Goal: Task Accomplishment & Management: Manage account settings

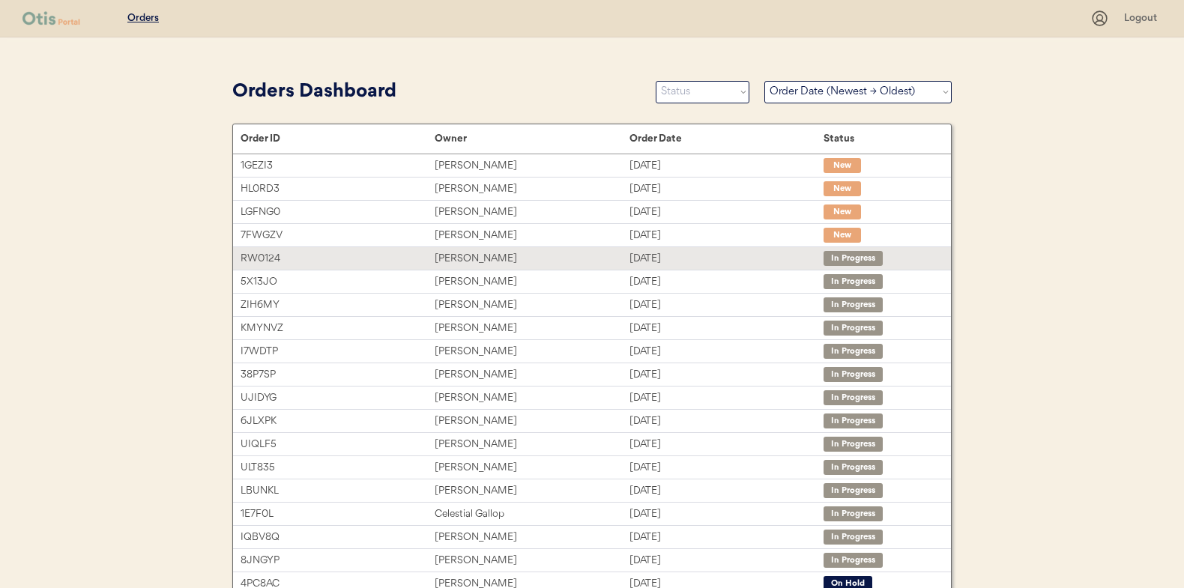
select select ""Order Date (Newest → Oldest)""
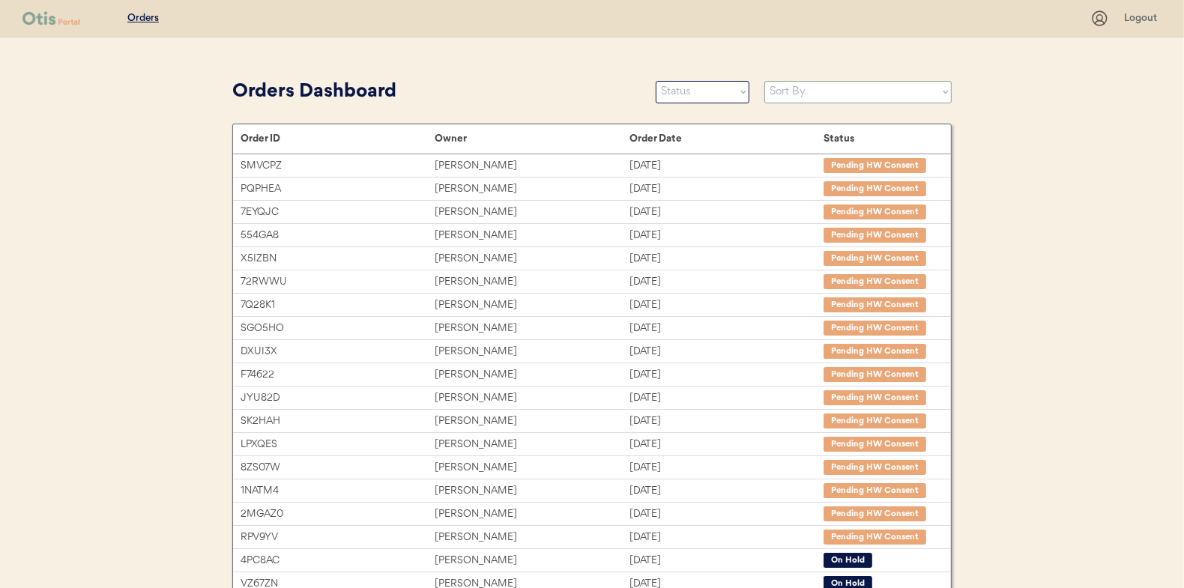
click at [879, 82] on select "Sort By Order Date (Newest → Oldest) Order Date (Oldest → Newest)" at bounding box center [858, 92] width 187 height 22
click at [846, 96] on select "Sort By Order Date (Newest → Oldest) Order Date (Oldest → Newest)" at bounding box center [858, 92] width 187 height 22
select select ""Order Date (Newest → Oldest)""
click at [765, 81] on select "Sort By Order Date (Newest → Oldest) Order Date (Oldest → Newest)" at bounding box center [858, 92] width 187 height 22
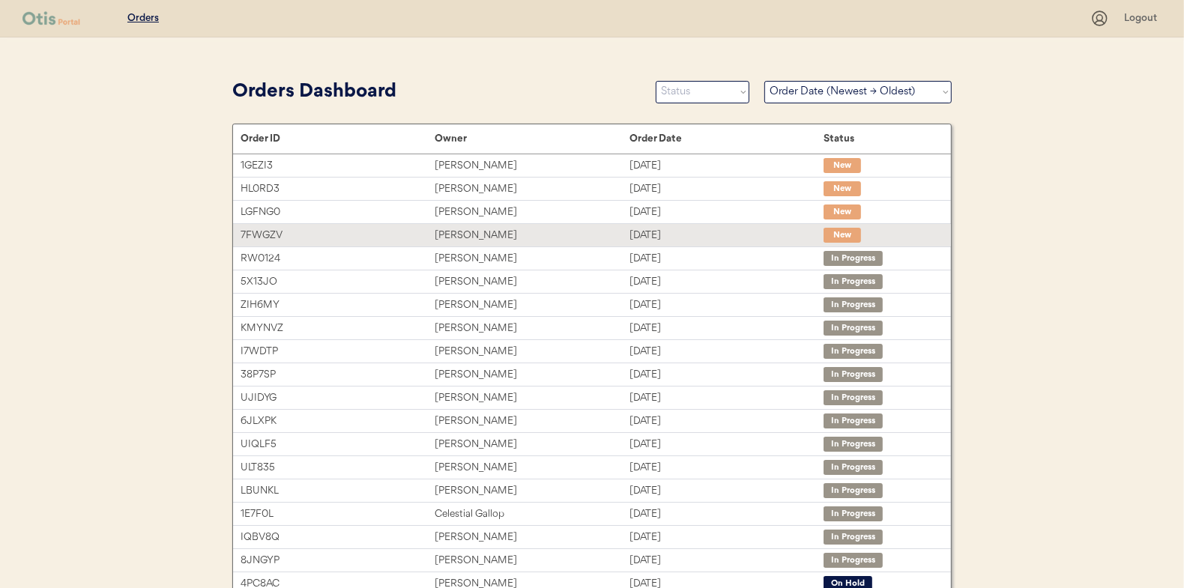
click at [668, 238] on div "[DATE]" at bounding box center [727, 235] width 194 height 17
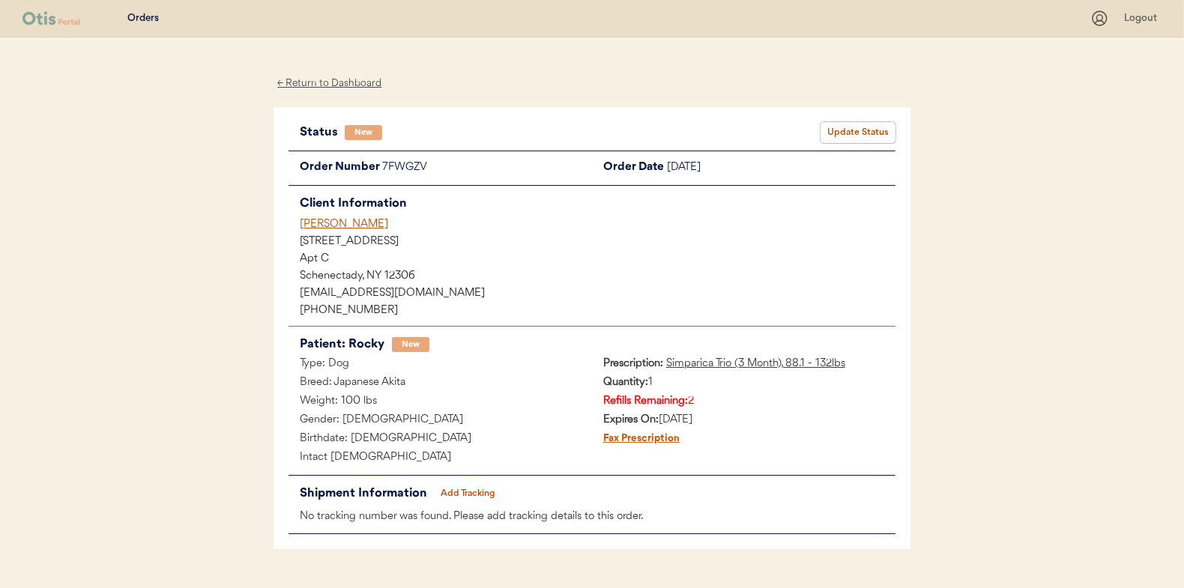
click at [874, 129] on button "Update Status" at bounding box center [858, 132] width 75 height 21
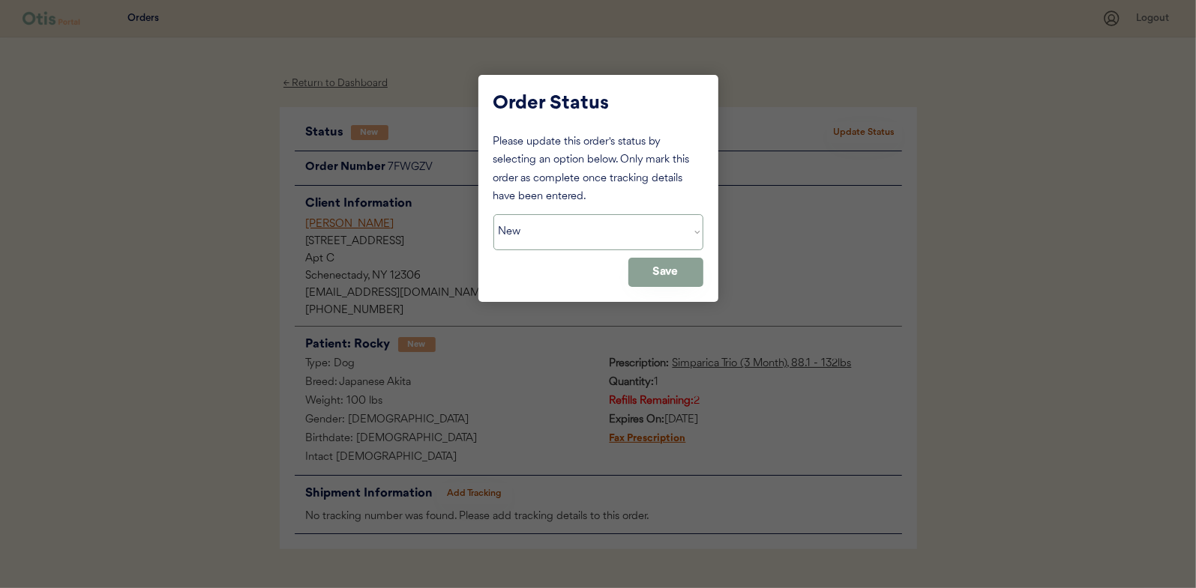
click at [552, 235] on select "Status On Hold New In Progress Complete Pending HW Consent Cancelled" at bounding box center [598, 232] width 210 height 36
select select ""in_progress""
click at [493, 214] on select "Status On Hold New In Progress Complete Pending HW Consent Cancelled" at bounding box center [598, 232] width 210 height 36
click at [695, 275] on button "Save" at bounding box center [665, 272] width 75 height 29
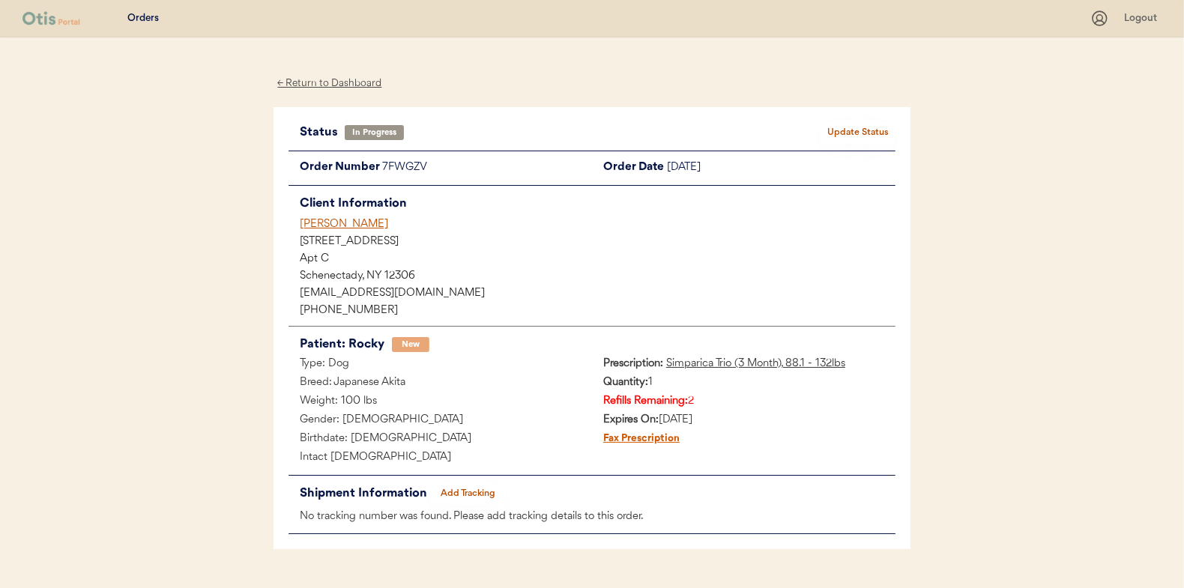
click at [341, 81] on div "← Return to Dashboard" at bounding box center [330, 83] width 112 height 17
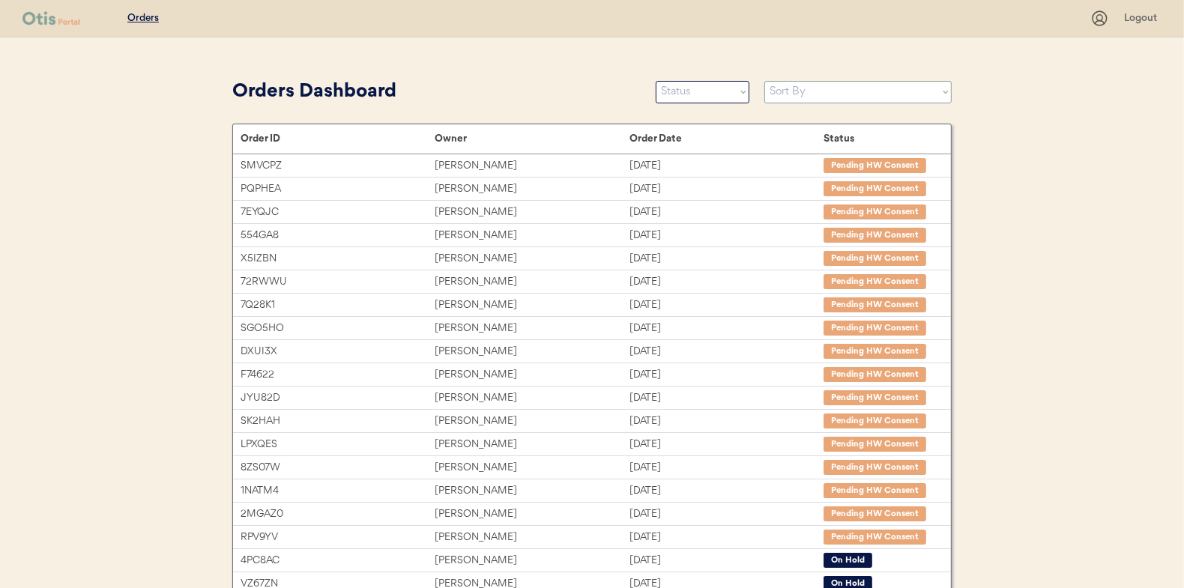
click at [849, 89] on select "Sort By Order Date (Newest → Oldest) Order Date (Oldest → Newest)" at bounding box center [858, 92] width 187 height 22
select select ""Order Date (Newest → Oldest)""
click at [765, 81] on select "Sort By Order Date (Newest → Oldest) Order Date (Oldest → Newest)" at bounding box center [858, 92] width 187 height 22
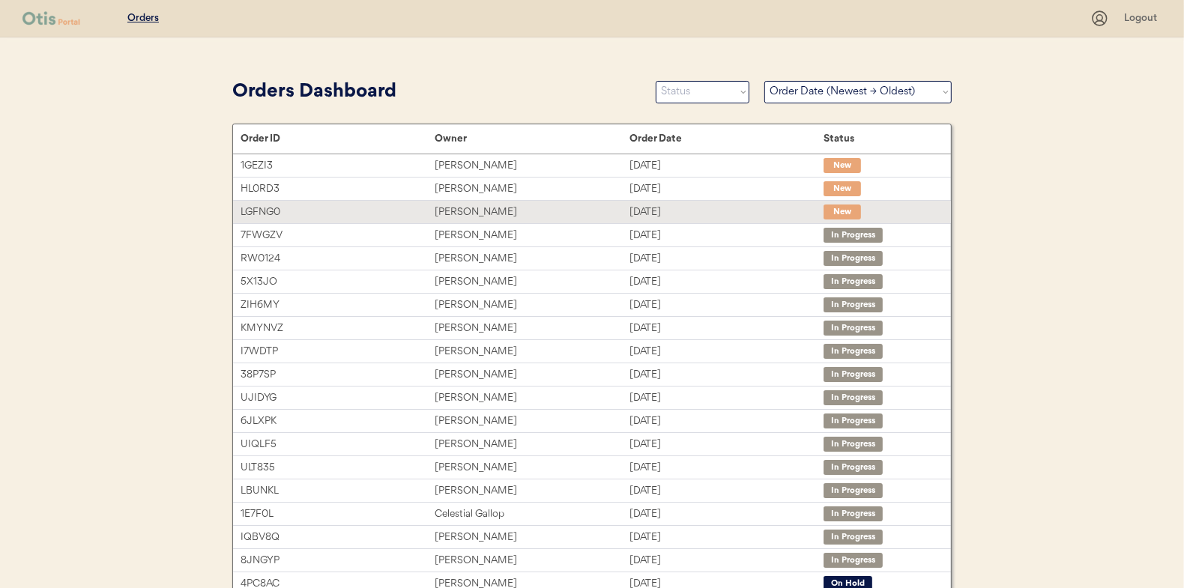
click at [626, 208] on div "[PERSON_NAME]" at bounding box center [532, 212] width 194 height 17
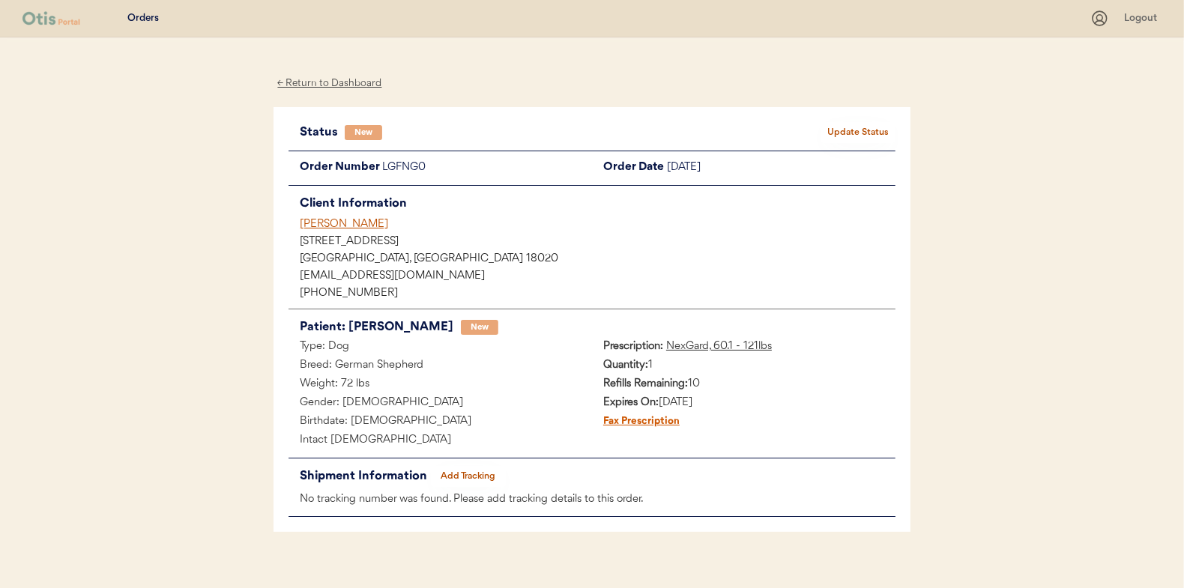
click at [860, 134] on button "Update Status" at bounding box center [858, 132] width 75 height 21
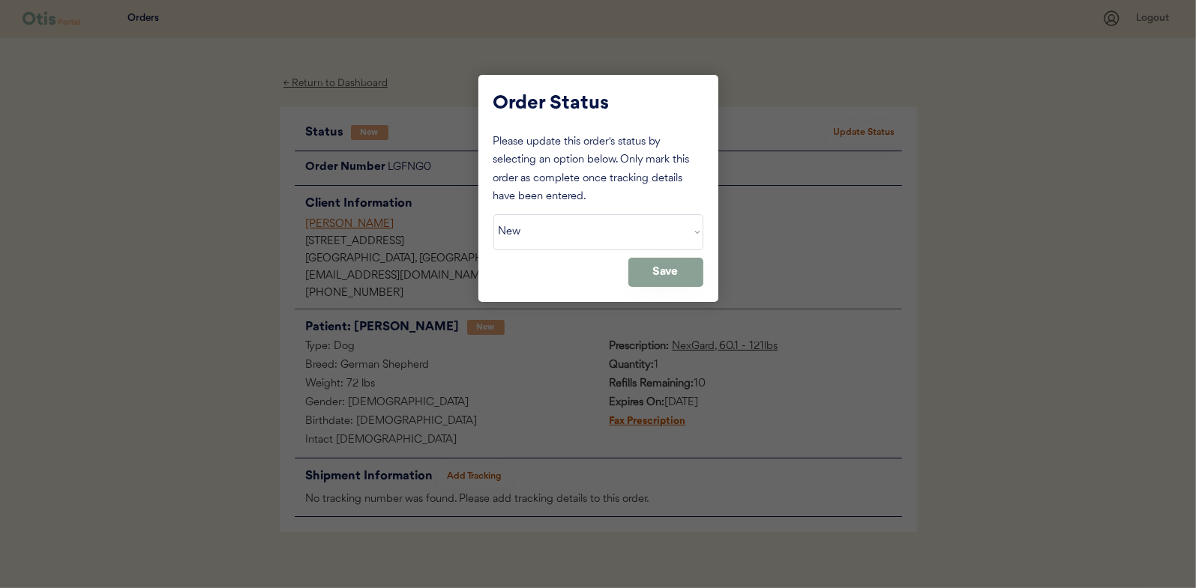
click at [614, 238] on select "Status On Hold New In Progress Complete Pending HW Consent Cancelled" at bounding box center [598, 232] width 210 height 36
select select ""in_progress""
click at [493, 214] on select "Status On Hold New In Progress Complete Pending HW Consent Cancelled" at bounding box center [598, 232] width 210 height 36
click at [675, 268] on button "Save" at bounding box center [665, 272] width 75 height 29
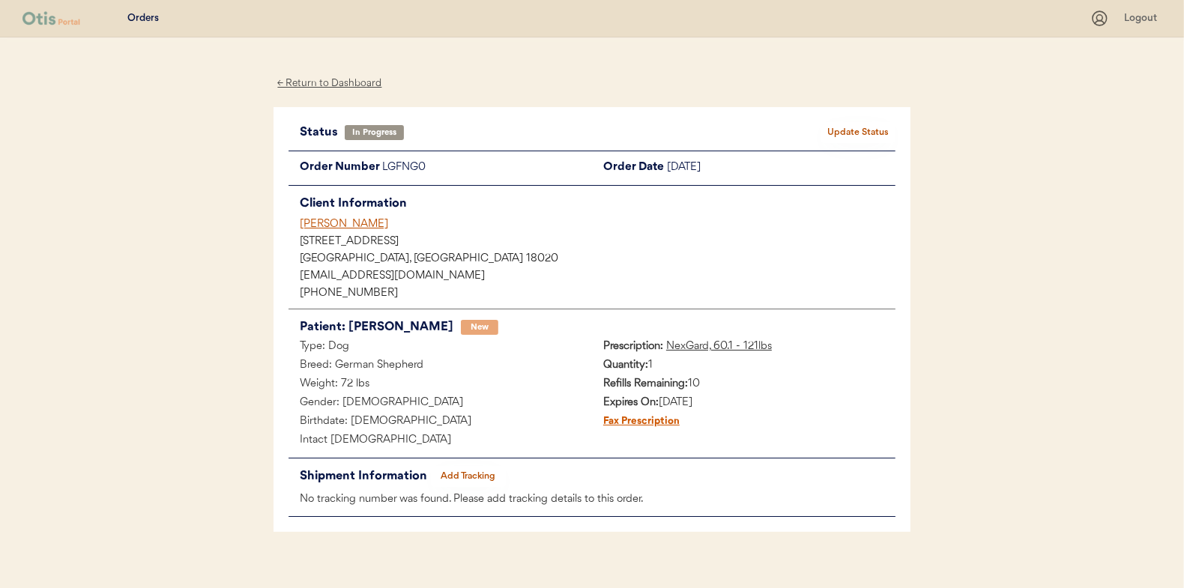
click at [370, 84] on div "← Return to Dashboard" at bounding box center [330, 83] width 112 height 17
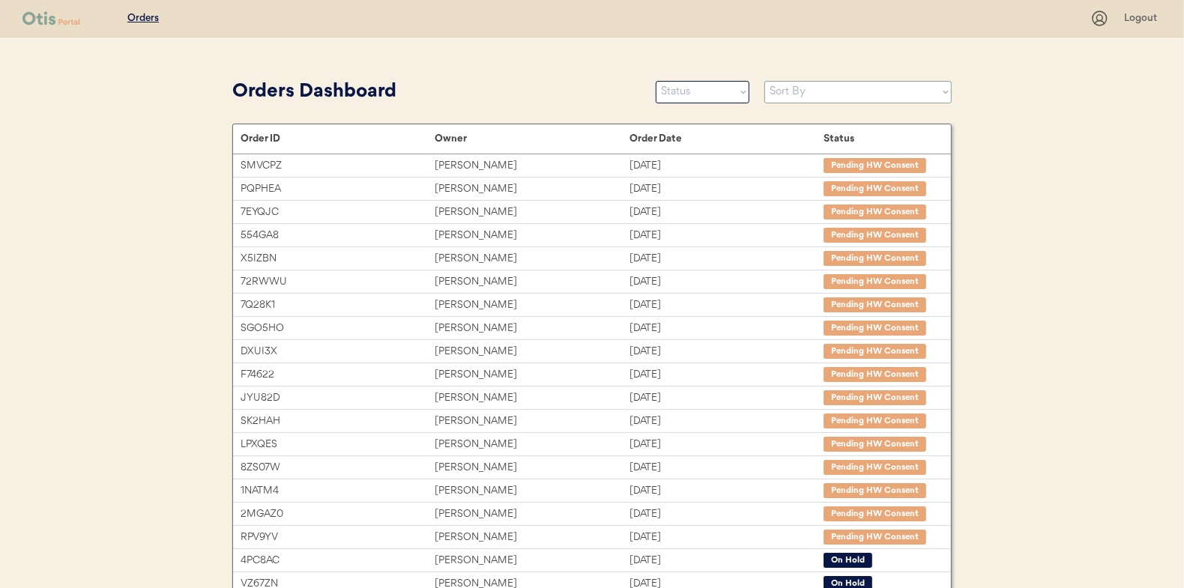
drag, startPoint x: 909, startPoint y: 99, endPoint x: 953, endPoint y: 124, distance: 51.0
click at [909, 99] on select "Sort By Order Date (Newest → Oldest) Order Date (Oldest → Newest)" at bounding box center [858, 92] width 187 height 22
click at [866, 92] on select "Sort By Order Date (Newest → Oldest) Order Date (Oldest → Newest)" at bounding box center [858, 92] width 187 height 22
select select ""Order Date (Newest → Oldest)""
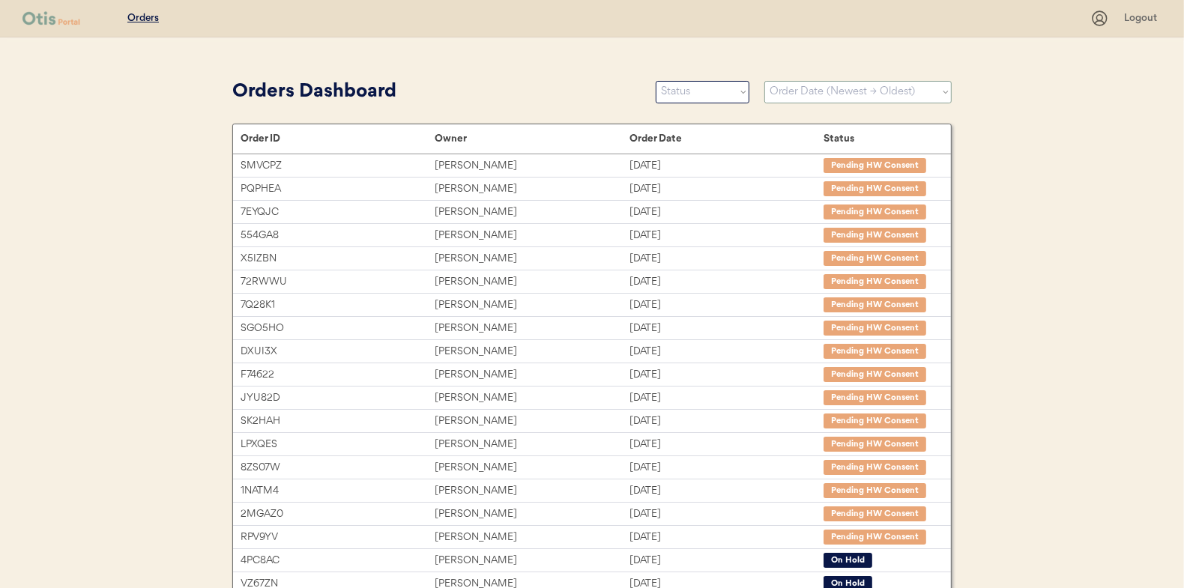
click at [765, 81] on select "Sort By Order Date (Newest → Oldest) Order Date (Oldest → Newest)" at bounding box center [858, 92] width 187 height 22
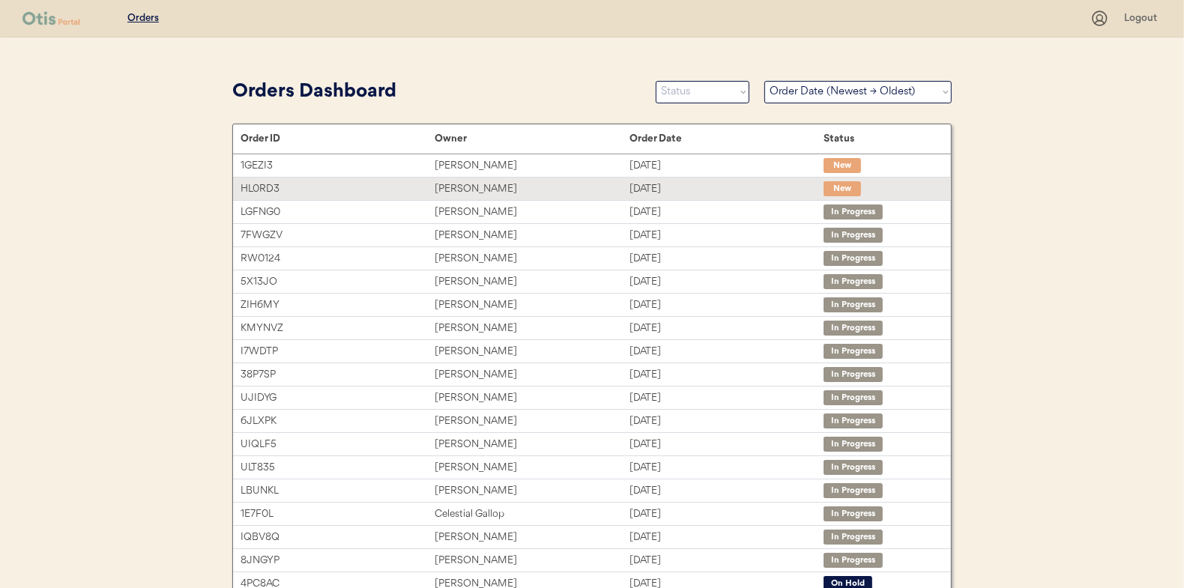
click at [702, 190] on div "[DATE]" at bounding box center [727, 189] width 194 height 17
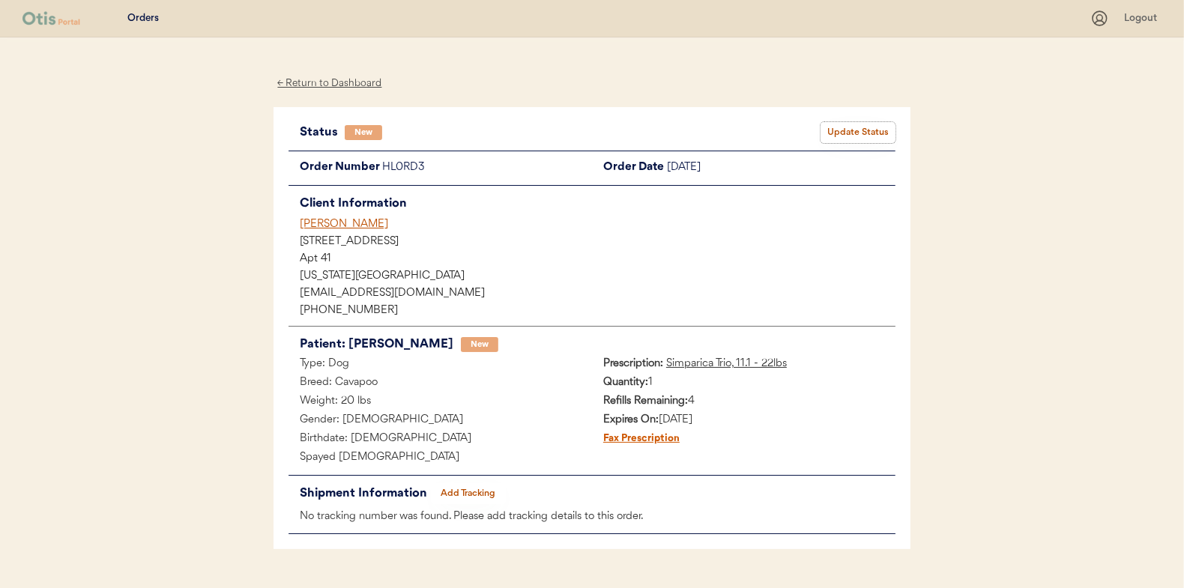
click at [852, 127] on button "Update Status" at bounding box center [858, 132] width 75 height 21
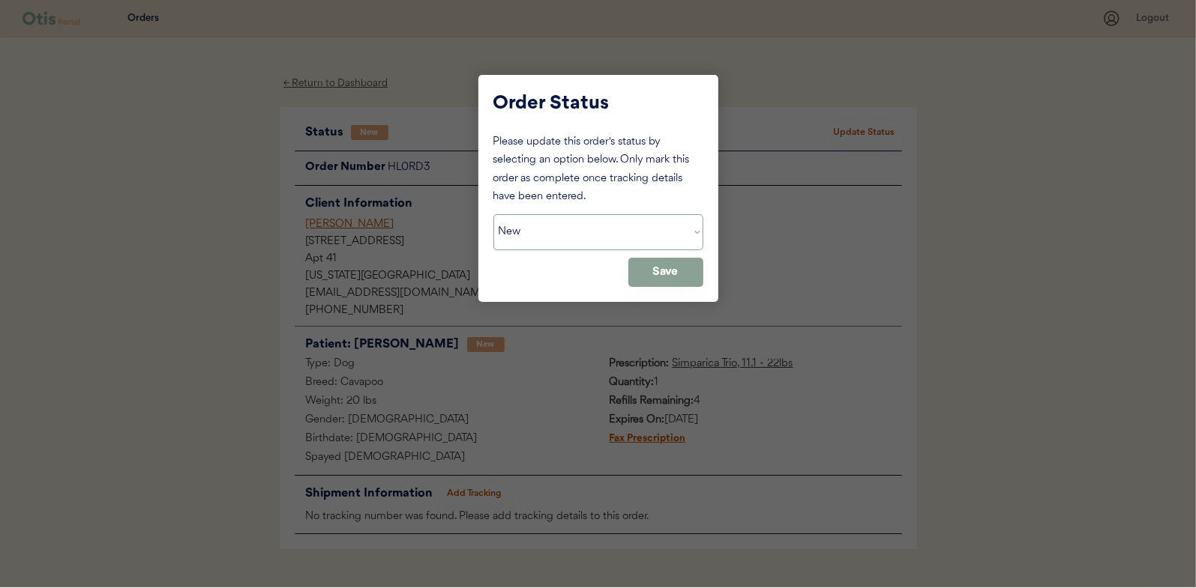
click at [636, 243] on select "Status On Hold New In Progress Complete Pending HW Consent Cancelled" at bounding box center [598, 232] width 210 height 36
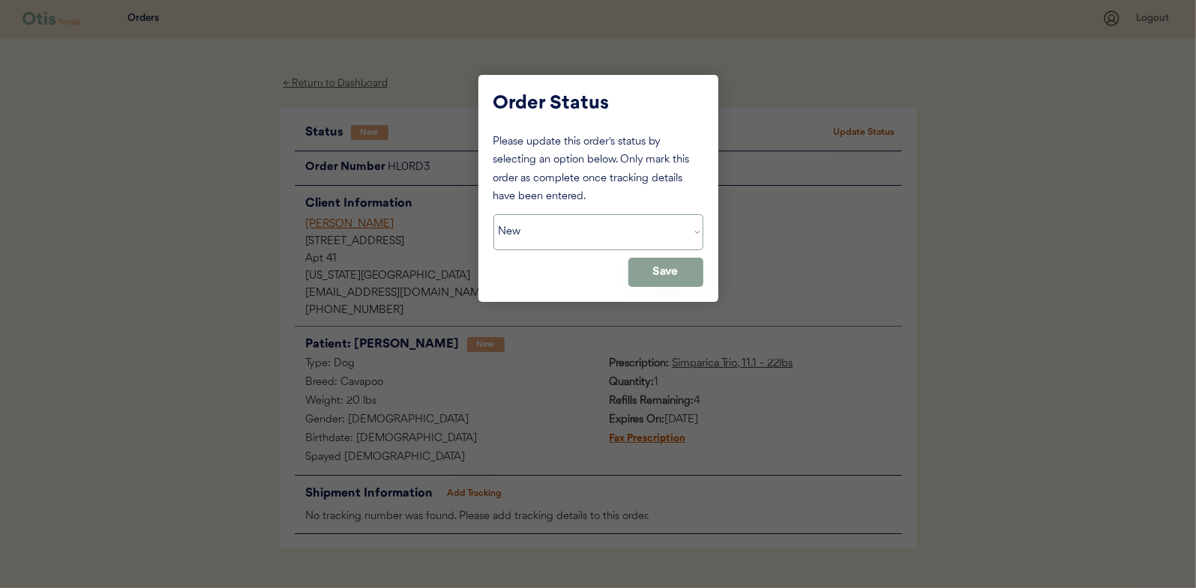
select select ""in_progress""
click at [493, 214] on select "Status On Hold New In Progress Complete Pending HW Consent Cancelled" at bounding box center [598, 232] width 210 height 36
click at [664, 271] on button "Save" at bounding box center [665, 272] width 75 height 29
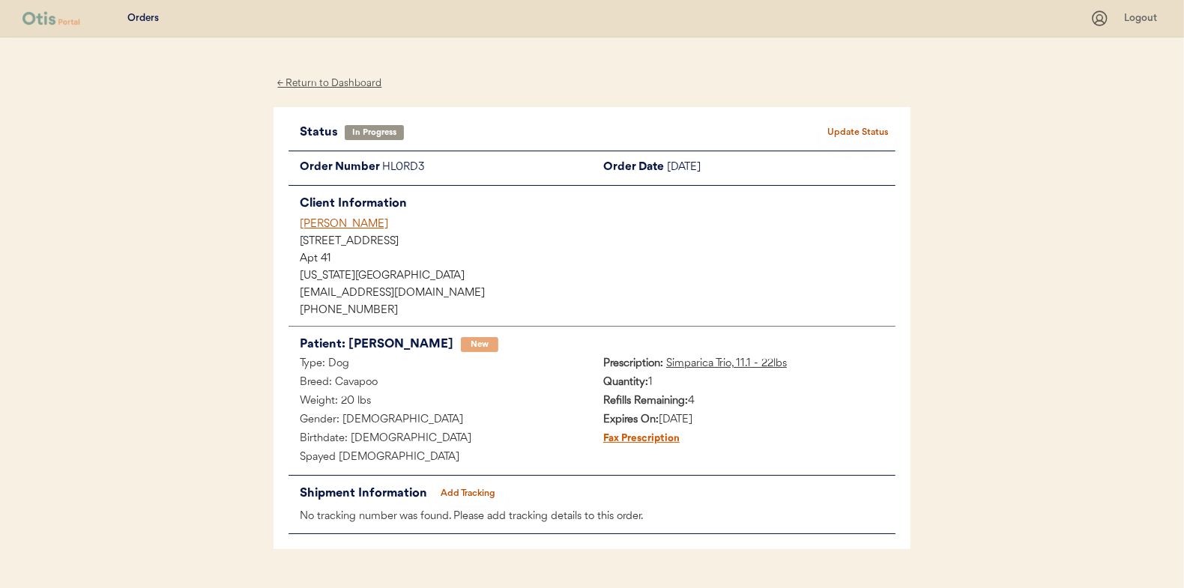
click at [364, 79] on div "← Return to Dashboard" at bounding box center [330, 83] width 112 height 17
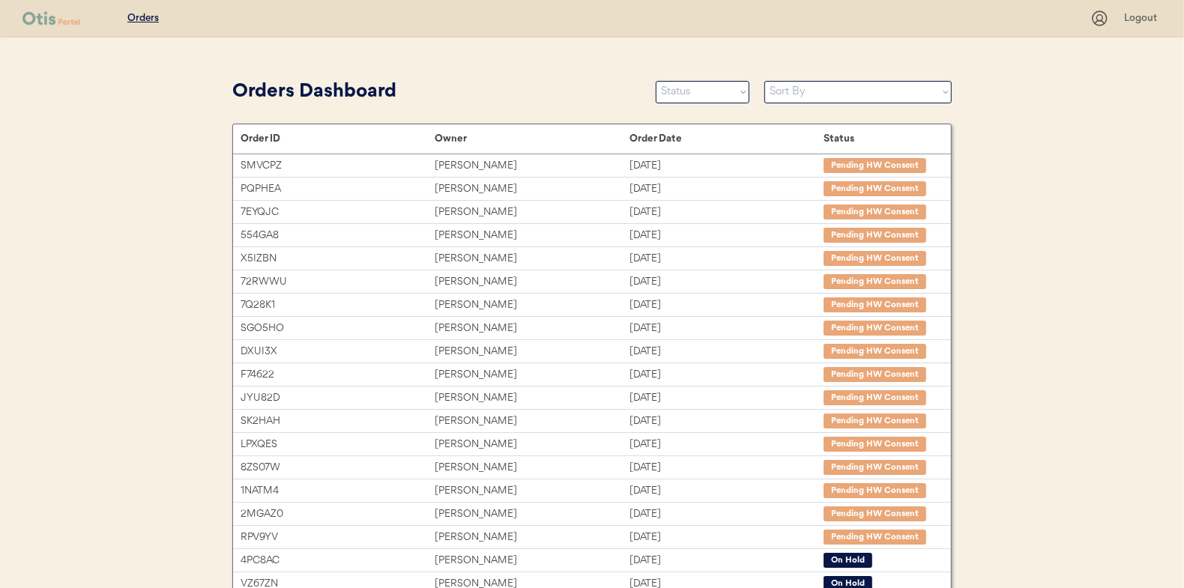
click at [831, 82] on select "Sort By Order Date (Newest → Oldest) Order Date (Oldest → Newest)" at bounding box center [858, 92] width 187 height 22
select select ""Order Date (Newest → Oldest)""
click at [765, 81] on select "Sort By Order Date (Newest → Oldest) Order Date (Oldest → Newest)" at bounding box center [858, 92] width 187 height 22
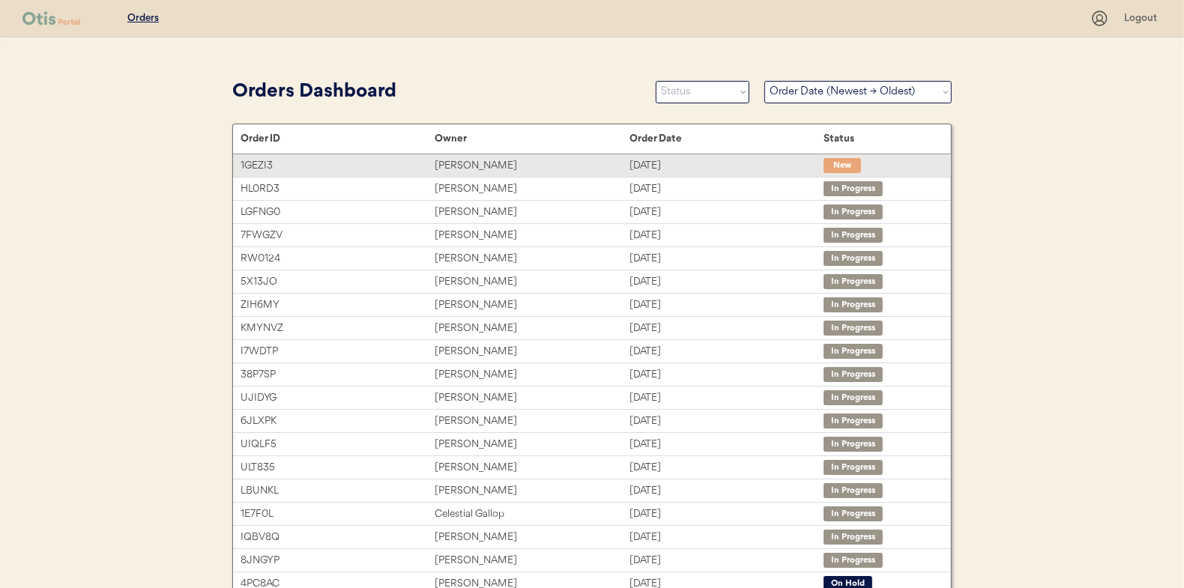
click at [766, 161] on div "Aug 13, 2025" at bounding box center [727, 165] width 194 height 17
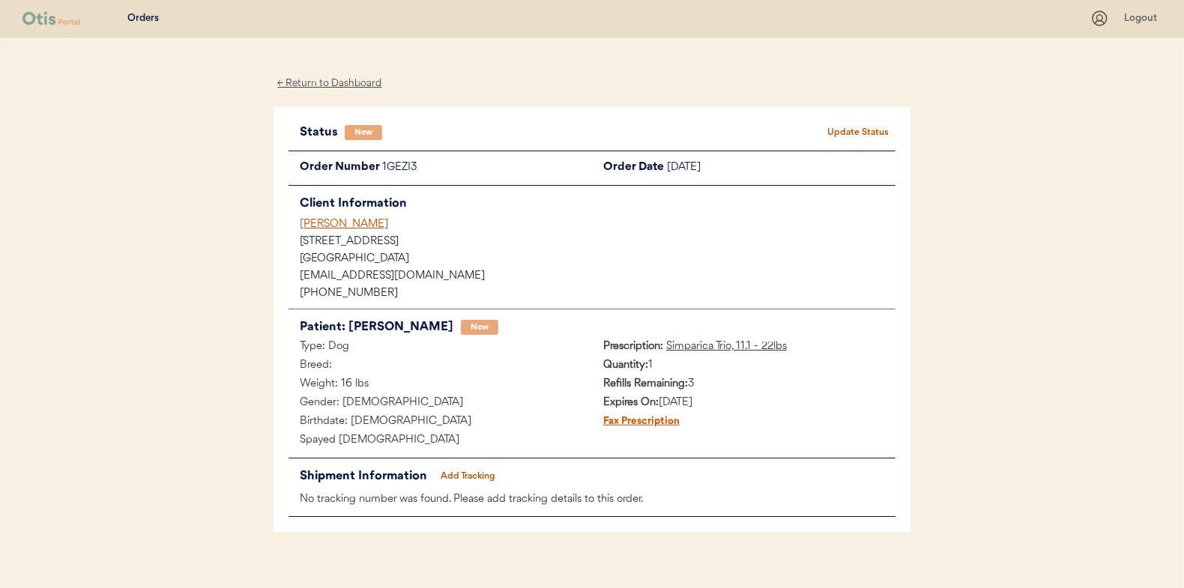
click at [835, 129] on button "Update Status" at bounding box center [858, 132] width 75 height 21
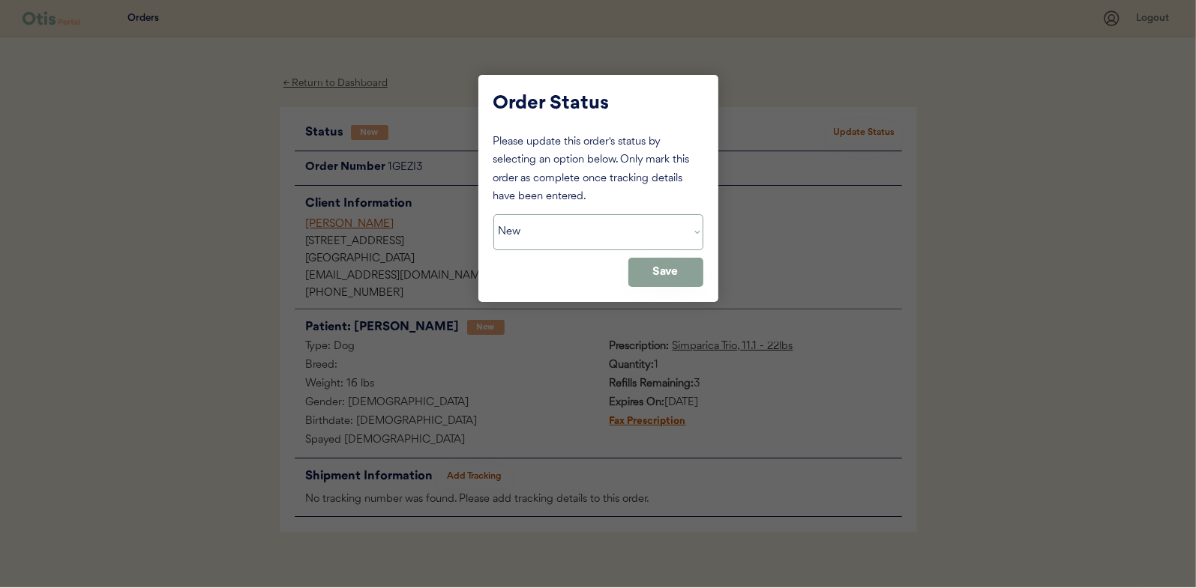
click at [604, 241] on select "Status On Hold New In Progress Complete Pending HW Consent Cancelled" at bounding box center [598, 232] width 210 height 36
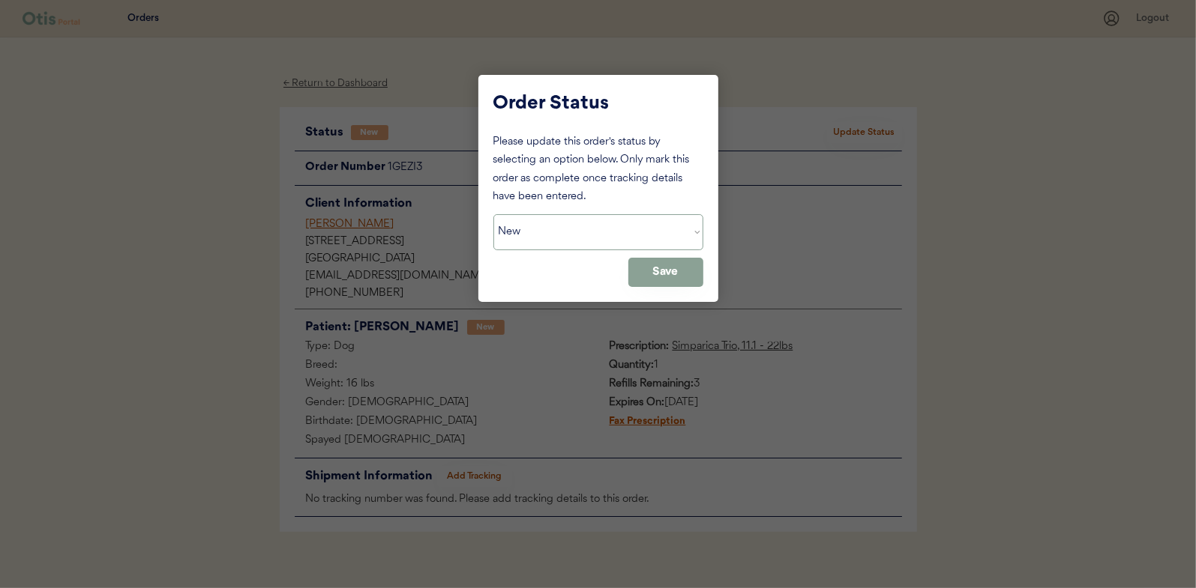
select select ""in_progress""
click at [493, 214] on select "Status On Hold New In Progress Complete Pending HW Consent Cancelled" at bounding box center [598, 232] width 210 height 36
click at [681, 276] on button "Save" at bounding box center [665, 272] width 75 height 29
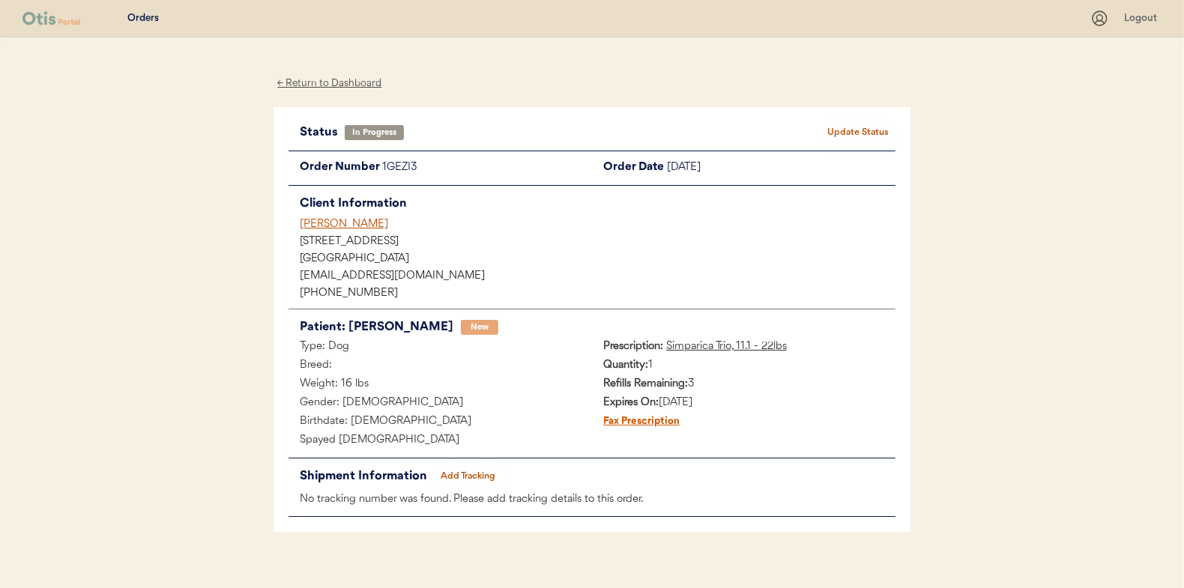
click at [486, 121] on div "Status In Progress Update Status Order Number 1GEZI3 Order Date [DATE] Client I…" at bounding box center [592, 320] width 637 height 426
click at [358, 82] on div "← Return to Dashboard" at bounding box center [330, 83] width 112 height 17
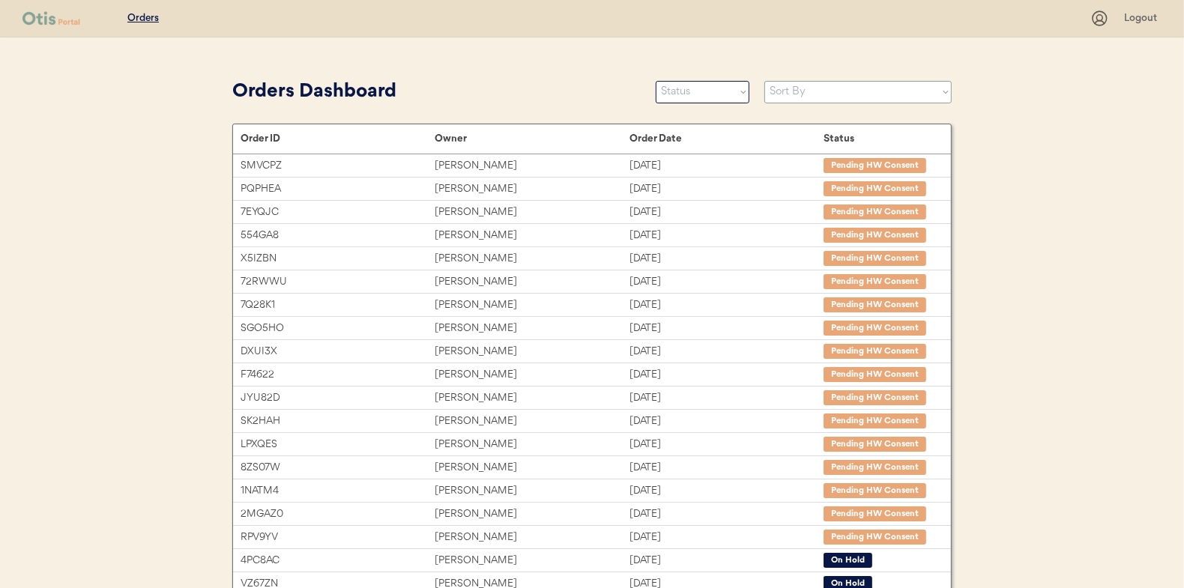
click at [857, 95] on select "Sort By Order Date (Newest → Oldest) Order Date (Oldest → Newest)" at bounding box center [858, 92] width 187 height 22
click at [765, 81] on select "Sort By Order Date (Newest → Oldest) Order Date (Oldest → Newest)" at bounding box center [858, 92] width 187 height 22
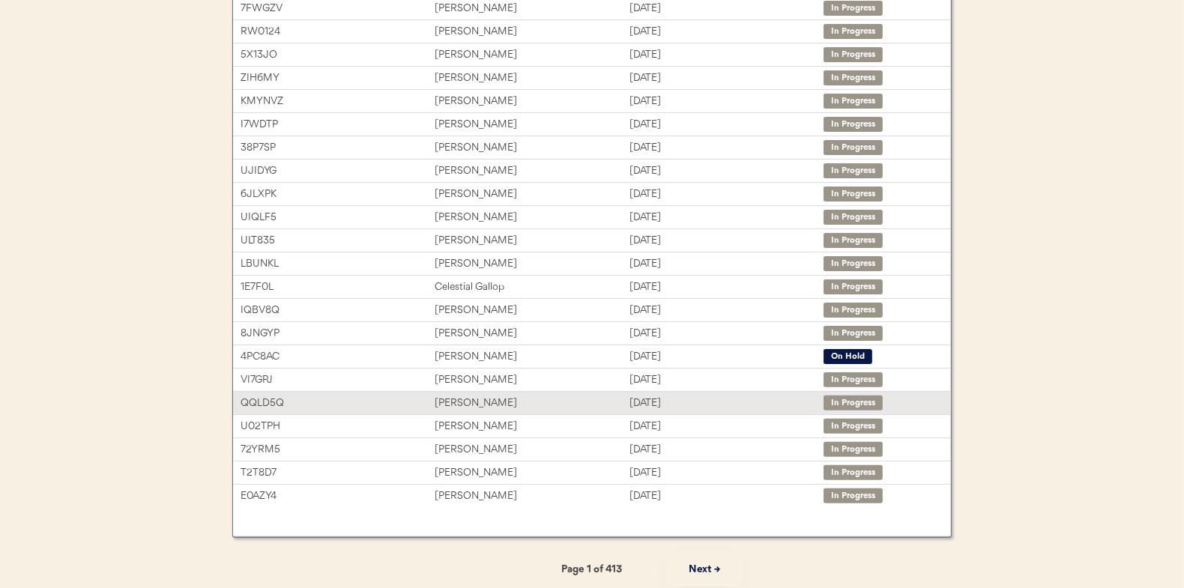
scroll to position [230, 0]
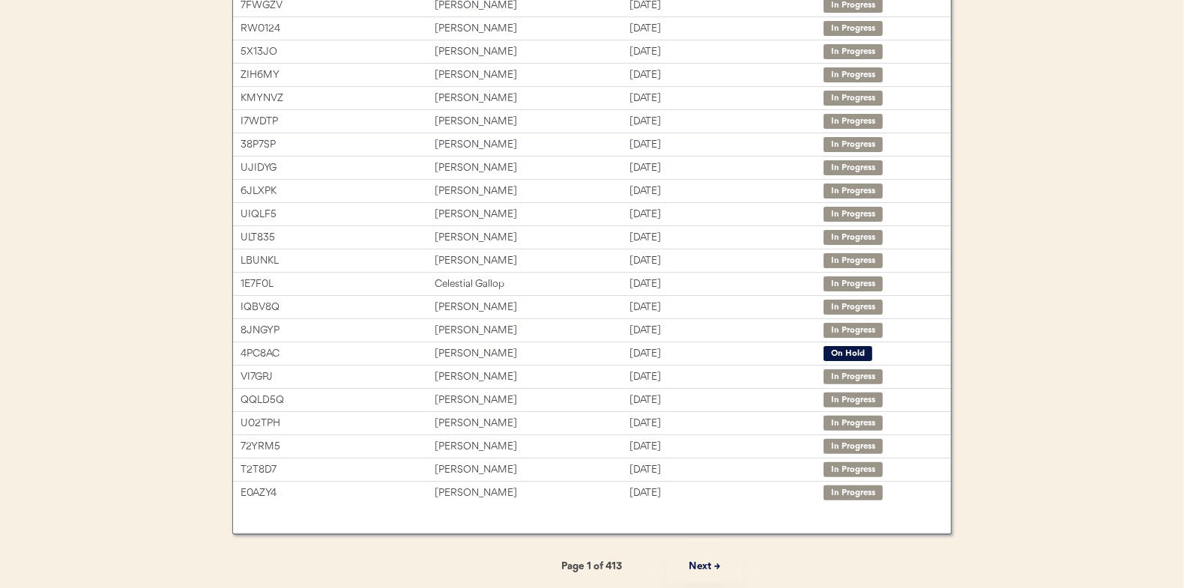
click at [707, 573] on button "Next →" at bounding box center [704, 567] width 75 height 34
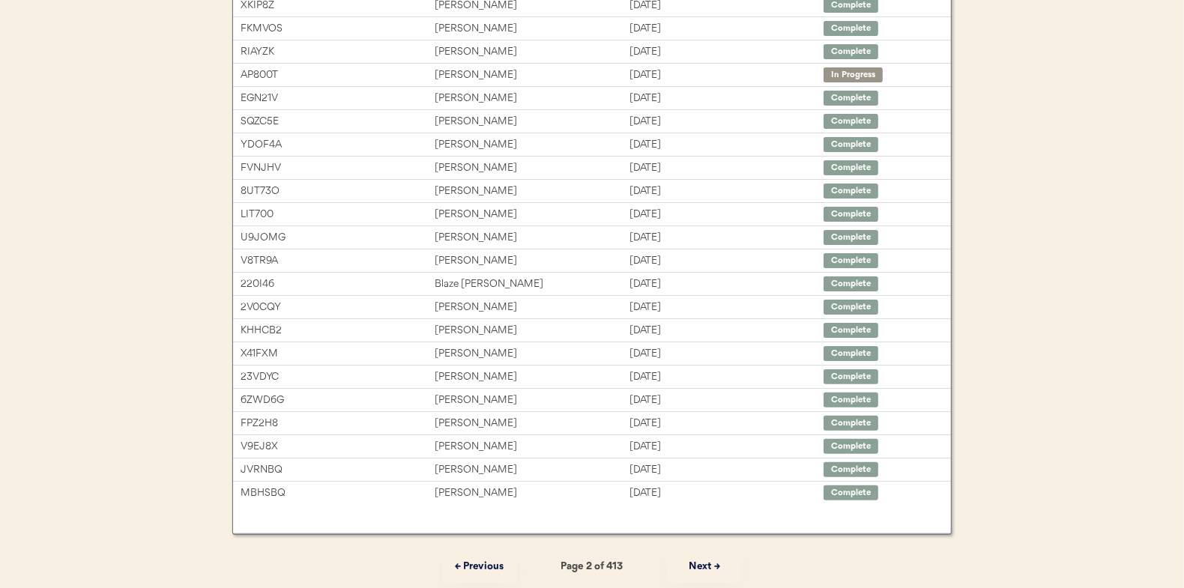
click at [707, 573] on button "Next →" at bounding box center [704, 567] width 75 height 34
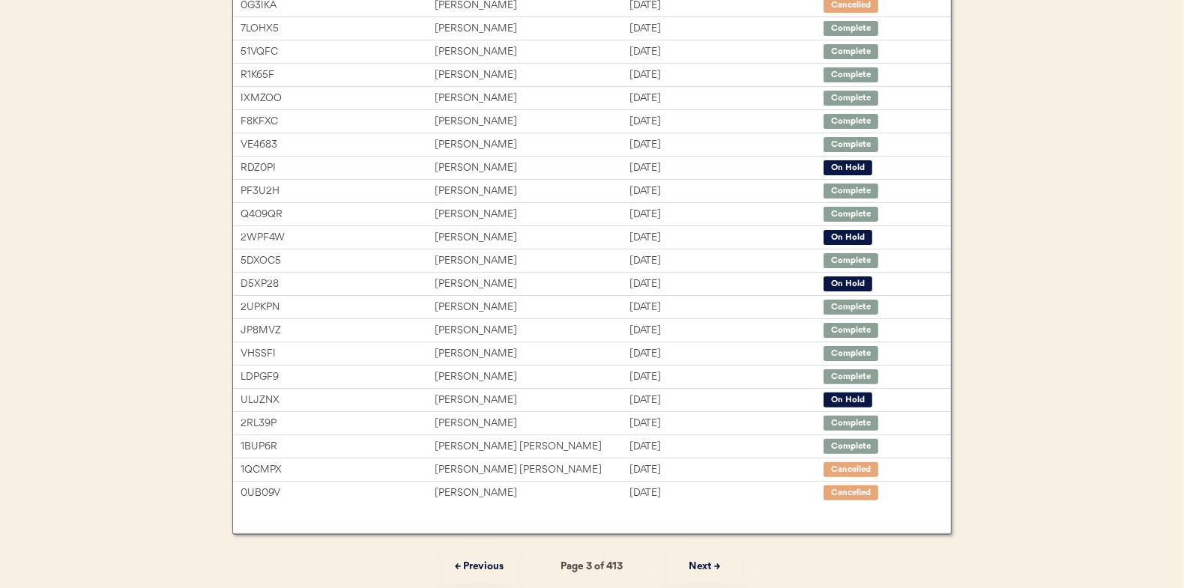
click at [707, 573] on button "Next →" at bounding box center [704, 567] width 75 height 34
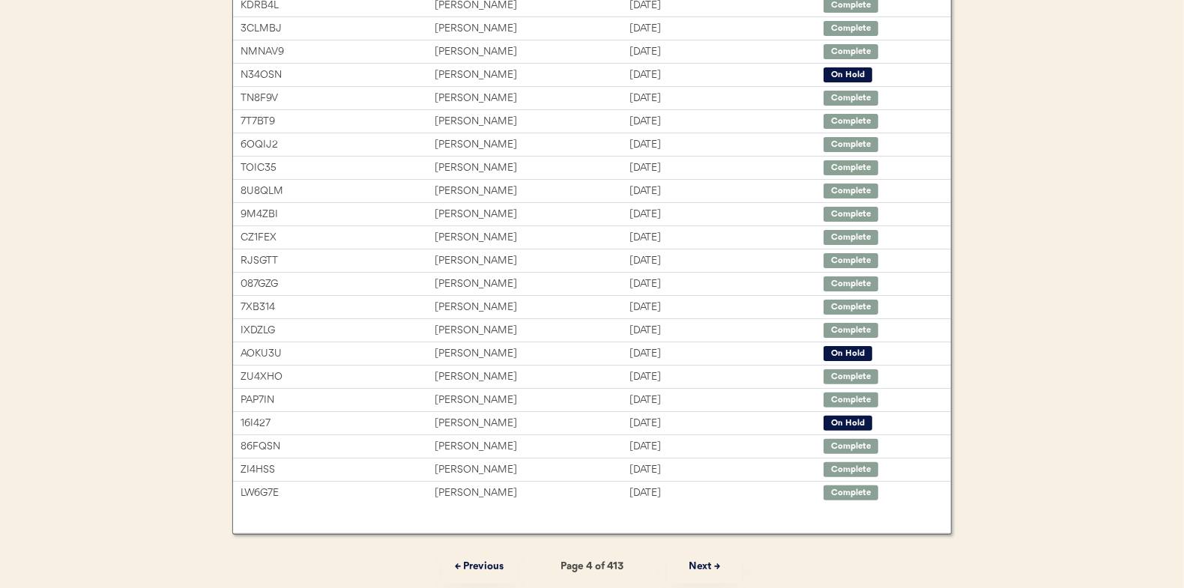
click at [707, 573] on button "Next →" at bounding box center [704, 567] width 75 height 34
click at [701, 576] on button "Next →" at bounding box center [704, 567] width 75 height 34
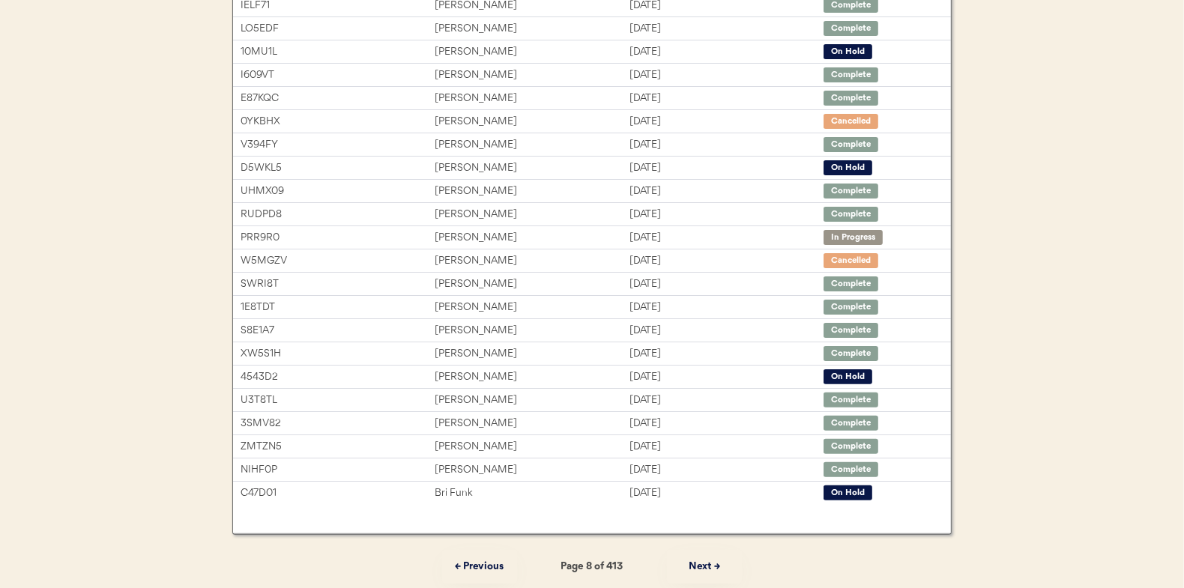
click at [701, 576] on button "Next →" at bounding box center [704, 567] width 75 height 34
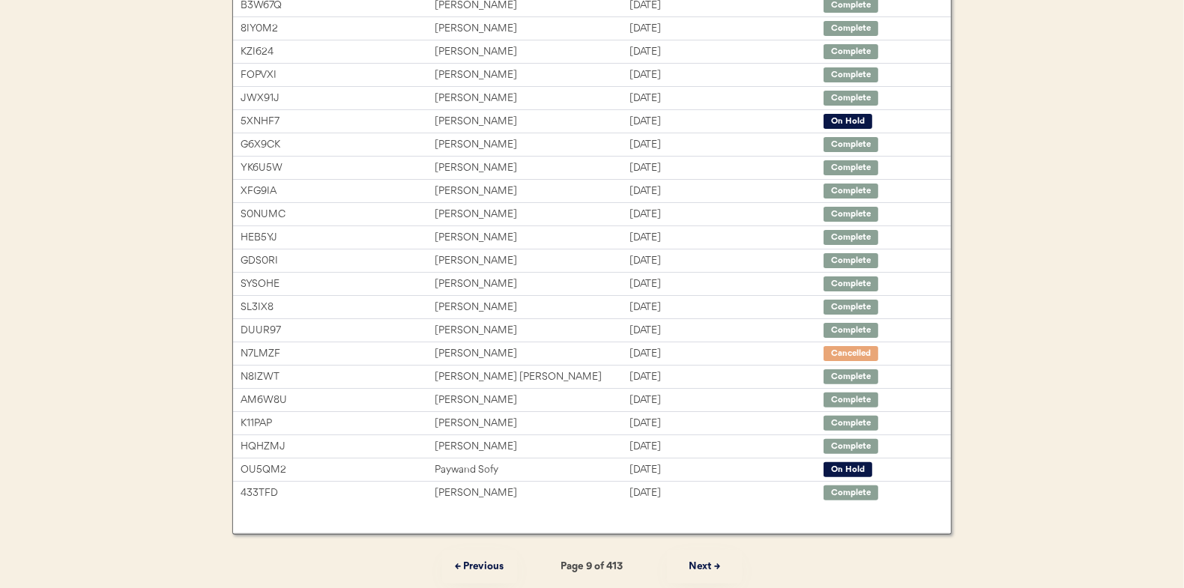
click at [701, 576] on button "Next →" at bounding box center [704, 567] width 75 height 34
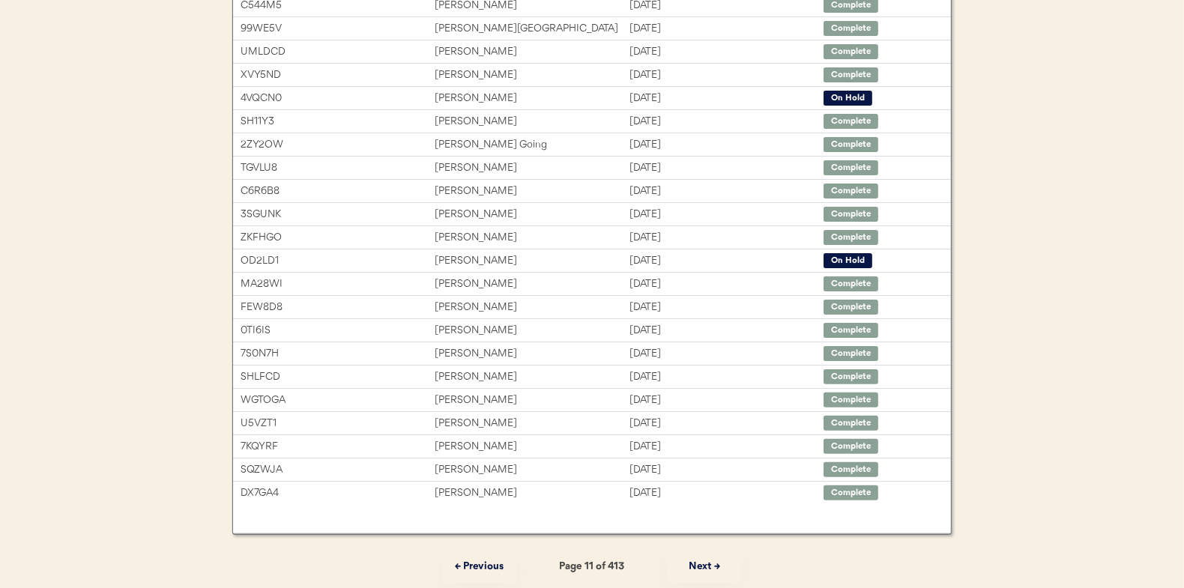
click at [701, 576] on button "Next →" at bounding box center [704, 567] width 75 height 34
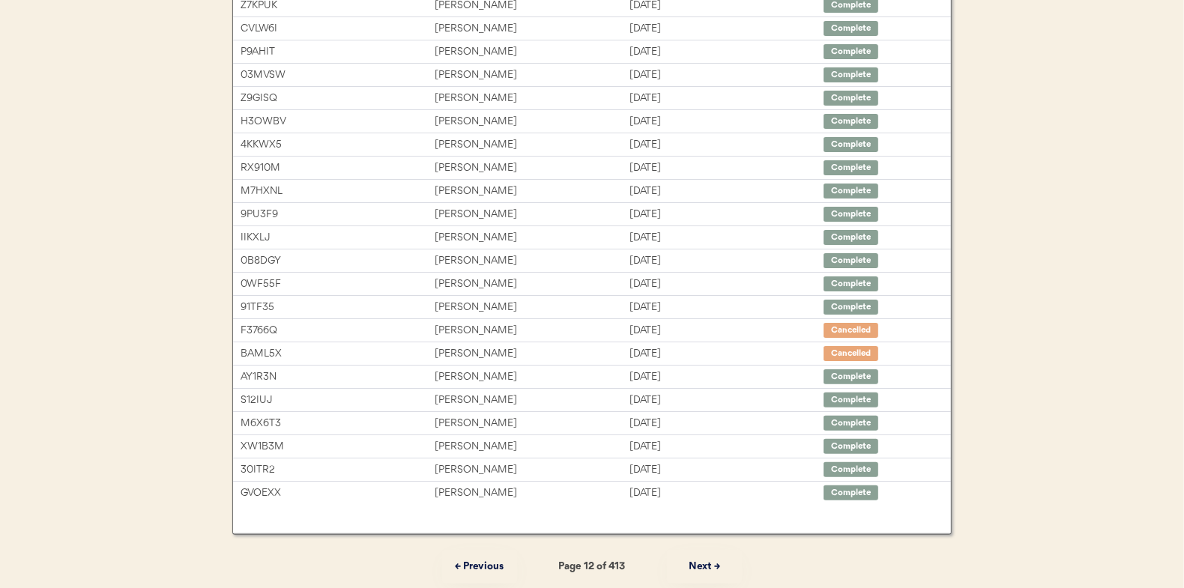
click at [701, 576] on button "Next →" at bounding box center [704, 567] width 75 height 34
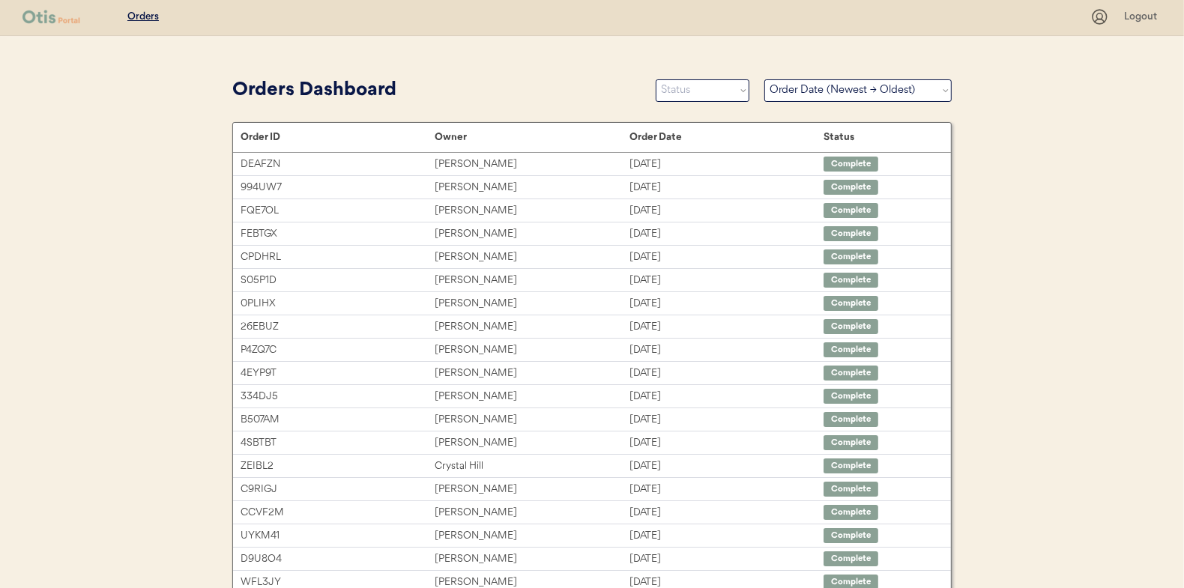
scroll to position [0, 0]
click at [886, 96] on select "Sort By Order Date (Newest → Oldest) Order Date (Oldest → Newest)" at bounding box center [858, 92] width 187 height 22
select select ""BLANK_1427118194589""
click at [765, 81] on select "Sort By Order Date (Newest → Oldest) Order Date (Oldest → Newest)" at bounding box center [858, 92] width 187 height 22
click at [845, 94] on select "Sort By Order Date (Newest → Oldest) Order Date (Oldest → Newest)" at bounding box center [858, 92] width 187 height 22
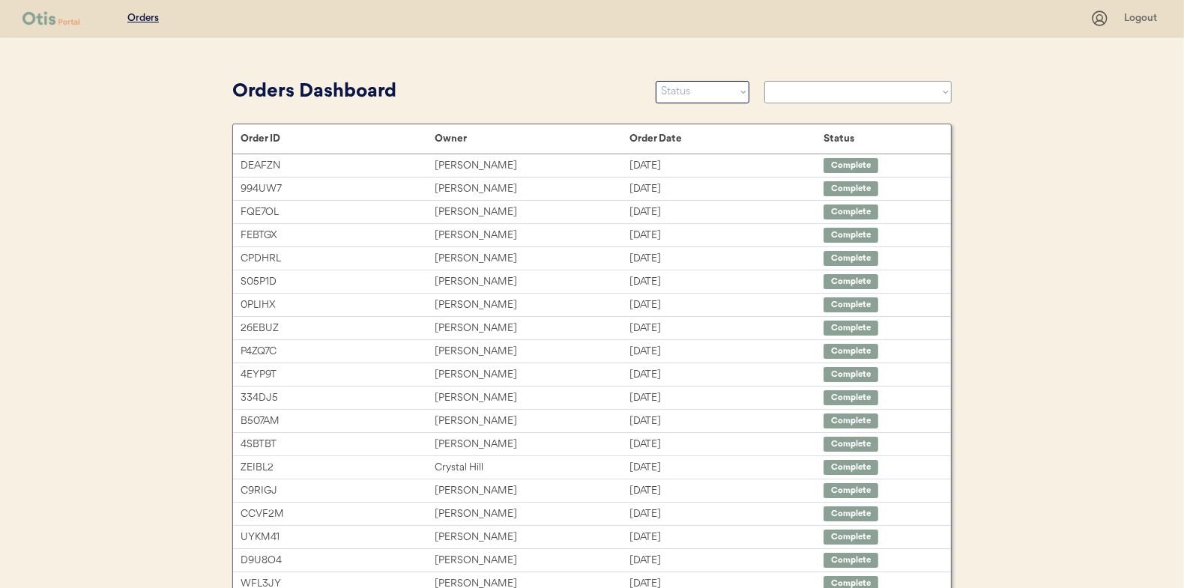
click at [765, 81] on select "Sort By Order Date (Newest → Oldest) Order Date (Oldest → Newest)" at bounding box center [858, 92] width 187 height 22
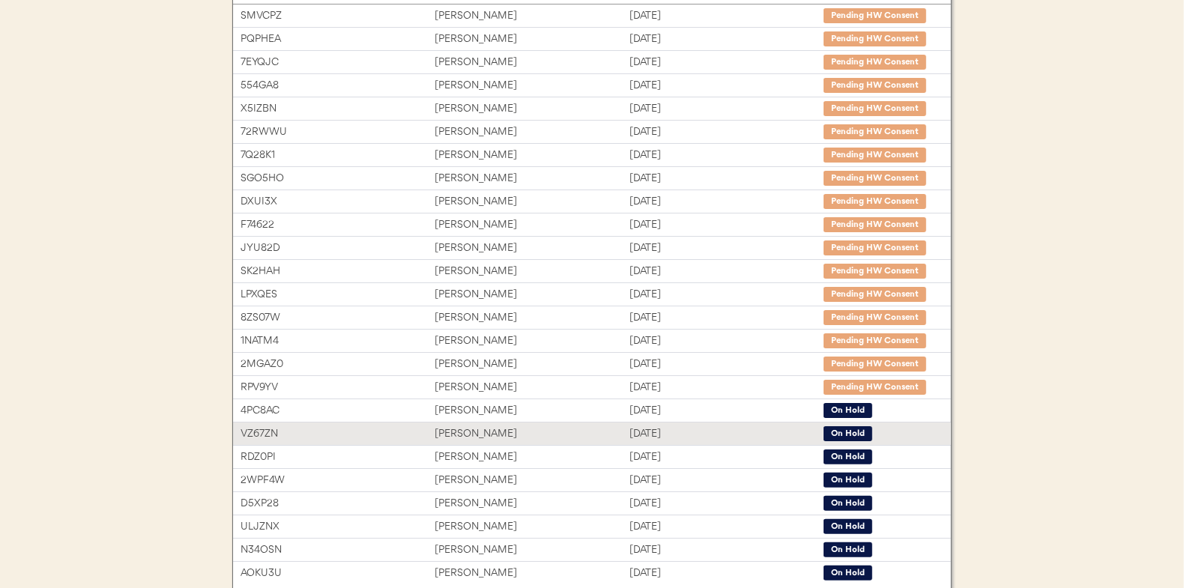
scroll to position [224, 0]
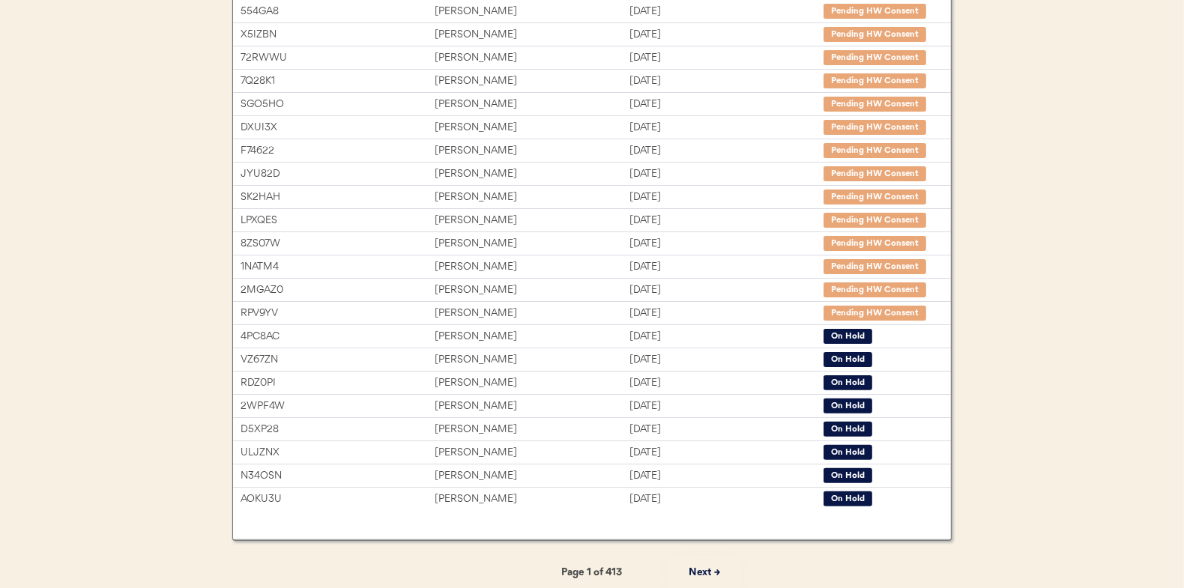
click at [707, 570] on button "Next →" at bounding box center [704, 573] width 75 height 34
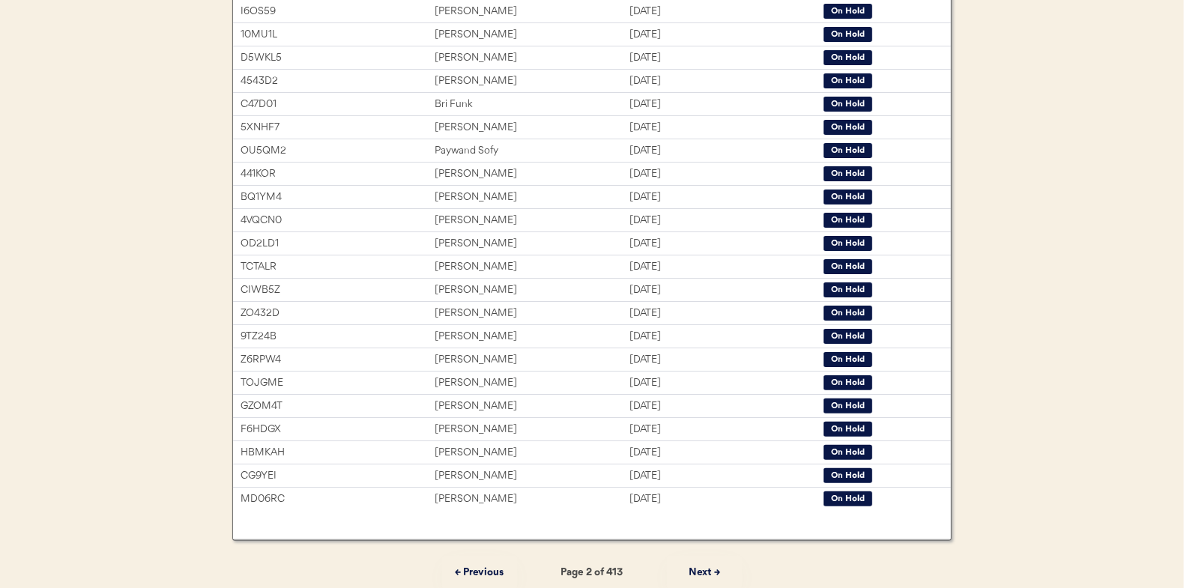
click at [474, 571] on button "← Previous" at bounding box center [479, 573] width 75 height 34
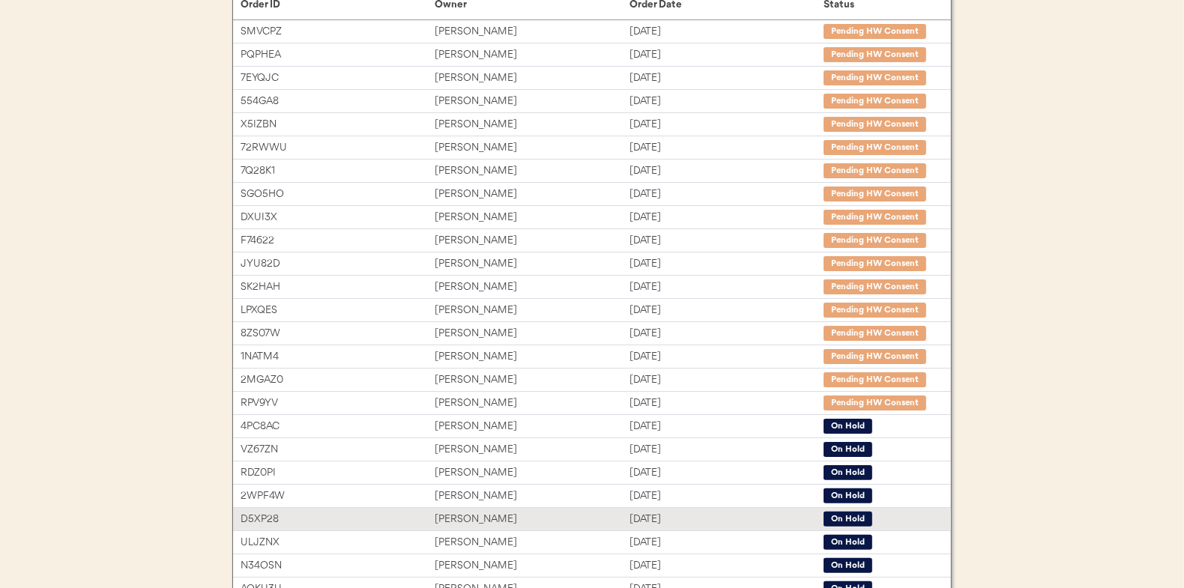
scroll to position [75, 0]
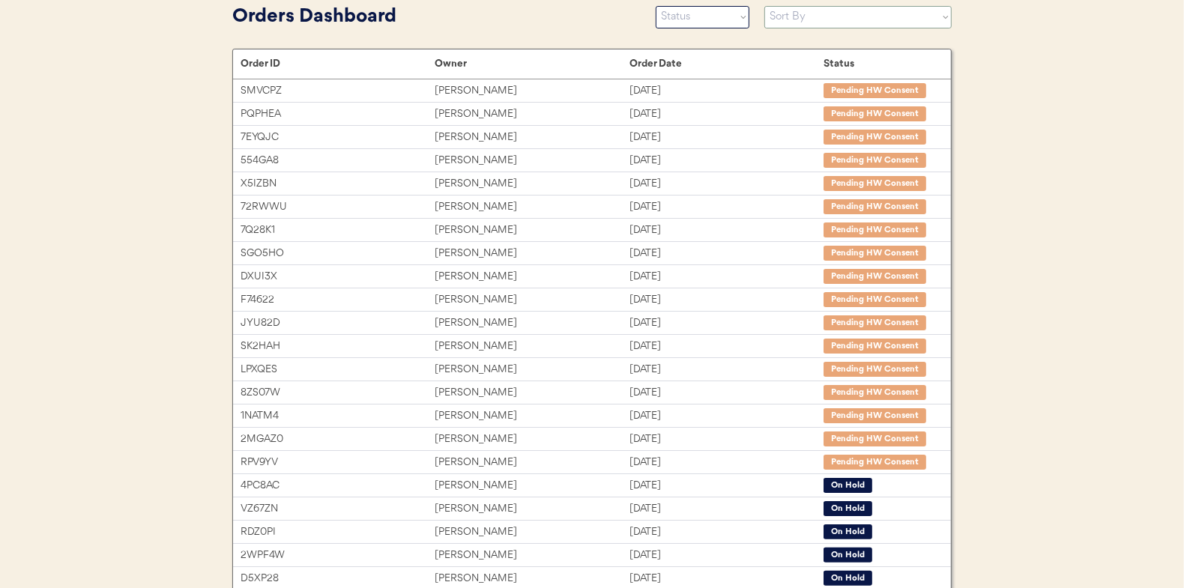
click at [843, 20] on select "Sort By Order Date (Newest → Oldest) Order Date (Oldest → Newest)" at bounding box center [858, 17] width 187 height 22
select select ""Order Date (Newest → Oldest)""
click at [765, 6] on select "Sort By Order Date (Newest → Oldest) Order Date (Oldest → Newest)" at bounding box center [858, 17] width 187 height 22
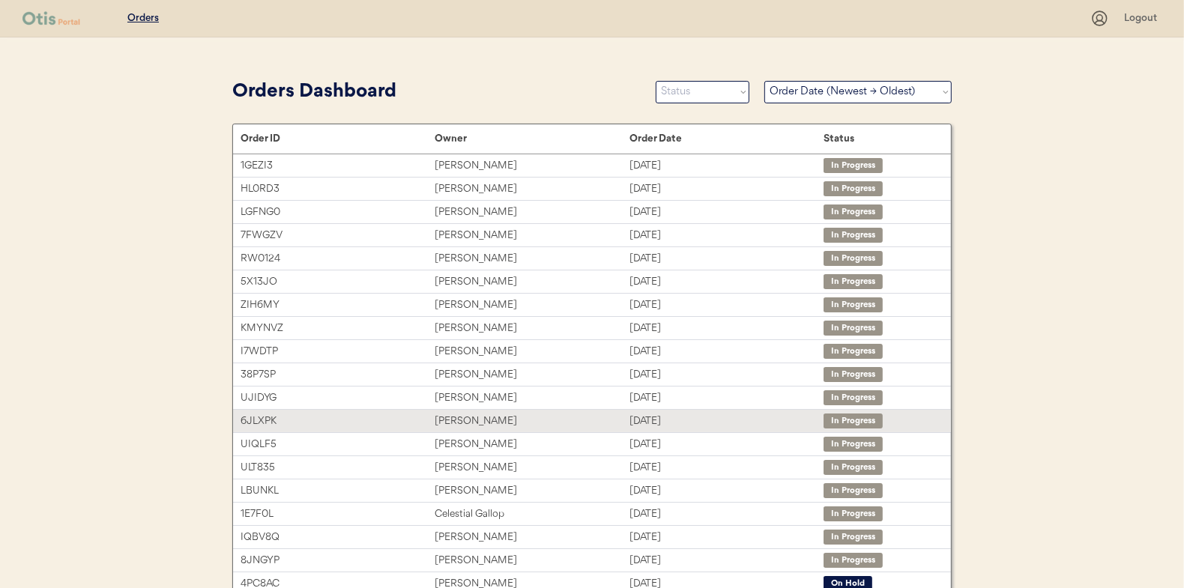
scroll to position [224, 0]
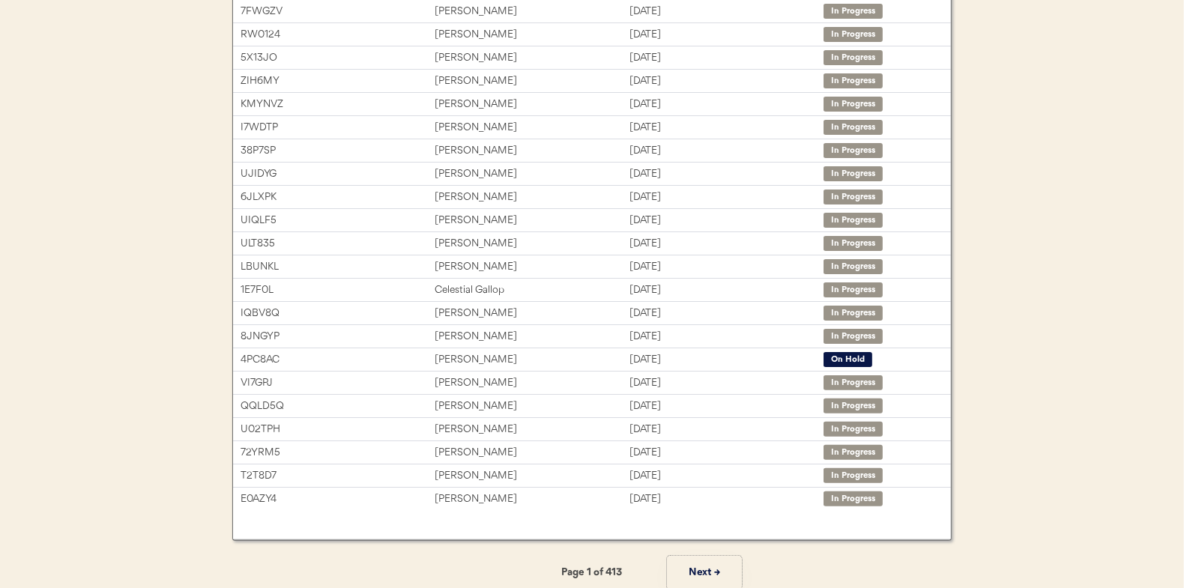
click at [696, 568] on button "Next →" at bounding box center [704, 573] width 75 height 34
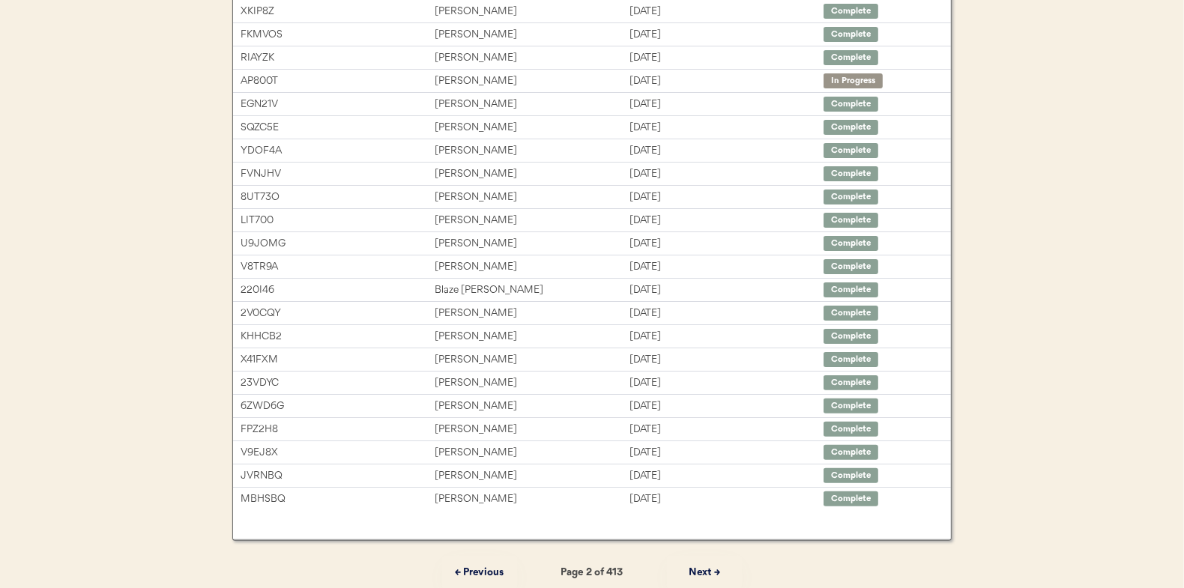
click at [477, 571] on button "← Previous" at bounding box center [479, 573] width 75 height 34
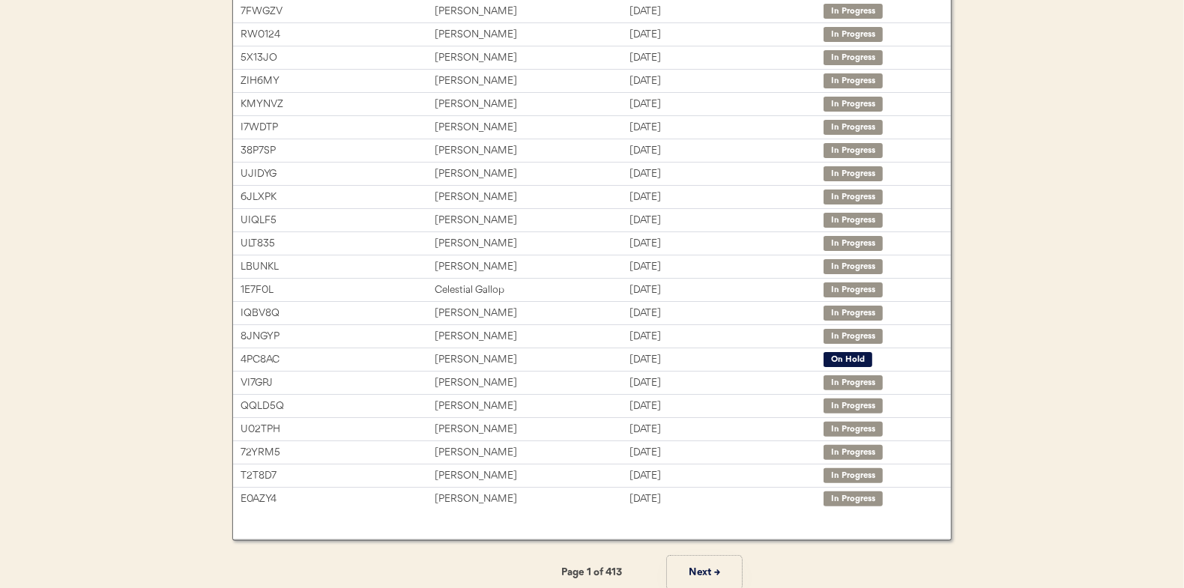
click at [690, 573] on button "Next →" at bounding box center [704, 573] width 75 height 34
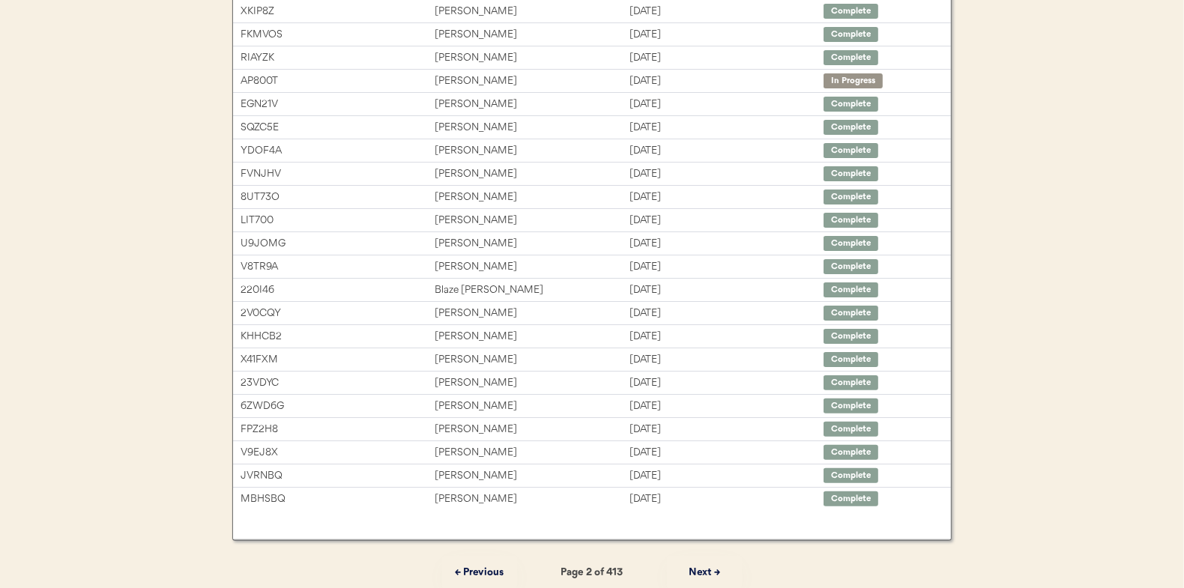
click at [691, 573] on button "Next →" at bounding box center [704, 573] width 75 height 34
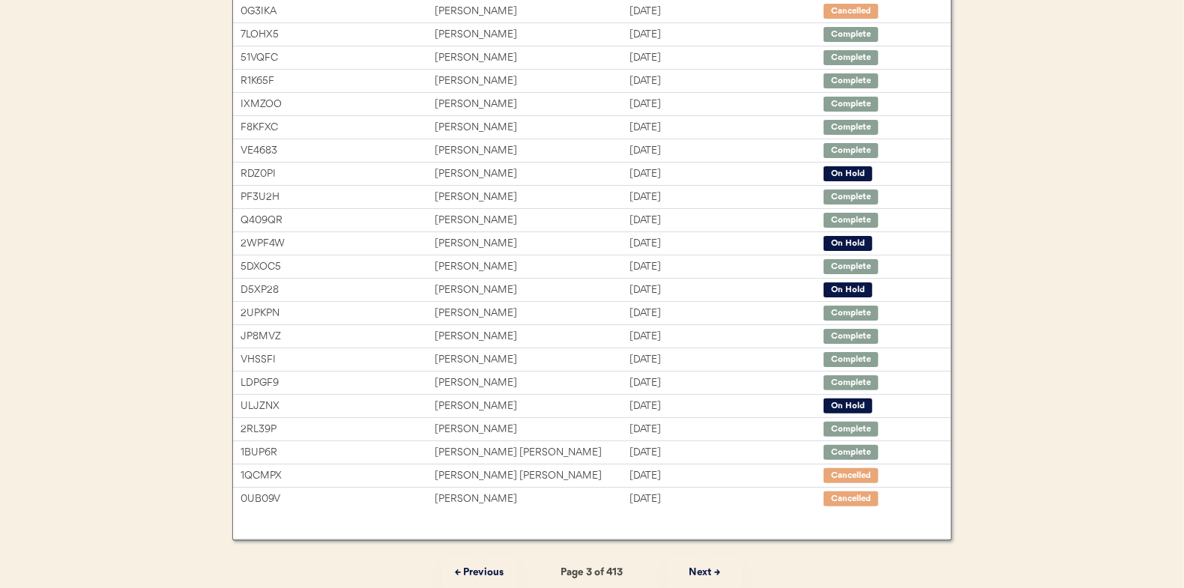
click at [691, 573] on button "Next →" at bounding box center [704, 573] width 75 height 34
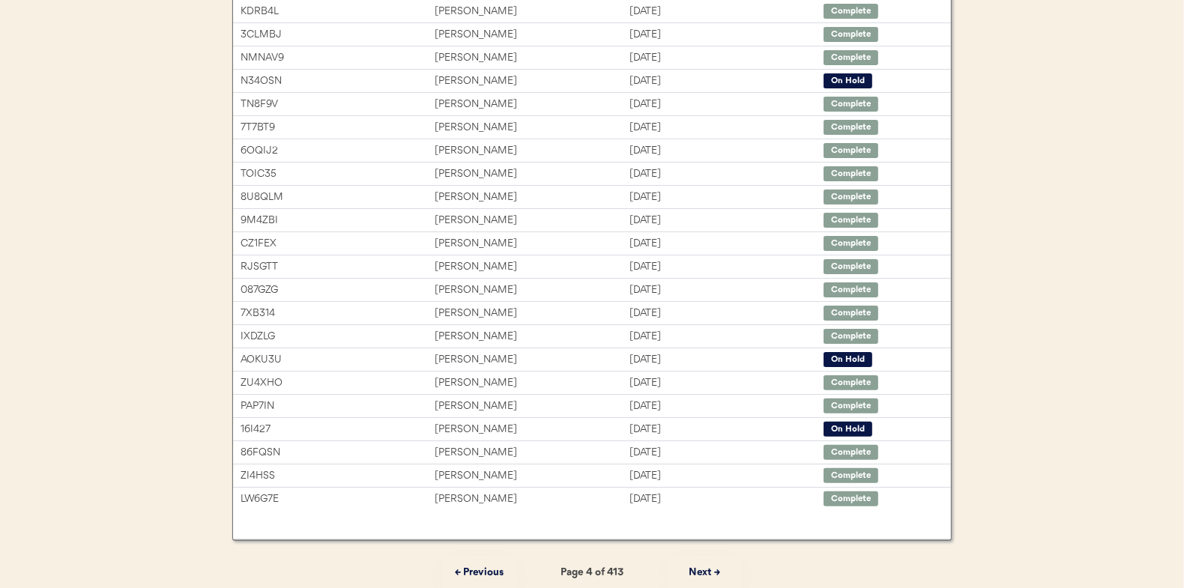
click at [459, 560] on button "← Previous" at bounding box center [479, 573] width 75 height 34
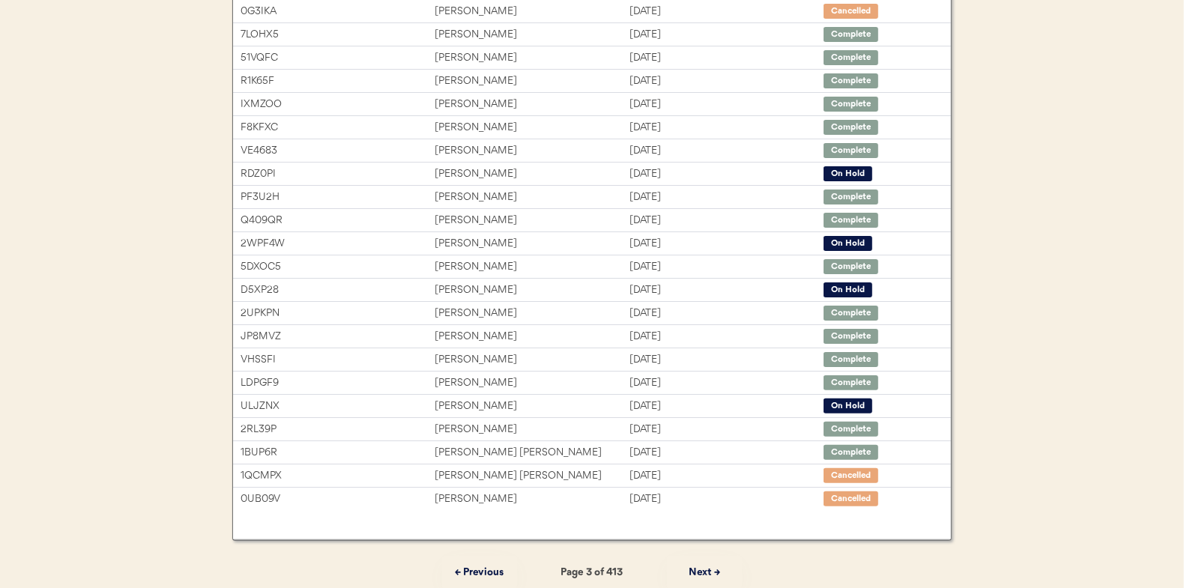
click at [461, 567] on button "← Previous" at bounding box center [479, 573] width 75 height 34
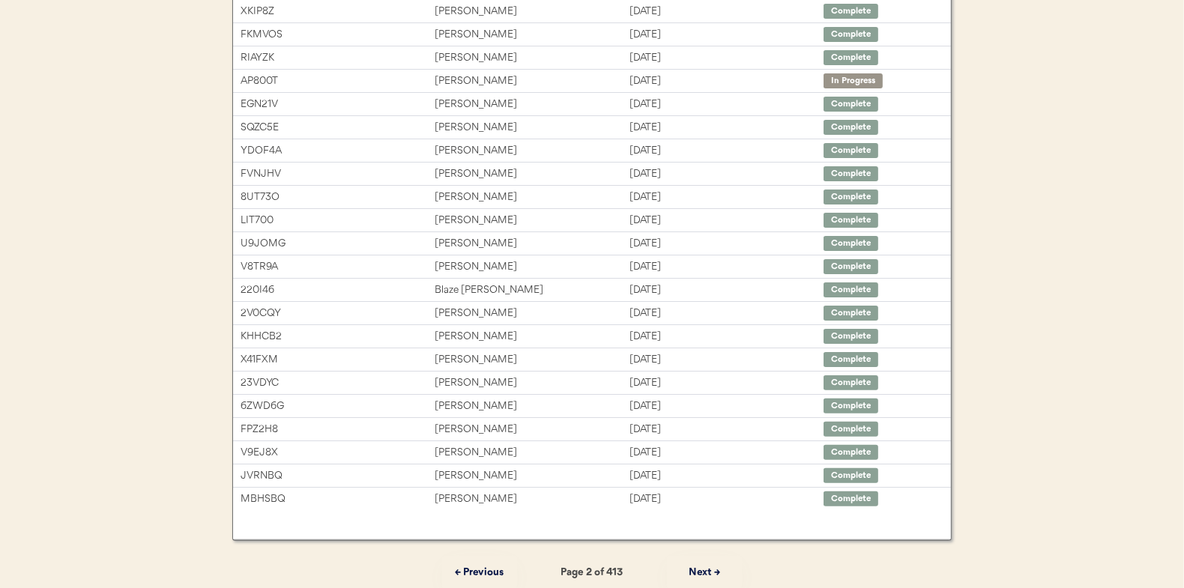
click at [461, 567] on button "← Previous" at bounding box center [479, 573] width 75 height 34
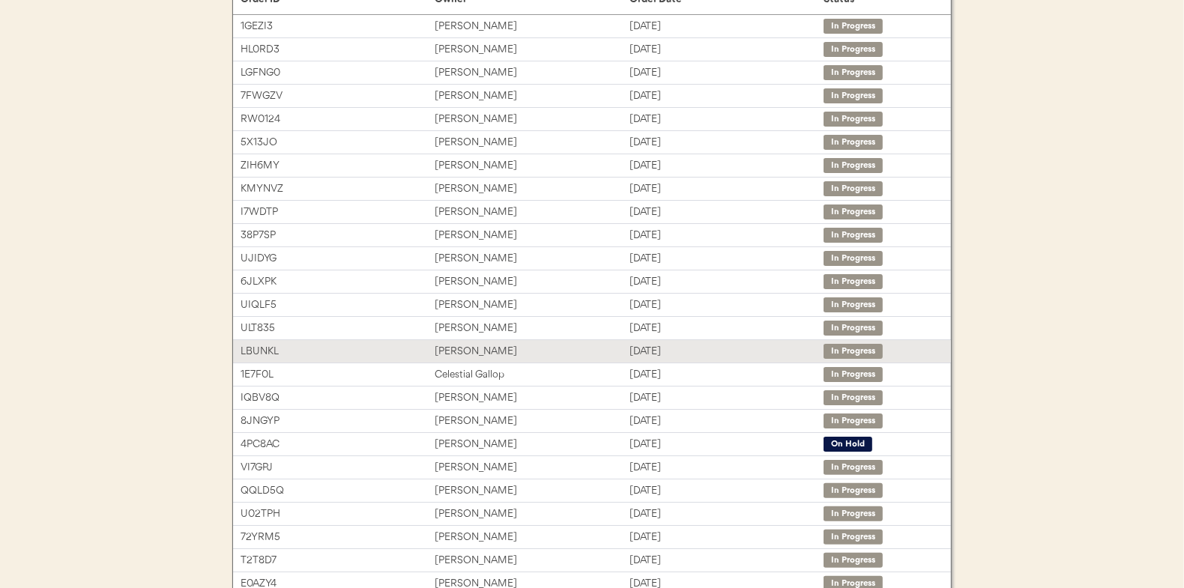
scroll to position [230, 0]
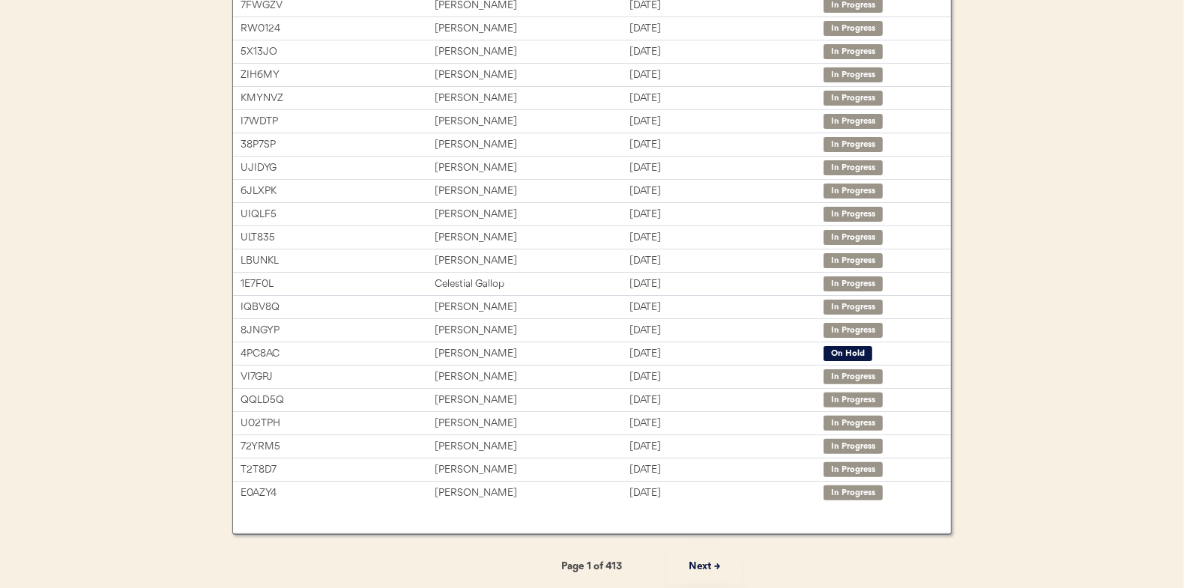
click at [712, 570] on button "Next →" at bounding box center [704, 567] width 75 height 34
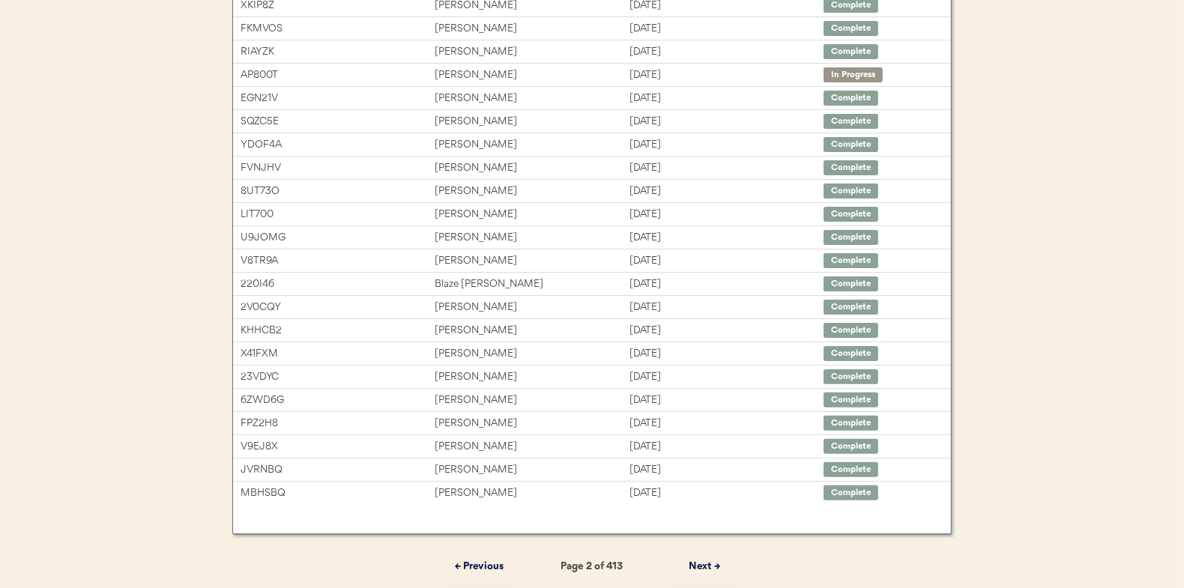
click at [712, 570] on button "Next →" at bounding box center [704, 567] width 75 height 34
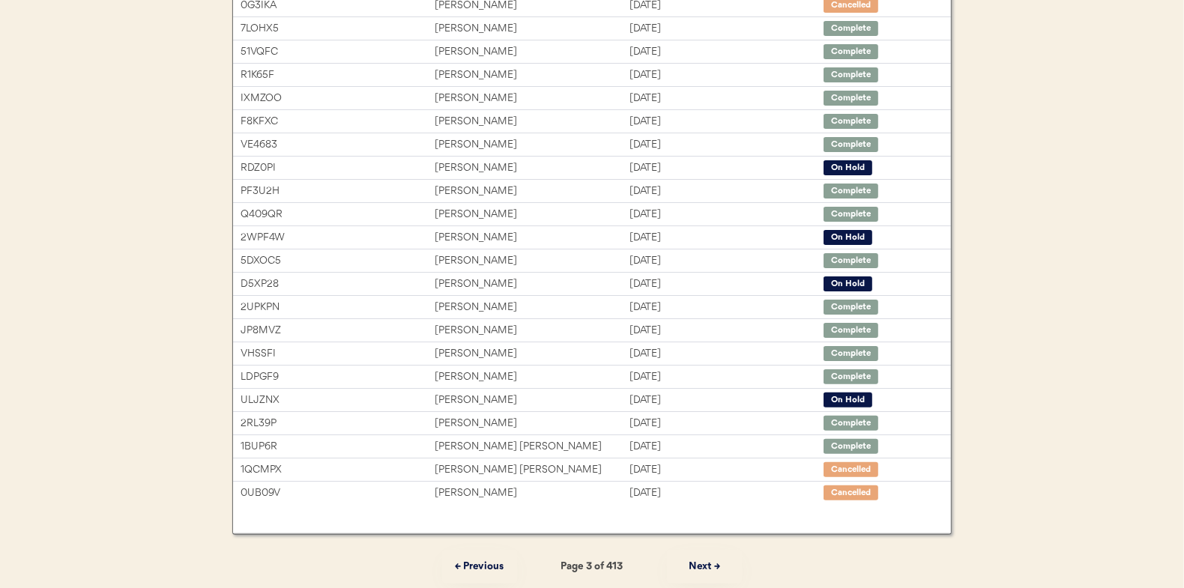
click at [712, 570] on button "Next →" at bounding box center [704, 567] width 75 height 34
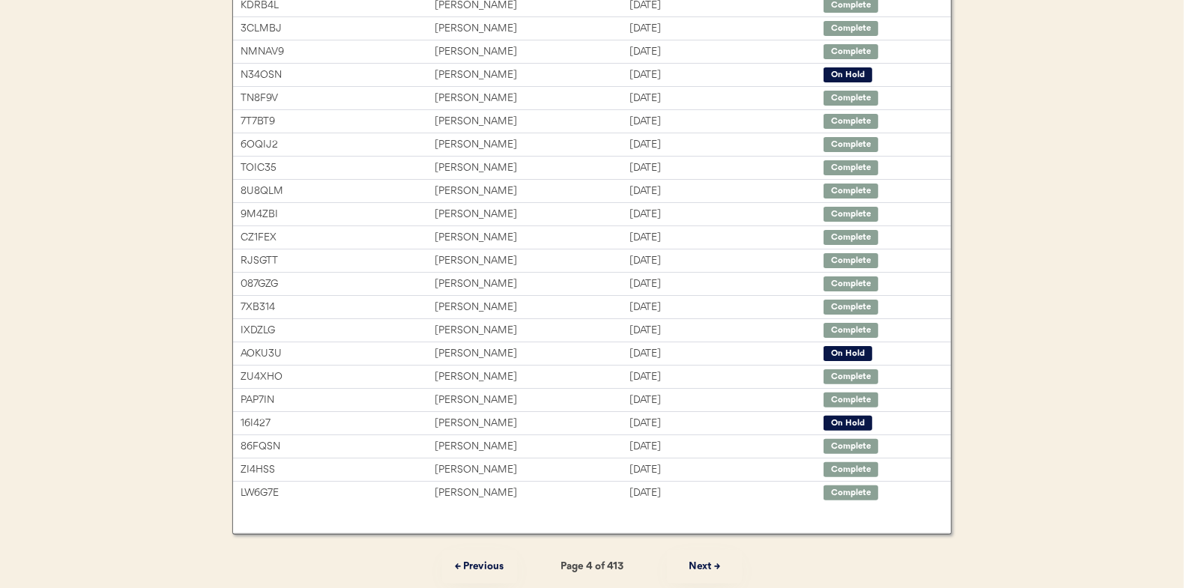
click at [712, 570] on button "Next →" at bounding box center [704, 567] width 75 height 34
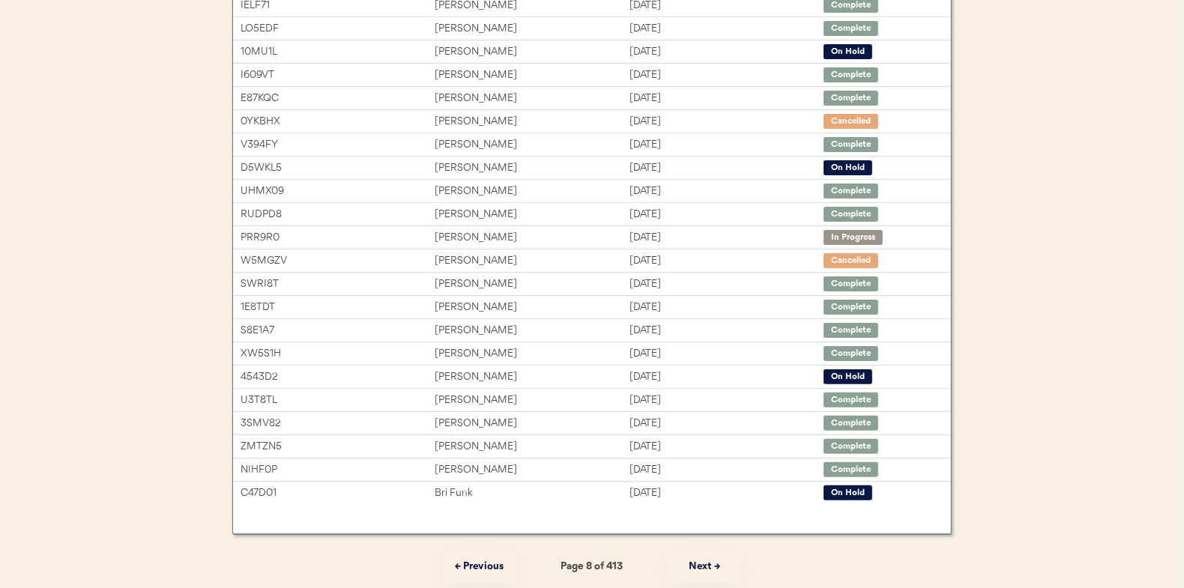
click at [712, 570] on button "Next →" at bounding box center [704, 567] width 75 height 34
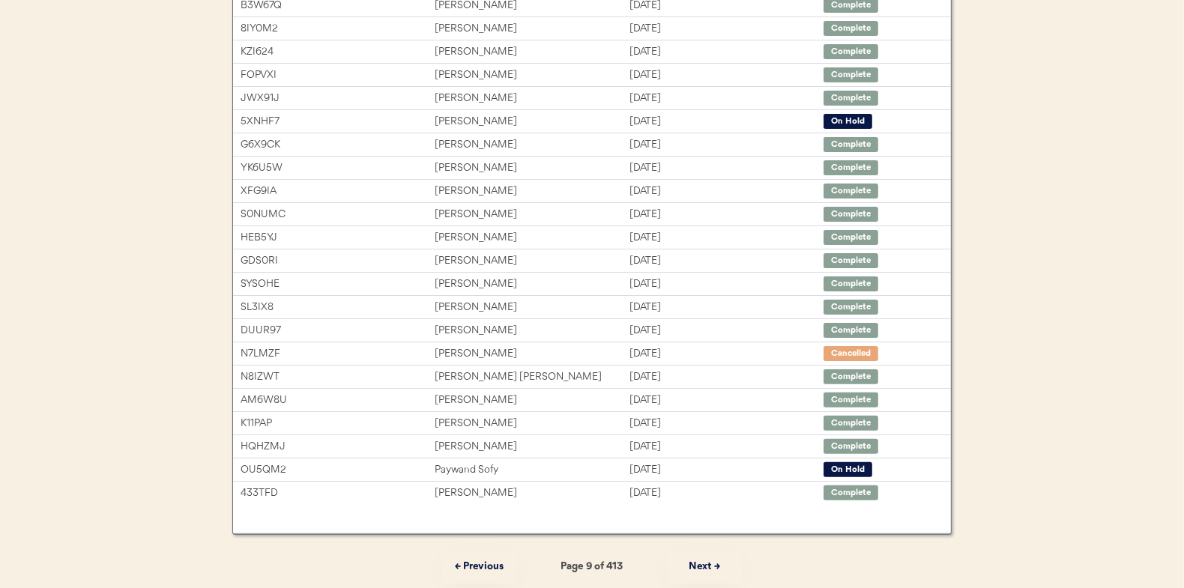
click at [477, 562] on button "← Previous" at bounding box center [479, 567] width 75 height 34
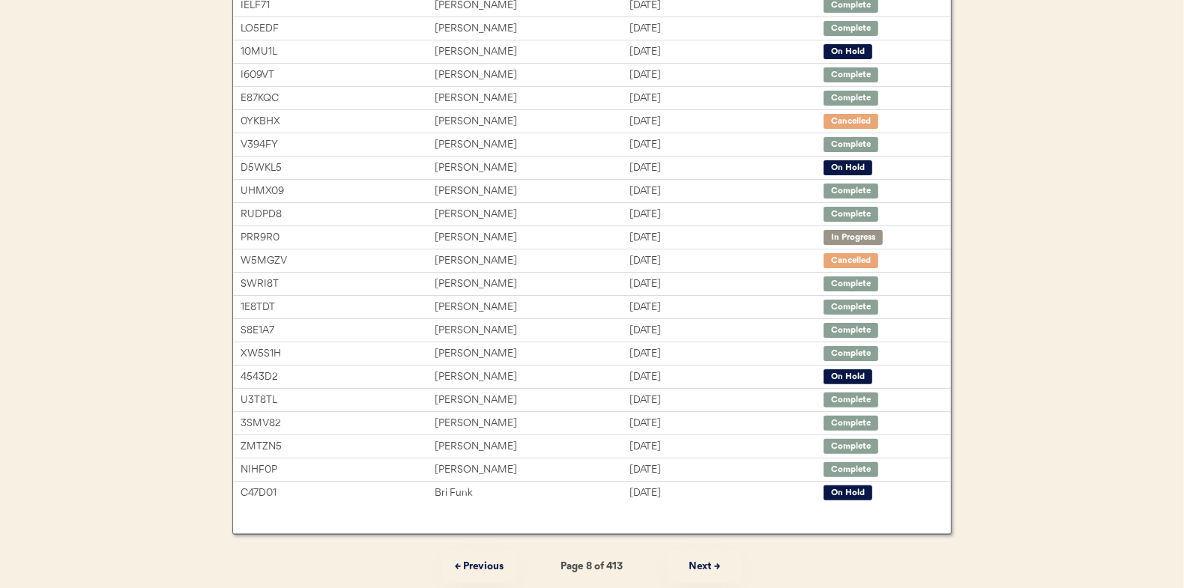
click at [477, 562] on button "← Previous" at bounding box center [479, 567] width 75 height 34
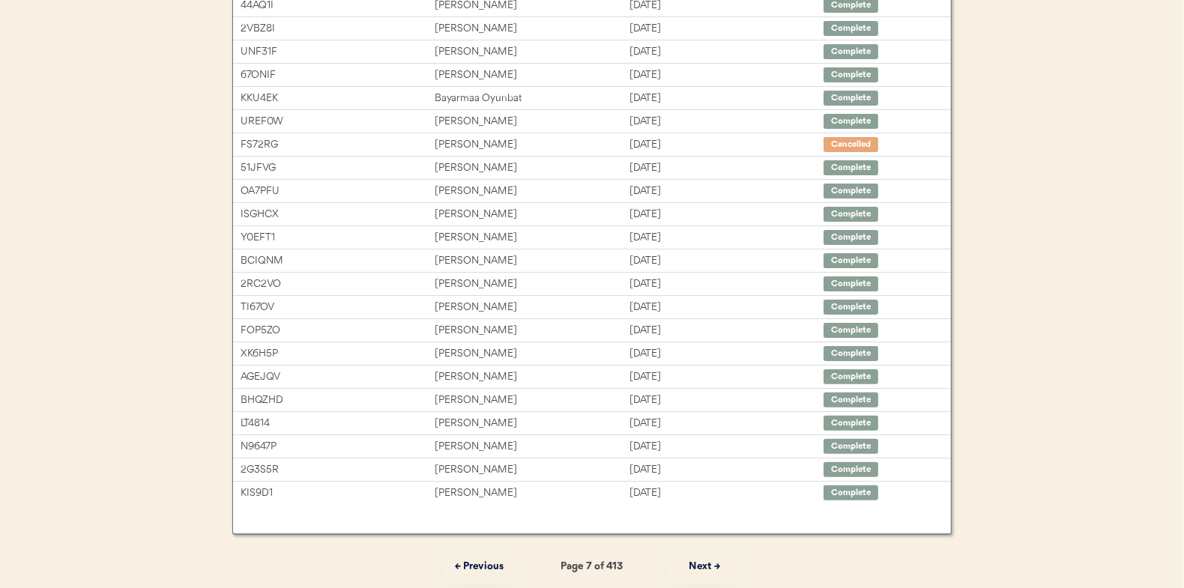
click at [477, 562] on button "← Previous" at bounding box center [479, 567] width 75 height 34
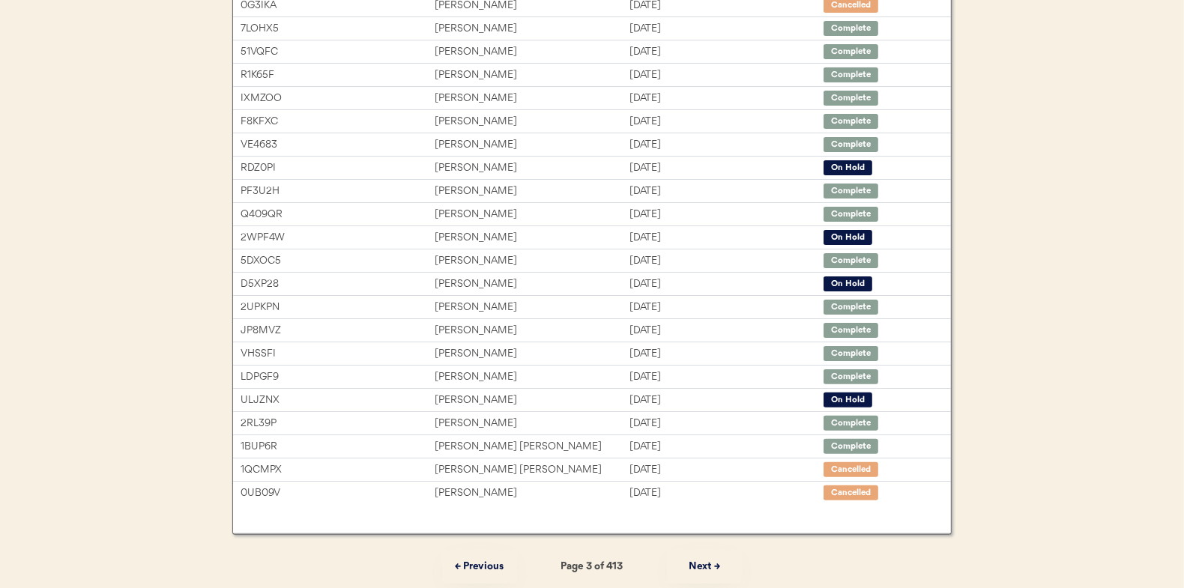
click at [477, 562] on button "← Previous" at bounding box center [479, 567] width 75 height 34
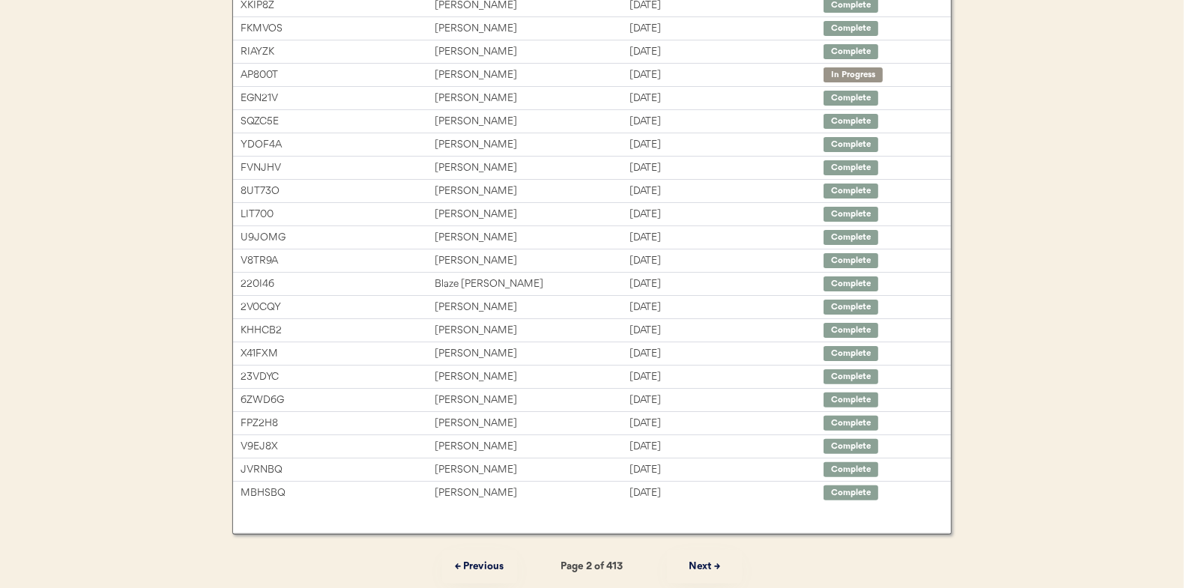
click at [477, 562] on button "← Previous" at bounding box center [479, 567] width 75 height 34
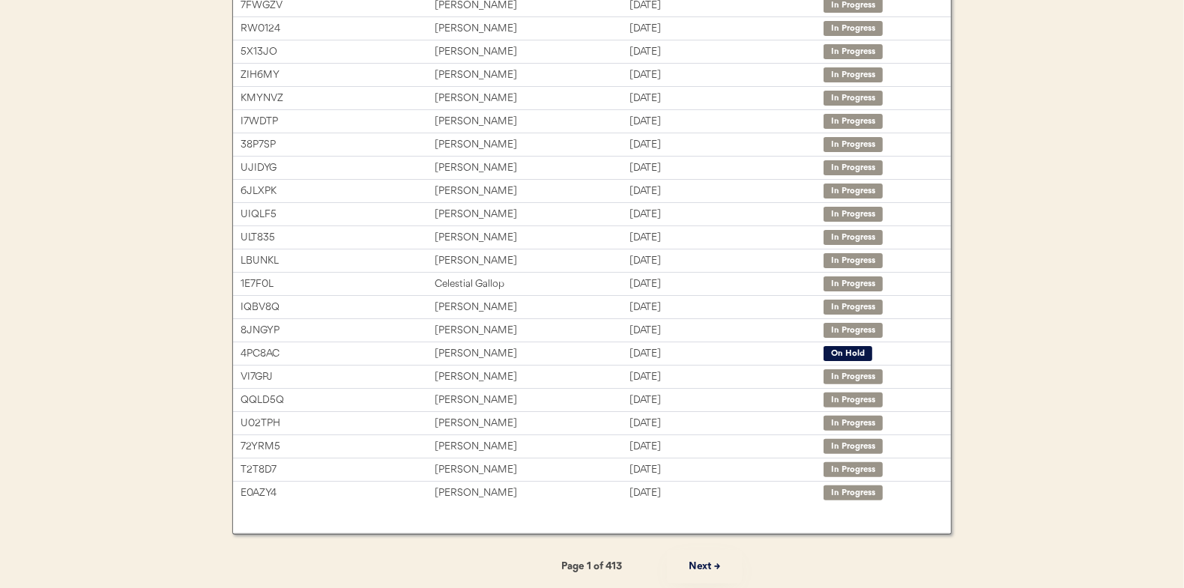
click at [477, 562] on div "← Previous Page 1 of 413 Next →" at bounding box center [592, 567] width 720 height 34
click at [1085, 336] on div "Orders Logout Orders Dashboard Status On Hold New In Progress Complete Pending …" at bounding box center [592, 181] width 1184 height 822
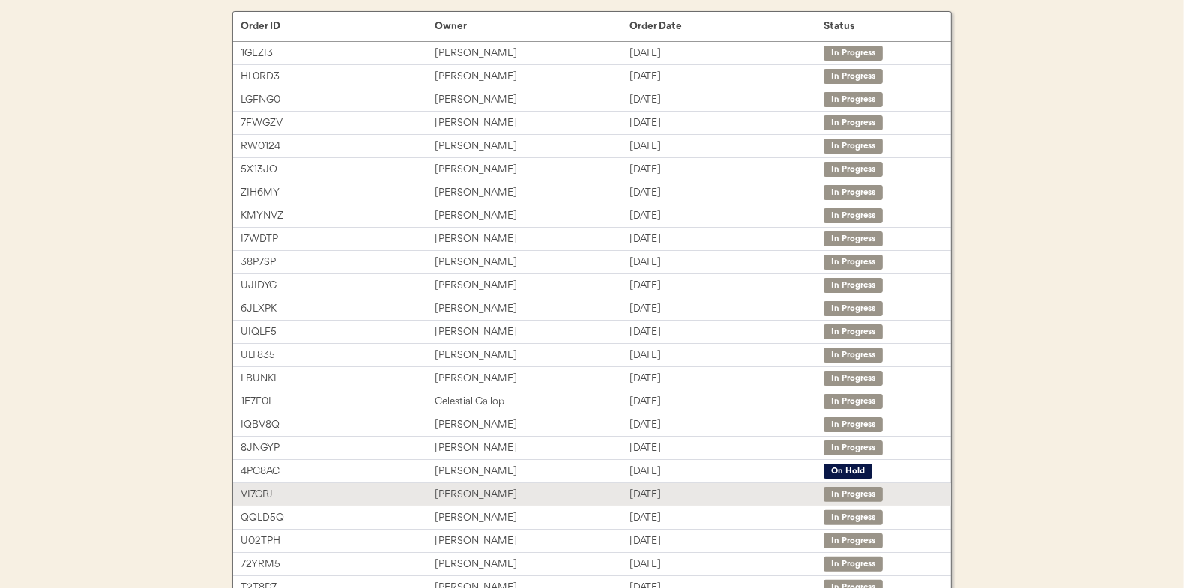
scroll to position [0, 0]
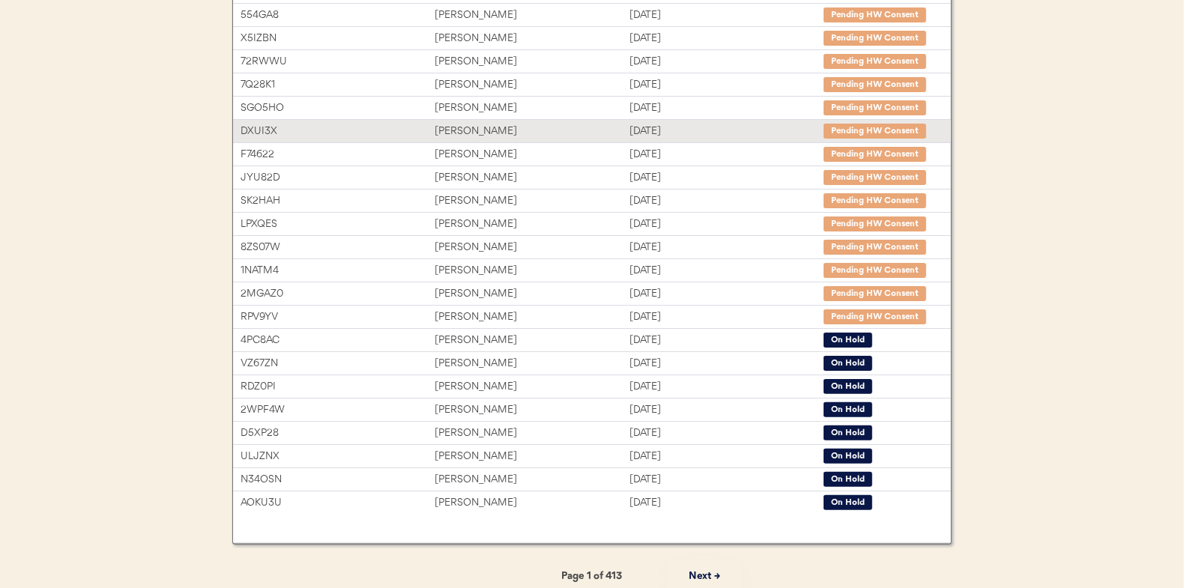
scroll to position [224, 0]
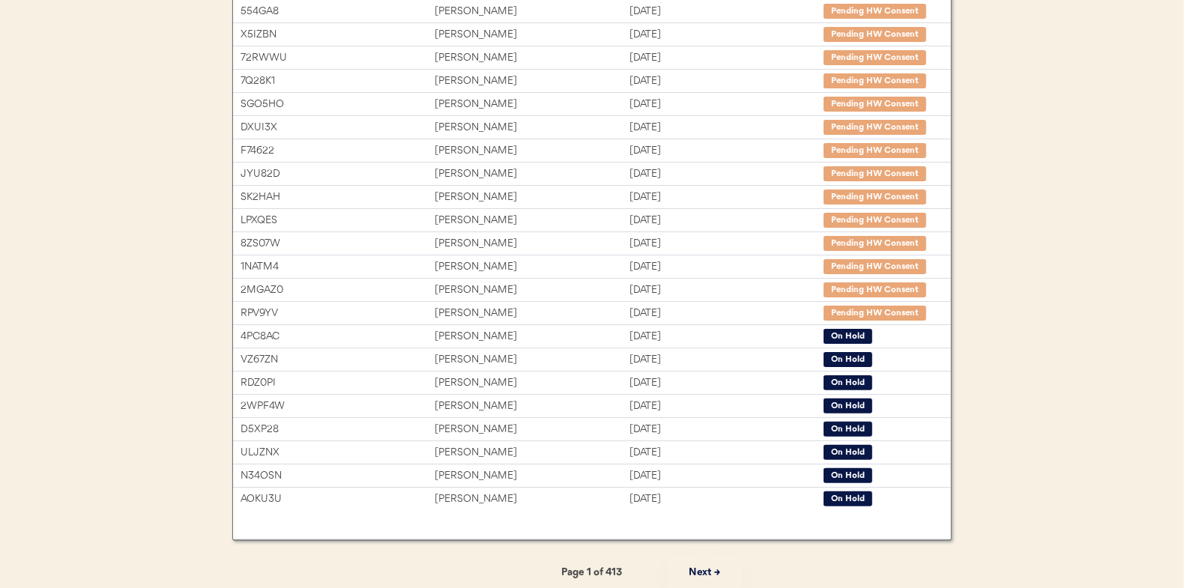
click at [704, 562] on button "Next →" at bounding box center [704, 573] width 75 height 34
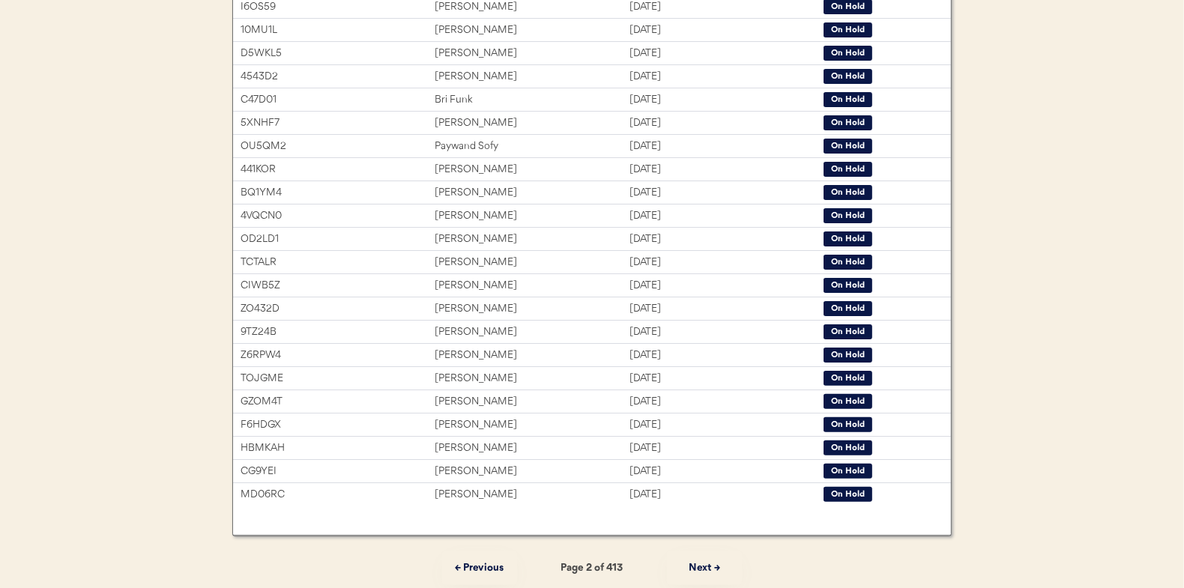
scroll to position [230, 0]
click at [696, 567] on button "Next →" at bounding box center [704, 567] width 75 height 34
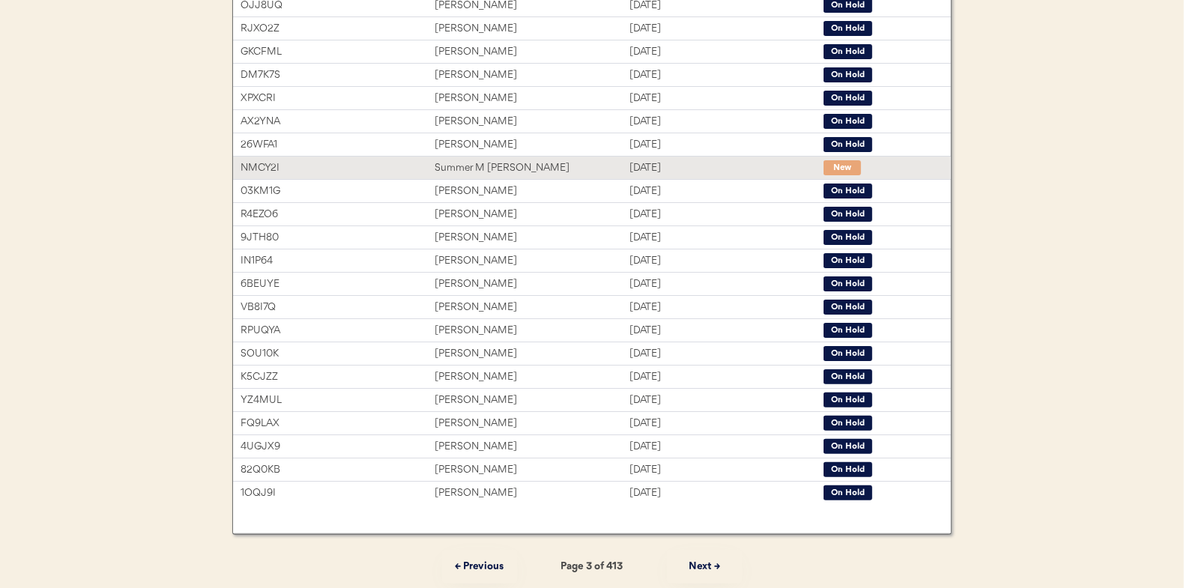
click at [720, 167] on div "[DATE]" at bounding box center [727, 168] width 194 height 17
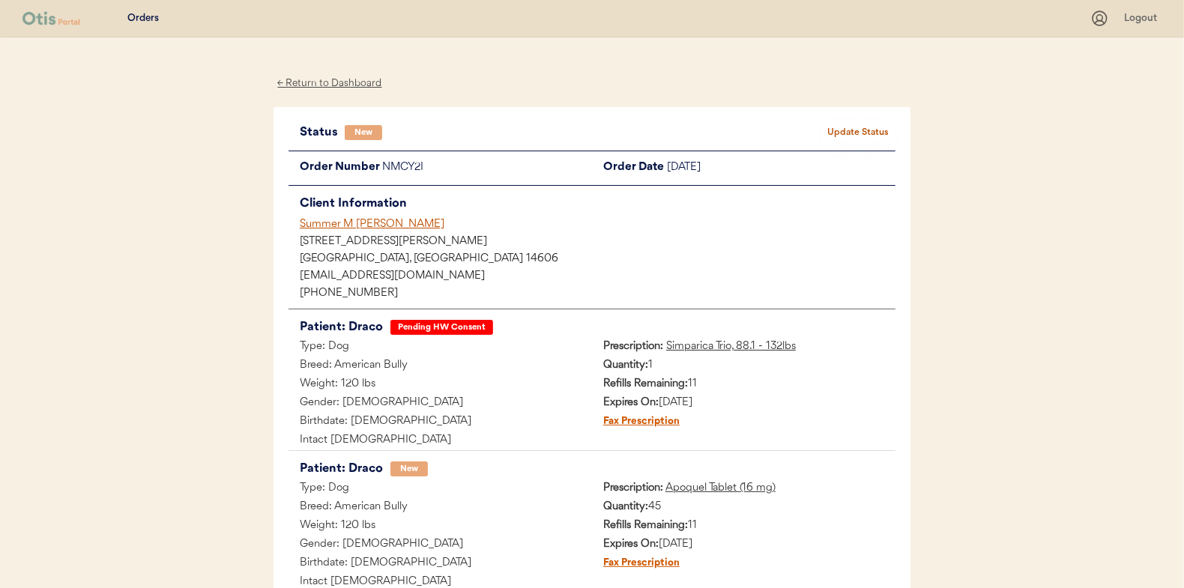
click at [864, 136] on button "Update Status" at bounding box center [858, 132] width 75 height 21
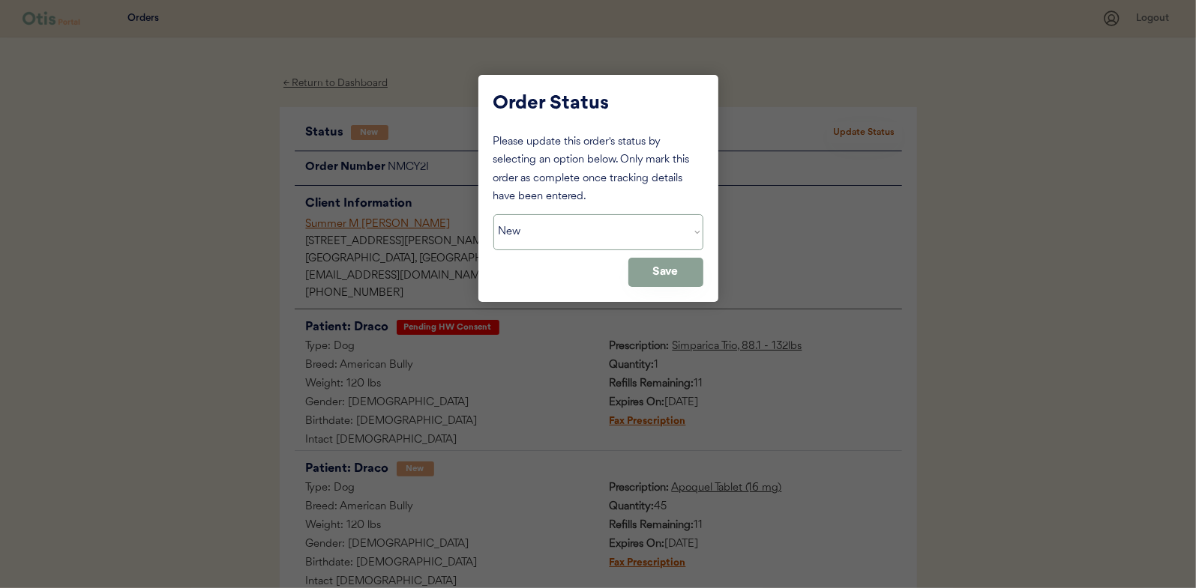
click at [611, 242] on select "Status On Hold New In Progress Complete Pending HW Consent Cancelled" at bounding box center [598, 232] width 210 height 36
select select ""in_progress""
click at [493, 214] on select "Status On Hold New In Progress Complete Pending HW Consent Cancelled" at bounding box center [598, 232] width 210 height 36
click at [678, 267] on button "Save" at bounding box center [665, 272] width 75 height 29
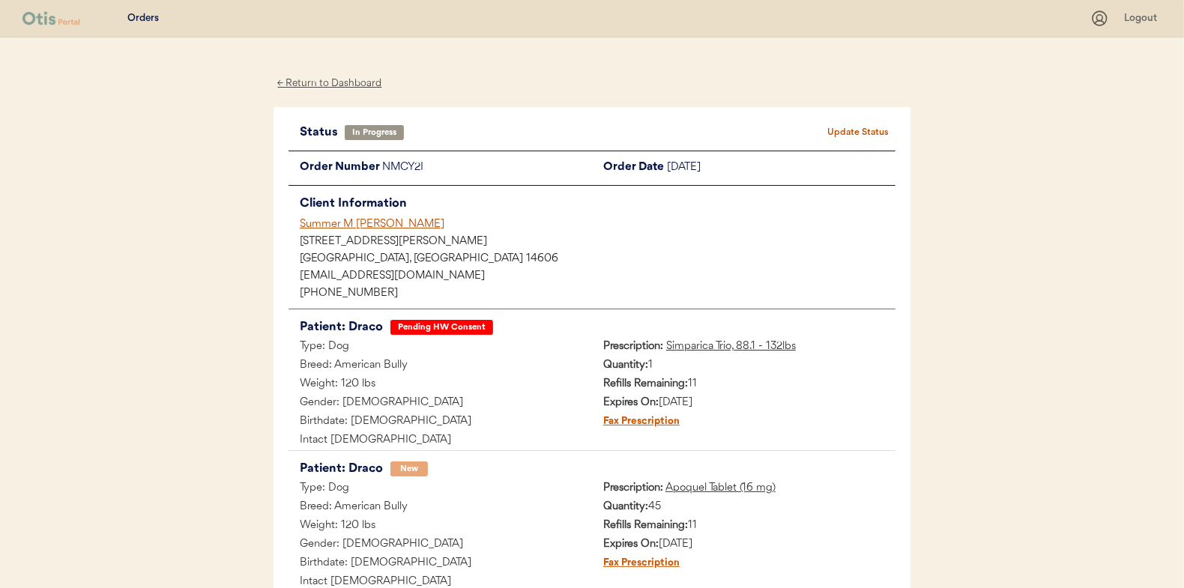
click at [354, 76] on div "← Return to Dashboard" at bounding box center [330, 83] width 112 height 17
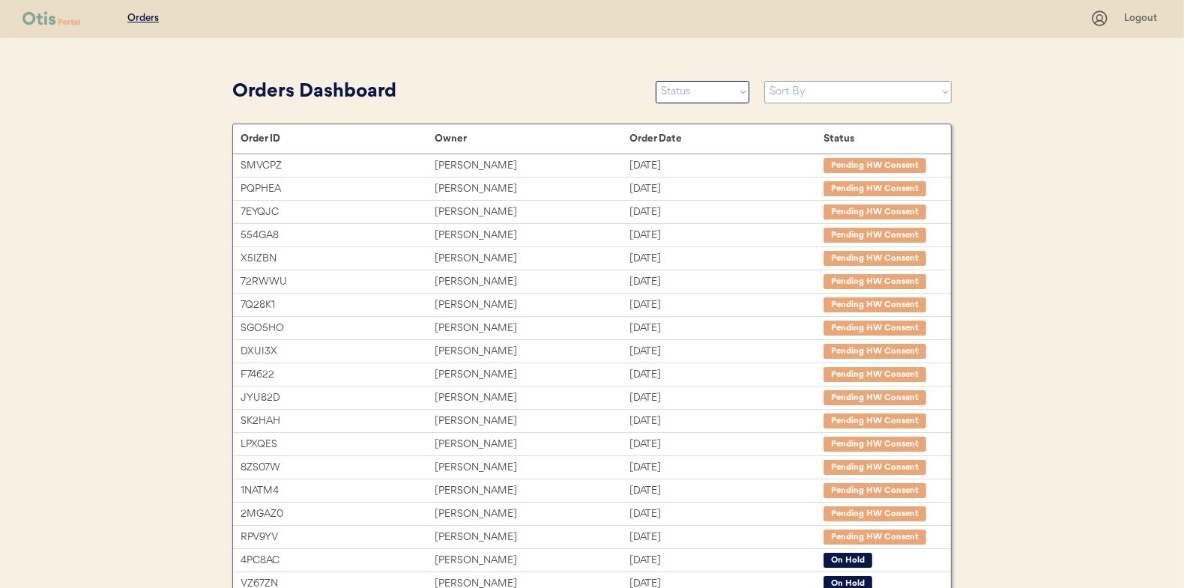
click at [846, 70] on div "Orders Logout Orders Dashboard Status On Hold New In Progress Complete Pending …" at bounding box center [592, 411] width 1184 height 822
click at [848, 85] on select "Sort By Order Date (Newest → Oldest) Order Date (Oldest → Newest)" at bounding box center [858, 92] width 187 height 22
select select ""Order Date (Newest → Oldest)""
click at [765, 81] on select "Sort By Order Date (Newest → Oldest) Order Date (Oldest → Newest)" at bounding box center [858, 92] width 187 height 22
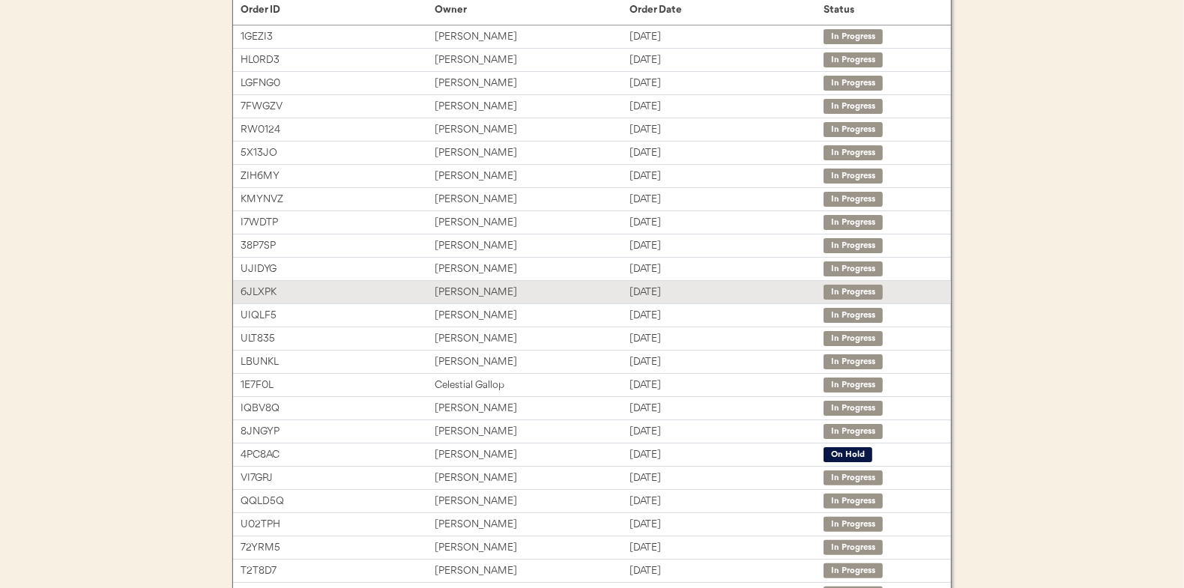
scroll to position [230, 0]
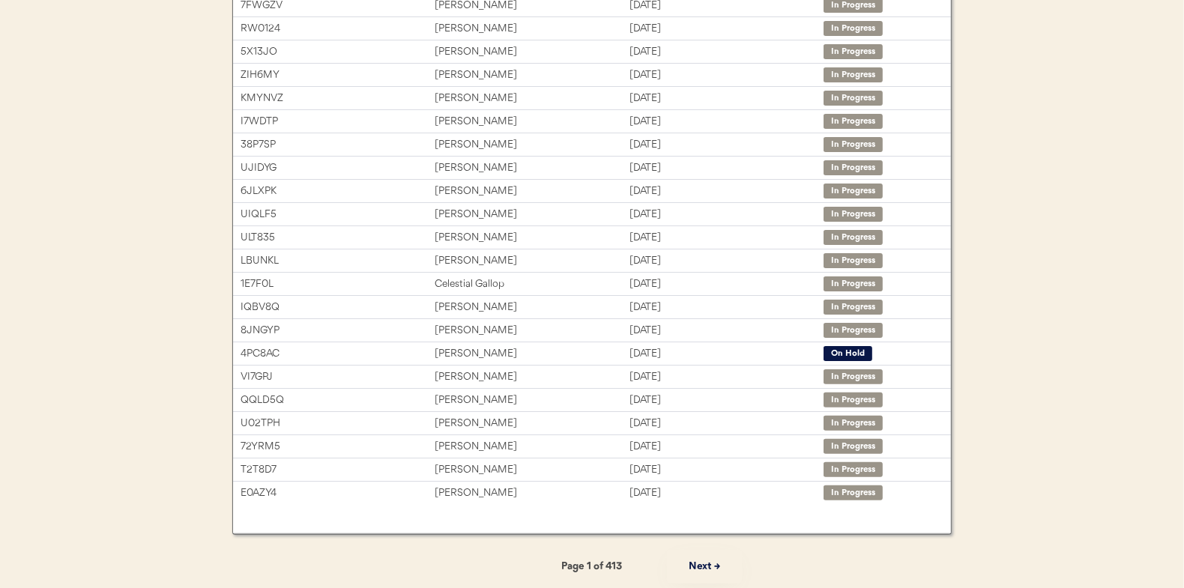
click at [677, 560] on button "Next →" at bounding box center [704, 567] width 75 height 34
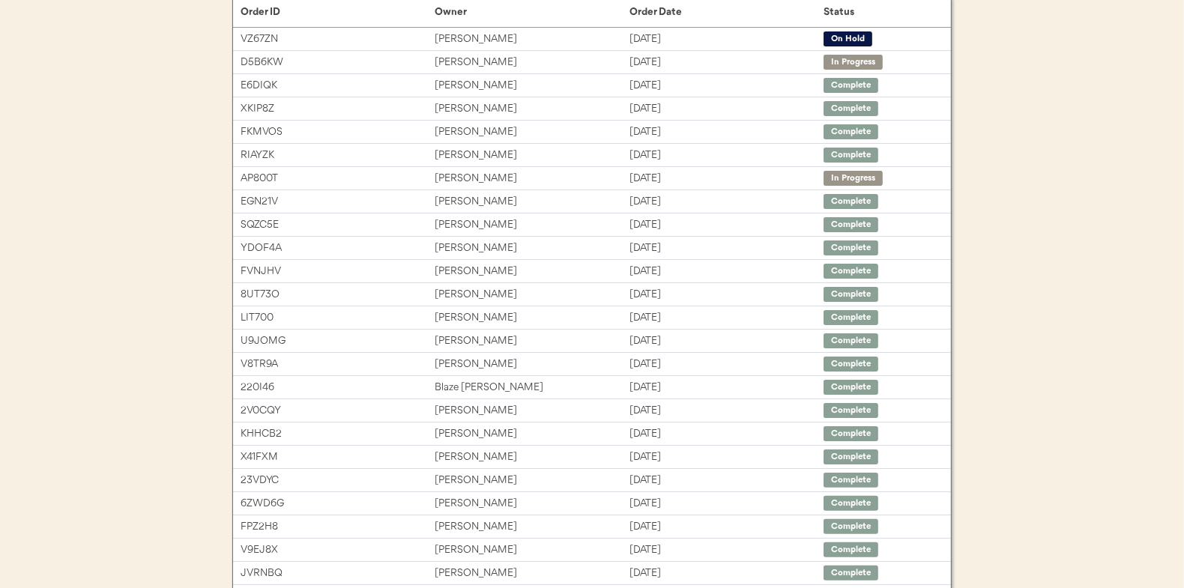
scroll to position [5, 0]
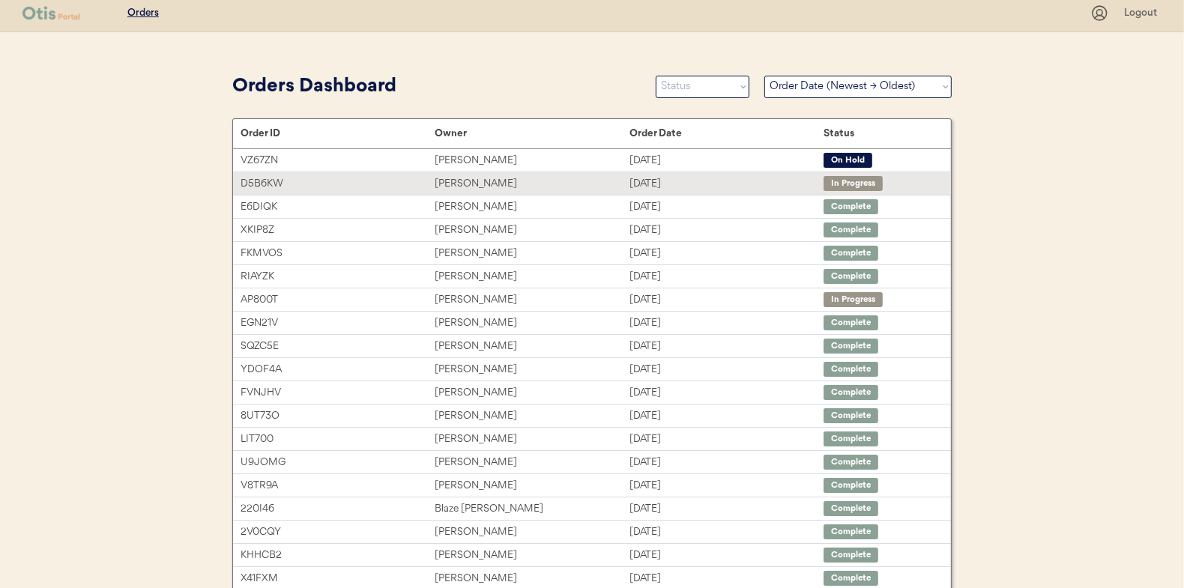
drag, startPoint x: 296, startPoint y: 187, endPoint x: 242, endPoint y: 184, distance: 54.1
click at [242, 184] on div "D5B6KW" at bounding box center [338, 183] width 194 height 17
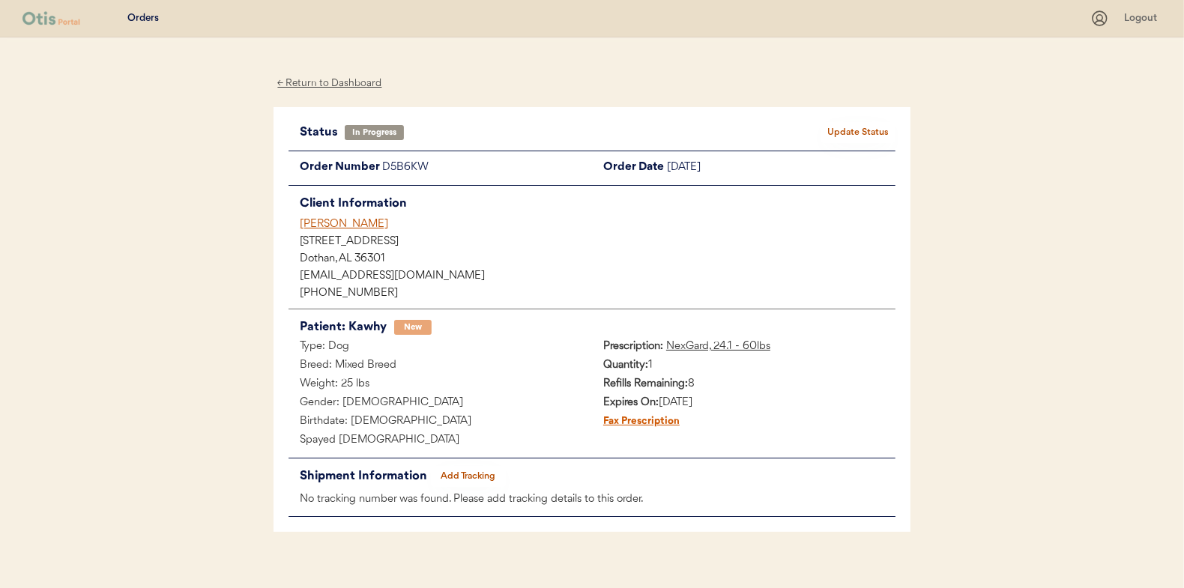
click at [343, 83] on div "← Return to Dashboard" at bounding box center [330, 83] width 112 height 17
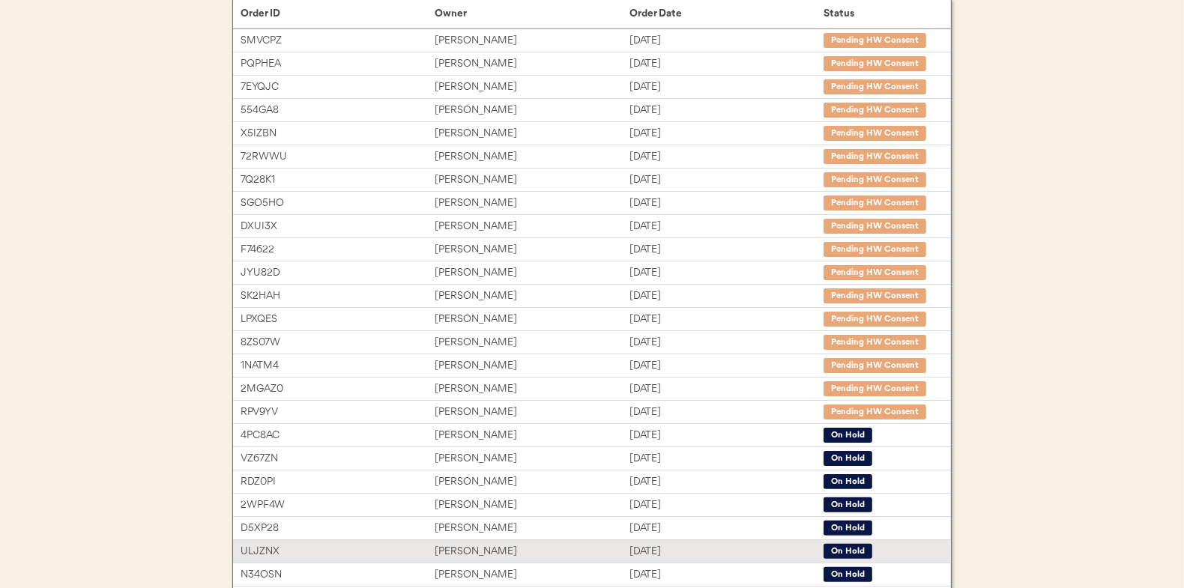
scroll to position [224, 0]
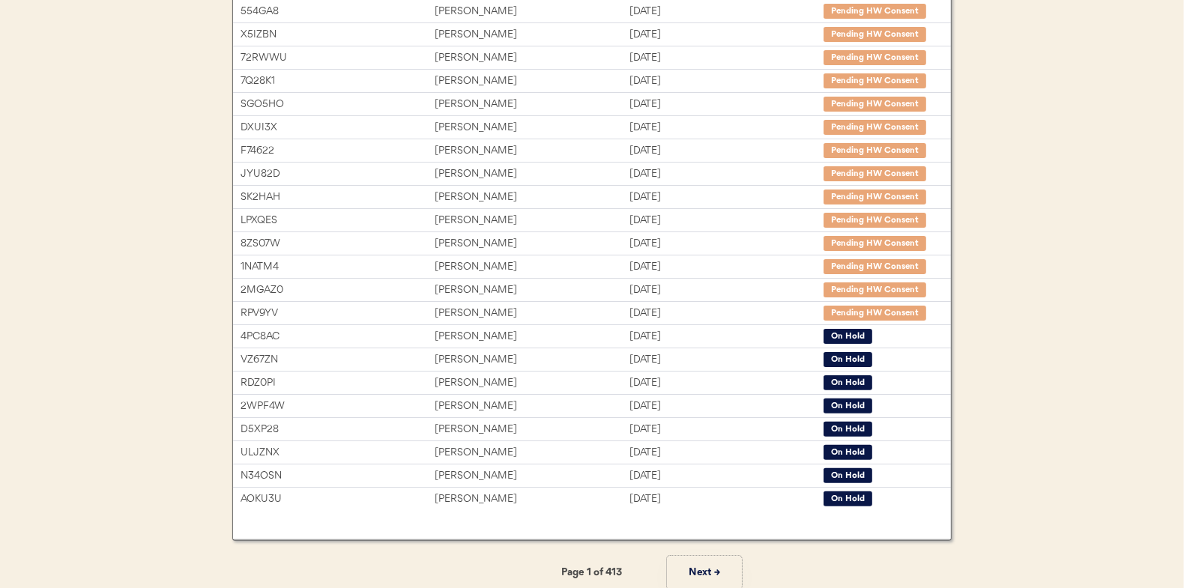
click at [684, 565] on button "Next →" at bounding box center [704, 573] width 75 height 34
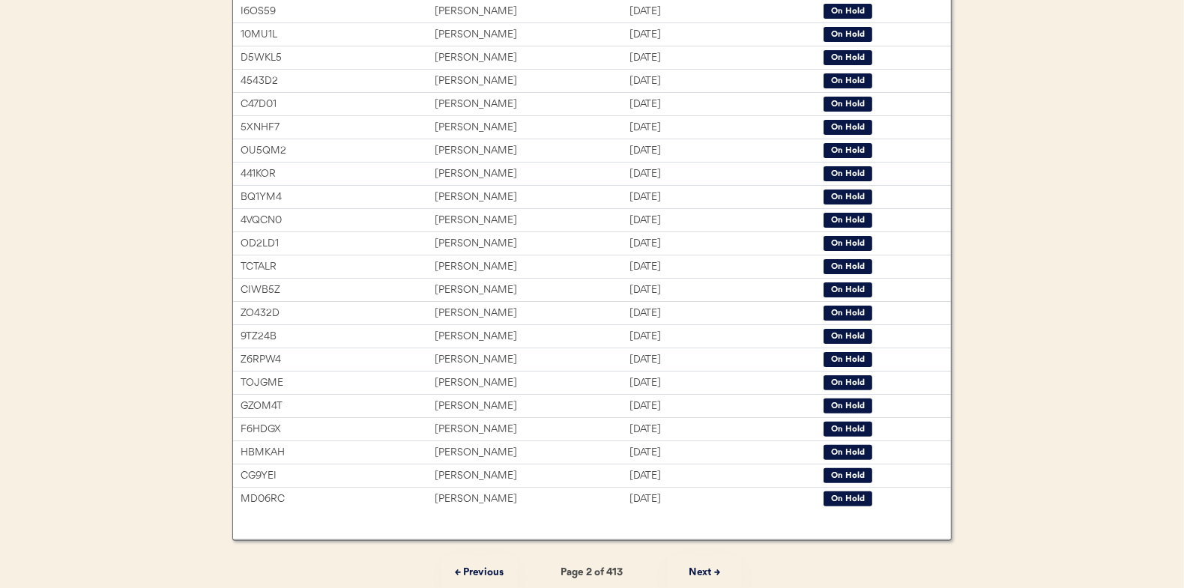
click at [684, 565] on button "Next →" at bounding box center [704, 573] width 75 height 34
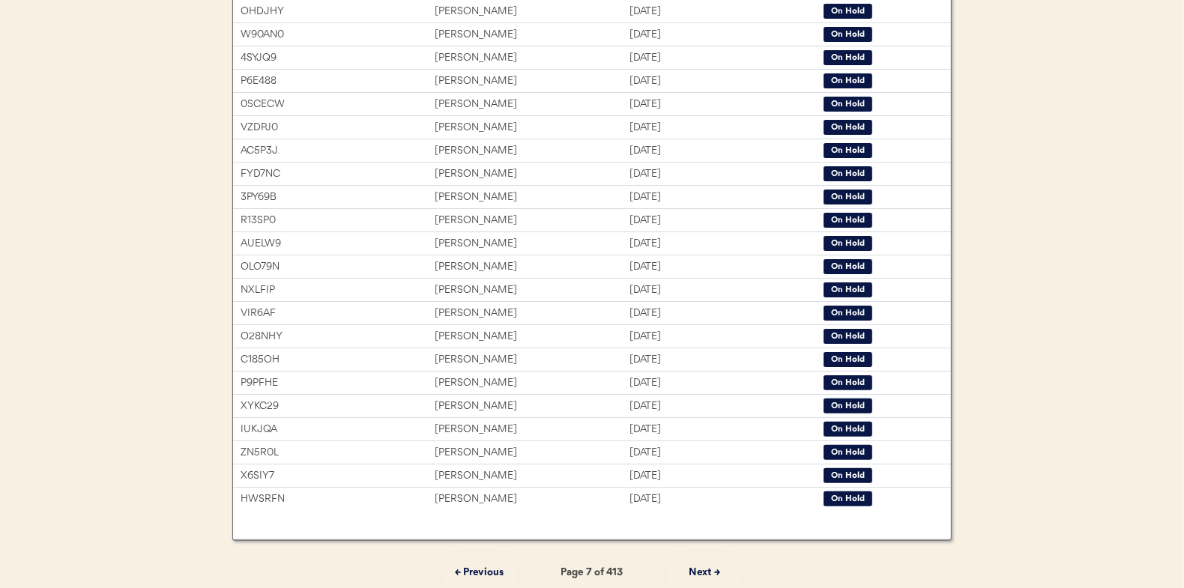
click at [684, 565] on button "Next →" at bounding box center [704, 573] width 75 height 34
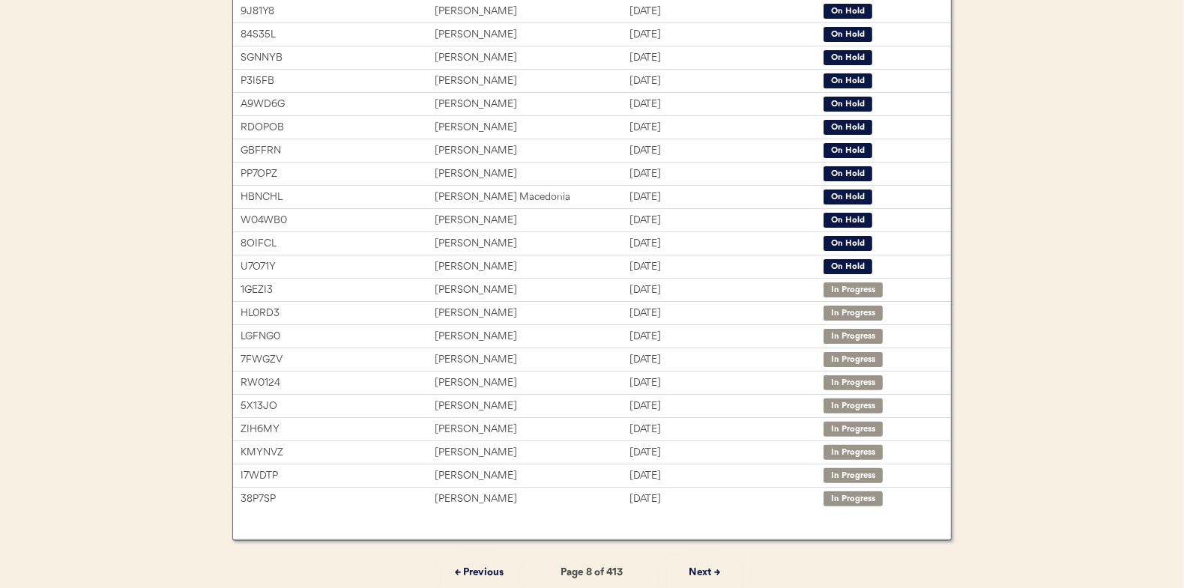
click at [684, 565] on button "Next →" at bounding box center [704, 573] width 75 height 34
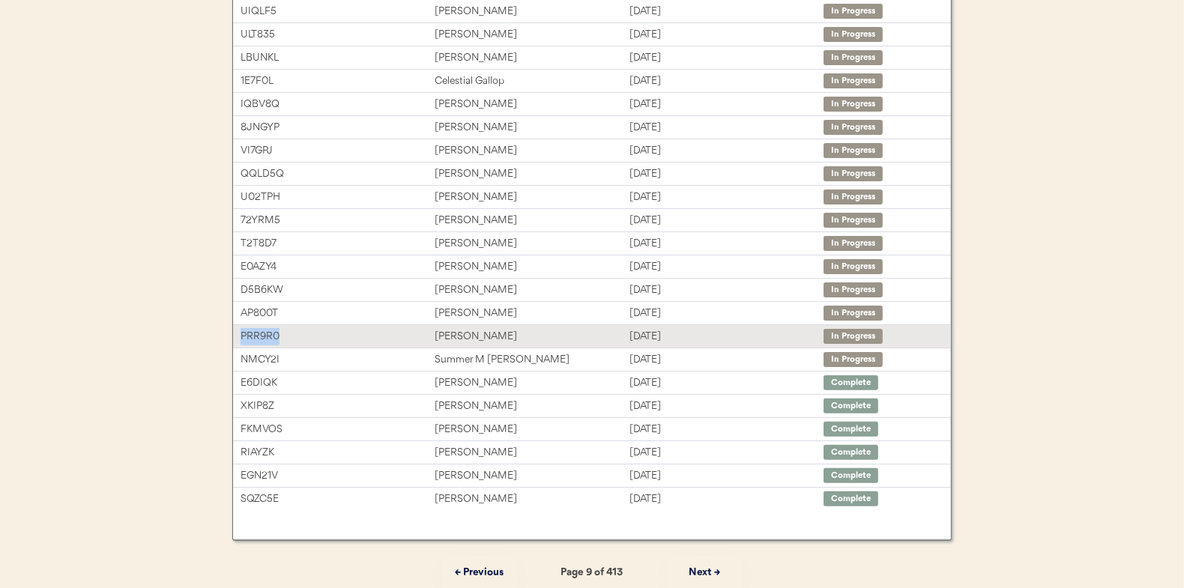
drag, startPoint x: 288, startPoint y: 334, endPoint x: 239, endPoint y: 333, distance: 48.7
click at [239, 333] on div "PRR9R0 Will Bricker Aug 7, 2025 In Progress" at bounding box center [592, 336] width 718 height 22
copy div "PRR9R0"
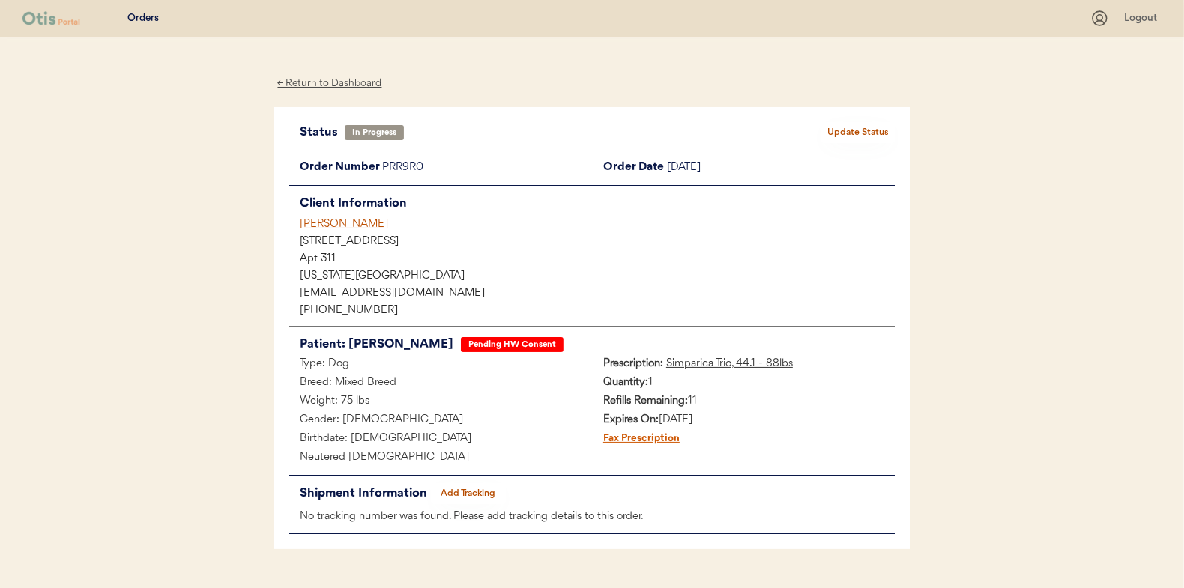
click at [360, 84] on div "← Return to Dashboard" at bounding box center [330, 83] width 112 height 17
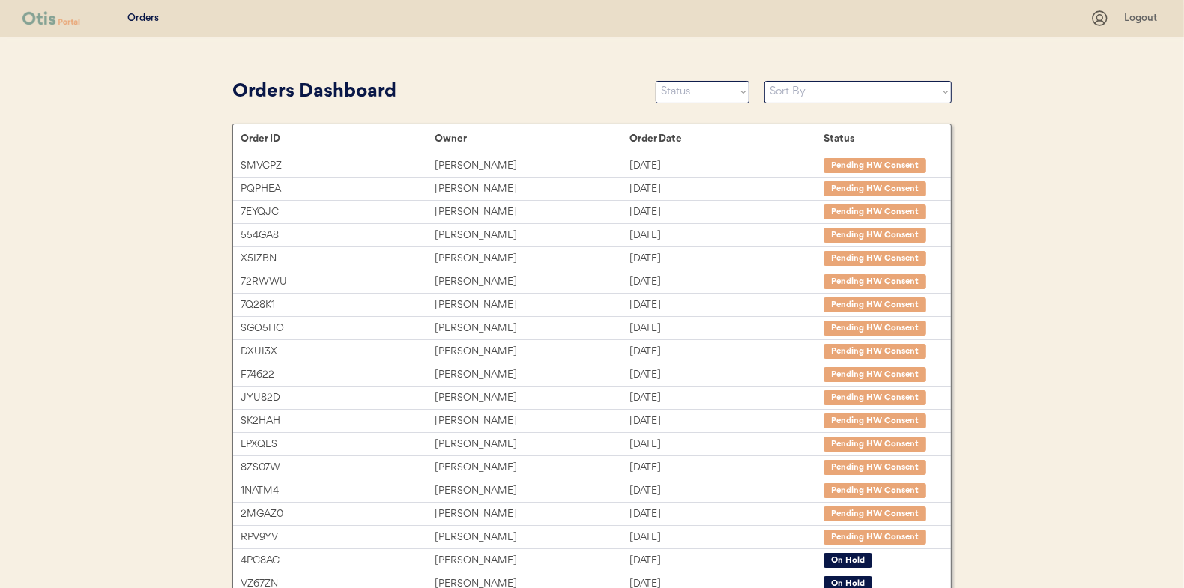
drag, startPoint x: 897, startPoint y: 87, endPoint x: 890, endPoint y: 93, distance: 9.6
click at [894, 87] on select "Sort By Order Date (Newest → Oldest) Order Date (Oldest → Newest)" at bounding box center [858, 92] width 187 height 22
select select ""Order Date (Newest → Oldest)""
click at [765, 81] on select "Sort By Order Date (Newest → Oldest) Order Date (Oldest → Newest)" at bounding box center [858, 92] width 187 height 22
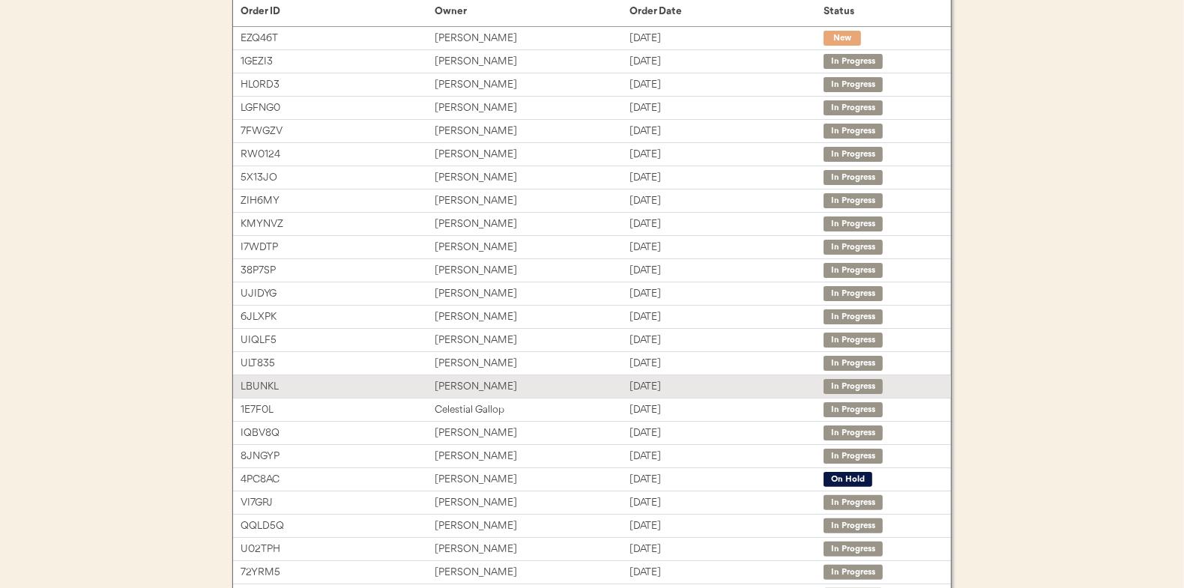
scroll to position [224, 0]
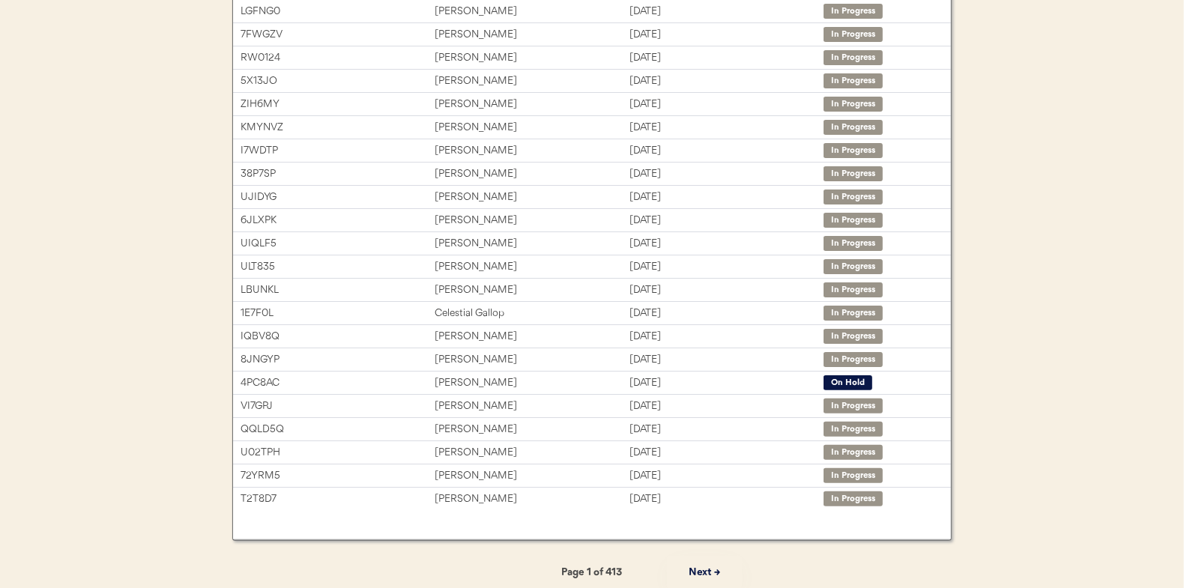
click at [702, 579] on button "Next →" at bounding box center [704, 573] width 75 height 34
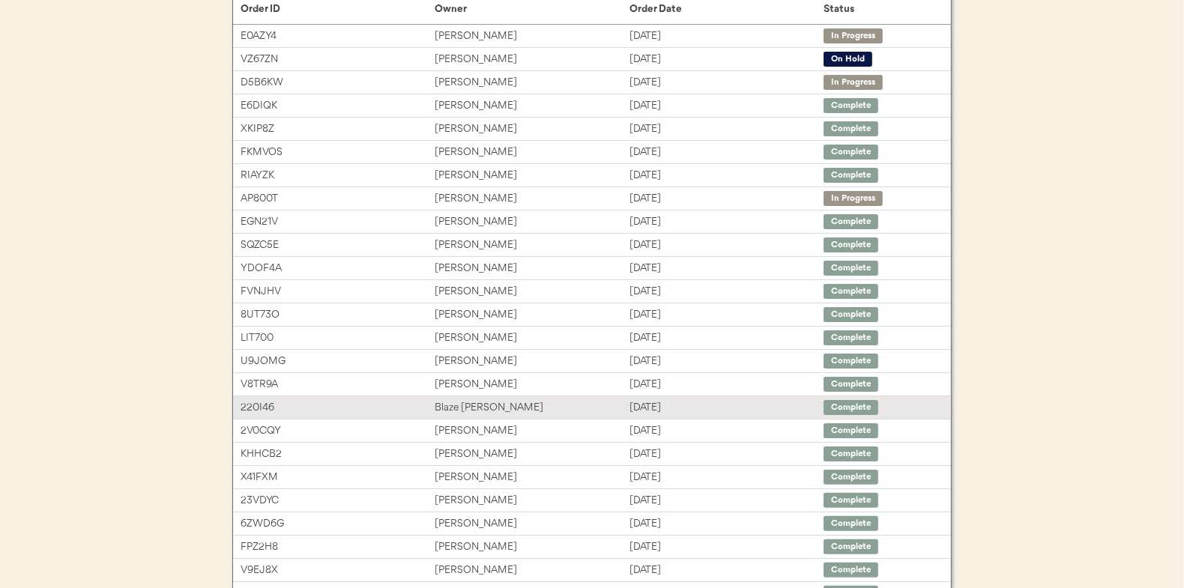
scroll to position [0, 0]
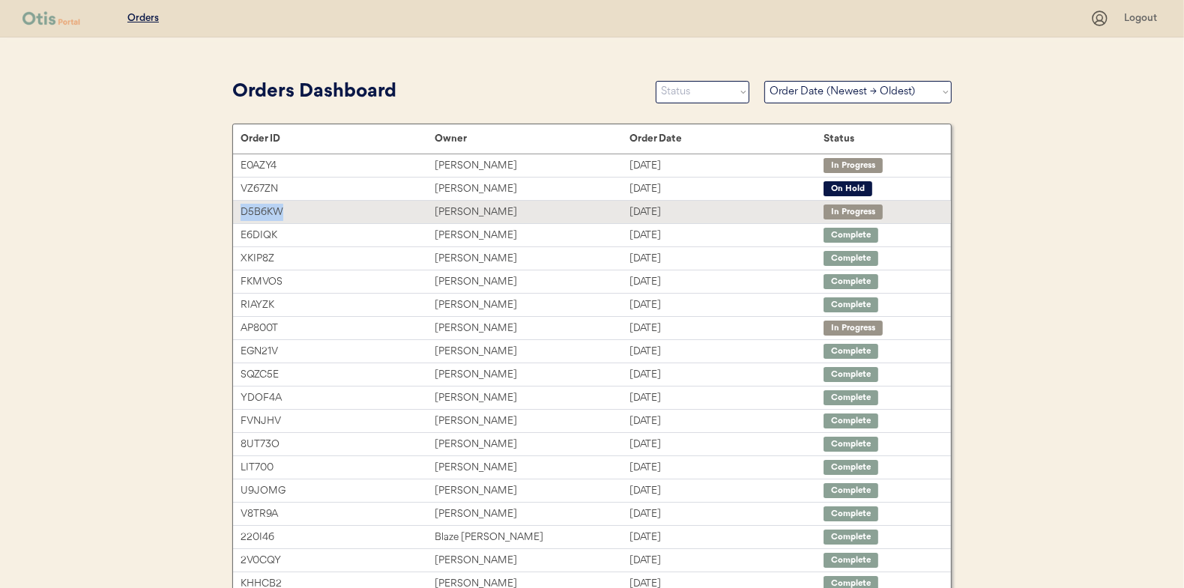
drag, startPoint x: 298, startPoint y: 213, endPoint x: 240, endPoint y: 216, distance: 57.8
click at [241, 216] on div "D5B6KW" at bounding box center [338, 212] width 194 height 17
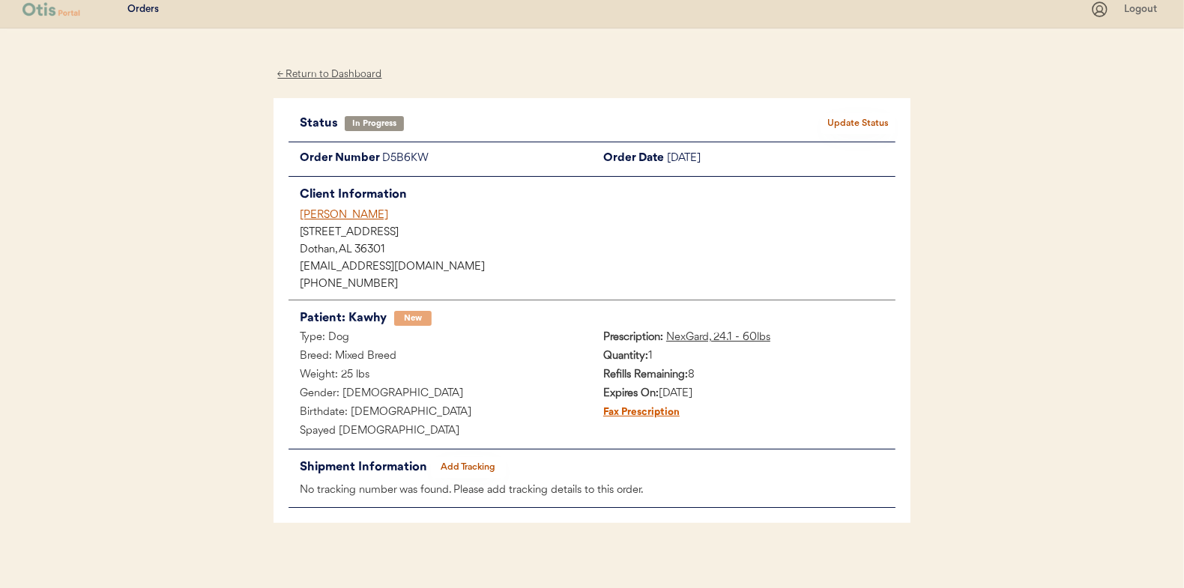
scroll to position [19, 0]
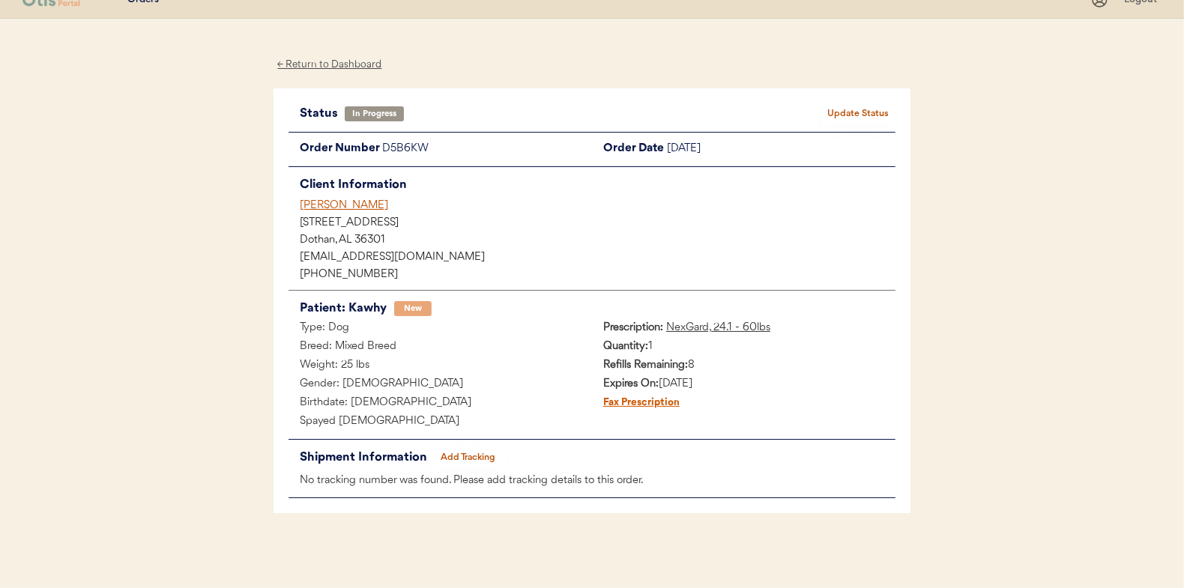
click at [479, 447] on button "Add Tracking" at bounding box center [468, 457] width 75 height 21
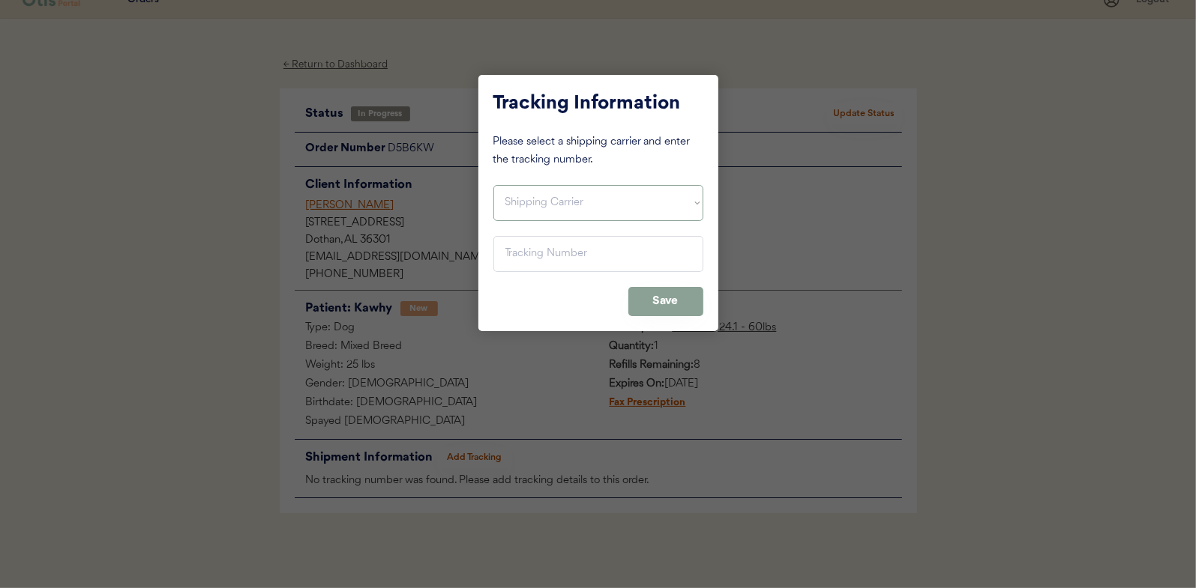
click at [600, 198] on select "Shipping Carrier FedEx FedEx Ground Economy UPS USPS" at bounding box center [598, 203] width 210 height 36
select select ""usps""
click at [493, 185] on select "Shipping Carrier FedEx FedEx Ground Economy UPS USPS" at bounding box center [598, 203] width 210 height 36
click at [552, 247] on input "input" at bounding box center [598, 254] width 210 height 36
click at [553, 247] on input "input" at bounding box center [598, 254] width 210 height 36
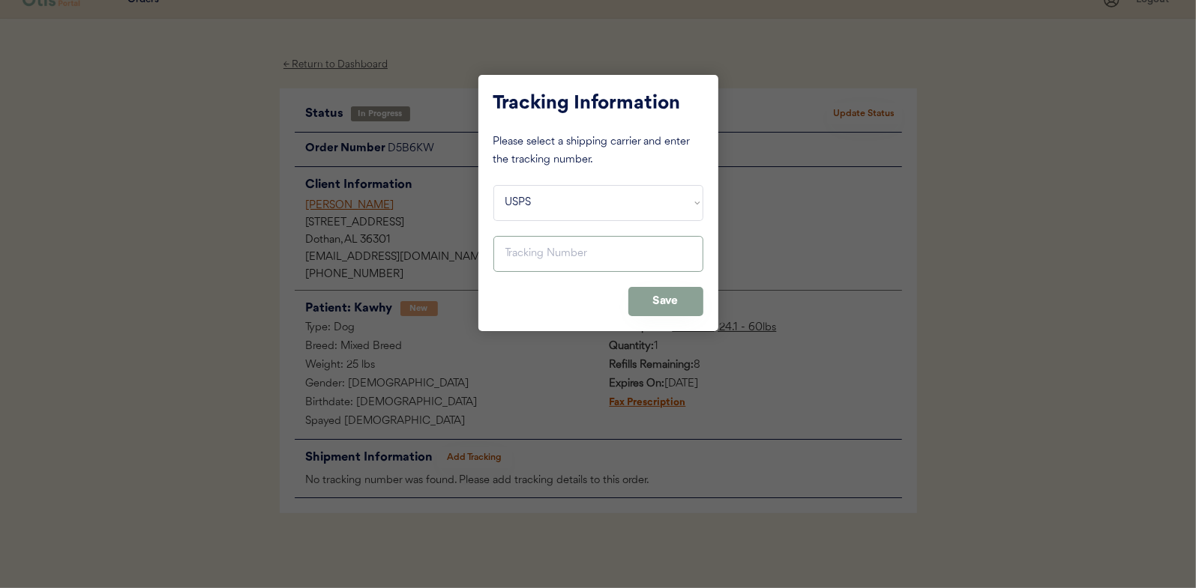
paste input "9400150105798020546688"
type input "9400150105798020546688"
click at [672, 301] on button "Save" at bounding box center [665, 301] width 75 height 29
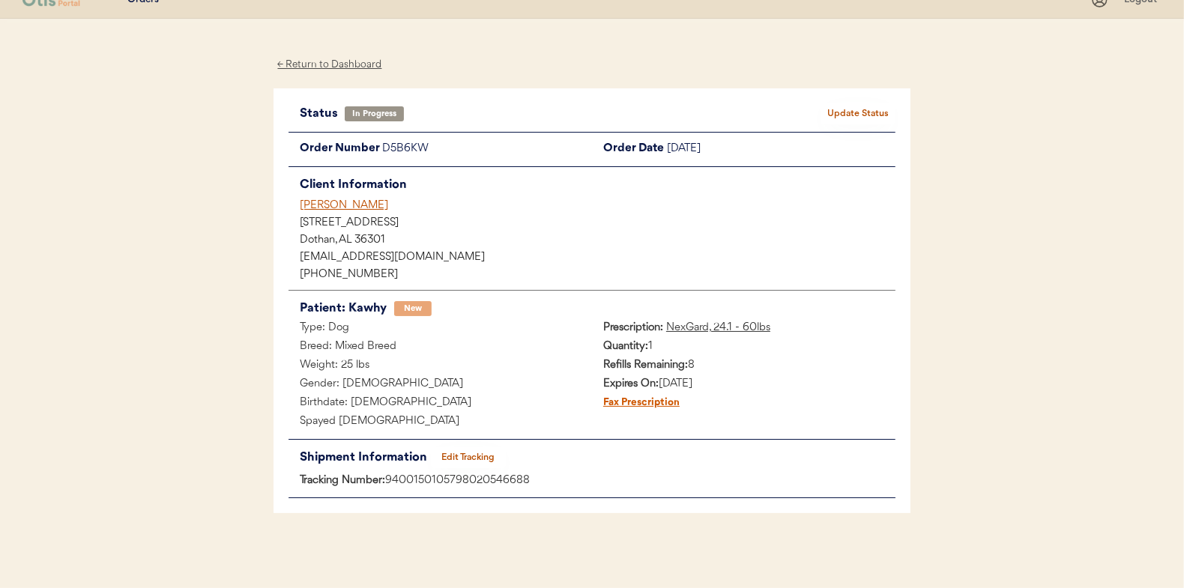
click at [871, 115] on button "Update Status" at bounding box center [858, 113] width 75 height 21
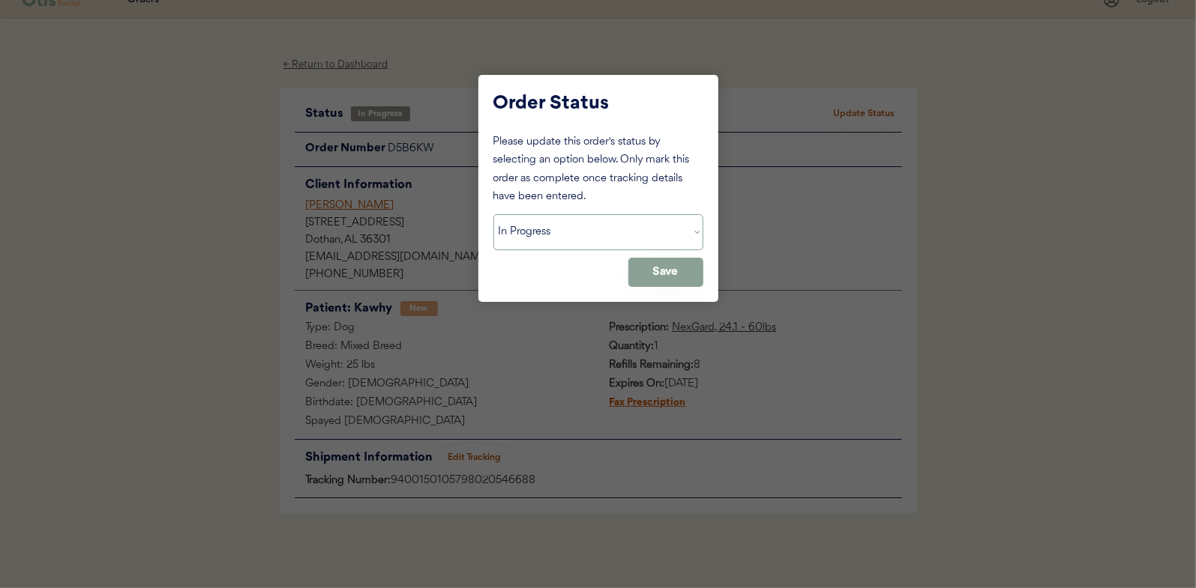
click at [545, 230] on select "Status On Hold New In Progress Complete Pending HW Consent Cancelled" at bounding box center [598, 232] width 210 height 36
select select ""complete""
click at [493, 214] on select "Status On Hold New In Progress Complete Pending HW Consent Cancelled" at bounding box center [598, 232] width 210 height 36
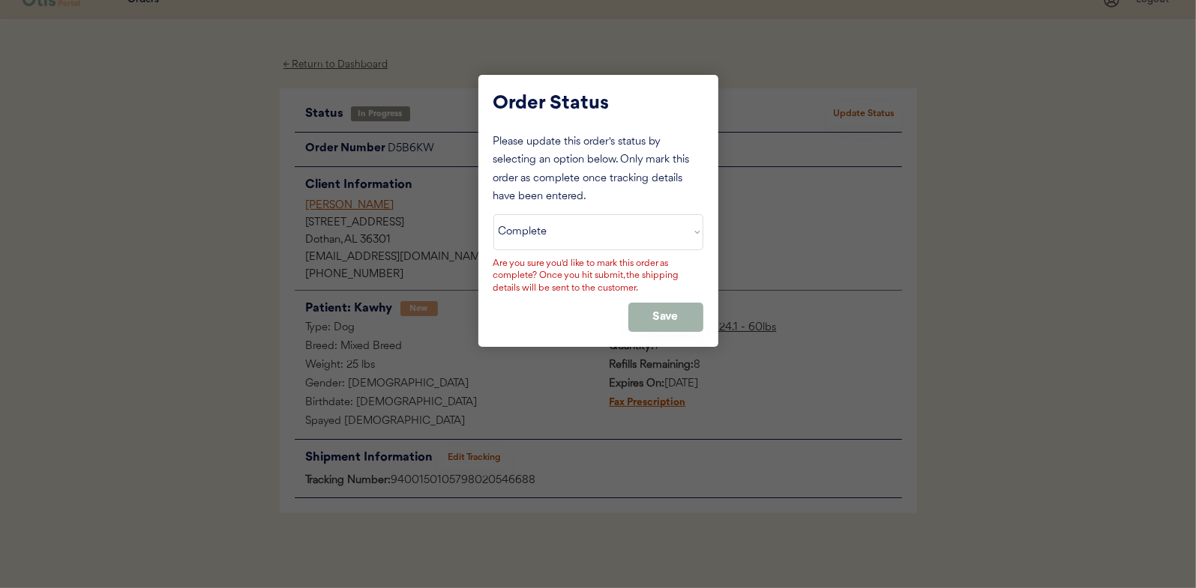
click at [669, 320] on button "Save" at bounding box center [665, 317] width 75 height 29
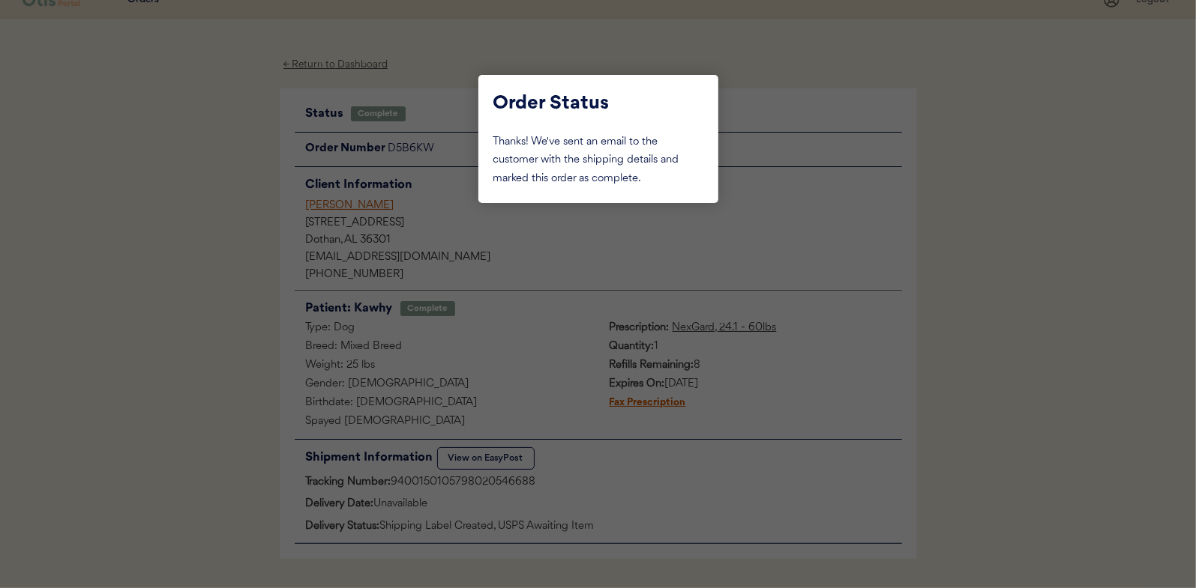
click at [637, 264] on div at bounding box center [598, 294] width 1196 height 588
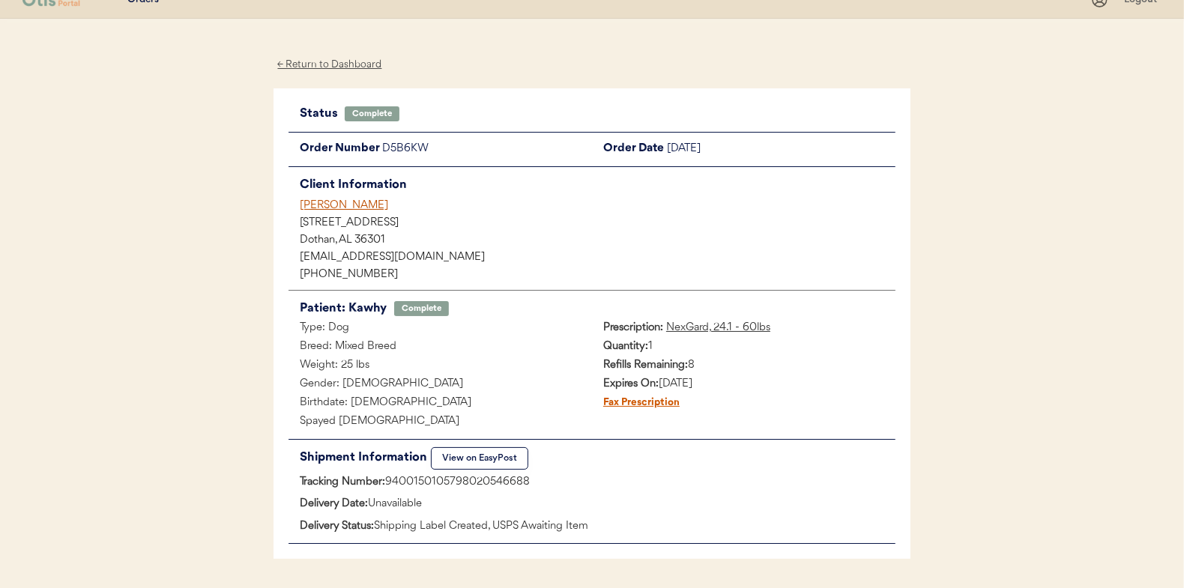
click at [365, 69] on div "← Return to Dashboard" at bounding box center [330, 64] width 112 height 17
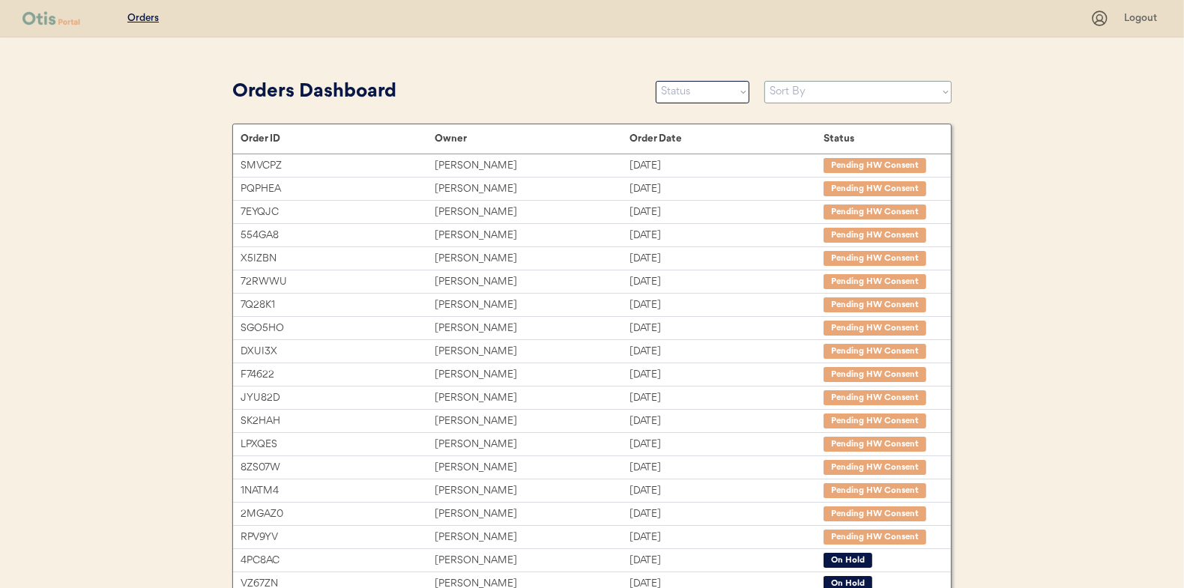
click at [844, 98] on select "Sort By Order Date (Newest → Oldest) Order Date (Oldest → Newest)" at bounding box center [858, 92] width 187 height 22
select select ""Order Date (Newest → Oldest)""
click at [765, 81] on select "Sort By Order Date (Newest → Oldest) Order Date (Oldest → Newest)" at bounding box center [858, 92] width 187 height 22
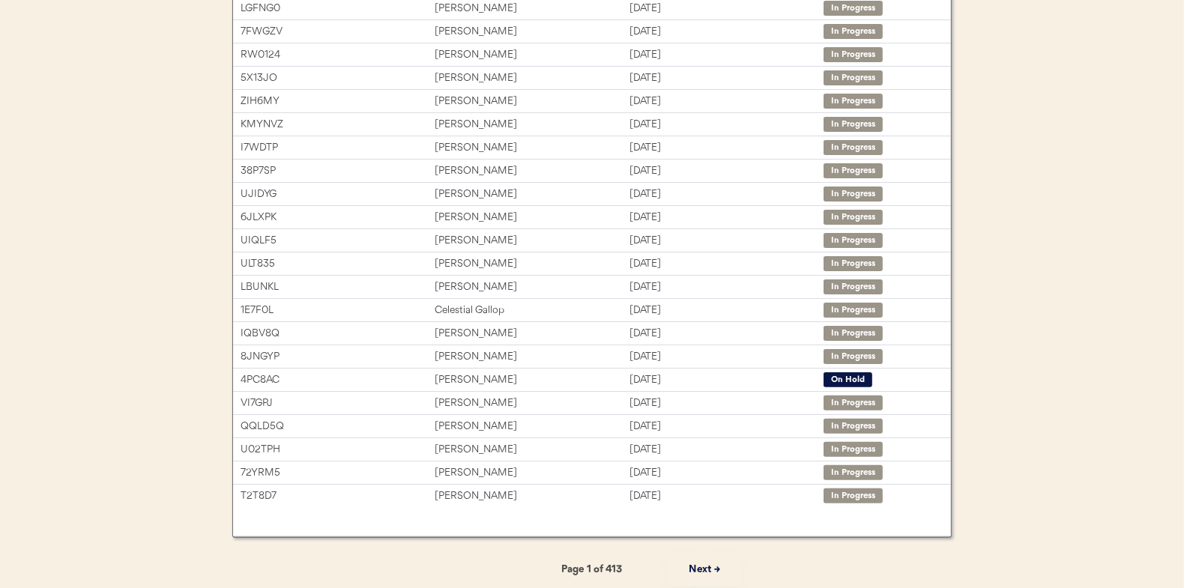
scroll to position [230, 0]
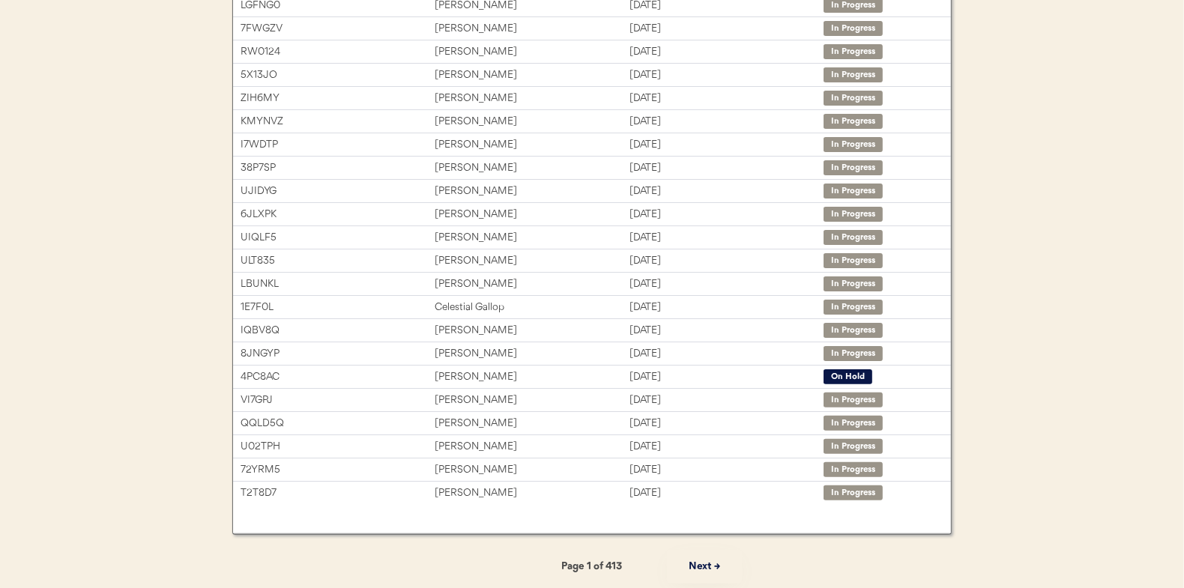
click at [695, 566] on button "Next →" at bounding box center [704, 567] width 75 height 34
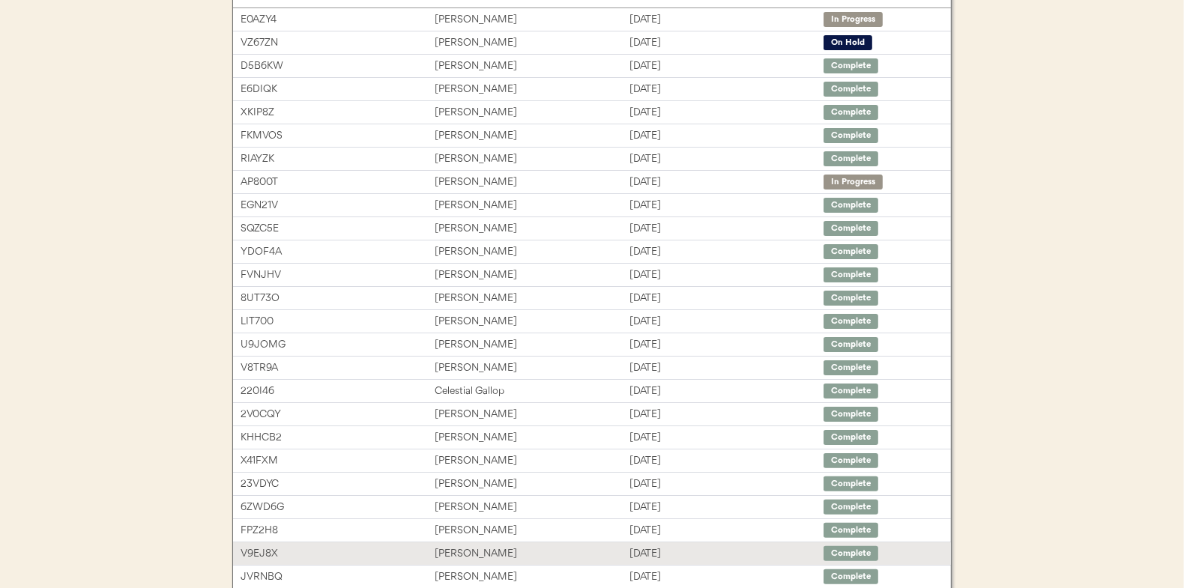
scroll to position [79, 0]
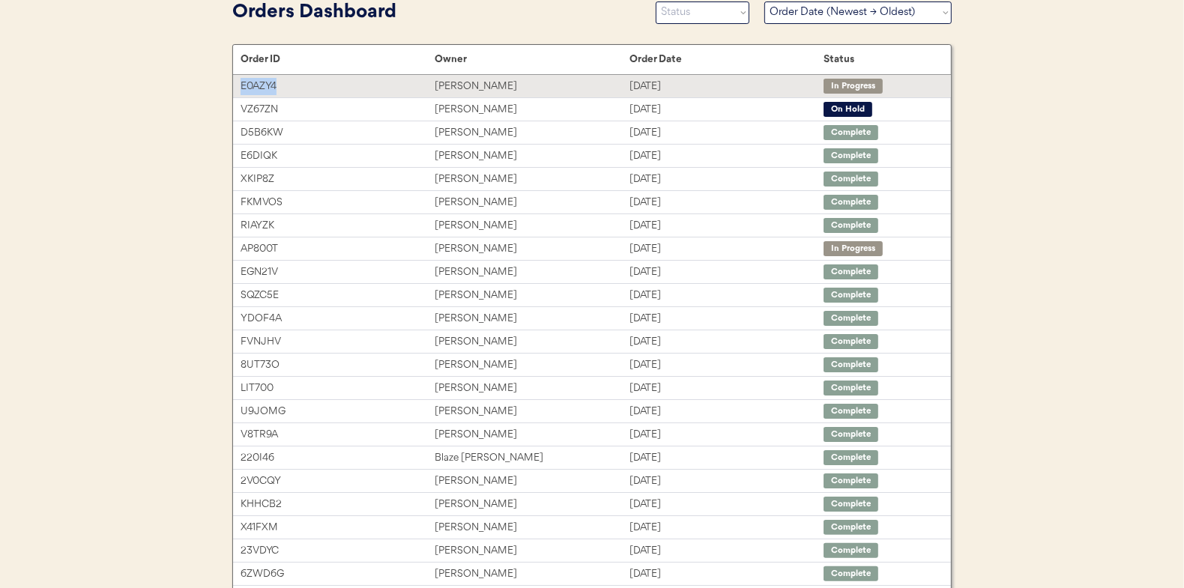
drag, startPoint x: 285, startPoint y: 86, endPoint x: 239, endPoint y: 85, distance: 45.7
click at [239, 85] on div "E0AZY4 [PERSON_NAME] [DATE] In Progress" at bounding box center [592, 86] width 718 height 22
copy div "E0AZY4"
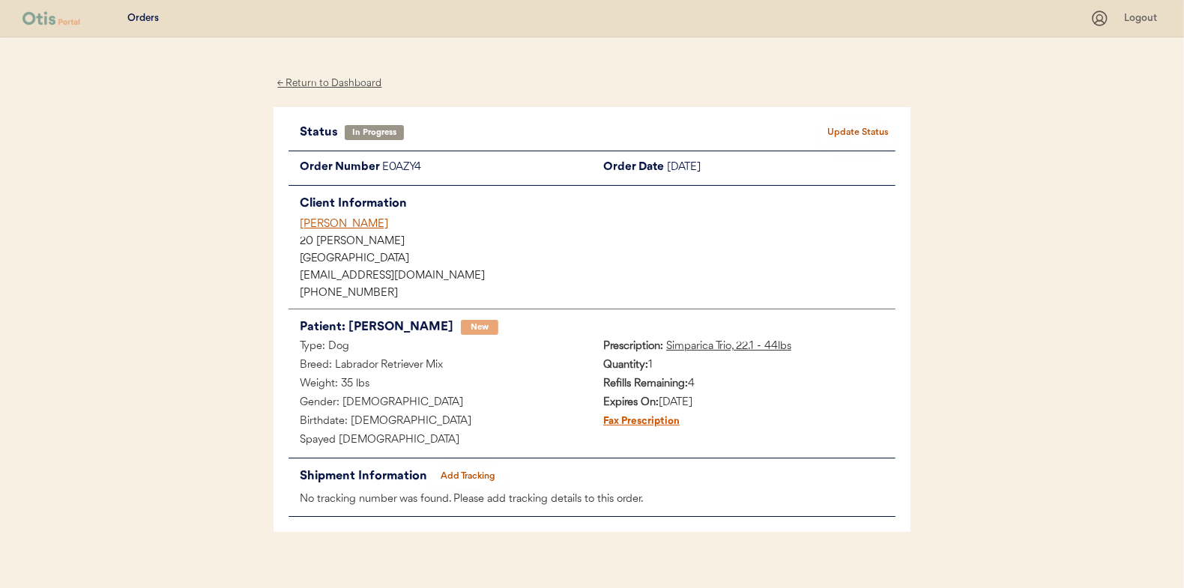
click at [344, 89] on div "← Return to Dashboard" at bounding box center [330, 83] width 112 height 17
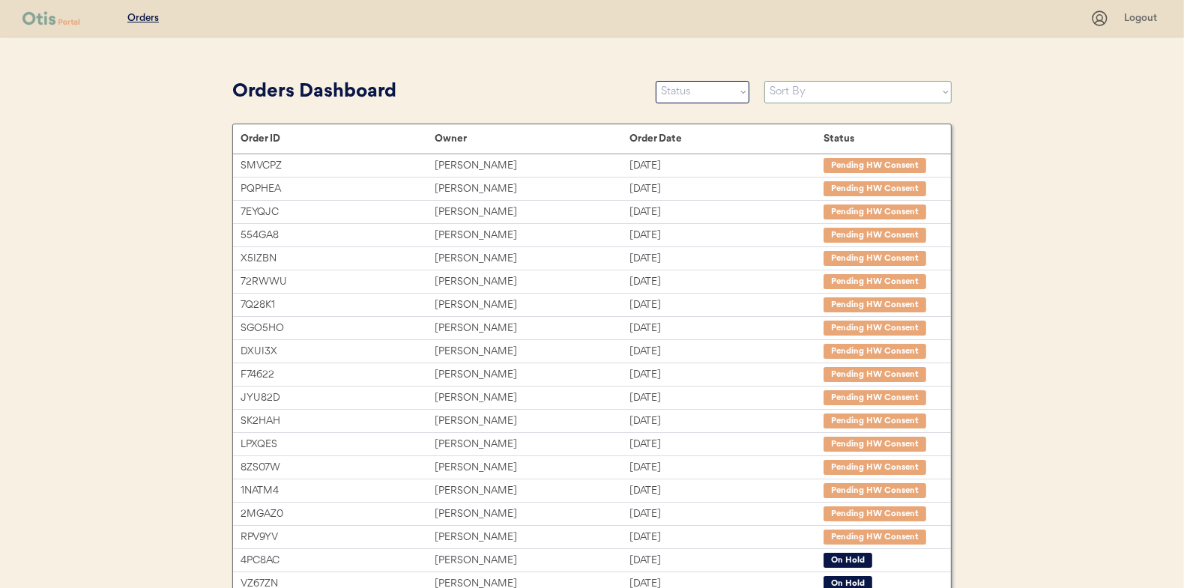
click at [891, 100] on select "Sort By Order Date (Newest → Oldest) Order Date (Oldest → Newest)" at bounding box center [858, 92] width 187 height 22
select select ""Order Date (Newest → Oldest)""
click at [765, 81] on select "Sort By Order Date (Newest → Oldest) Order Date (Oldest → Newest)" at bounding box center [858, 92] width 187 height 22
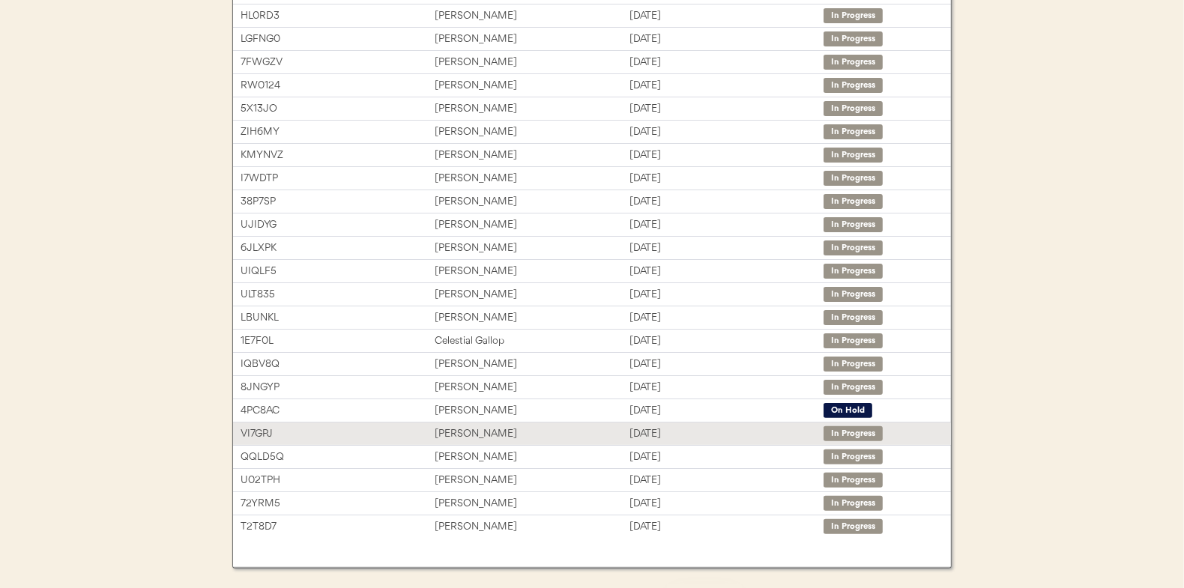
scroll to position [230, 0]
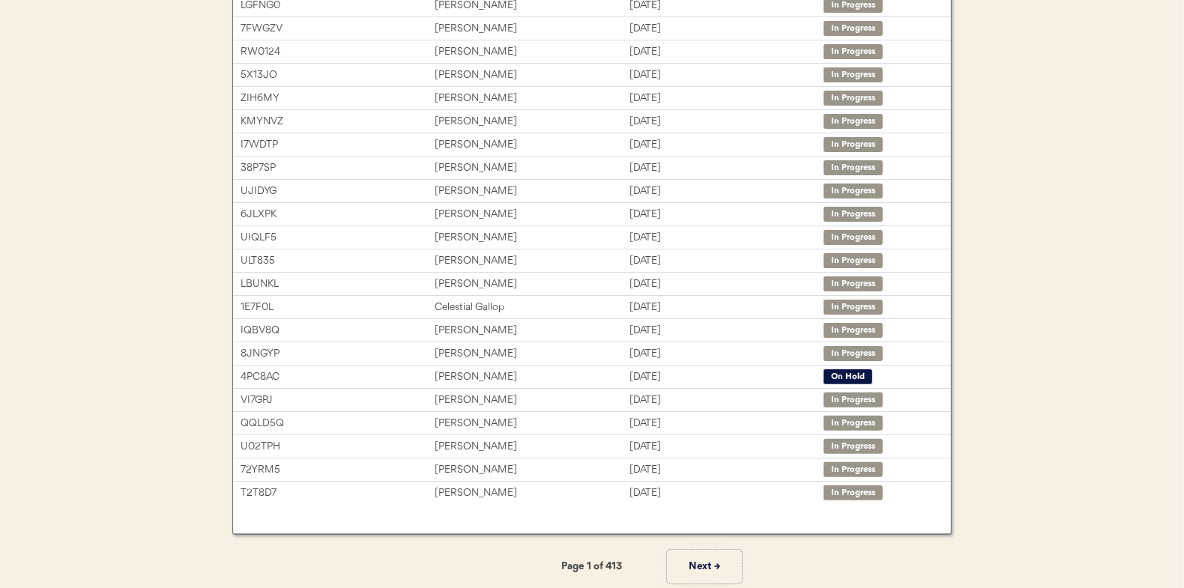
click at [693, 563] on button "Next →" at bounding box center [704, 567] width 75 height 34
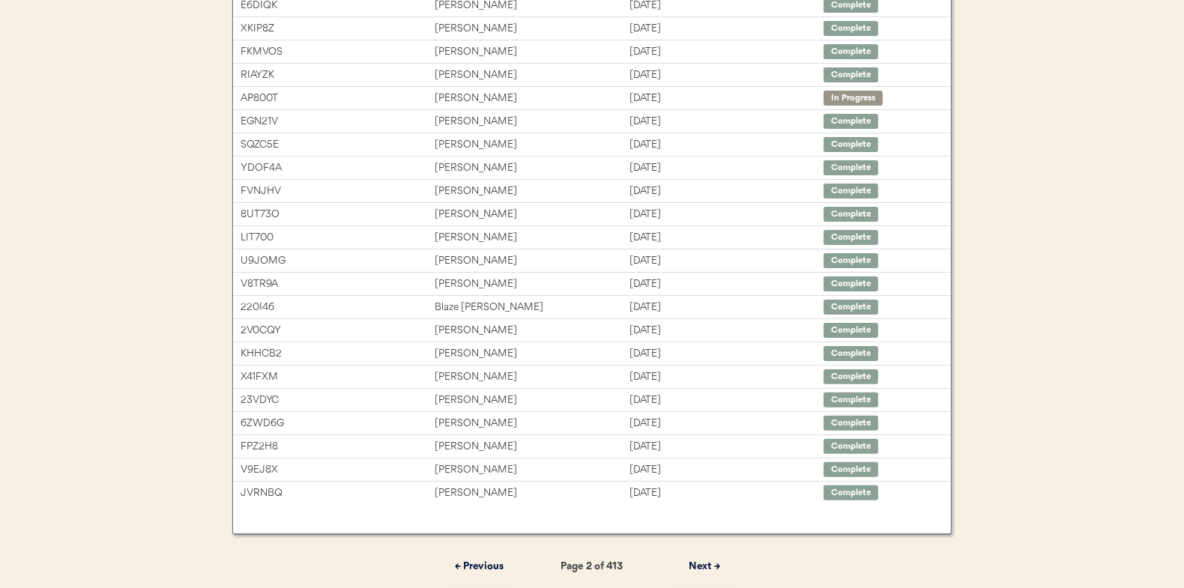
click at [473, 567] on button "← Previous" at bounding box center [479, 567] width 75 height 34
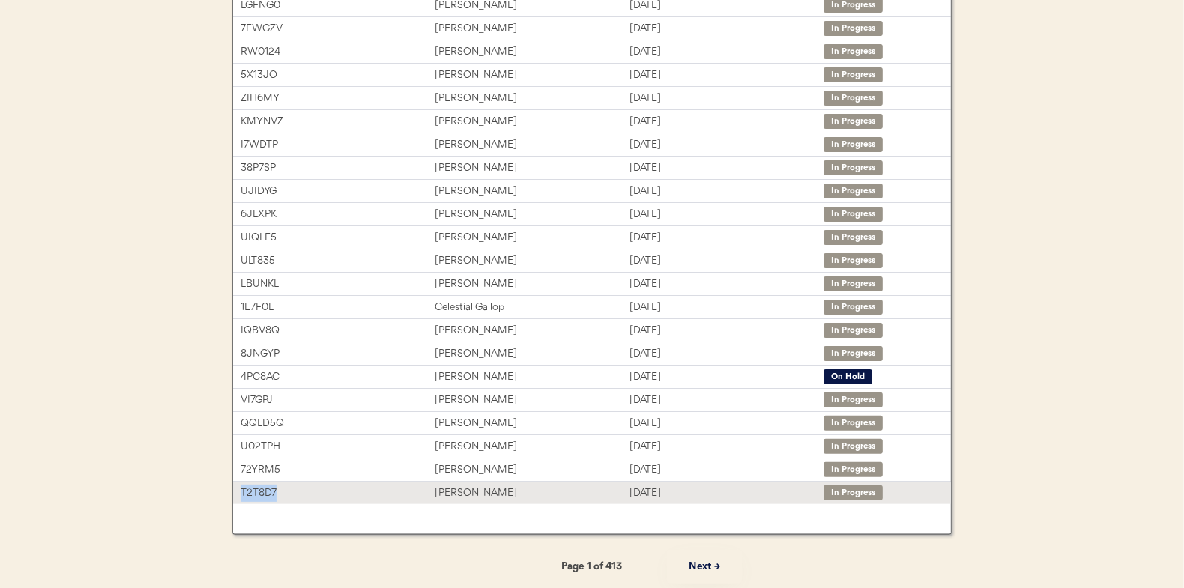
drag, startPoint x: 298, startPoint y: 488, endPoint x: 232, endPoint y: 491, distance: 65.3
click at [233, 491] on div "T2T8D7 [PERSON_NAME] [DATE] In Progress" at bounding box center [592, 493] width 718 height 22
copy div "T2T8D7"
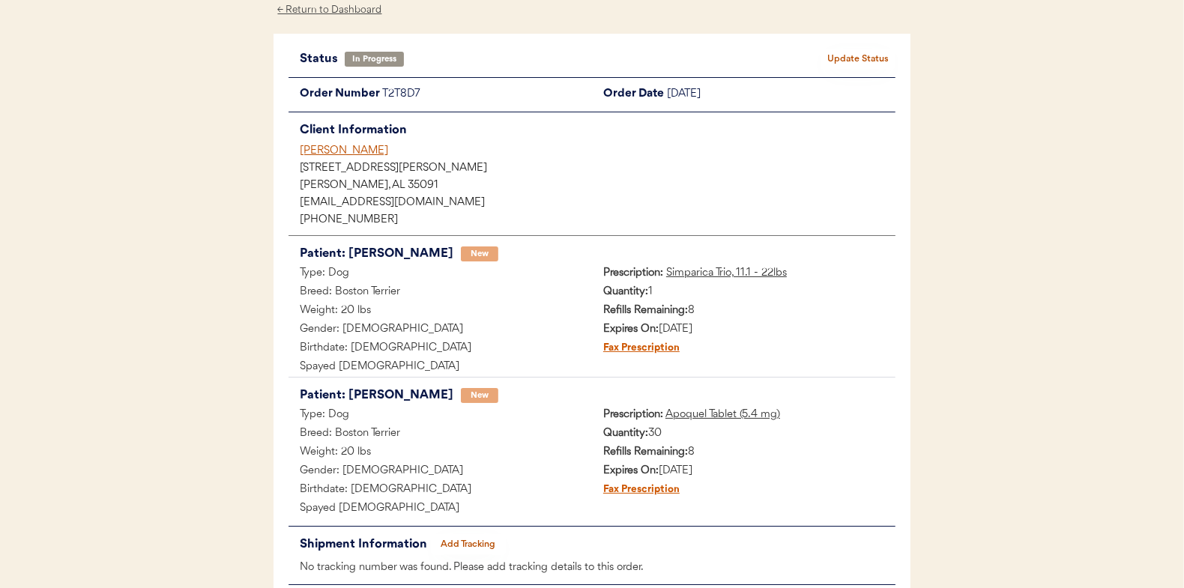
scroll to position [160, 0]
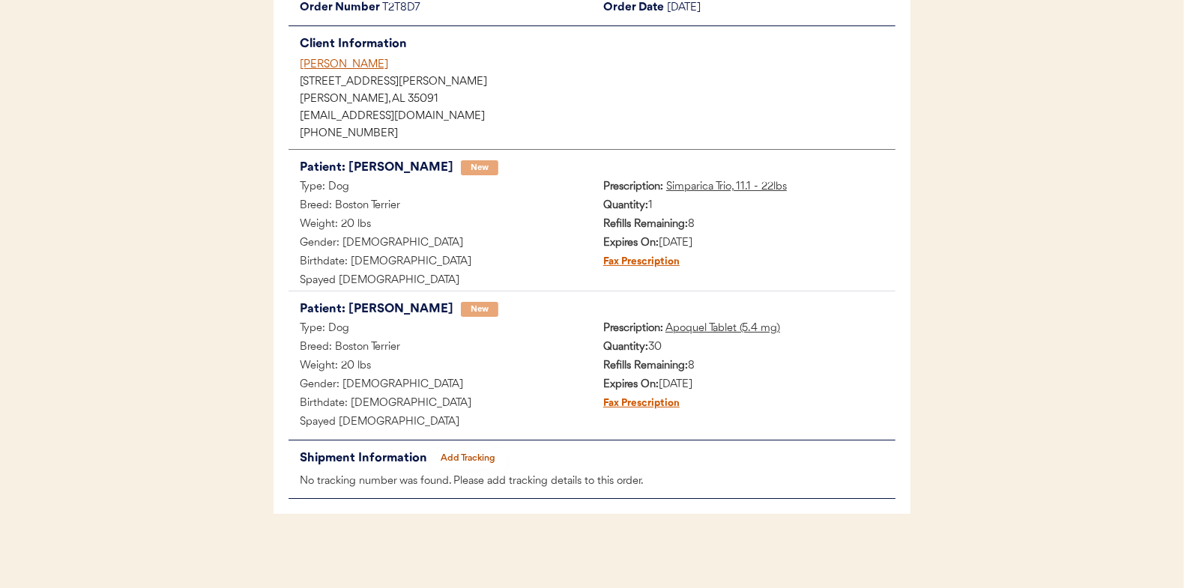
click at [471, 455] on button "Add Tracking" at bounding box center [468, 458] width 75 height 21
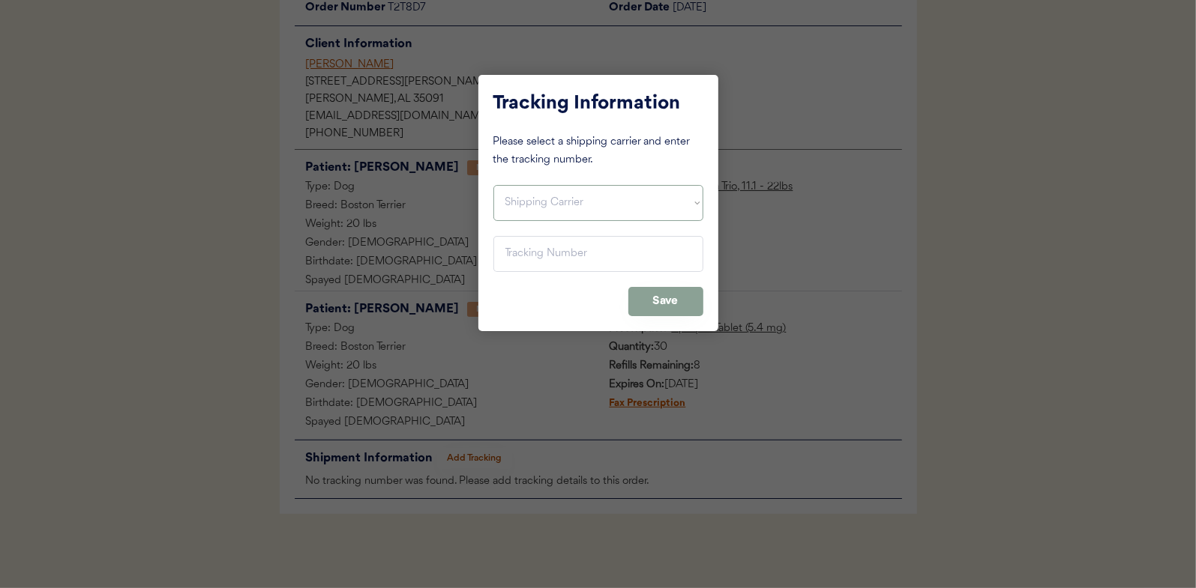
click at [573, 214] on select "Shipping Carrier FedEx FedEx Ground Economy UPS USPS" at bounding box center [598, 203] width 210 height 36
select select ""usps""
click at [493, 185] on select "Shipping Carrier FedEx FedEx Ground Economy UPS USPS" at bounding box center [598, 203] width 210 height 36
click at [584, 238] on input "input" at bounding box center [598, 254] width 210 height 36
paste input "9400150105800020527564"
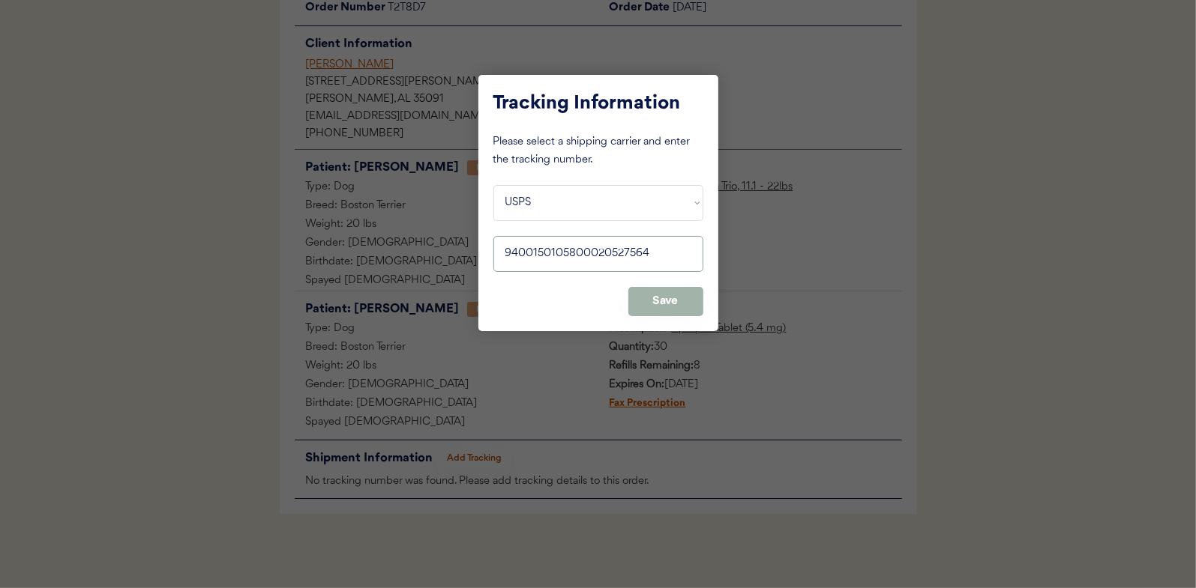
type input "9400150105800020527564"
click at [671, 305] on button "Save" at bounding box center [665, 301] width 75 height 29
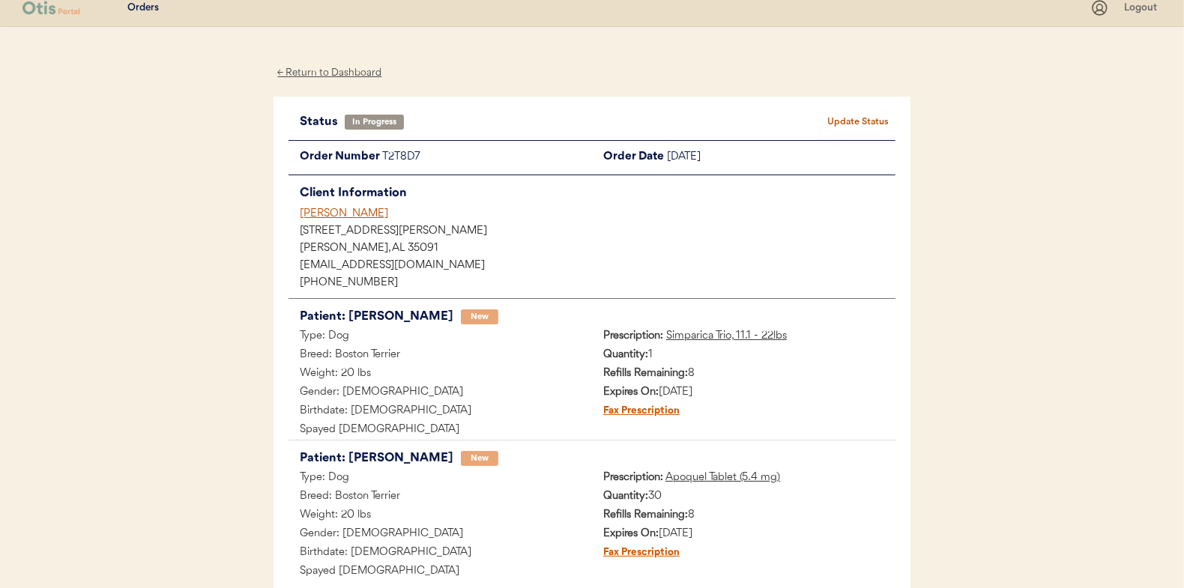
scroll to position [0, 0]
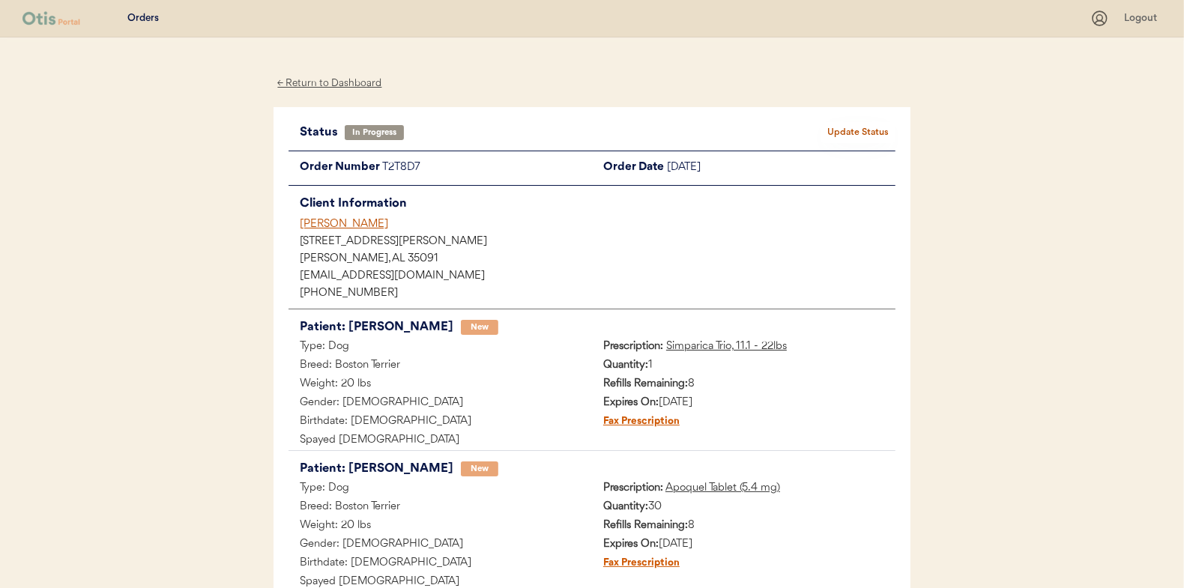
click at [854, 139] on button "Update Status" at bounding box center [858, 132] width 75 height 21
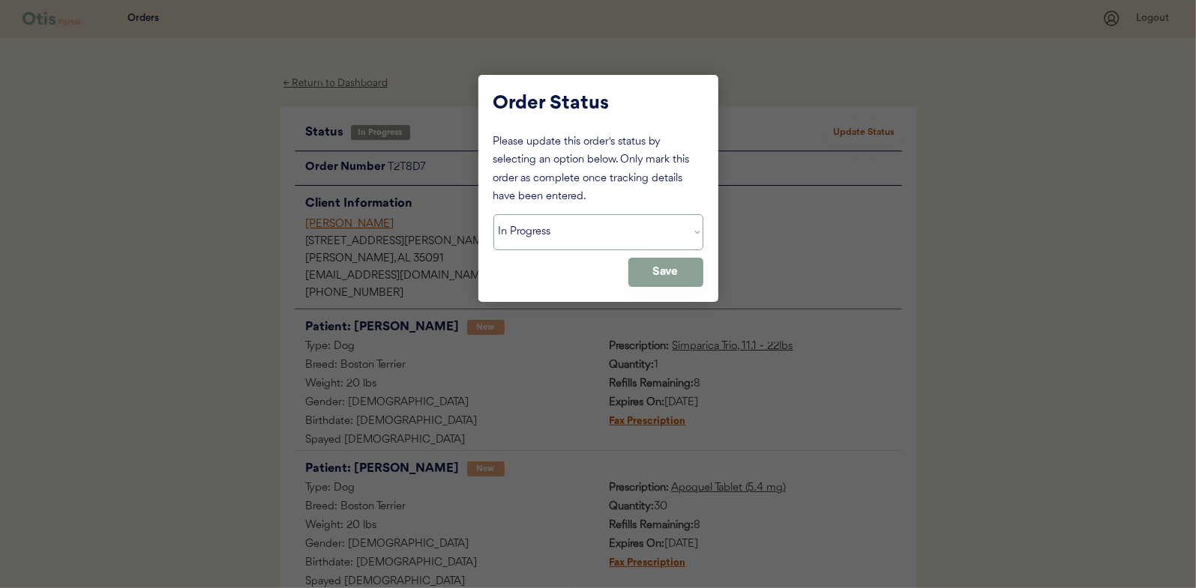
drag, startPoint x: 602, startPoint y: 246, endPoint x: 609, endPoint y: 226, distance: 21.3
click at [600, 240] on select "Status On Hold New In Progress Complete Pending HW Consent Cancelled" at bounding box center [598, 232] width 210 height 36
select select ""complete""
click at [493, 214] on select "Status On Hold New In Progress Complete Pending HW Consent Cancelled" at bounding box center [598, 232] width 210 height 36
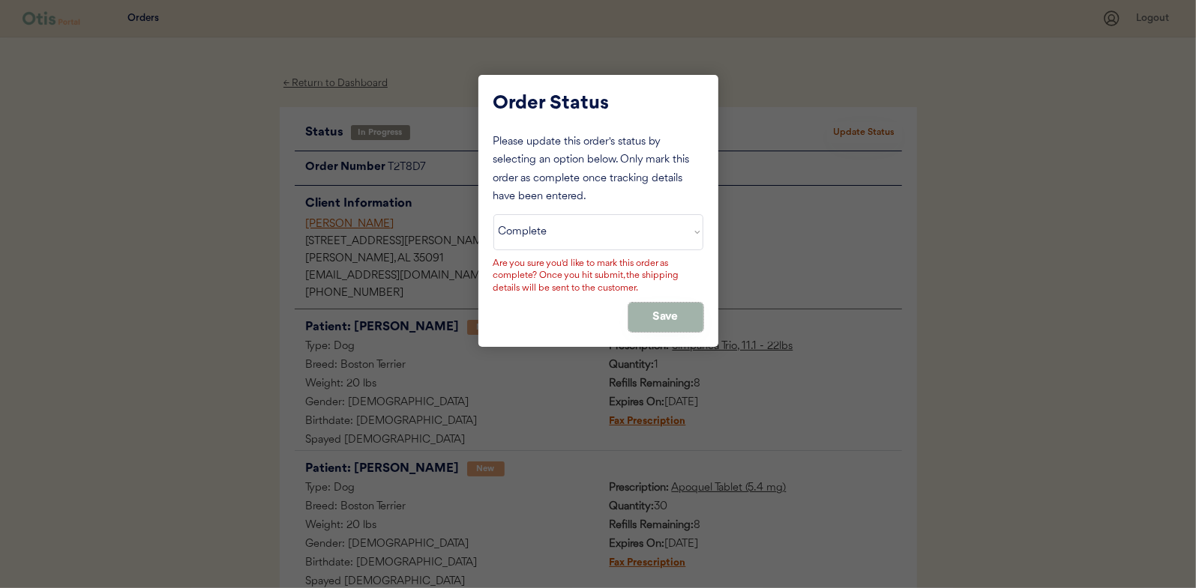
click at [677, 308] on button "Save" at bounding box center [665, 317] width 75 height 29
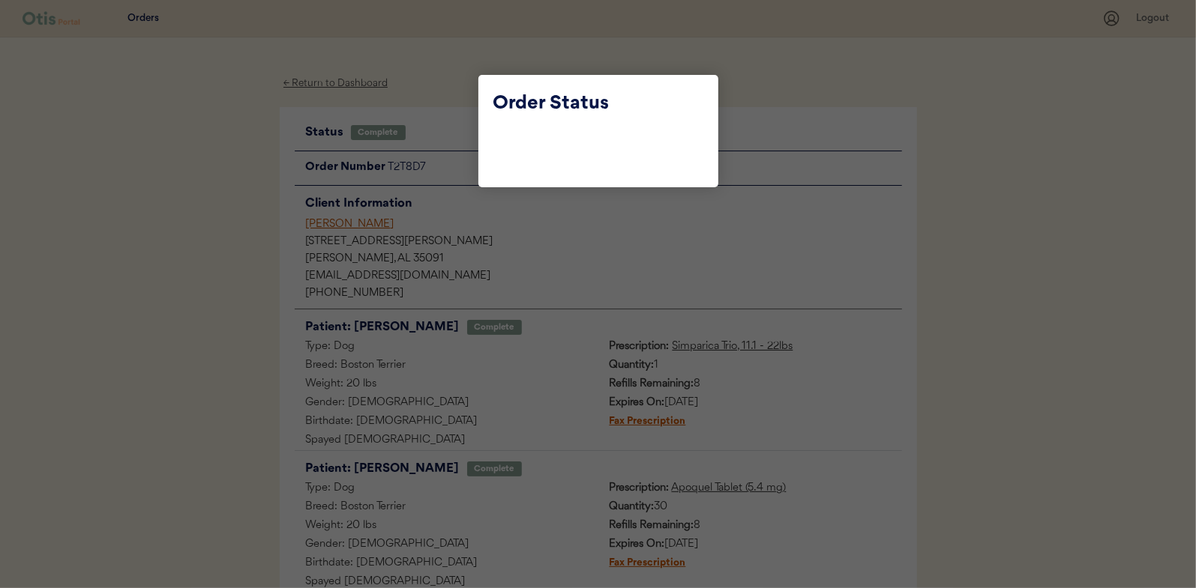
click at [534, 232] on div at bounding box center [598, 294] width 1196 height 588
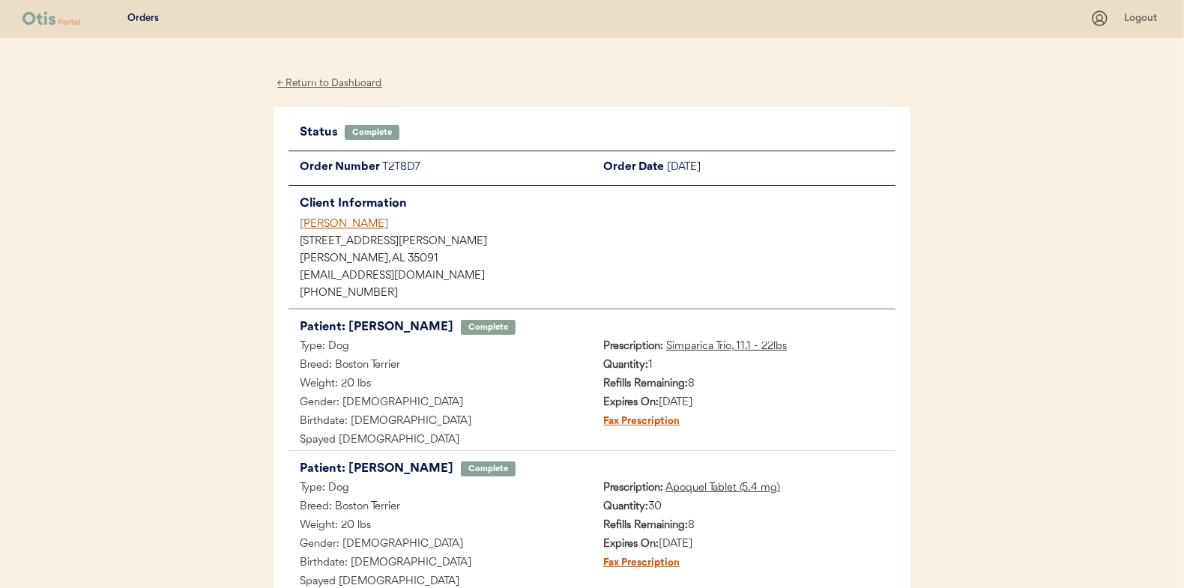
click at [367, 86] on div "← Return to Dashboard" at bounding box center [330, 83] width 112 height 17
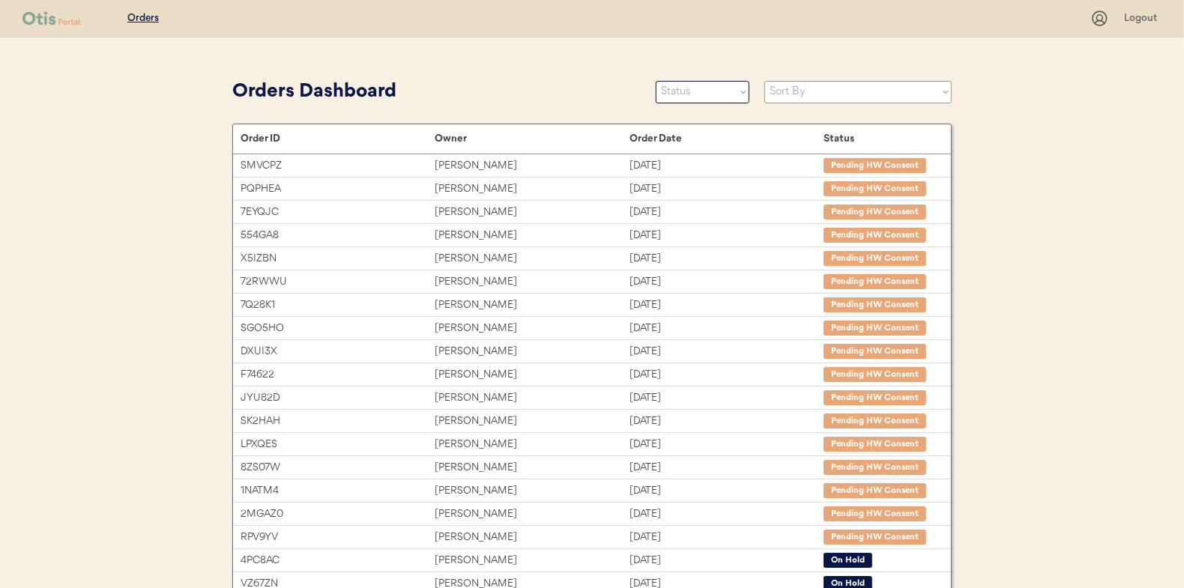
click at [768, 91] on select "Sort By Order Date (Newest → Oldest) Order Date (Oldest → Newest)" at bounding box center [858, 92] width 187 height 22
select select ""Order Date (Newest → Oldest)""
click at [765, 81] on select "Sort By Order Date (Newest → Oldest) Order Date (Oldest → Newest)" at bounding box center [858, 92] width 187 height 22
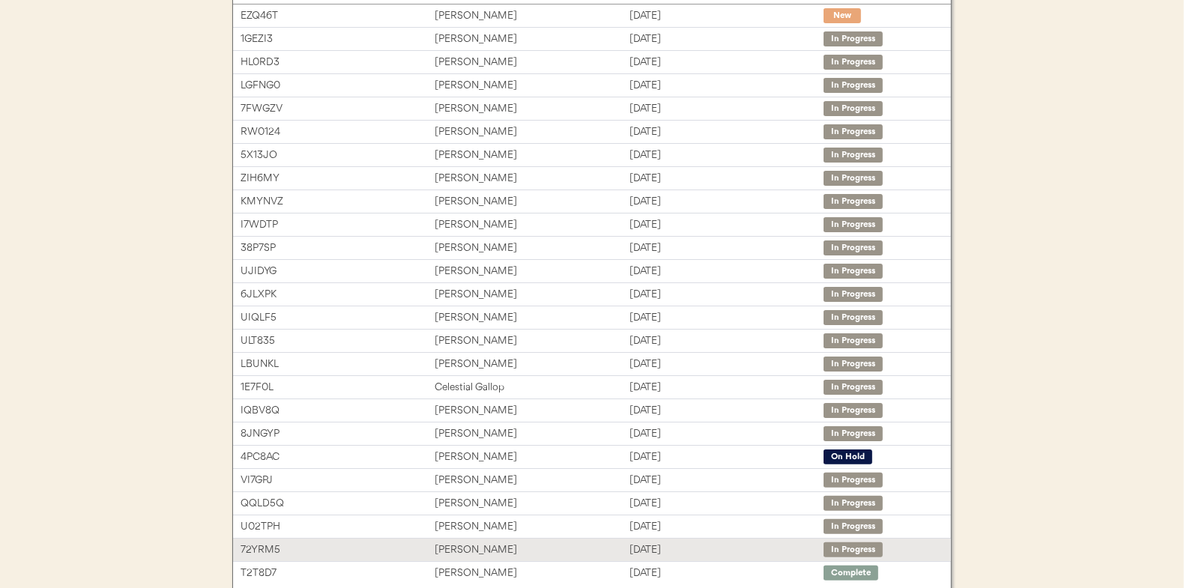
scroll to position [224, 0]
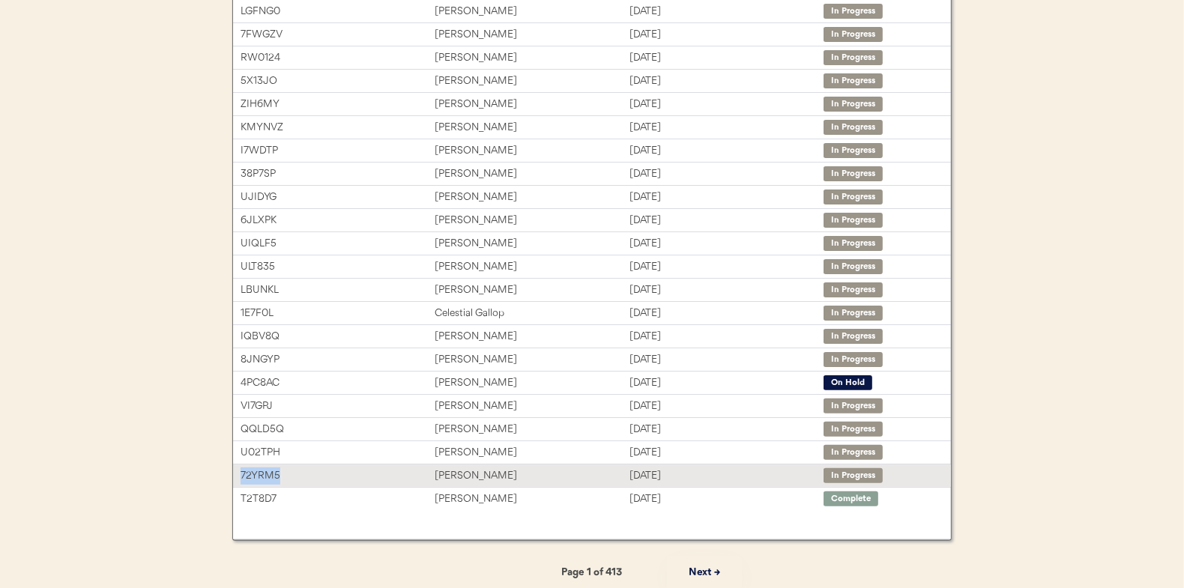
drag, startPoint x: 311, startPoint y: 471, endPoint x: 241, endPoint y: 475, distance: 69.9
click at [241, 475] on div "72YRM5" at bounding box center [338, 476] width 194 height 17
copy div "72YRM5"
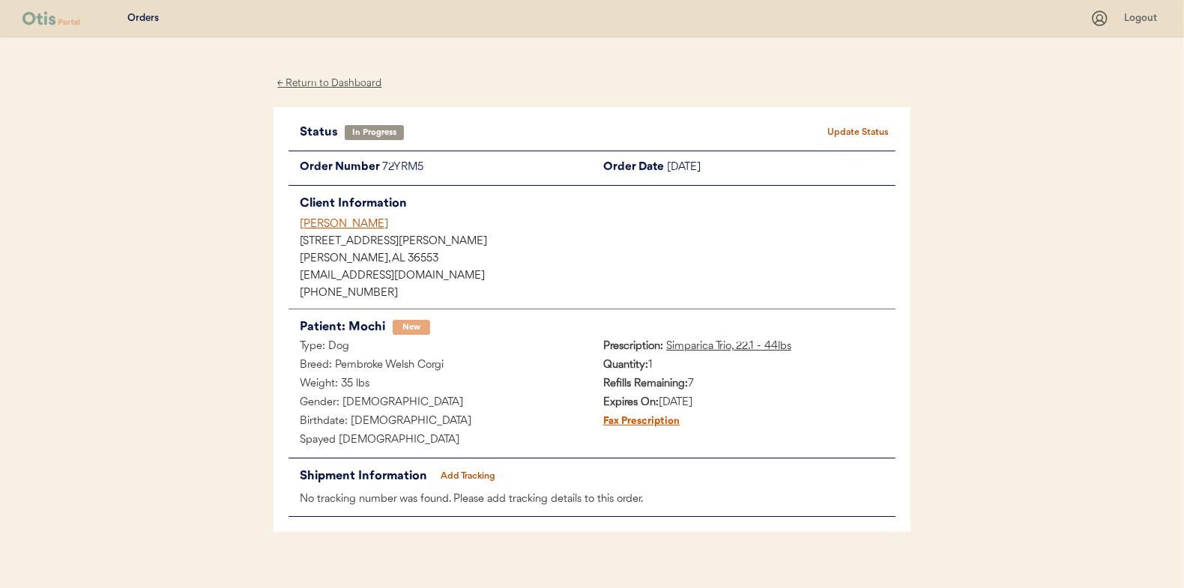
click at [477, 482] on button "Add Tracking" at bounding box center [468, 476] width 75 height 21
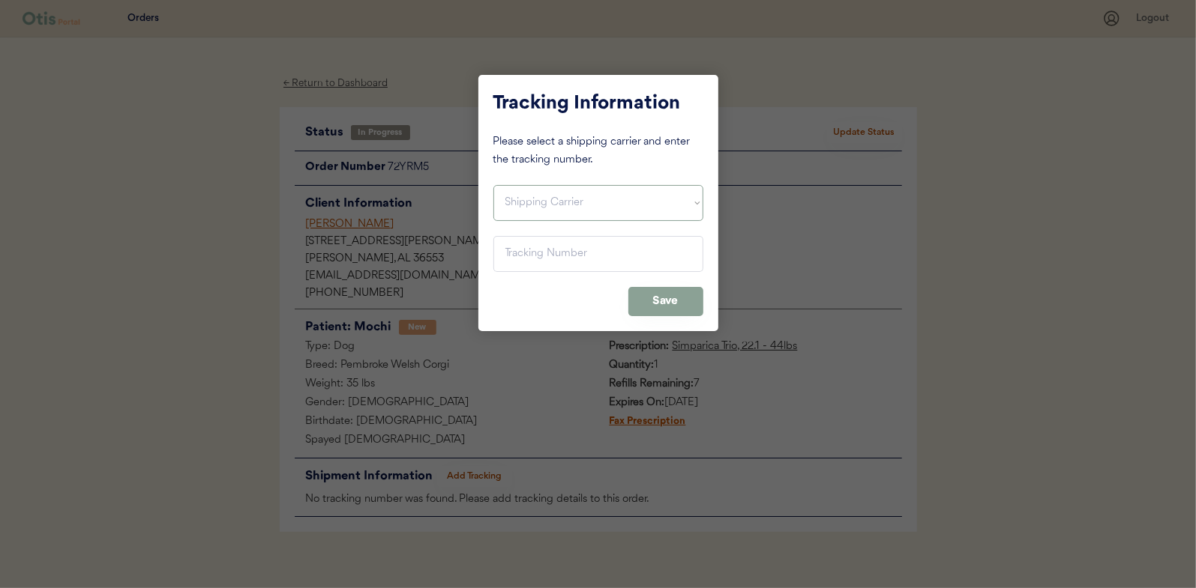
click at [564, 202] on select "Shipping Carrier FedEx FedEx Ground Economy UPS USPS" at bounding box center [598, 203] width 210 height 36
select select ""usps""
click at [493, 185] on select "Shipping Carrier FedEx FedEx Ground Economy UPS USPS" at bounding box center [598, 203] width 210 height 36
click at [590, 244] on input "input" at bounding box center [598, 254] width 210 height 36
paste input "9400150105800020506989"
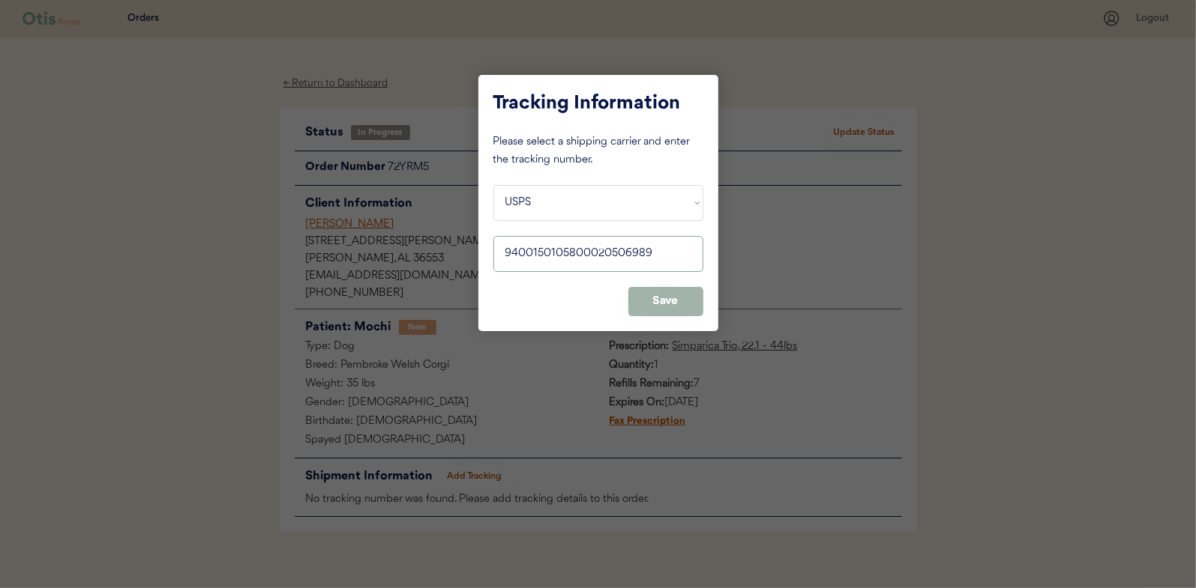
type input "9400150105800020506989"
click at [673, 306] on button "Save" at bounding box center [665, 301] width 75 height 29
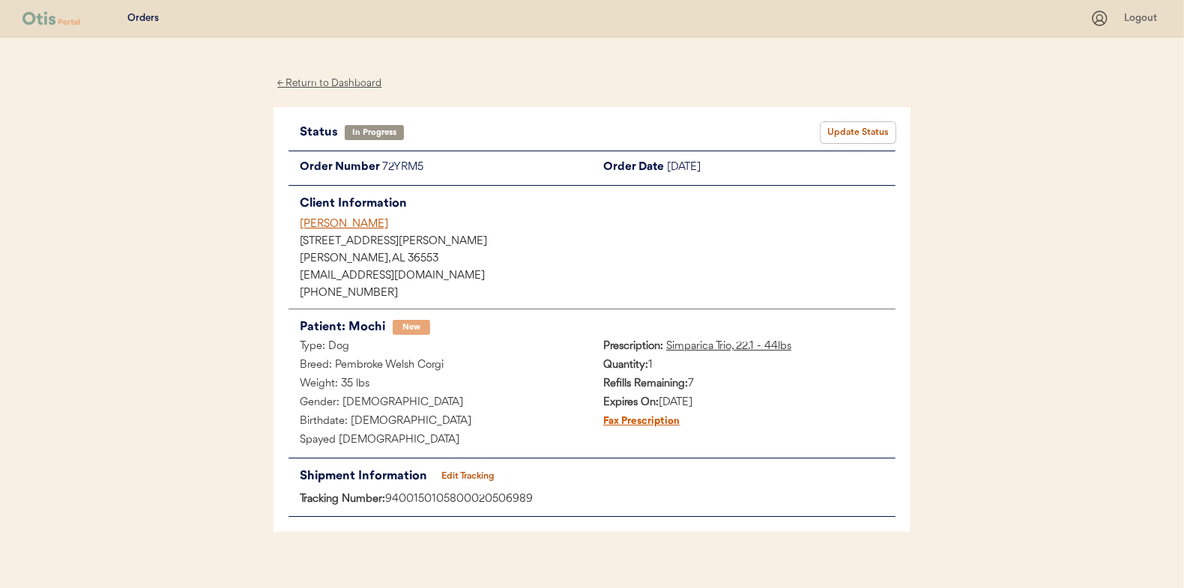
click at [876, 128] on button "Update Status" at bounding box center [858, 132] width 75 height 21
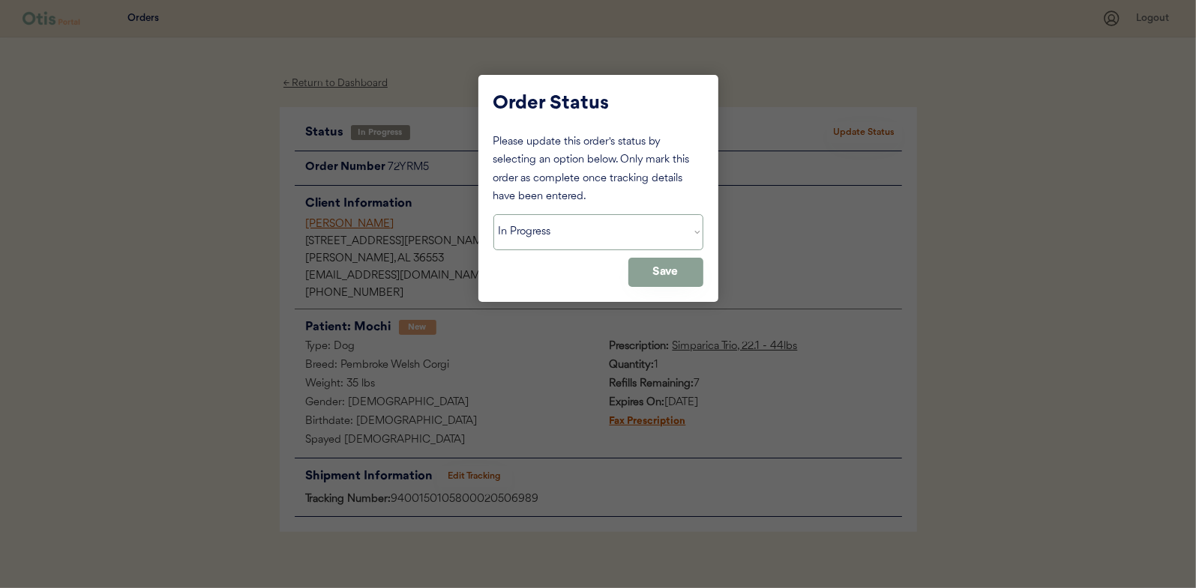
drag, startPoint x: 577, startPoint y: 240, endPoint x: 570, endPoint y: 246, distance: 9.6
click at [577, 240] on select "Status On Hold New In Progress Complete Pending HW Consent Cancelled" at bounding box center [598, 232] width 210 height 36
select select ""complete""
click at [493, 214] on select "Status On Hold New In Progress Complete Pending HW Consent Cancelled" at bounding box center [598, 232] width 210 height 36
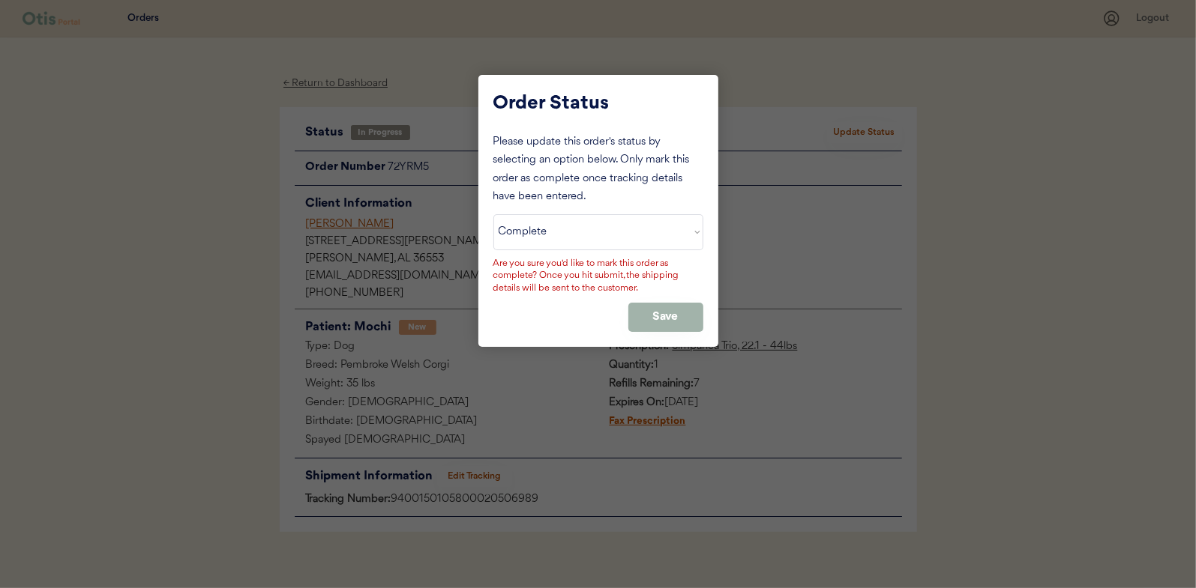
click at [672, 319] on button "Save" at bounding box center [665, 317] width 75 height 29
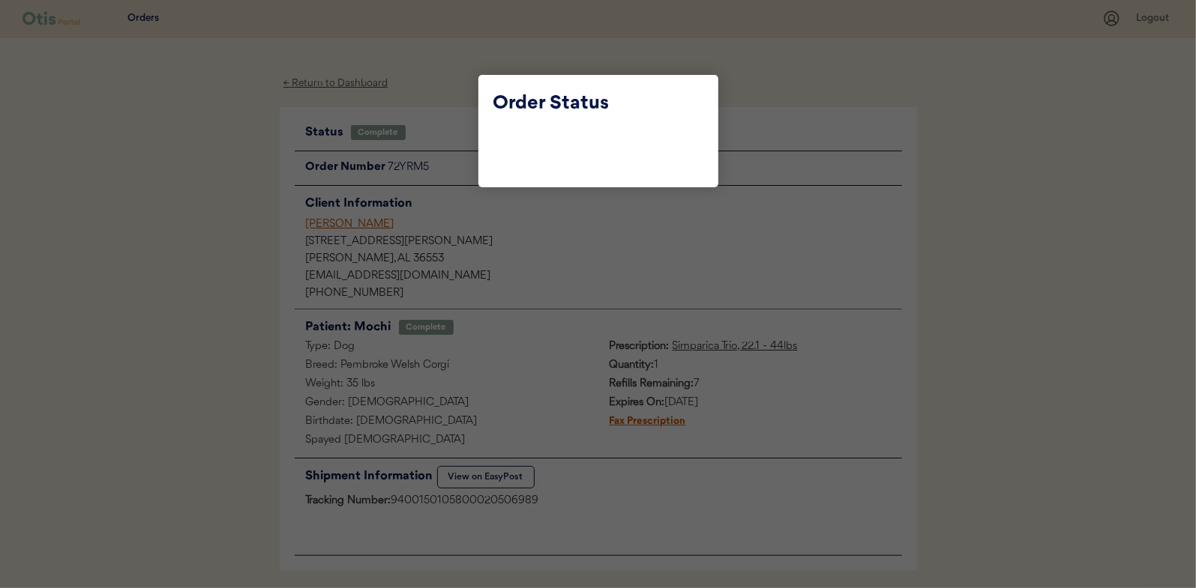
click at [518, 224] on div at bounding box center [598, 294] width 1196 height 588
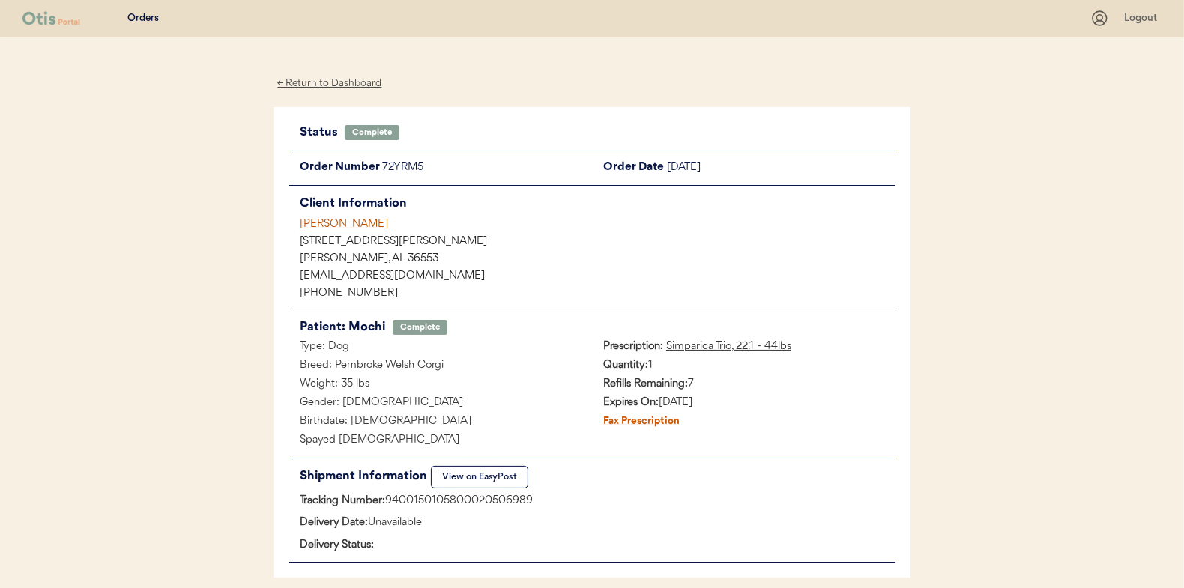
click at [362, 87] on div "← Return to Dashboard" at bounding box center [330, 83] width 112 height 17
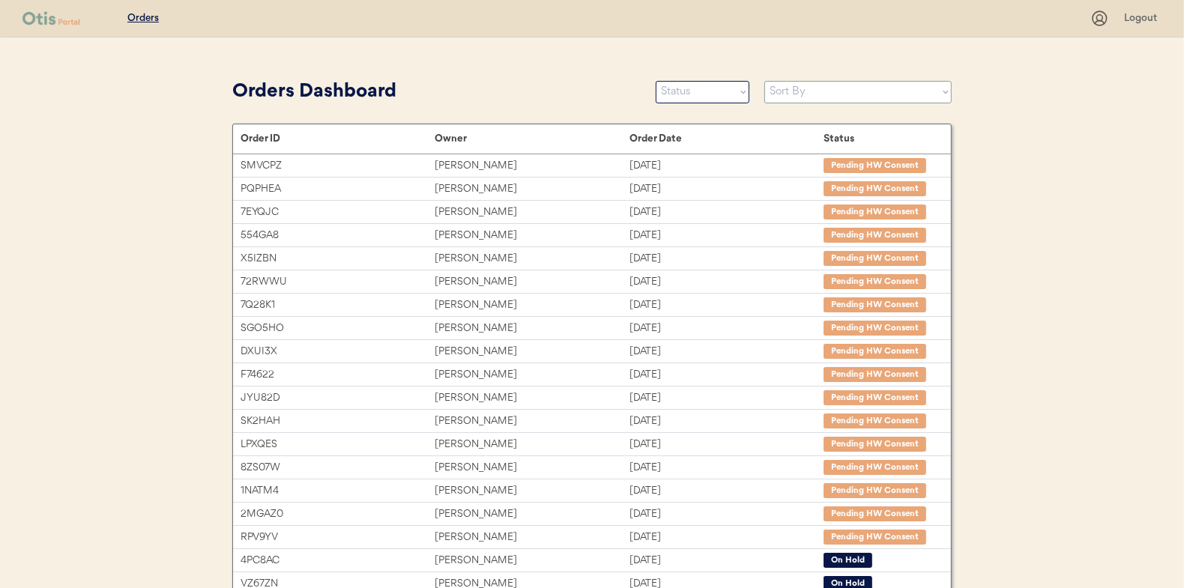
click at [879, 84] on select "Sort By Order Date (Newest → Oldest) Order Date (Oldest → Newest)" at bounding box center [858, 92] width 187 height 22
drag, startPoint x: 841, startPoint y: 88, endPoint x: 836, endPoint y: 97, distance: 9.8
click at [841, 88] on select "Sort By Order Date (Newest → Oldest) Order Date (Oldest → Newest)" at bounding box center [858, 92] width 187 height 22
select select ""Order Date (Newest → Oldest)""
click at [765, 81] on select "Sort By Order Date (Newest → Oldest) Order Date (Oldest → Newest)" at bounding box center [858, 92] width 187 height 22
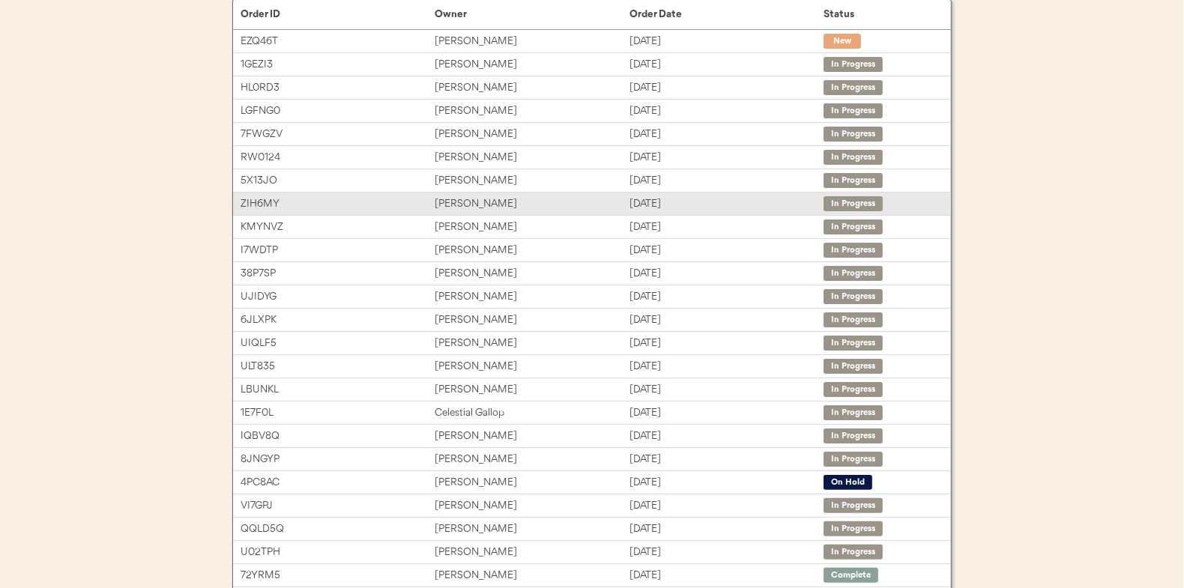
scroll to position [224, 0]
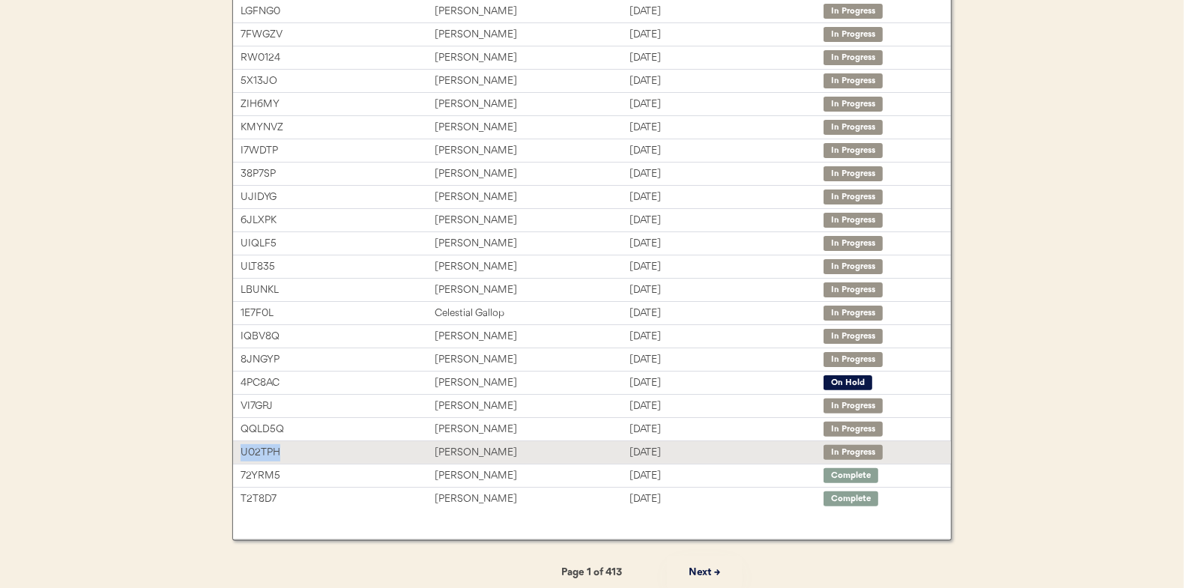
drag, startPoint x: 290, startPoint y: 450, endPoint x: 238, endPoint y: 450, distance: 51.7
click at [238, 450] on div "U02TPH [PERSON_NAME] [DATE] In Progress" at bounding box center [592, 452] width 718 height 22
copy div "U02TPH"
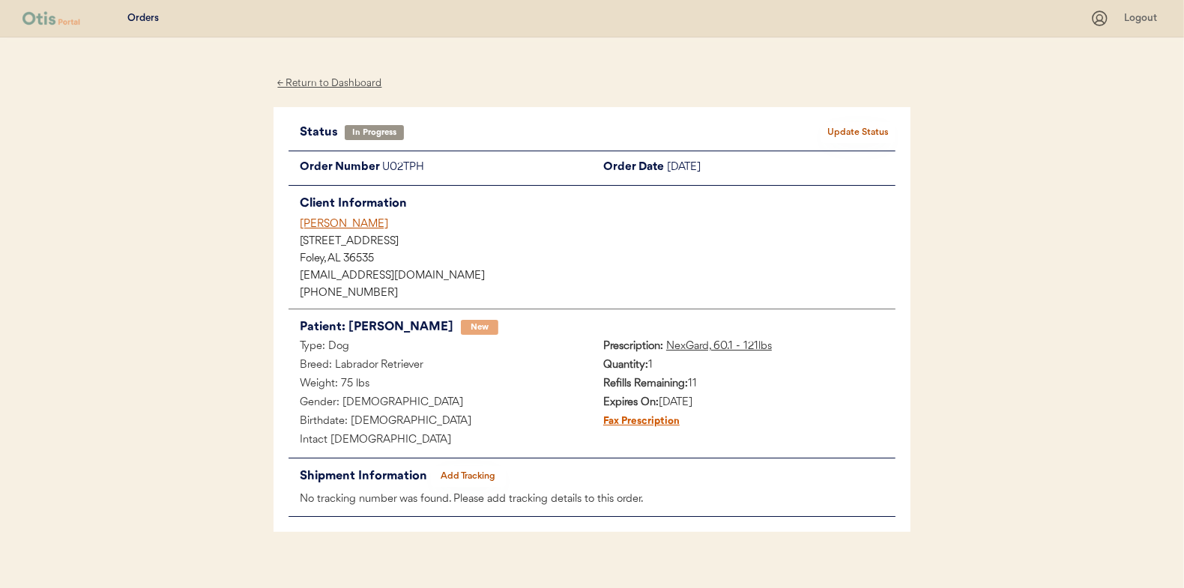
click at [347, 87] on div "← Return to Dashboard" at bounding box center [330, 83] width 112 height 17
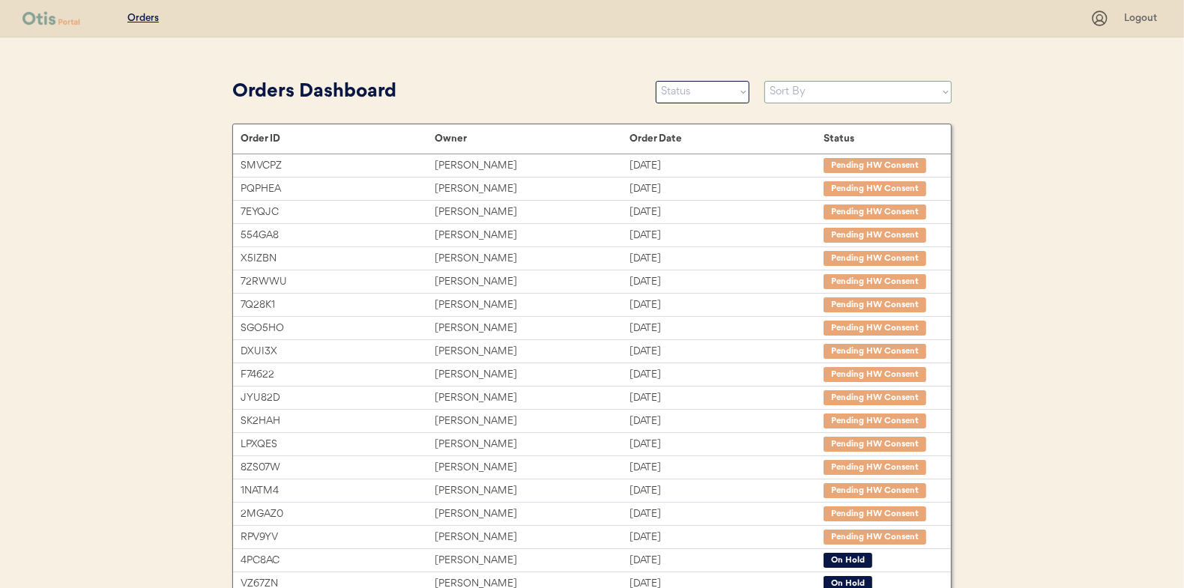
click at [849, 92] on select "Sort By Order Date (Newest → Oldest) Order Date (Oldest → Newest)" at bounding box center [858, 92] width 187 height 22
select select ""Order Date (Newest → Oldest)""
click at [765, 81] on select "Sort By Order Date (Newest → Oldest) Order Date (Oldest → Newest)" at bounding box center [858, 92] width 187 height 22
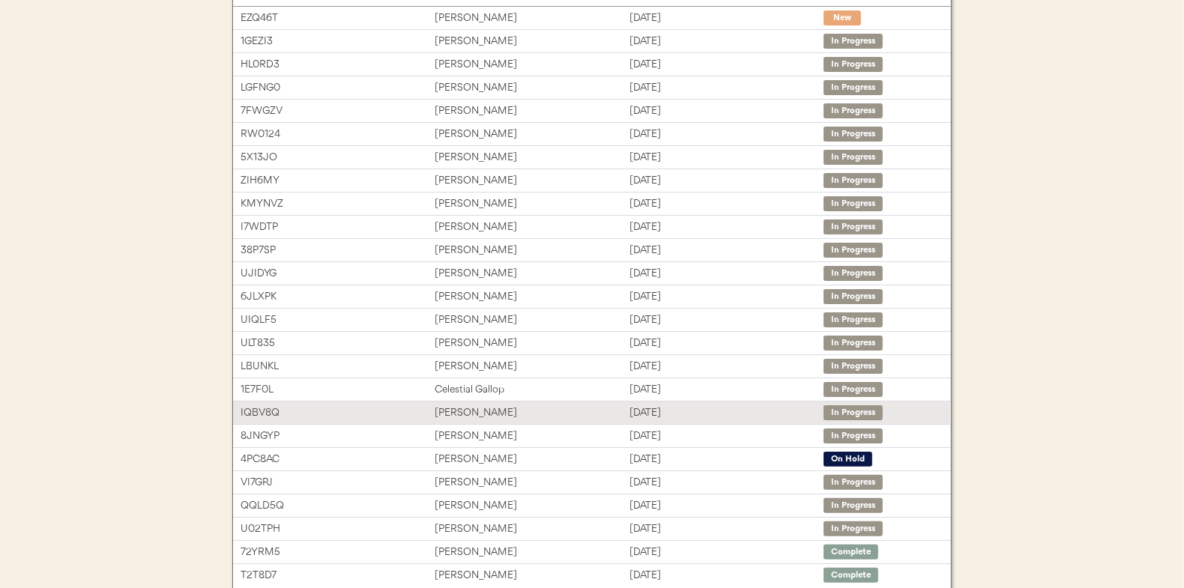
scroll to position [150, 0]
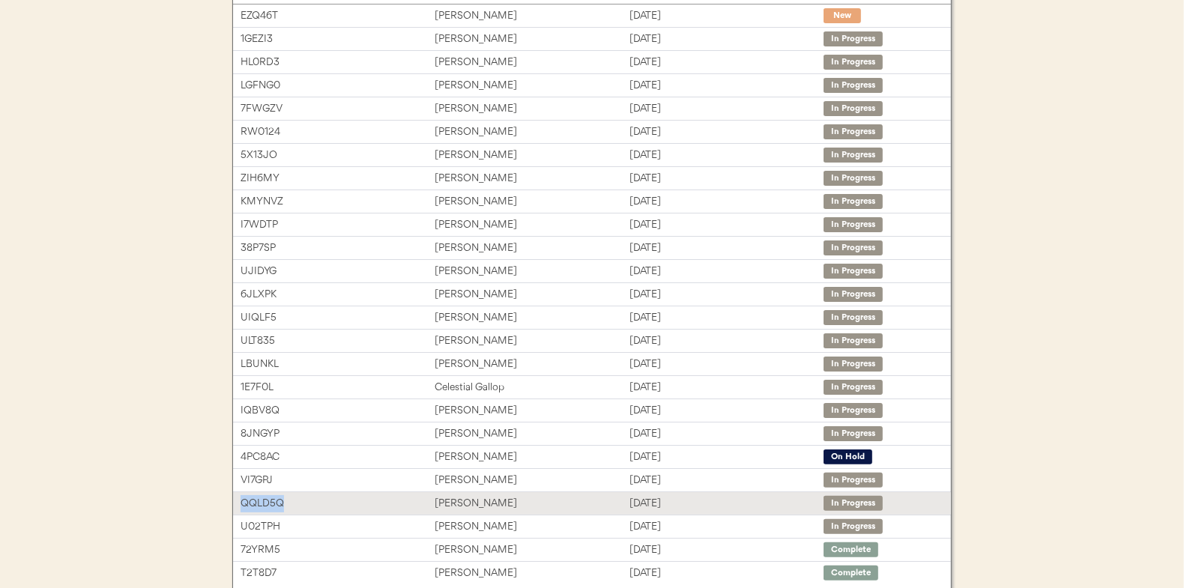
drag, startPoint x: 292, startPoint y: 501, endPoint x: 238, endPoint y: 501, distance: 54.0
click at [238, 501] on div "QQLD5Q Cheyenne Wideman Aug 12, 2025 In Progress" at bounding box center [592, 503] width 718 height 22
copy div "QQLD5Q"
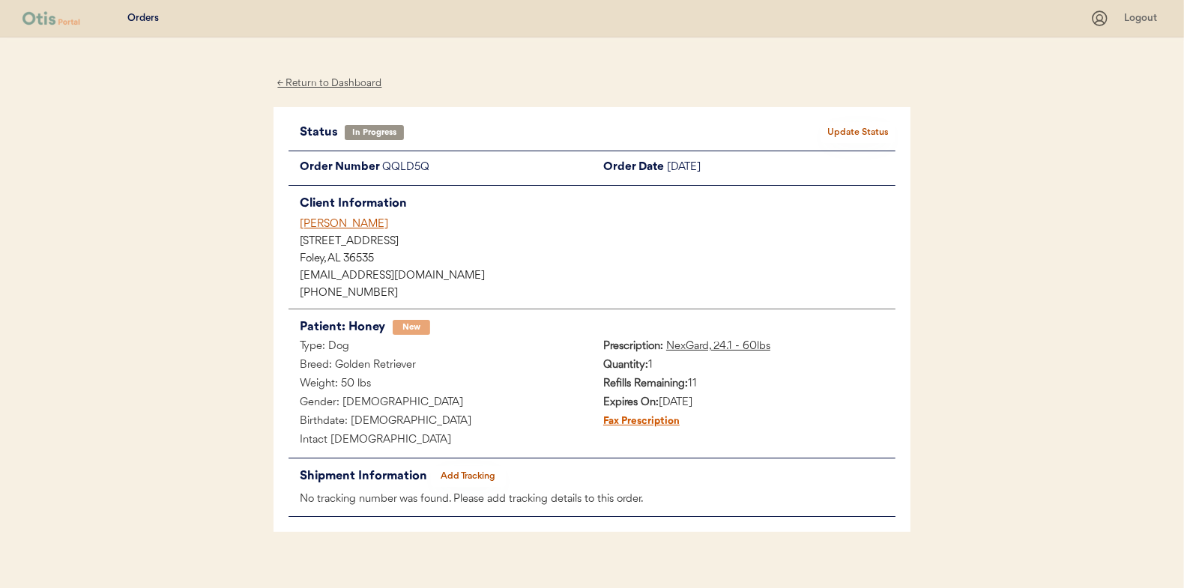
click at [473, 481] on button "Add Tracking" at bounding box center [468, 476] width 75 height 21
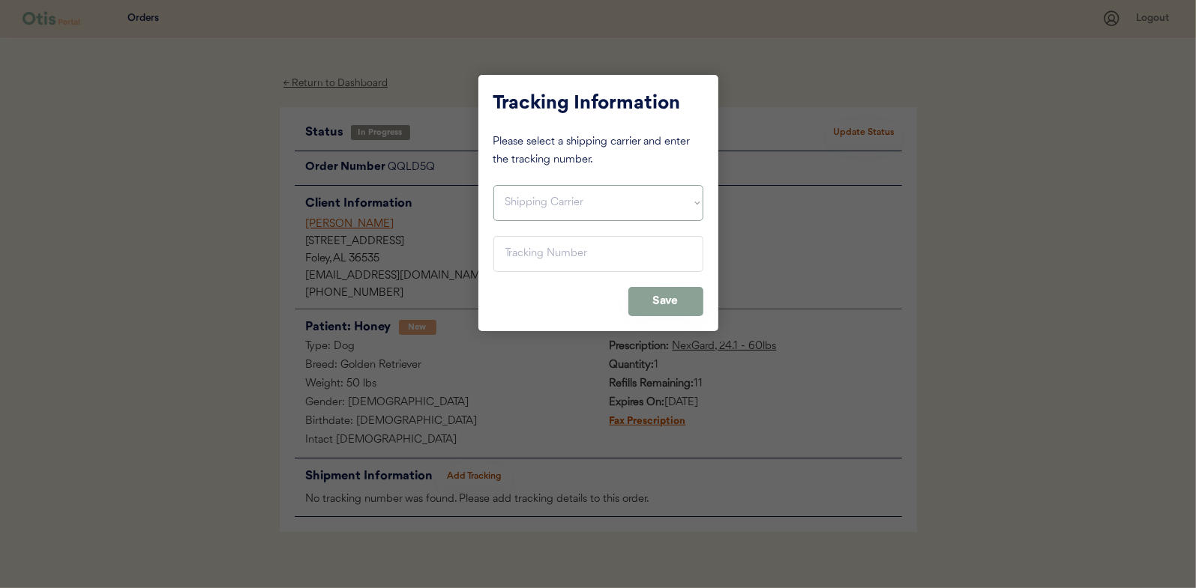
click at [591, 217] on select "Shipping Carrier FedEx FedEx Ground Economy UPS USPS" at bounding box center [598, 203] width 210 height 36
select select ""usps""
click at [493, 185] on select "Shipping Carrier FedEx FedEx Ground Economy UPS USPS" at bounding box center [598, 203] width 210 height 36
click at [547, 263] on input "input" at bounding box center [598, 254] width 210 height 36
paste input "9400150105496022161006"
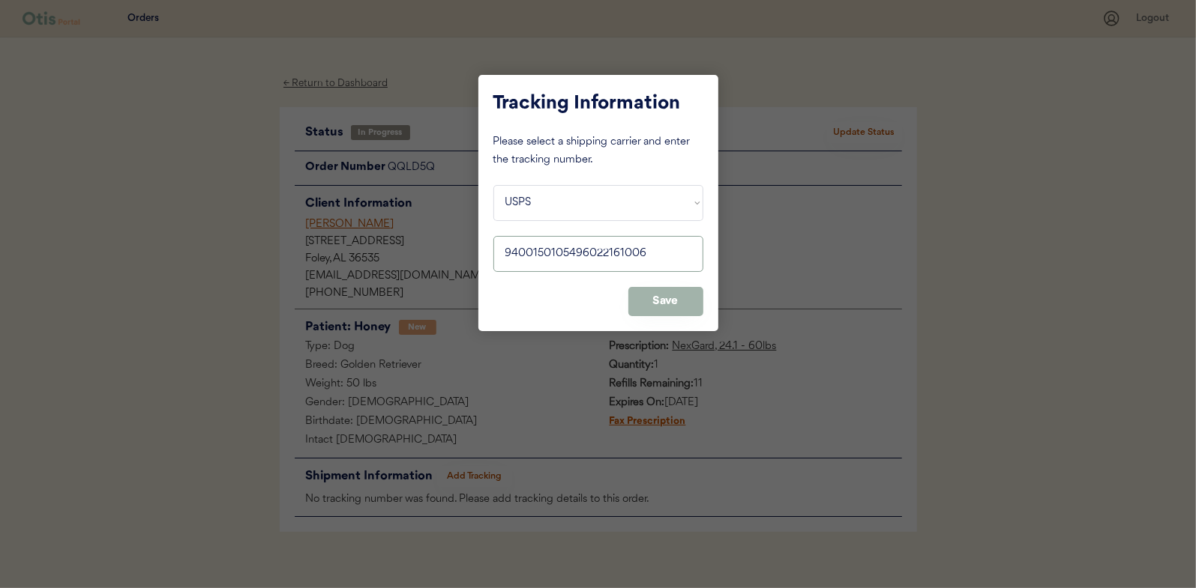
type input "9400150105496022161006"
click at [675, 304] on button "Save" at bounding box center [665, 301] width 75 height 29
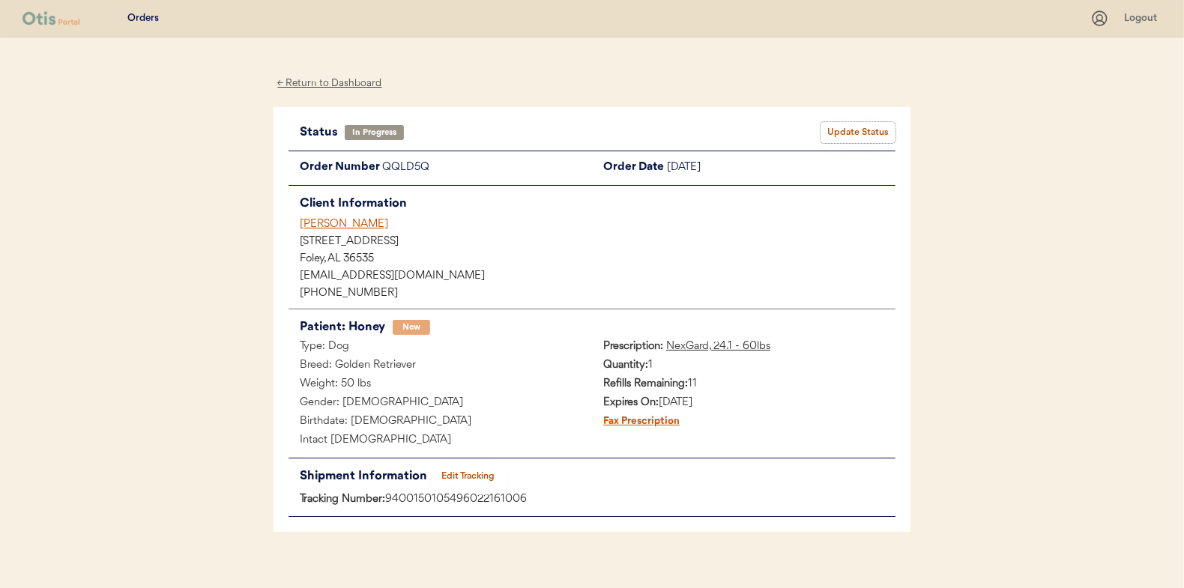
click at [851, 134] on button "Update Status" at bounding box center [858, 132] width 75 height 21
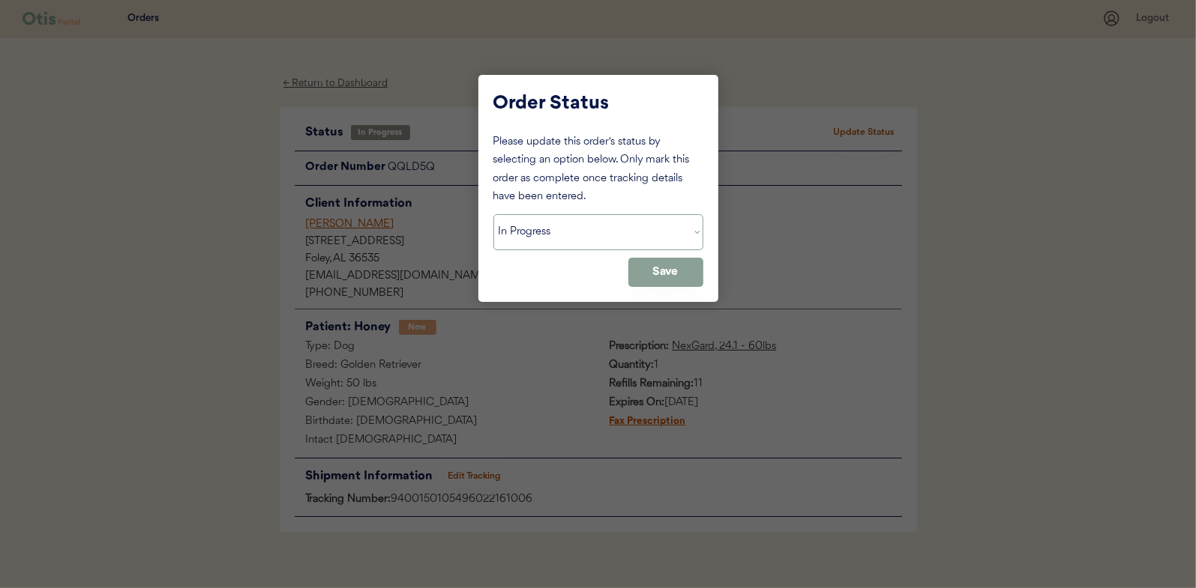
click at [523, 238] on select "Status On Hold New In Progress Complete Pending HW Consent Cancelled" at bounding box center [598, 232] width 210 height 36
select select ""complete""
click at [493, 214] on select "Status On Hold New In Progress Complete Pending HW Consent Cancelled" at bounding box center [598, 232] width 210 height 36
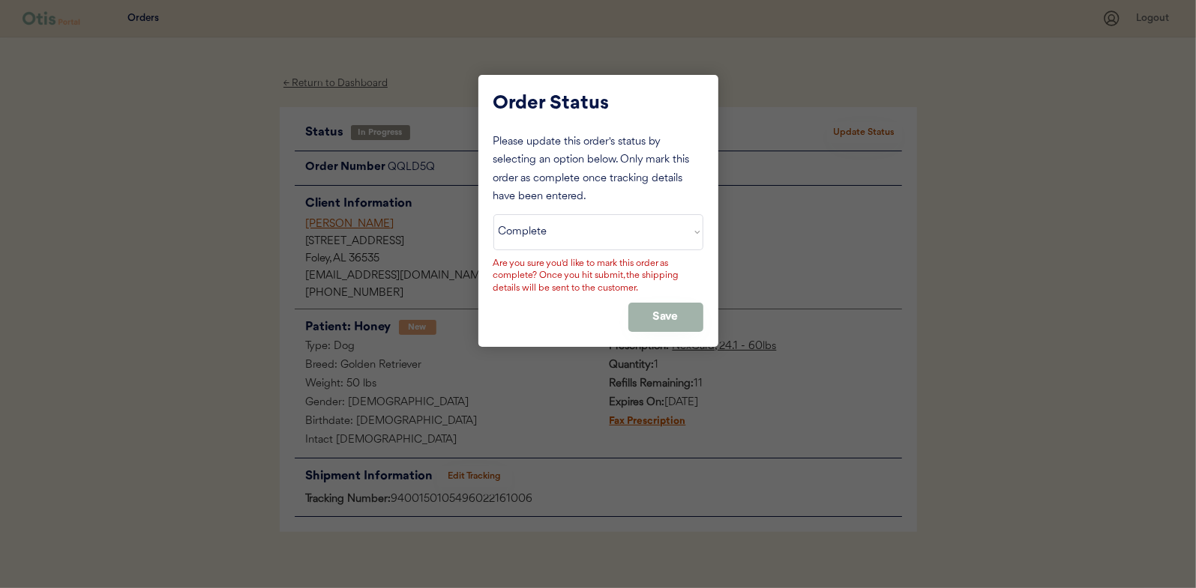
click at [672, 312] on button "Save" at bounding box center [665, 317] width 75 height 29
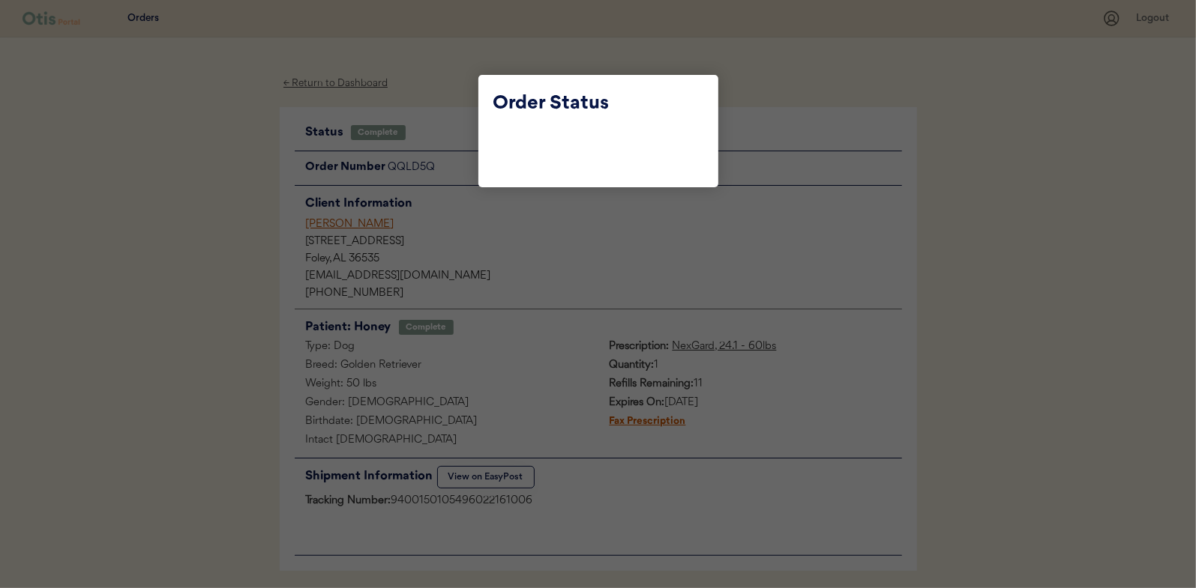
click at [441, 100] on div at bounding box center [598, 294] width 1196 height 588
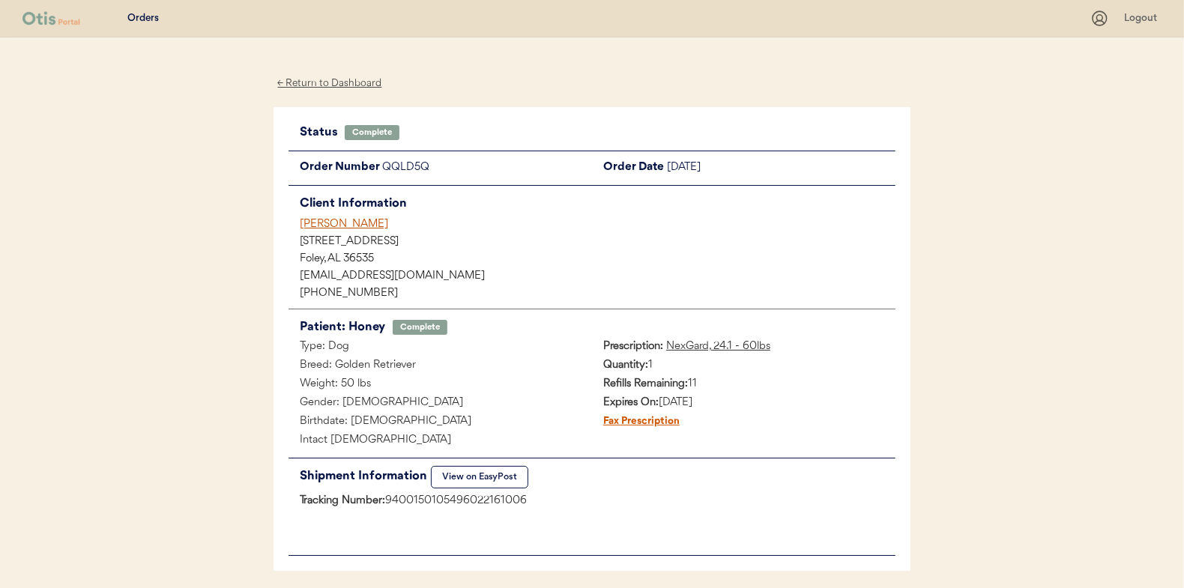
click at [349, 86] on div "← Return to Dashboard" at bounding box center [330, 83] width 112 height 17
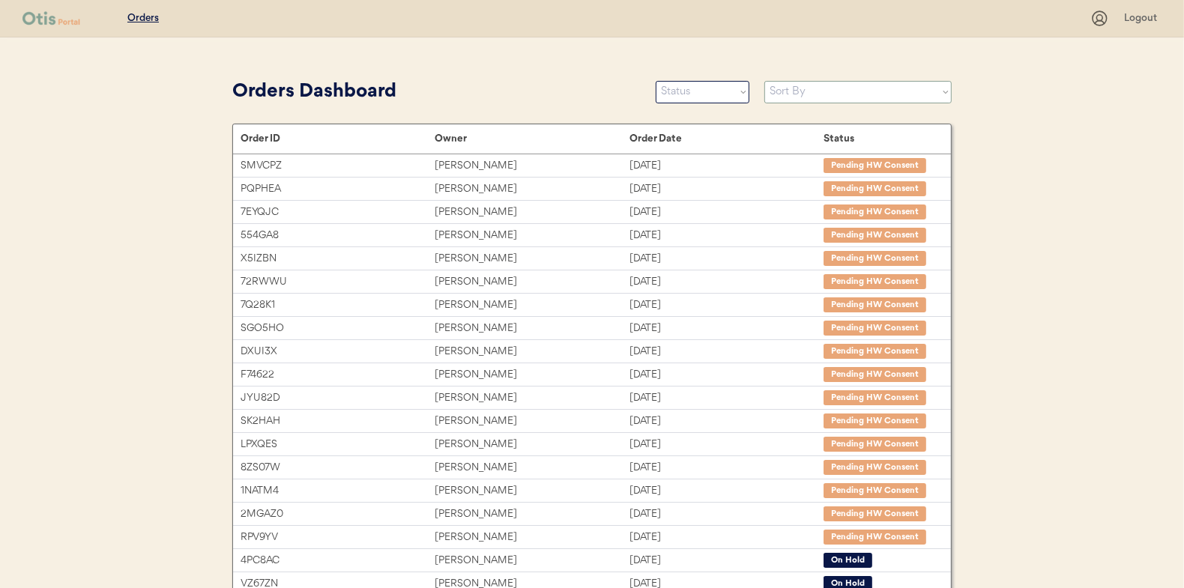
click at [852, 97] on select "Sort By Order Date (Newest → Oldest) Order Date (Oldest → Newest)" at bounding box center [858, 92] width 187 height 22
select select ""Order Date (Newest → Oldest)""
click at [765, 81] on select "Sort By Order Date (Newest → Oldest) Order Date (Oldest → Newest)" at bounding box center [858, 92] width 187 height 22
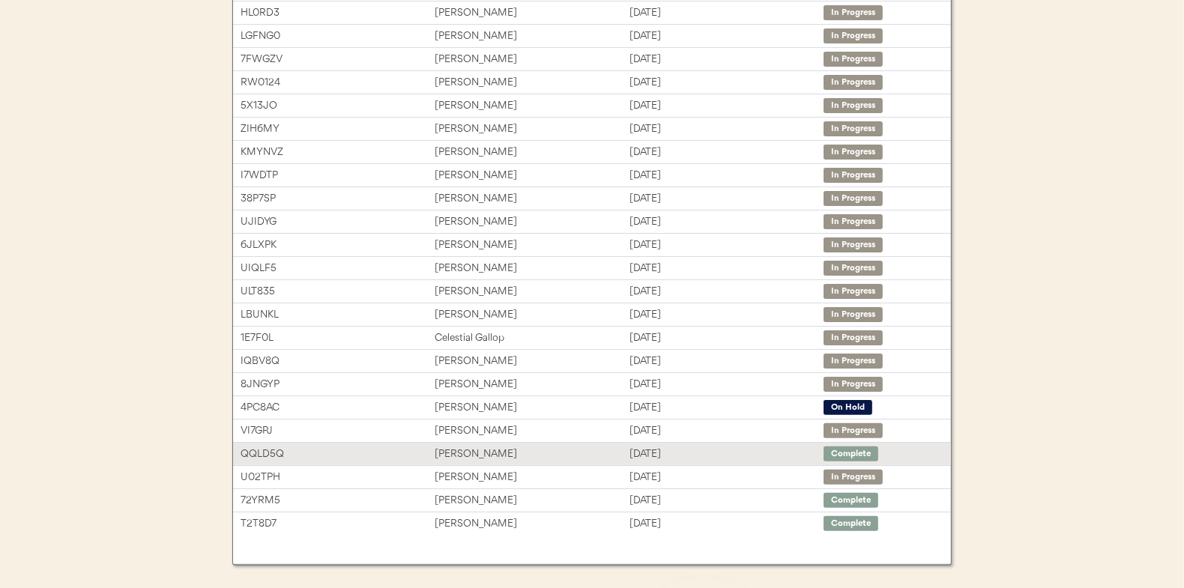
scroll to position [224, 0]
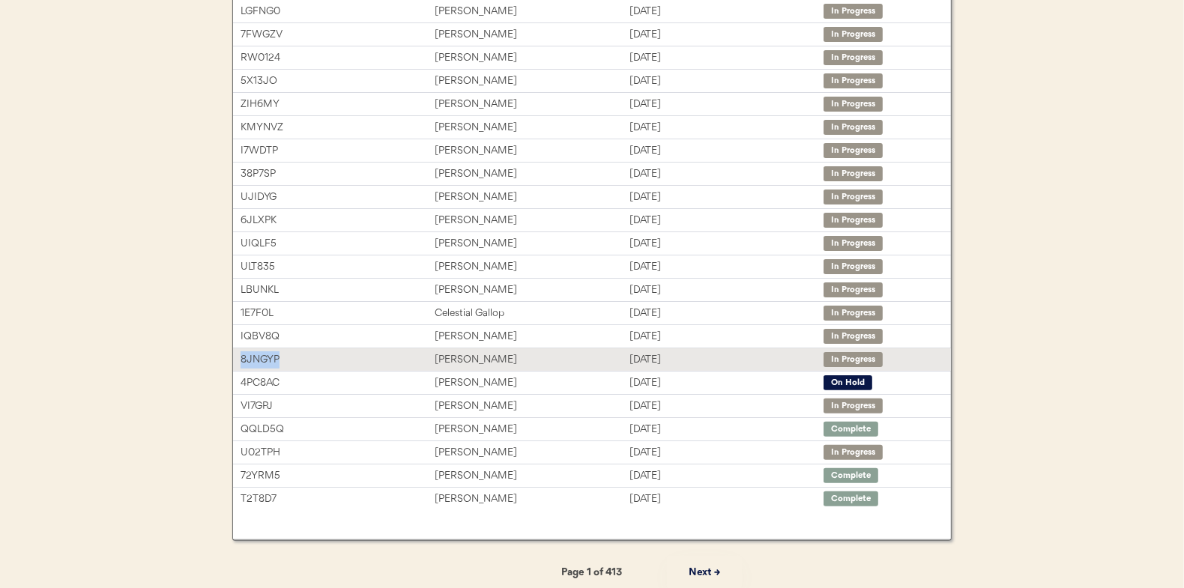
drag, startPoint x: 306, startPoint y: 356, endPoint x: 235, endPoint y: 356, distance: 70.5
click at [235, 356] on div "8JNGYP [PERSON_NAME] [DATE] In Progress" at bounding box center [592, 360] width 718 height 22
copy div "8JNGYP"
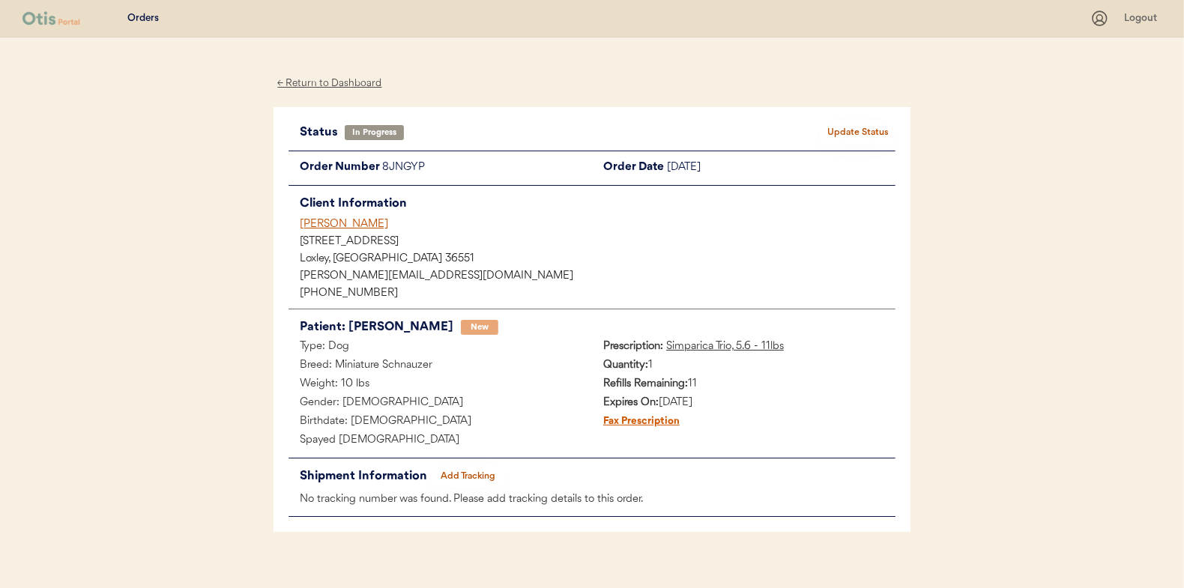
click at [463, 481] on button "Add Tracking" at bounding box center [468, 476] width 75 height 21
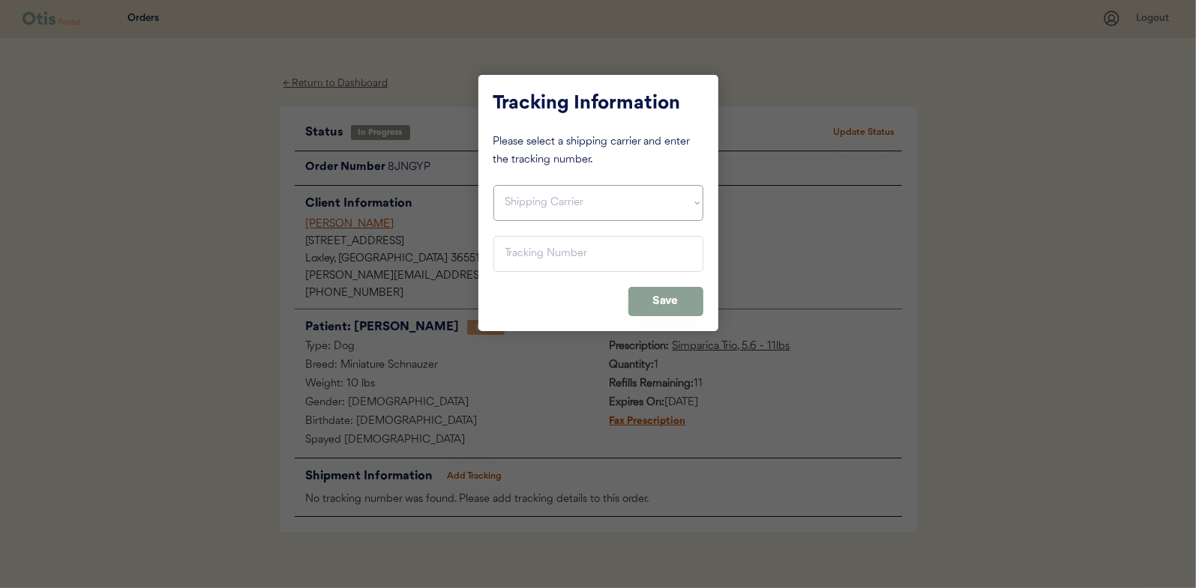
drag, startPoint x: 576, startPoint y: 188, endPoint x: 582, endPoint y: 219, distance: 31.3
click at [581, 194] on select "Shipping Carrier FedEx FedEx Ground Economy UPS USPS" at bounding box center [598, 203] width 210 height 36
select select ""usps""
click at [493, 185] on select "Shipping Carrier FedEx FedEx Ground Economy UPS USPS" at bounding box center [598, 203] width 210 height 36
click at [576, 269] on input "input" at bounding box center [598, 254] width 210 height 36
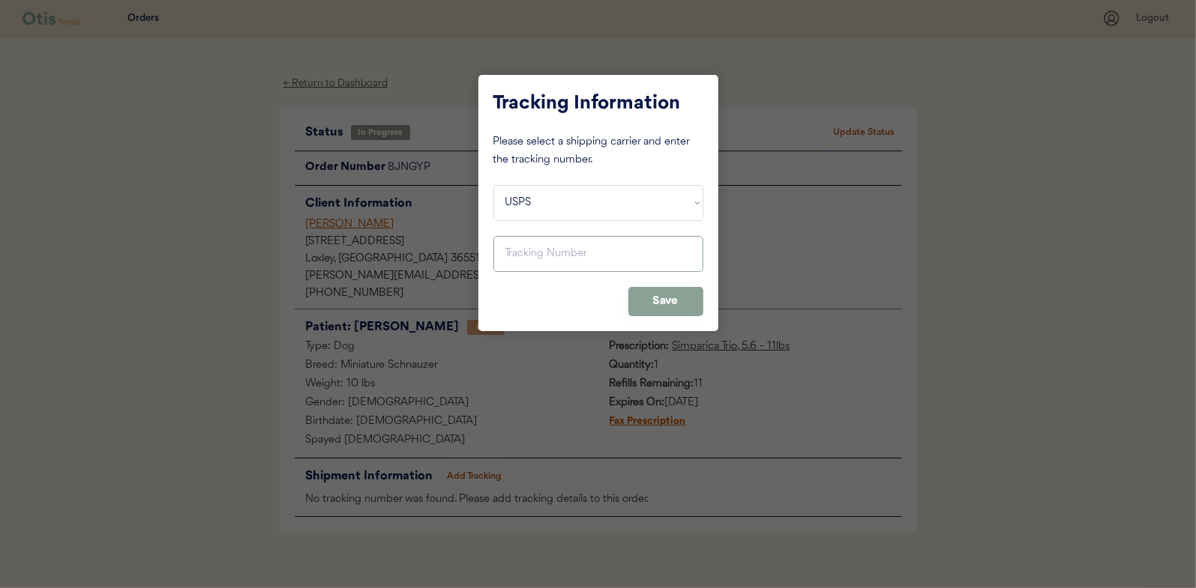
paste input "9400150105496022161648"
type input "9400150105496022161648"
click at [679, 304] on button "Save" at bounding box center [665, 301] width 75 height 29
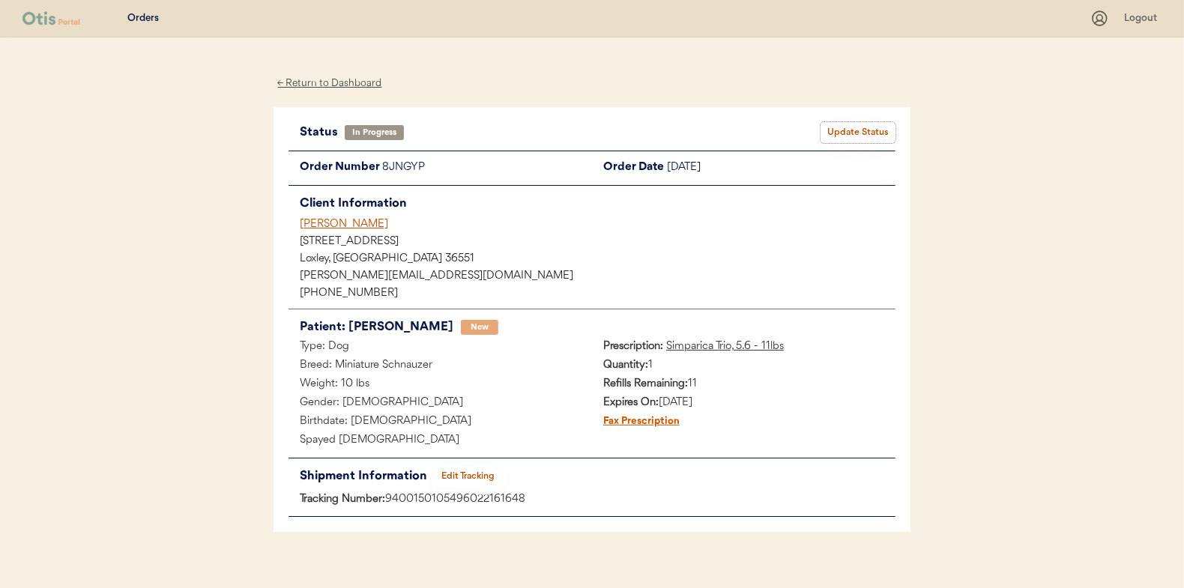
click at [852, 135] on button "Update Status" at bounding box center [858, 132] width 75 height 21
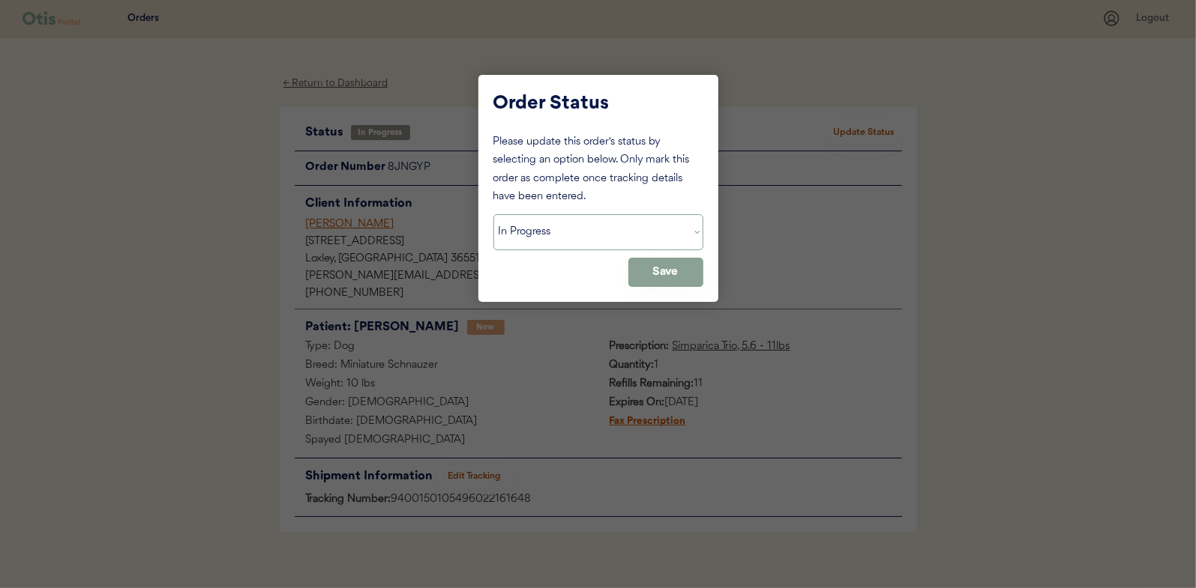
click at [600, 229] on select "Status On Hold New In Progress Complete Pending HW Consent Cancelled" at bounding box center [598, 232] width 210 height 36
select select ""complete""
click at [493, 214] on select "Status On Hold New In Progress Complete Pending HW Consent Cancelled" at bounding box center [598, 232] width 210 height 36
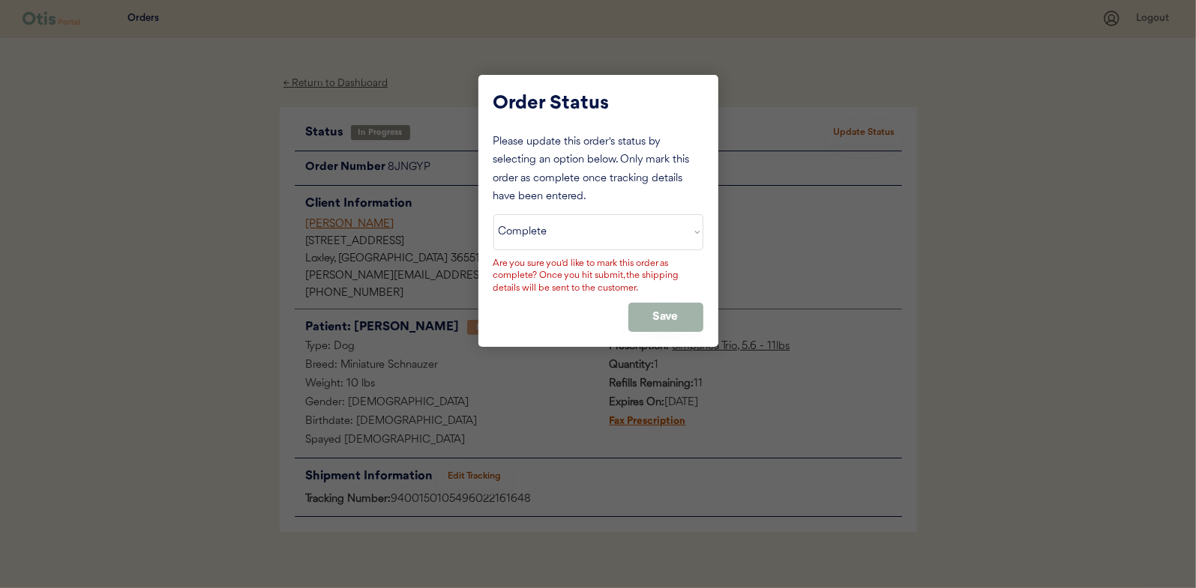
click at [666, 315] on button "Save" at bounding box center [665, 317] width 75 height 29
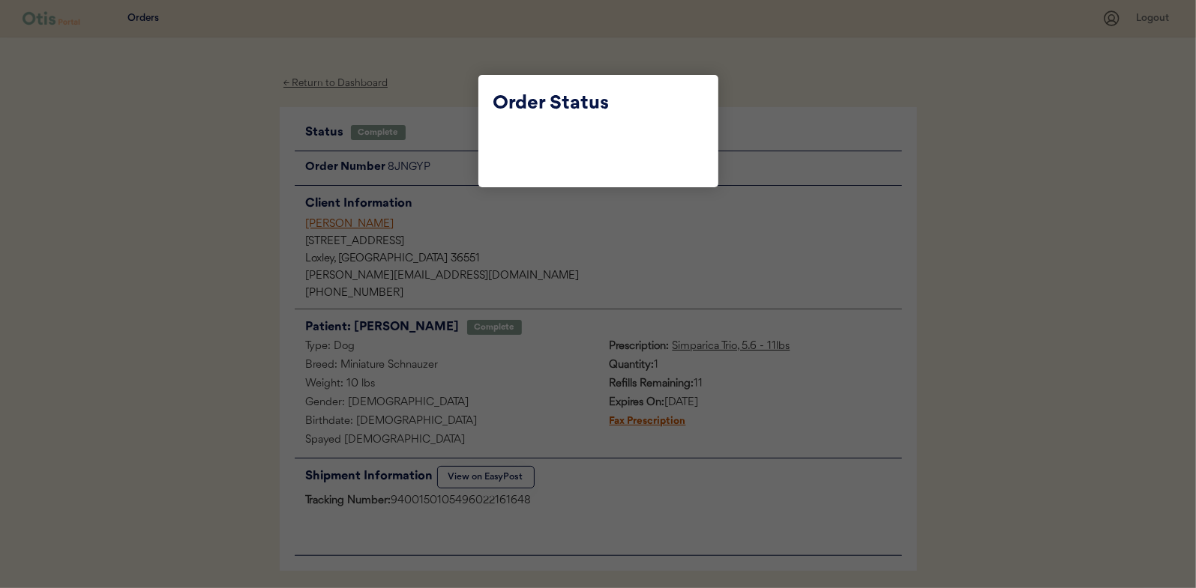
click at [457, 103] on div at bounding box center [598, 294] width 1196 height 588
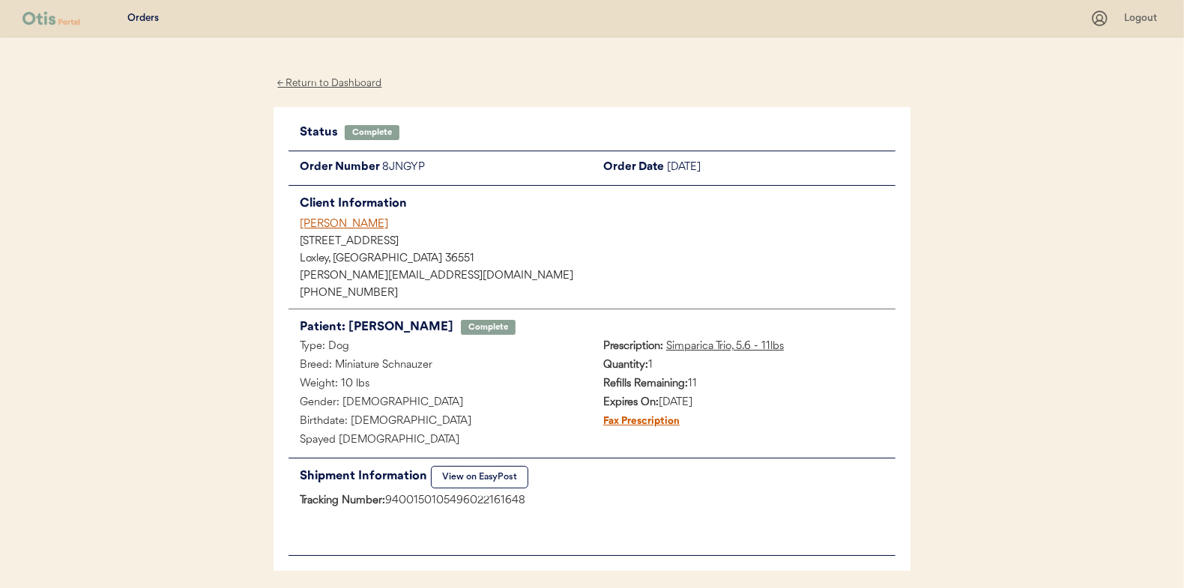
click at [364, 85] on div "← Return to Dashboard" at bounding box center [330, 83] width 112 height 17
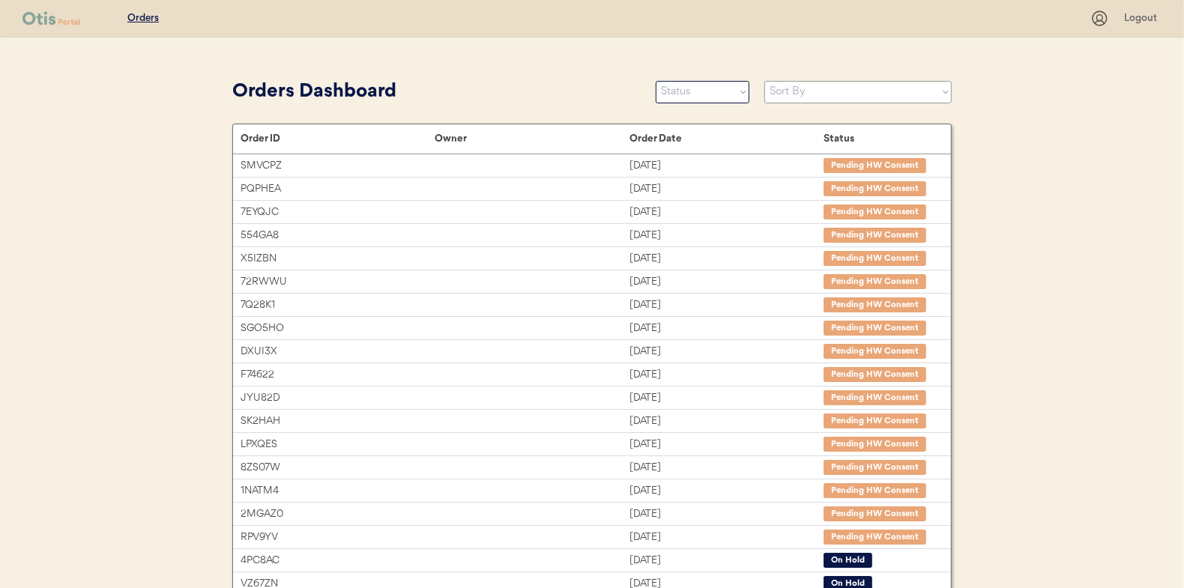
click at [896, 91] on select "Sort By Order Date (Newest → Oldest) Order Date (Oldest → Newest)" at bounding box center [858, 92] width 187 height 22
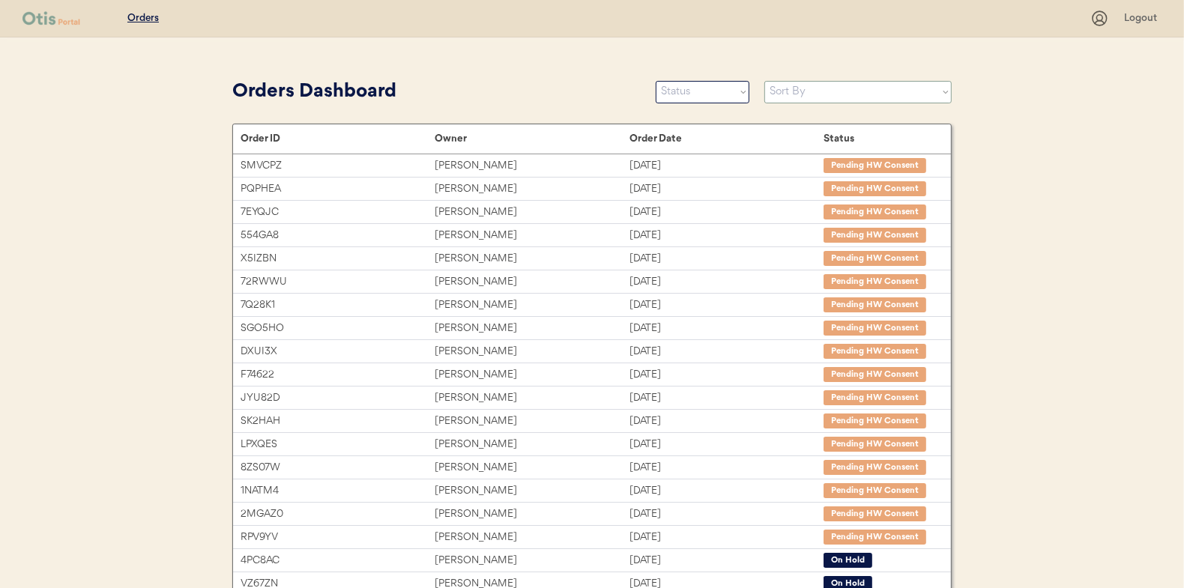
select select ""Order Date (Newest → Oldest)""
click at [765, 81] on select "Sort By Order Date (Newest → Oldest) Order Date (Oldest → Newest)" at bounding box center [858, 92] width 187 height 22
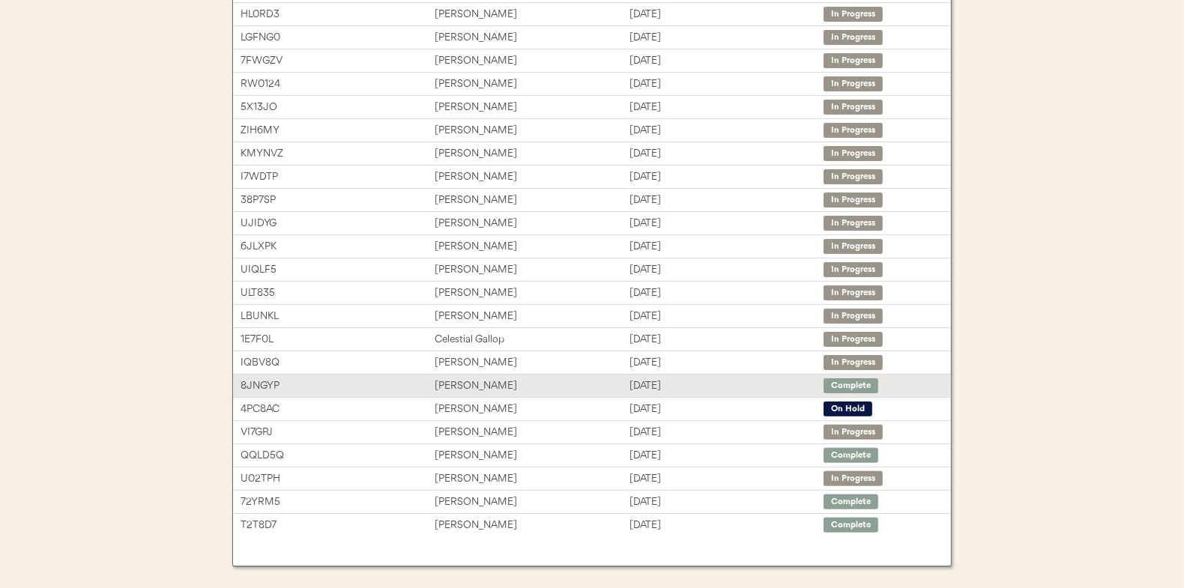
scroll to position [224, 0]
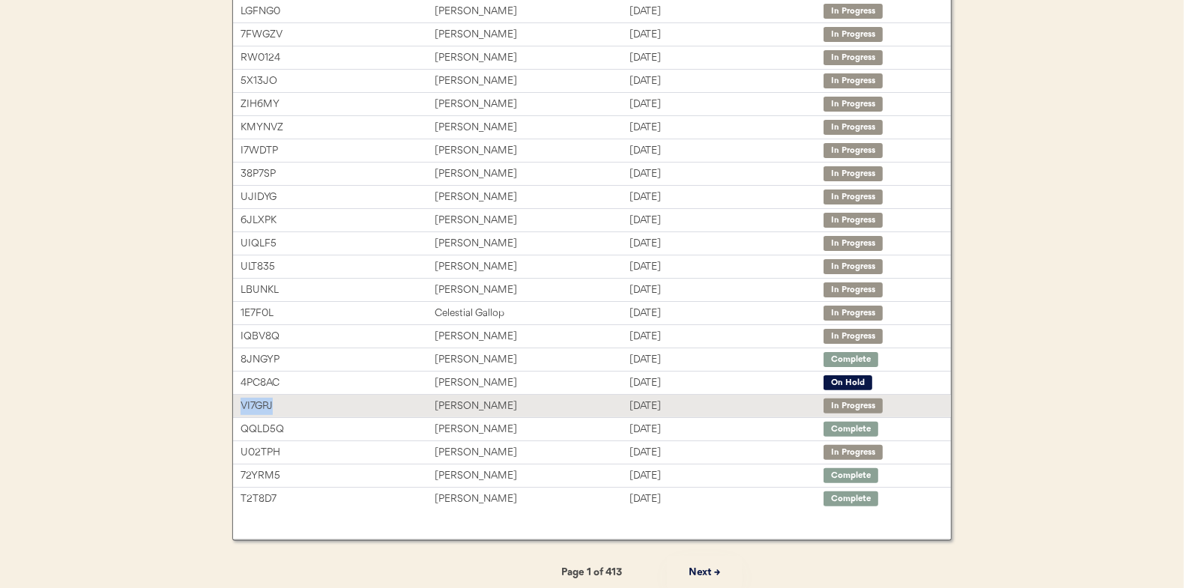
drag, startPoint x: 282, startPoint y: 403, endPoint x: 238, endPoint y: 404, distance: 44.2
click at [238, 404] on div "VI7GPJ [PERSON_NAME] [DATE] In Progress" at bounding box center [592, 406] width 718 height 22
copy div "VI7GPJ"
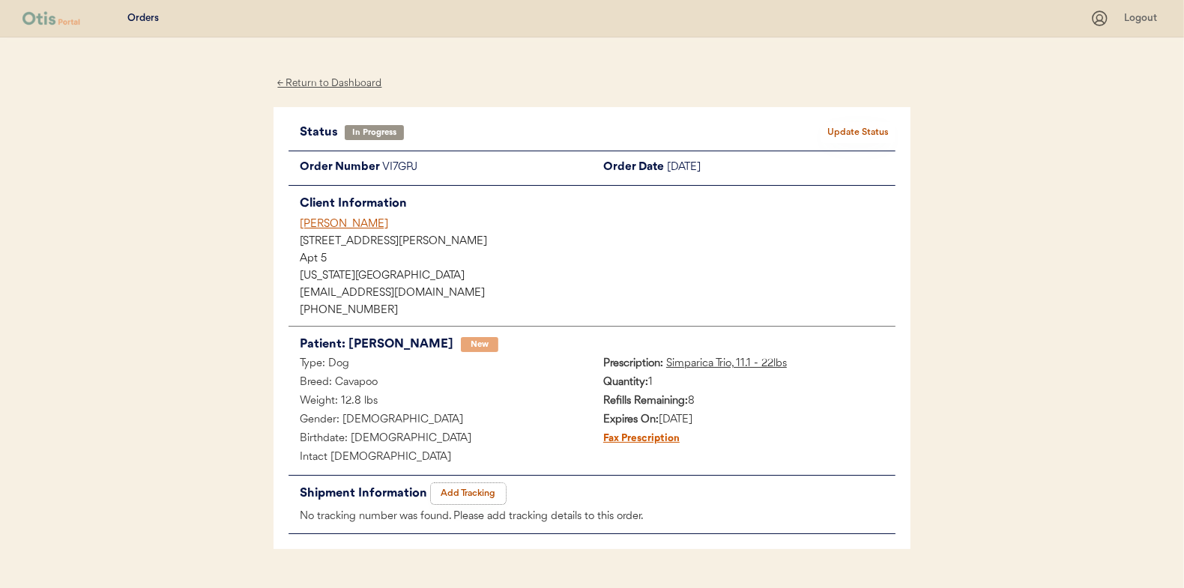
click at [465, 492] on button "Add Tracking" at bounding box center [468, 493] width 75 height 21
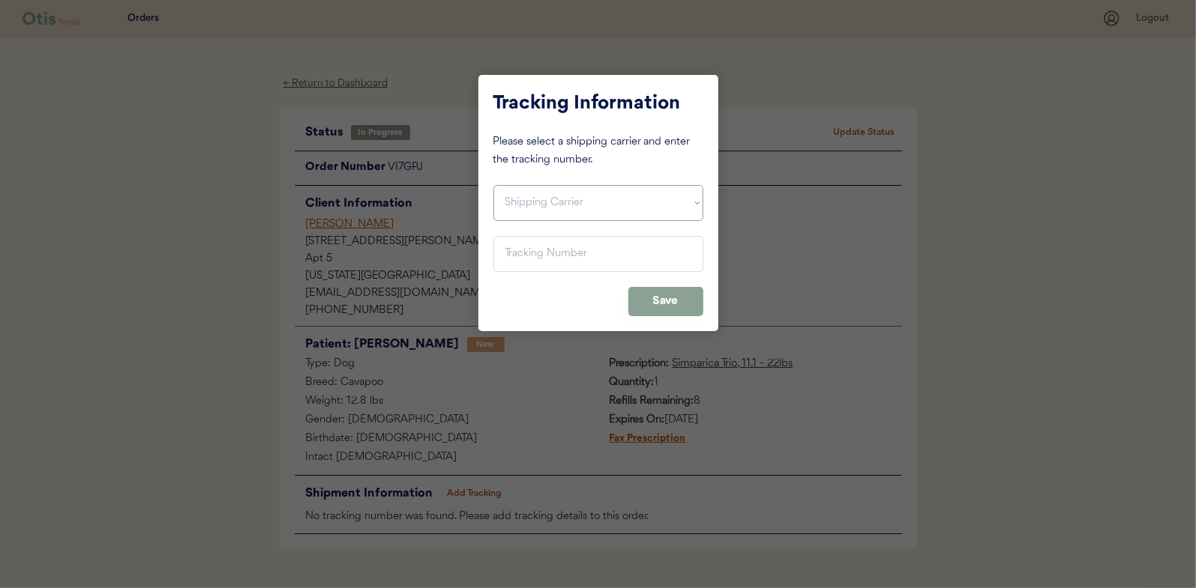
click at [588, 204] on select "Shipping Carrier FedEx FedEx Ground Economy UPS USPS" at bounding box center [598, 203] width 210 height 36
select select ""usps""
click at [493, 185] on select "Shipping Carrier FedEx FedEx Ground Economy UPS USPS" at bounding box center [598, 203] width 210 height 36
click at [582, 259] on input "input" at bounding box center [598, 254] width 210 height 36
paste input "9400150105497020646298"
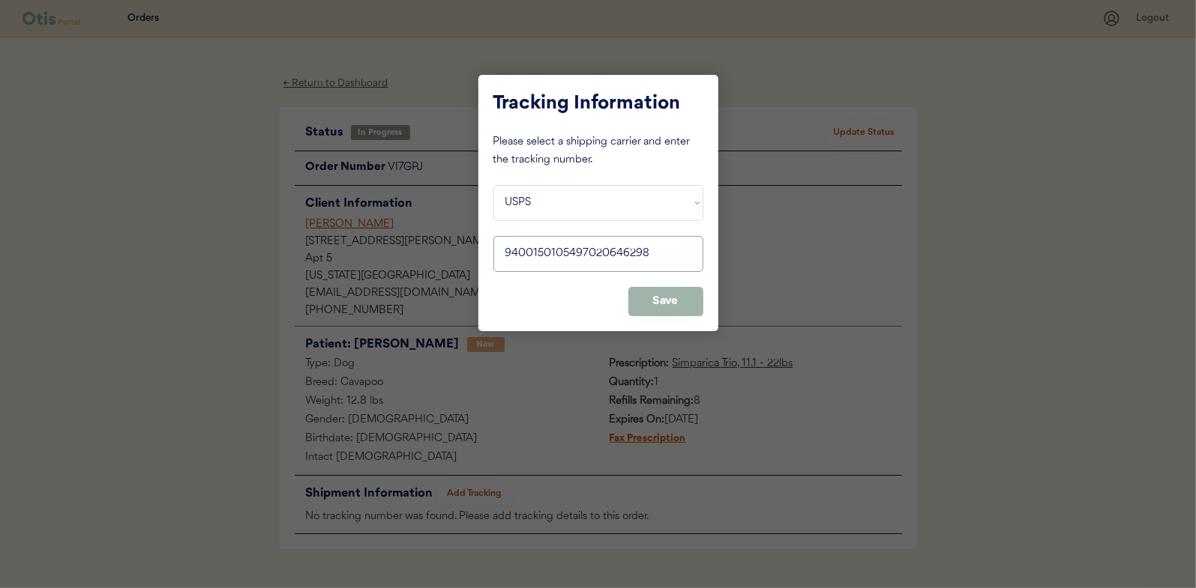
type input "9400150105497020646298"
click at [677, 311] on button "Save" at bounding box center [665, 301] width 75 height 29
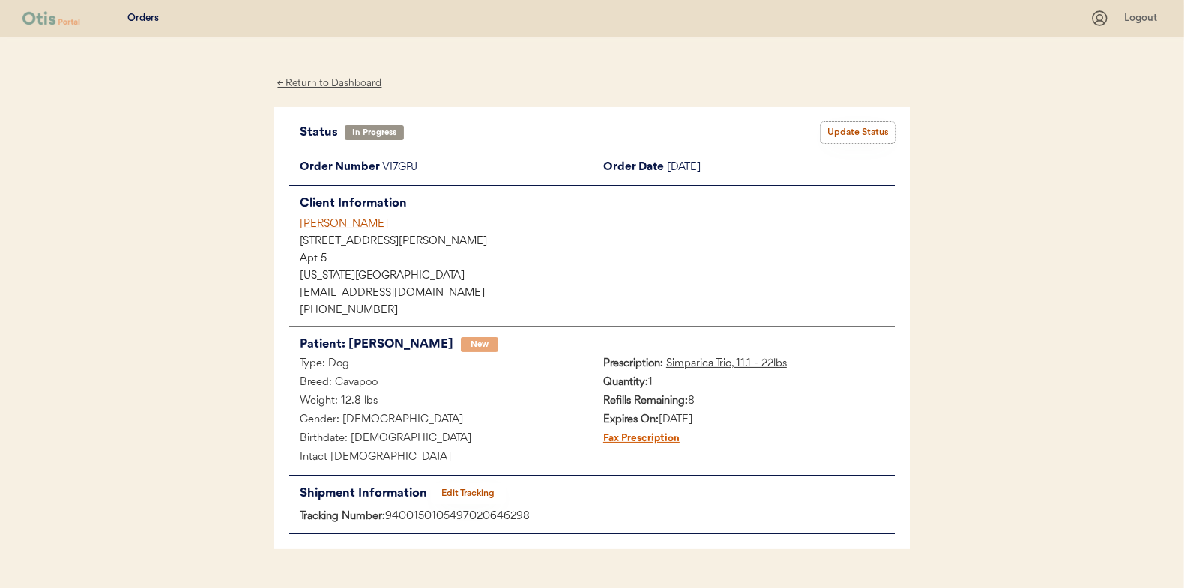
click at [887, 133] on button "Update Status" at bounding box center [858, 132] width 75 height 21
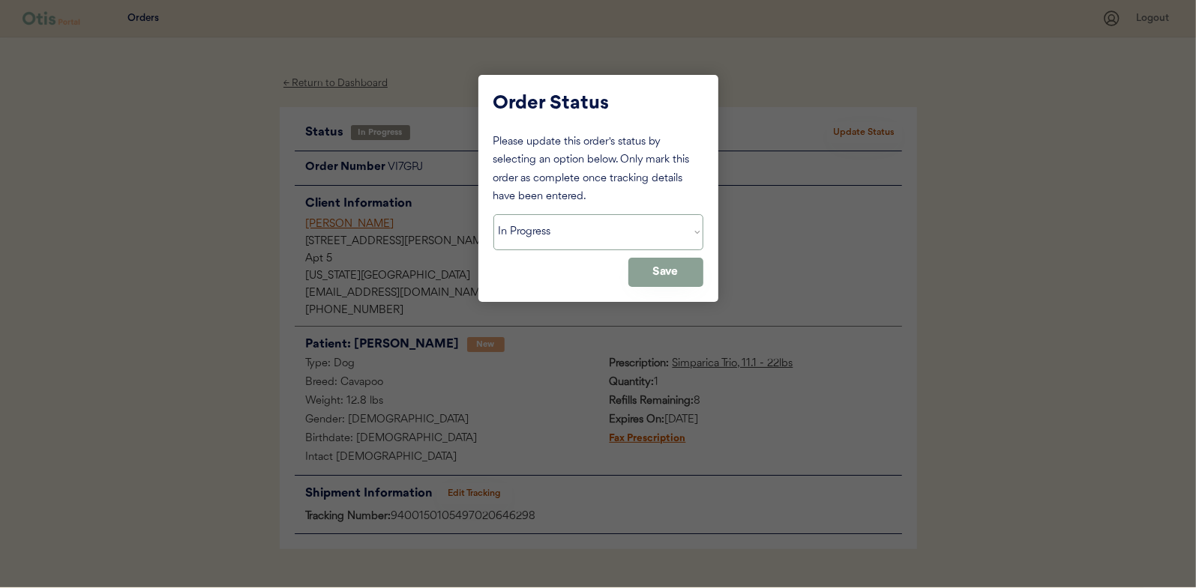
click at [591, 235] on select "Status On Hold New In Progress Complete Pending HW Consent Cancelled" at bounding box center [598, 232] width 210 height 36
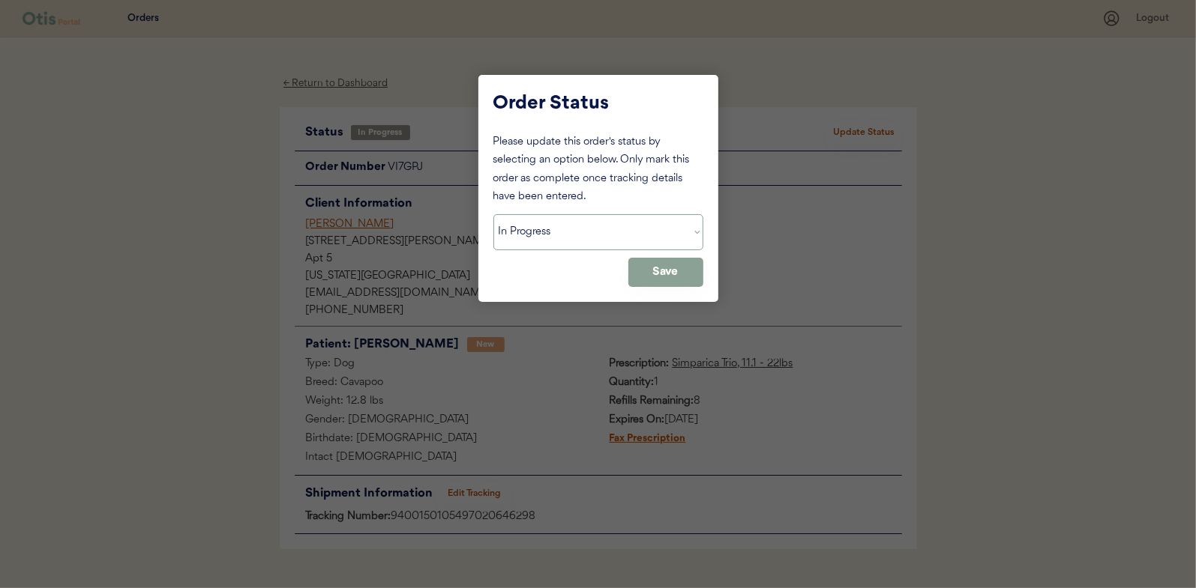
click at [493, 214] on select "Status On Hold New In Progress Complete Pending HW Consent Cancelled" at bounding box center [598, 232] width 210 height 36
click at [567, 316] on div at bounding box center [598, 294] width 1196 height 588
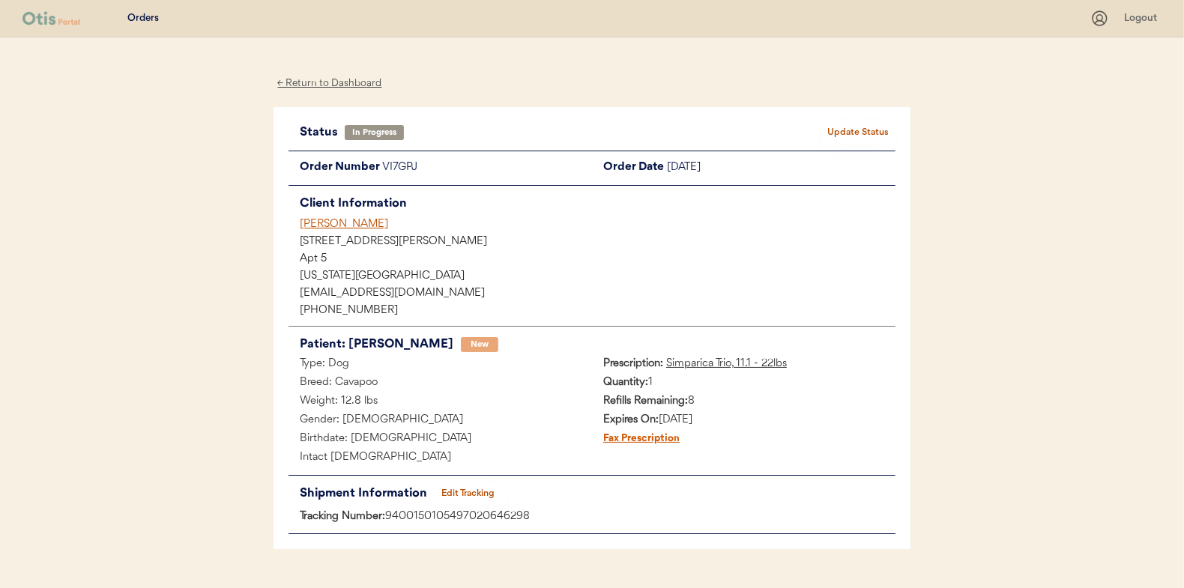
click at [872, 130] on button "Update Status" at bounding box center [858, 132] width 75 height 21
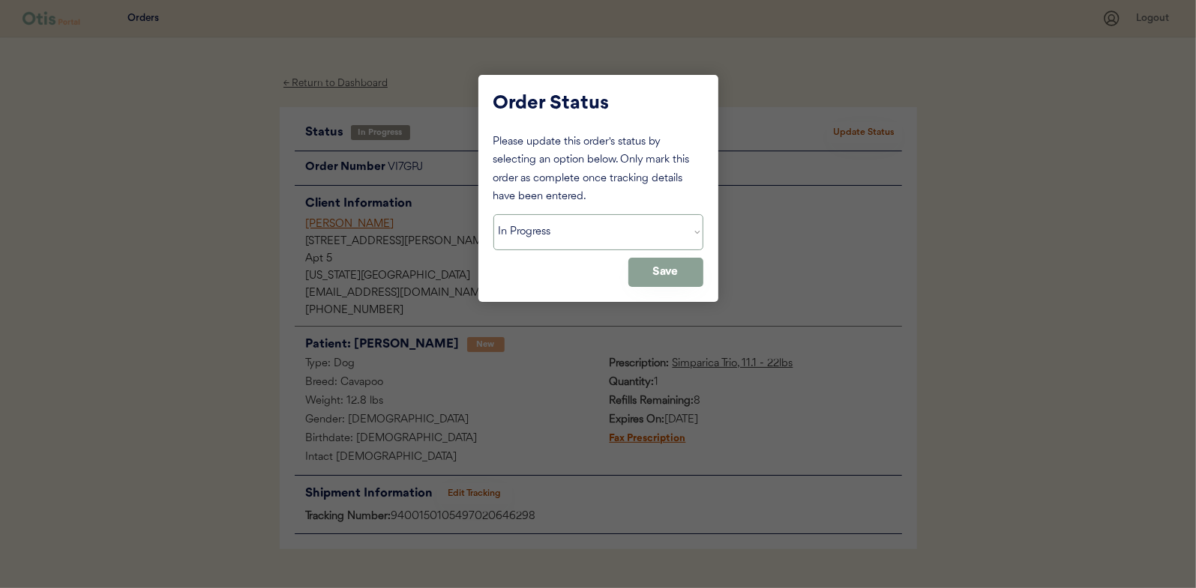
click at [572, 235] on select "Status On Hold New In Progress Complete Pending HW Consent Cancelled" at bounding box center [598, 232] width 210 height 36
select select ""complete""
click at [493, 214] on select "Status On Hold New In Progress Complete Pending HW Consent Cancelled" at bounding box center [598, 232] width 210 height 36
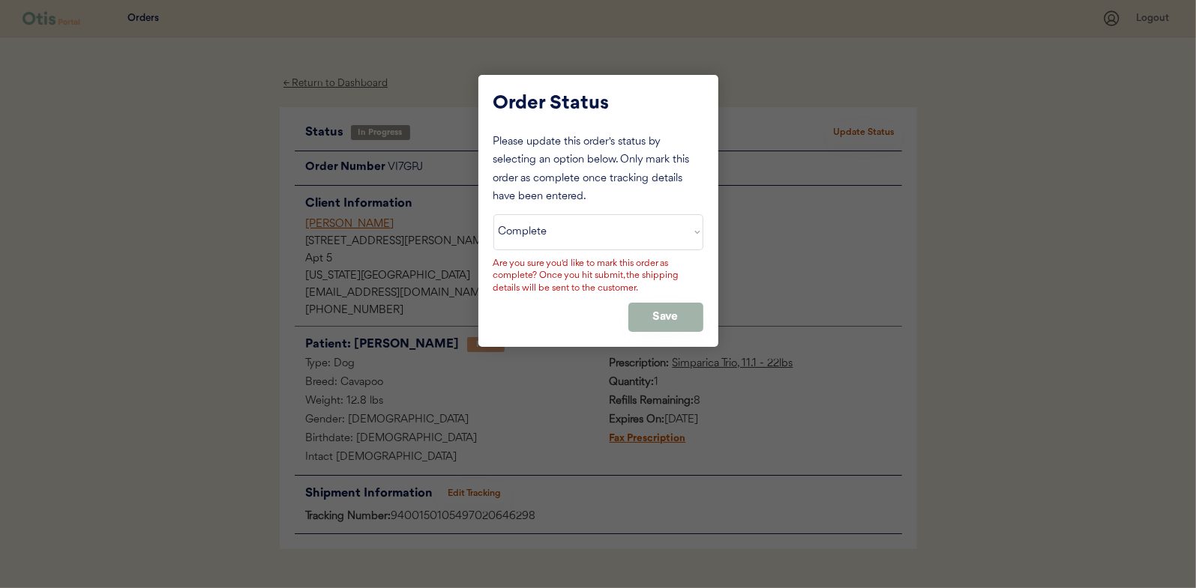
click at [657, 316] on button "Save" at bounding box center [665, 317] width 75 height 29
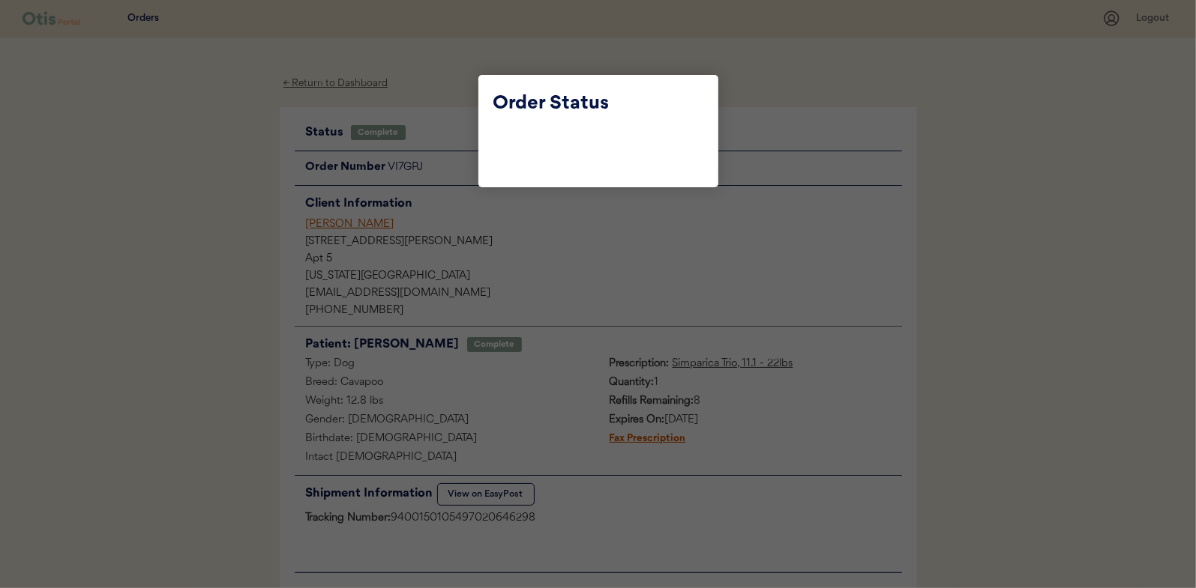
click at [442, 89] on div at bounding box center [598, 294] width 1196 height 588
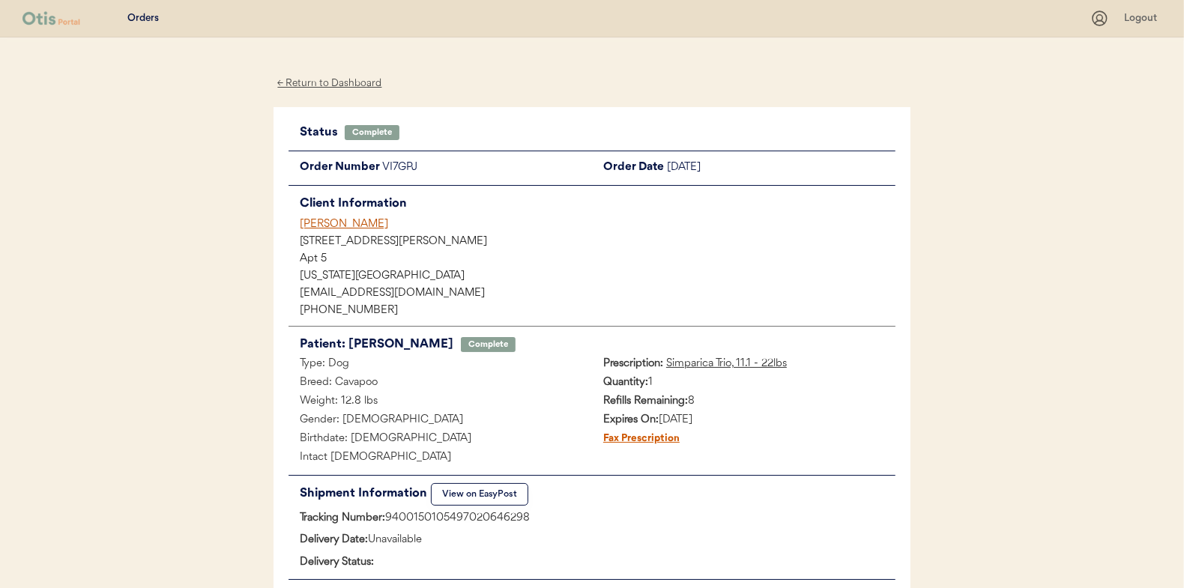
click at [369, 81] on div "← Return to Dashboard" at bounding box center [330, 83] width 112 height 17
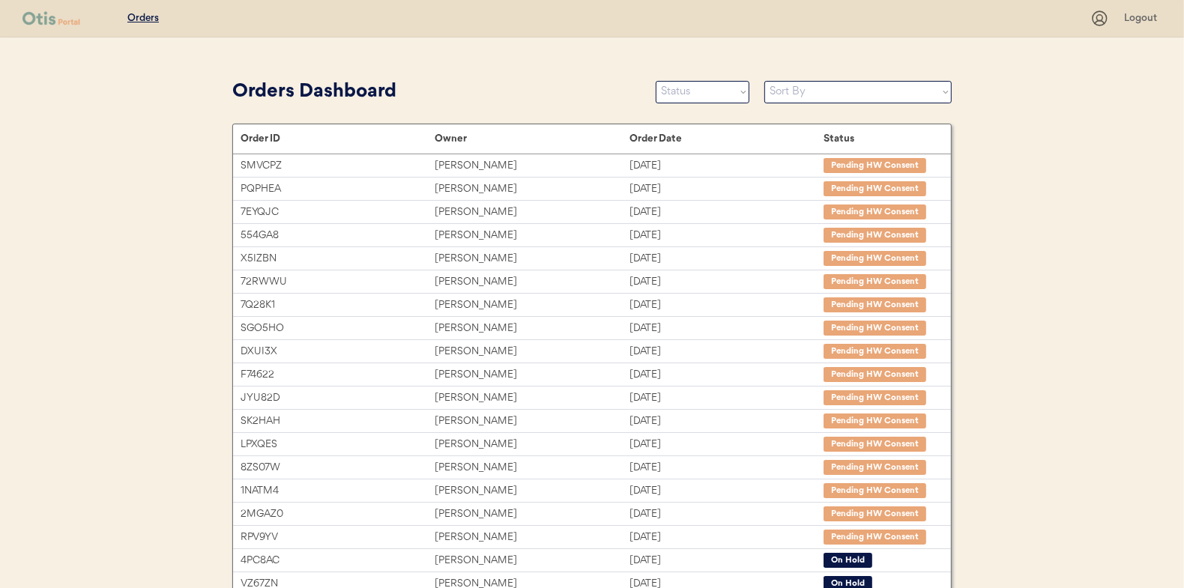
click at [851, 91] on select "Sort By Order Date (Newest → Oldest) Order Date (Oldest → Newest)" at bounding box center [858, 92] width 187 height 22
select select ""Order Date (Newest → Oldest)""
click at [765, 81] on select "Sort By Order Date (Newest → Oldest) Order Date (Oldest → Newest)" at bounding box center [858, 92] width 187 height 22
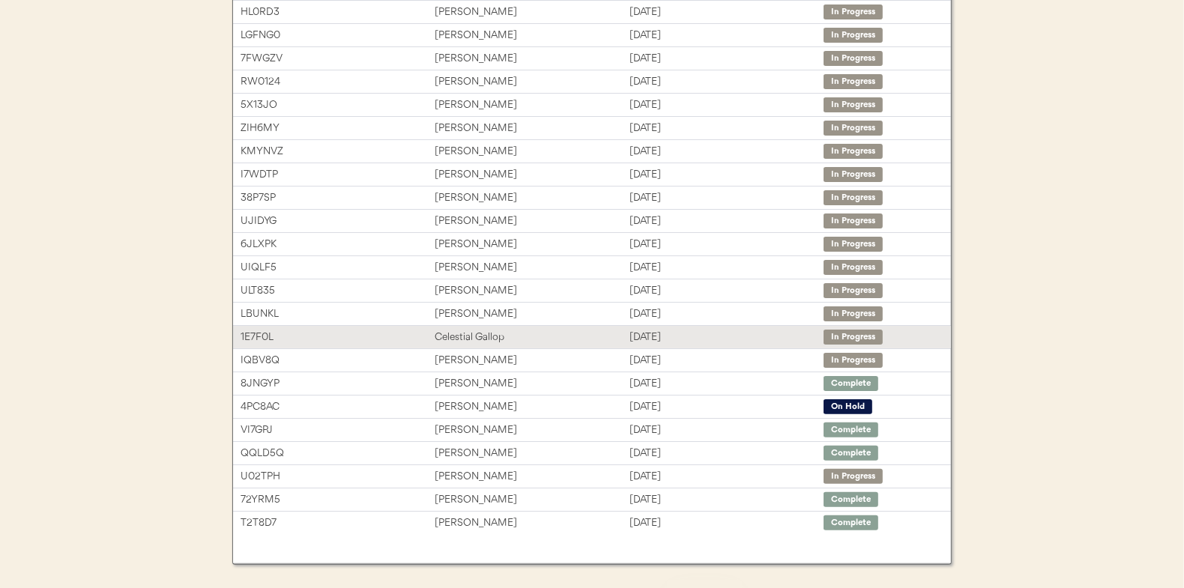
scroll to position [224, 0]
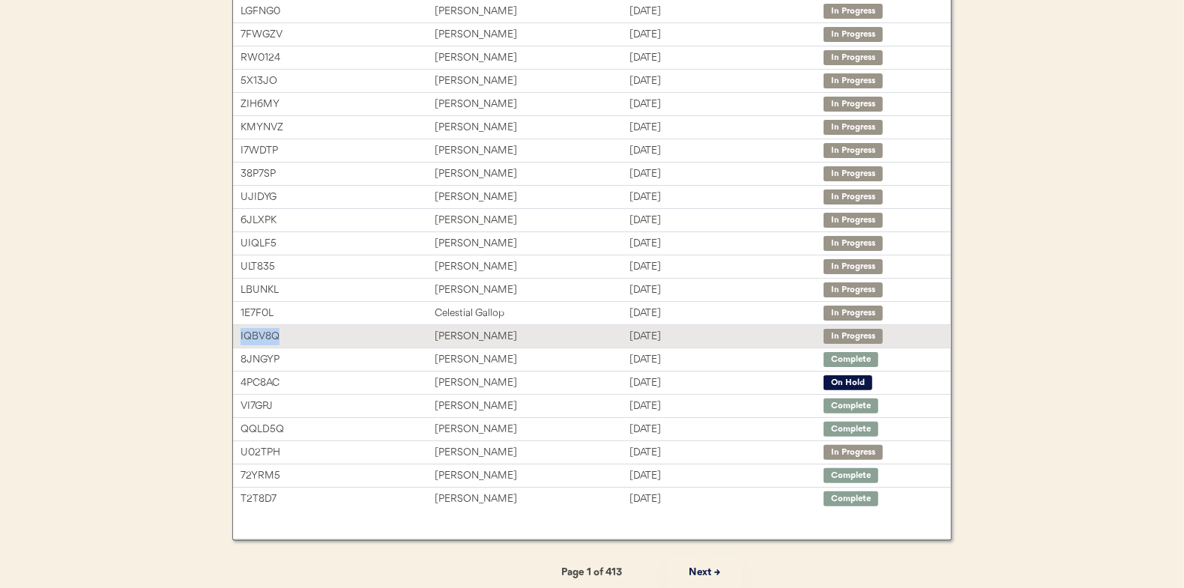
drag, startPoint x: 294, startPoint y: 335, endPoint x: 235, endPoint y: 336, distance: 58.5
click at [235, 336] on div "IQBV8Q Kim Sadler Aug 13, 2025 In Progress" at bounding box center [592, 336] width 718 height 22
copy div "IQBV8Q"
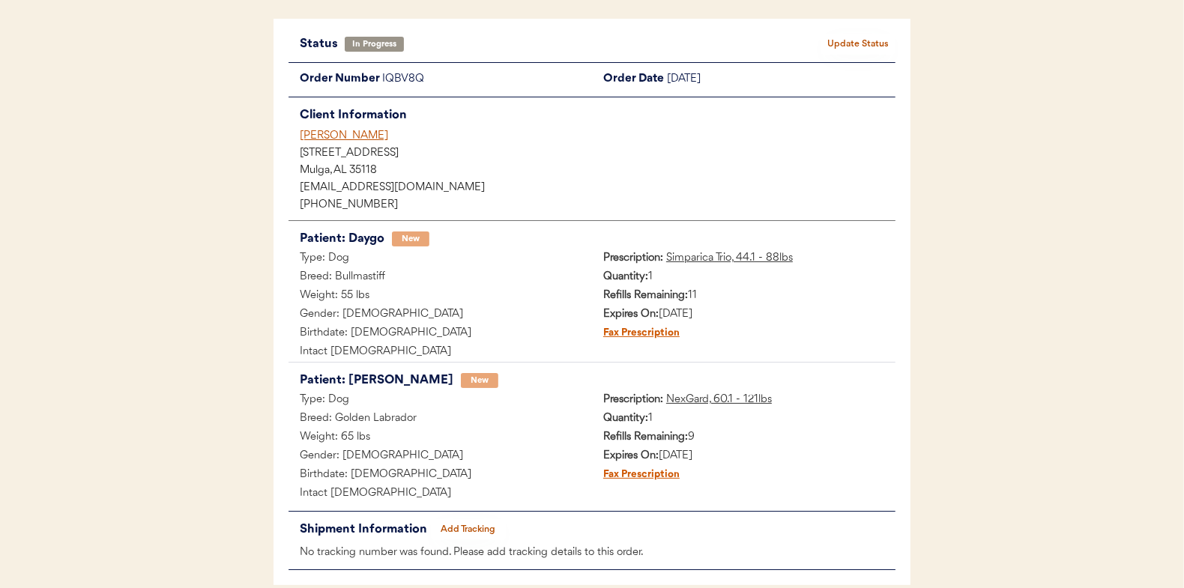
scroll to position [160, 0]
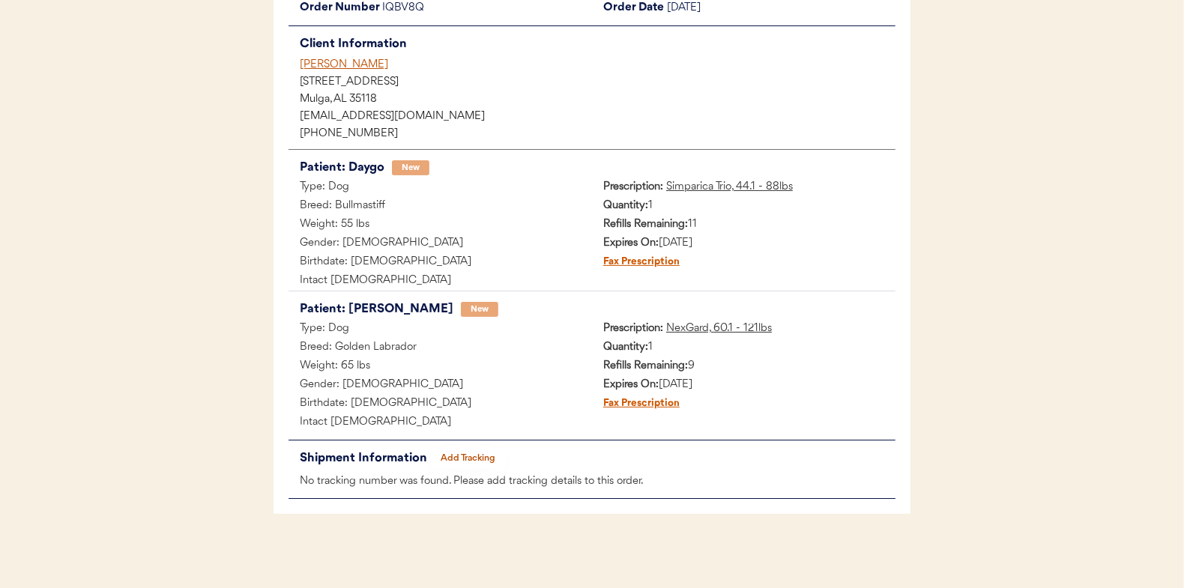
click at [482, 453] on button "Add Tracking" at bounding box center [468, 458] width 75 height 21
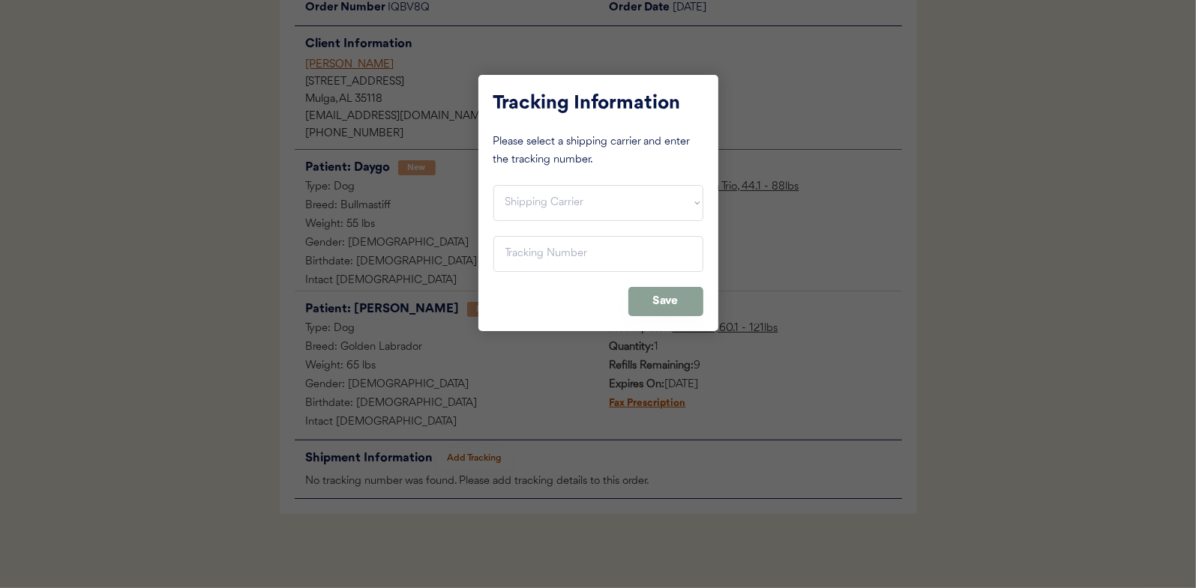
click at [585, 208] on select "Shipping Carrier FedEx FedEx Ground Economy UPS USPS" at bounding box center [598, 203] width 210 height 36
select select ""usps""
click at [493, 185] on select "Shipping Carrier FedEx FedEx Ground Economy UPS USPS" at bounding box center [598, 203] width 210 height 36
click at [584, 257] on input "input" at bounding box center [598, 254] width 210 height 36
paste input "9400150105800020517541"
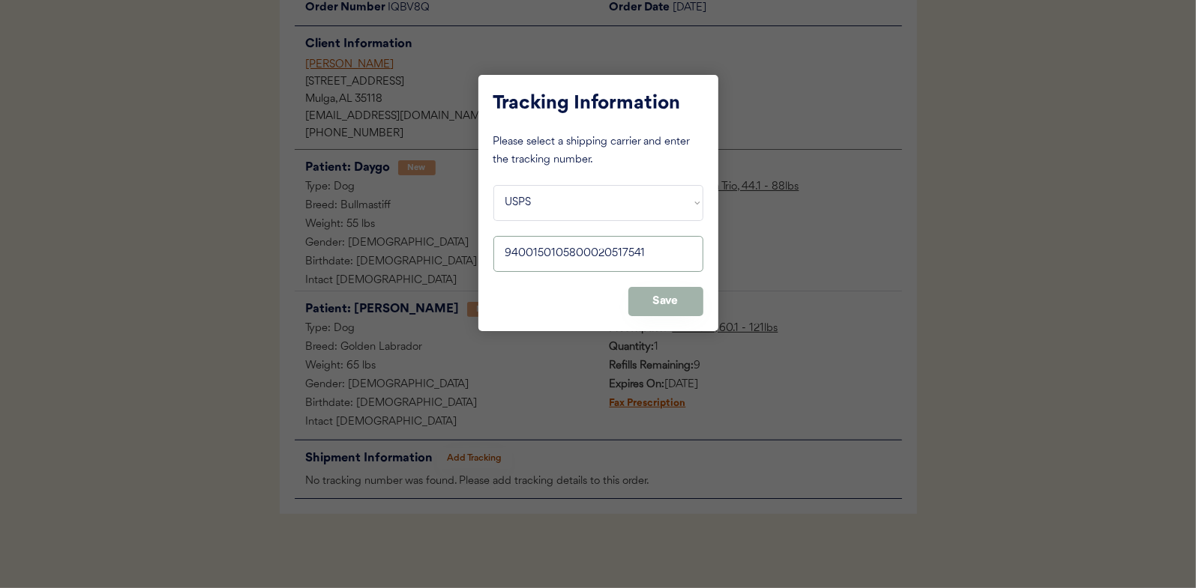
type input "9400150105800020517541"
click at [669, 304] on button "Save" at bounding box center [665, 301] width 75 height 29
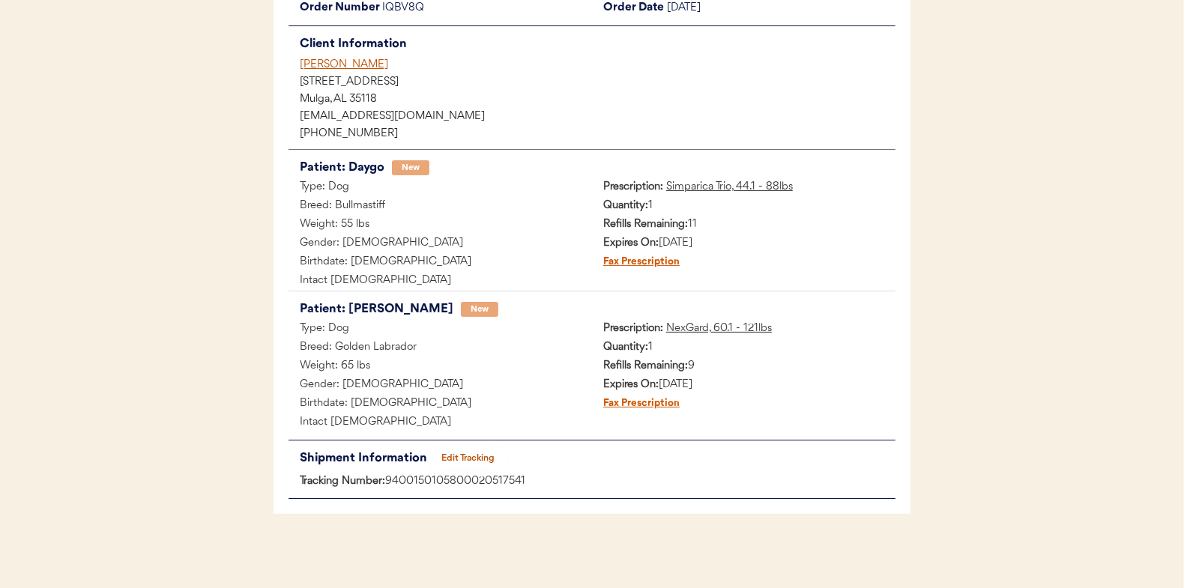
scroll to position [0, 0]
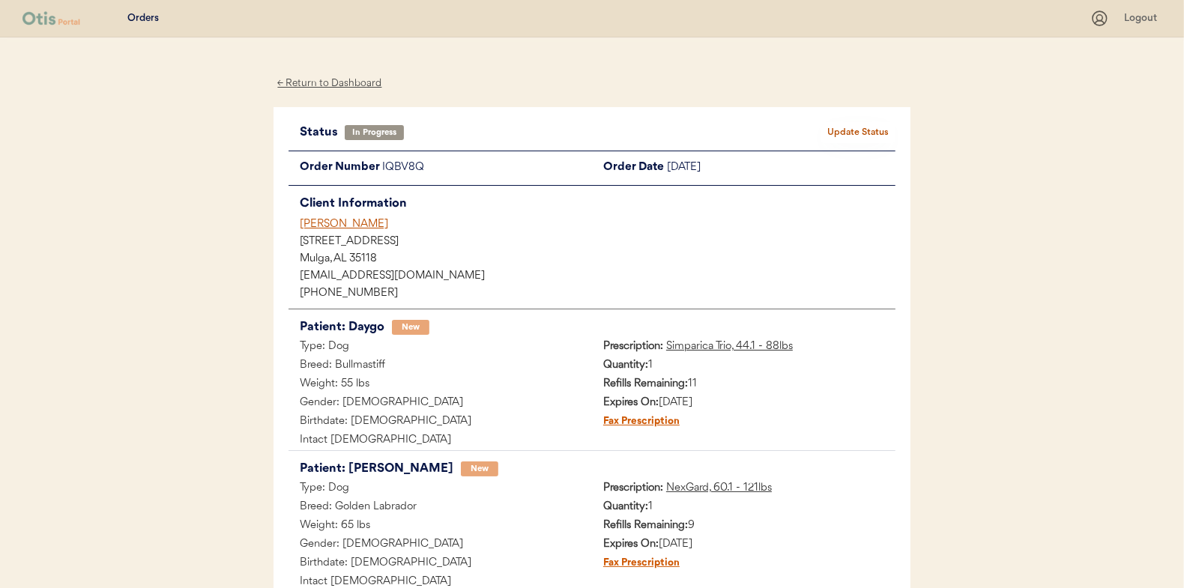
click at [862, 137] on button "Update Status" at bounding box center [858, 132] width 75 height 21
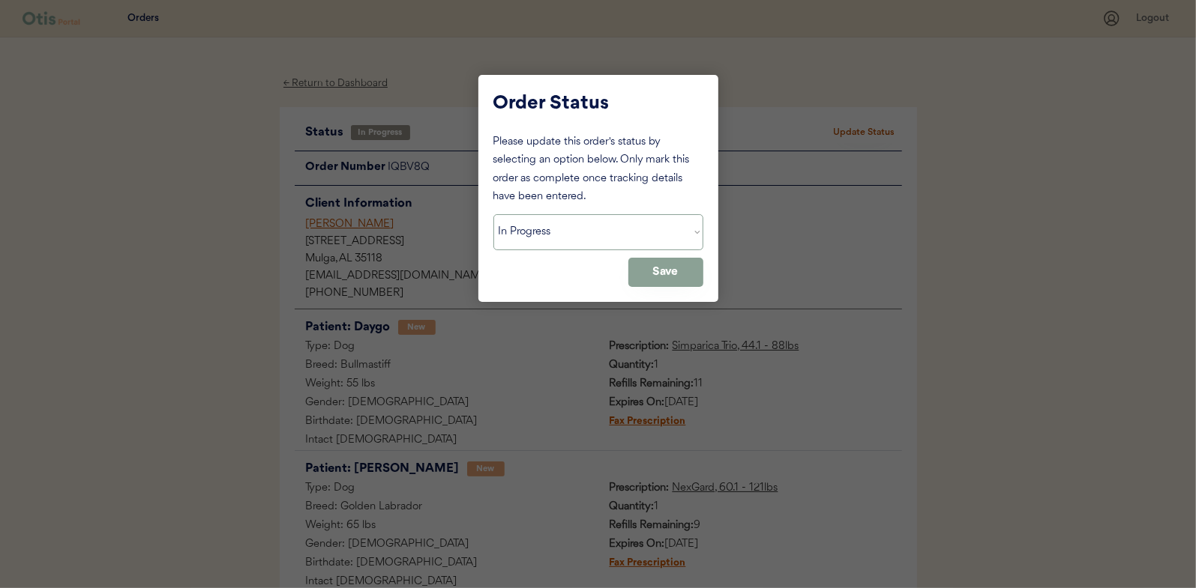
click at [604, 243] on select "Status On Hold New In Progress Complete Pending HW Consent Cancelled" at bounding box center [598, 232] width 210 height 36
select select ""complete""
click at [493, 214] on select "Status On Hold New In Progress Complete Pending HW Consent Cancelled" at bounding box center [598, 232] width 210 height 36
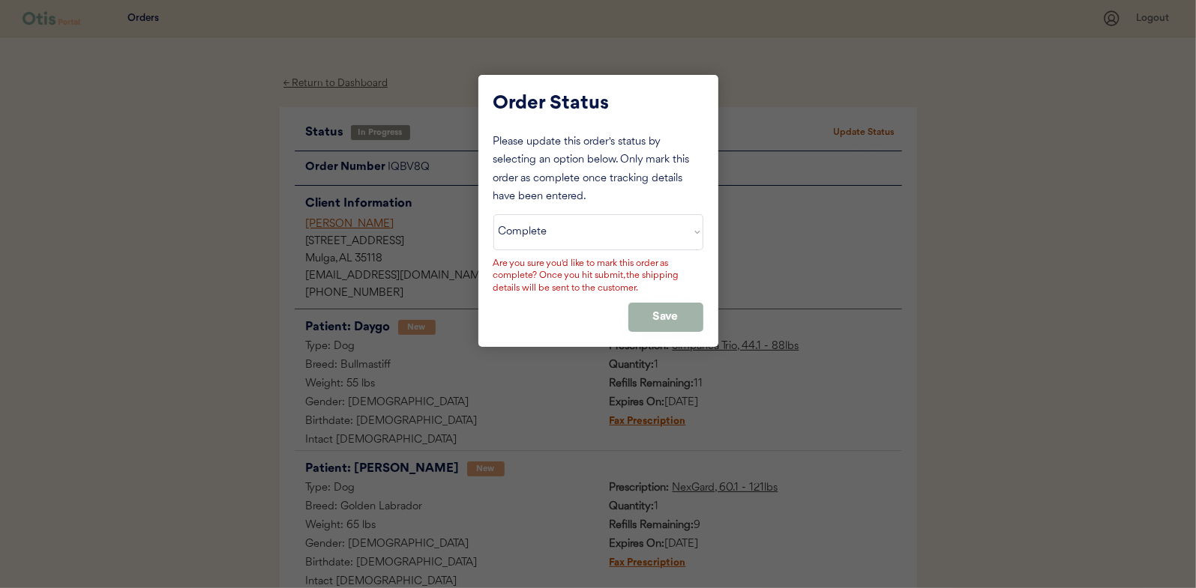
click at [669, 313] on button "Save" at bounding box center [665, 317] width 75 height 29
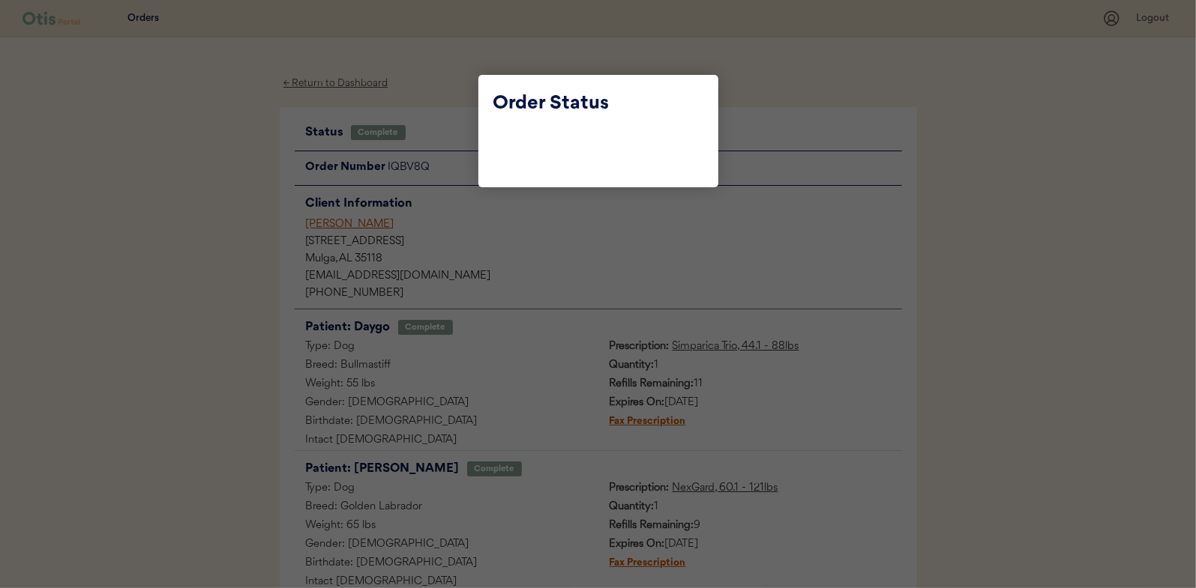
click at [435, 187] on div at bounding box center [598, 294] width 1196 height 588
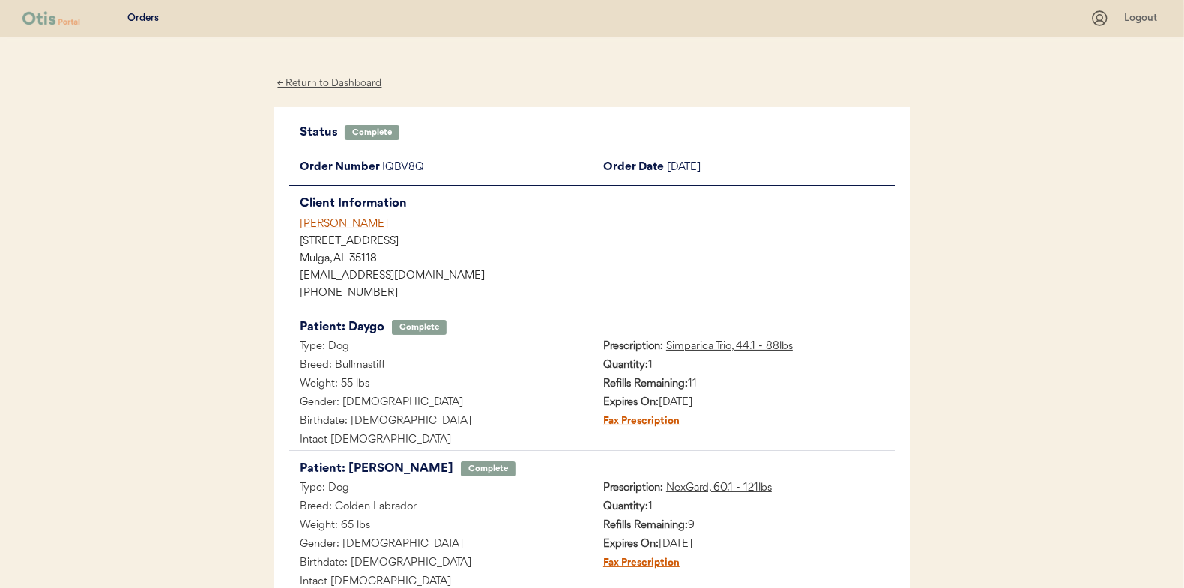
click at [368, 80] on div "← Return to Dashboard" at bounding box center [330, 83] width 112 height 17
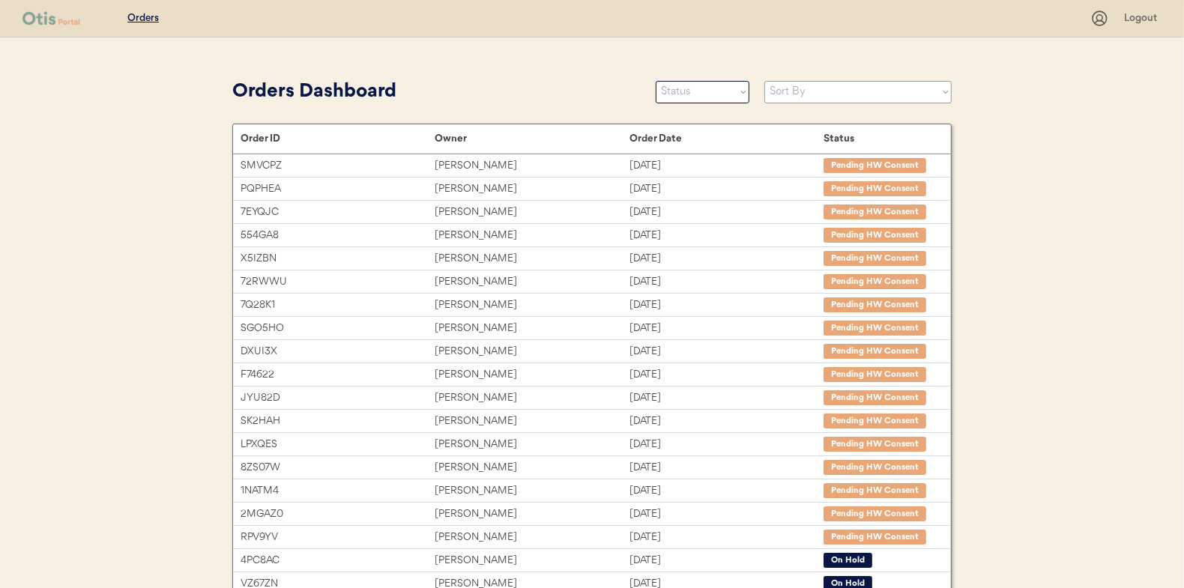
click at [863, 92] on select "Sort By Order Date (Newest → Oldest) Order Date (Oldest → Newest)" at bounding box center [858, 92] width 187 height 22
select select ""Order Date (Newest → Oldest)""
click at [765, 81] on select "Sort By Order Date (Newest → Oldest) Order Date (Oldest → Newest)" at bounding box center [858, 92] width 187 height 22
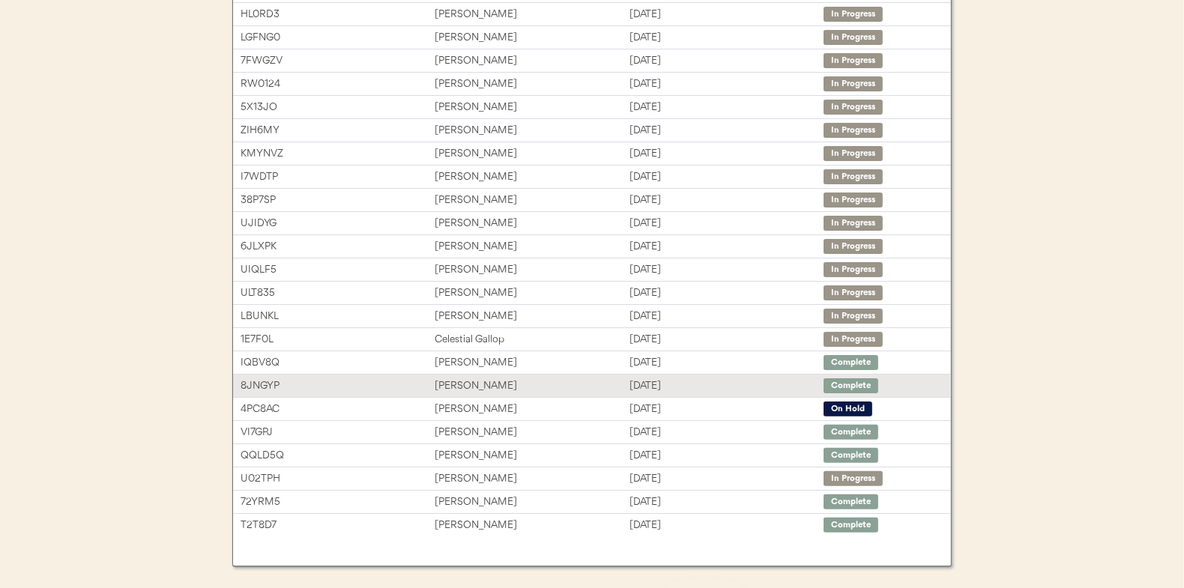
scroll to position [224, 0]
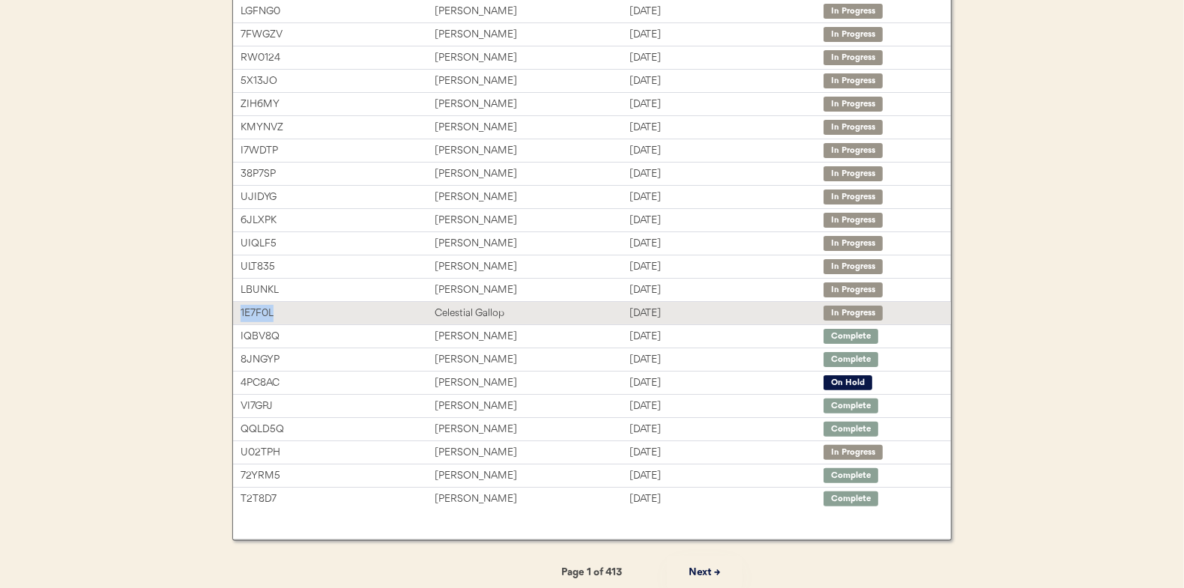
drag, startPoint x: 281, startPoint y: 311, endPoint x: 235, endPoint y: 311, distance: 46.5
click at [235, 311] on div "1E7F0L Celestial Gallop Aug 13, 2025 In Progress" at bounding box center [592, 313] width 718 height 22
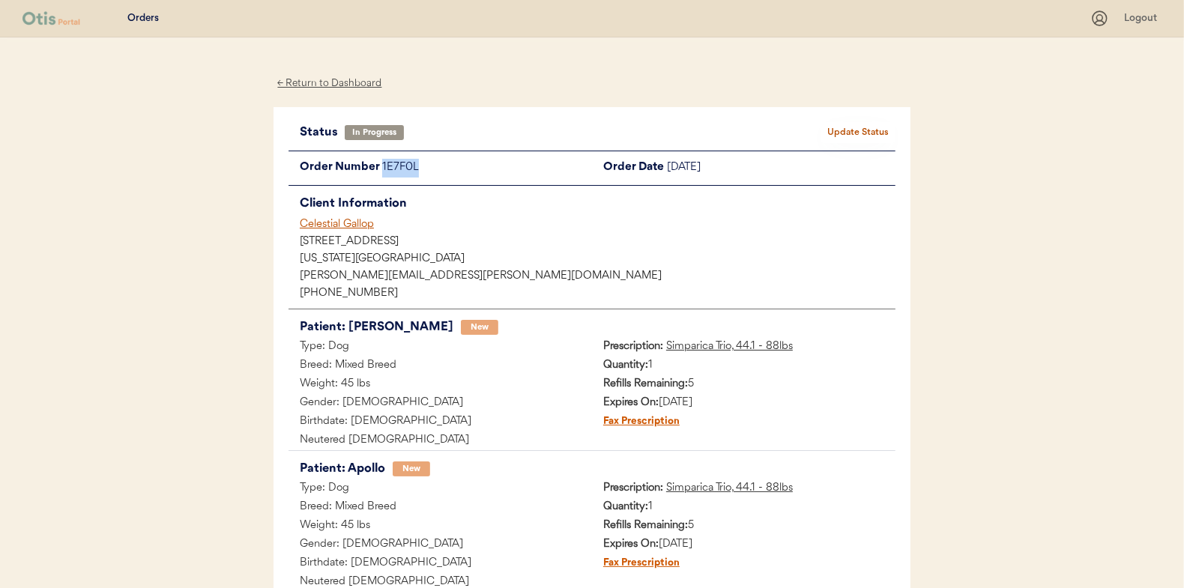
drag, startPoint x: 424, startPoint y: 172, endPoint x: 384, endPoint y: 175, distance: 40.5
click at [384, 175] on div "1E7F0L" at bounding box center [487, 168] width 210 height 19
copy div "1E7F0L"
click at [340, 84] on div "← Return to Dashboard" at bounding box center [330, 83] width 112 height 17
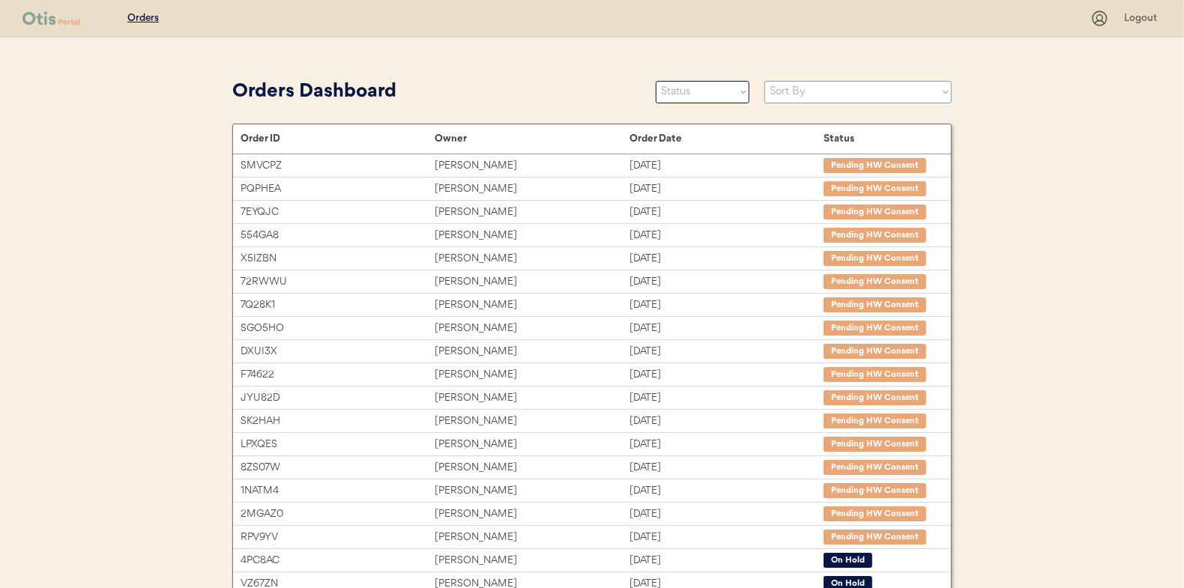
click at [897, 100] on select "Sort By Order Date (Newest → Oldest) Order Date (Oldest → Newest)" at bounding box center [858, 92] width 187 height 22
select select ""Order Date (Newest → Oldest)""
click at [765, 81] on select "Sort By Order Date (Newest → Oldest) Order Date (Oldest → Newest)" at bounding box center [858, 92] width 187 height 22
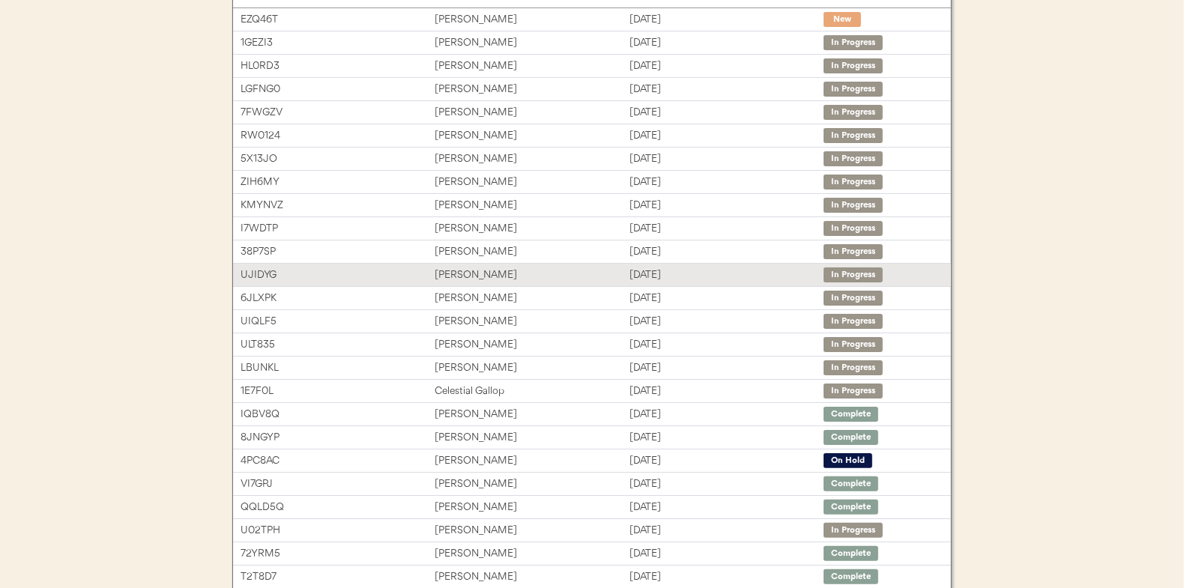
scroll to position [150, 0]
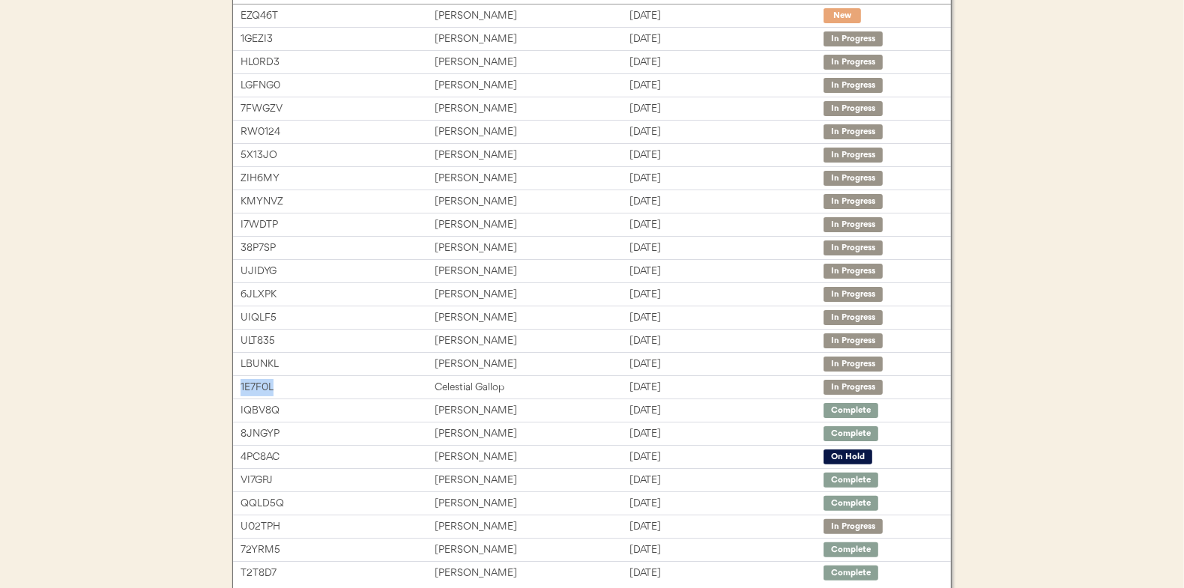
drag, startPoint x: 304, startPoint y: 386, endPoint x: 229, endPoint y: 385, distance: 75.7
click at [229, 385] on div "Orders Dashboard Status On Hold New In Progress Complete Pending HW Consent Can…" at bounding box center [592, 298] width 750 height 747
copy div "1E7F0L"
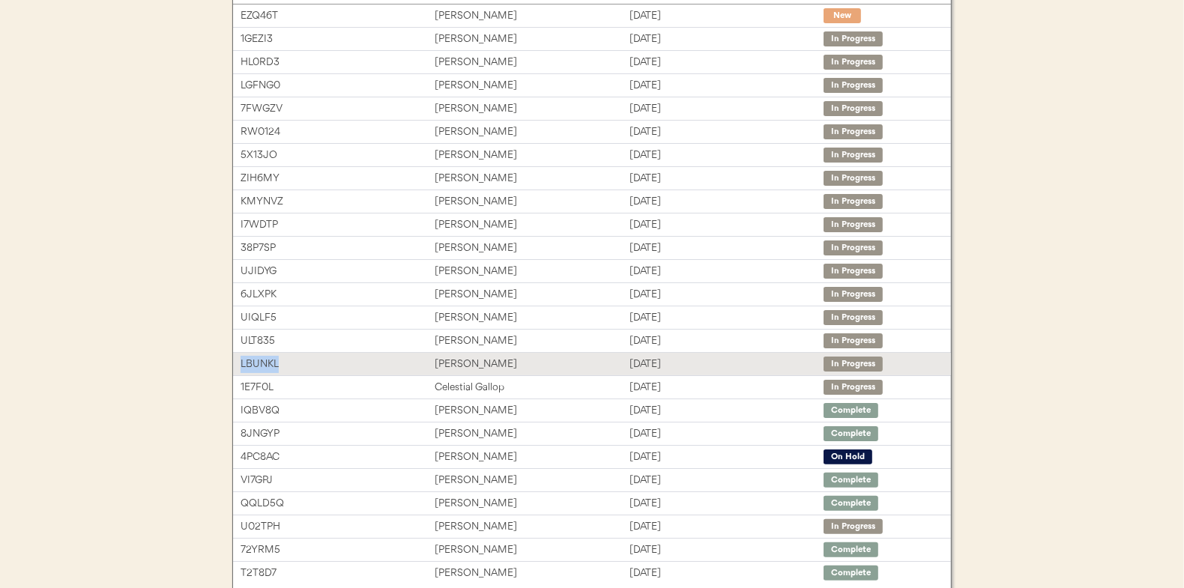
drag, startPoint x: 292, startPoint y: 364, endPoint x: 237, endPoint y: 361, distance: 55.5
click at [237, 361] on div "LBUNKL Ashley Morrison Aug 13, 2025 In Progress" at bounding box center [592, 364] width 718 height 22
copy div "LBUNKL"
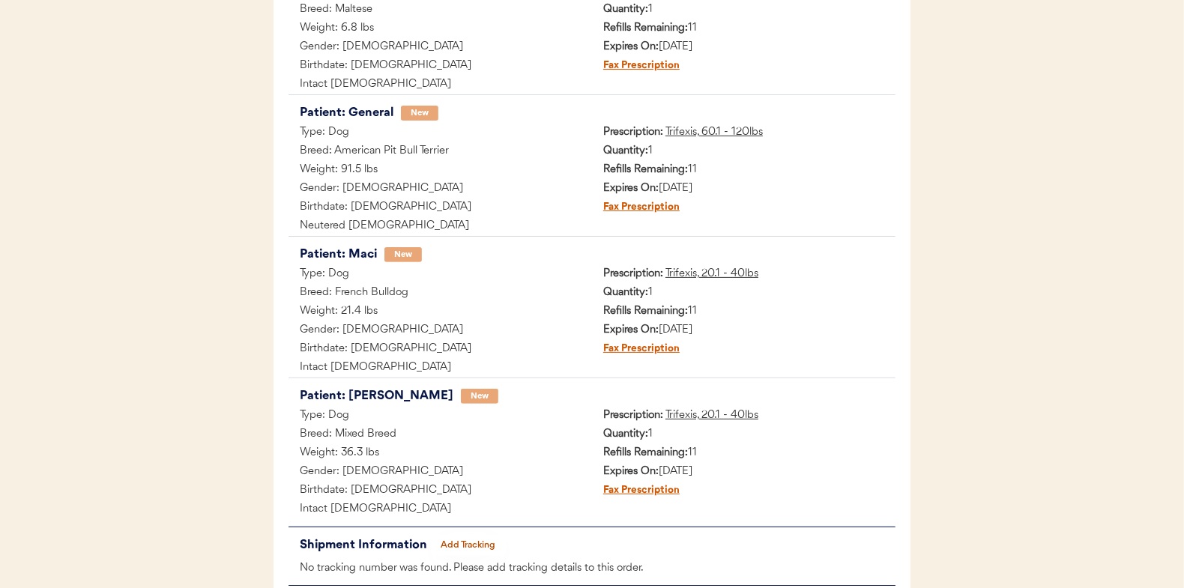
scroll to position [443, 0]
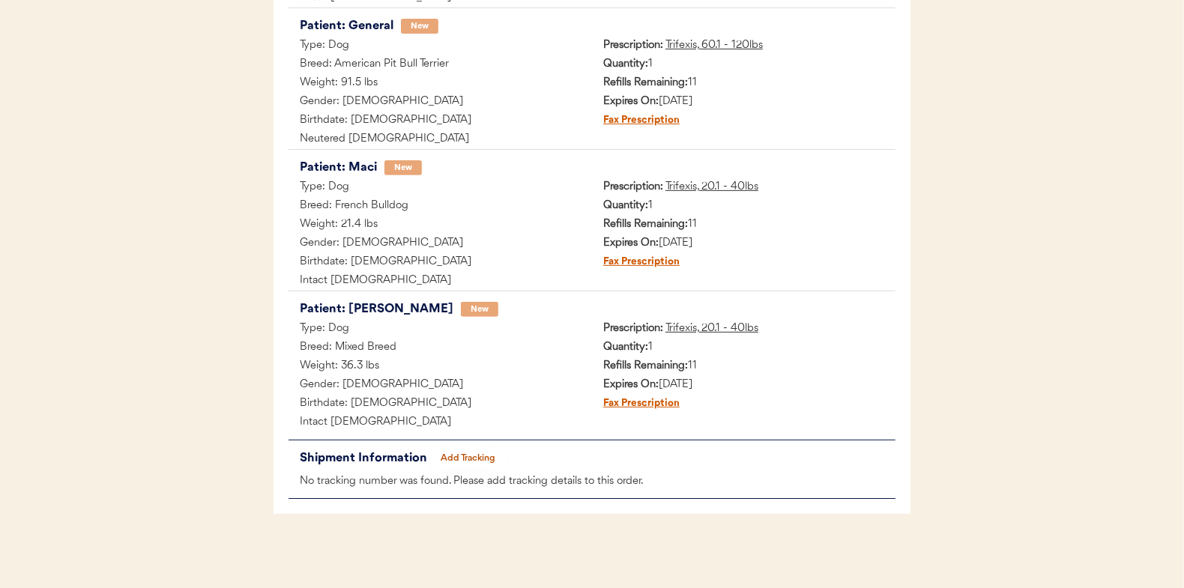
click at [478, 463] on button "Add Tracking" at bounding box center [468, 458] width 75 height 21
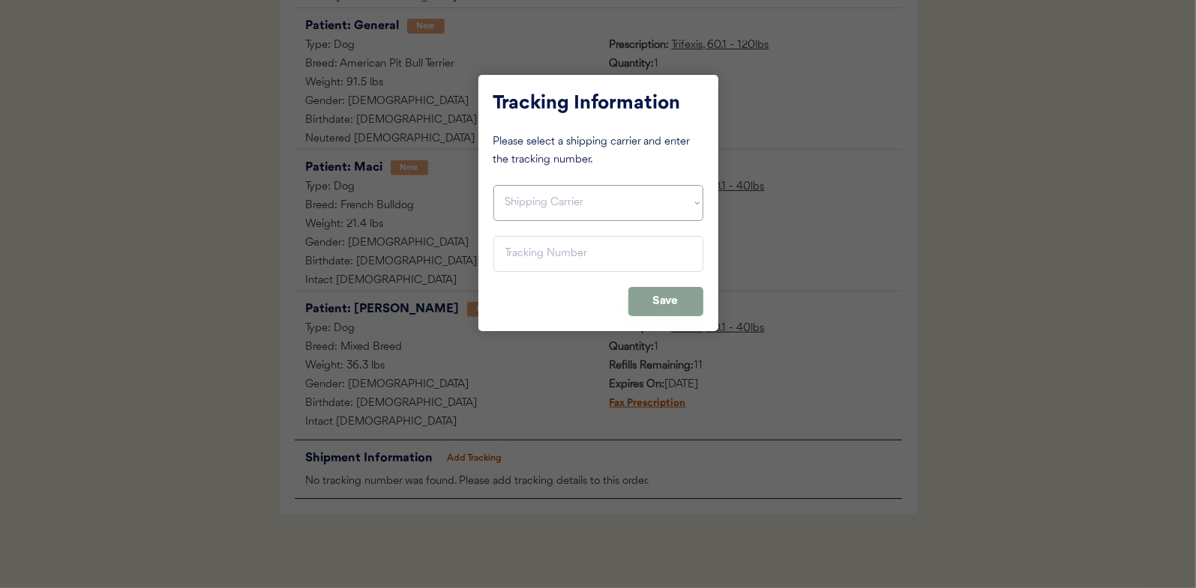
drag, startPoint x: 558, startPoint y: 196, endPoint x: 559, endPoint y: 207, distance: 11.3
click at [558, 196] on select "Shipping Carrier FedEx FedEx Ground Economy UPS USPS" at bounding box center [598, 203] width 210 height 36
select select ""usps""
click at [493, 185] on select "Shipping Carrier FedEx FedEx Ground Economy UPS USPS" at bounding box center [598, 203] width 210 height 36
click at [603, 249] on input "input" at bounding box center [598, 254] width 210 height 36
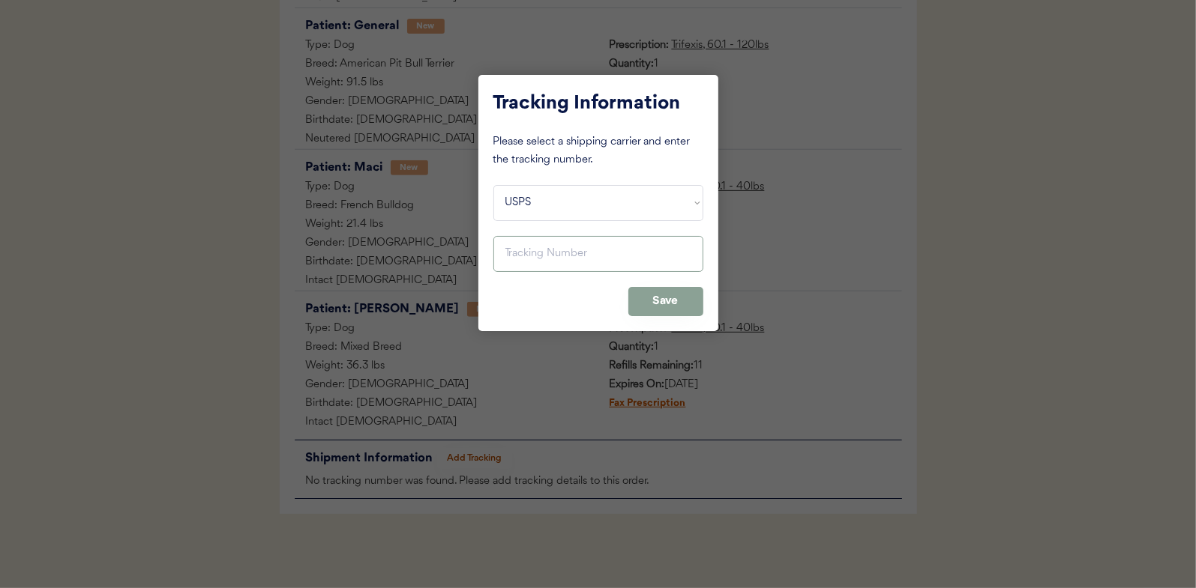
paste input "9400150105798020540358"
type input "9400150105798020540358"
click at [670, 300] on button "Save" at bounding box center [665, 301] width 75 height 29
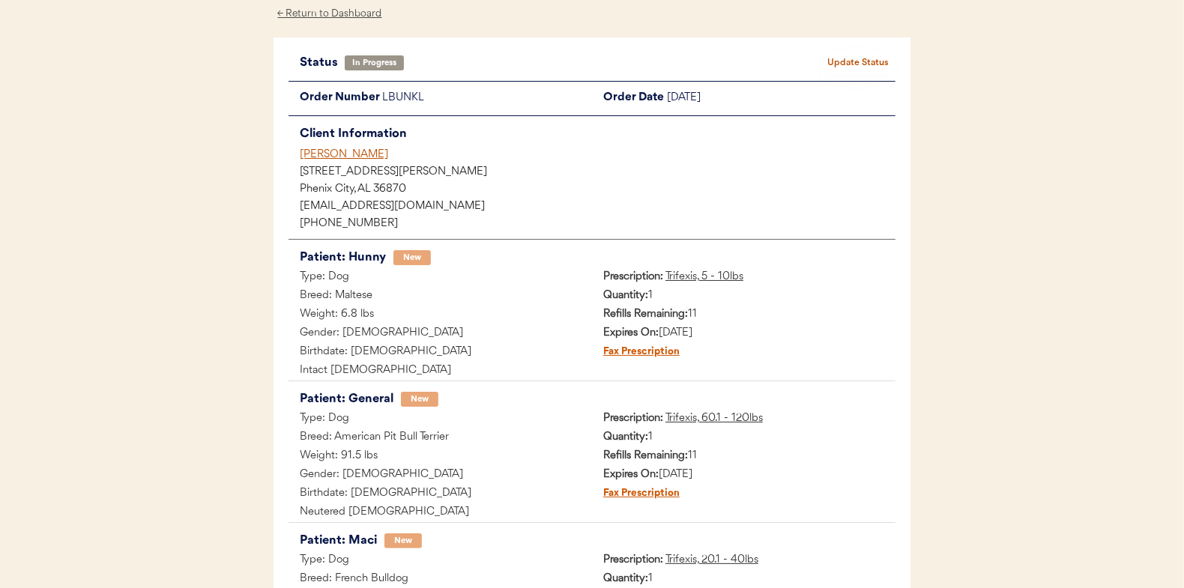
scroll to position [68, 0]
click at [862, 65] on button "Update Status" at bounding box center [858, 64] width 75 height 21
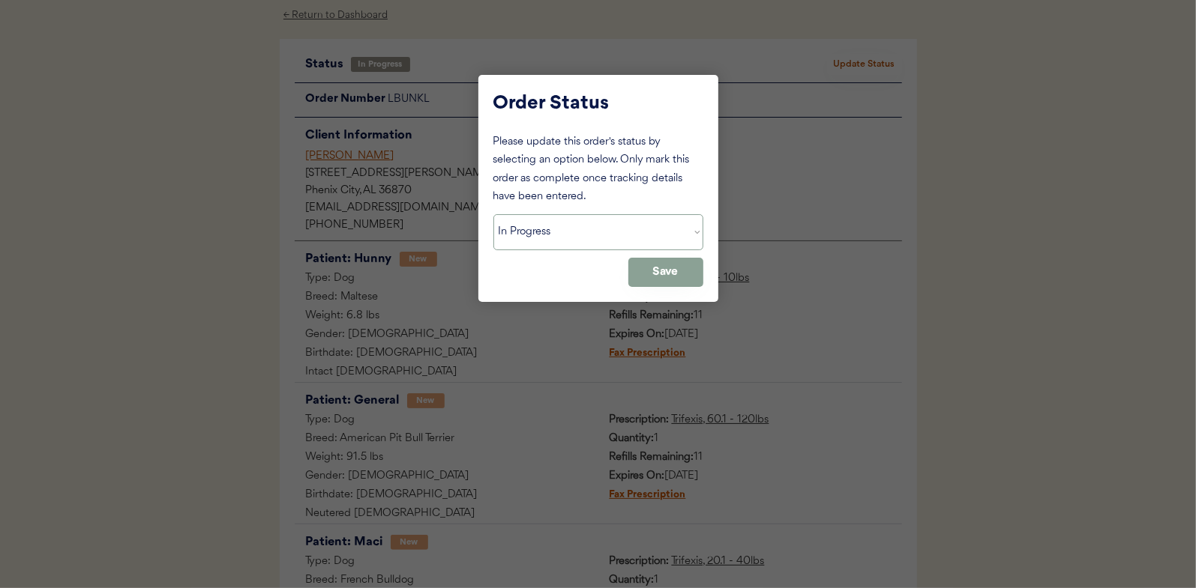
click at [602, 223] on select "Status On Hold New In Progress Complete Pending HW Consent Cancelled" at bounding box center [598, 232] width 210 height 36
select select ""complete""
click at [493, 214] on select "Status On Hold New In Progress Complete Pending HW Consent Cancelled" at bounding box center [598, 232] width 210 height 36
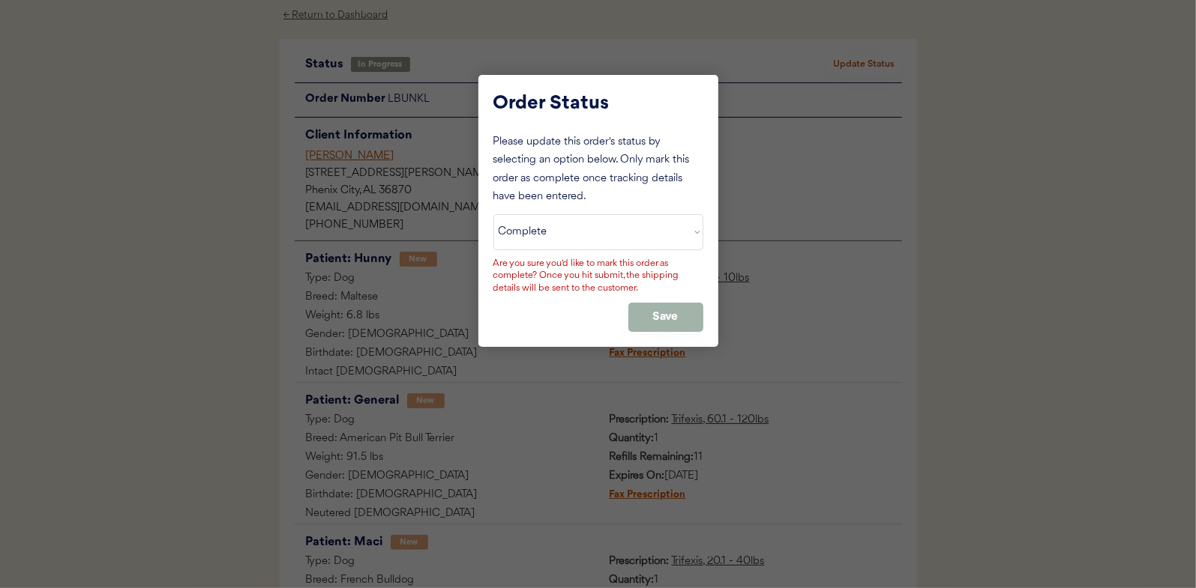
click at [683, 316] on button "Save" at bounding box center [665, 317] width 75 height 29
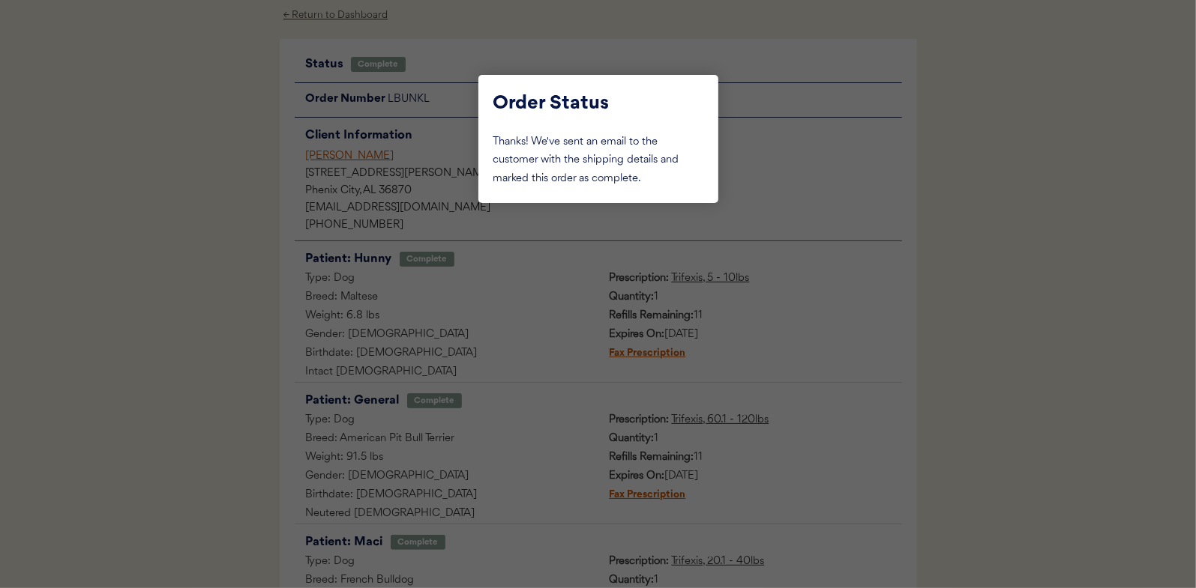
click at [444, 116] on div at bounding box center [598, 294] width 1196 height 588
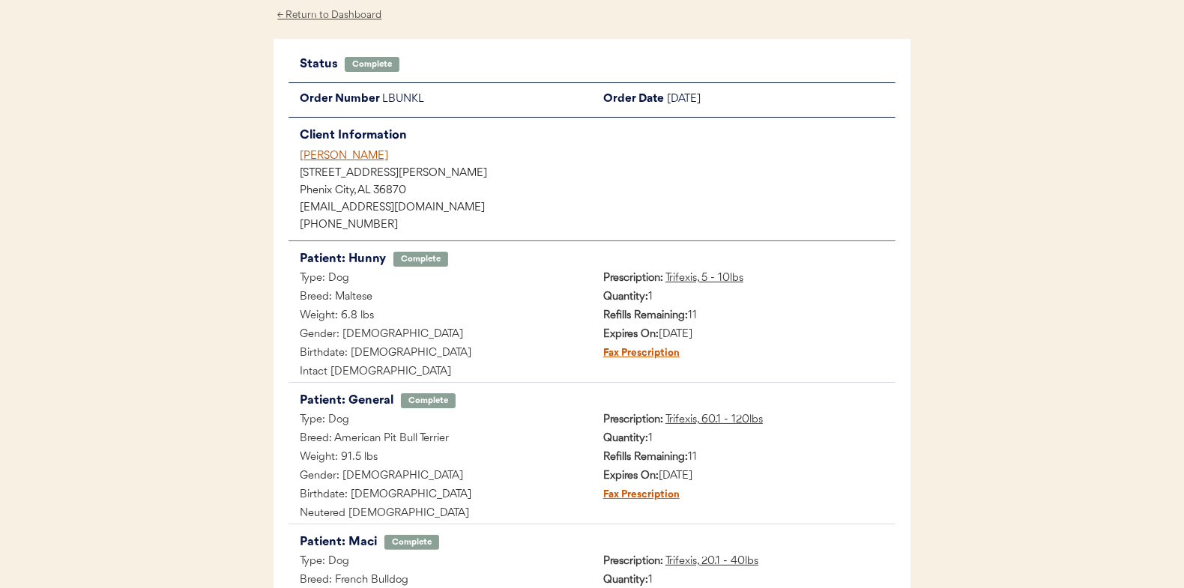
scroll to position [0, 0]
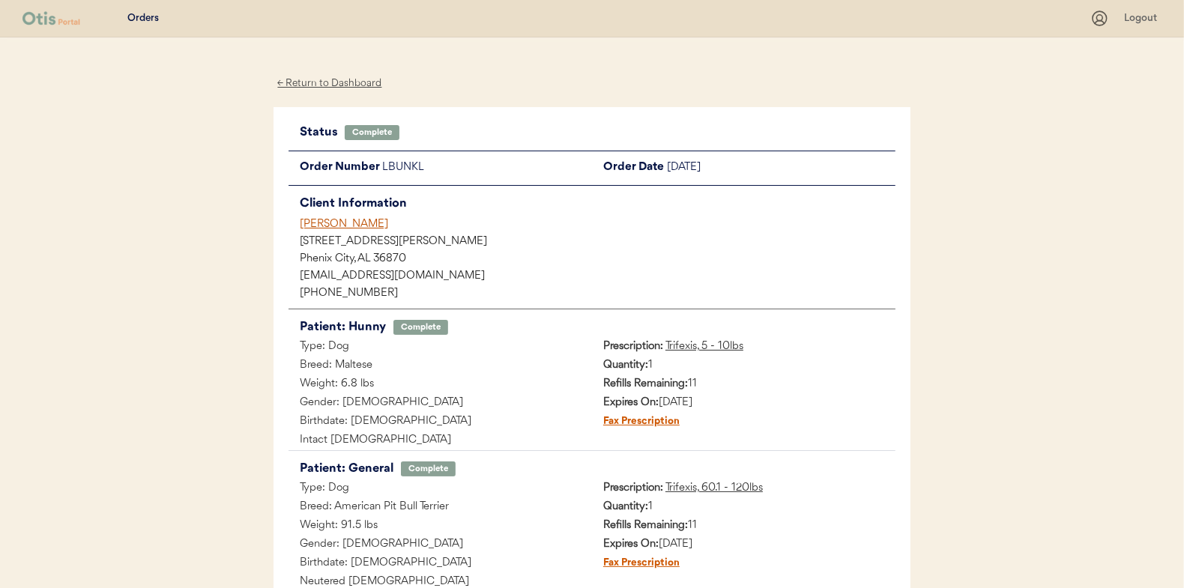
click at [341, 85] on div "← Return to Dashboard" at bounding box center [330, 83] width 112 height 17
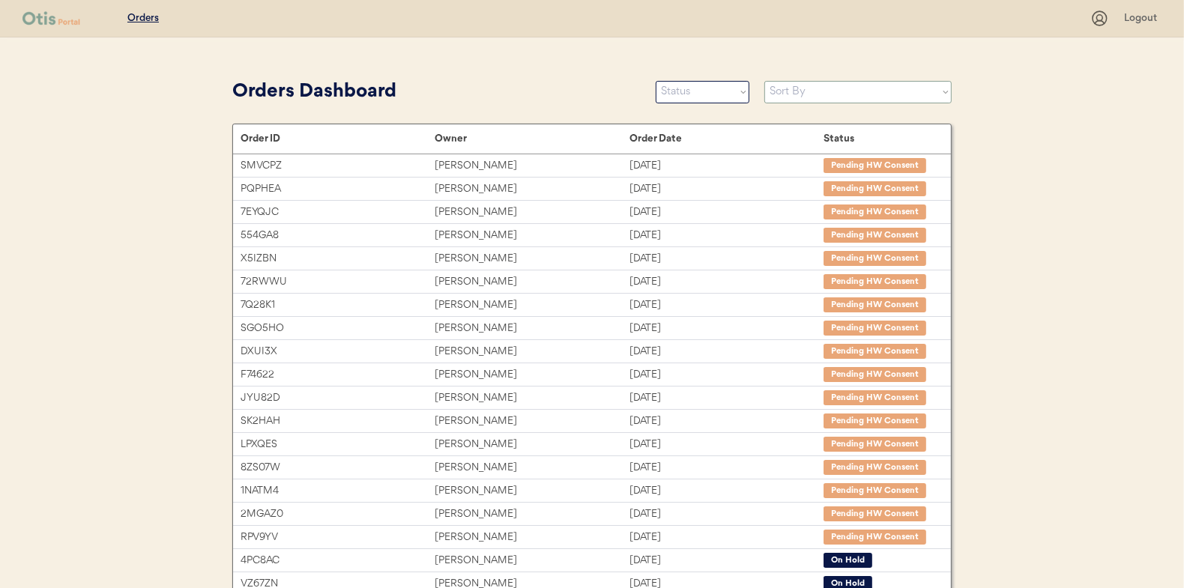
click at [870, 94] on select "Sort By Order Date (Newest → Oldest) Order Date (Oldest → Newest)" at bounding box center [858, 92] width 187 height 22
select select ""Order Date (Newest → Oldest)""
click at [765, 81] on select "Sort By Order Date (Newest → Oldest) Order Date (Oldest → Newest)" at bounding box center [858, 92] width 187 height 22
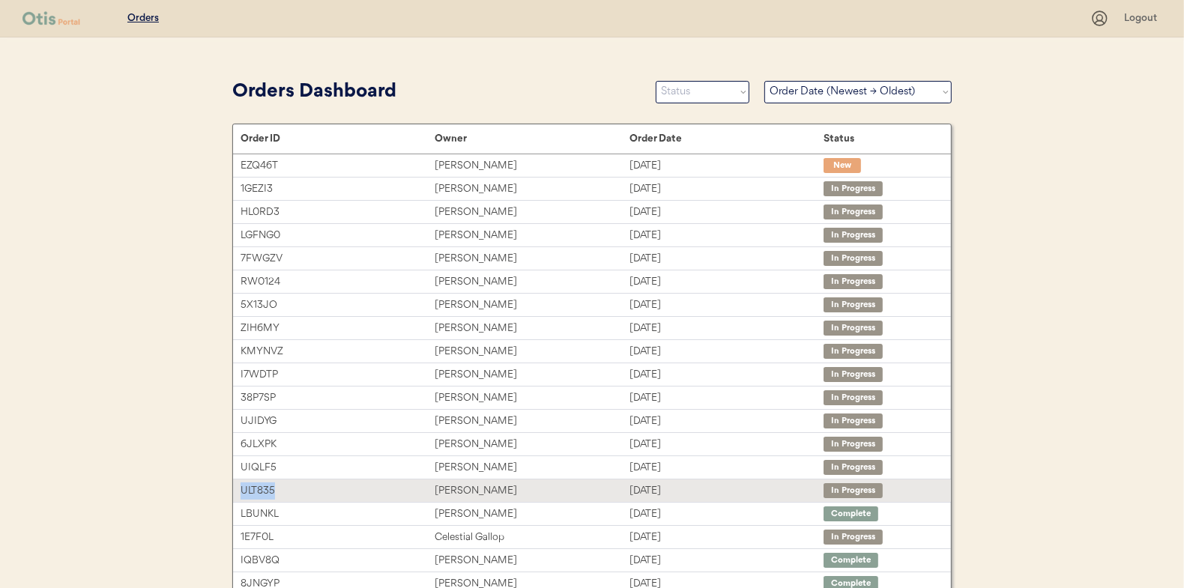
drag, startPoint x: 281, startPoint y: 489, endPoint x: 236, endPoint y: 489, distance: 45.0
click at [236, 489] on div "ULT835 Heather Teichmiller Aug 13, 2025 In Progress" at bounding box center [592, 491] width 718 height 22
copy div "ULT835"
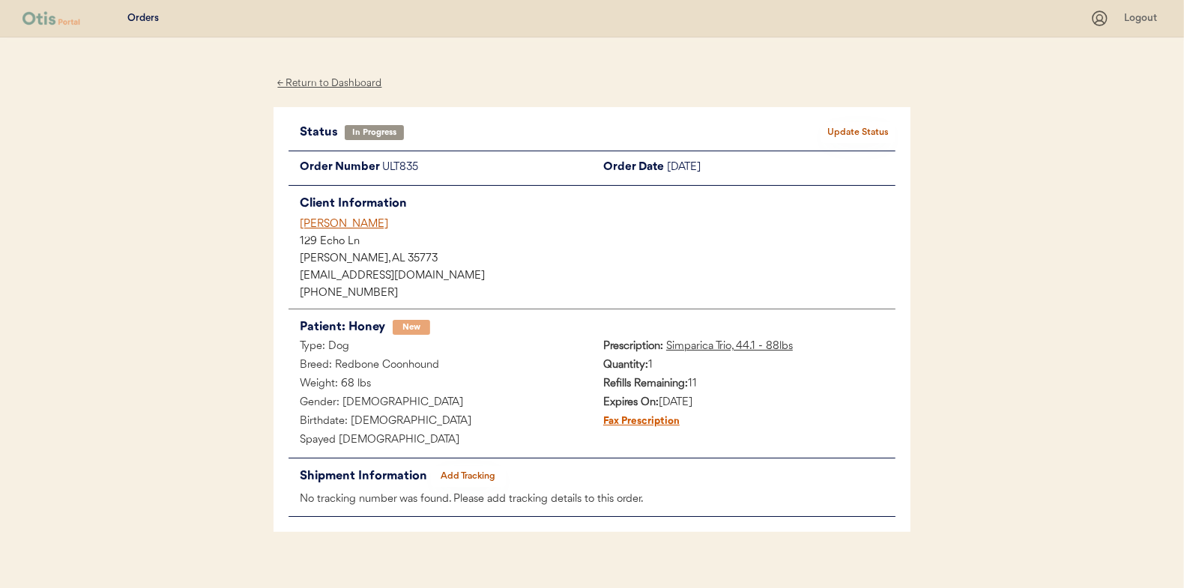
click at [462, 481] on button "Add Tracking" at bounding box center [468, 476] width 75 height 21
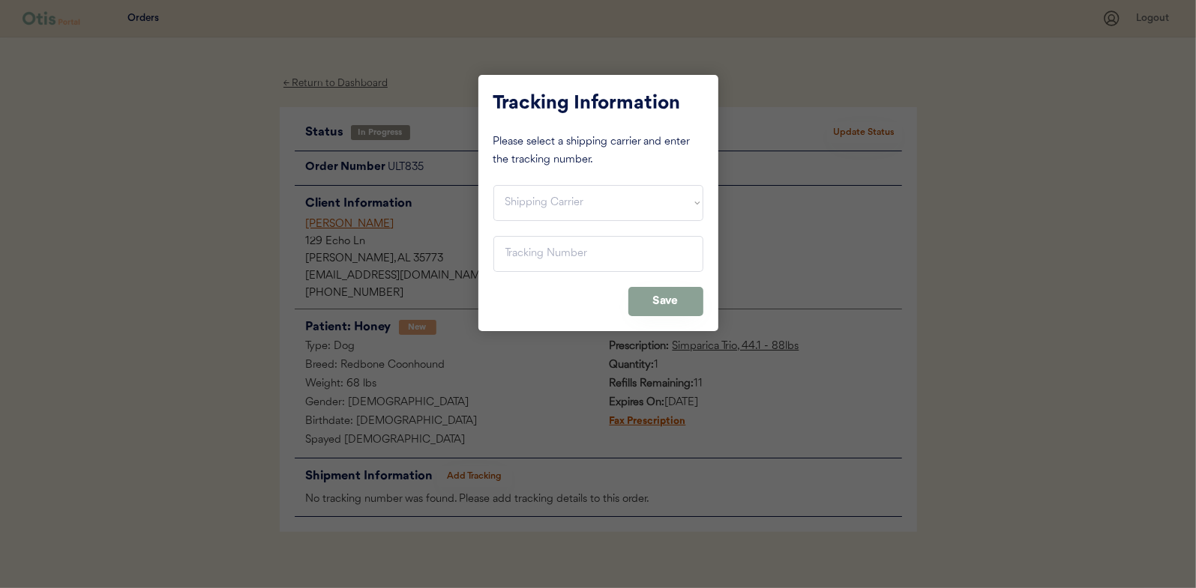
click at [575, 193] on select "Shipping Carrier FedEx FedEx Ground Economy UPS USPS" at bounding box center [598, 203] width 210 height 36
select select ""usps""
click at [493, 185] on select "Shipping Carrier FedEx FedEx Ground Economy UPS USPS" at bounding box center [598, 203] width 210 height 36
click at [564, 245] on input "input" at bounding box center [598, 254] width 210 height 36
paste input "9400150105497020650929"
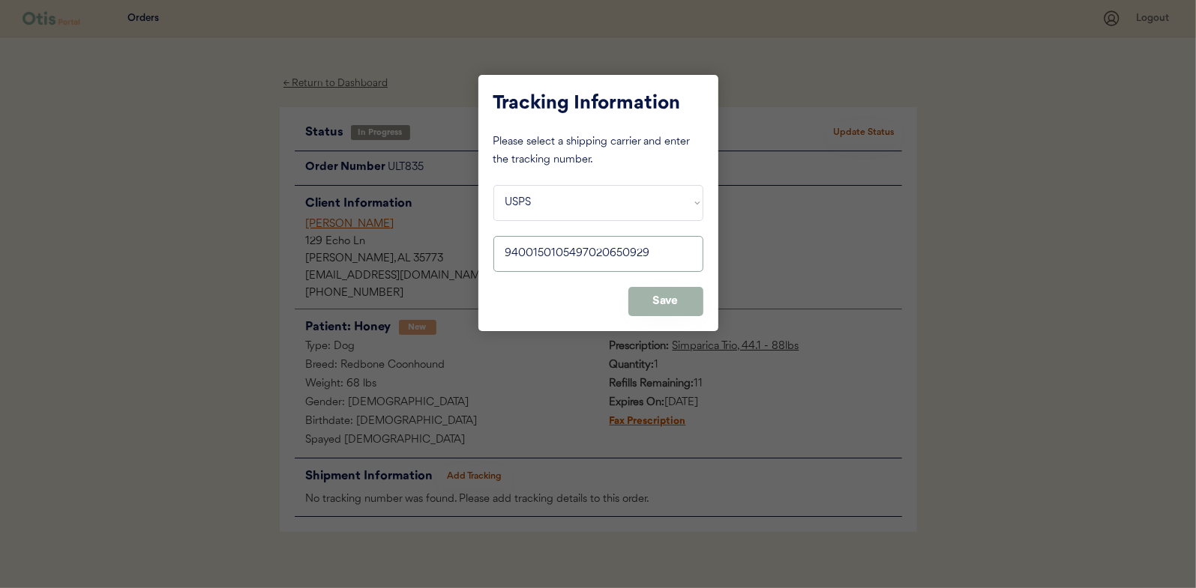
type input "9400150105497020650929"
click at [681, 319] on div "Tracking Information Please select a shipping carrier and enter the tracking nu…" at bounding box center [598, 203] width 240 height 256
click at [682, 304] on button "Save" at bounding box center [665, 301] width 75 height 29
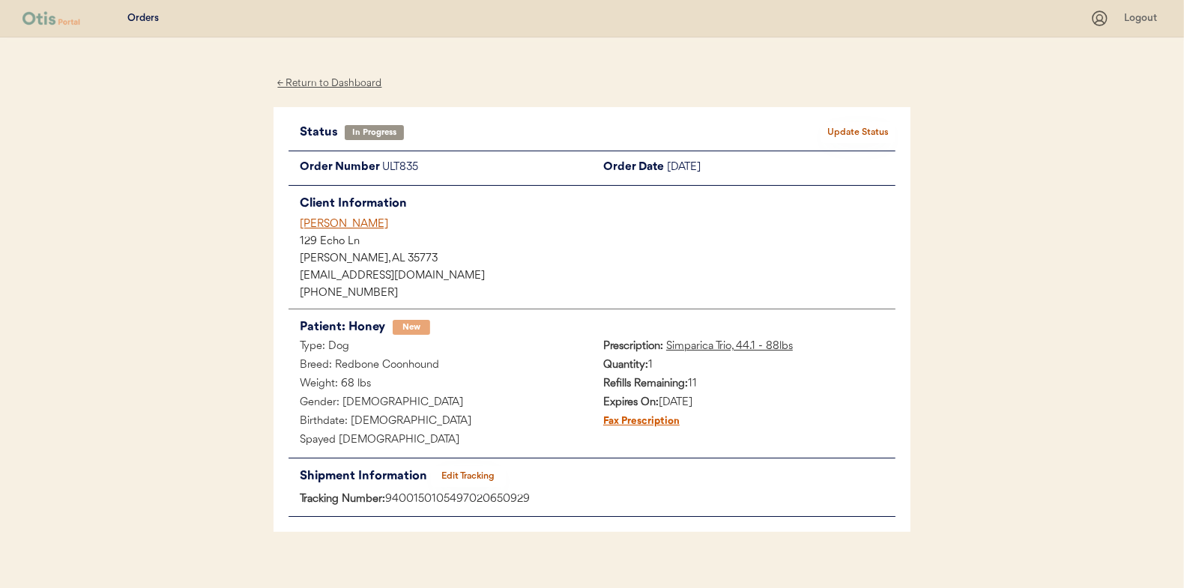
click at [866, 135] on button "Update Status" at bounding box center [858, 132] width 75 height 21
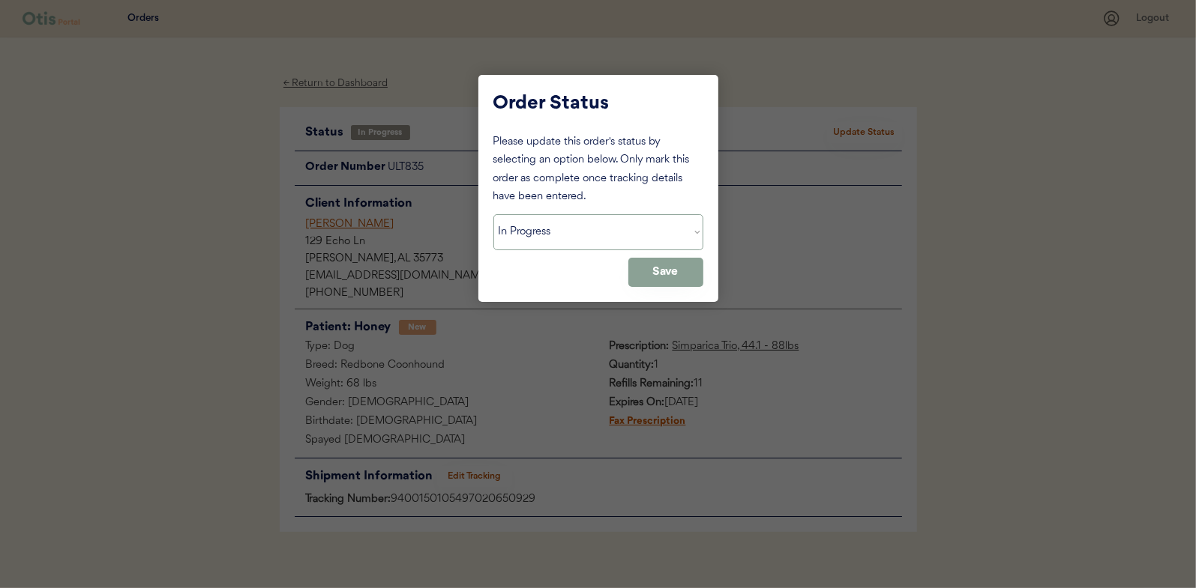
click at [613, 235] on select "Status On Hold New In Progress Complete Pending HW Consent Cancelled" at bounding box center [598, 232] width 210 height 36
select select ""complete""
click at [493, 214] on select "Status On Hold New In Progress Complete Pending HW Consent Cancelled" at bounding box center [598, 232] width 210 height 36
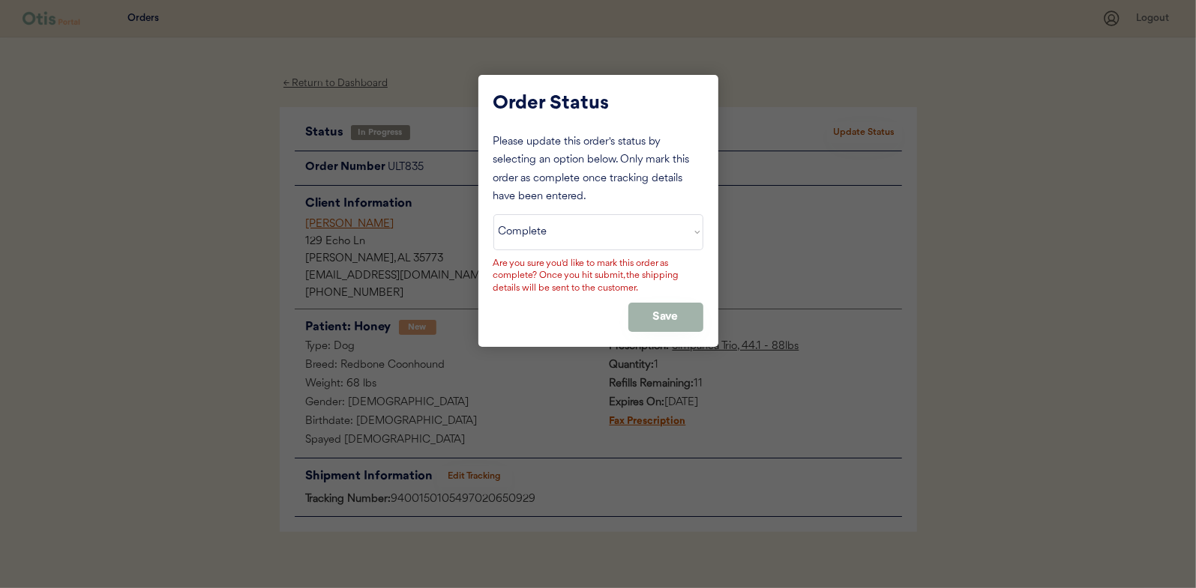
click at [652, 317] on button "Save" at bounding box center [665, 317] width 75 height 29
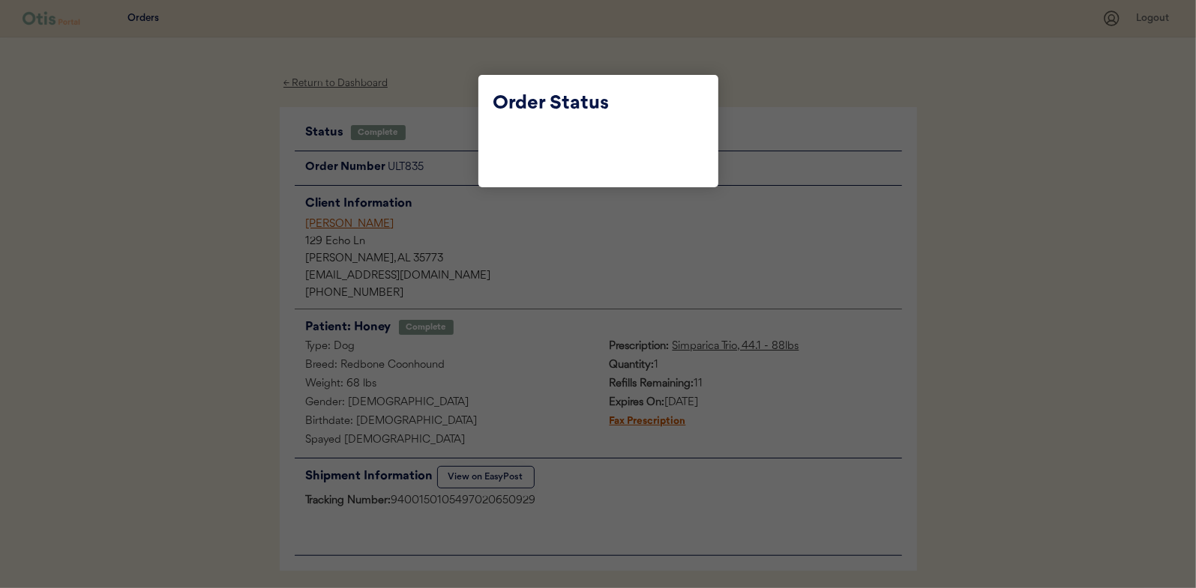
click at [440, 92] on div at bounding box center [598, 294] width 1196 height 588
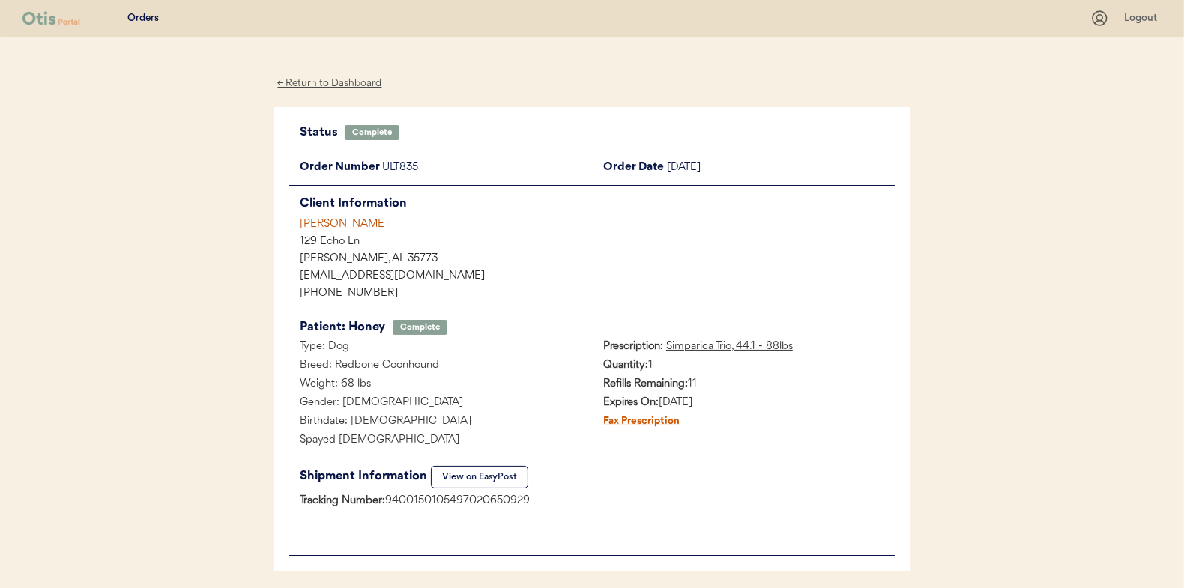
click at [355, 85] on div "← Return to Dashboard" at bounding box center [330, 83] width 112 height 17
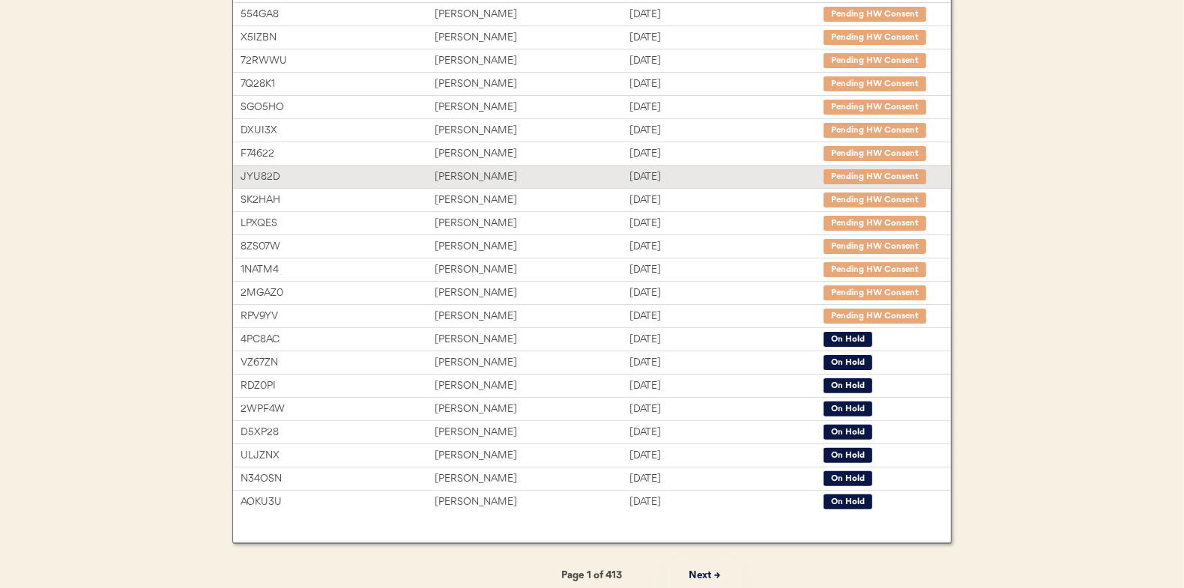
scroll to position [230, 0]
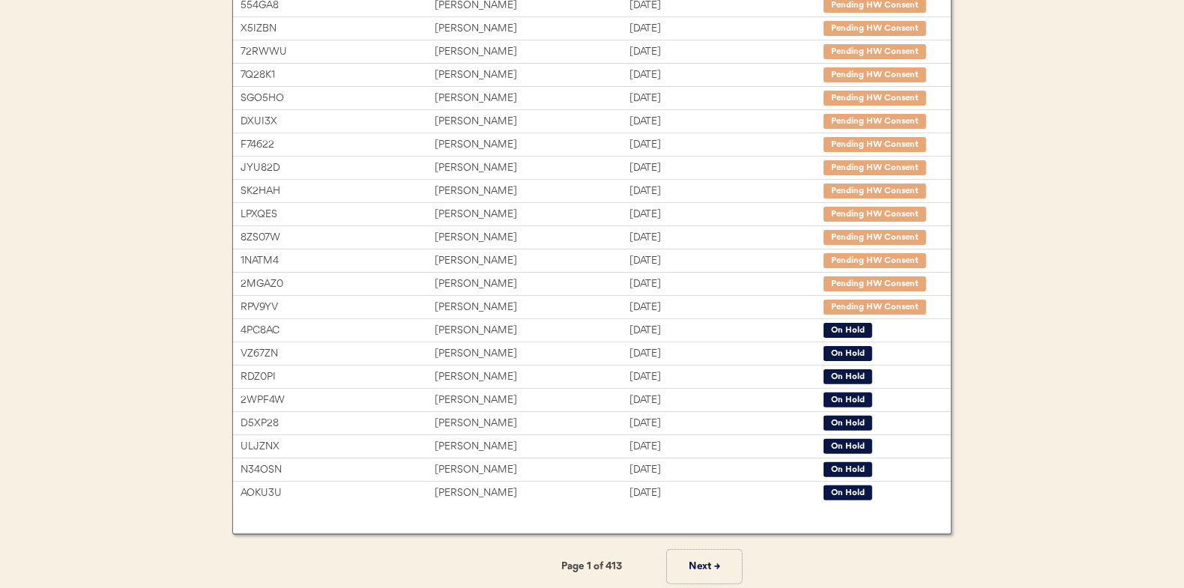
click at [700, 554] on button "Next →" at bounding box center [704, 567] width 75 height 34
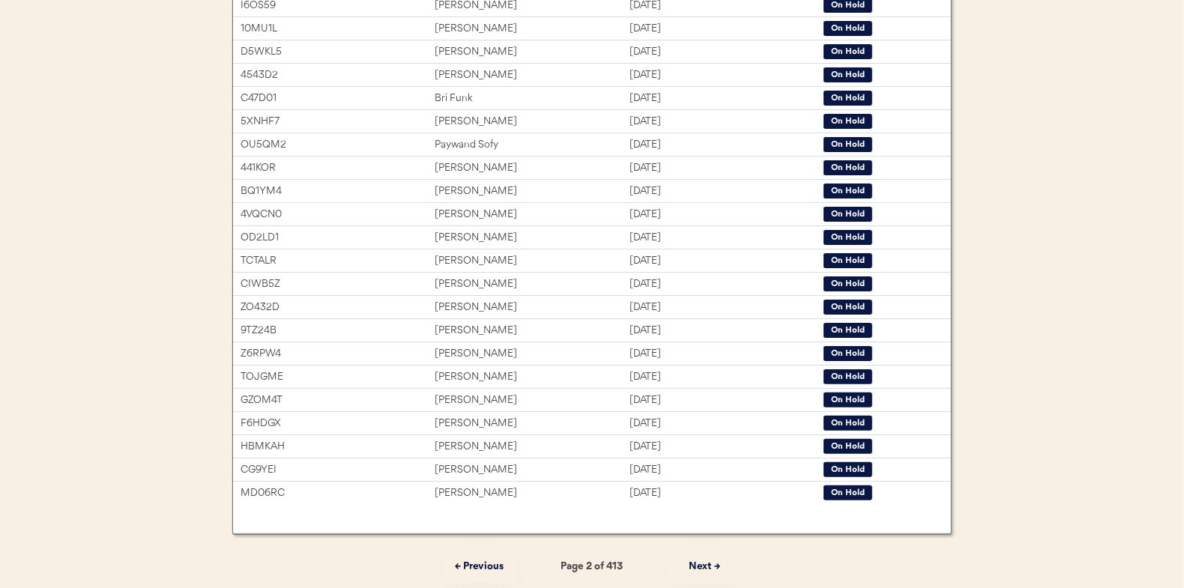
click at [700, 554] on button "Next →" at bounding box center [704, 567] width 75 height 34
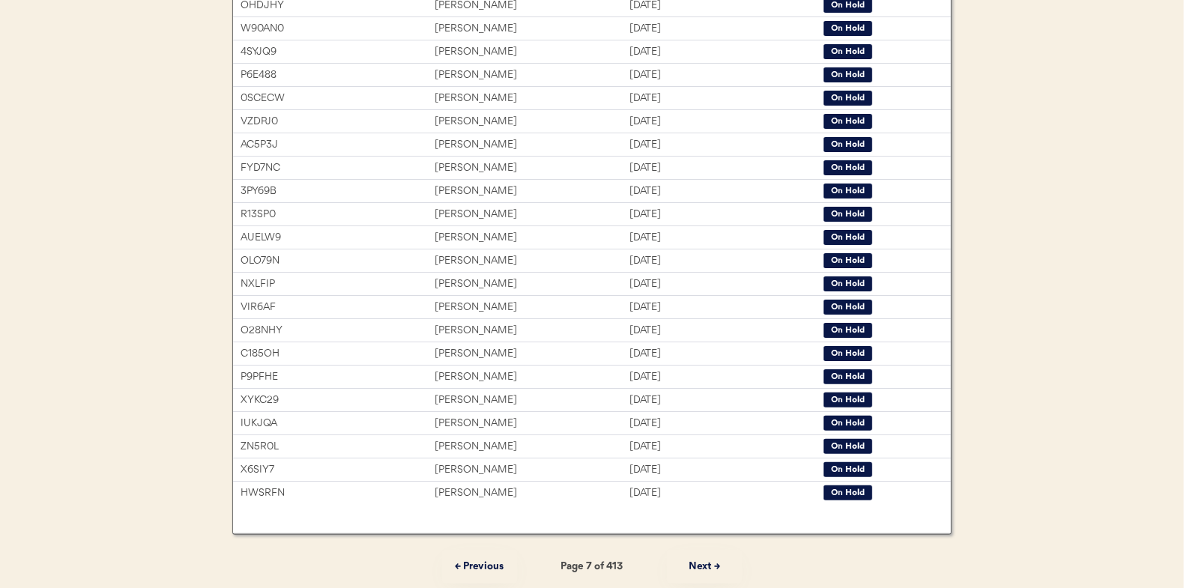
click at [700, 554] on button "Next →" at bounding box center [704, 567] width 75 height 34
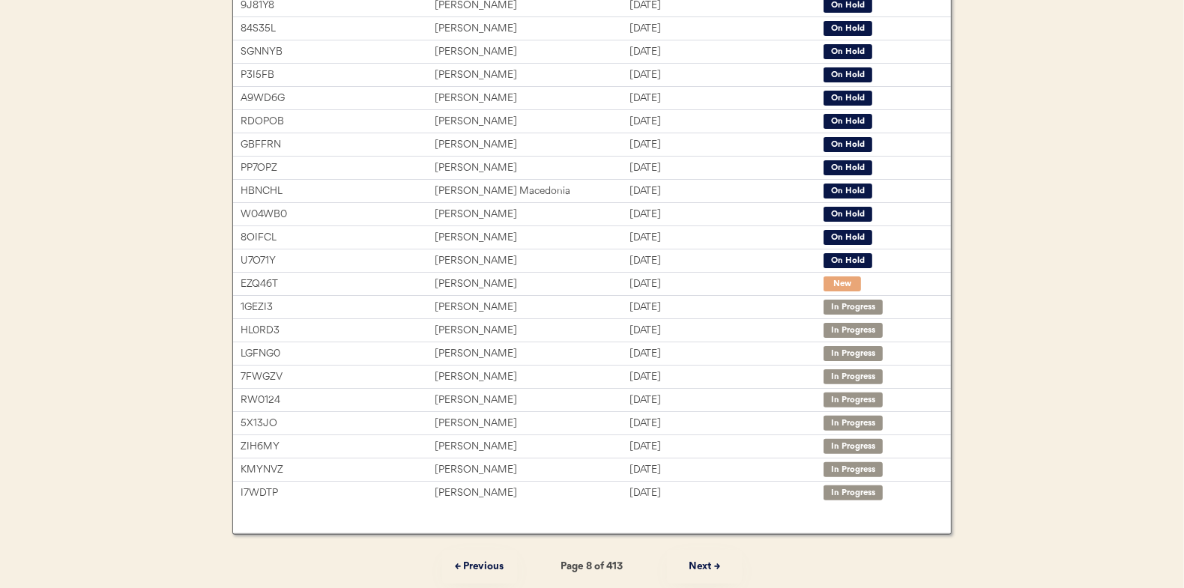
click at [700, 554] on button "Next →" at bounding box center [704, 567] width 75 height 34
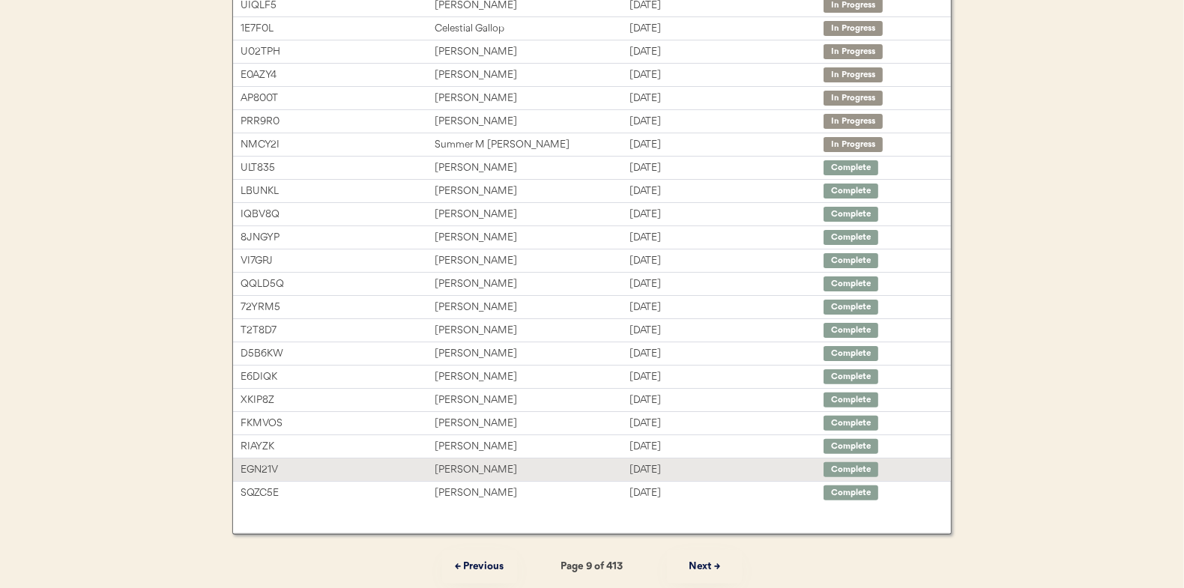
scroll to position [79, 0]
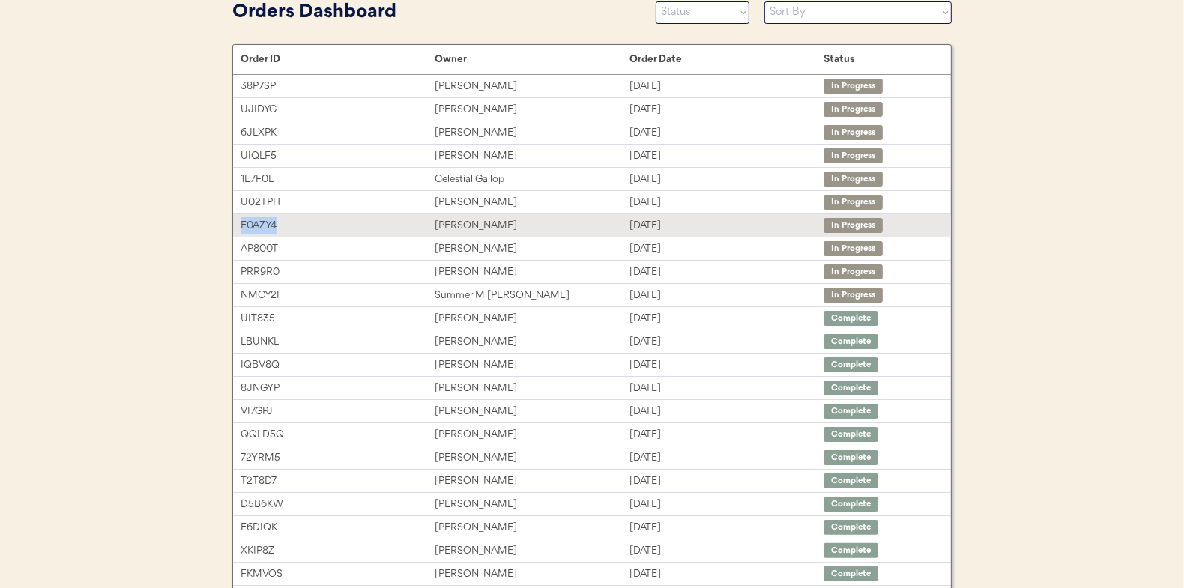
drag, startPoint x: 285, startPoint y: 223, endPoint x: 240, endPoint y: 224, distance: 45.0
click at [241, 224] on div "E0AZY4" at bounding box center [338, 225] width 194 height 17
copy div "E0AZY4"
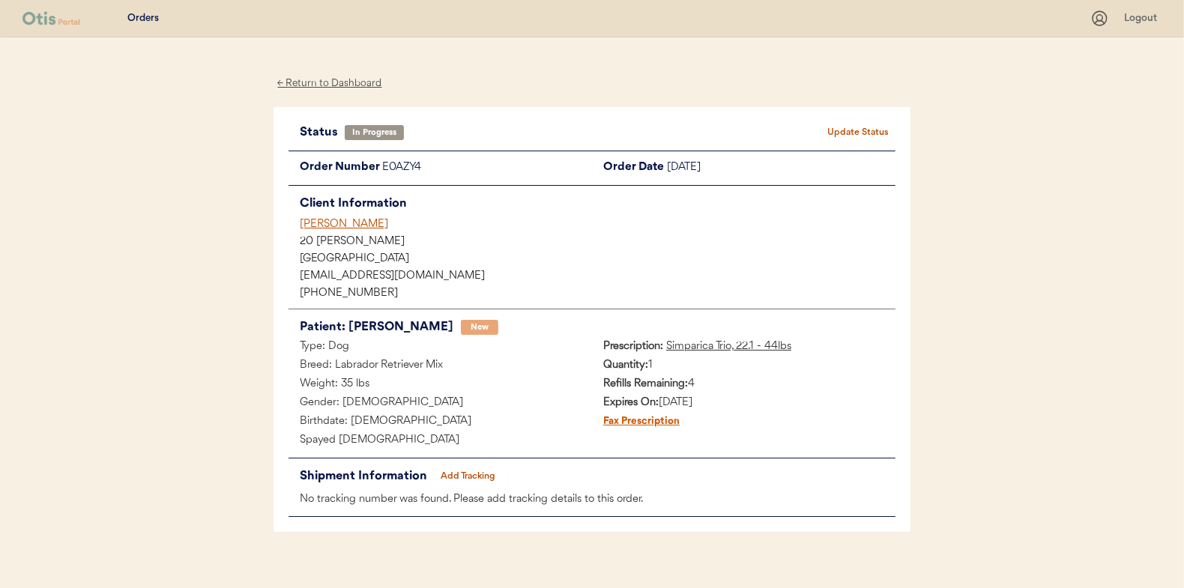
click at [357, 87] on div "← Return to Dashboard" at bounding box center [330, 83] width 112 height 17
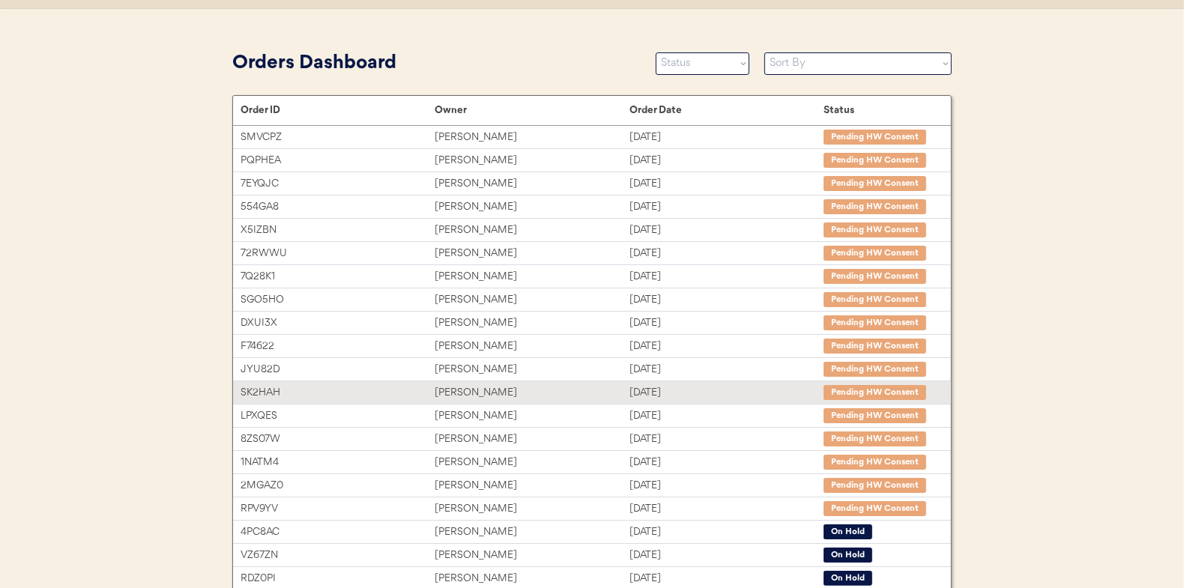
scroll to position [224, 0]
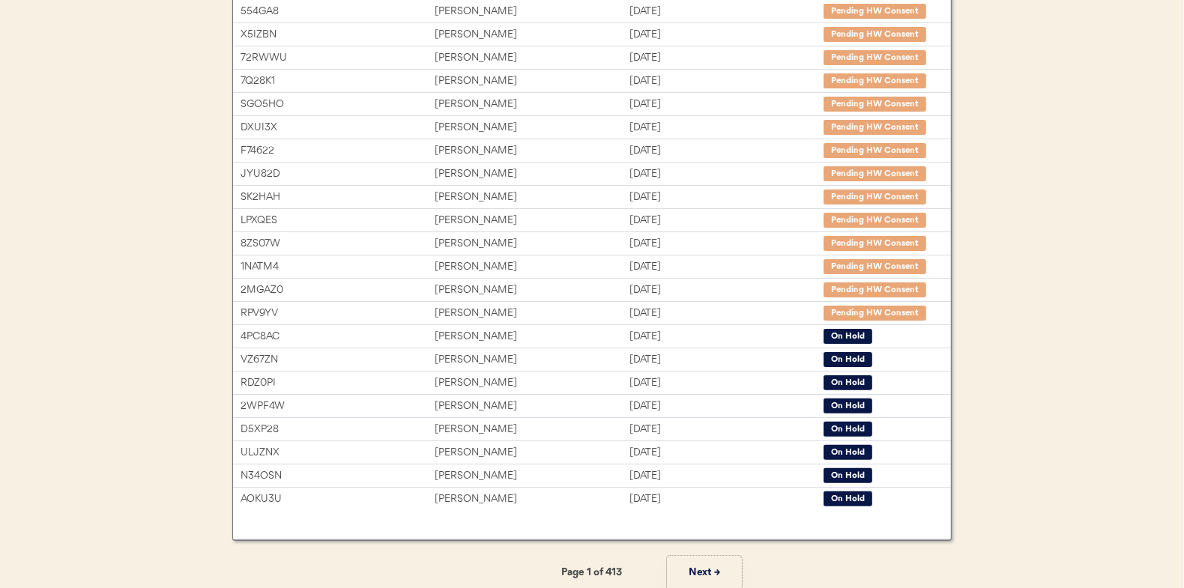
click at [708, 572] on button "Next →" at bounding box center [704, 573] width 75 height 34
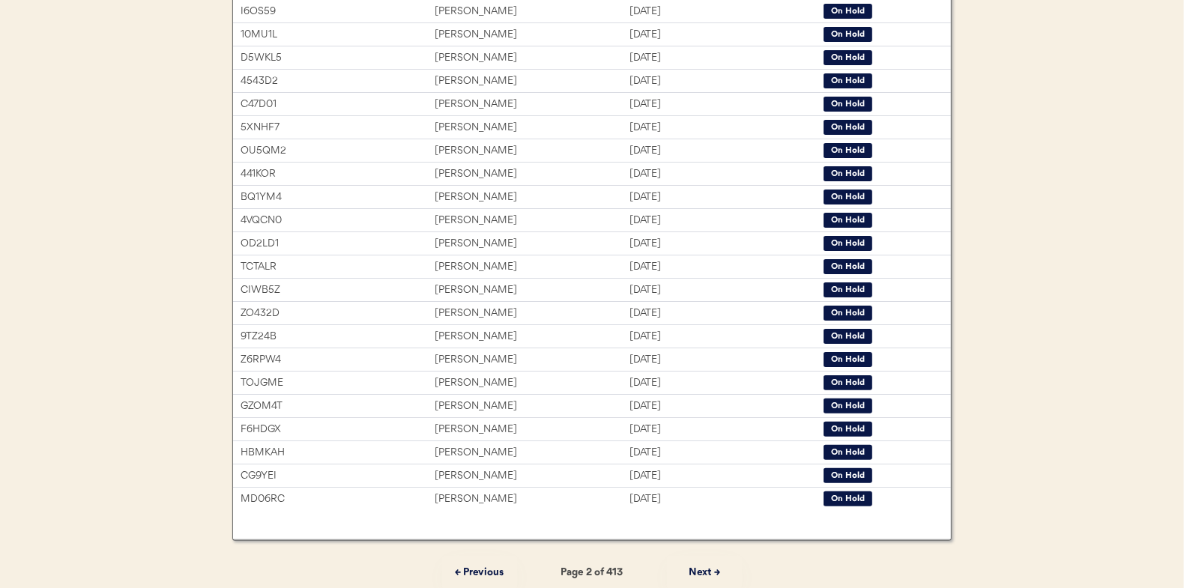
click at [708, 571] on button "Next →" at bounding box center [704, 573] width 75 height 34
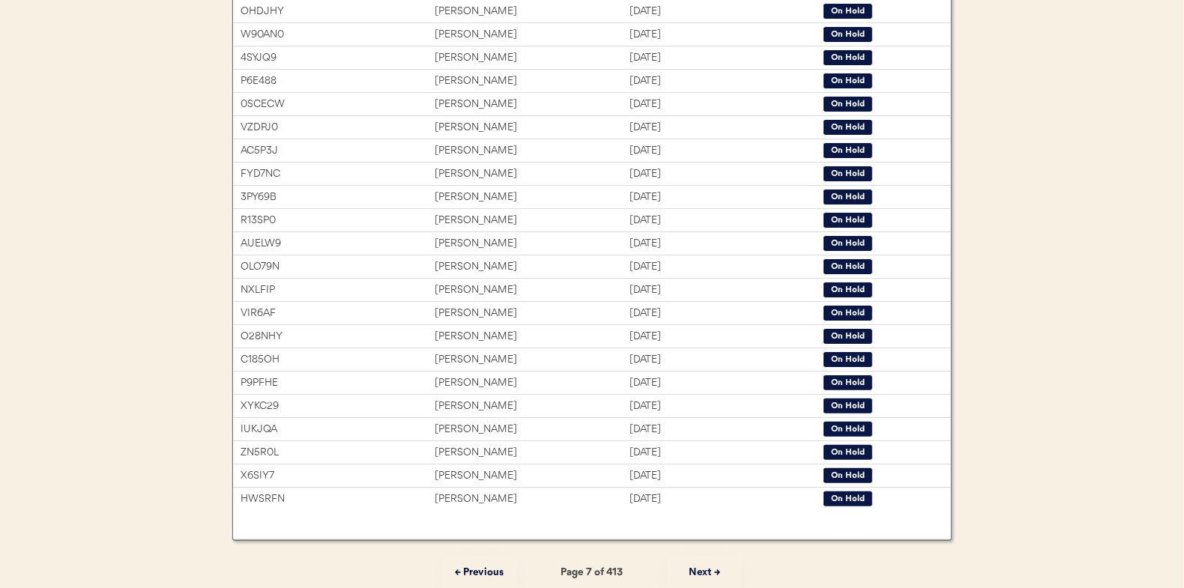
click at [708, 571] on button "Next →" at bounding box center [704, 573] width 75 height 34
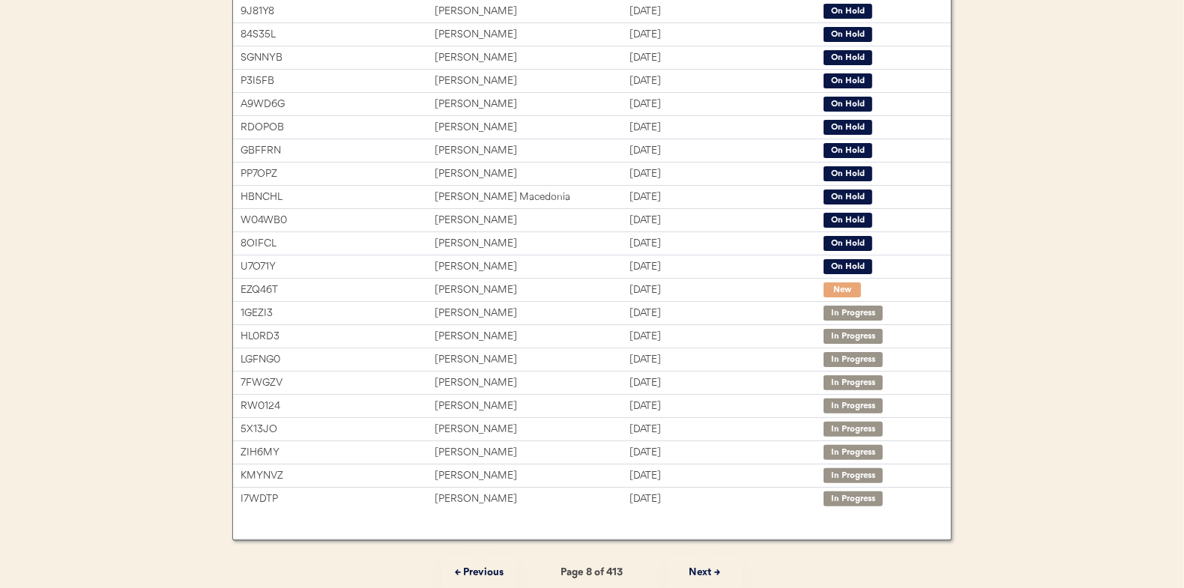
click at [708, 571] on button "Next →" at bounding box center [704, 573] width 75 height 34
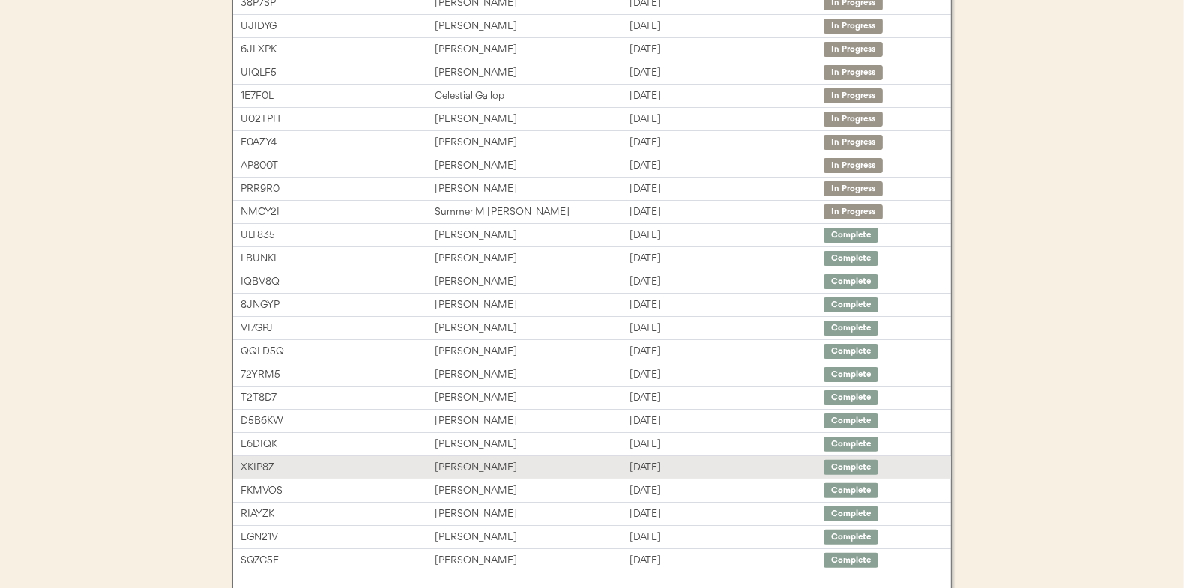
scroll to position [75, 0]
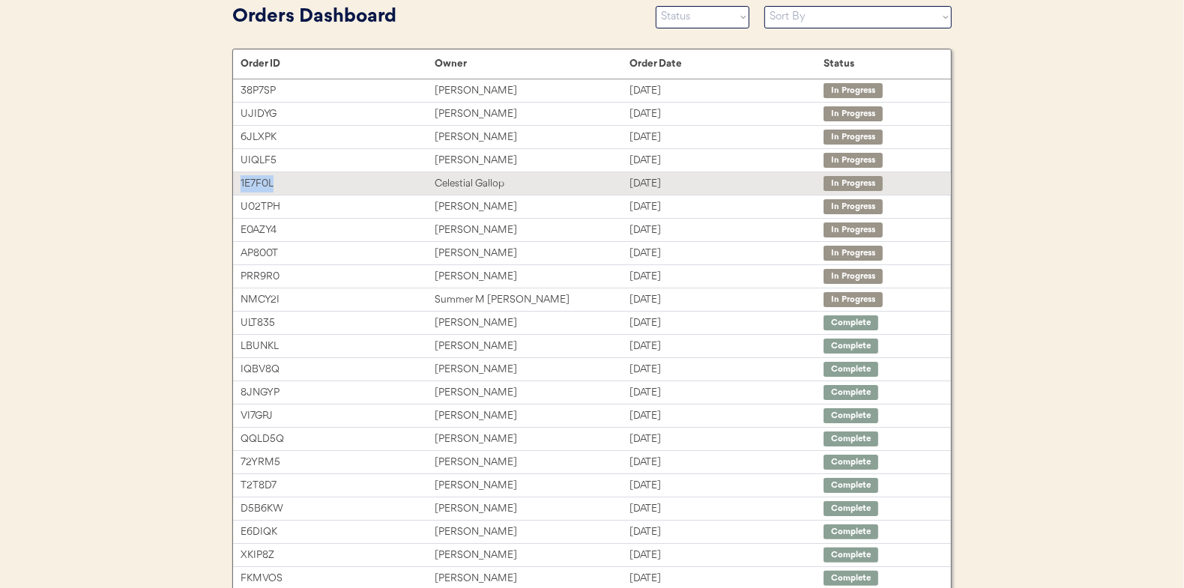
drag, startPoint x: 286, startPoint y: 187, endPoint x: 235, endPoint y: 186, distance: 51.0
click at [235, 186] on div "1E7F0L Celestial Gallop [DATE] In Progress" at bounding box center [592, 183] width 718 height 22
copy div "1E7F0L"
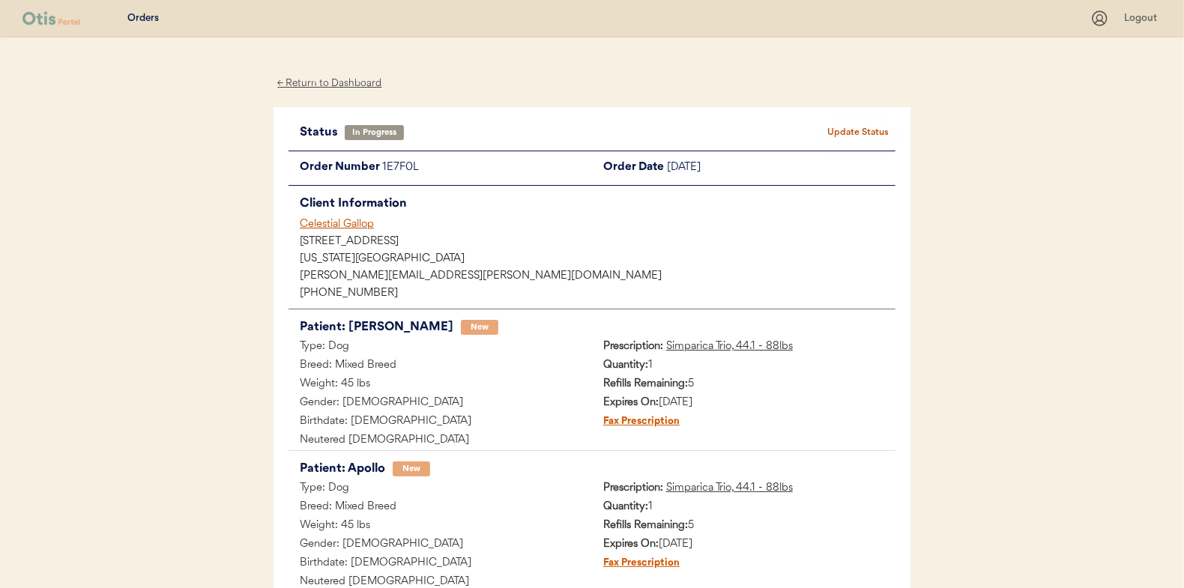
click at [351, 88] on div "← Return to Dashboard" at bounding box center [330, 83] width 112 height 17
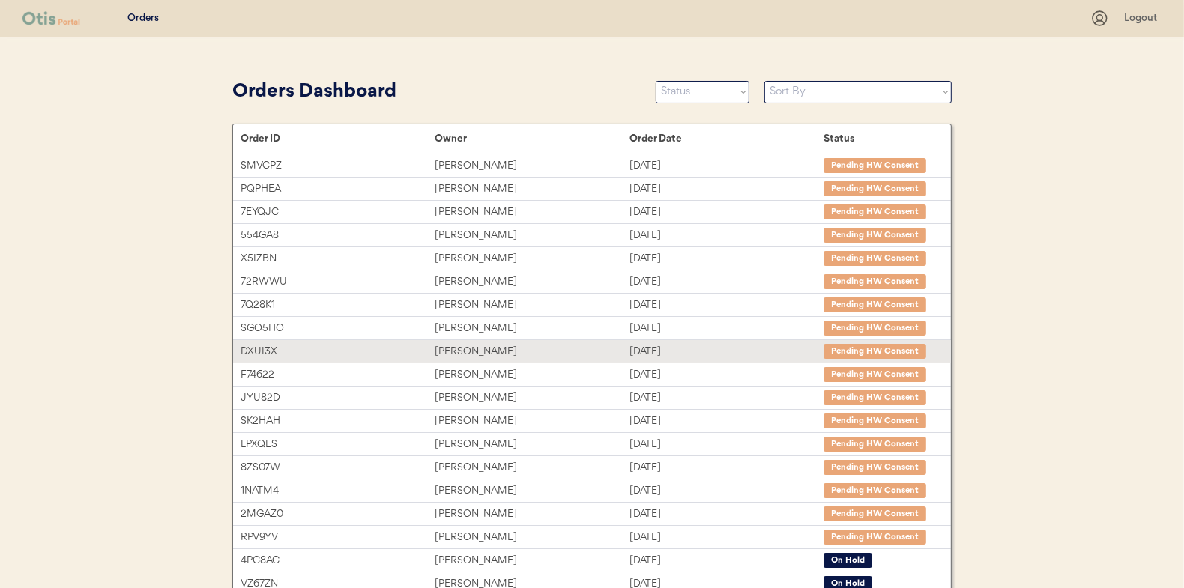
scroll to position [230, 0]
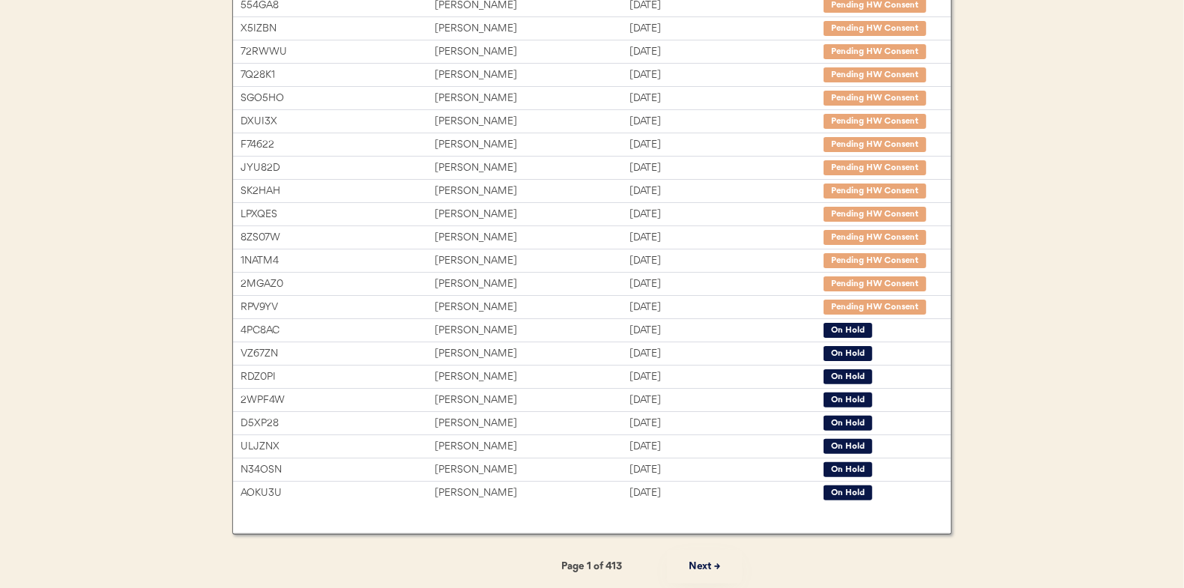
click at [710, 564] on button "Next →" at bounding box center [704, 567] width 75 height 34
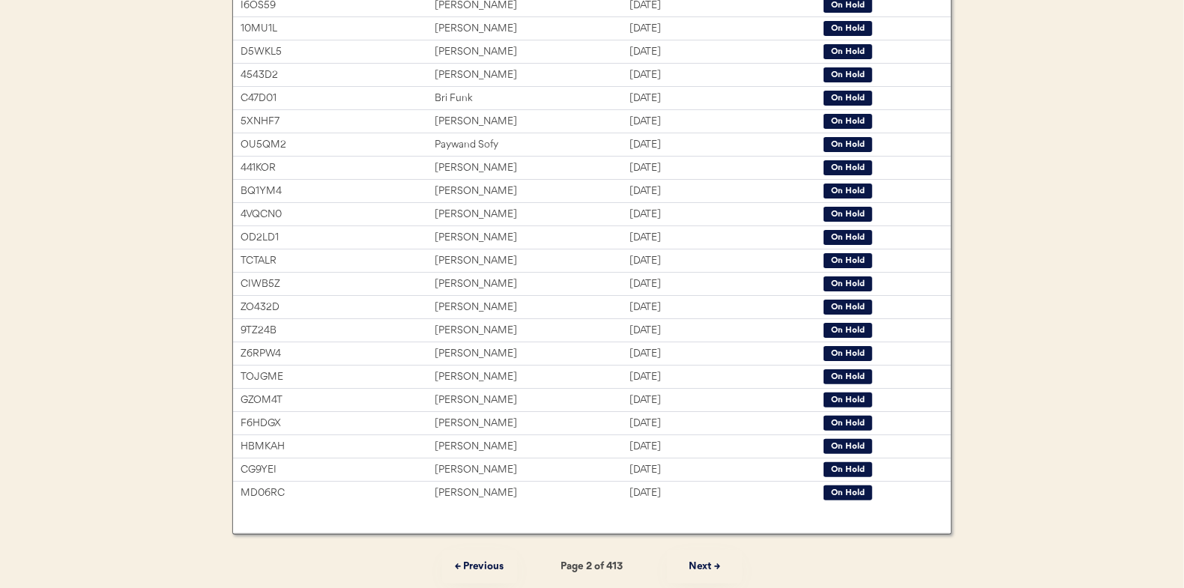
click at [710, 564] on button "Next →" at bounding box center [704, 567] width 75 height 34
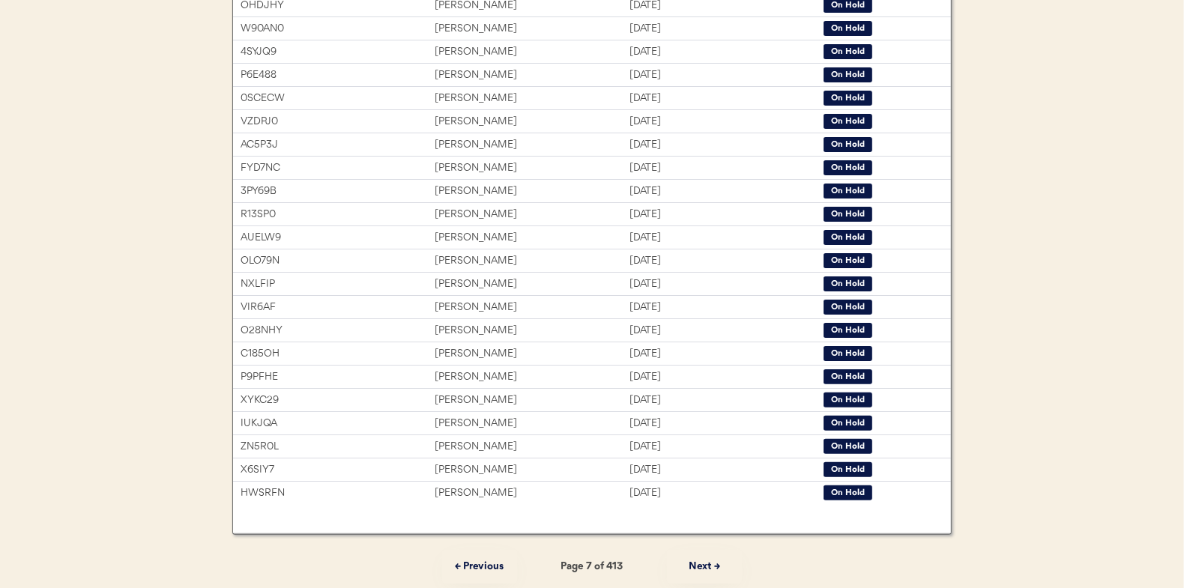
click at [710, 564] on button "Next →" at bounding box center [704, 567] width 75 height 34
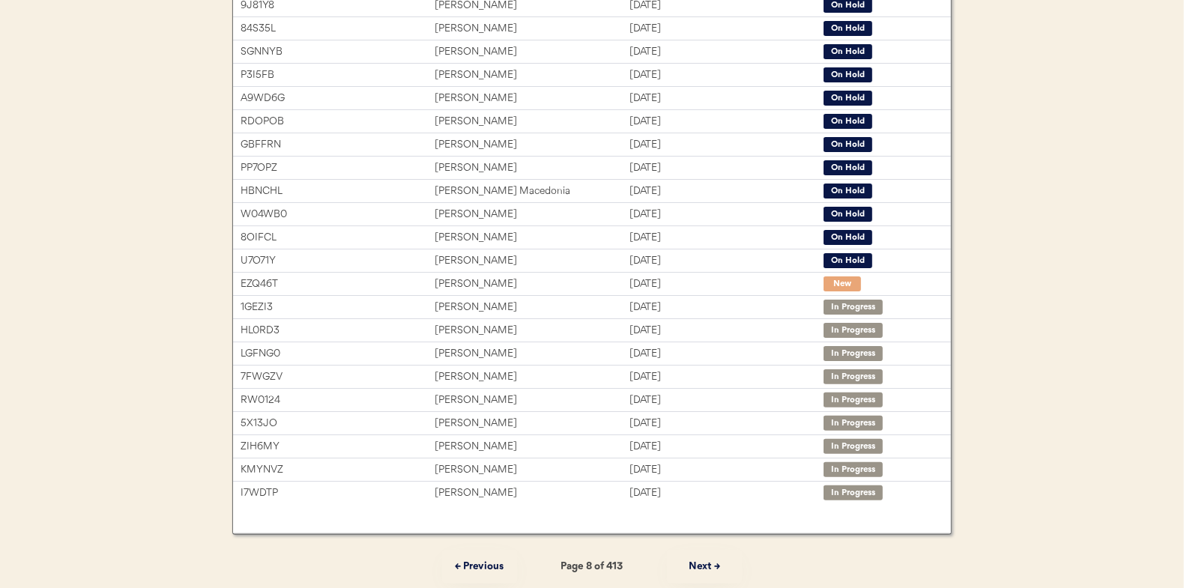
click at [710, 564] on button "Next →" at bounding box center [704, 567] width 75 height 34
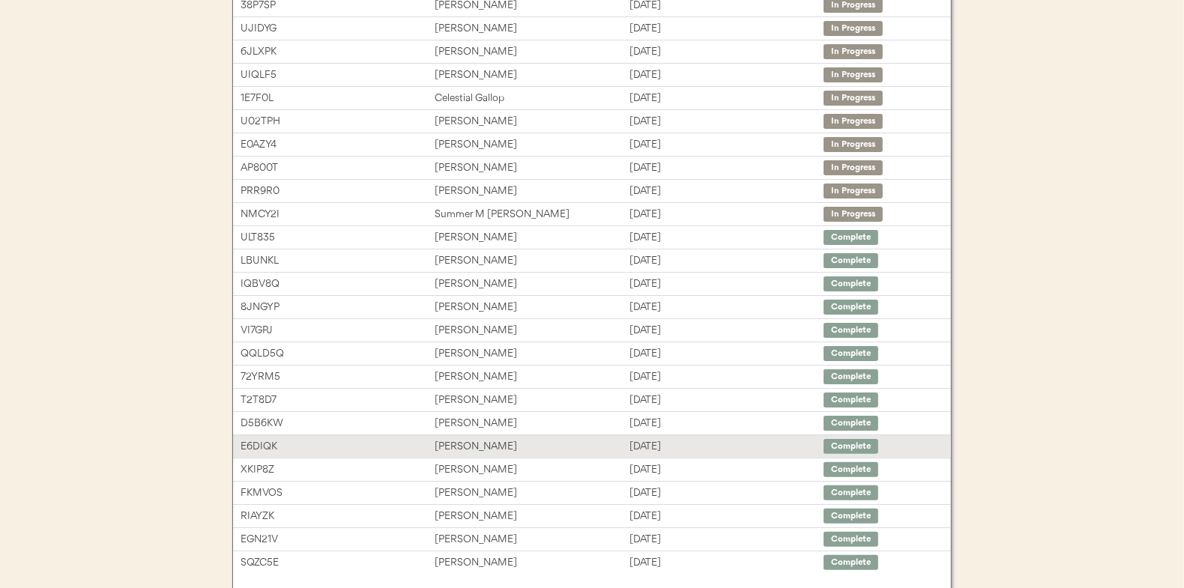
scroll to position [5, 0]
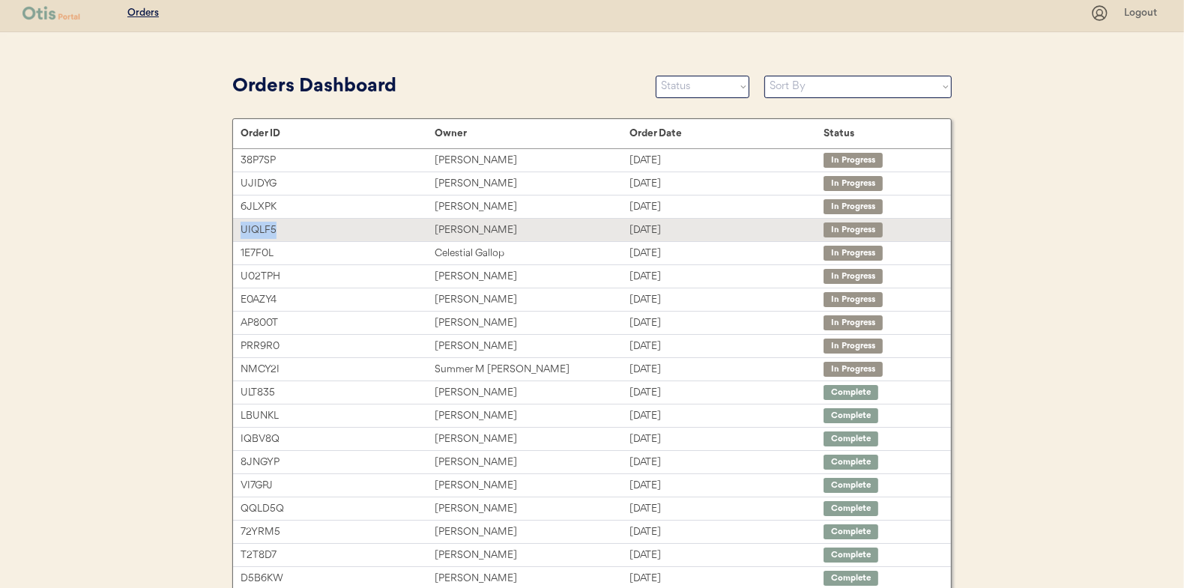
drag, startPoint x: 285, startPoint y: 230, endPoint x: 243, endPoint y: 229, distance: 42.0
click at [243, 229] on div "UIQLF5" at bounding box center [338, 230] width 194 height 17
copy div "UIQLF5"
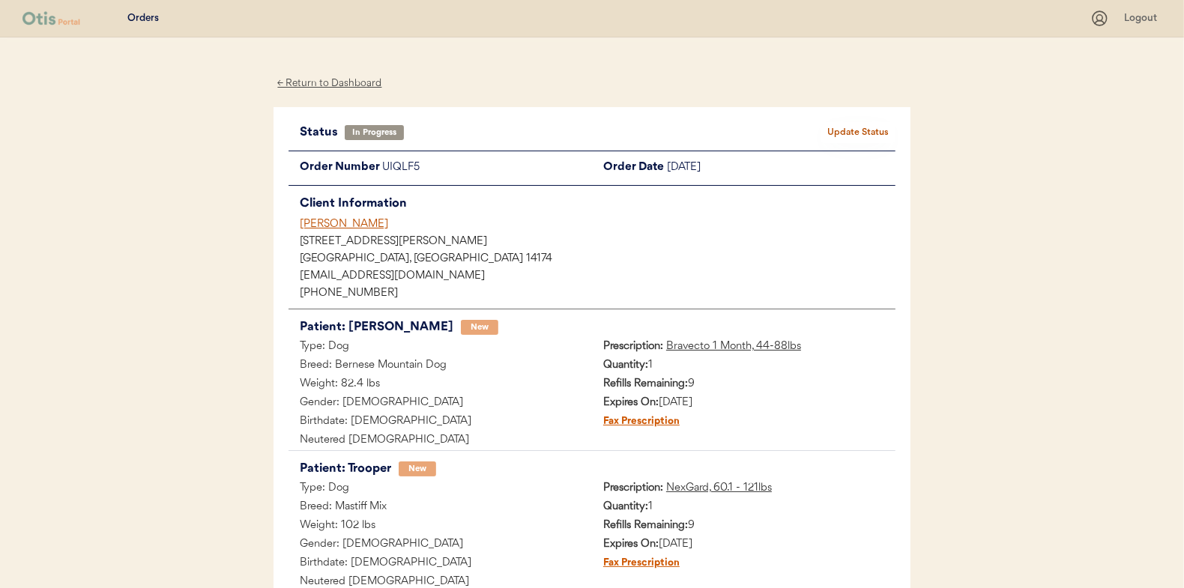
scroll to position [160, 0]
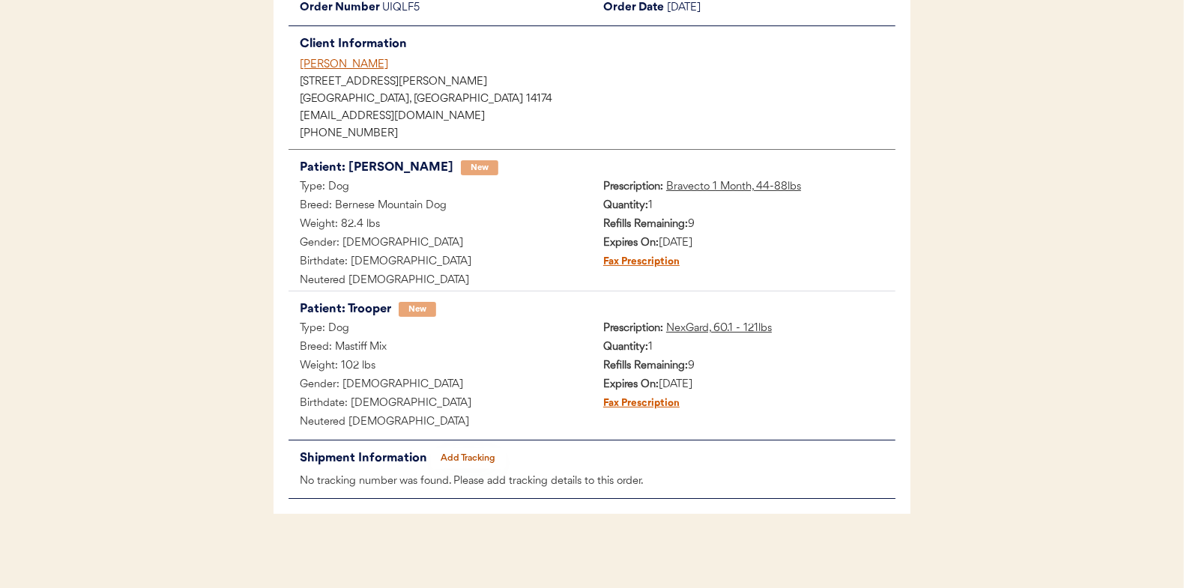
click at [481, 463] on button "Add Tracking" at bounding box center [468, 458] width 75 height 21
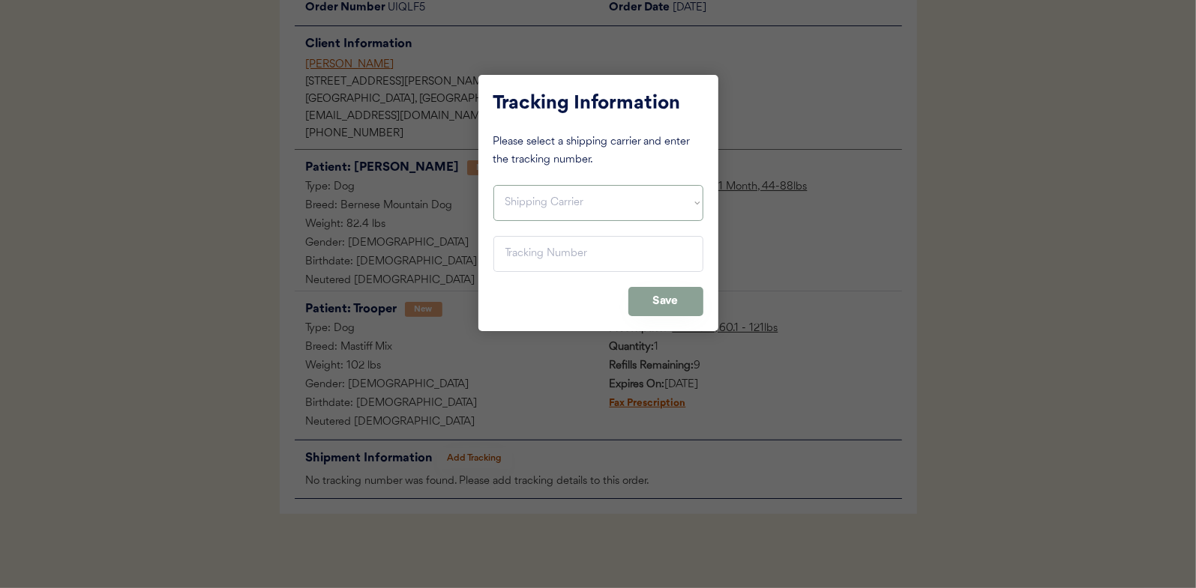
click at [596, 202] on select "Shipping Carrier FedEx FedEx Ground Economy UPS USPS" at bounding box center [598, 203] width 210 height 36
select select ""usps""
click at [493, 185] on select "Shipping Carrier FedEx FedEx Ground Economy UPS USPS" at bounding box center [598, 203] width 210 height 36
click at [576, 259] on input "input" at bounding box center [598, 254] width 210 height 36
paste input "9400150105799020506108"
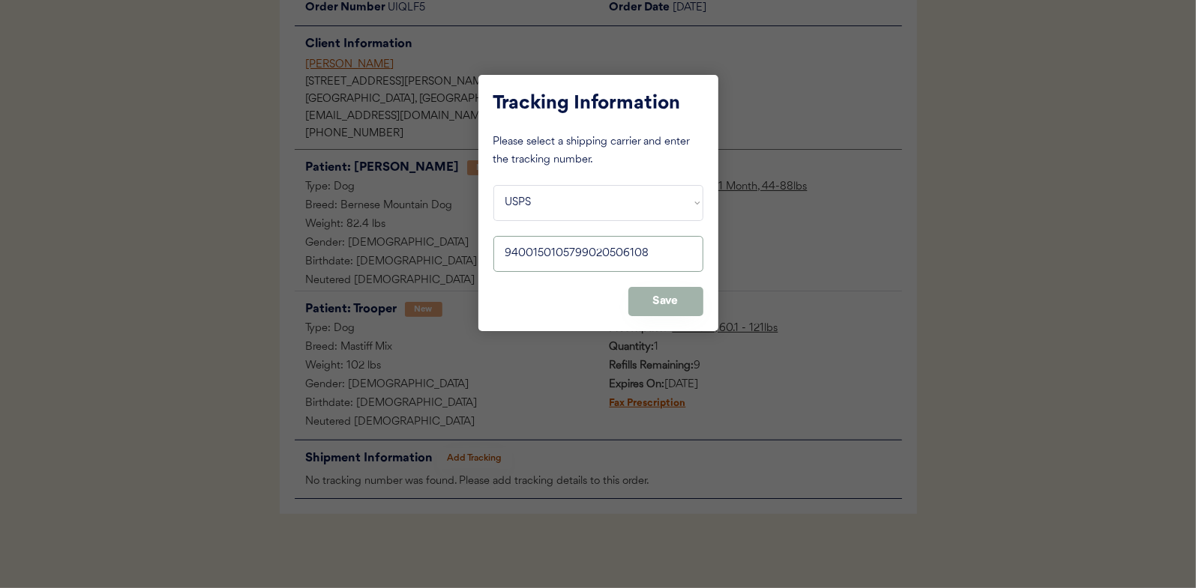
type input "9400150105799020506108"
click at [664, 308] on button "Save" at bounding box center [665, 301] width 75 height 29
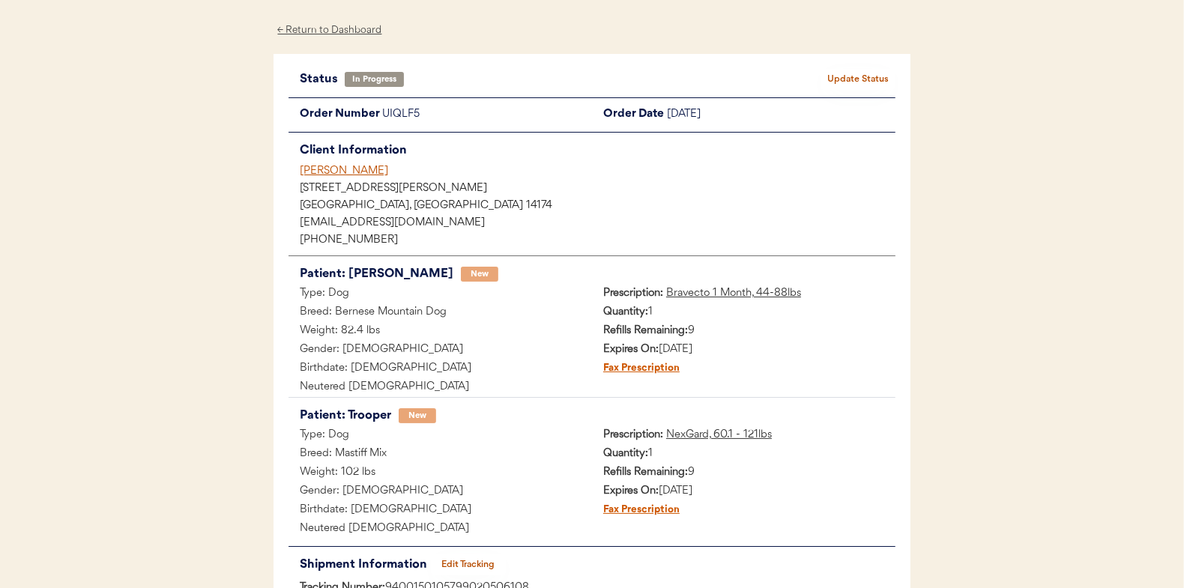
scroll to position [0, 0]
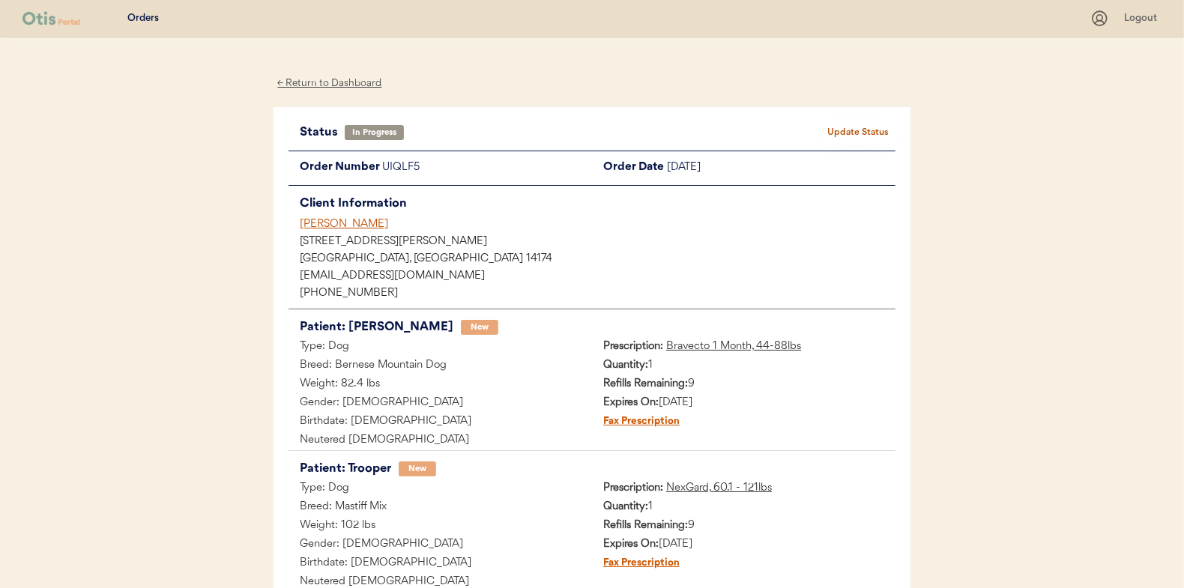
click at [881, 130] on button "Update Status" at bounding box center [858, 132] width 75 height 21
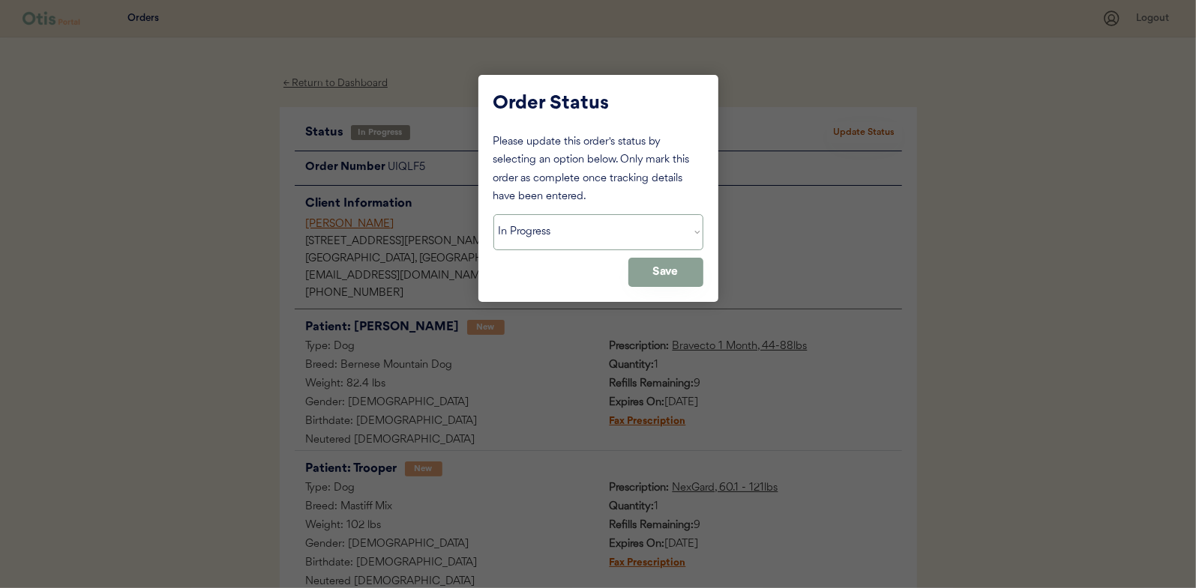
click at [615, 230] on select "Status On Hold New In Progress Complete Pending HW Consent Cancelled" at bounding box center [598, 232] width 210 height 36
select select ""complete""
click at [493, 214] on select "Status On Hold New In Progress Complete Pending HW Consent Cancelled" at bounding box center [598, 232] width 210 height 36
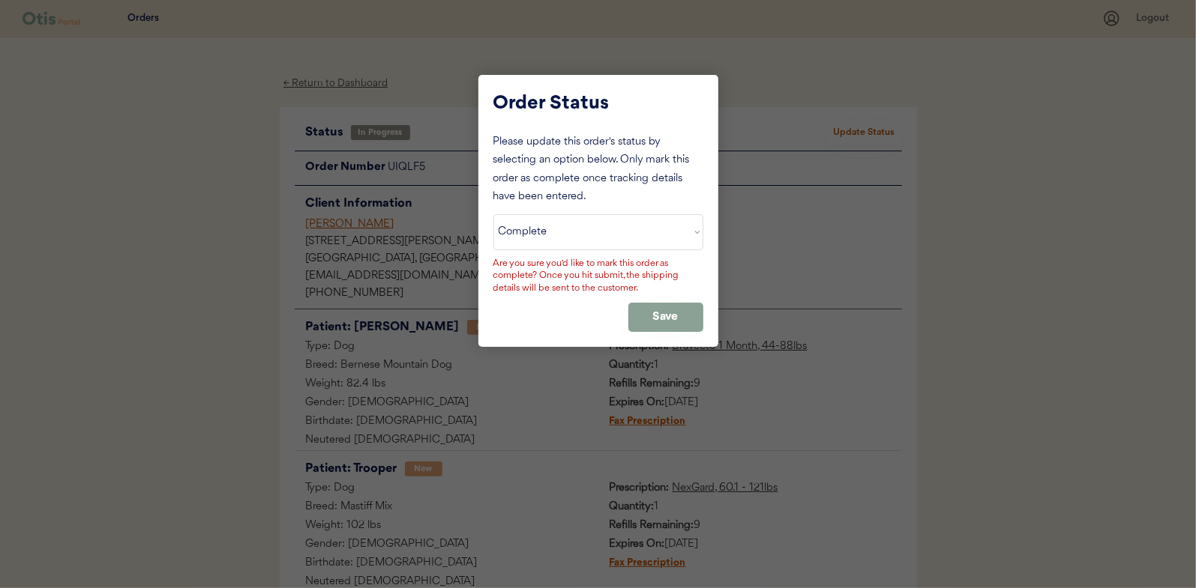
click at [682, 315] on button "Save" at bounding box center [665, 317] width 75 height 29
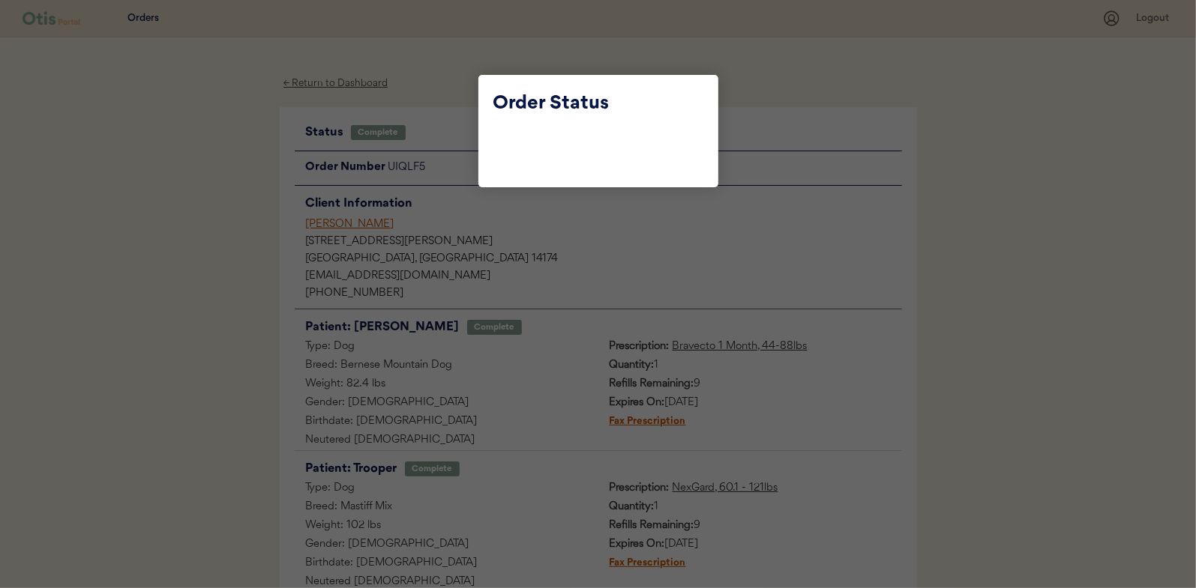
click at [441, 85] on div at bounding box center [598, 294] width 1196 height 588
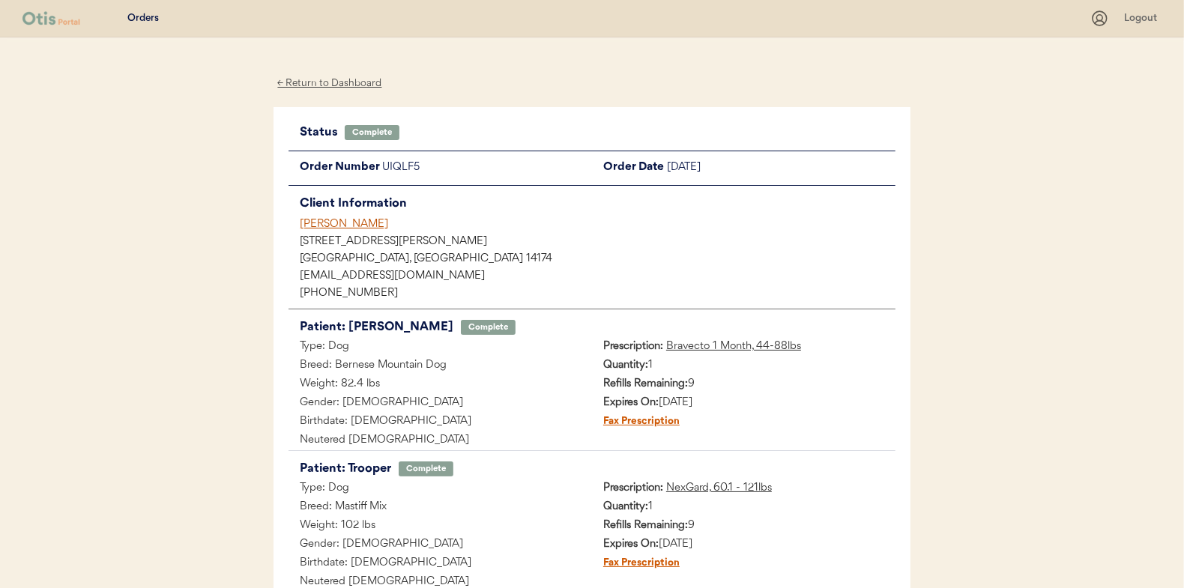
click at [351, 81] on div "← Return to Dashboard" at bounding box center [330, 83] width 112 height 17
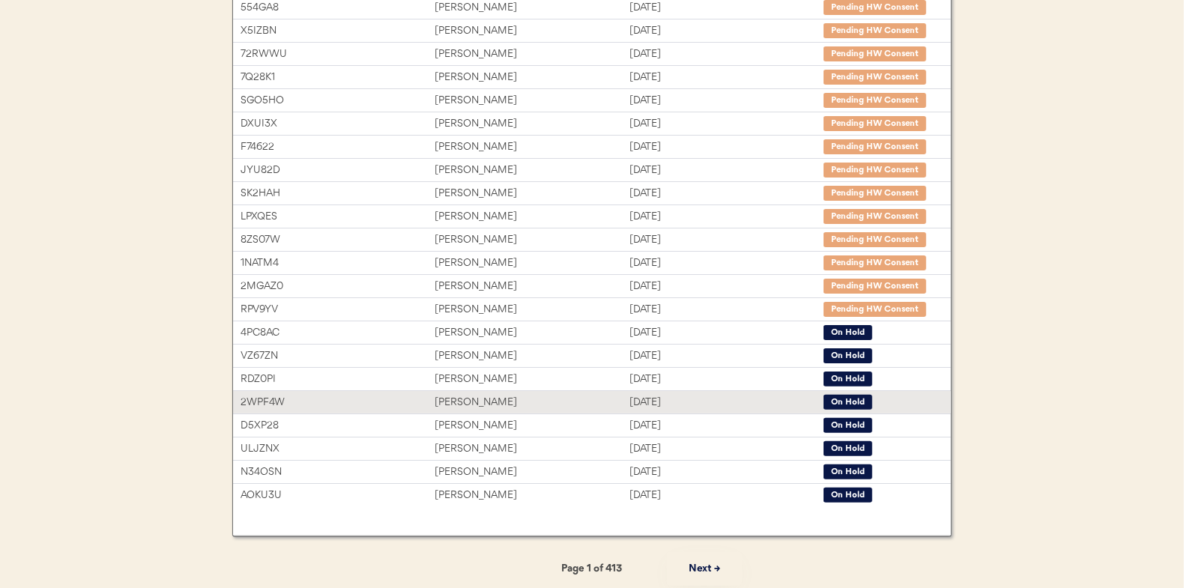
scroll to position [230, 0]
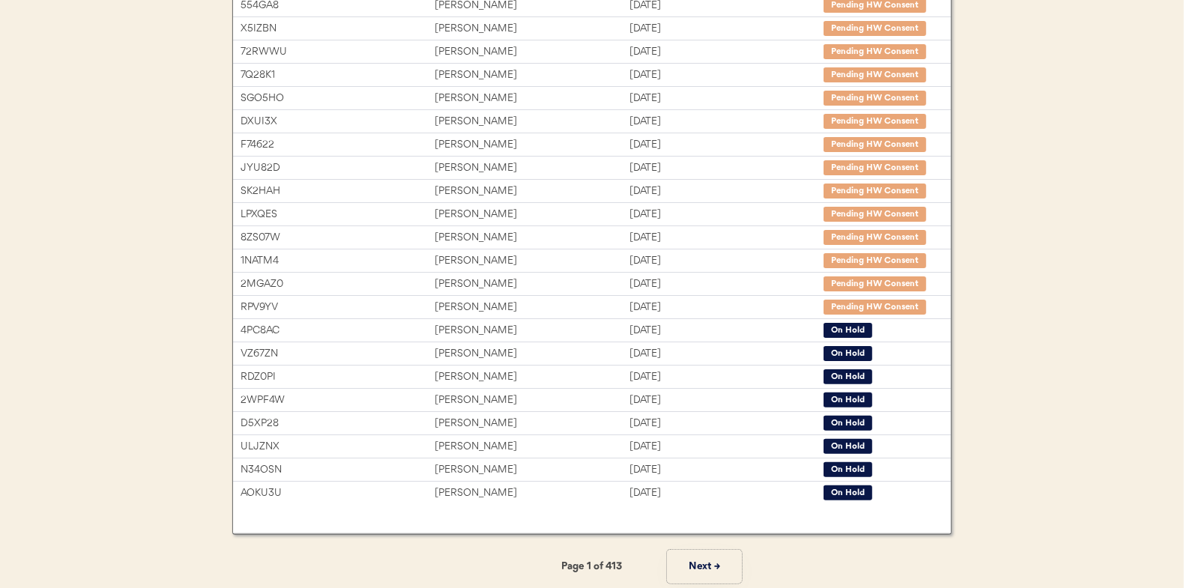
click at [702, 557] on button "Next →" at bounding box center [704, 567] width 75 height 34
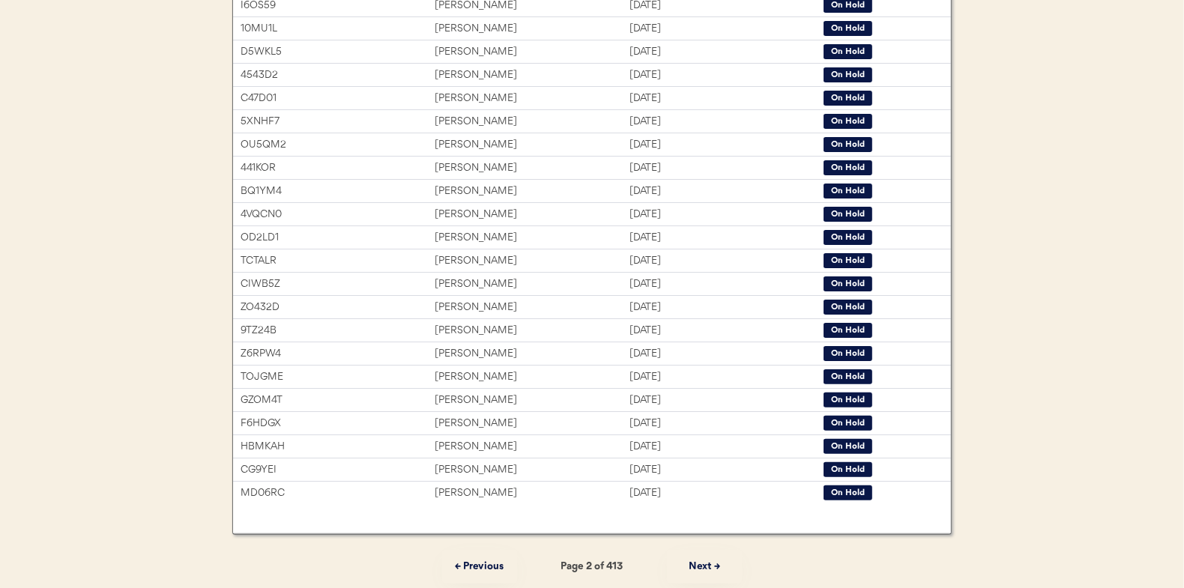
click at [702, 557] on button "Next →" at bounding box center [704, 567] width 75 height 34
click at [702, 556] on button "Next →" at bounding box center [704, 567] width 75 height 34
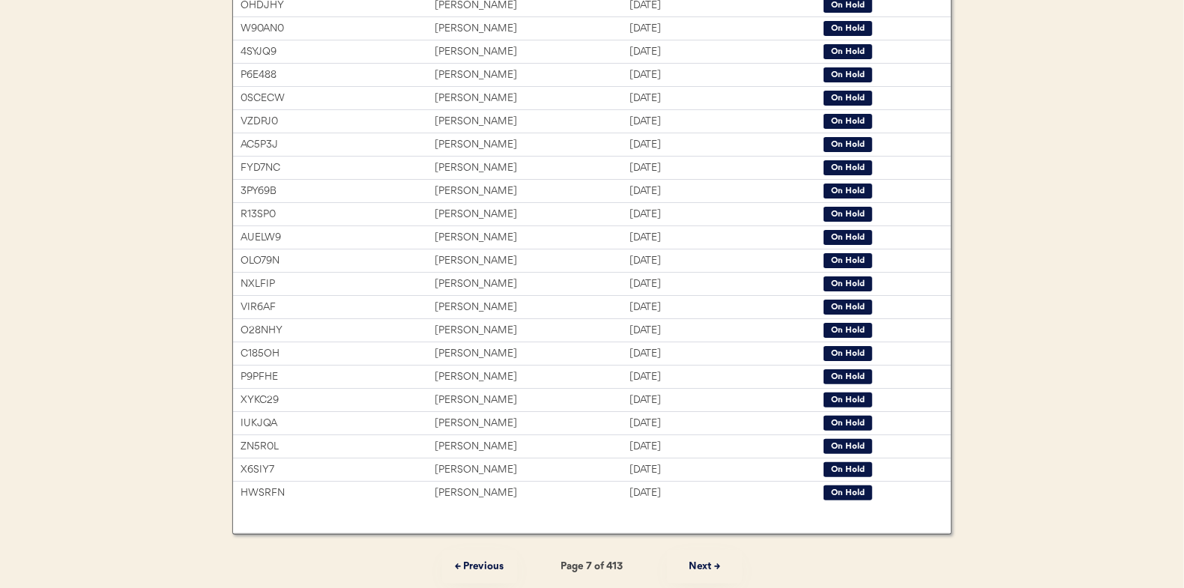
click at [702, 556] on button "Next →" at bounding box center [704, 567] width 75 height 34
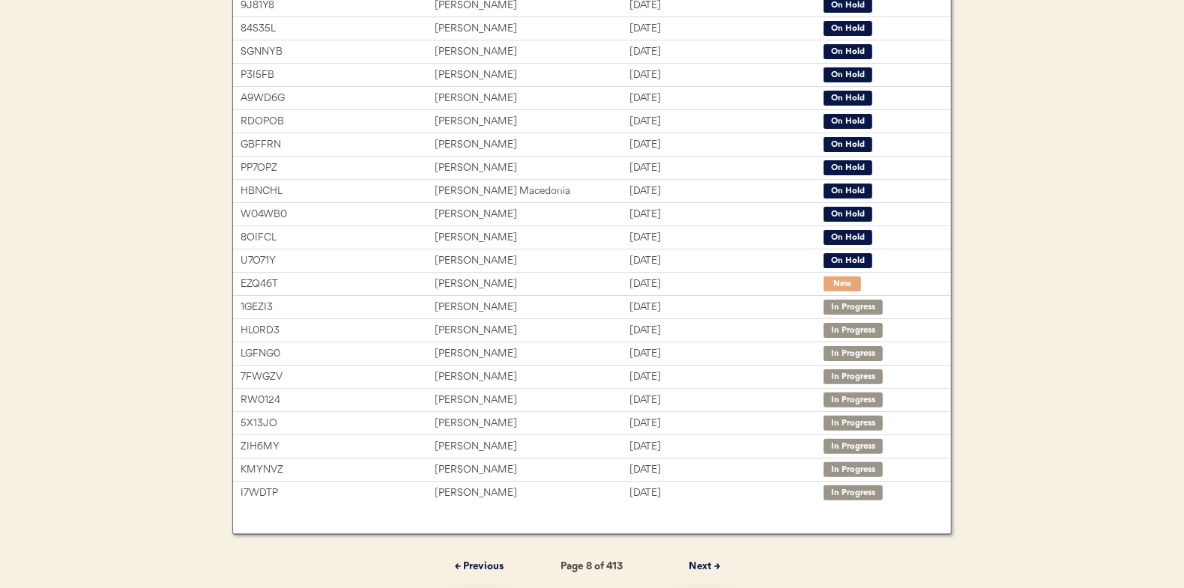
click at [702, 556] on button "Next →" at bounding box center [704, 567] width 75 height 34
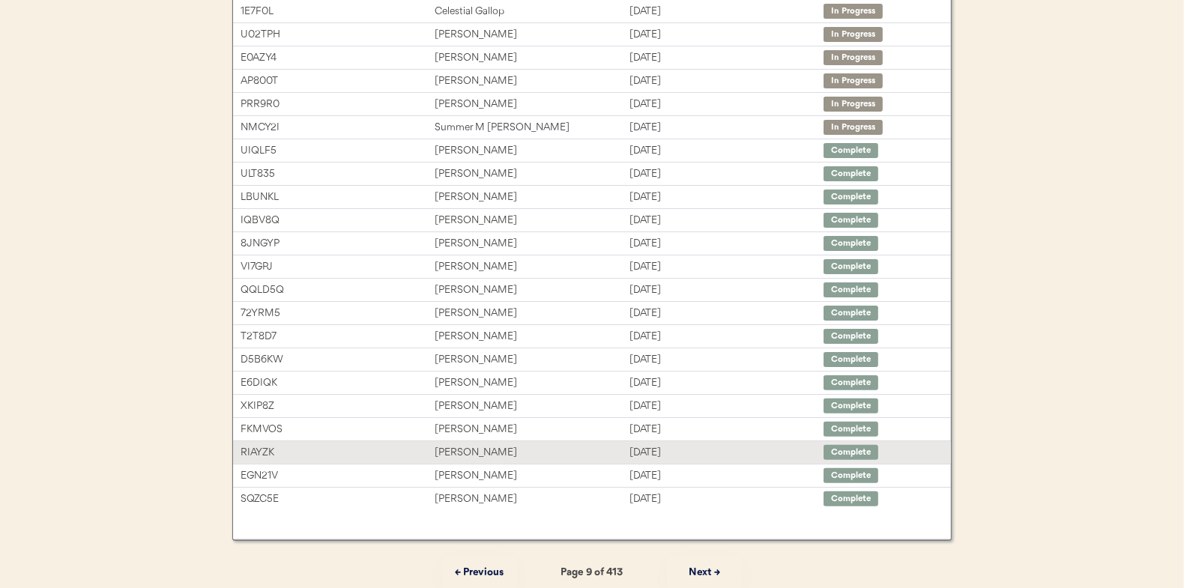
scroll to position [0, 0]
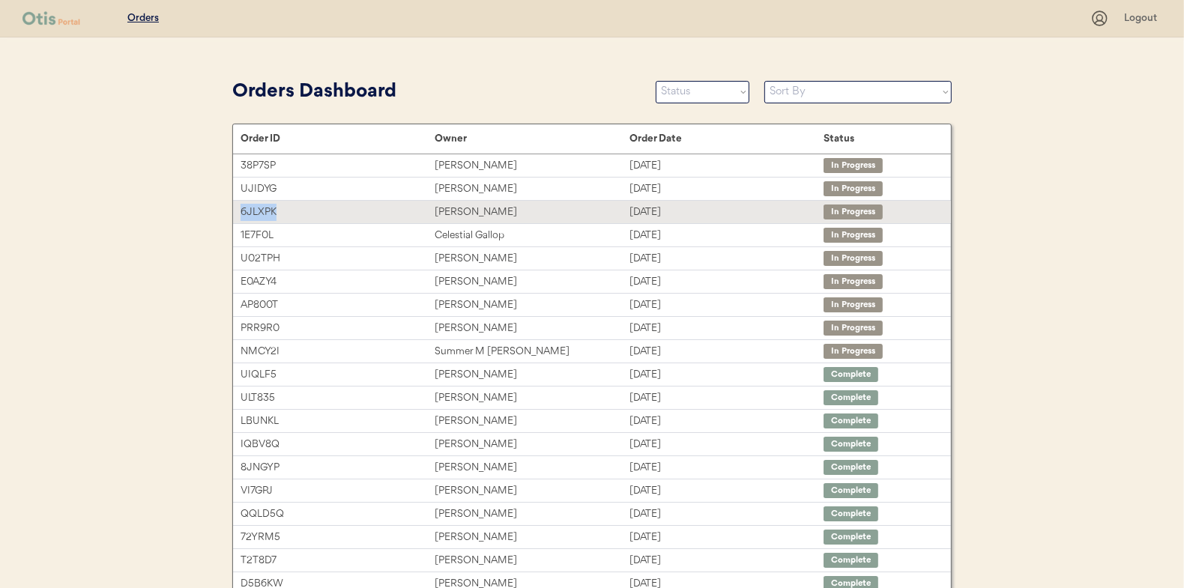
drag, startPoint x: 291, startPoint y: 213, endPoint x: 241, endPoint y: 213, distance: 50.2
click at [241, 213] on div "6JLXPK" at bounding box center [338, 212] width 194 height 17
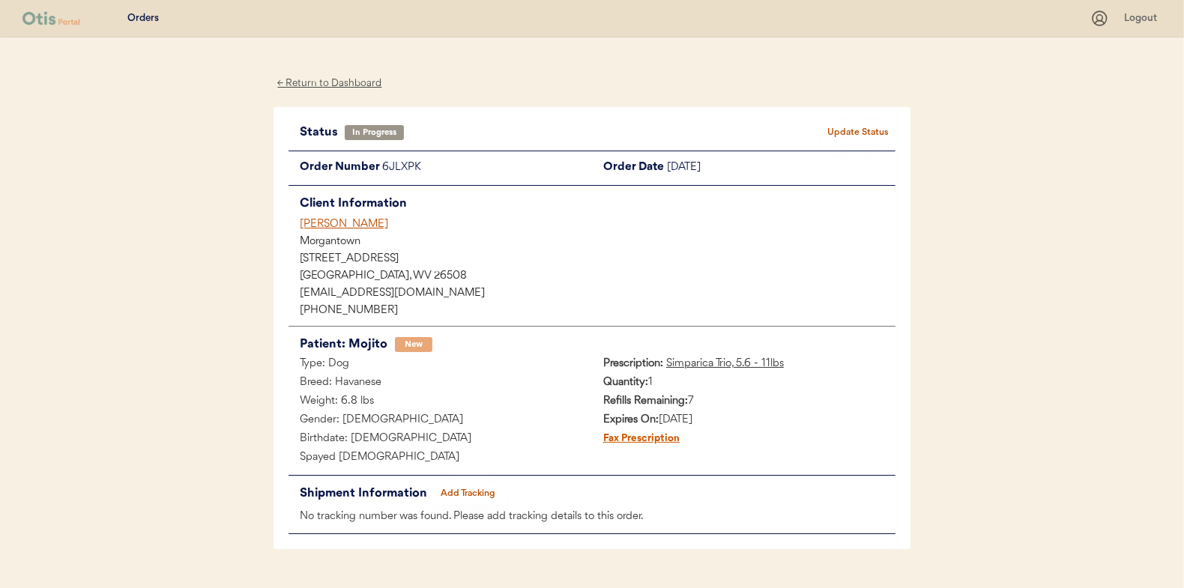
click at [364, 85] on div "← Return to Dashboard" at bounding box center [330, 83] width 112 height 17
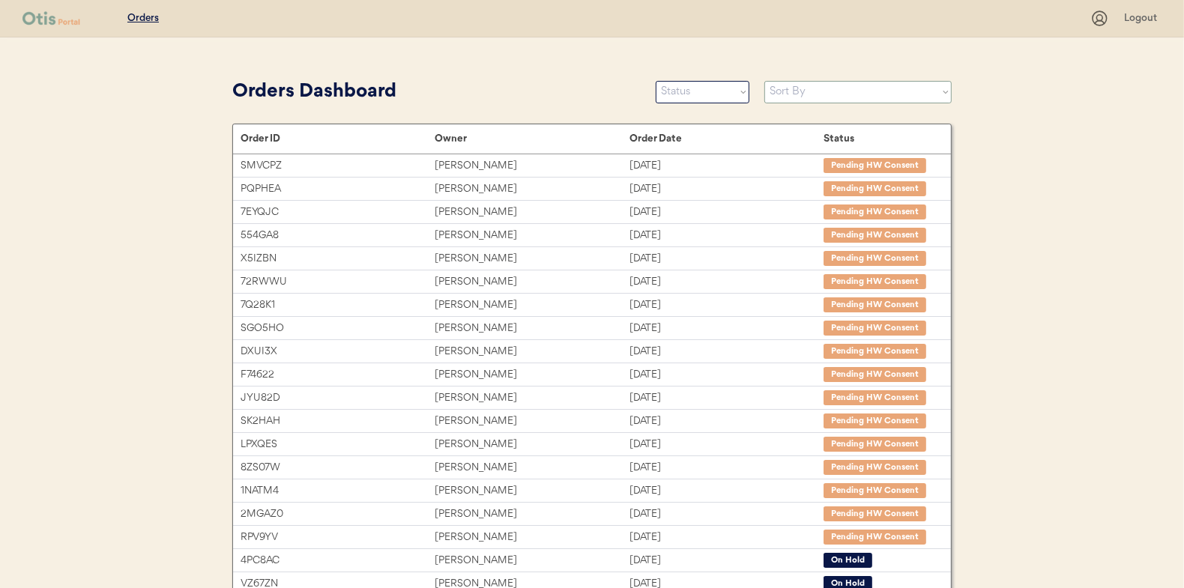
click at [875, 95] on select "Sort By Order Date (Newest → Oldest) Order Date (Oldest → Newest)" at bounding box center [858, 92] width 187 height 22
select select ""Order Date (Newest → Oldest)""
click at [765, 81] on select "Sort By Order Date (Newest → Oldest) Order Date (Oldest → Newest)" at bounding box center [858, 92] width 187 height 22
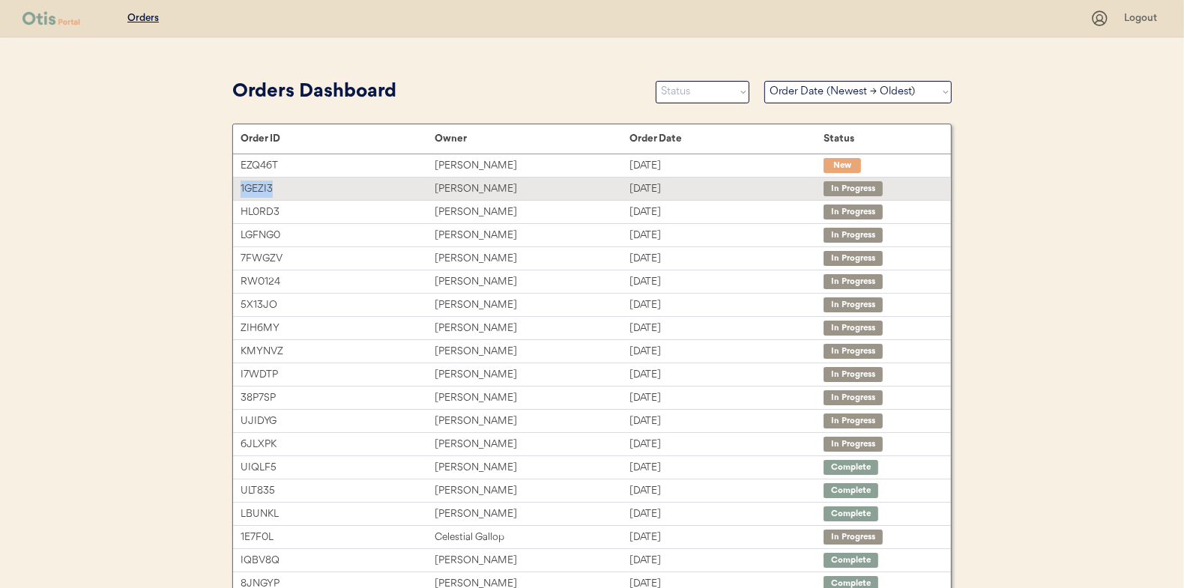
drag, startPoint x: 292, startPoint y: 190, endPoint x: 235, endPoint y: 189, distance: 56.2
click at [235, 189] on div "1GEZI3 Kelly Haughton Aug 13, 2025 In Progress" at bounding box center [592, 189] width 718 height 22
copy div "1GEZI3"
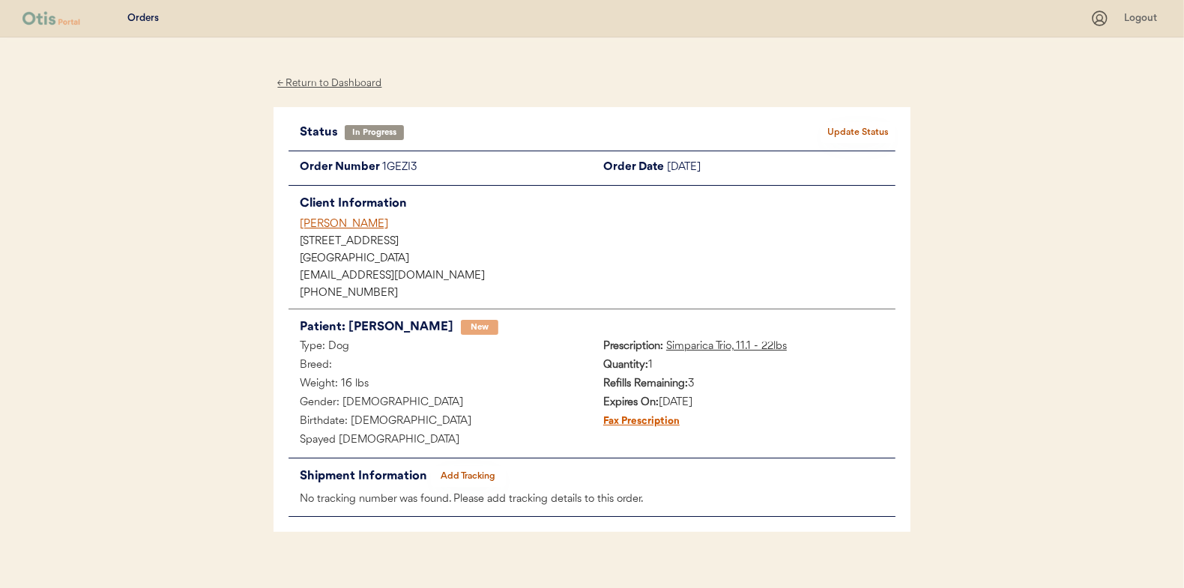
click at [372, 84] on div "← Return to Dashboard" at bounding box center [330, 83] width 112 height 17
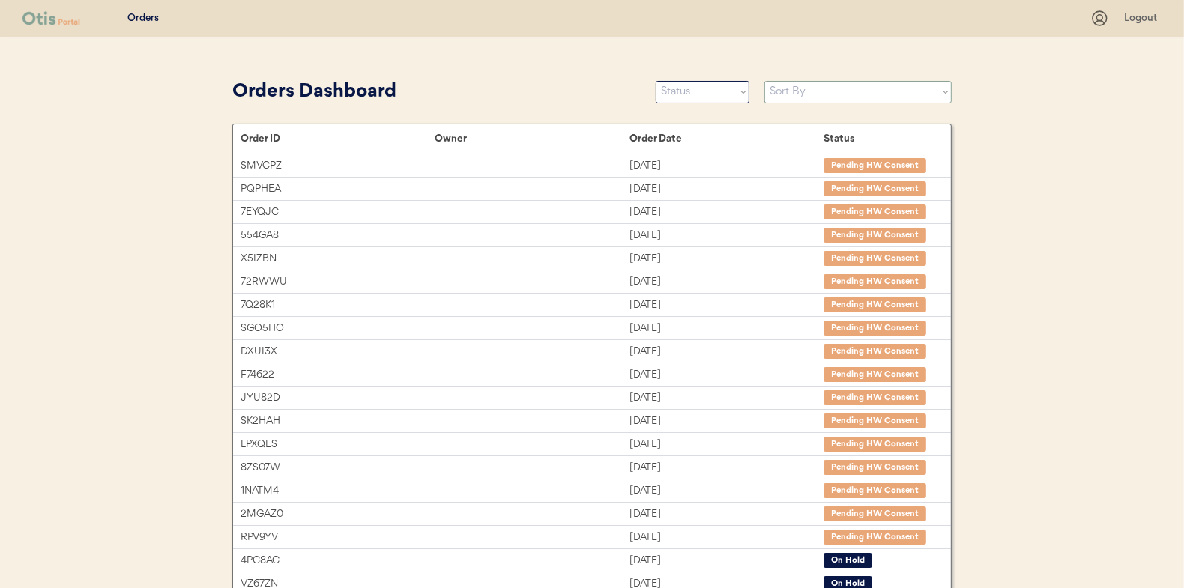
click at [913, 100] on select "Sort By Order Date (Newest → Oldest) Order Date (Oldest → Newest)" at bounding box center [858, 92] width 187 height 22
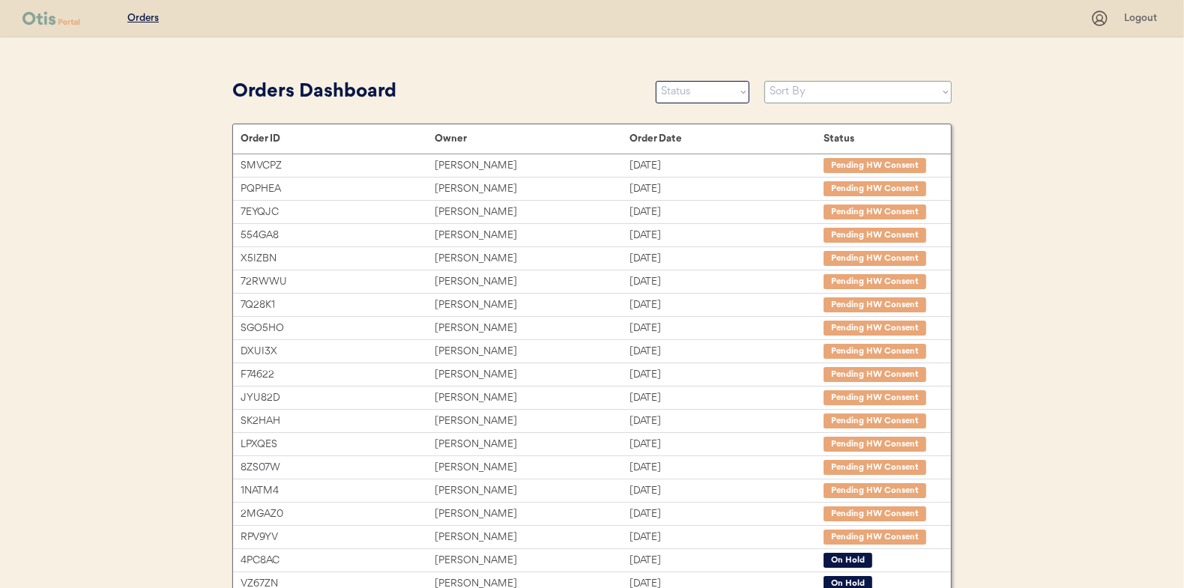
select select ""Order Date (Newest → Oldest)""
click at [765, 81] on select "Sort By Order Date (Newest → Oldest) Order Date (Oldest → Newest)" at bounding box center [858, 92] width 187 height 22
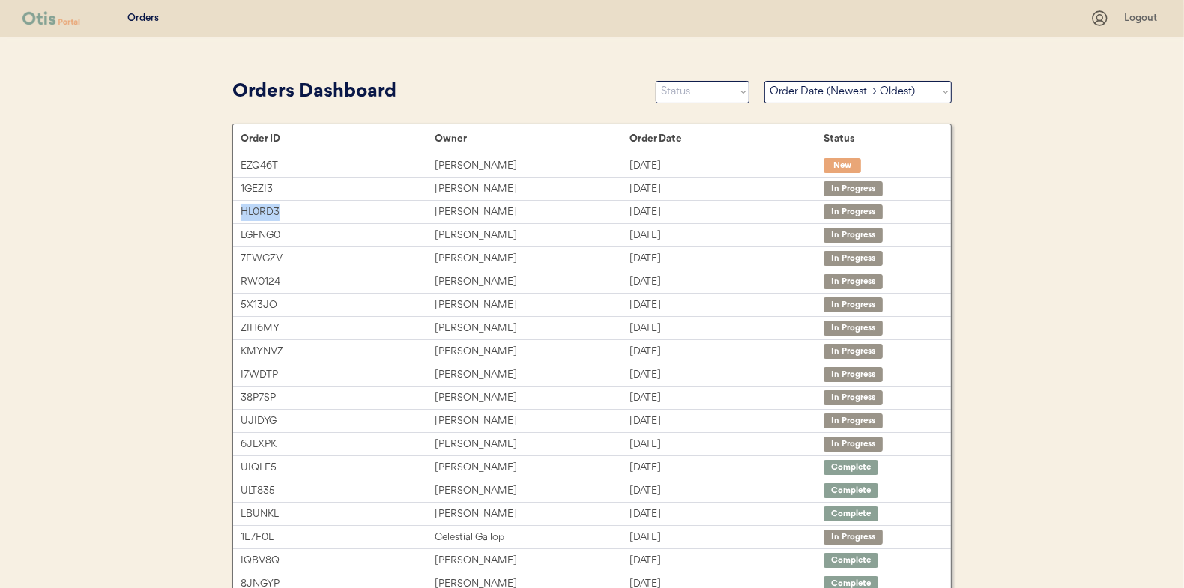
drag, startPoint x: 289, startPoint y: 209, endPoint x: 216, endPoint y: 210, distance: 72.7
click at [216, 210] on div "Patients Consults Orders Logout Orders Dashboard Status On Hold New In Progress…" at bounding box center [592, 411] width 1184 height 822
copy div "HL0RD3"
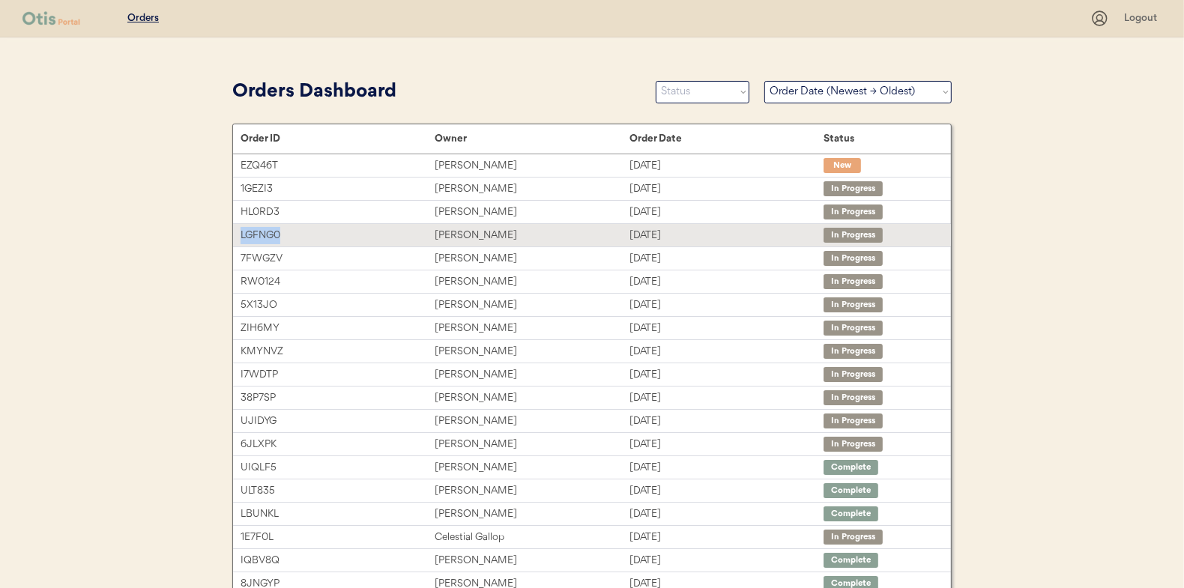
drag, startPoint x: 289, startPoint y: 238, endPoint x: 239, endPoint y: 238, distance: 50.2
click at [239, 238] on div "LGFNG0 Janice Viglianti Aug 13, 2025 In Progress" at bounding box center [592, 235] width 718 height 22
copy div "LGFNG0"
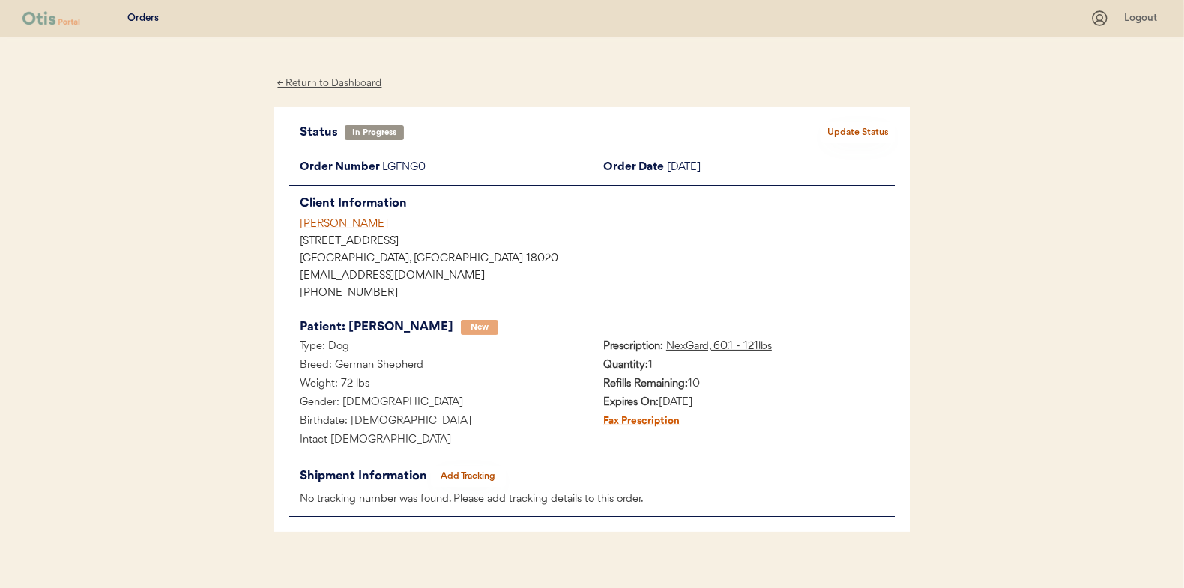
click at [352, 82] on div "← Return to Dashboard" at bounding box center [330, 83] width 112 height 17
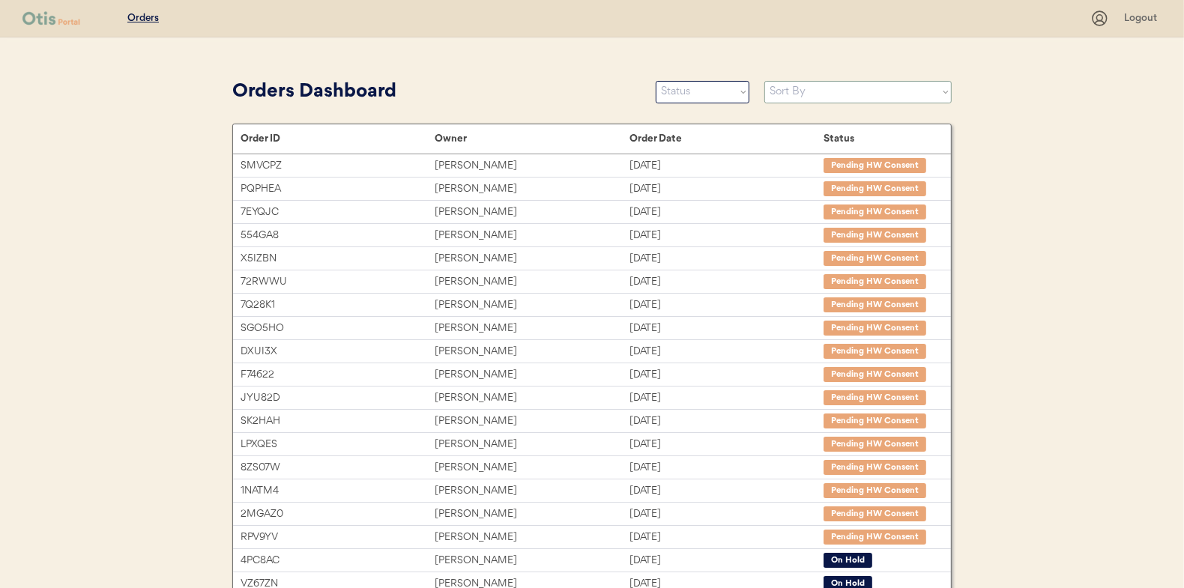
drag, startPoint x: 899, startPoint y: 94, endPoint x: 888, endPoint y: 100, distance: 11.7
click at [899, 94] on select "Sort By Order Date (Newest → Oldest) Order Date (Oldest → Newest)" at bounding box center [858, 92] width 187 height 22
select select ""Order Date (Newest → Oldest)""
click at [765, 81] on select "Sort By Order Date (Newest → Oldest) Order Date (Oldest → Newest)" at bounding box center [858, 92] width 187 height 22
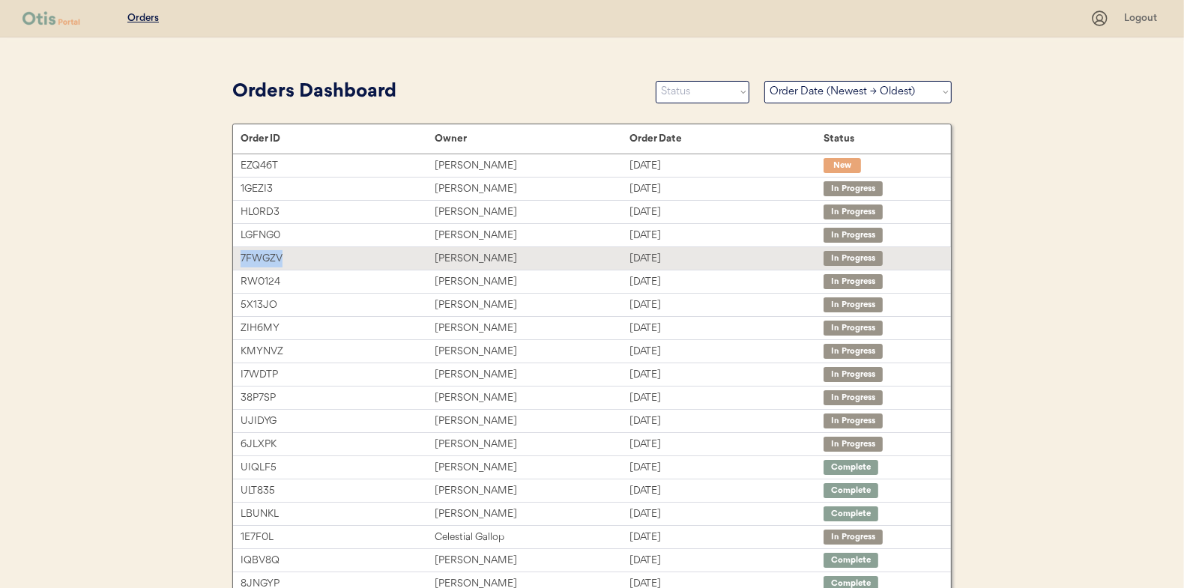
drag, startPoint x: 293, startPoint y: 259, endPoint x: 241, endPoint y: 259, distance: 52.5
click at [241, 259] on div "7FWGZV" at bounding box center [338, 258] width 194 height 17
copy div "7FWGZV"
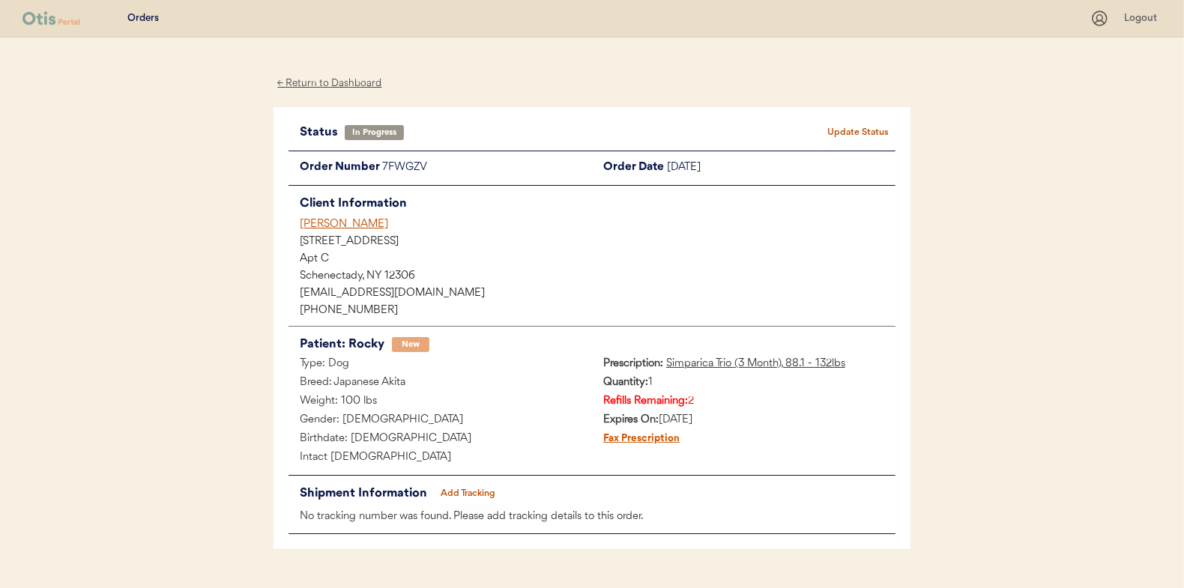
click at [355, 84] on div "← Return to Dashboard" at bounding box center [330, 83] width 112 height 17
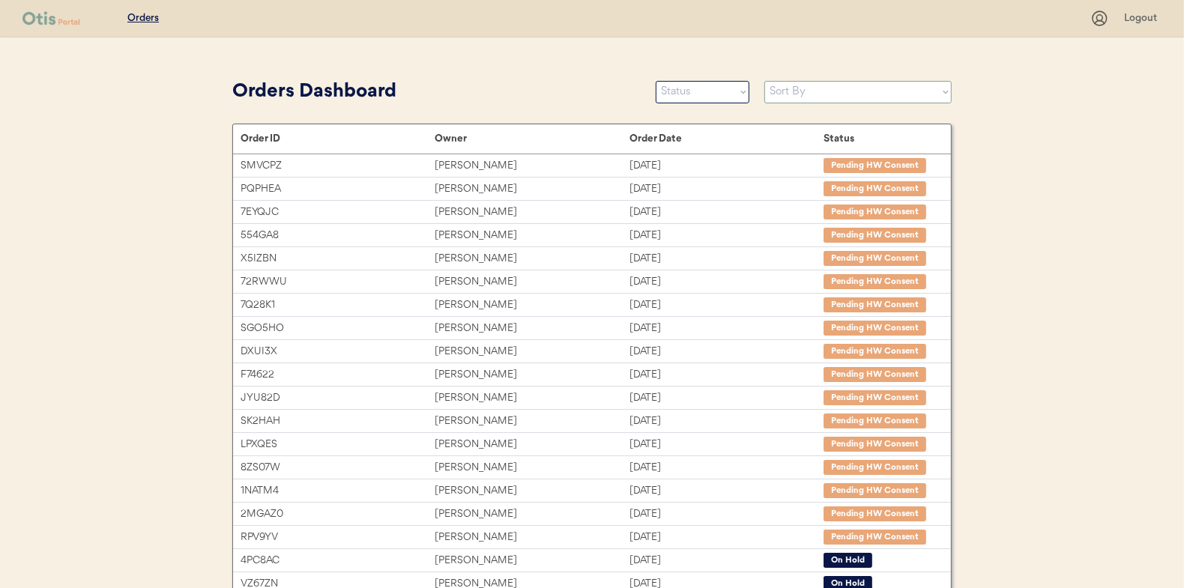
click at [837, 88] on select "Sort By Order Date (Newest → Oldest) Order Date (Oldest → Newest)" at bounding box center [858, 92] width 187 height 22
select select ""Order Date (Newest → Oldest)""
click at [765, 81] on select "Sort By Order Date (Newest → Oldest) Order Date (Oldest → Newest)" at bounding box center [858, 92] width 187 height 22
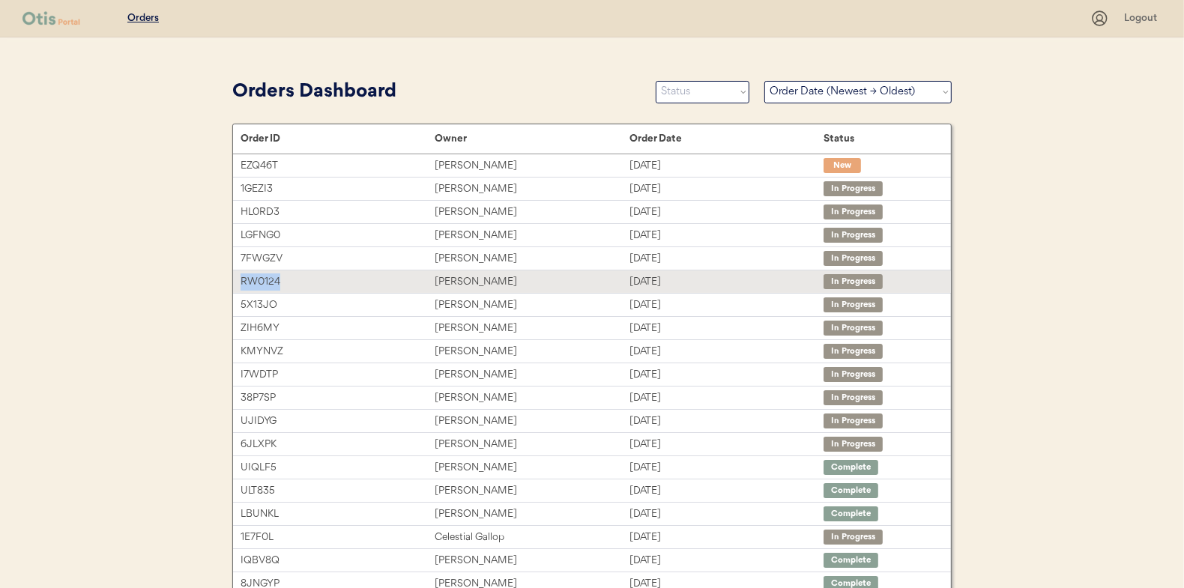
drag, startPoint x: 295, startPoint y: 280, endPoint x: 239, endPoint y: 283, distance: 55.5
click at [239, 283] on div "RW0124 Charmayne Sawers Aug 13, 2025 In Progress" at bounding box center [592, 282] width 718 height 22
copy div "RW0124"
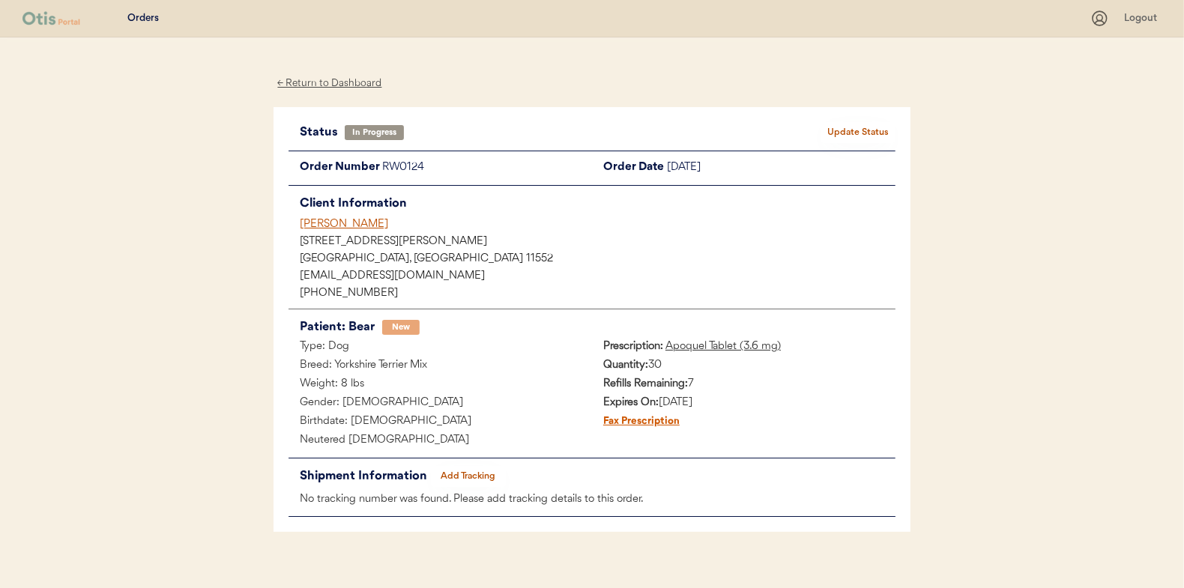
click at [365, 85] on div "← Return to Dashboard" at bounding box center [330, 83] width 112 height 17
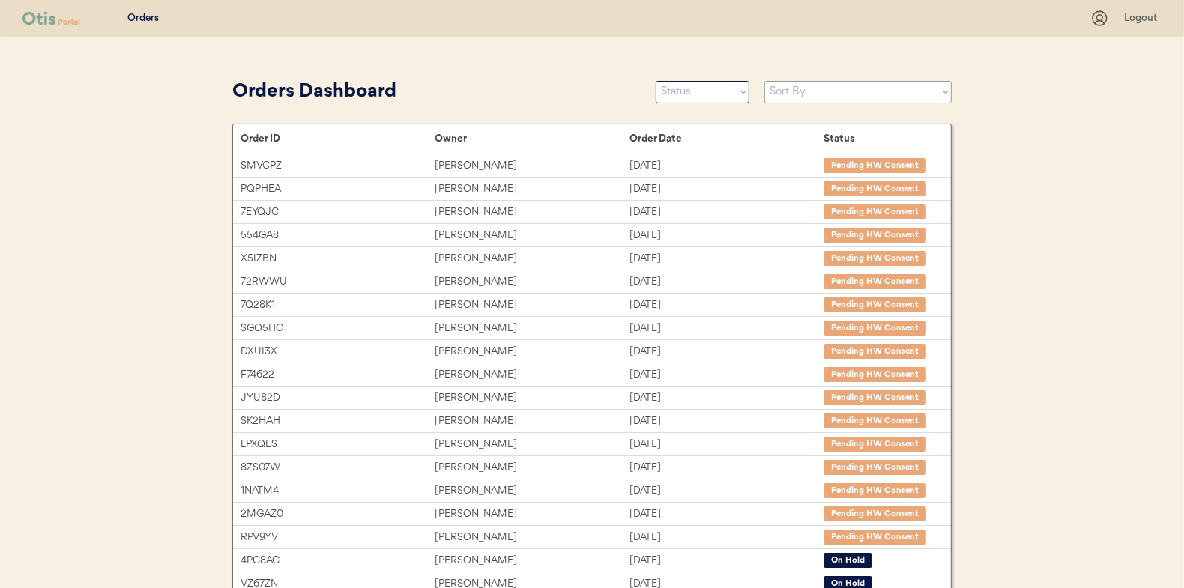
drag, startPoint x: 905, startPoint y: 86, endPoint x: 900, endPoint y: 103, distance: 17.3
click at [905, 86] on select "Sort By Order Date (Newest → Oldest) Order Date (Oldest → Newest)" at bounding box center [858, 92] width 187 height 22
select select ""Order Date (Newest → Oldest)""
click at [765, 81] on select "Sort By Order Date (Newest → Oldest) Order Date (Oldest → Newest)" at bounding box center [858, 92] width 187 height 22
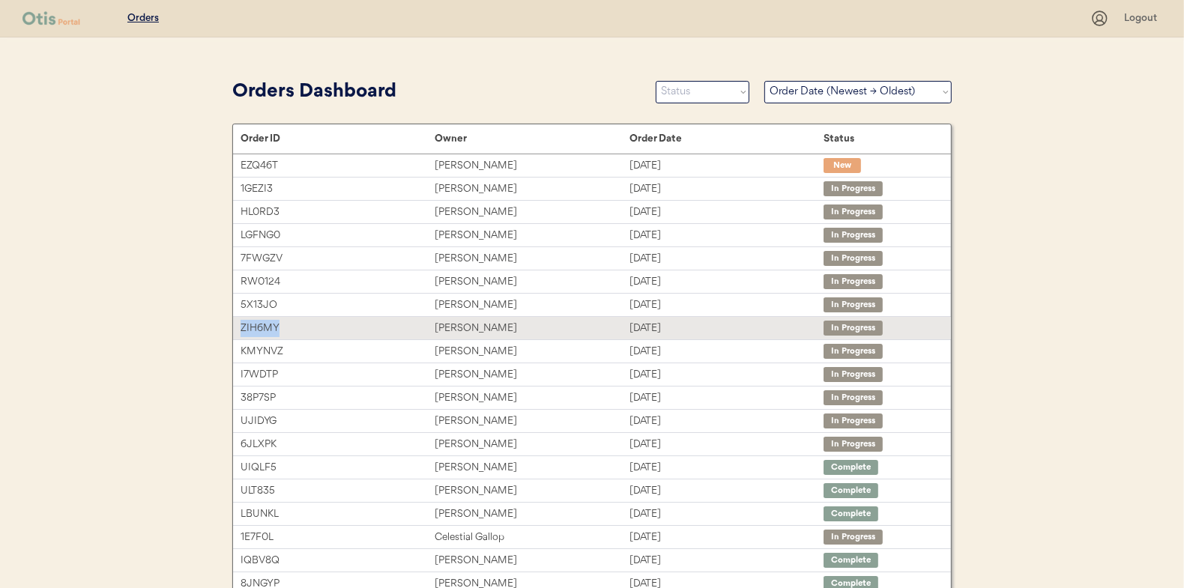
drag, startPoint x: 285, startPoint y: 330, endPoint x: 239, endPoint y: 331, distance: 45.7
click at [239, 331] on div "ZIH6MY [PERSON_NAME] [DATE] In Progress" at bounding box center [592, 328] width 718 height 22
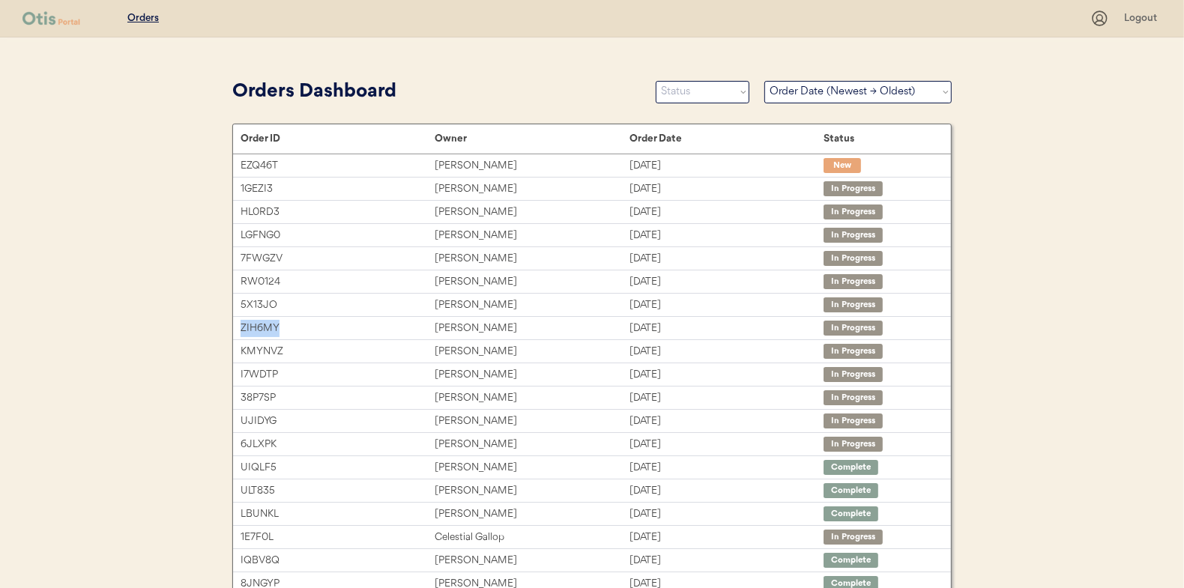
copy div "ZIH6MY"
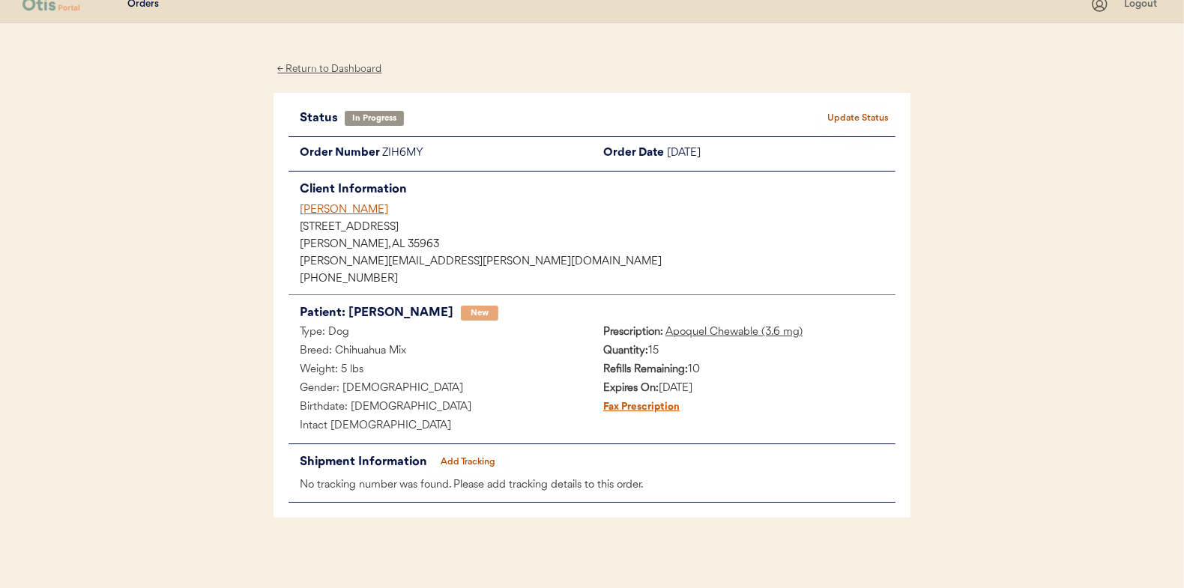
scroll to position [19, 0]
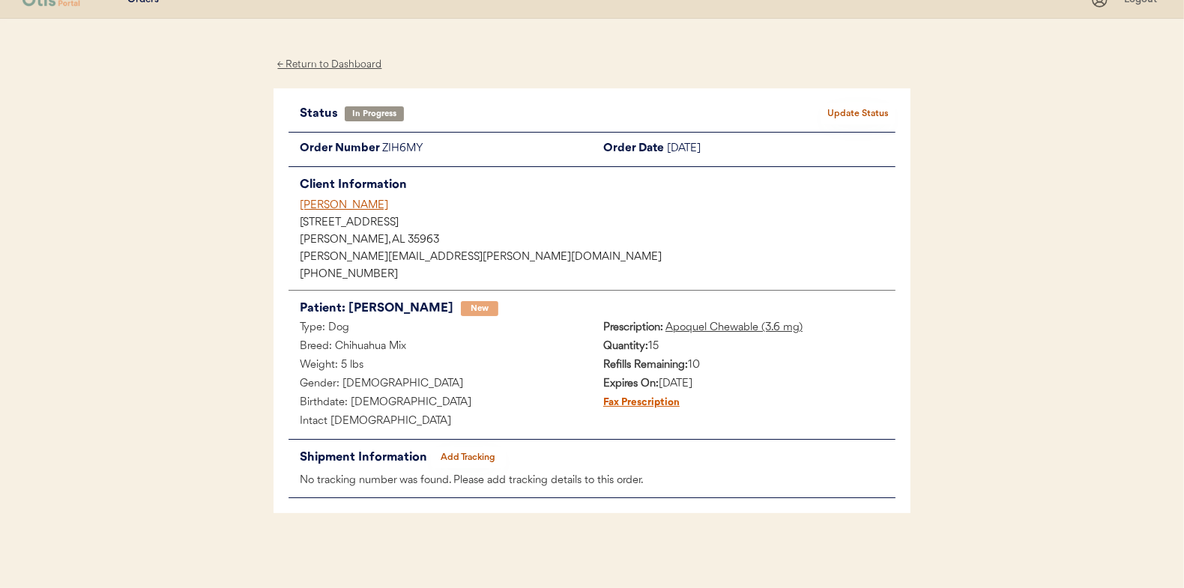
click at [481, 453] on button "Add Tracking" at bounding box center [468, 457] width 75 height 21
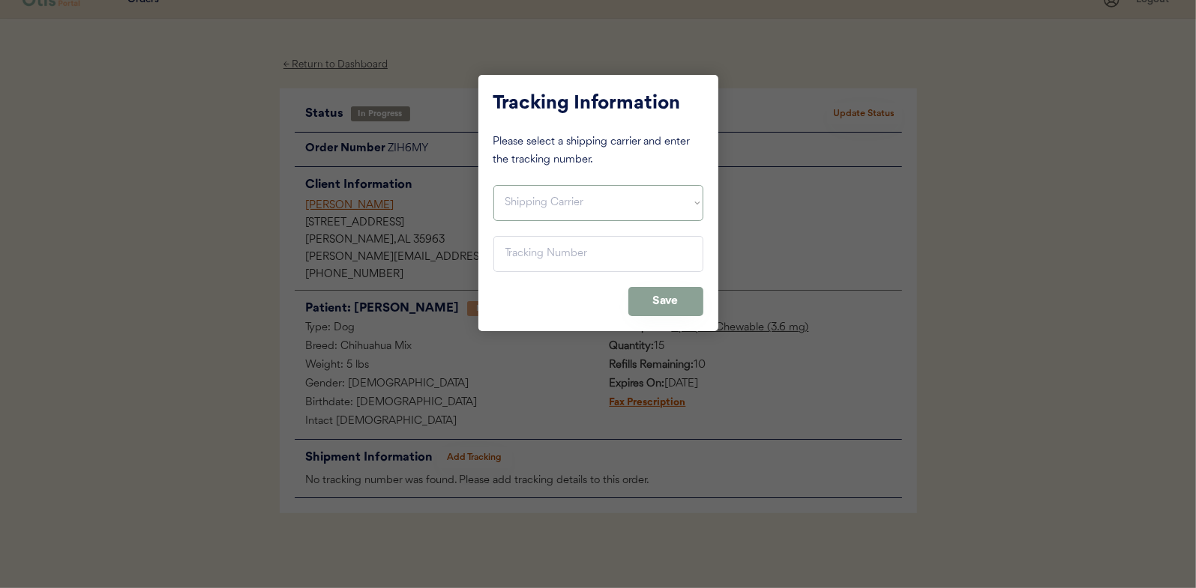
click at [567, 193] on select "Shipping Carrier FedEx FedEx Ground Economy UPS USPS" at bounding box center [598, 203] width 210 height 36
select select ""ups""
click at [493, 185] on select "Shipping Carrier FedEx FedEx Ground Economy UPS USPS" at bounding box center [598, 203] width 210 height 36
click at [571, 259] on input "input" at bounding box center [598, 254] width 210 height 36
paste input "1Z16X77E0109509087"
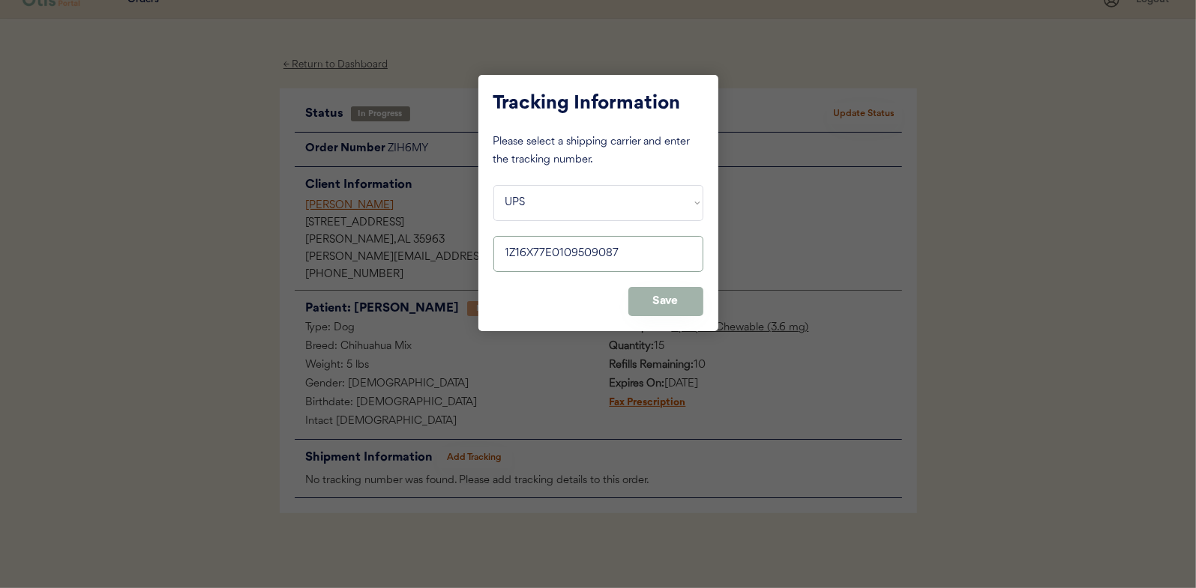
type input "1Z16X77E0109509087"
click at [682, 298] on button "Save" at bounding box center [665, 301] width 75 height 29
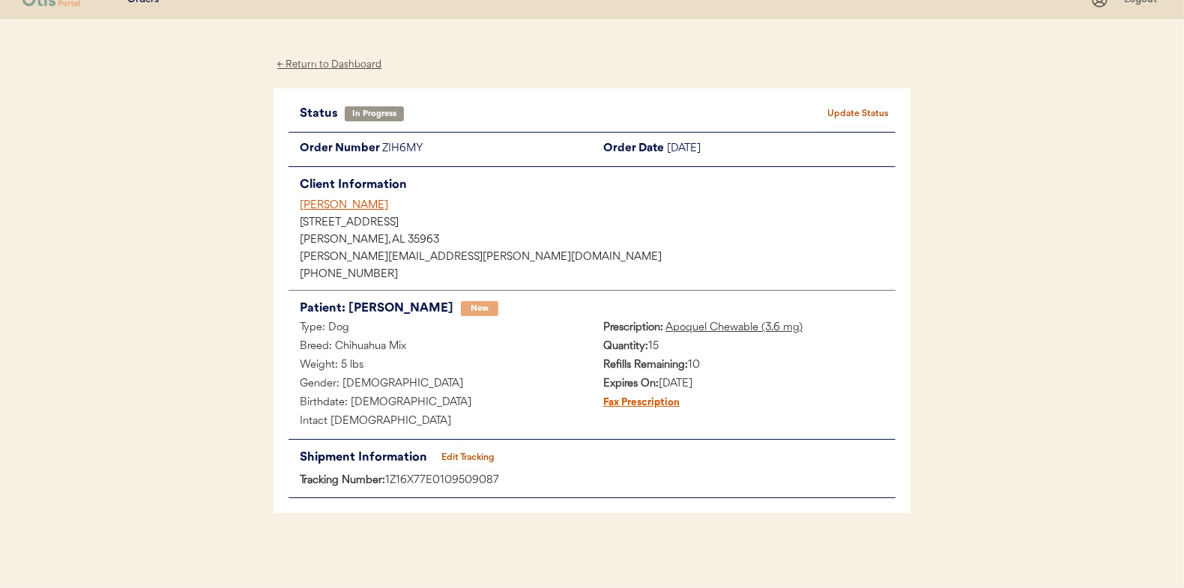
click at [856, 113] on button "Update Status" at bounding box center [858, 113] width 75 height 21
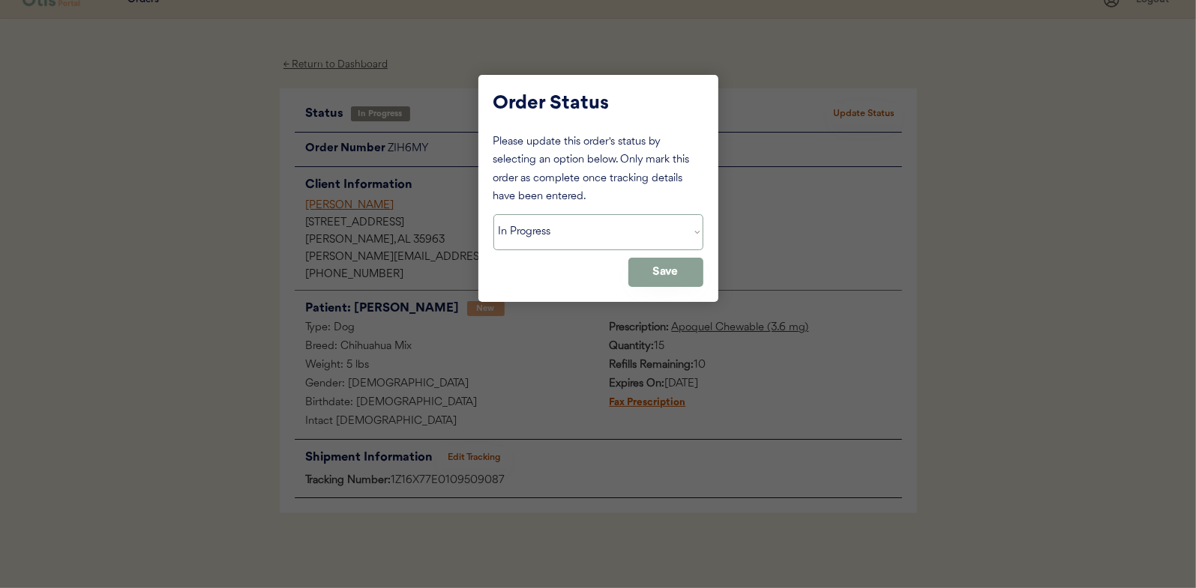
drag, startPoint x: 603, startPoint y: 227, endPoint x: 600, endPoint y: 235, distance: 8.5
click at [603, 227] on select "Status On Hold New In Progress Complete Pending HW Consent Cancelled" at bounding box center [598, 232] width 210 height 36
select select ""complete""
click at [493, 214] on select "Status On Hold New In Progress Complete Pending HW Consent Cancelled" at bounding box center [598, 232] width 210 height 36
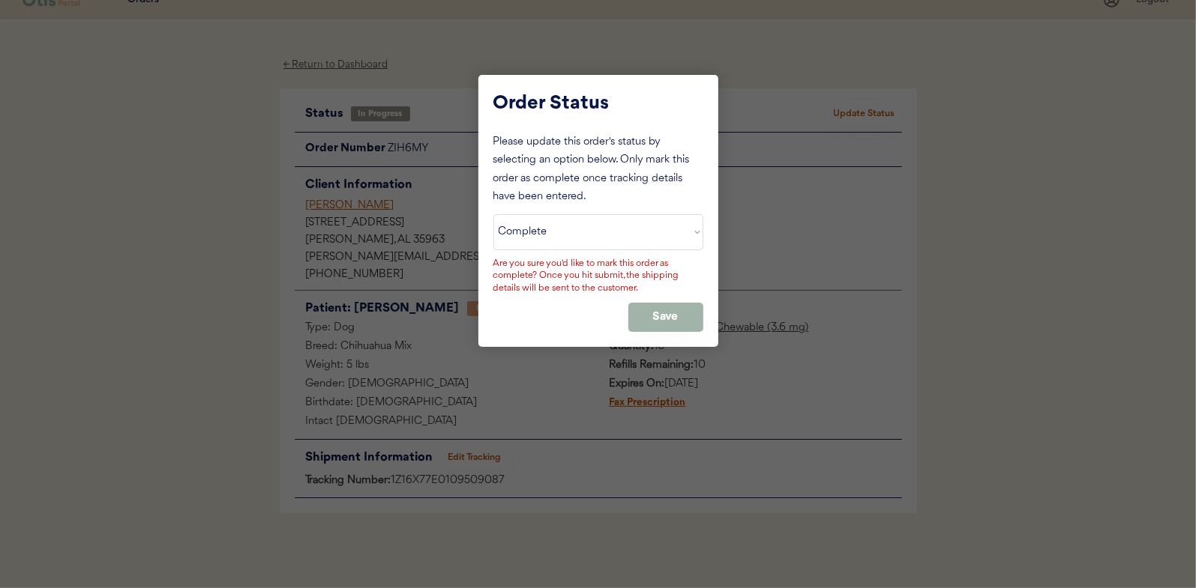
click at [673, 305] on button "Save" at bounding box center [665, 317] width 75 height 29
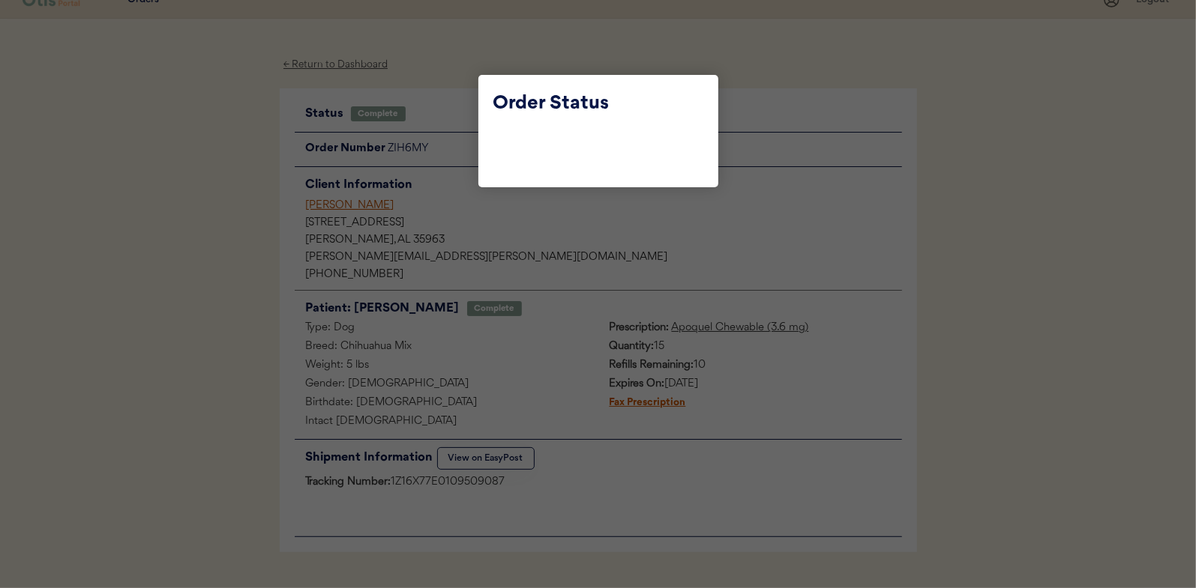
click at [436, 86] on div at bounding box center [598, 294] width 1196 height 588
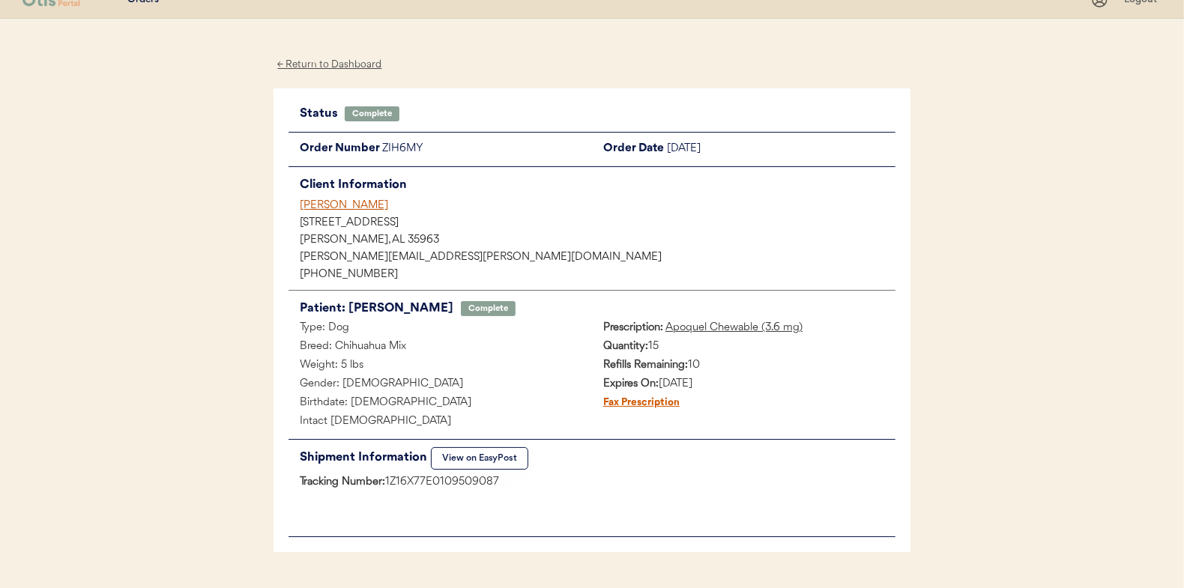
click at [355, 66] on div "← Return to Dashboard" at bounding box center [330, 64] width 112 height 17
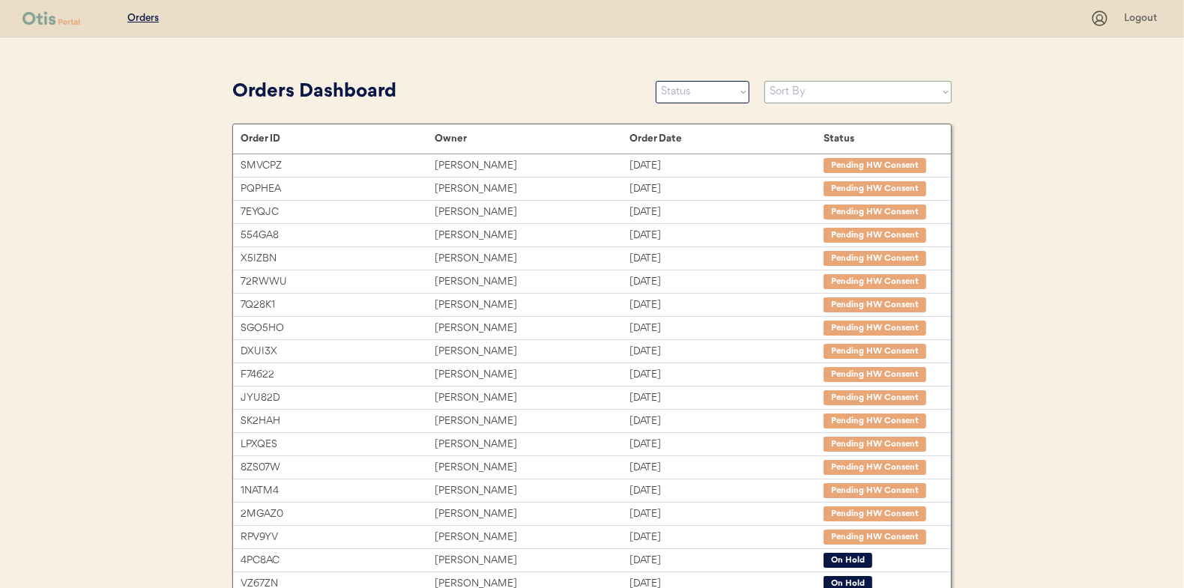
click at [838, 98] on select "Sort By Order Date (Newest → Oldest) Order Date (Oldest → Newest)" at bounding box center [858, 92] width 187 height 22
select select ""Order Date (Newest → Oldest)""
click at [765, 81] on select "Sort By Order Date (Newest → Oldest) Order Date (Oldest → Newest)" at bounding box center [858, 92] width 187 height 22
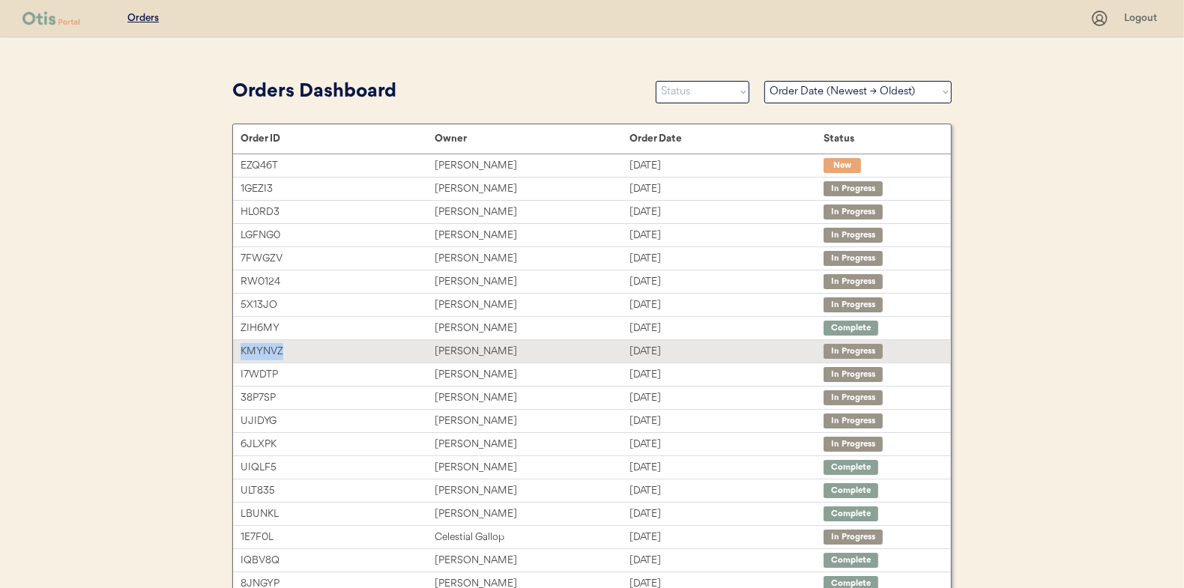
drag, startPoint x: 286, startPoint y: 350, endPoint x: 234, endPoint y: 350, distance: 52.5
click at [234, 350] on div "KMYNVZ [PERSON_NAME] [DATE] In Progress" at bounding box center [592, 351] width 718 height 22
copy div "KMYNVZ"
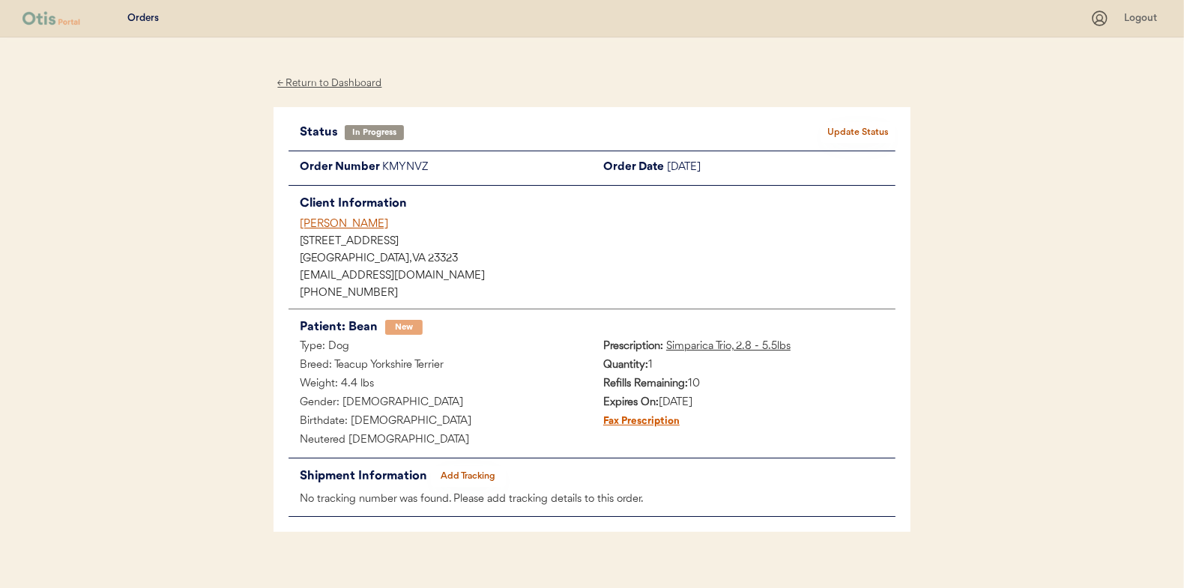
click at [466, 474] on button "Add Tracking" at bounding box center [468, 476] width 75 height 21
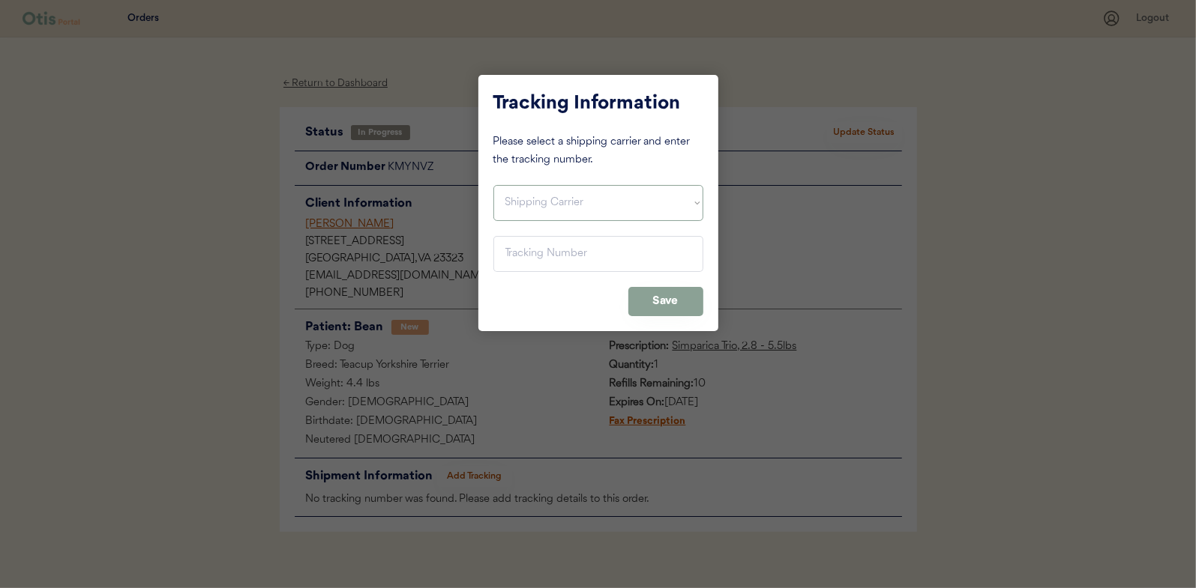
click at [576, 195] on select "Shipping Carrier FedEx FedEx Ground Economy UPS USPS" at bounding box center [598, 203] width 210 height 36
select select ""usps""
click at [493, 185] on select "Shipping Carrier FedEx FedEx Ground Economy UPS USPS" at bounding box center [598, 203] width 210 height 36
click at [585, 262] on input "input" at bounding box center [598, 254] width 210 height 36
paste input "9400150105800020526017"
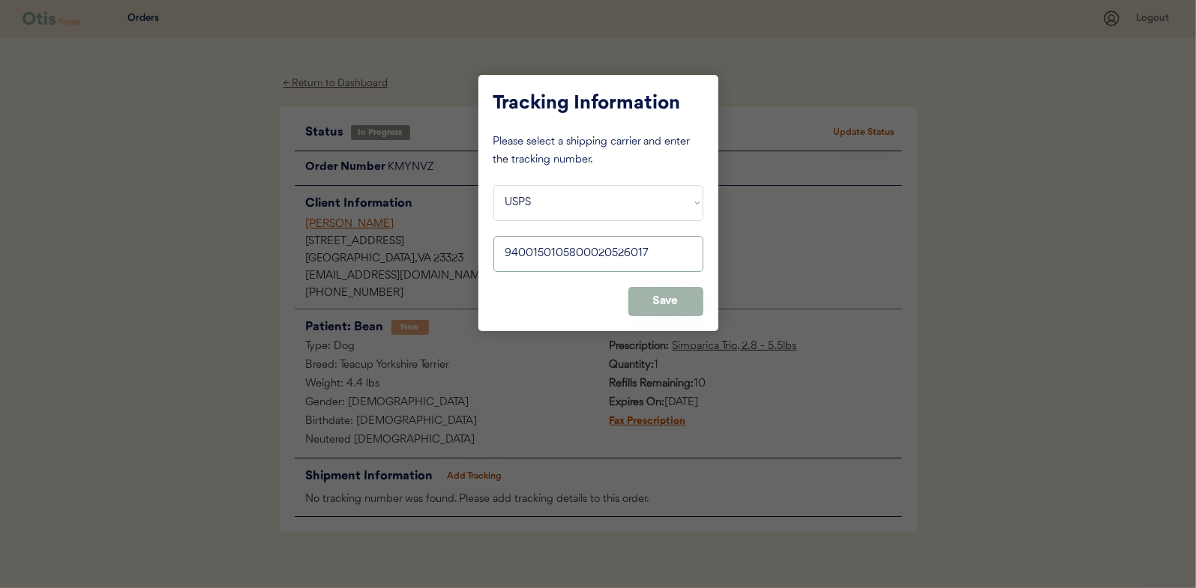
type input "9400150105800020526017"
click at [650, 304] on button "Save" at bounding box center [665, 301] width 75 height 29
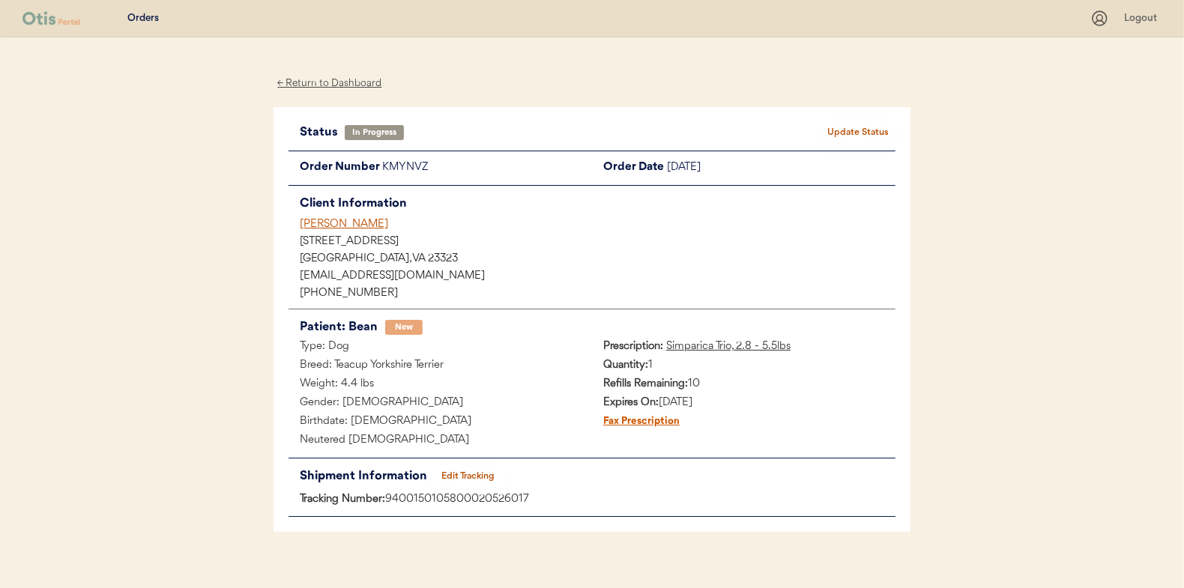
click at [859, 124] on button "Update Status" at bounding box center [858, 132] width 75 height 21
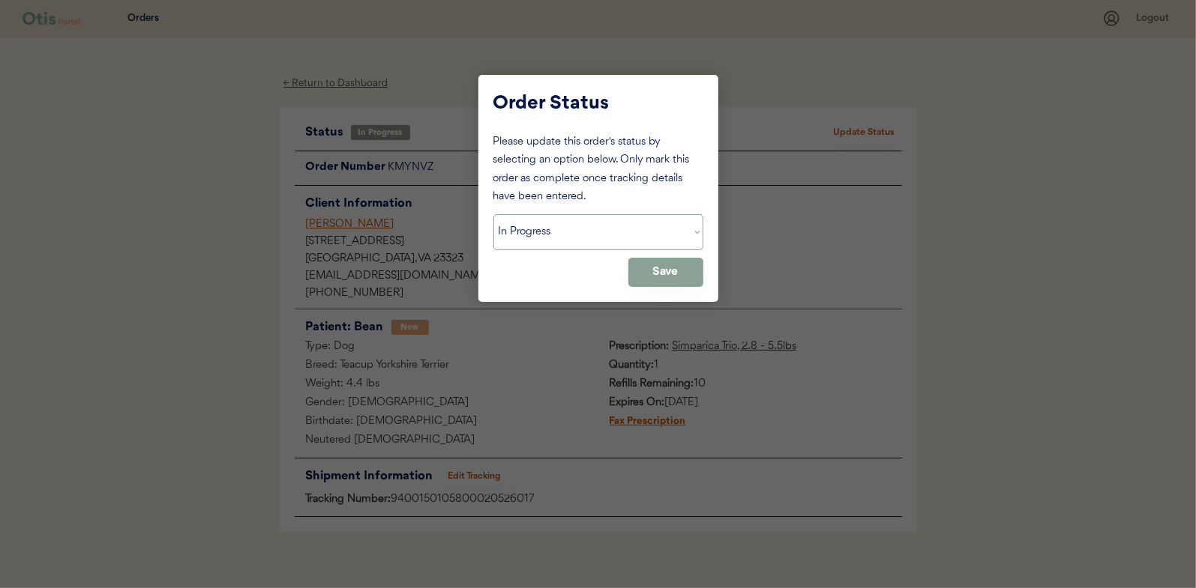
click at [618, 236] on select "Status On Hold New In Progress Complete Pending HW Consent Cancelled" at bounding box center [598, 232] width 210 height 36
select select ""complete""
click at [493, 214] on select "Status On Hold New In Progress Complete Pending HW Consent Cancelled" at bounding box center [598, 232] width 210 height 36
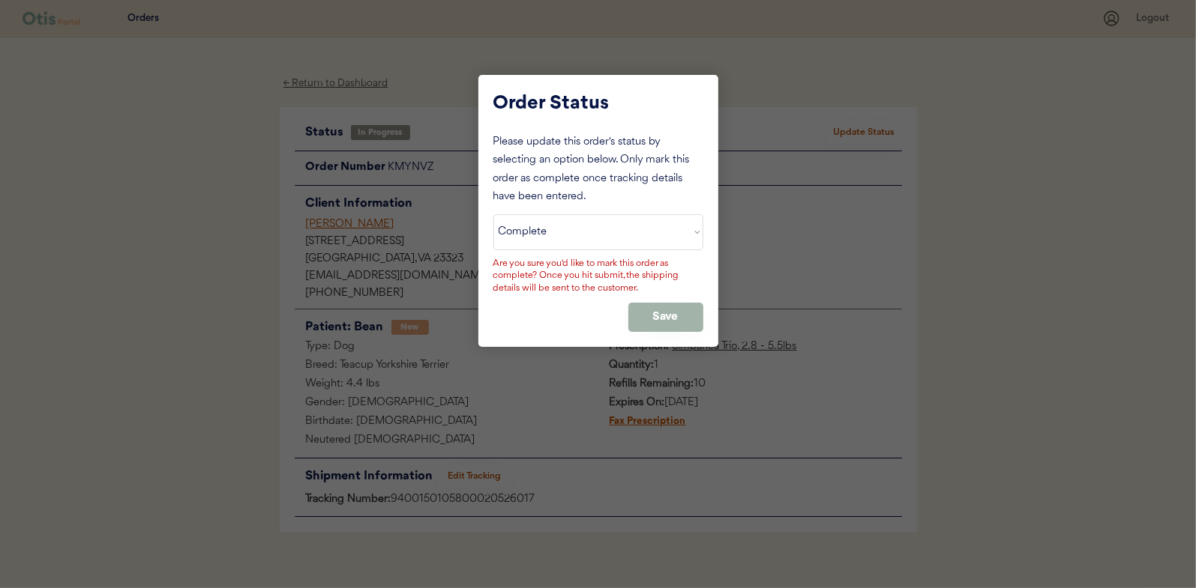
click at [666, 311] on button "Save" at bounding box center [665, 317] width 75 height 29
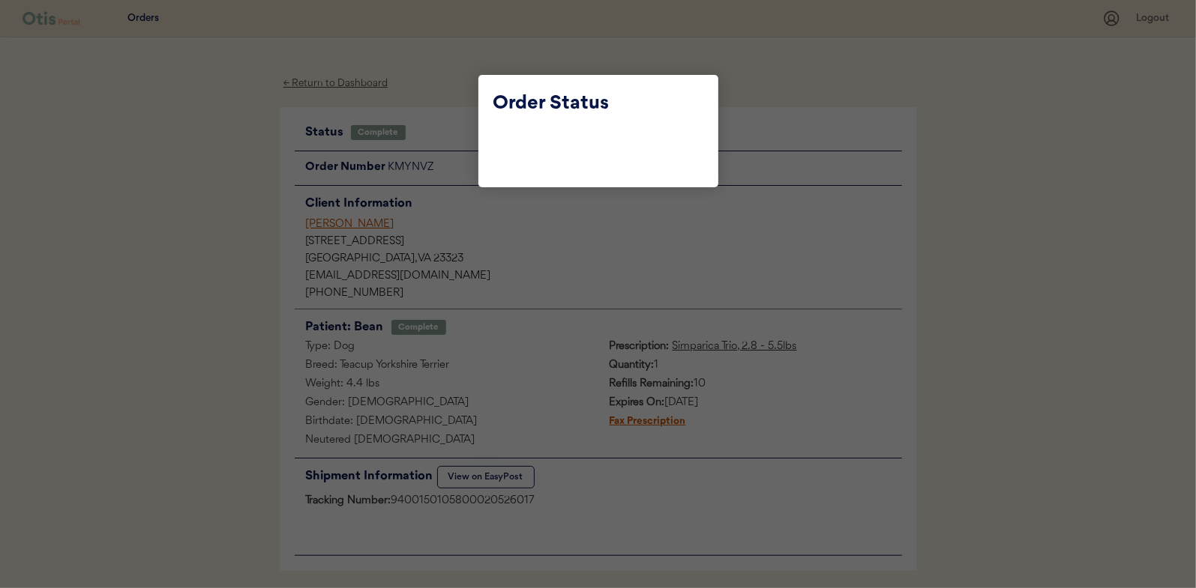
click at [454, 109] on div at bounding box center [598, 294] width 1196 height 588
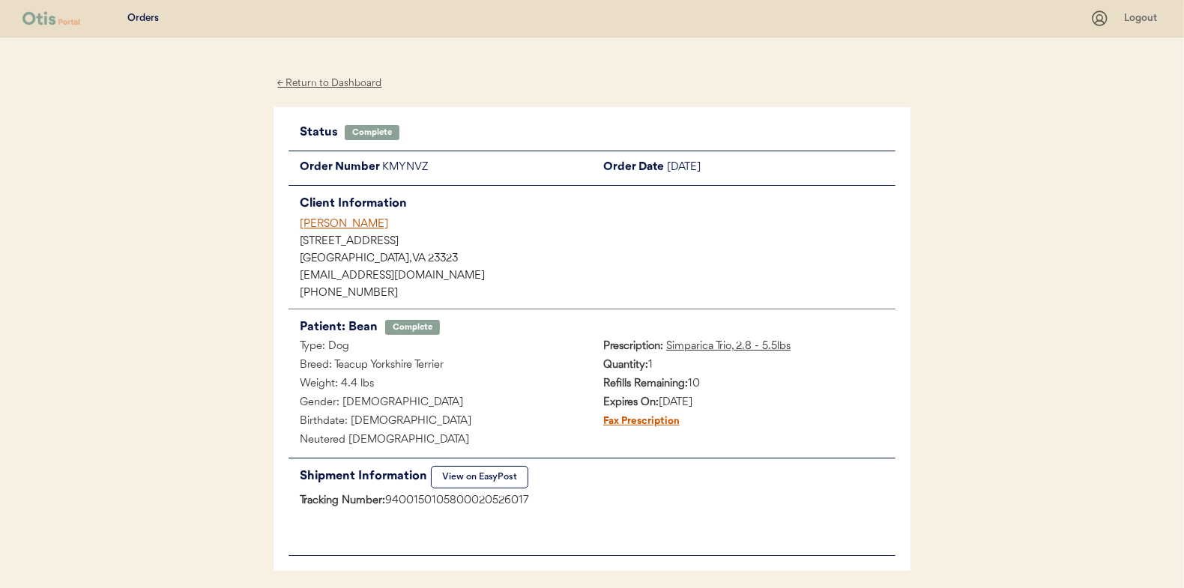
click at [373, 84] on div "← Return to Dashboard" at bounding box center [330, 83] width 112 height 17
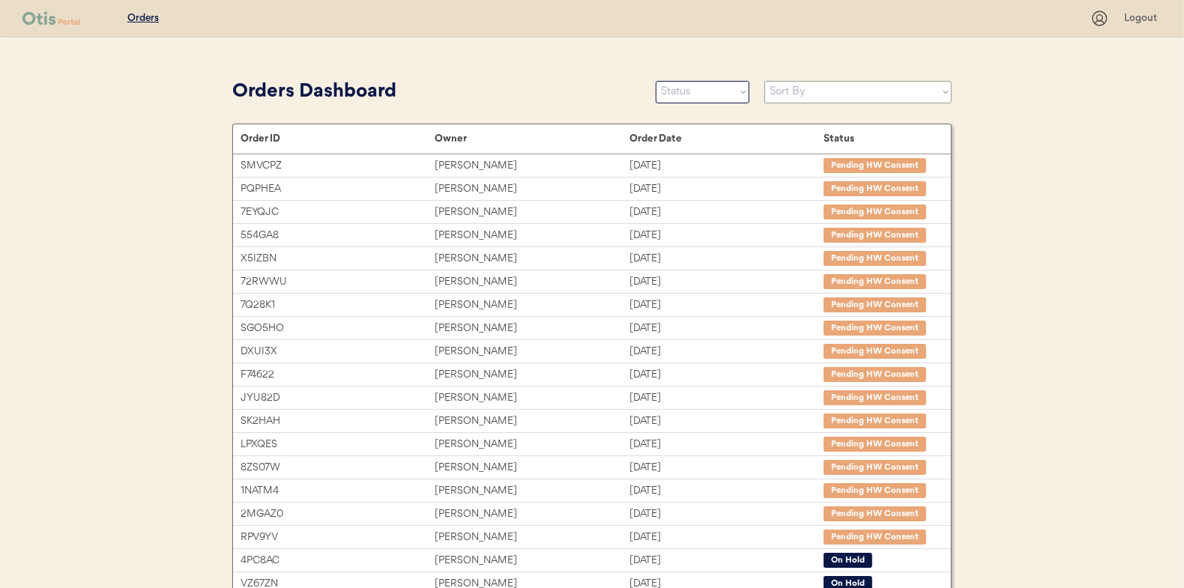
click at [853, 88] on select "Sort By Order Date (Newest → Oldest) Order Date (Oldest → Newest)" at bounding box center [858, 92] width 187 height 22
select select ""Order Date (Newest → Oldest)""
click at [765, 81] on select "Sort By Order Date (Newest → Oldest) Order Date (Oldest → Newest)" at bounding box center [858, 92] width 187 height 22
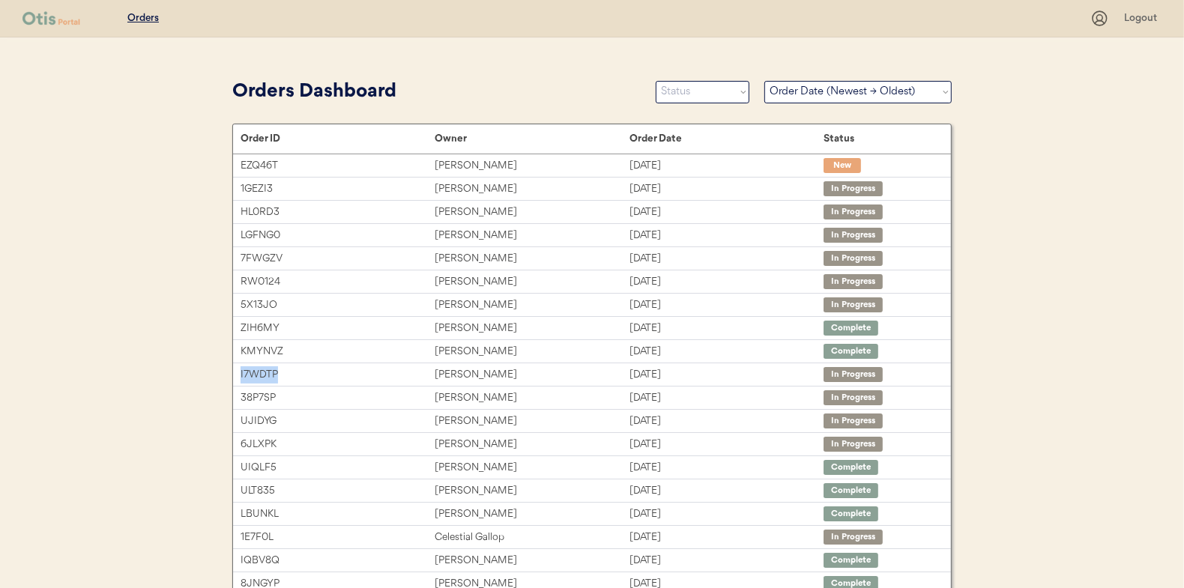
drag, startPoint x: 298, startPoint y: 379, endPoint x: 229, endPoint y: 379, distance: 69.0
click at [229, 379] on div "Orders Dashboard Status On Hold New In Progress Complete Pending HW Consent Can…" at bounding box center [592, 448] width 750 height 747
copy div "I7WDTP"
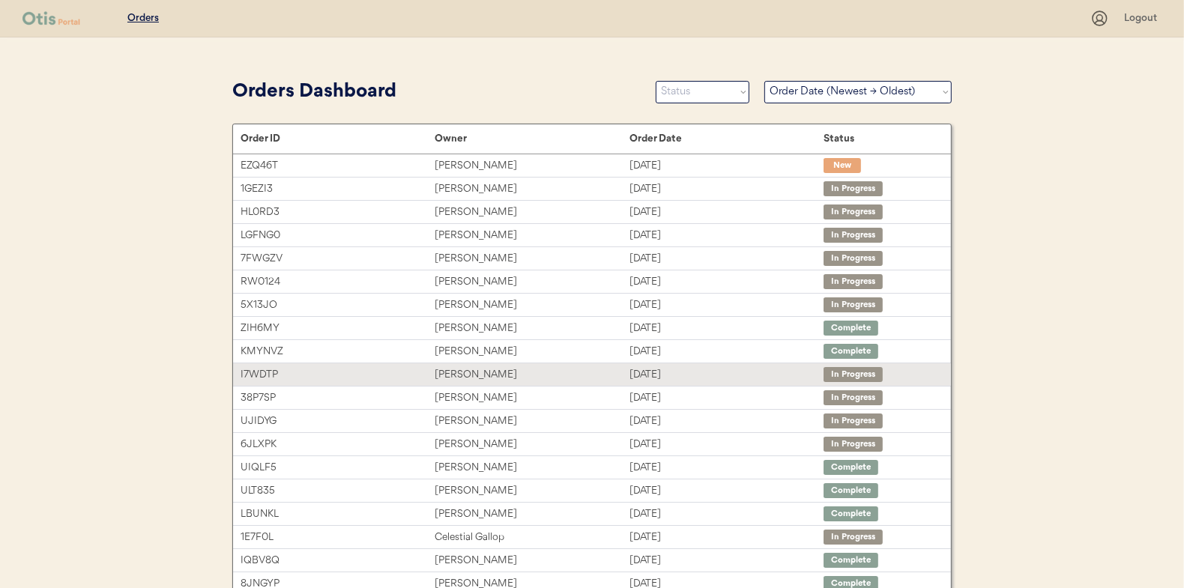
click at [696, 371] on div "Aug 13, 2025" at bounding box center [727, 375] width 194 height 17
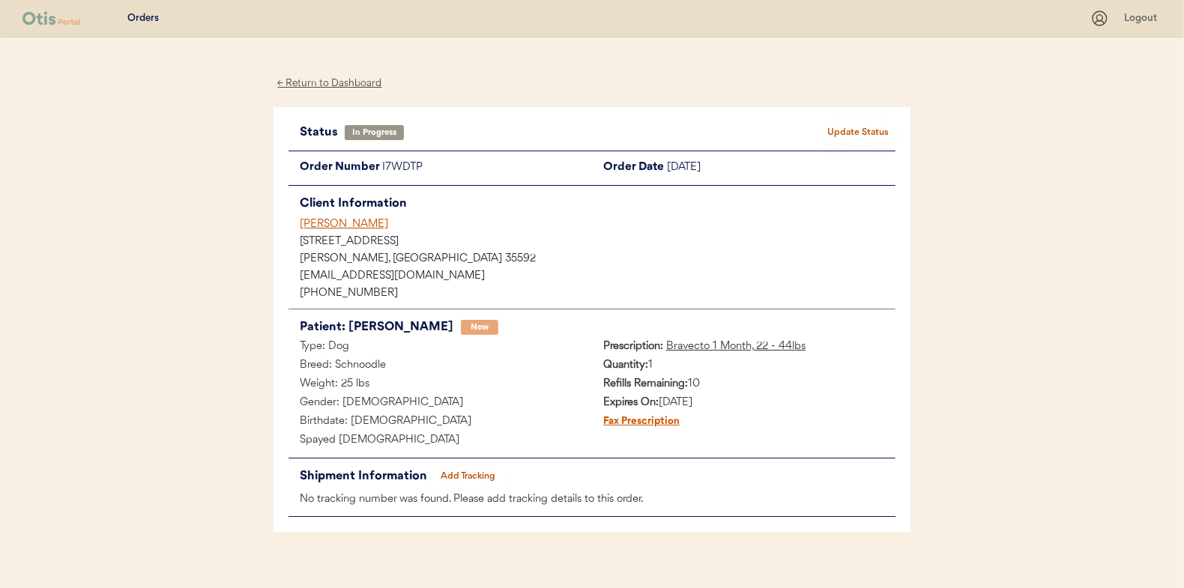
click at [459, 478] on button "Add Tracking" at bounding box center [468, 476] width 75 height 21
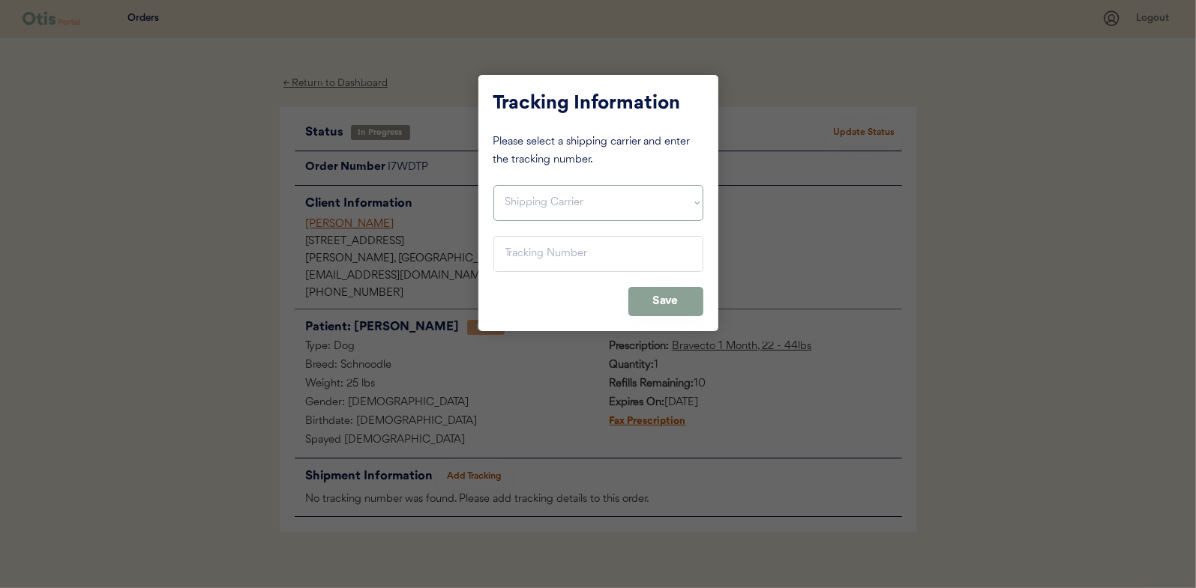
click at [582, 205] on select "Shipping Carrier FedEx FedEx Ground Economy UPS USPS" at bounding box center [598, 203] width 210 height 36
select select ""usps""
click at [493, 185] on select "Shipping Carrier FedEx FedEx Ground Economy UPS USPS" at bounding box center [598, 203] width 210 height 36
click at [569, 265] on input "input" at bounding box center [598, 254] width 210 height 36
paste input "9400150105800020519828"
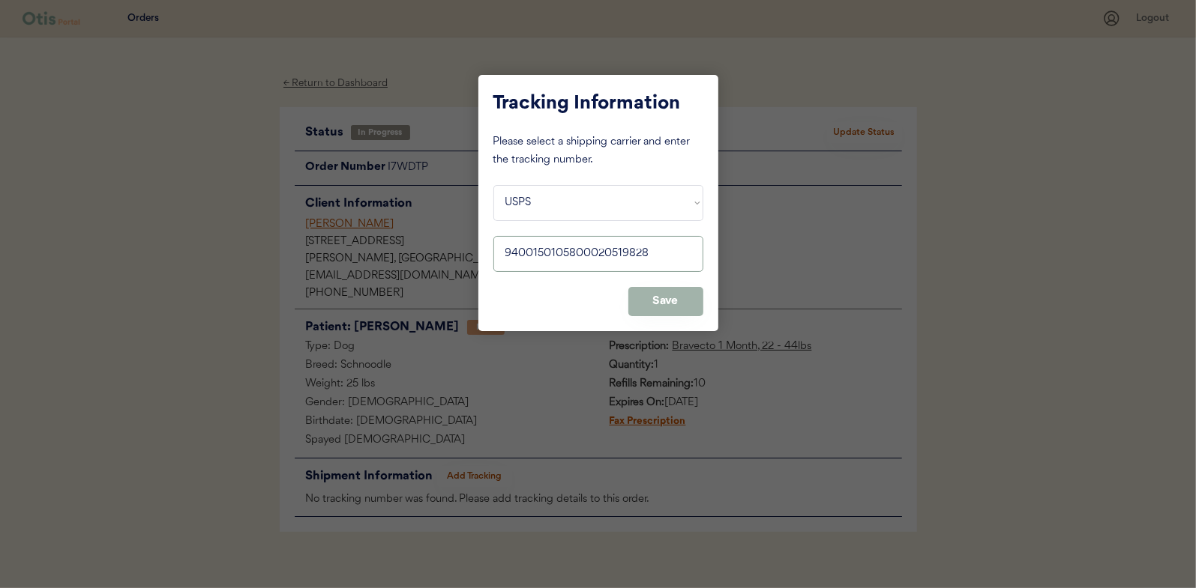
type input "9400150105800020519828"
click at [663, 307] on button "Save" at bounding box center [665, 301] width 75 height 29
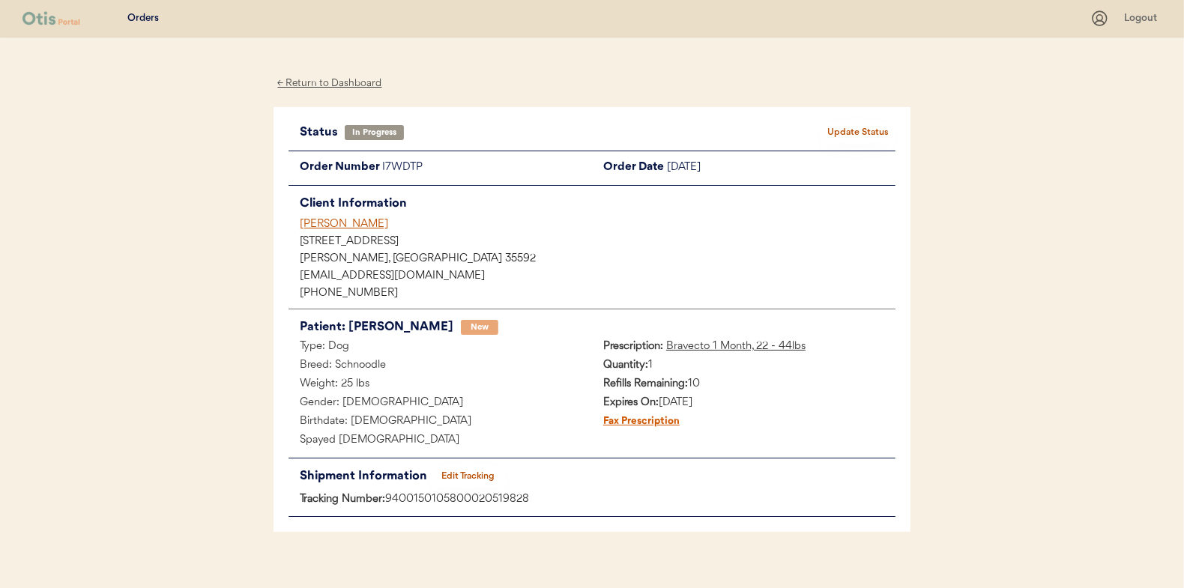
click at [861, 130] on button "Update Status" at bounding box center [858, 132] width 75 height 21
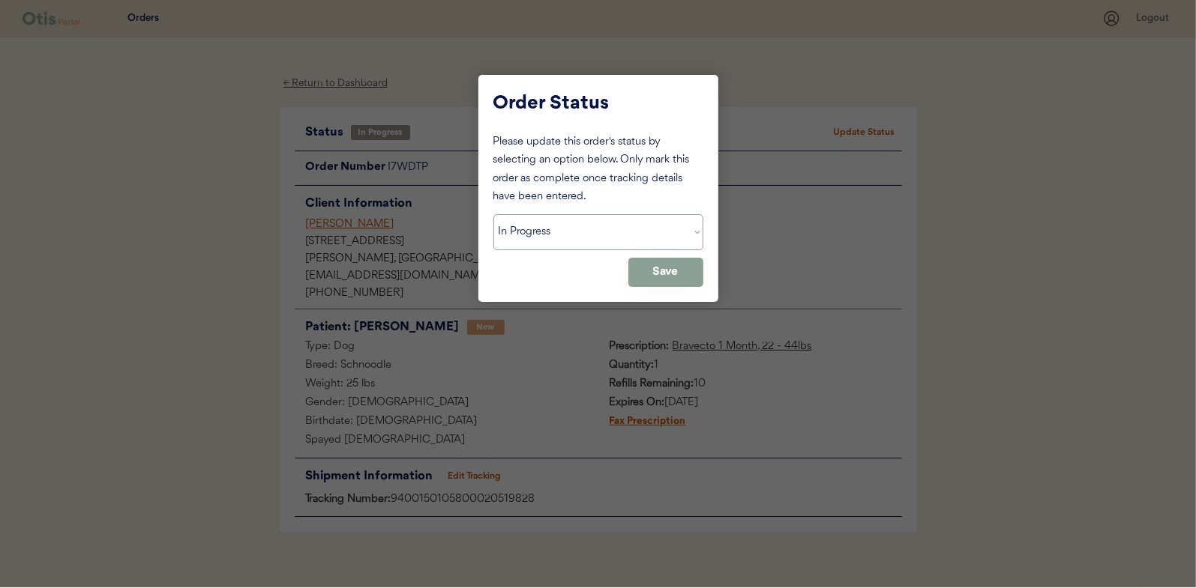
click at [616, 235] on select "Status On Hold New In Progress Complete Pending HW Consent Cancelled" at bounding box center [598, 232] width 210 height 36
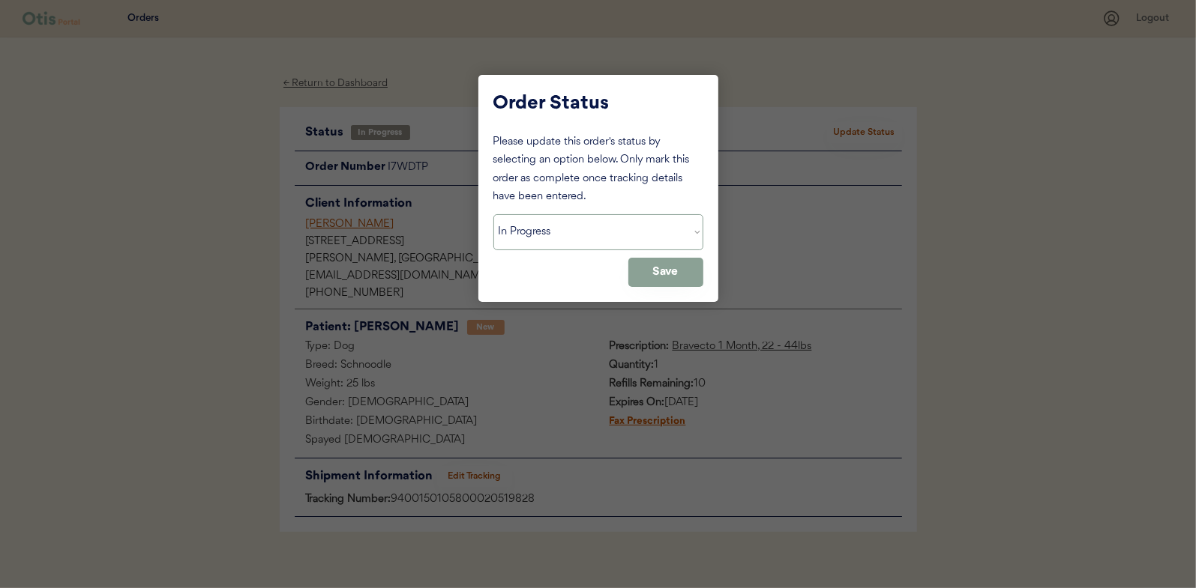
select select ""complete""
click at [493, 214] on select "Status On Hold New In Progress Complete Pending HW Consent Cancelled" at bounding box center [598, 232] width 210 height 36
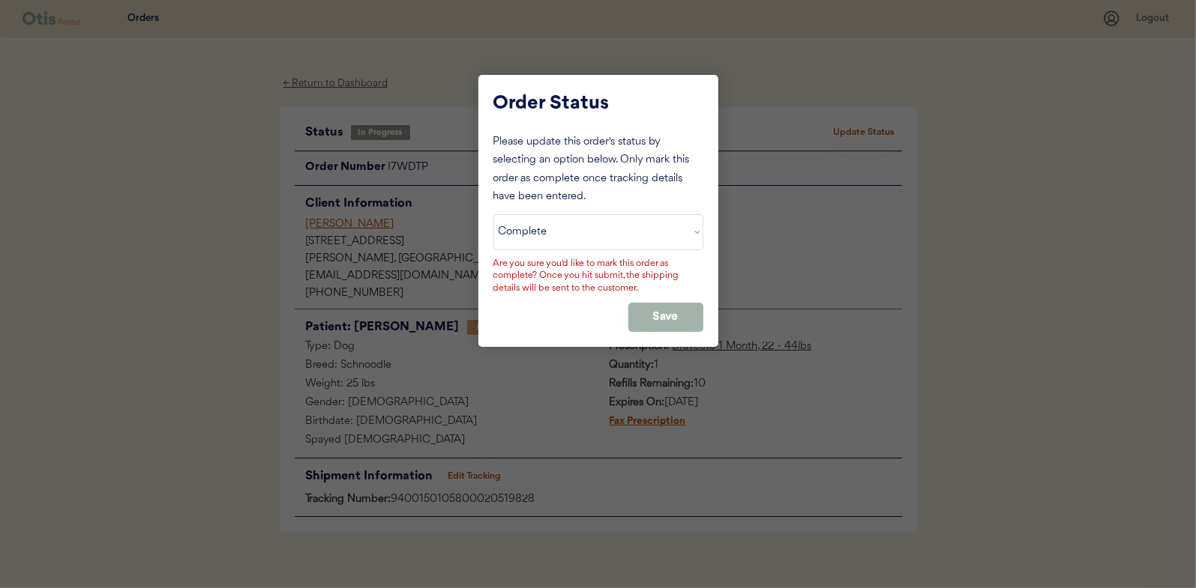
click at [632, 318] on button "Save" at bounding box center [665, 317] width 75 height 29
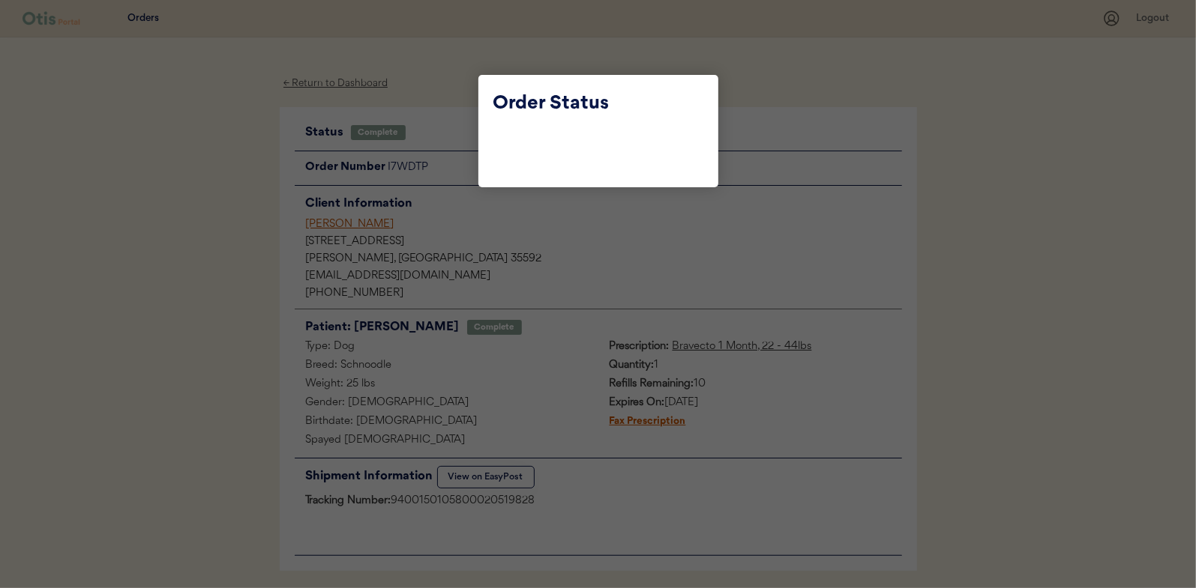
click at [474, 87] on div at bounding box center [598, 294] width 1196 height 588
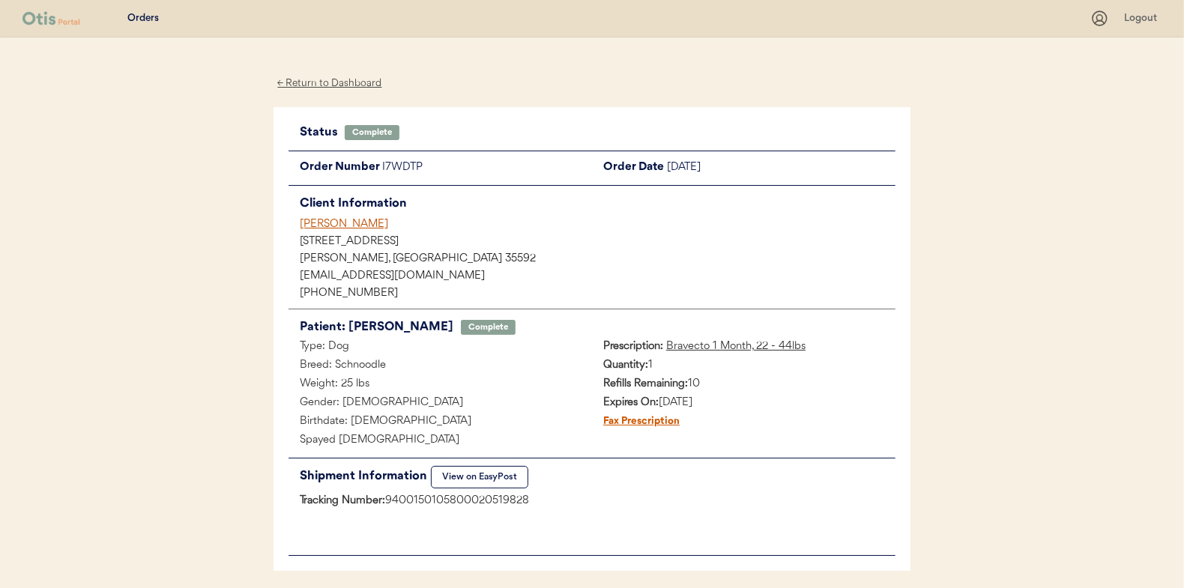
click at [355, 80] on div "← Return to Dashboard" at bounding box center [330, 83] width 112 height 17
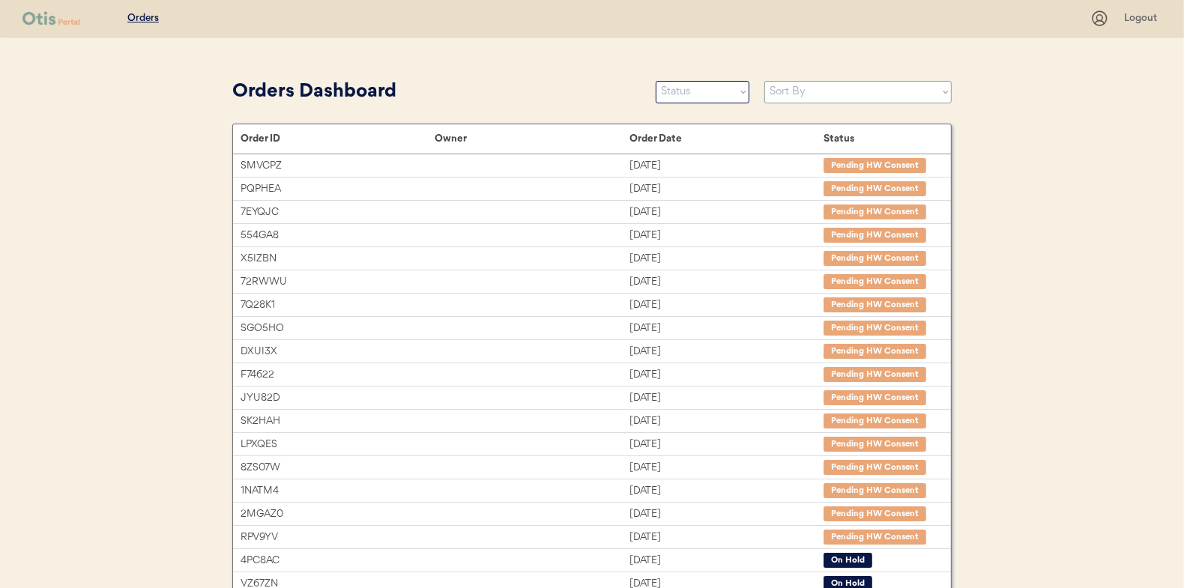
click at [869, 94] on select "Sort By Order Date (Newest → Oldest) Order Date (Oldest → Newest)" at bounding box center [858, 92] width 187 height 22
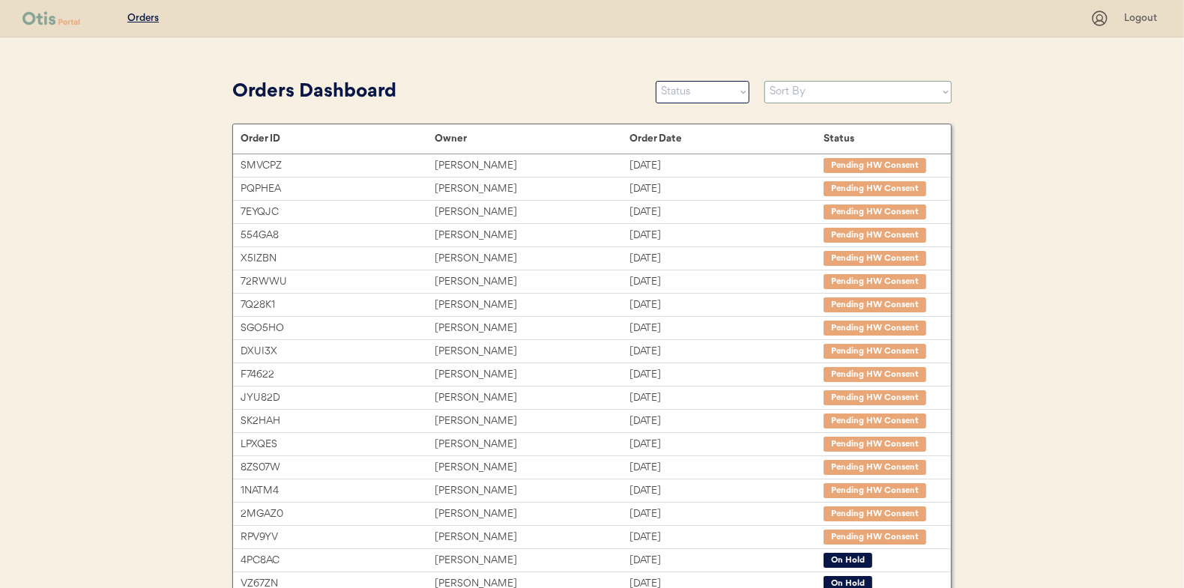
select select ""Order Date (Newest → Oldest)""
click at [765, 81] on select "Sort By Order Date (Newest → Oldest) Order Date (Oldest → Newest)" at bounding box center [858, 92] width 187 height 22
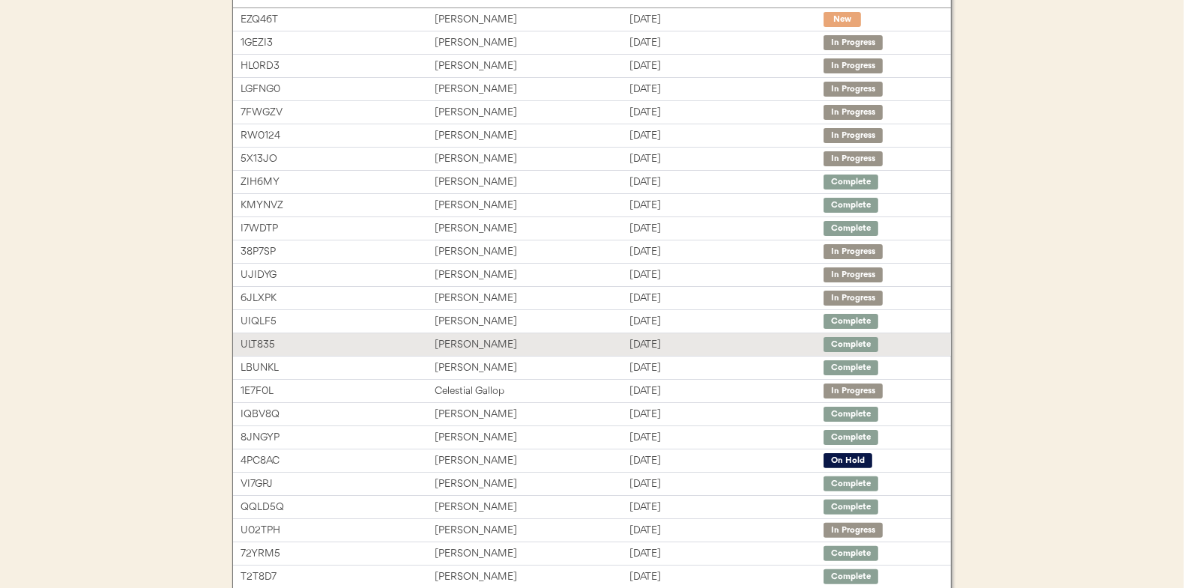
scroll to position [150, 0]
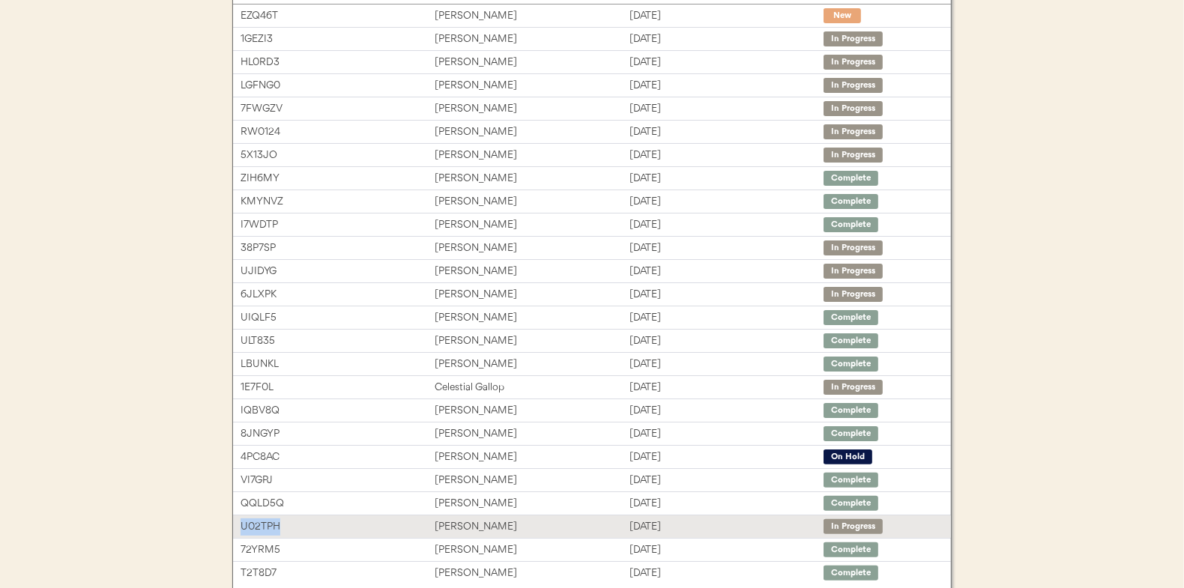
drag, startPoint x: 285, startPoint y: 524, endPoint x: 239, endPoint y: 525, distance: 45.7
click at [239, 525] on div "U02TPH [PERSON_NAME] [DATE] In Progress" at bounding box center [592, 527] width 718 height 22
copy div "U02TPH"
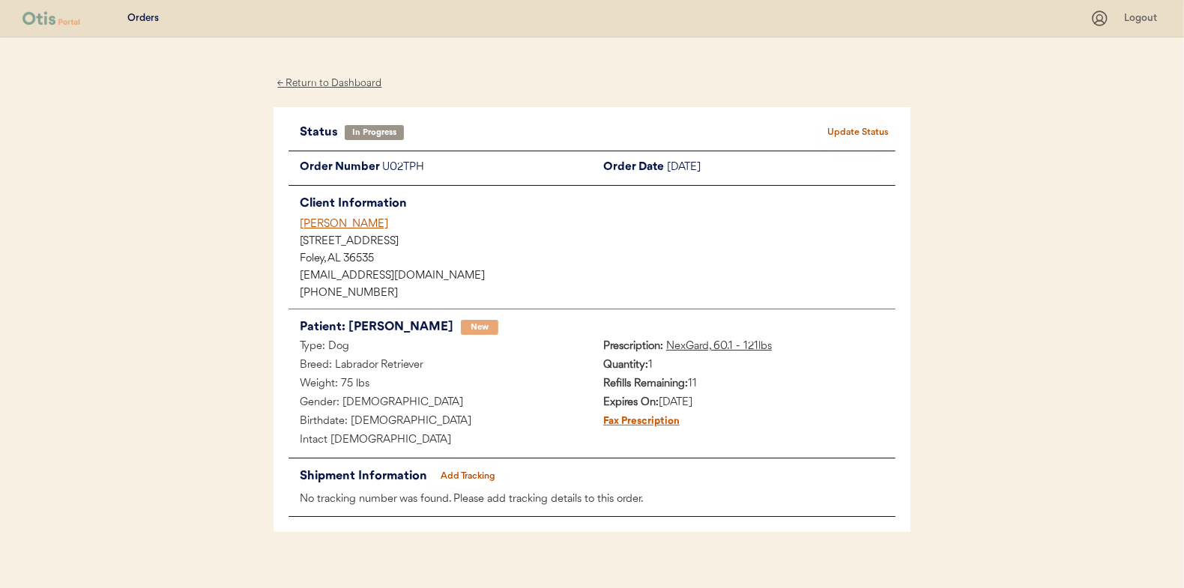
click at [359, 84] on div "← Return to Dashboard" at bounding box center [330, 83] width 112 height 17
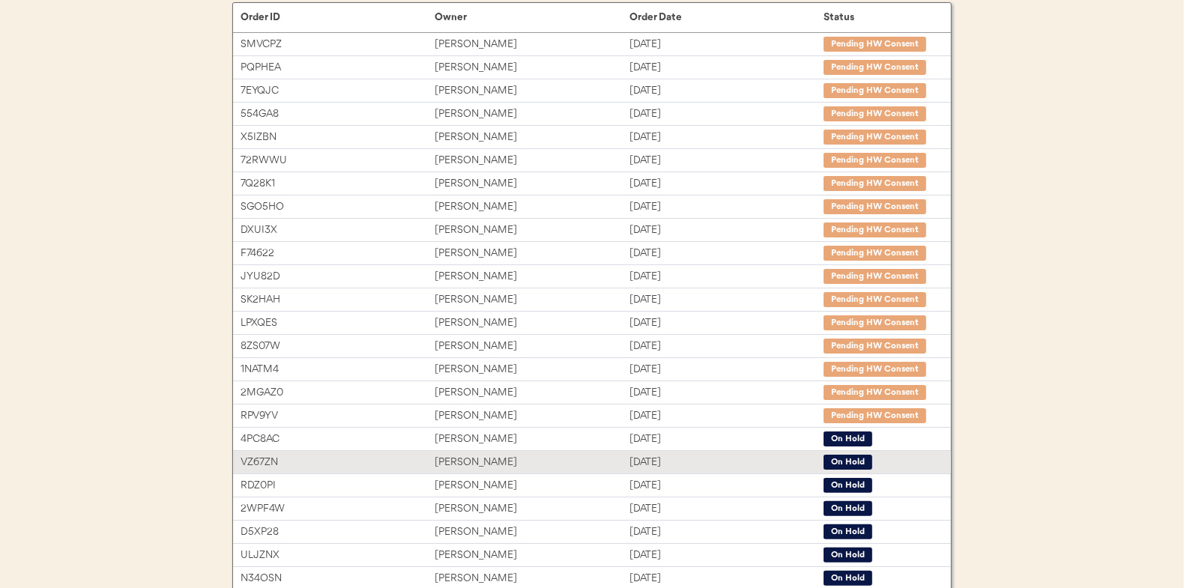
scroll to position [230, 0]
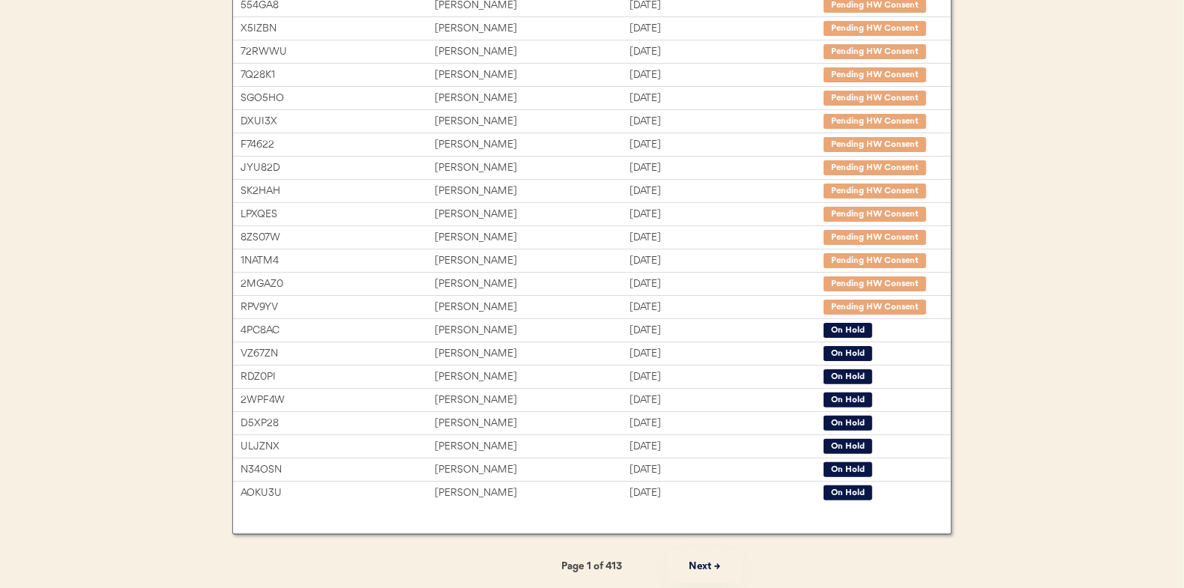
click at [705, 567] on button "Next →" at bounding box center [704, 567] width 75 height 34
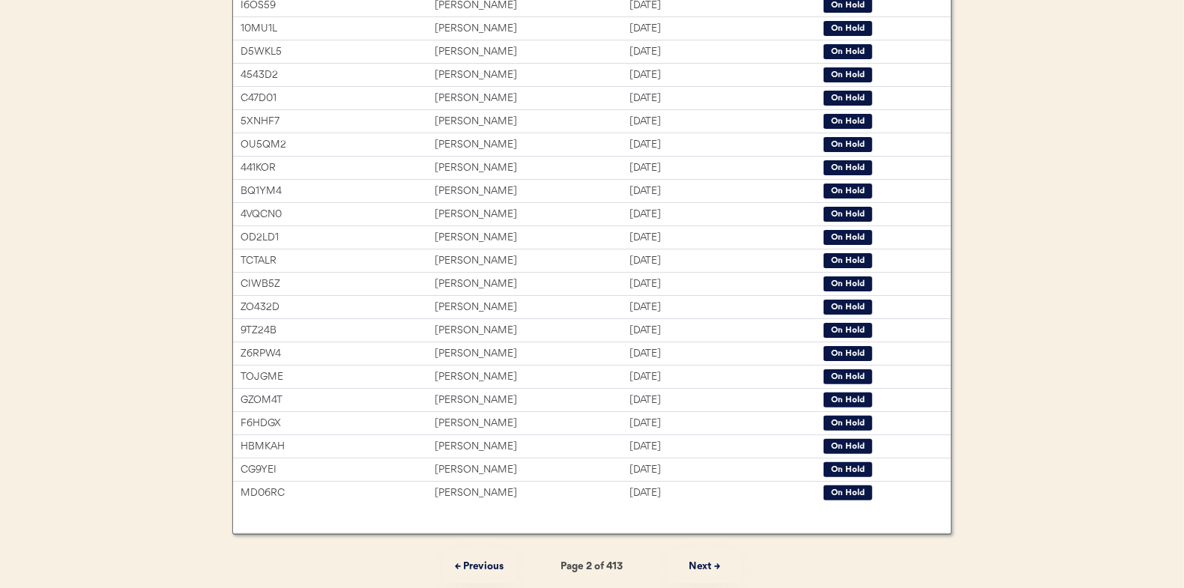
click at [705, 567] on button "Next →" at bounding box center [704, 567] width 75 height 34
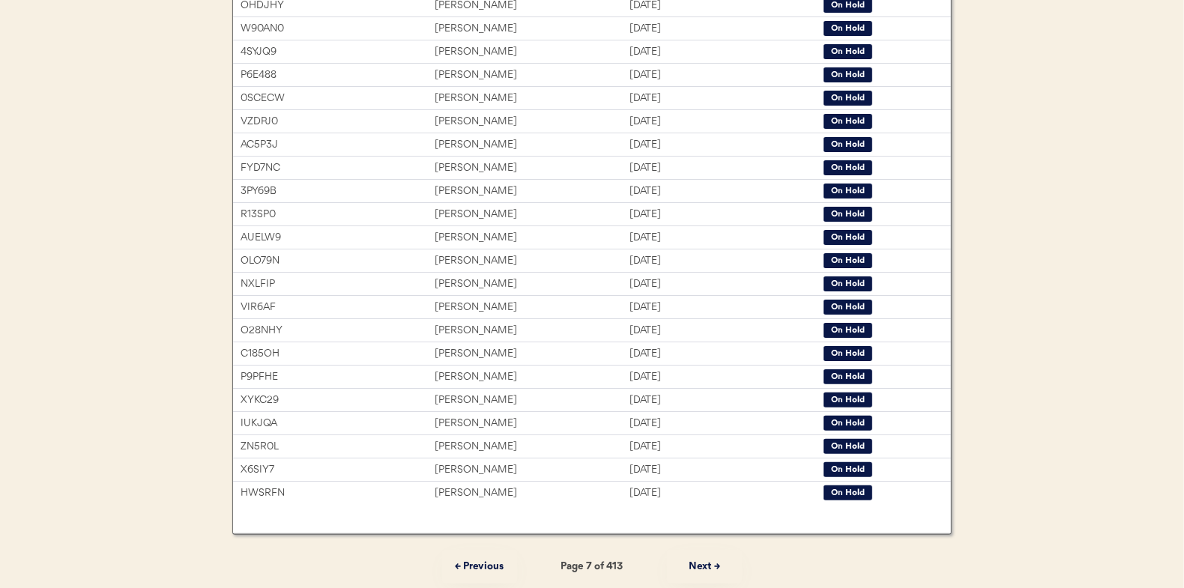
click at [705, 567] on button "Next →" at bounding box center [704, 567] width 75 height 34
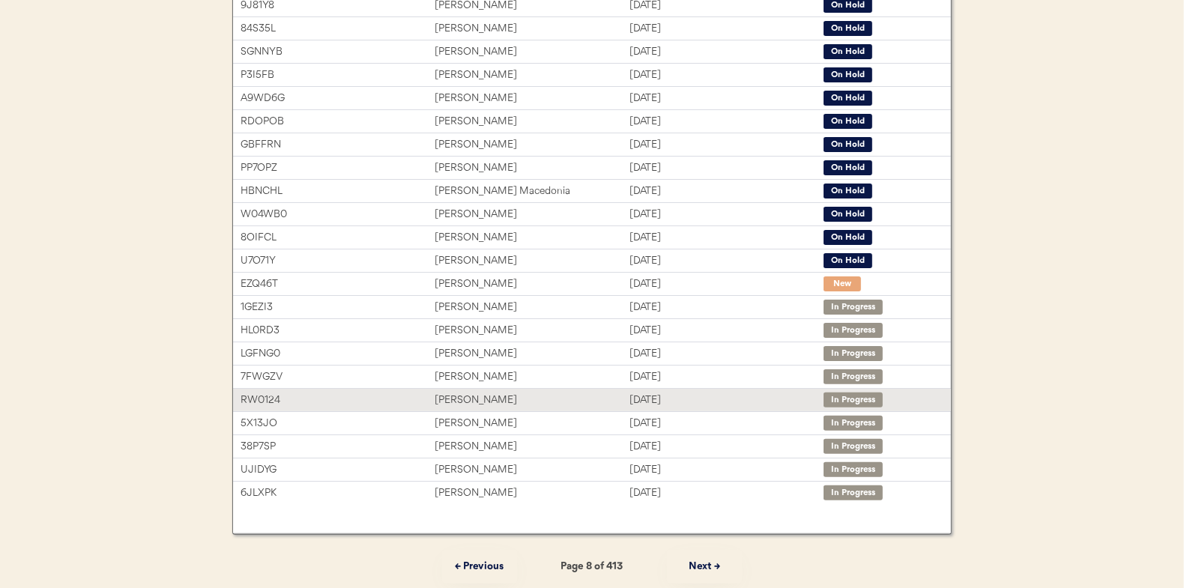
click at [747, 389] on div "RW0124 [PERSON_NAME] [DATE] In Progress" at bounding box center [592, 400] width 718 height 22
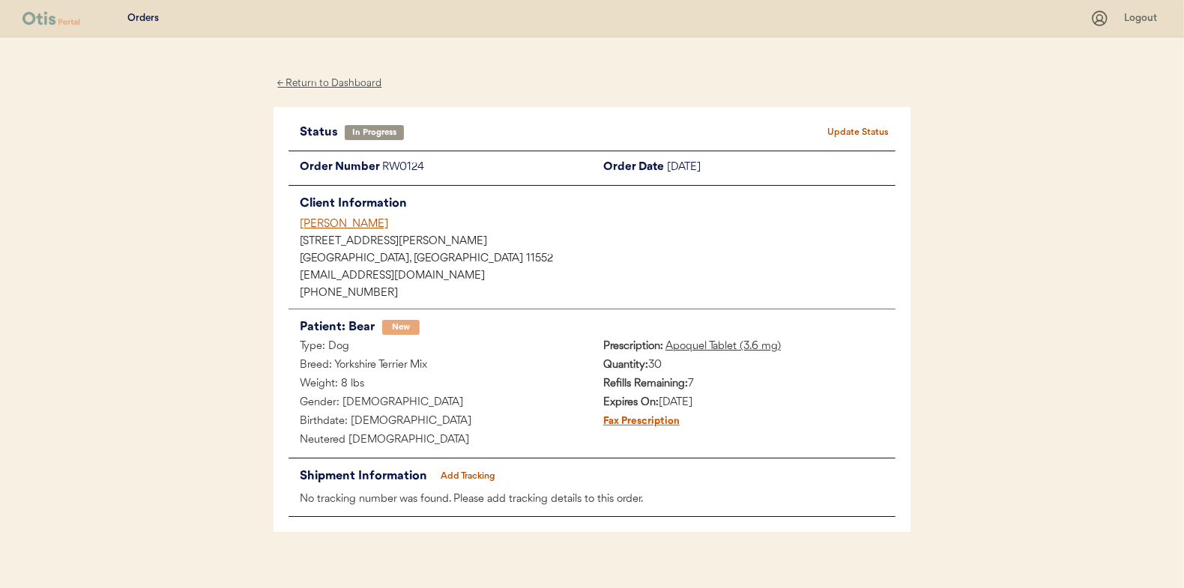
click at [479, 474] on button "Add Tracking" at bounding box center [468, 476] width 75 height 21
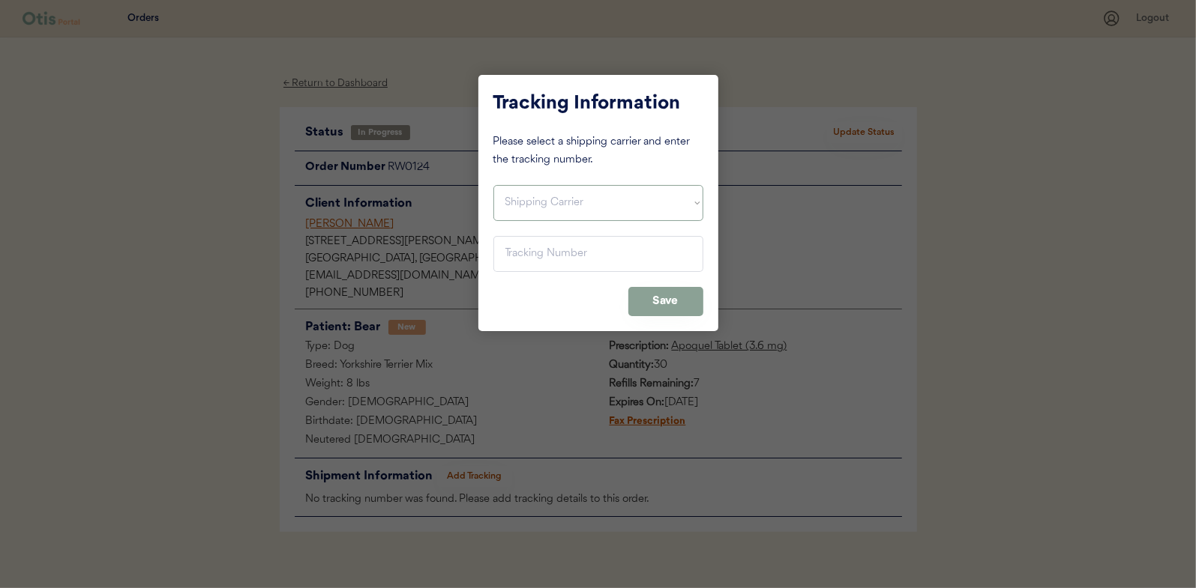
click at [619, 205] on select "Shipping Carrier FedEx FedEx Ground Economy UPS USPS" at bounding box center [598, 203] width 210 height 36
select select ""usps""
click at [493, 185] on select "Shipping Carrier FedEx FedEx Ground Economy UPS USPS" at bounding box center [598, 203] width 210 height 36
click at [591, 265] on input "input" at bounding box center [598, 254] width 210 height 36
paste input "9400150105799020546722"
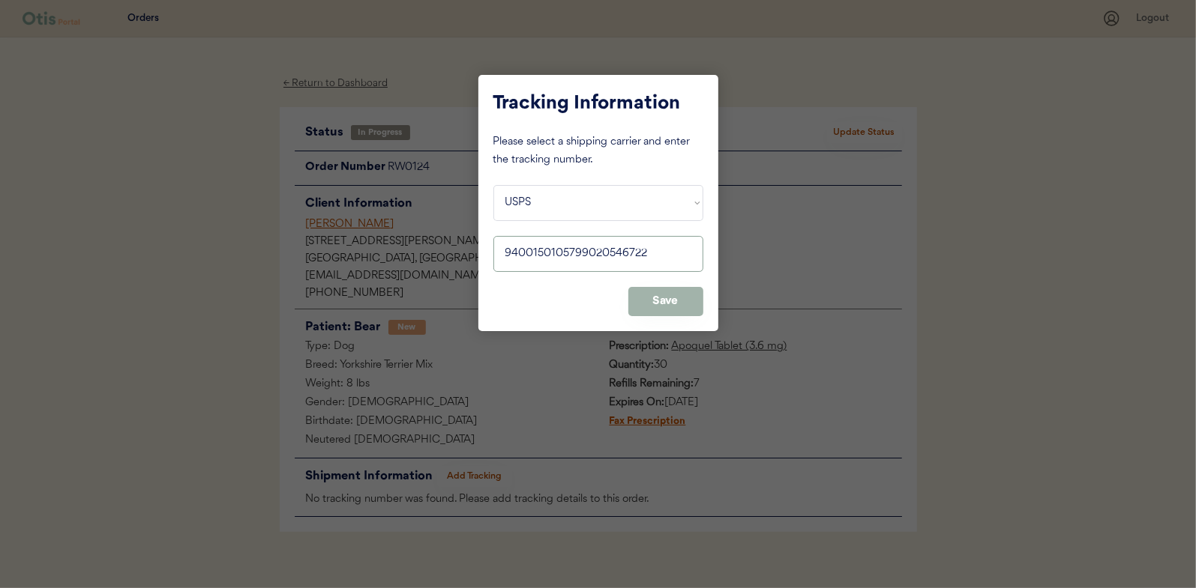
type input "9400150105799020546722"
click at [645, 300] on button "Save" at bounding box center [665, 301] width 75 height 29
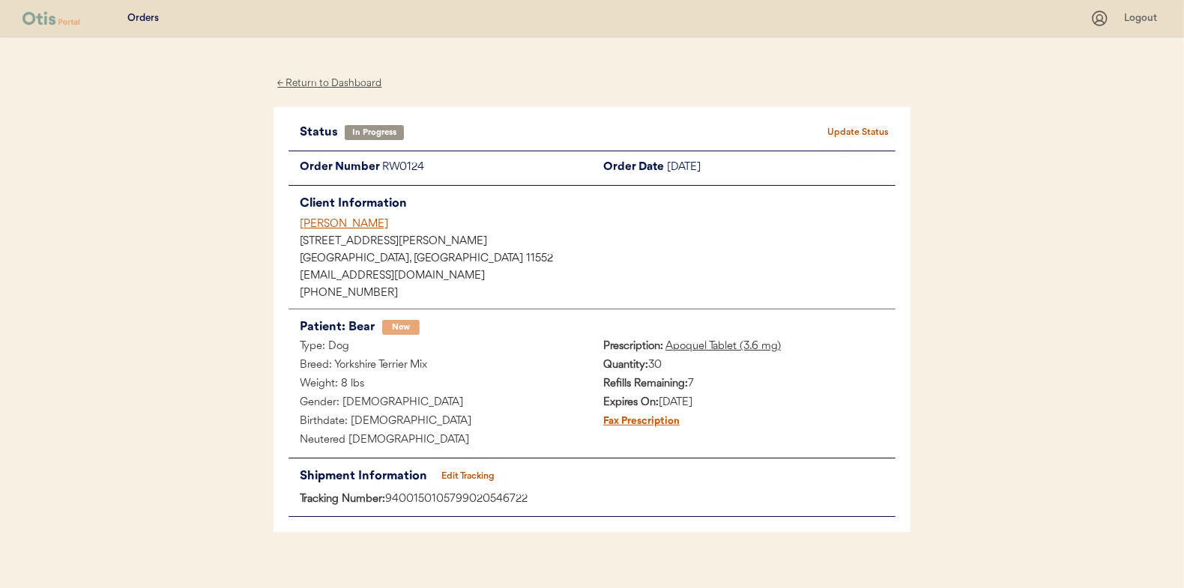
click at [849, 133] on button "Update Status" at bounding box center [858, 132] width 75 height 21
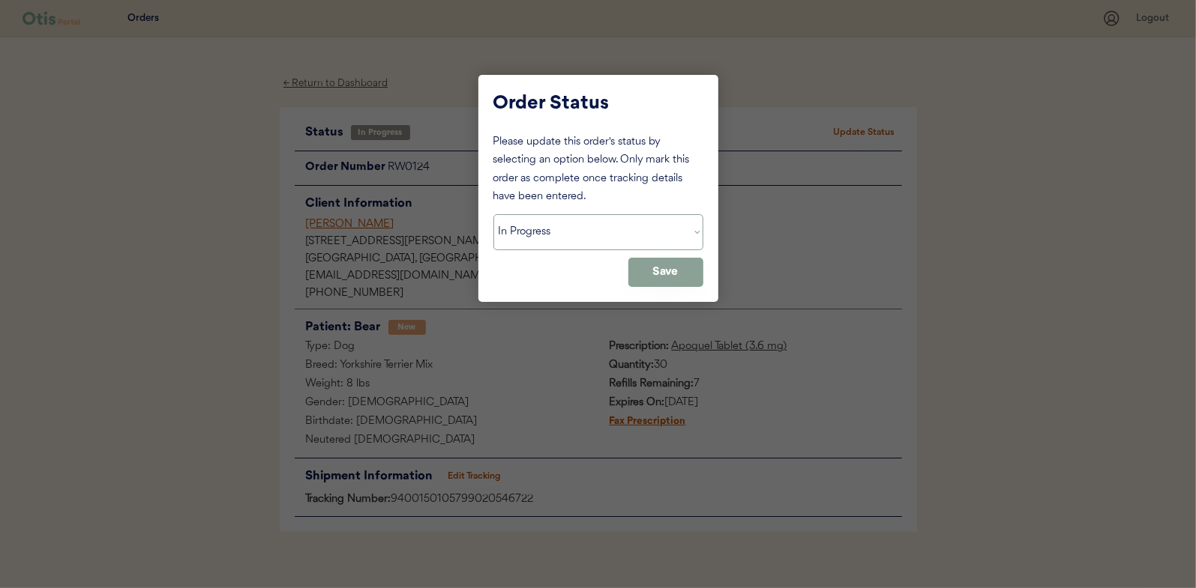
drag, startPoint x: 652, startPoint y: 219, endPoint x: 641, endPoint y: 236, distance: 20.6
click at [652, 220] on select "Status On Hold New In Progress Complete Pending HW Consent Cancelled" at bounding box center [598, 232] width 210 height 36
select select ""complete""
click at [493, 214] on select "Status On Hold New In Progress Complete Pending HW Consent Cancelled" at bounding box center [598, 232] width 210 height 36
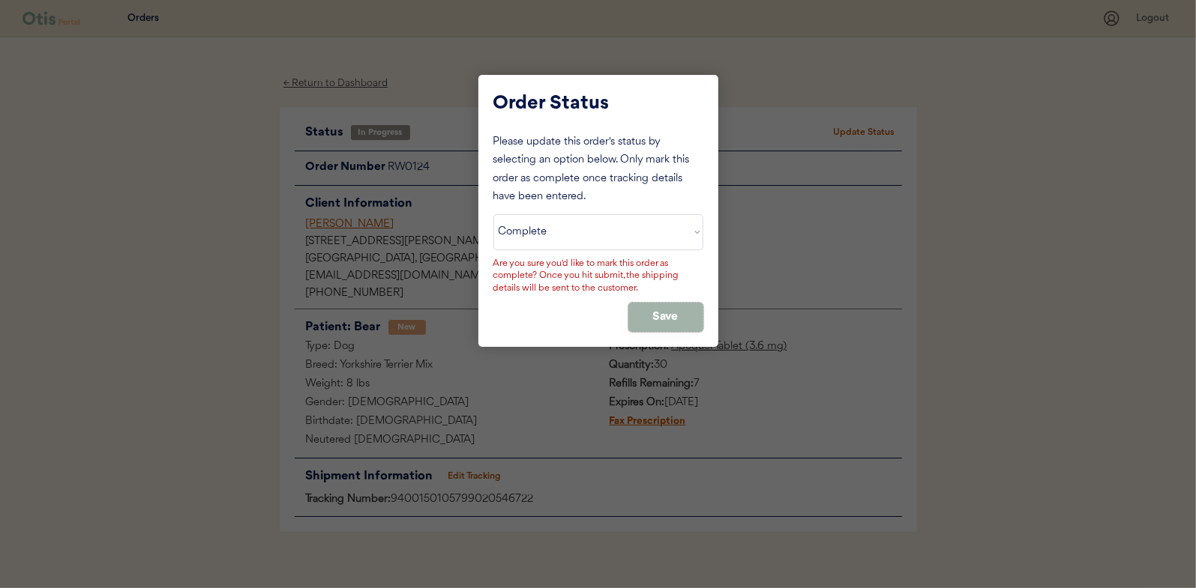
click at [672, 320] on button "Save" at bounding box center [665, 317] width 75 height 29
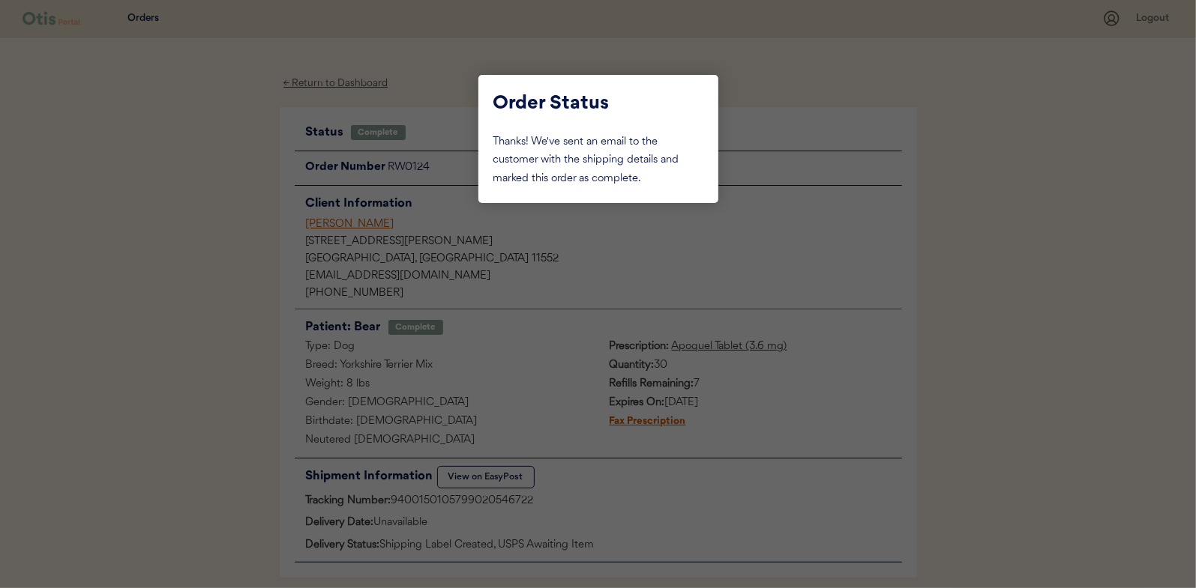
click at [863, 289] on div at bounding box center [598, 294] width 1196 height 588
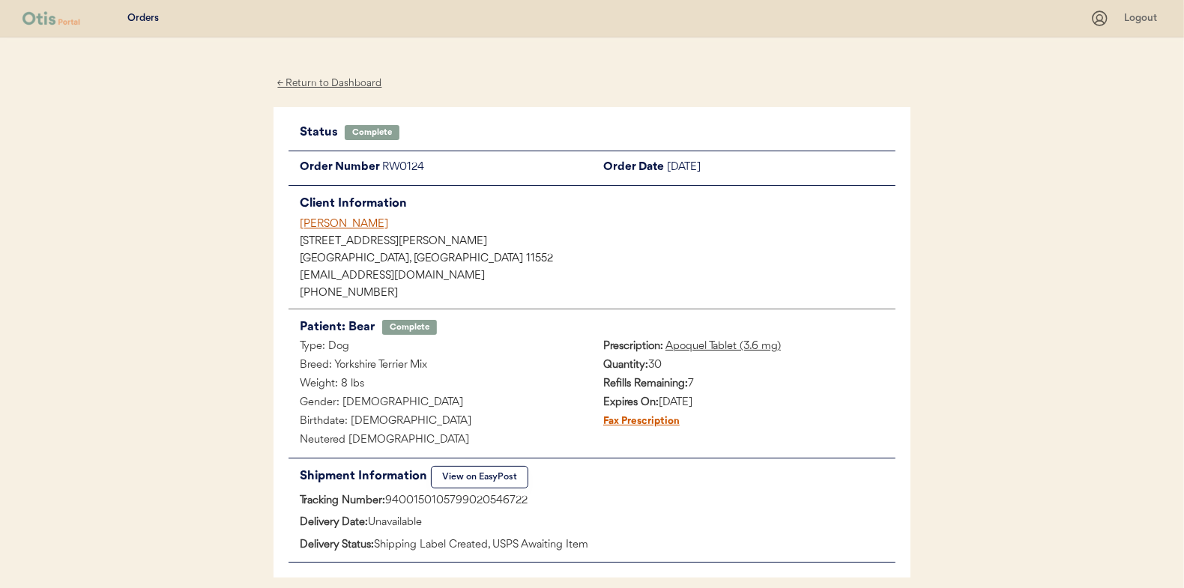
click at [359, 82] on div "← Return to Dashboard" at bounding box center [330, 83] width 112 height 17
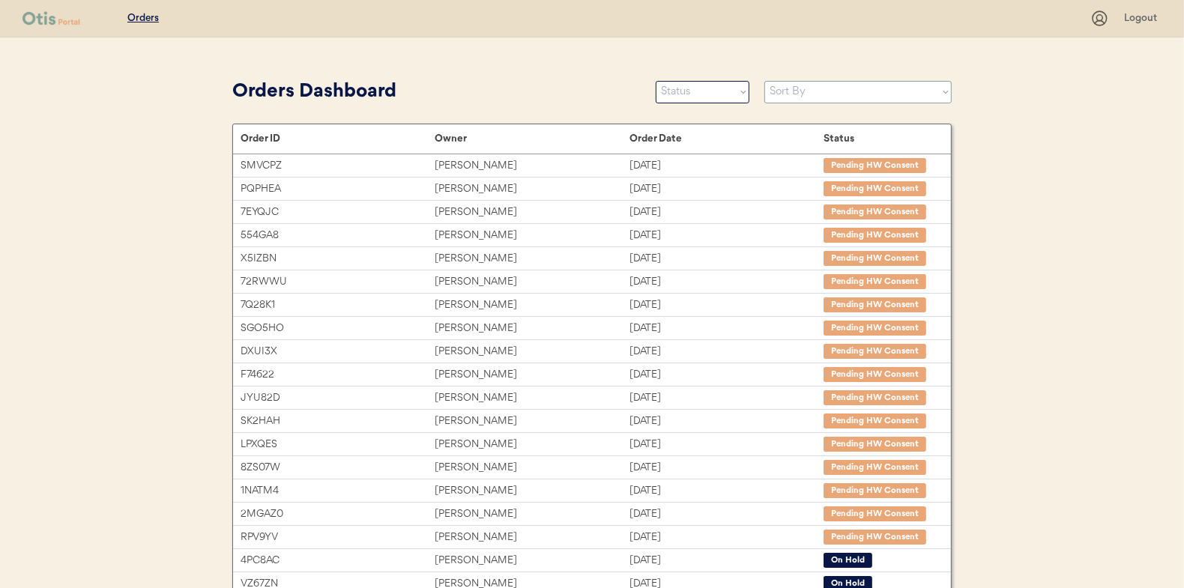
click at [891, 82] on select "Sort By Order Date (Newest → Oldest) Order Date (Oldest → Newest)" at bounding box center [858, 92] width 187 height 22
select select ""Order Date (Newest → Oldest)""
click at [765, 81] on select "Sort By Order Date (Newest → Oldest) Order Date (Oldest → Newest)" at bounding box center [858, 92] width 187 height 22
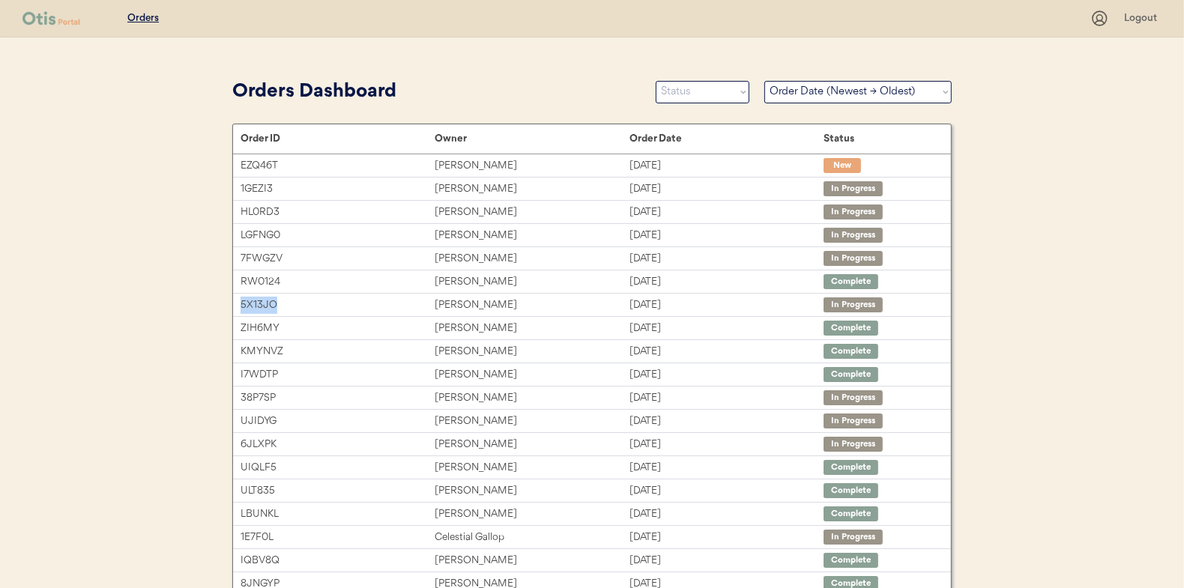
drag, startPoint x: 307, startPoint y: 304, endPoint x: 230, endPoint y: 308, distance: 77.3
click at [230, 308] on div "Orders Dashboard Status On Hold New In Progress Complete Pending HW Consent Can…" at bounding box center [592, 448] width 750 height 747
copy div "5X13JO"
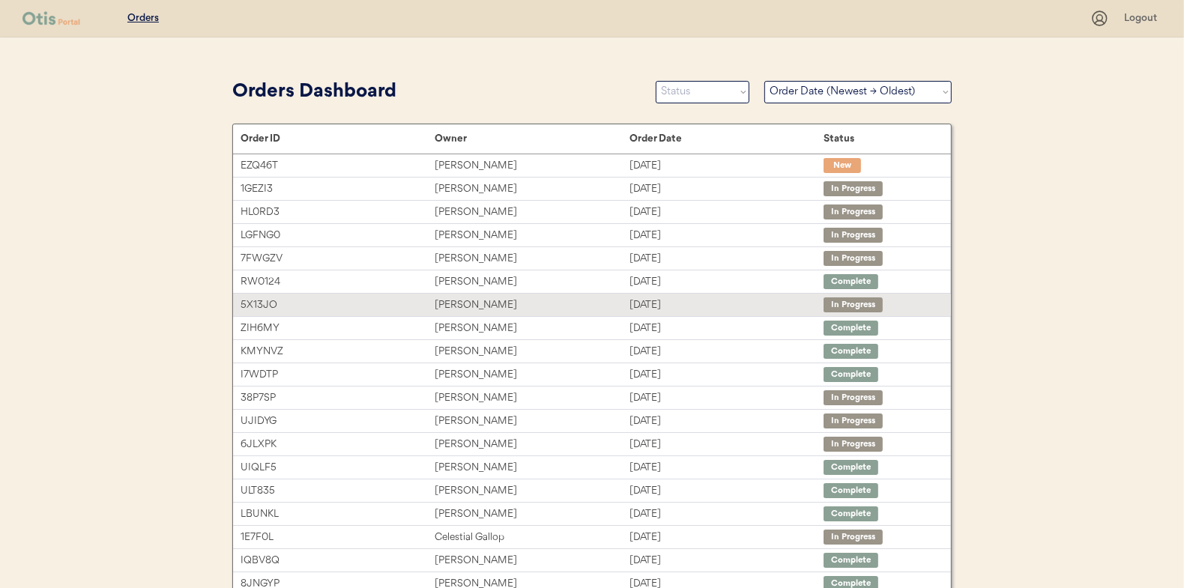
click at [762, 308] on div "Aug 13, 2025" at bounding box center [727, 305] width 194 height 17
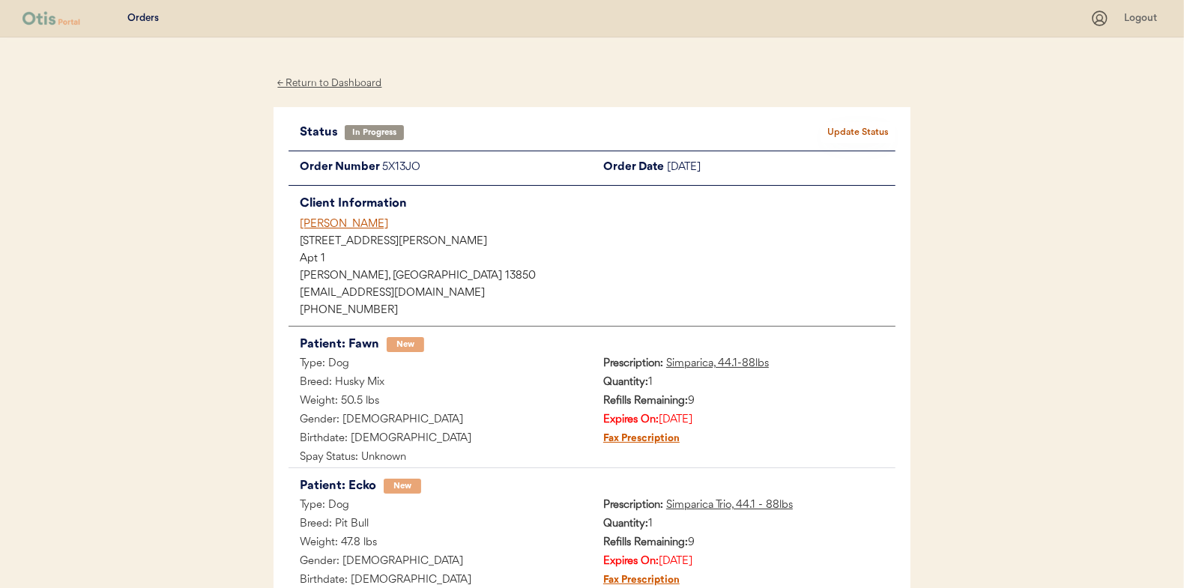
scroll to position [178, 0]
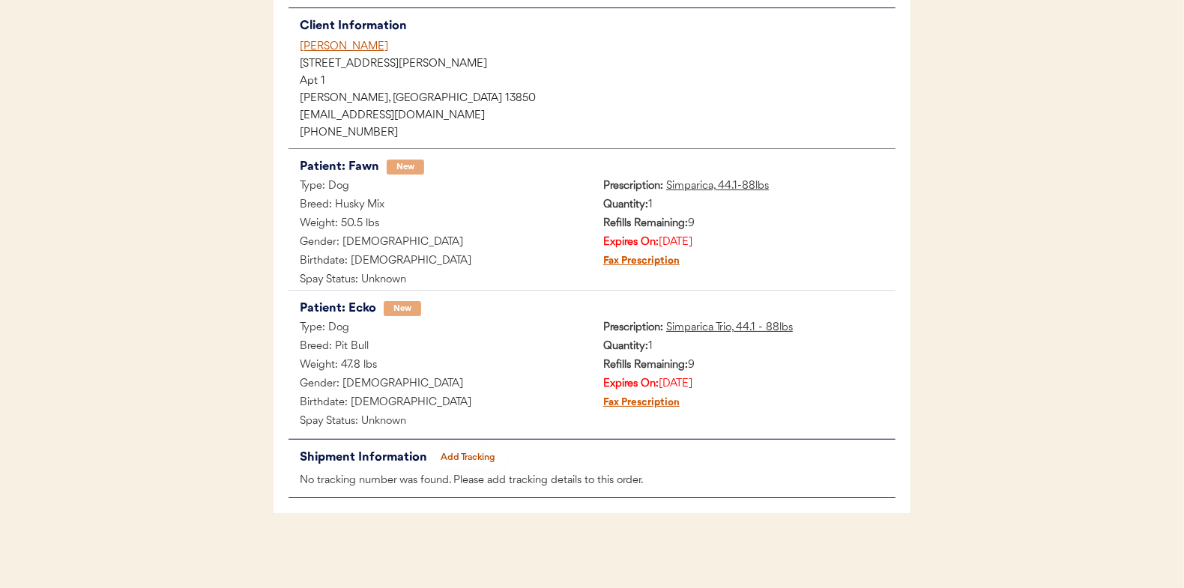
click at [492, 453] on button "Add Tracking" at bounding box center [468, 457] width 75 height 21
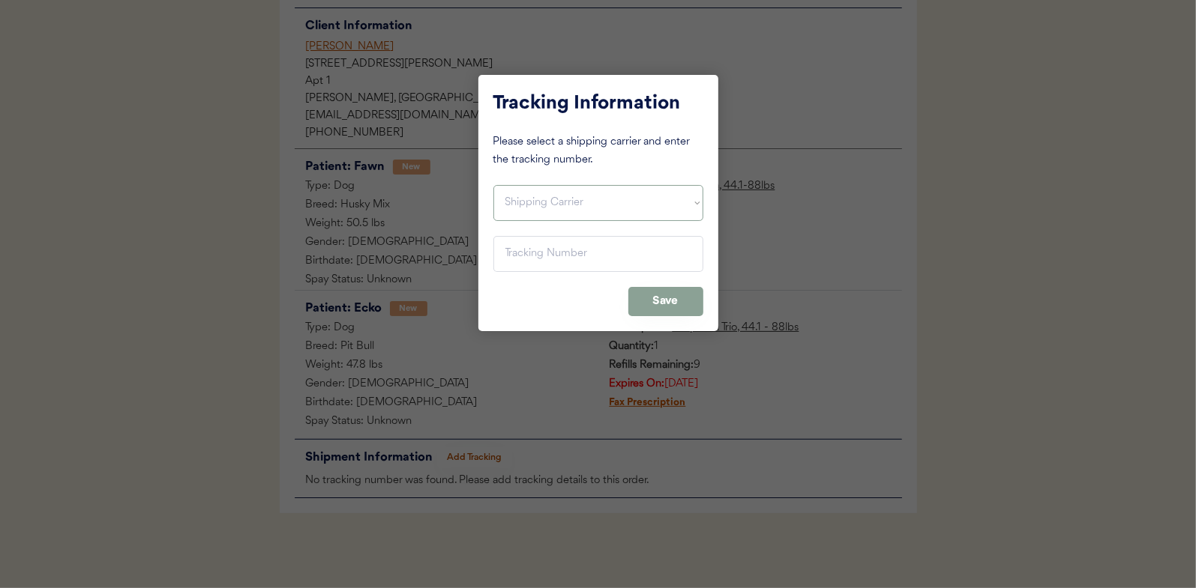
drag, startPoint x: 590, startPoint y: 202, endPoint x: 588, endPoint y: 220, distance: 18.1
click at [590, 202] on select "Shipping Carrier FedEx FedEx Ground Economy UPS USPS" at bounding box center [598, 203] width 210 height 36
select select ""usps""
click at [493, 185] on select "Shipping Carrier FedEx FedEx Ground Economy UPS USPS" at bounding box center [598, 203] width 210 height 36
click at [573, 253] on input "input" at bounding box center [598, 254] width 210 height 36
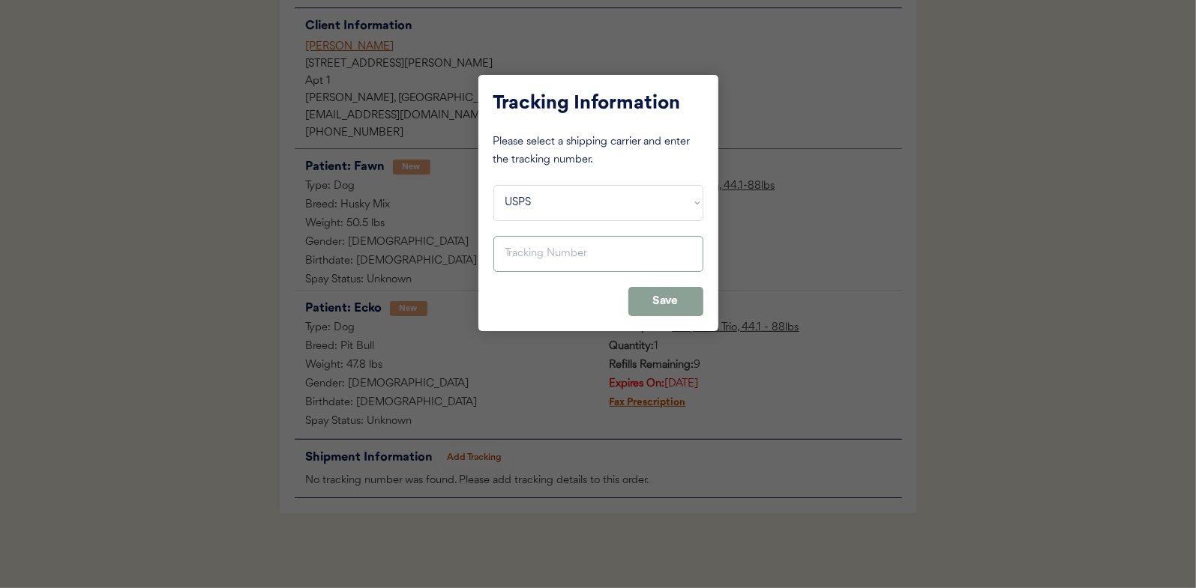
paste input "9400150105798020575213"
type input "9400150105798020575213"
click at [652, 301] on button "Save" at bounding box center [665, 301] width 75 height 29
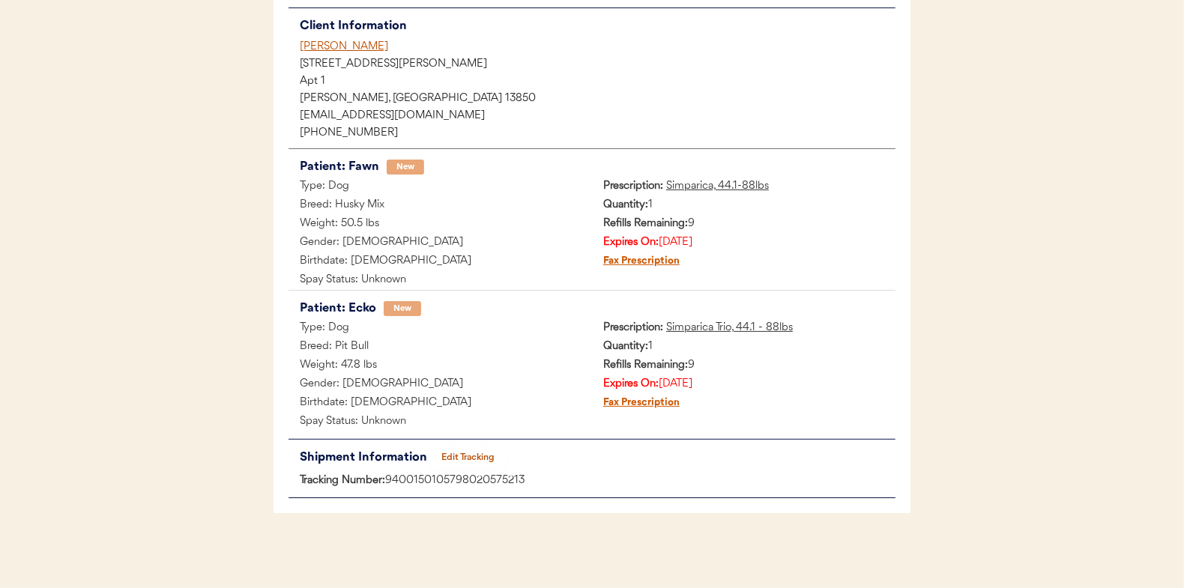
click at [546, 178] on div "Type: Dog" at bounding box center [441, 187] width 304 height 19
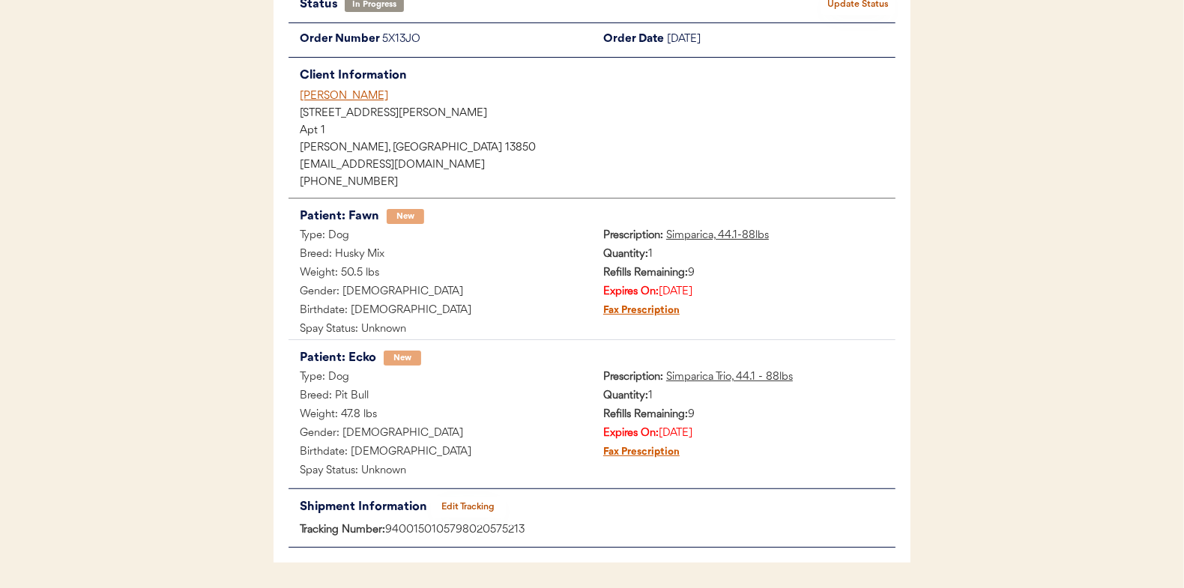
scroll to position [102, 0]
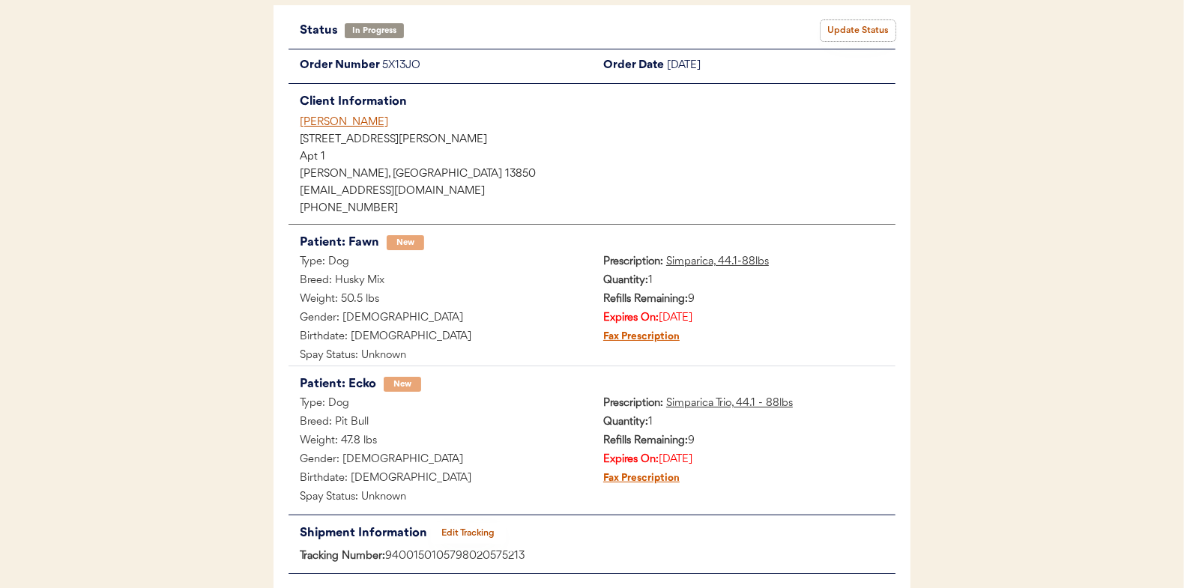
click at [851, 34] on button "Update Status" at bounding box center [858, 30] width 75 height 21
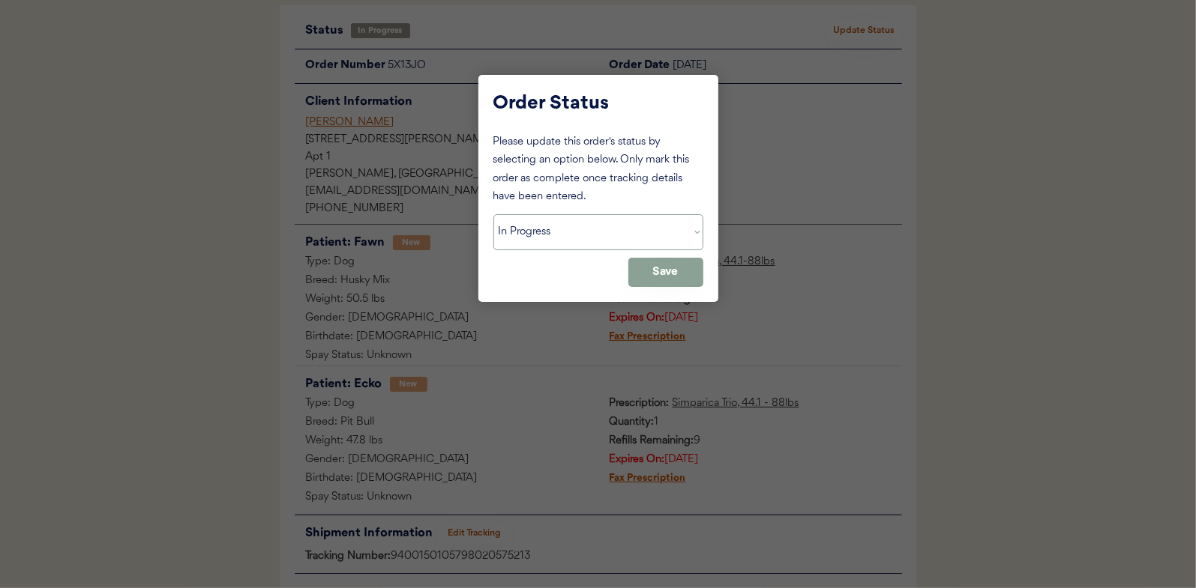
click at [601, 247] on select "Status On Hold New In Progress Complete Pending HW Consent Cancelled" at bounding box center [598, 232] width 210 height 36
select select ""complete""
click at [493, 214] on select "Status On Hold New In Progress Complete Pending HW Consent Cancelled" at bounding box center [598, 232] width 210 height 36
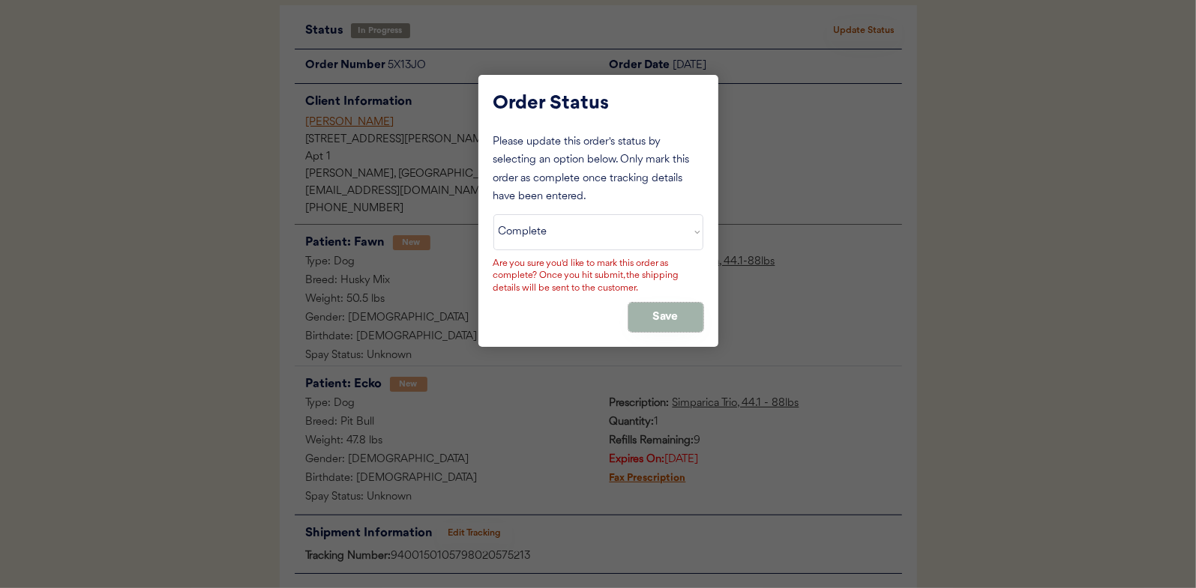
click at [647, 317] on button "Save" at bounding box center [665, 317] width 75 height 29
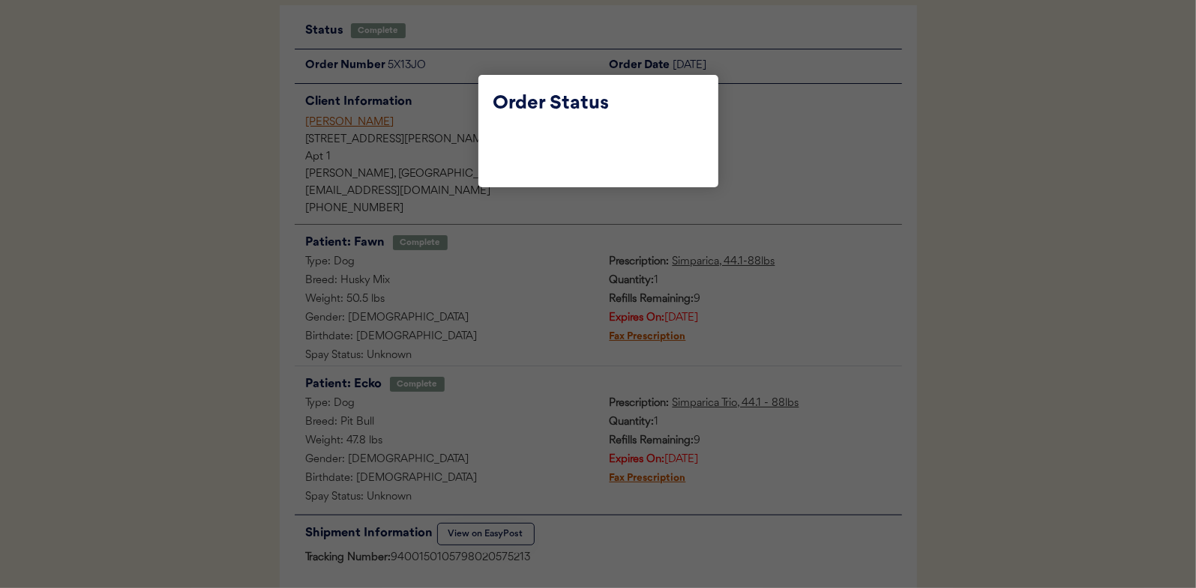
click at [450, 157] on div at bounding box center [598, 294] width 1196 height 588
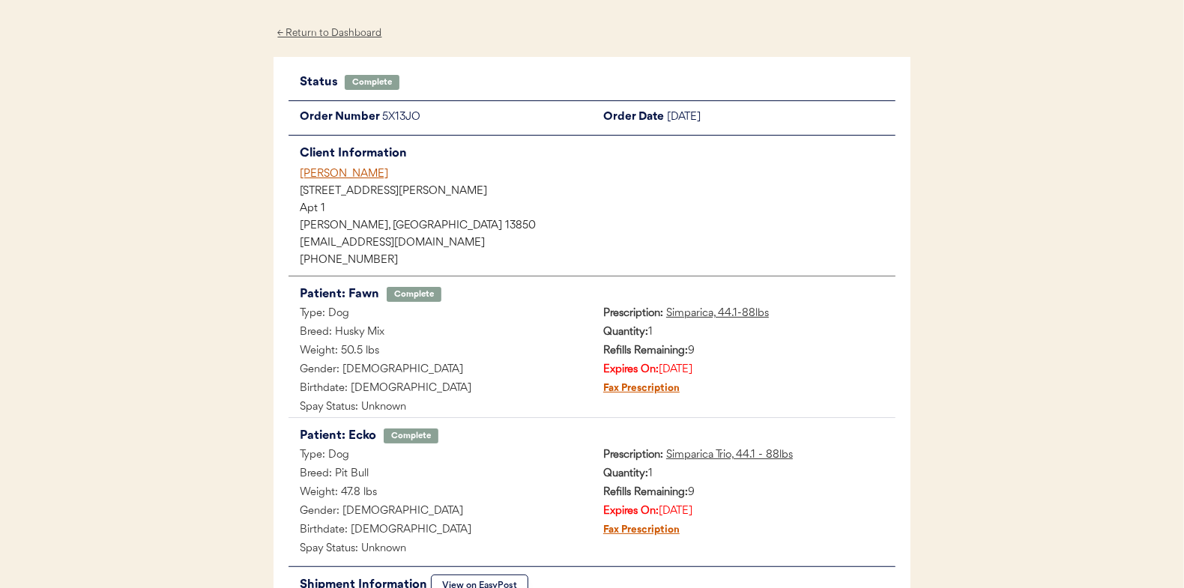
scroll to position [0, 0]
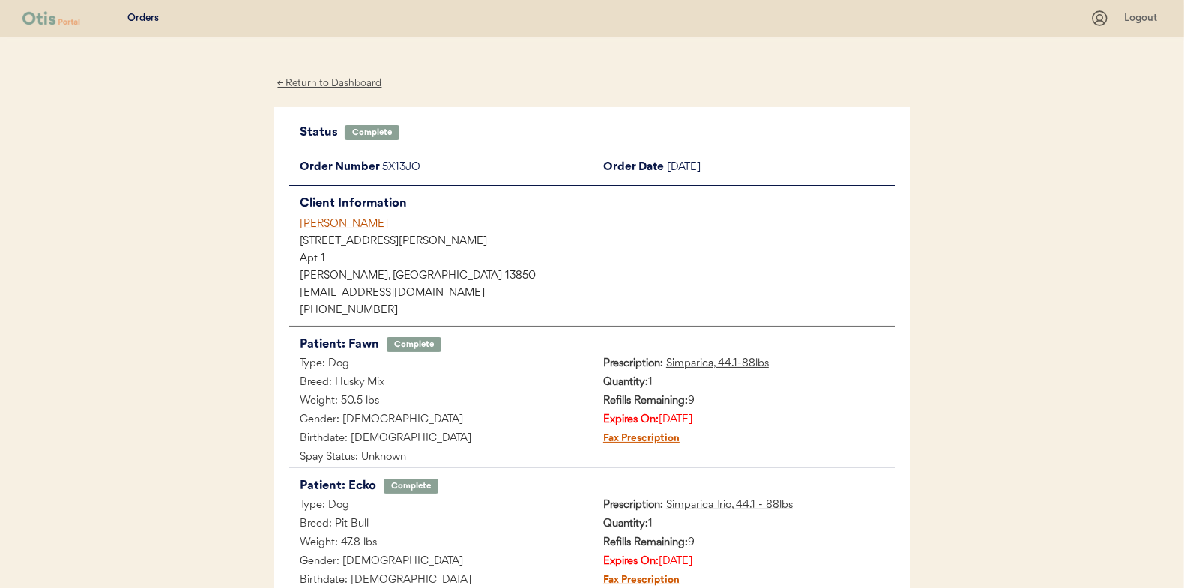
click at [367, 80] on div "← Return to Dashboard" at bounding box center [330, 83] width 112 height 17
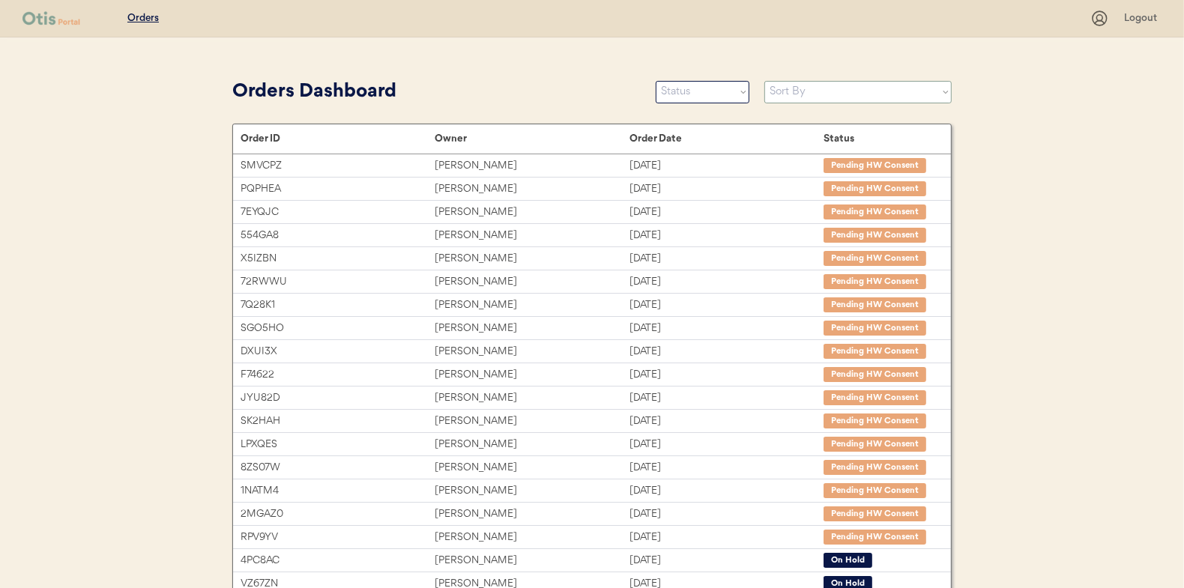
click at [811, 81] on select "Sort By Order Date (Newest → Oldest) Order Date (Oldest → Newest)" at bounding box center [858, 92] width 187 height 22
select select ""Order Date (Newest → Oldest)""
click at [765, 81] on select "Sort By Order Date (Newest → Oldest) Order Date (Oldest → Newest)" at bounding box center [858, 92] width 187 height 22
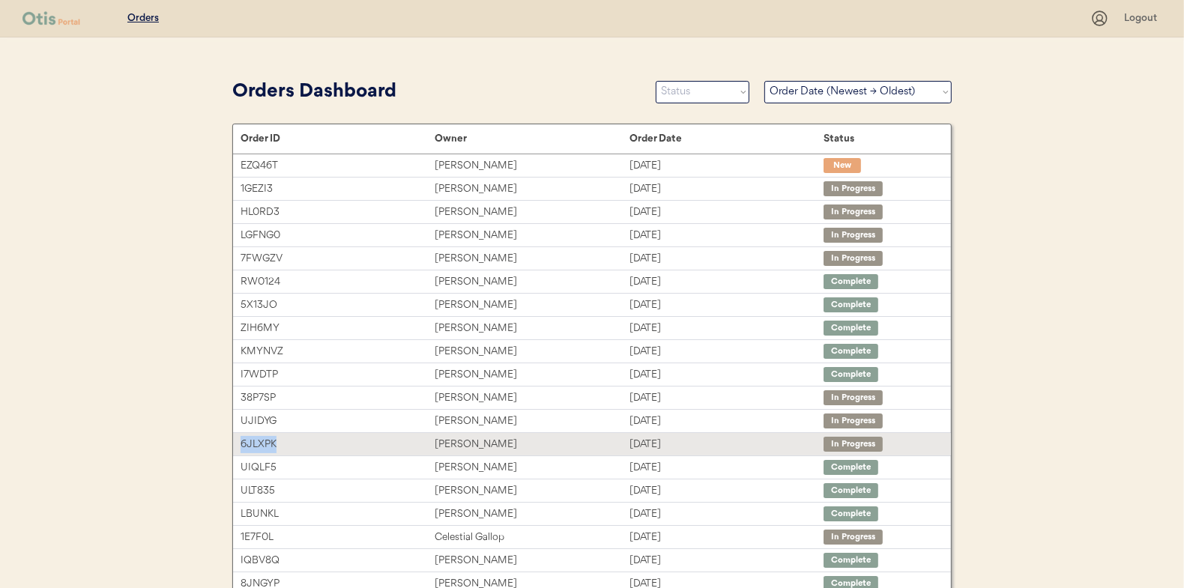
drag, startPoint x: 310, startPoint y: 441, endPoint x: 241, endPoint y: 444, distance: 69.0
click at [241, 444] on div "6JLXPK" at bounding box center [338, 444] width 194 height 17
copy div "6JLXPK"
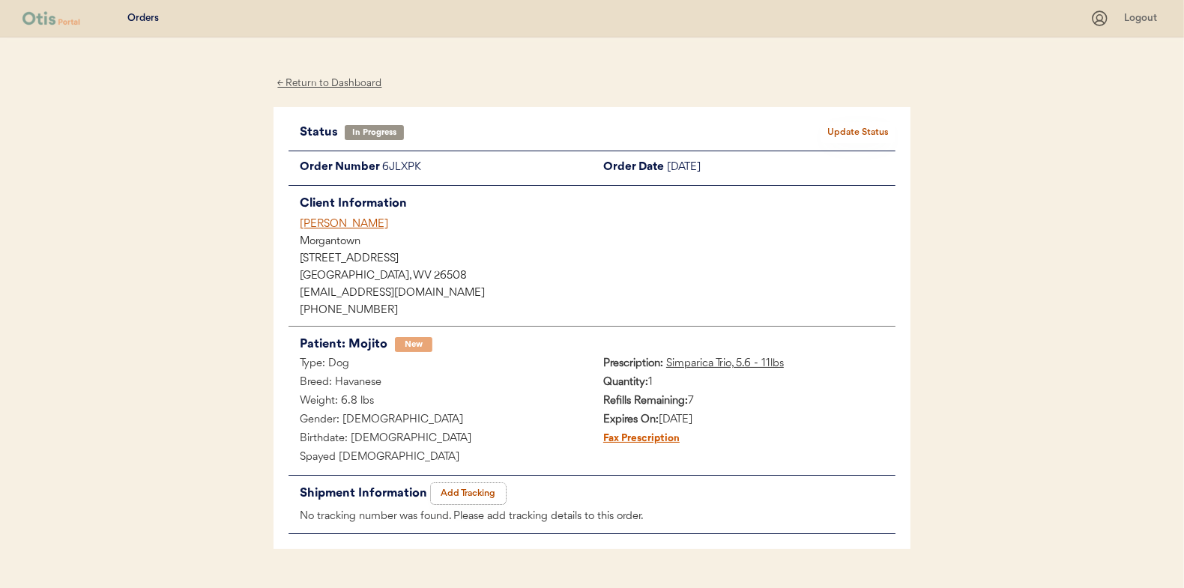
click at [486, 489] on button "Add Tracking" at bounding box center [468, 493] width 75 height 21
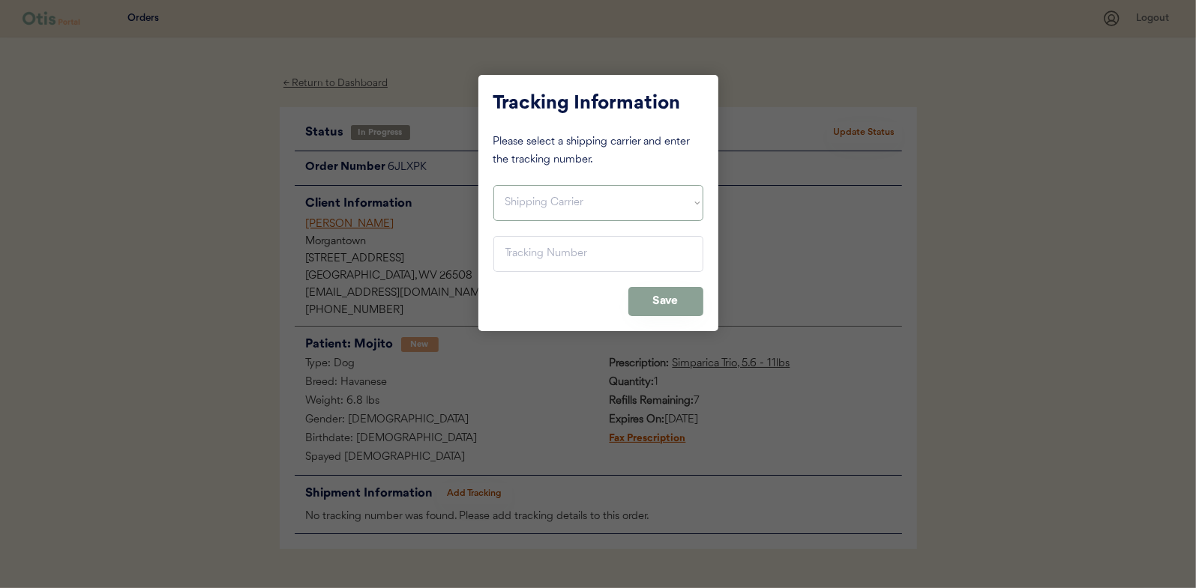
click at [583, 203] on select "Shipping Carrier FedEx FedEx Ground Economy UPS USPS" at bounding box center [598, 203] width 210 height 36
select select ""usps""
click at [493, 185] on select "Shipping Carrier FedEx FedEx Ground Economy UPS USPS" at bounding box center [598, 203] width 210 height 36
click at [578, 245] on input "input" at bounding box center [598, 254] width 210 height 36
paste input "9400150105497020656594"
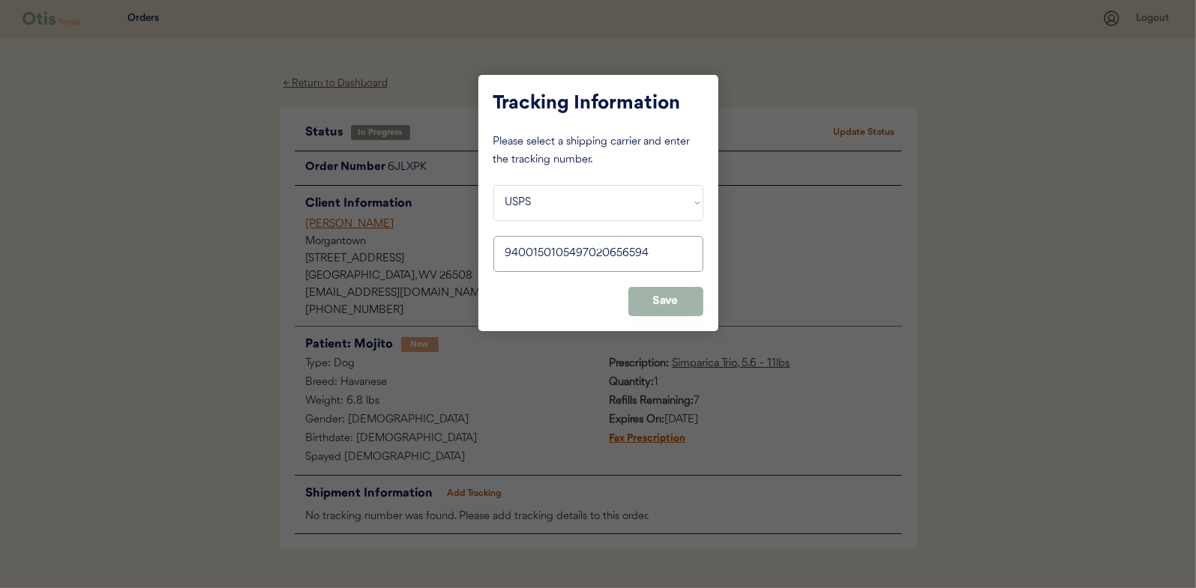
type input "9400150105497020656594"
click at [651, 308] on button "Save" at bounding box center [665, 301] width 75 height 29
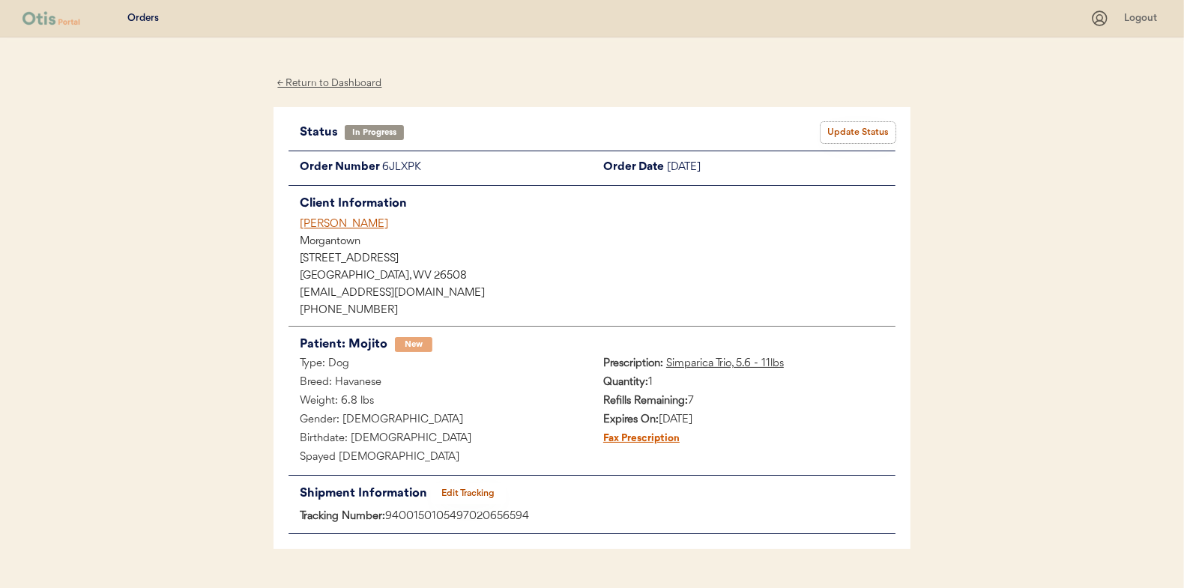
click at [867, 136] on button "Update Status" at bounding box center [858, 132] width 75 height 21
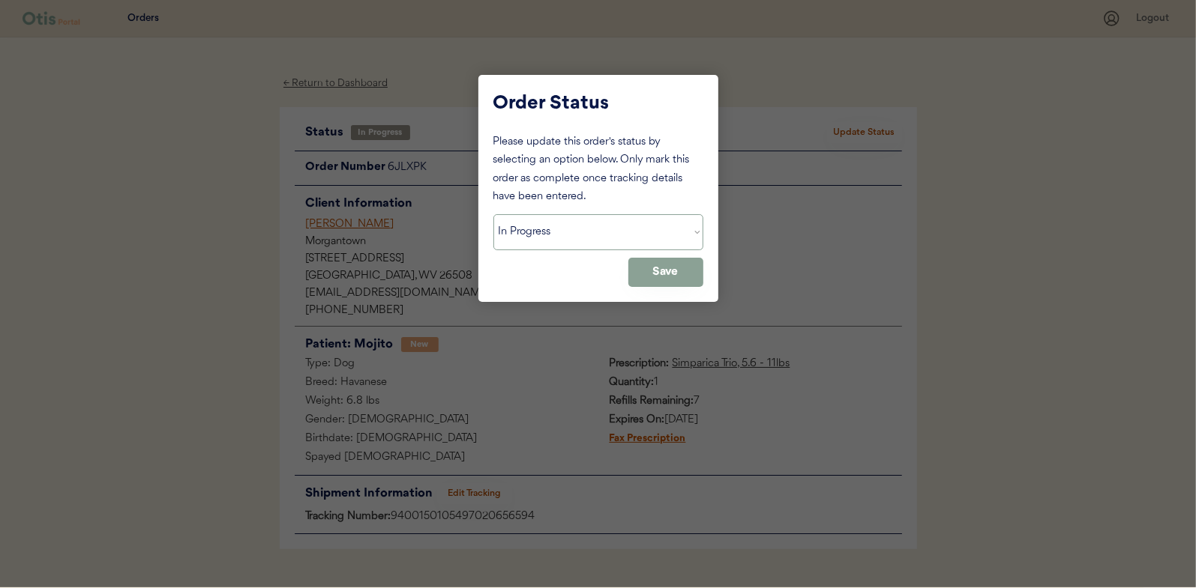
click at [642, 236] on select "Status On Hold New In Progress Complete Pending HW Consent Cancelled" at bounding box center [598, 232] width 210 height 36
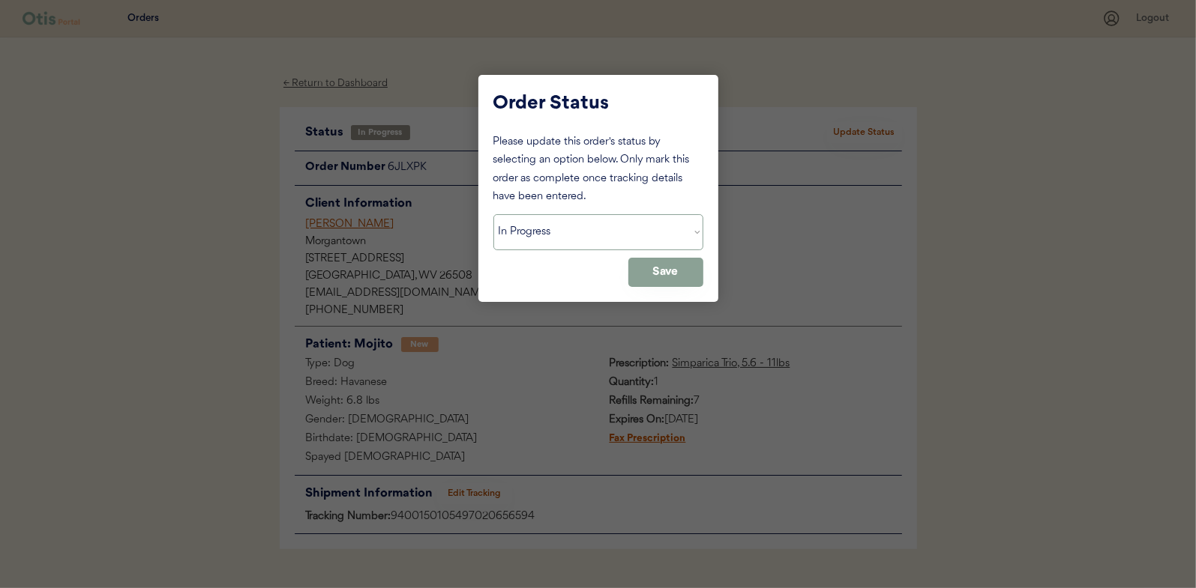
select select ""complete""
click at [493, 214] on select "Status On Hold New In Progress Complete Pending HW Consent Cancelled" at bounding box center [598, 232] width 210 height 36
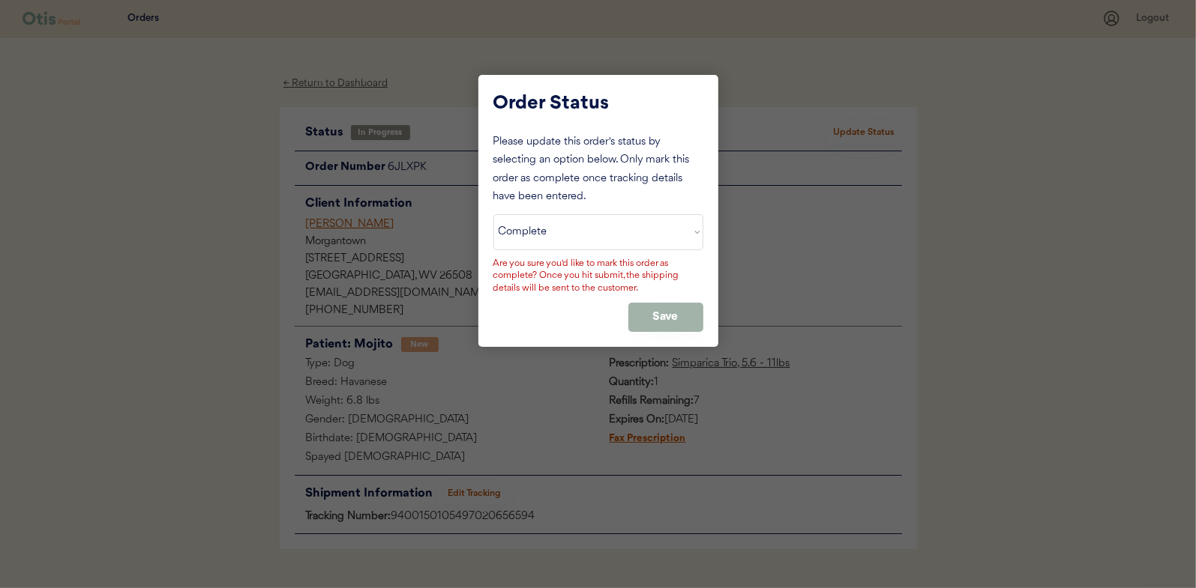
click at [648, 322] on button "Save" at bounding box center [665, 317] width 75 height 29
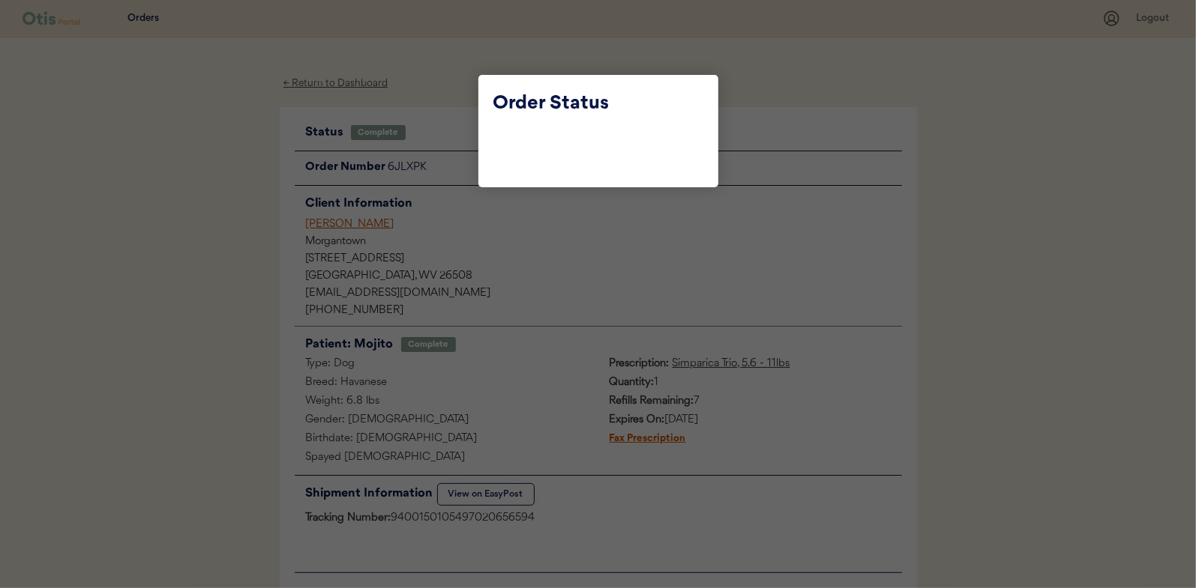
click at [459, 127] on div at bounding box center [598, 294] width 1196 height 588
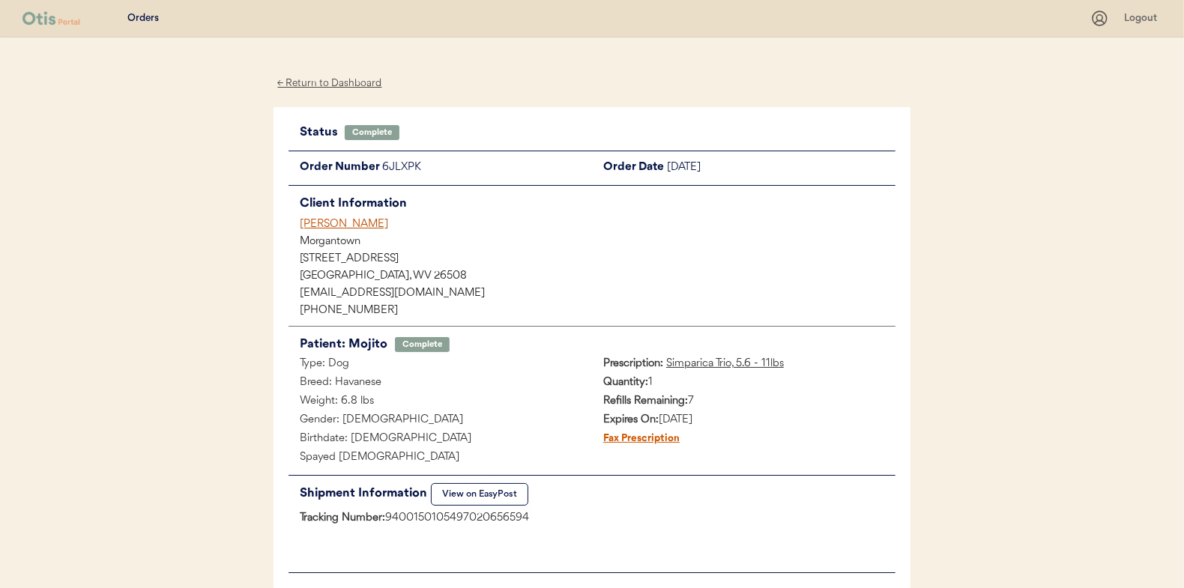
click at [353, 86] on div "← Return to Dashboard" at bounding box center [330, 83] width 112 height 17
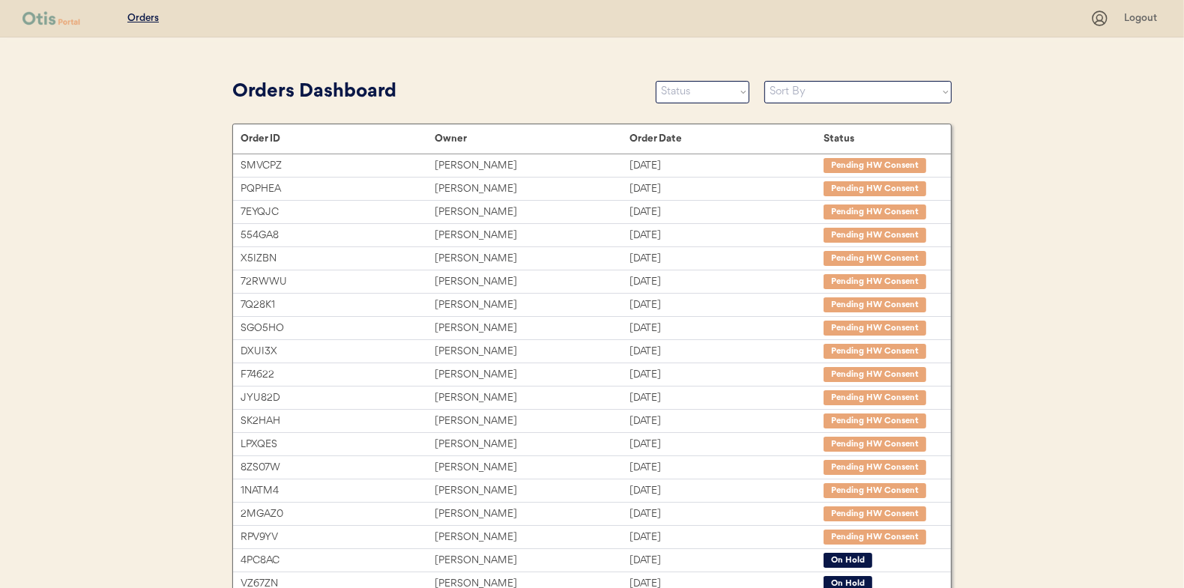
click at [870, 98] on select "Sort By Order Date (Newest → Oldest) Order Date (Oldest → Newest)" at bounding box center [858, 92] width 187 height 22
select select ""Order Date (Newest → Oldest)""
click at [765, 81] on select "Sort By Order Date (Newest → Oldest) Order Date (Oldest → Newest)" at bounding box center [858, 92] width 187 height 22
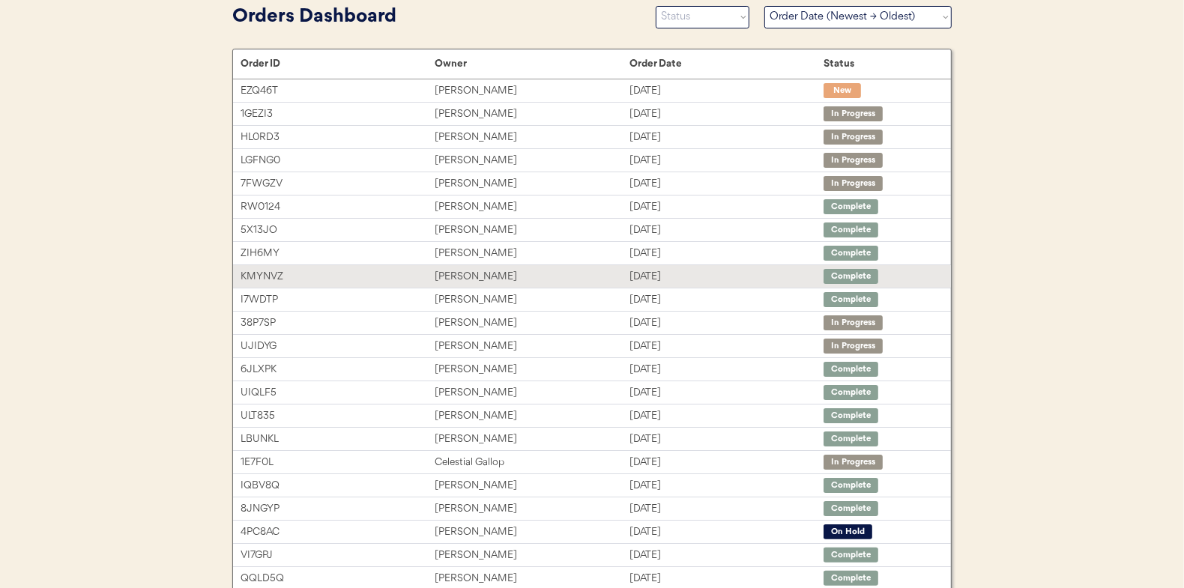
scroll to position [150, 0]
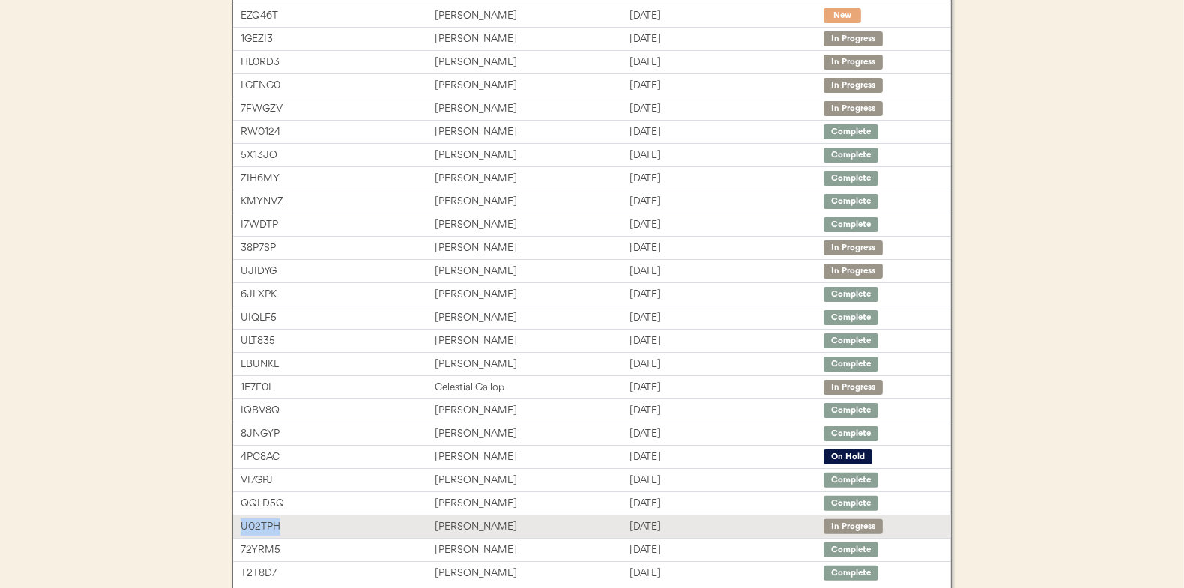
drag, startPoint x: 298, startPoint y: 528, endPoint x: 242, endPoint y: 532, distance: 56.3
click at [242, 532] on div "U02TPH Cheyenne Wideman Aug 12, 2025 In Progress" at bounding box center [592, 527] width 718 height 22
copy div "U02TPH"
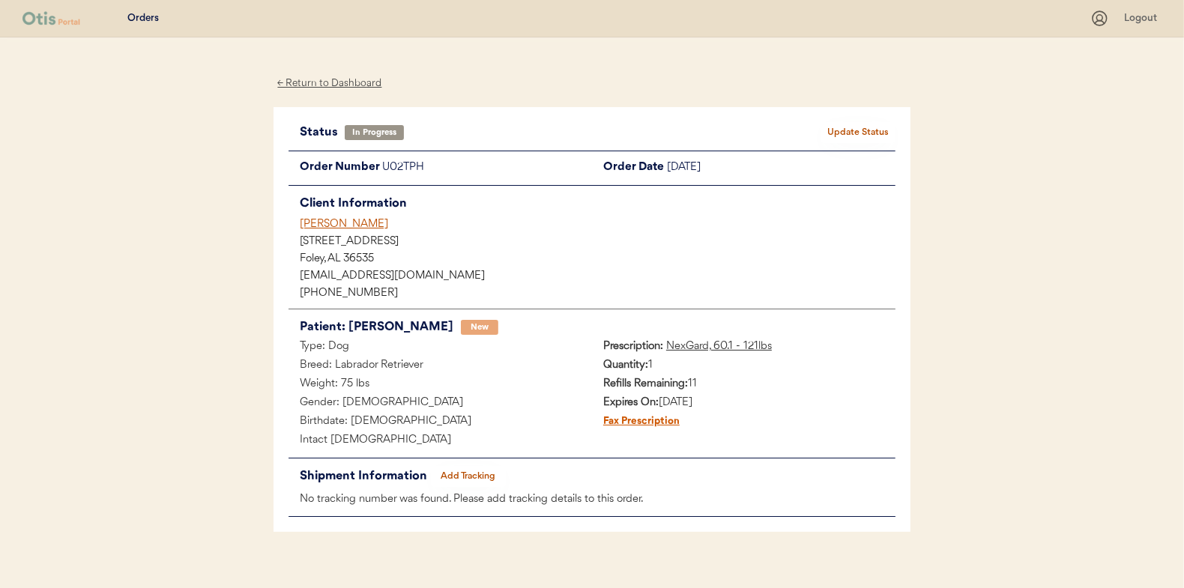
click at [496, 480] on button "Add Tracking" at bounding box center [468, 476] width 75 height 21
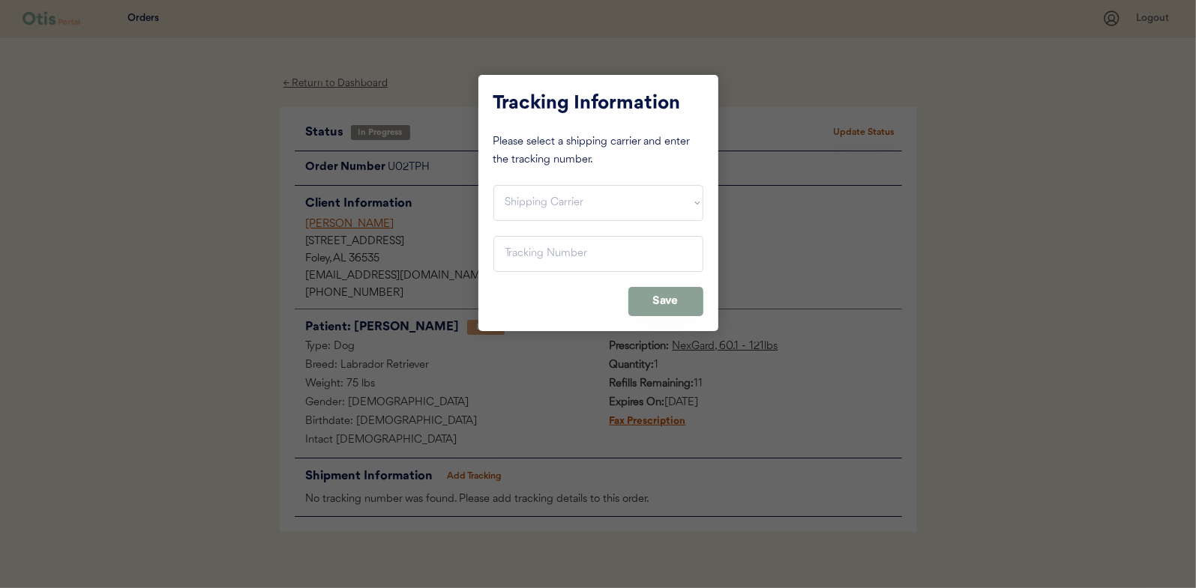
click at [601, 174] on div "Tracking Information Please select a shipping carrier and enter the tracking nu…" at bounding box center [598, 203] width 240 height 256
click at [596, 207] on select "Shipping Carrier FedEx FedEx Ground Economy UPS USPS" at bounding box center [598, 203] width 210 height 36
select select ""usps""
click at [493, 185] on select "Shipping Carrier FedEx FedEx Ground Economy UPS USPS" at bounding box center [598, 203] width 210 height 36
click at [576, 265] on input "input" at bounding box center [598, 254] width 210 height 36
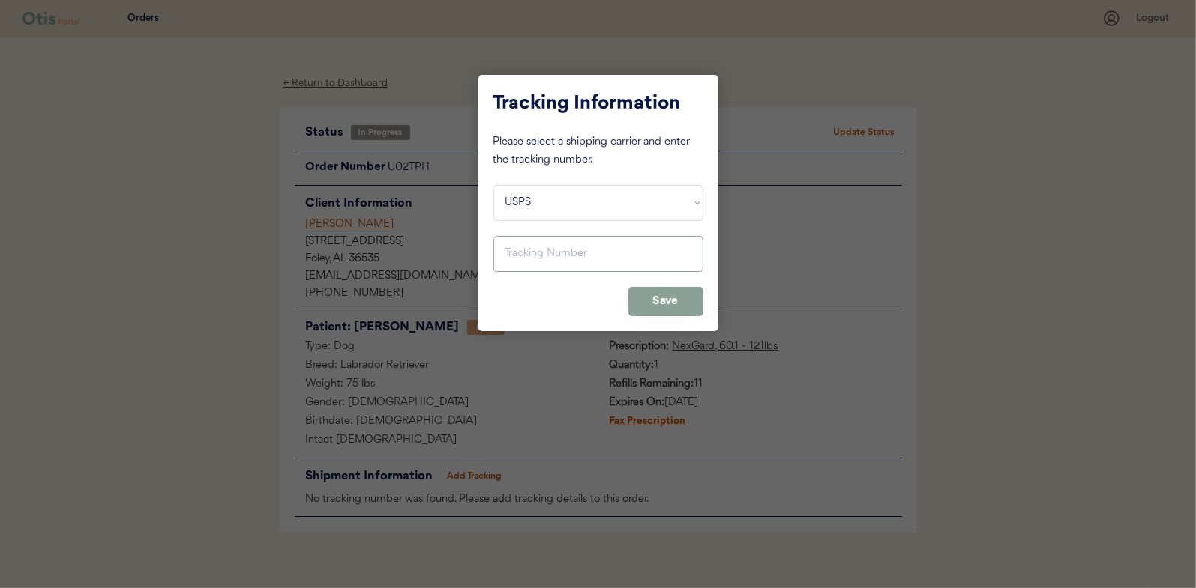
paste input "9400150105496022155876"
type input "9400150105496022155876"
click at [655, 303] on button "Save" at bounding box center [665, 301] width 75 height 29
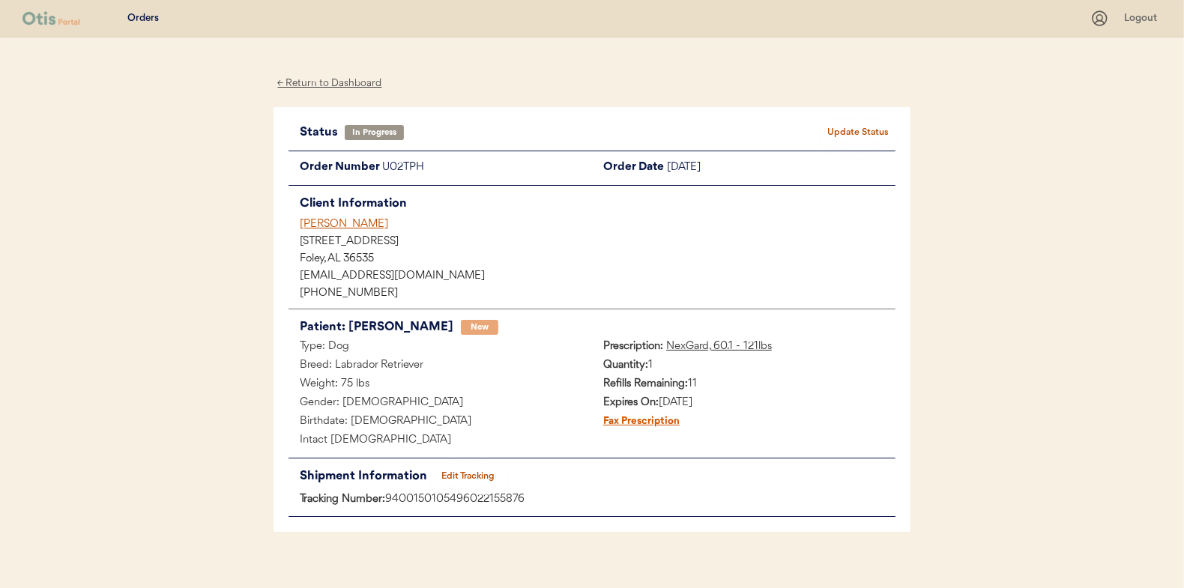
click at [884, 133] on button "Update Status" at bounding box center [858, 132] width 75 height 21
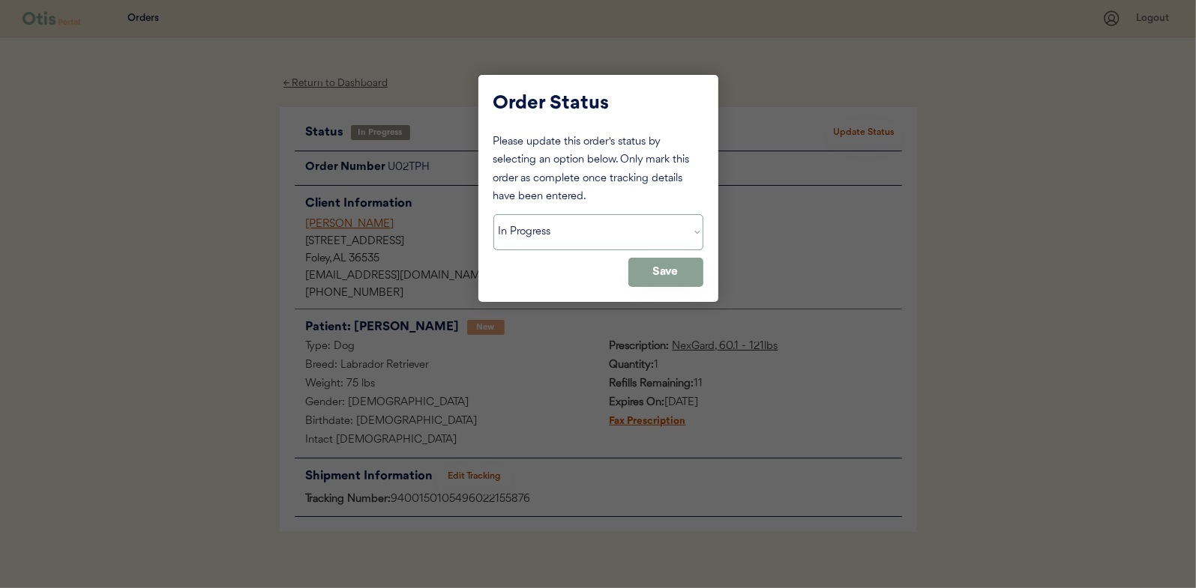
click at [583, 232] on select "Status On Hold New In Progress Complete Pending HW Consent Cancelled" at bounding box center [598, 232] width 210 height 36
select select ""complete""
click at [493, 214] on select "Status On Hold New In Progress Complete Pending HW Consent Cancelled" at bounding box center [598, 232] width 210 height 36
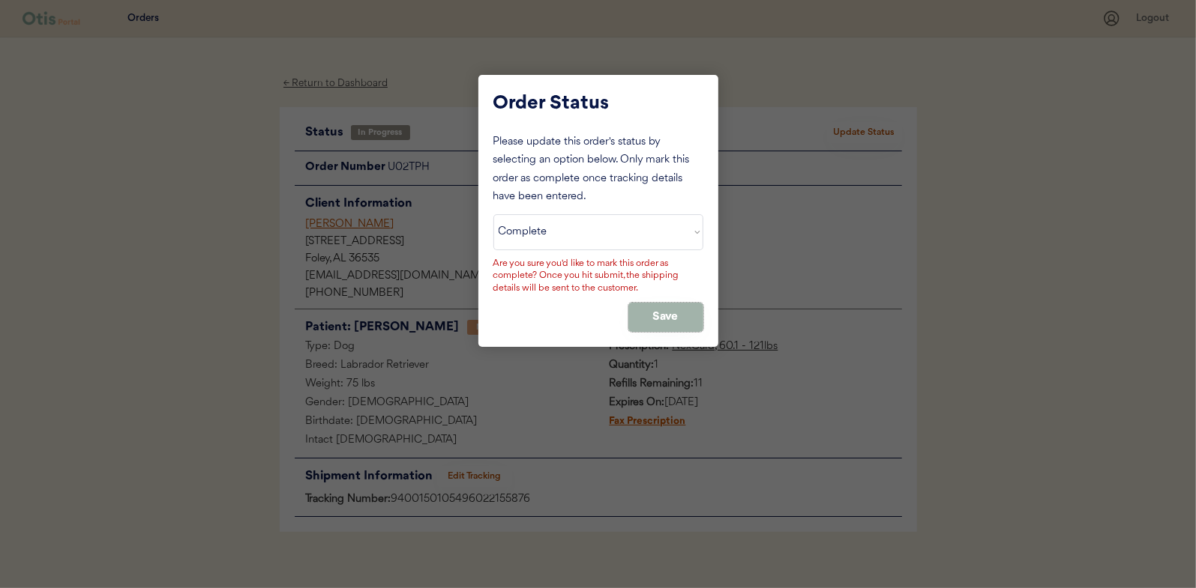
click at [663, 307] on button "Save" at bounding box center [665, 317] width 75 height 29
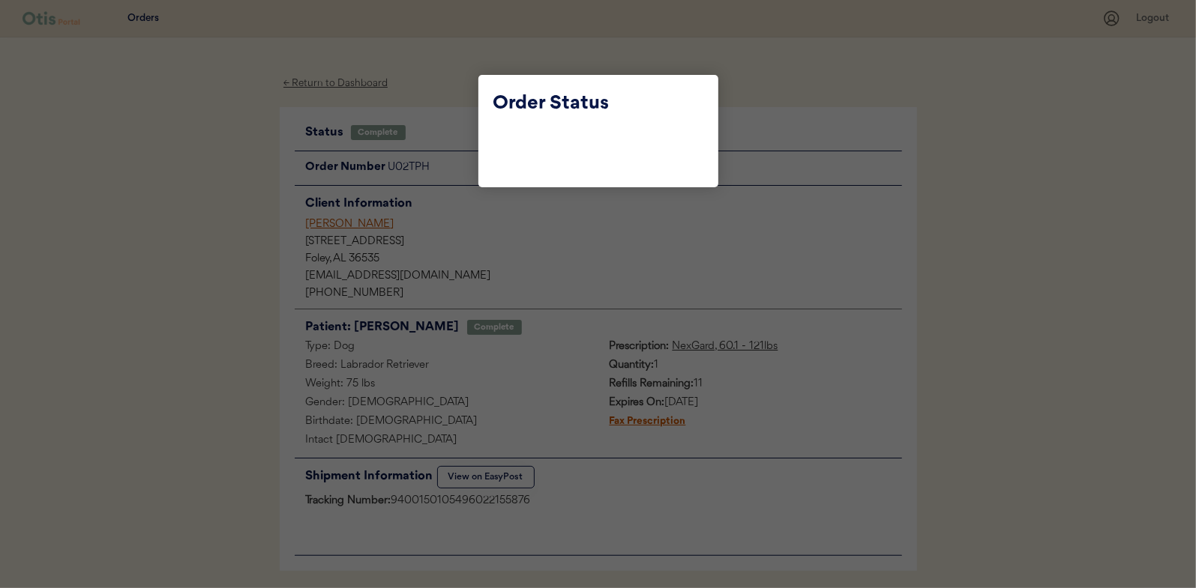
click at [441, 91] on div at bounding box center [598, 294] width 1196 height 588
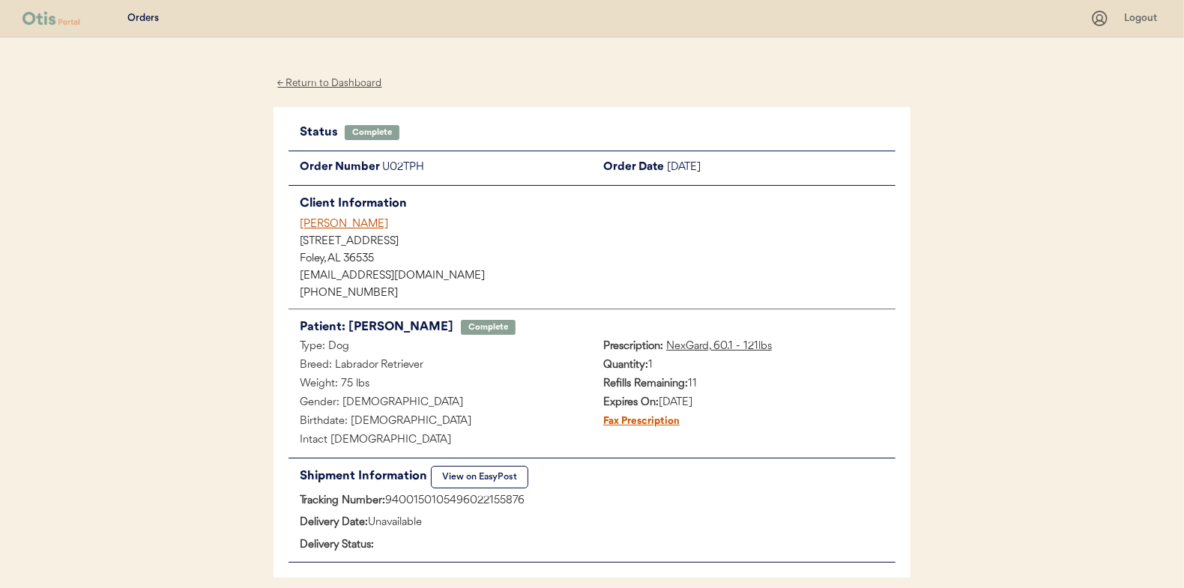
click at [362, 88] on div "← Return to Dashboard" at bounding box center [330, 83] width 112 height 17
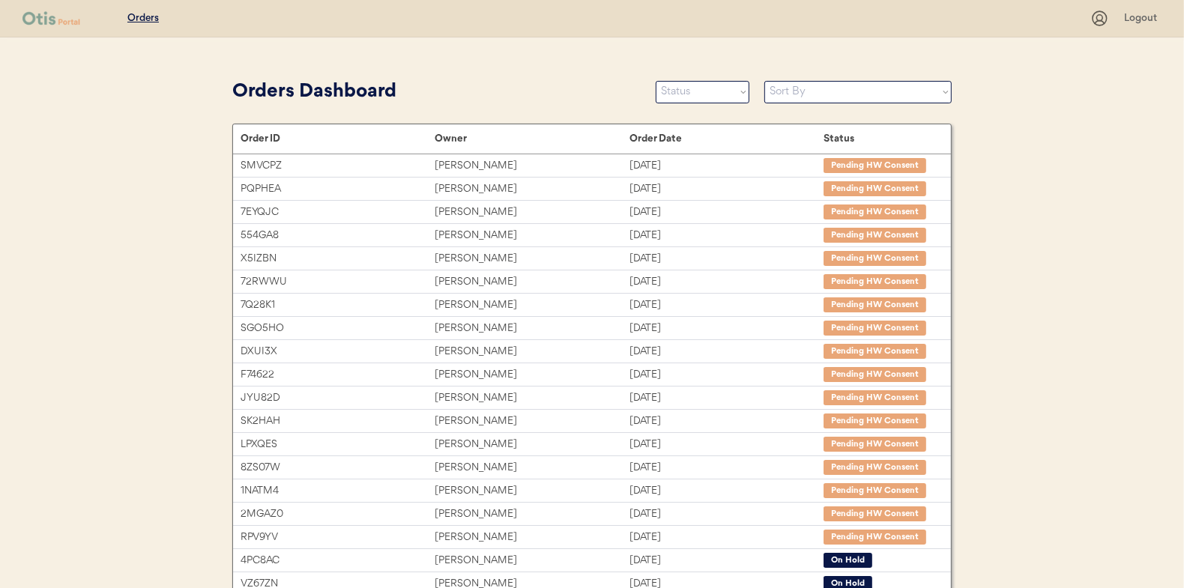
click at [838, 94] on select "Sort By Order Date (Newest → Oldest) Order Date (Oldest → Newest)" at bounding box center [858, 92] width 187 height 22
select select ""Order Date (Newest → Oldest)""
click at [765, 81] on select "Sort By Order Date (Newest → Oldest) Order Date (Oldest → Newest)" at bounding box center [858, 92] width 187 height 22
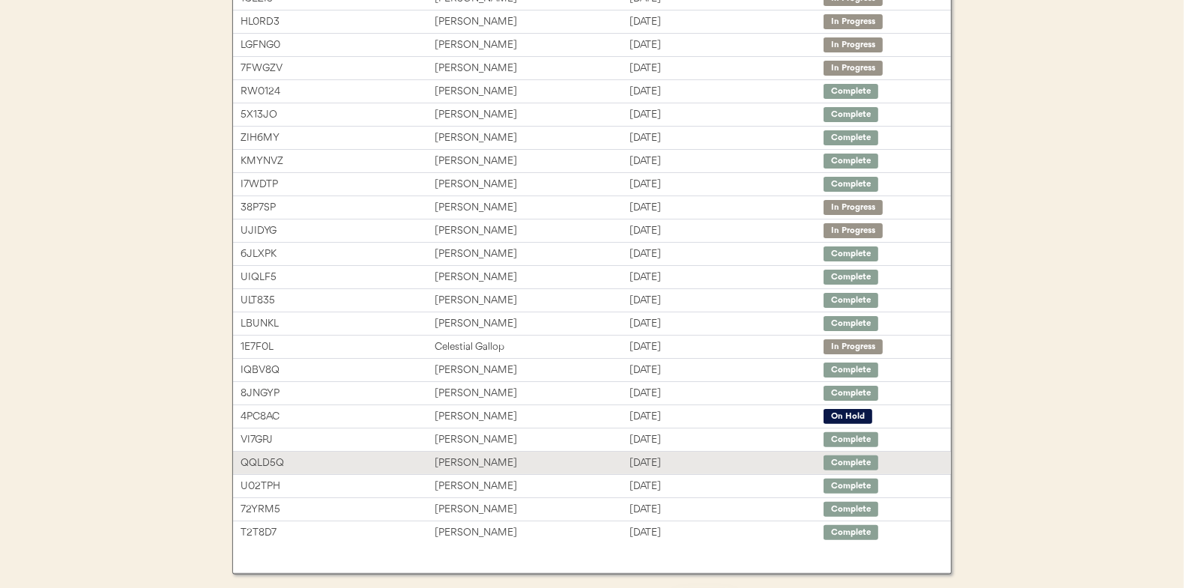
scroll to position [224, 0]
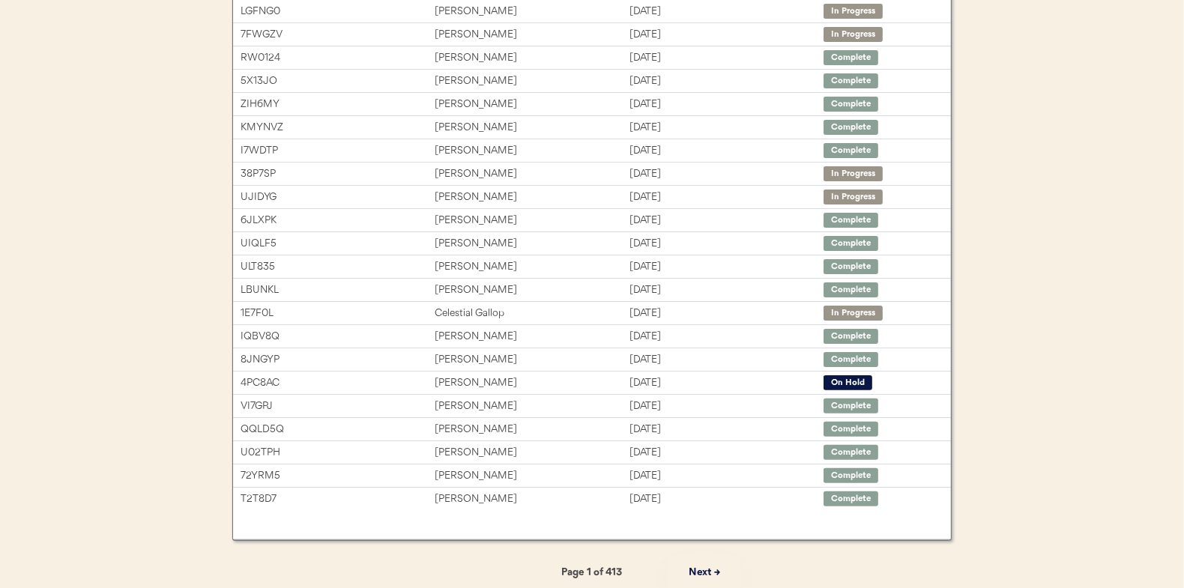
click at [703, 568] on button "Next →" at bounding box center [704, 573] width 75 height 34
click at [475, 573] on button "← Previous" at bounding box center [479, 573] width 75 height 34
click at [711, 575] on button "Next →" at bounding box center [704, 573] width 75 height 34
click at [690, 564] on button "Next →" at bounding box center [704, 573] width 75 height 34
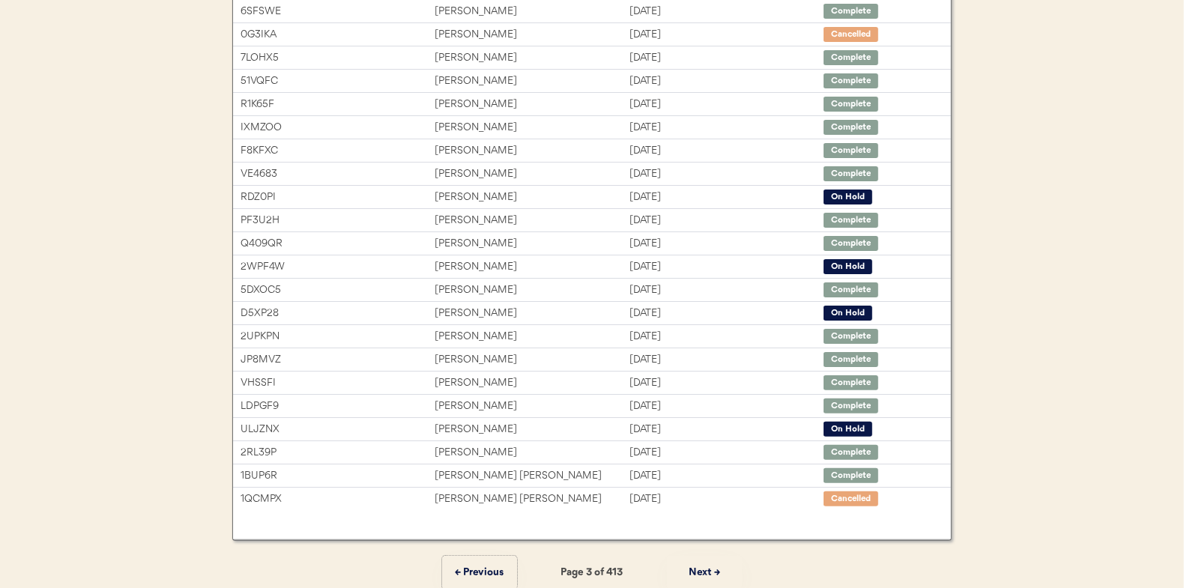
click at [496, 573] on button "← Previous" at bounding box center [479, 573] width 75 height 34
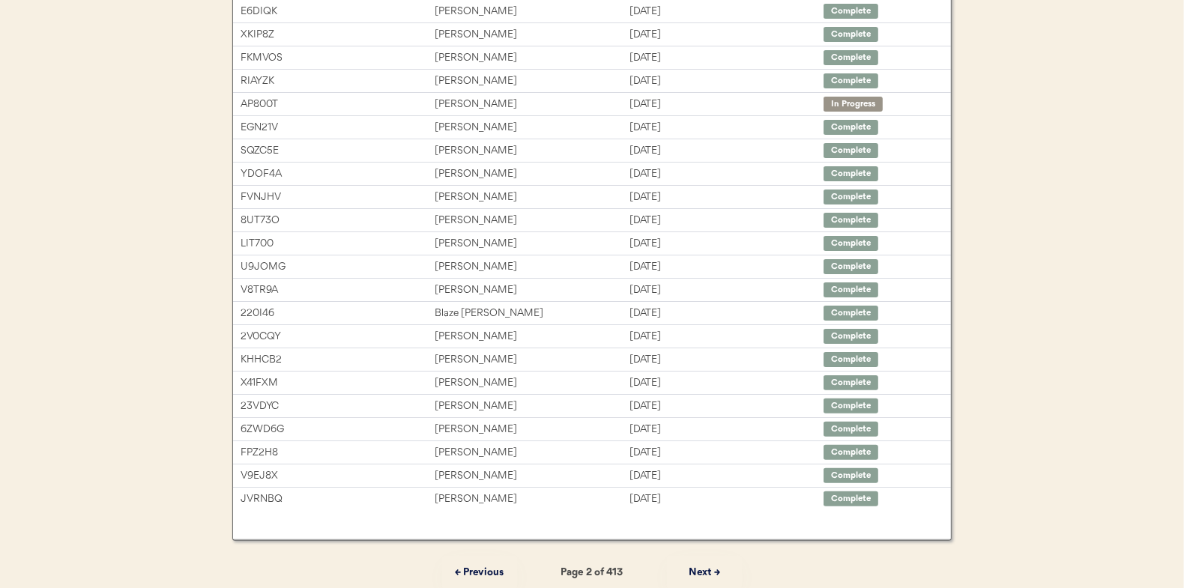
click at [491, 564] on button "← Previous" at bounding box center [479, 573] width 75 height 34
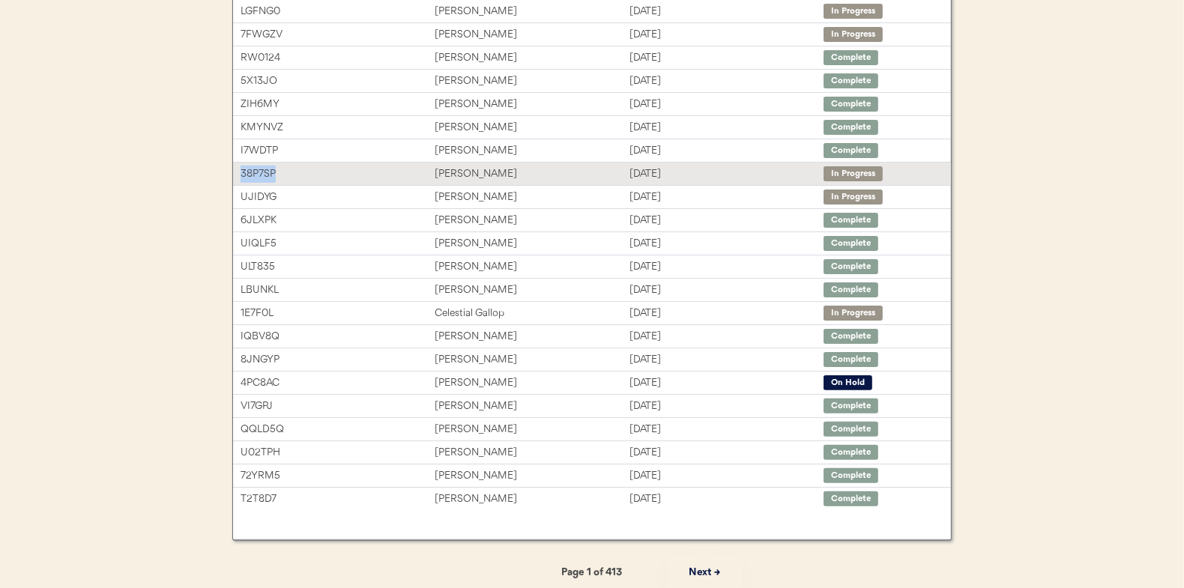
drag, startPoint x: 292, startPoint y: 175, endPoint x: 241, endPoint y: 175, distance: 51.0
click at [241, 175] on div "38P7SP" at bounding box center [338, 174] width 194 height 17
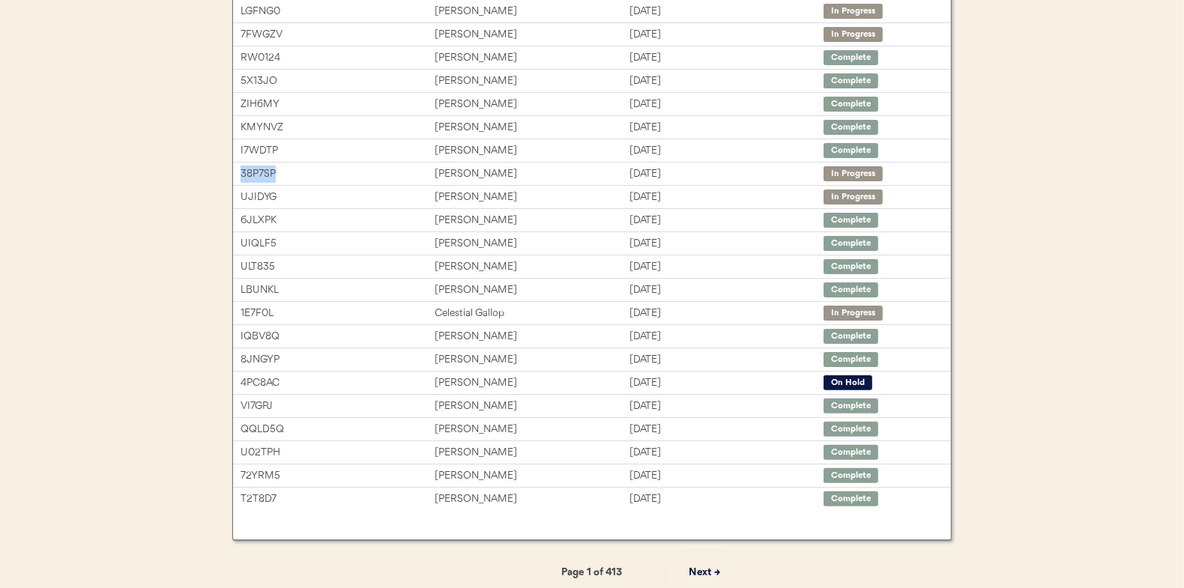
copy div "38P7SP"
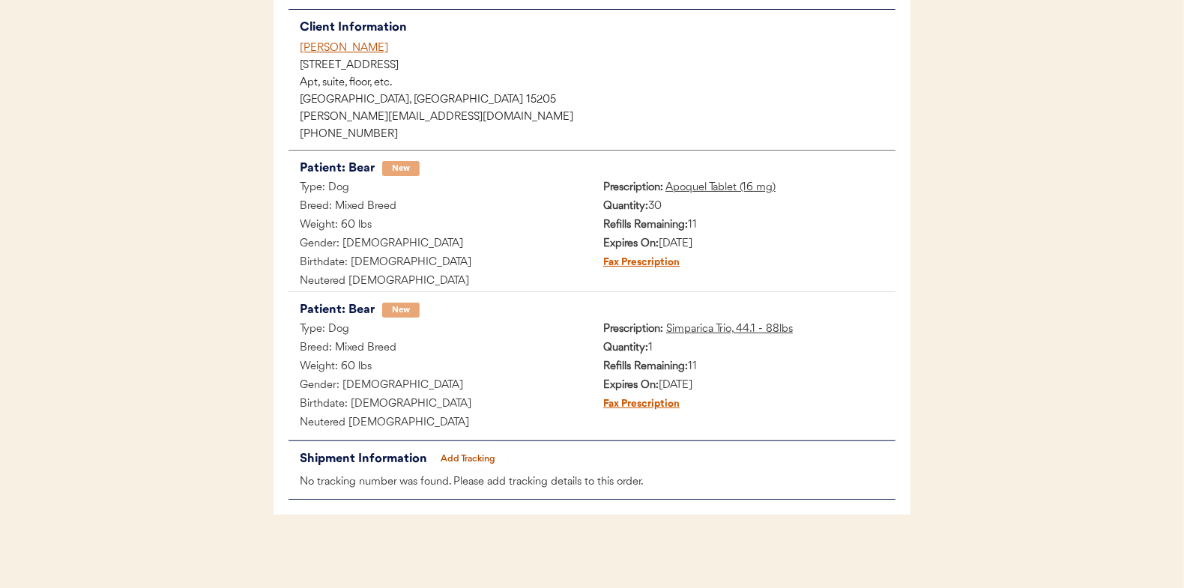
scroll to position [178, 0]
click at [460, 467] on button "Add Tracking" at bounding box center [468, 457] width 75 height 21
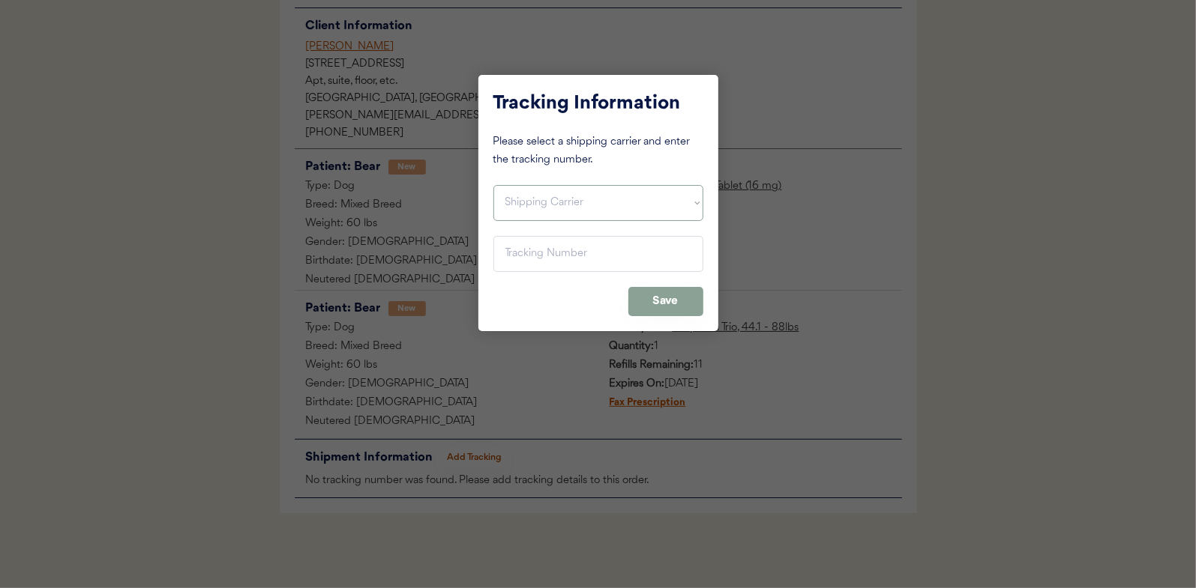
click at [572, 206] on select "Shipping Carrier FedEx FedEx Ground Economy UPS USPS" at bounding box center [598, 203] width 210 height 36
select select ""usps""
click at [493, 185] on select "Shipping Carrier FedEx FedEx Ground Economy UPS USPS" at bounding box center [598, 203] width 210 height 36
click at [582, 247] on input "input" at bounding box center [598, 254] width 210 height 36
paste input "9400150105800020509669"
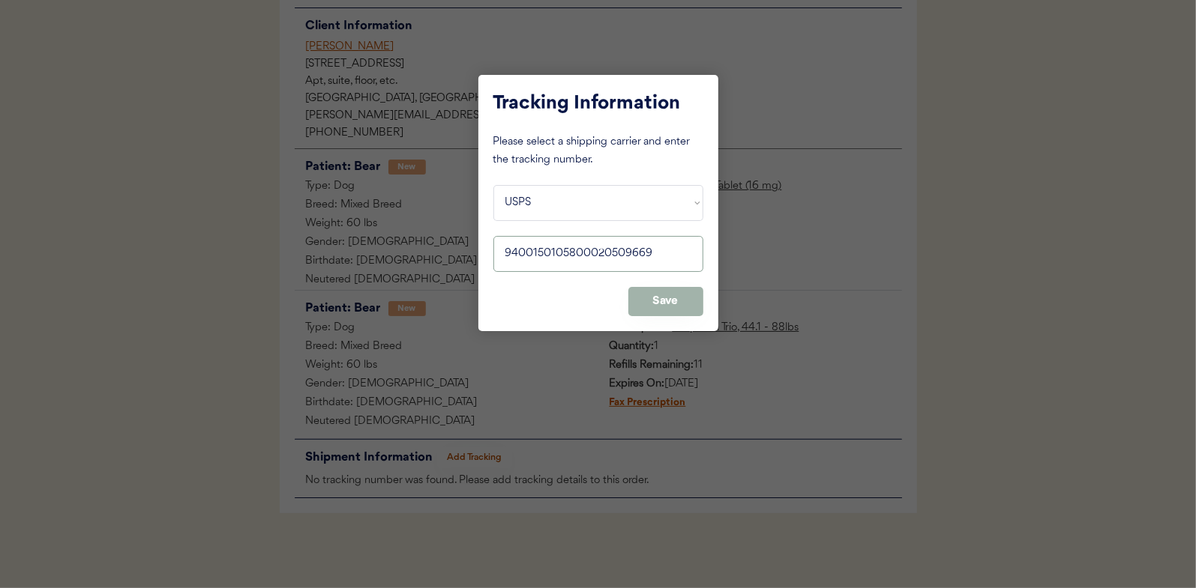
type input "9400150105800020509669"
click at [668, 313] on button "Save" at bounding box center [665, 301] width 75 height 29
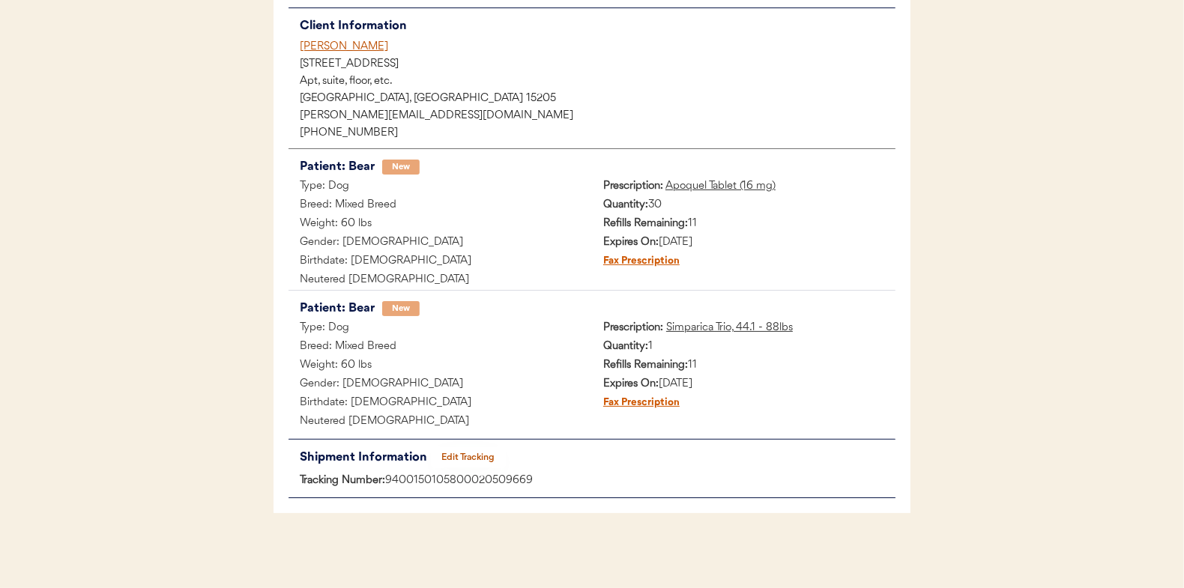
scroll to position [0, 0]
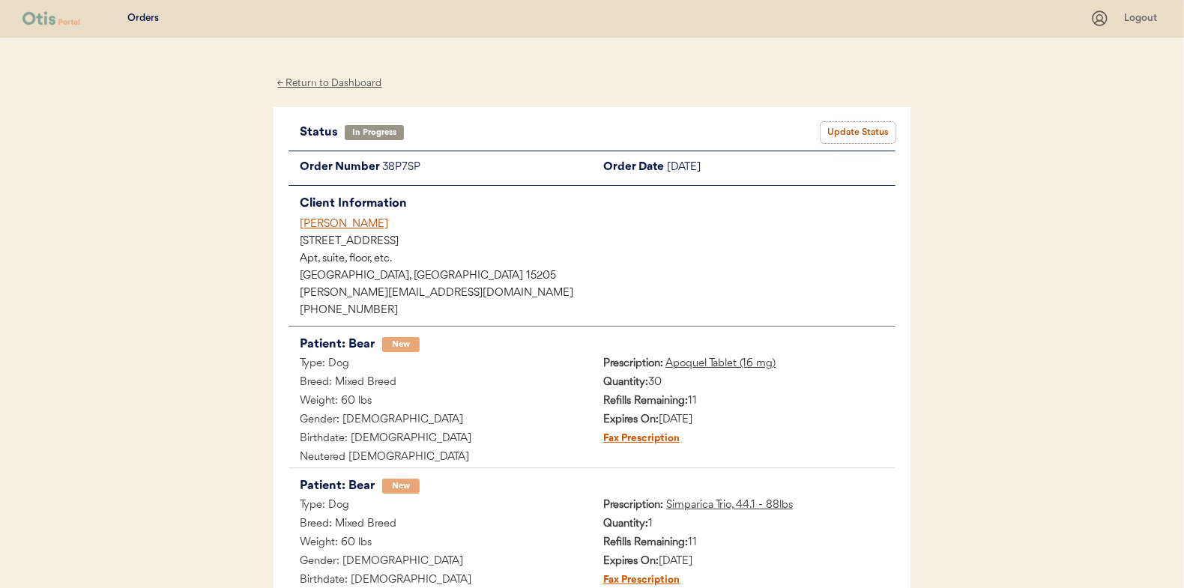
click at [846, 126] on button "Update Status" at bounding box center [858, 132] width 75 height 21
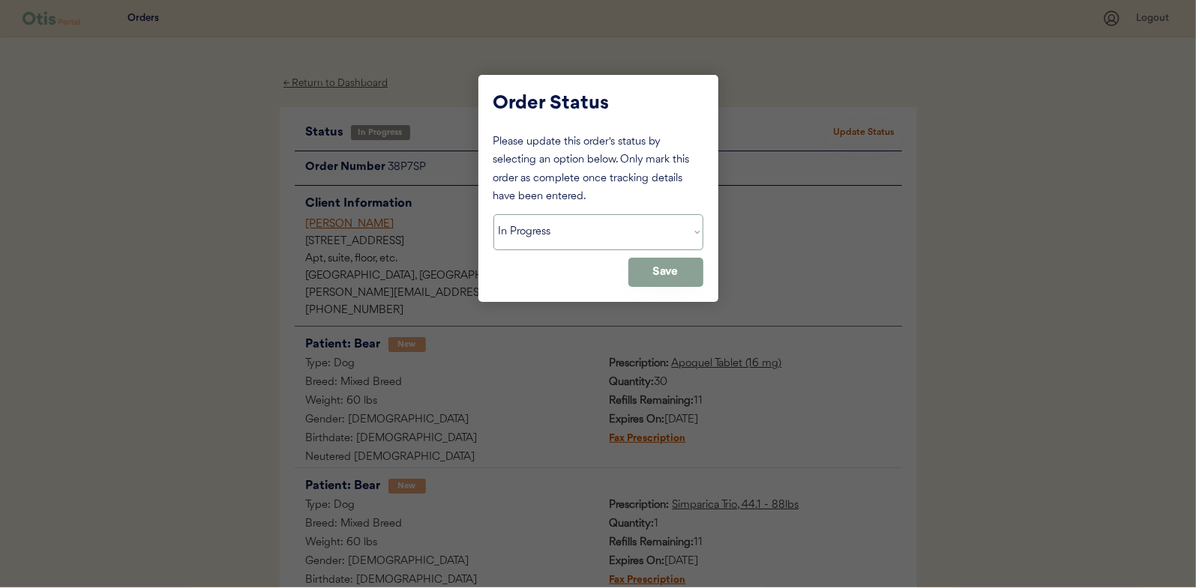
click at [660, 232] on select "Status On Hold New In Progress Complete Pending HW Consent Cancelled" at bounding box center [598, 232] width 210 height 36
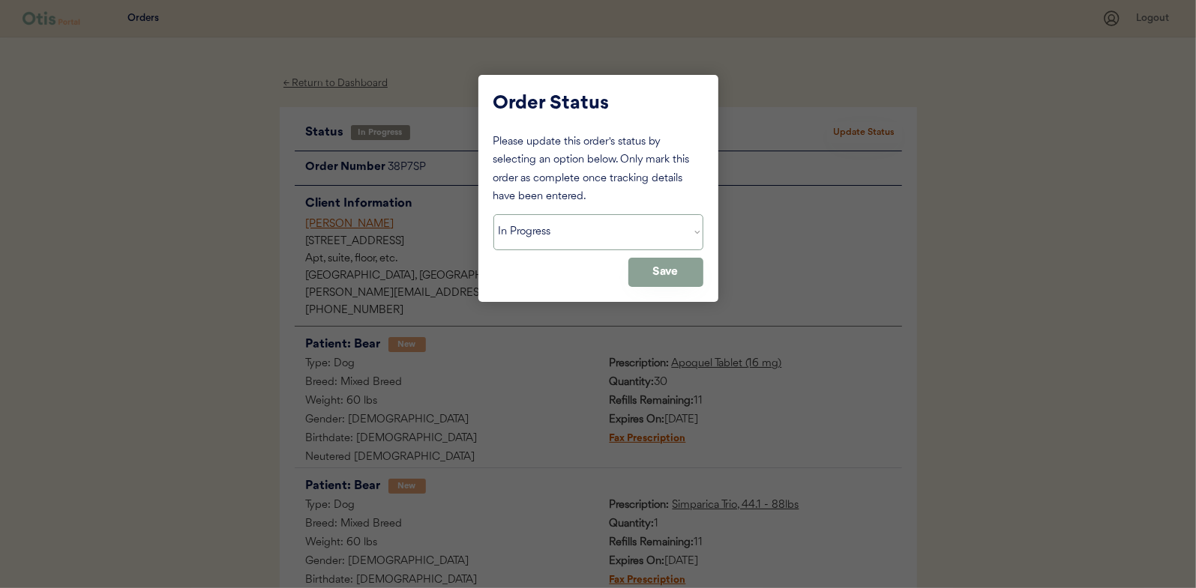
select select ""complete""
click at [493, 214] on select "Status On Hold New In Progress Complete Pending HW Consent Cancelled" at bounding box center [598, 232] width 210 height 36
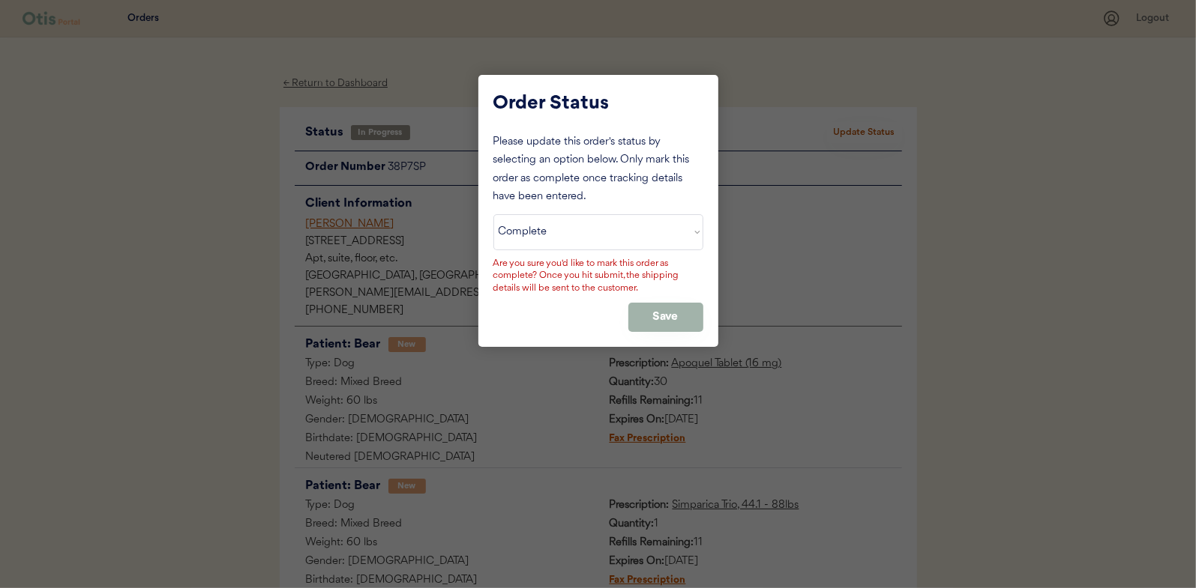
click at [666, 313] on button "Save" at bounding box center [665, 317] width 75 height 29
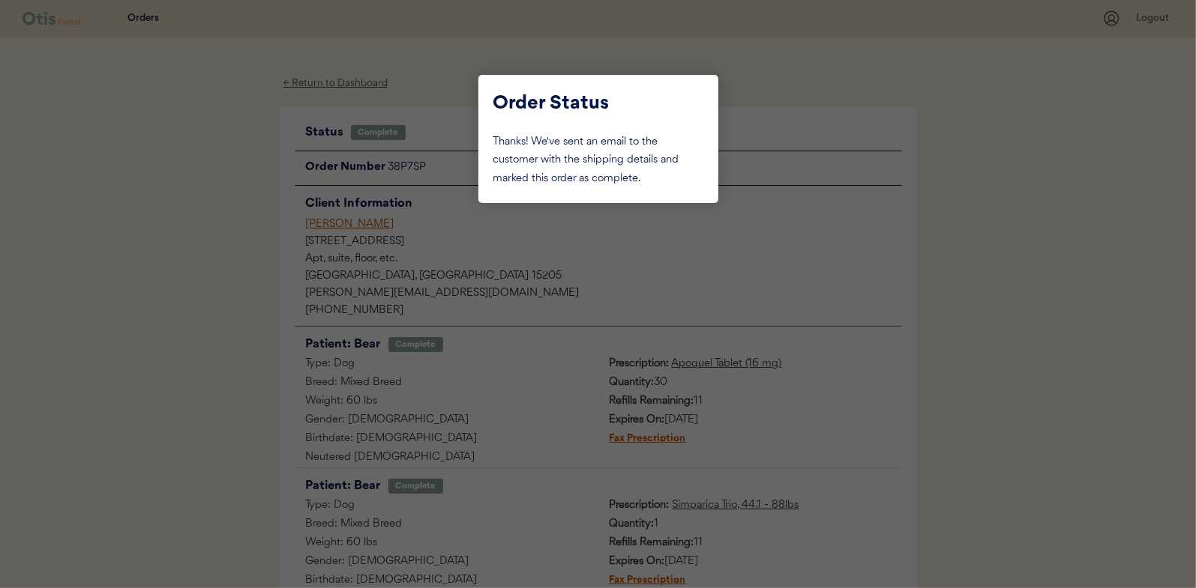
click at [457, 229] on div at bounding box center [598, 294] width 1196 height 588
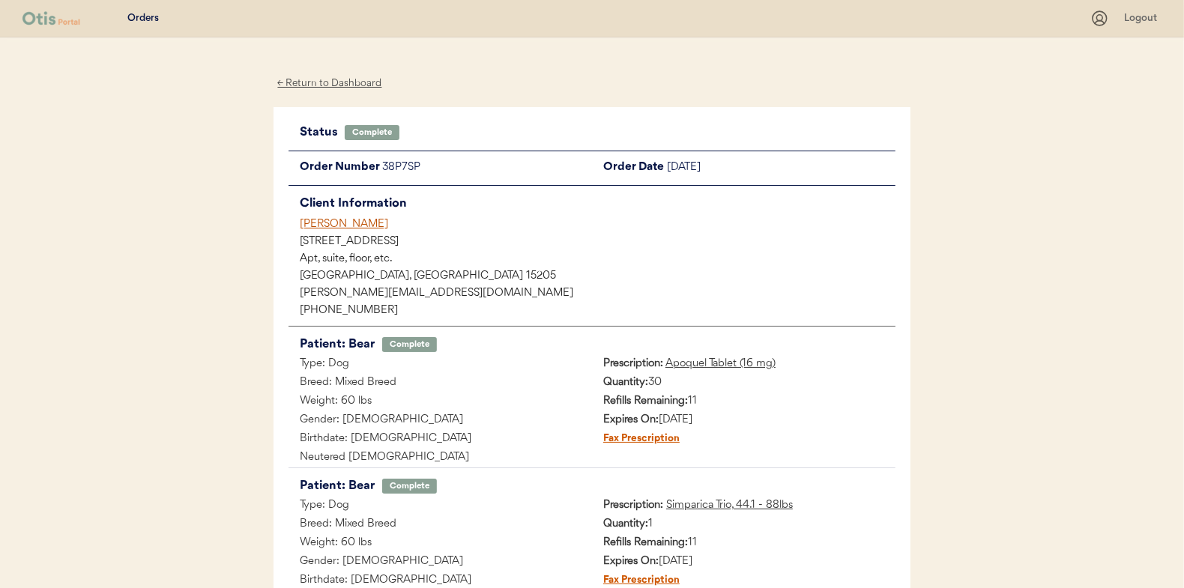
click at [354, 85] on div "← Return to Dashboard" at bounding box center [330, 83] width 112 height 17
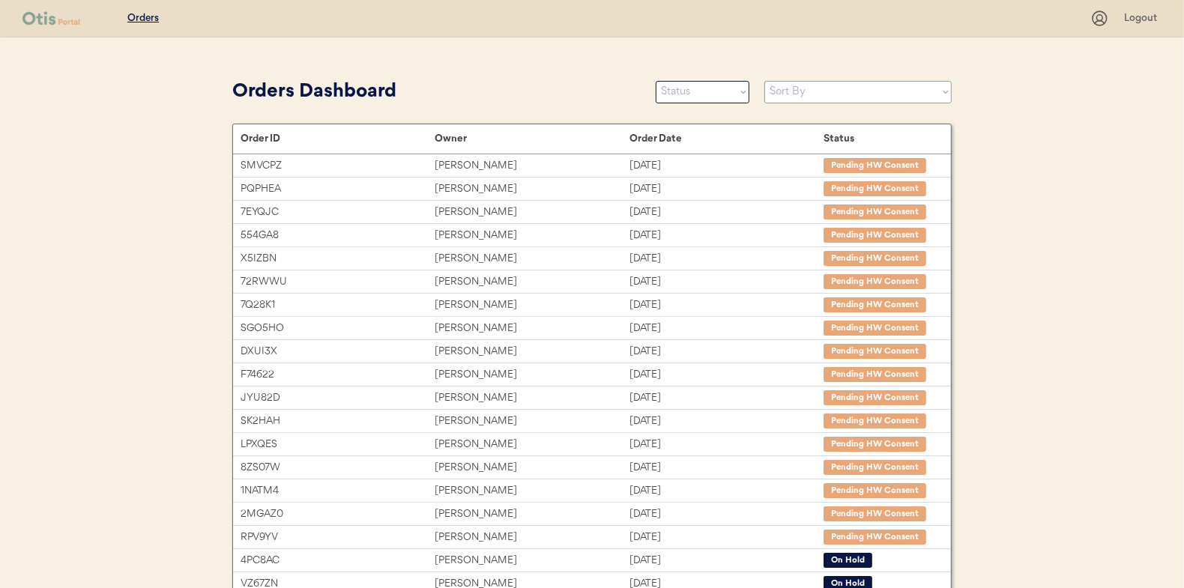
click at [840, 88] on select "Sort By Order Date (Newest → Oldest) Order Date (Oldest → Newest)" at bounding box center [858, 92] width 187 height 22
select select ""Order Date (Newest → Oldest)""
click at [765, 81] on select "Sort By Order Date (Newest → Oldest) Order Date (Oldest → Newest)" at bounding box center [858, 92] width 187 height 22
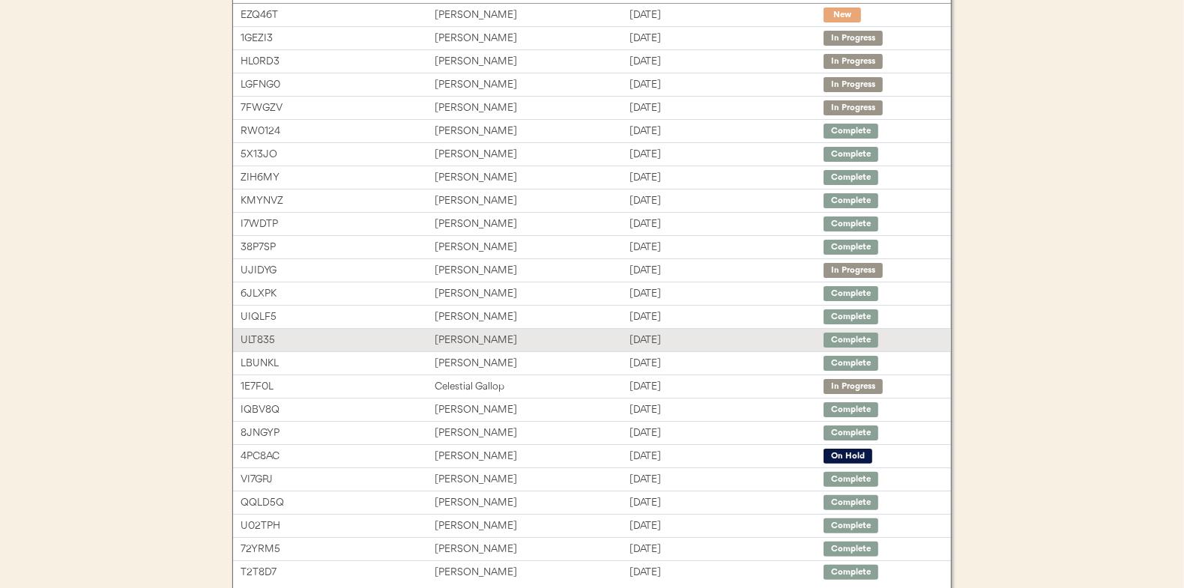
scroll to position [224, 0]
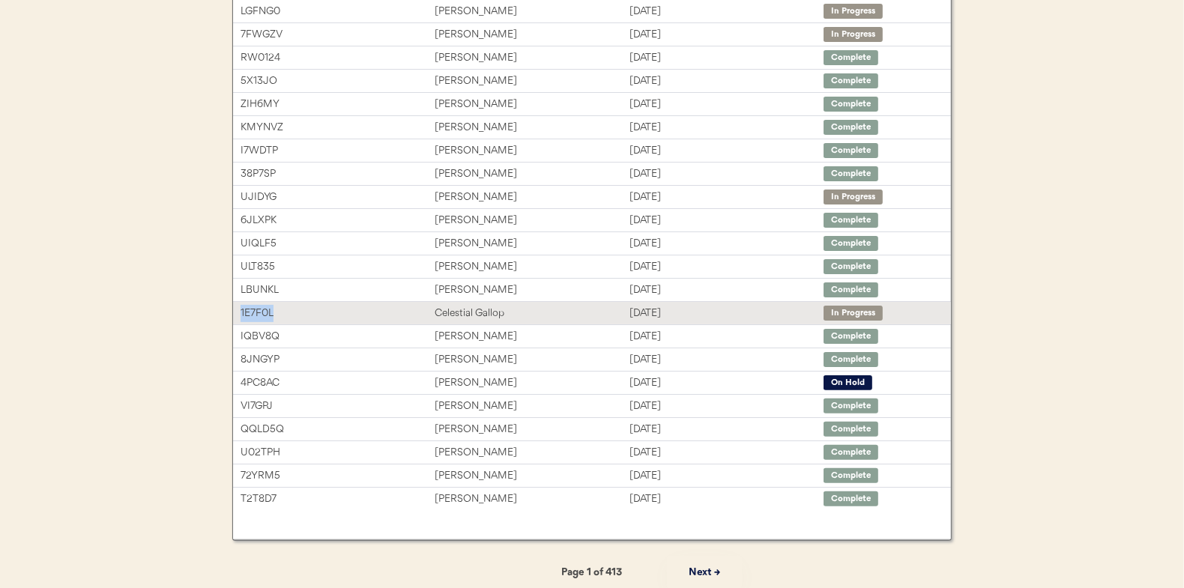
drag, startPoint x: 281, startPoint y: 310, endPoint x: 239, endPoint y: 313, distance: 42.1
click at [239, 313] on div "1E7F0L Celestial Gallop [DATE] In Progress" at bounding box center [592, 313] width 718 height 22
copy div "1E7F0L"
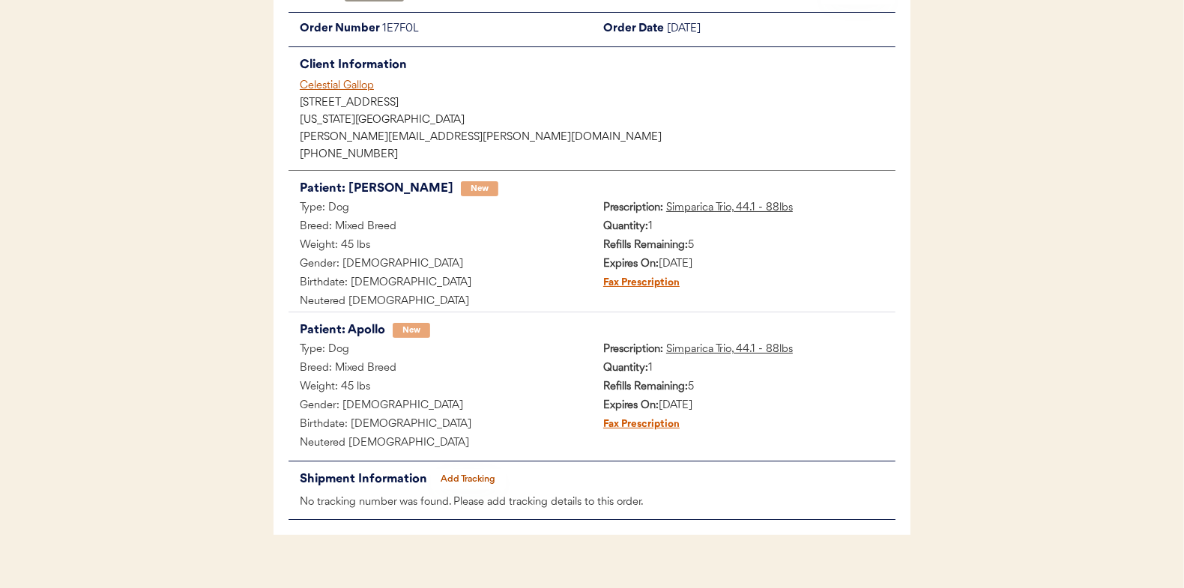
scroll to position [160, 0]
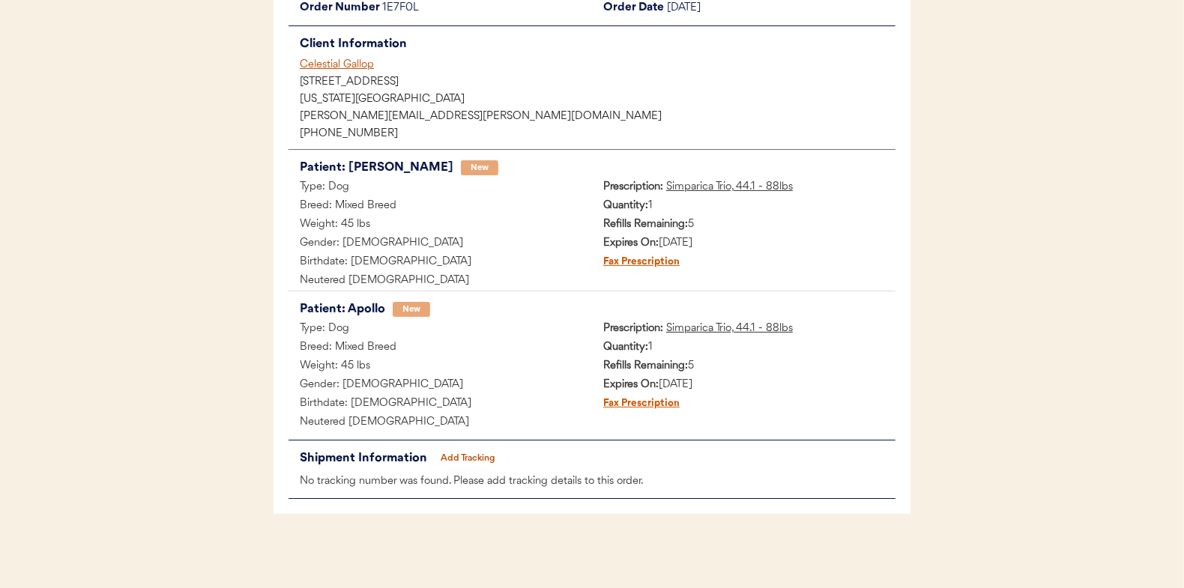
click at [485, 461] on button "Add Tracking" at bounding box center [468, 458] width 75 height 21
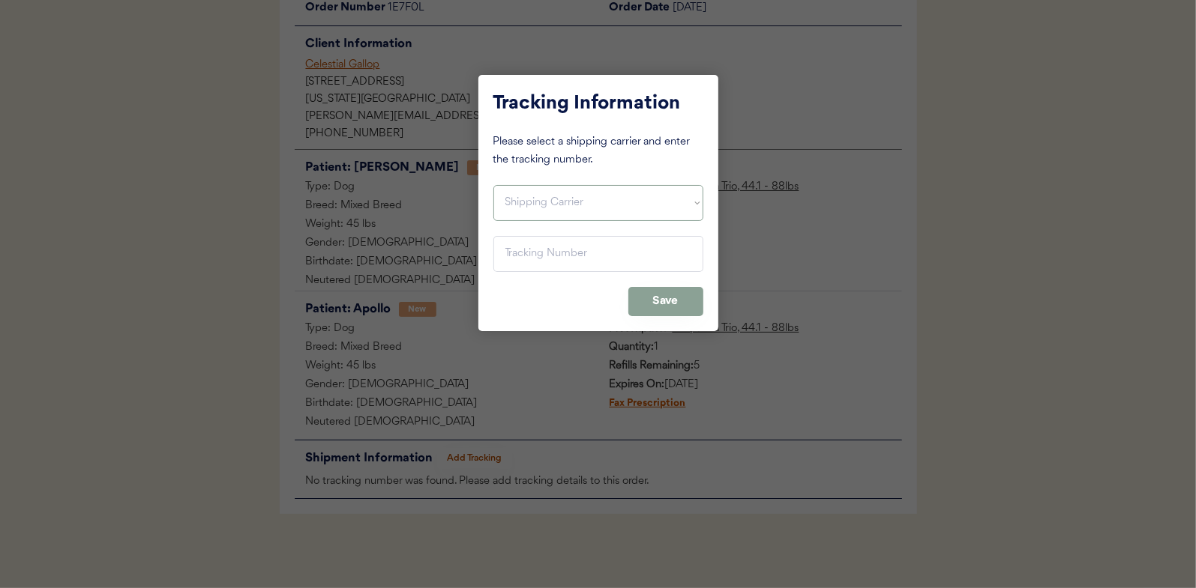
click at [579, 217] on select "Shipping Carrier FedEx FedEx Ground Economy UPS USPS" at bounding box center [598, 203] width 210 height 36
select select ""usps""
click at [493, 185] on select "Shipping Carrier FedEx FedEx Ground Economy UPS USPS" at bounding box center [598, 203] width 210 height 36
click at [586, 265] on input "input" at bounding box center [598, 254] width 210 height 36
paste input "9400150105800020511549"
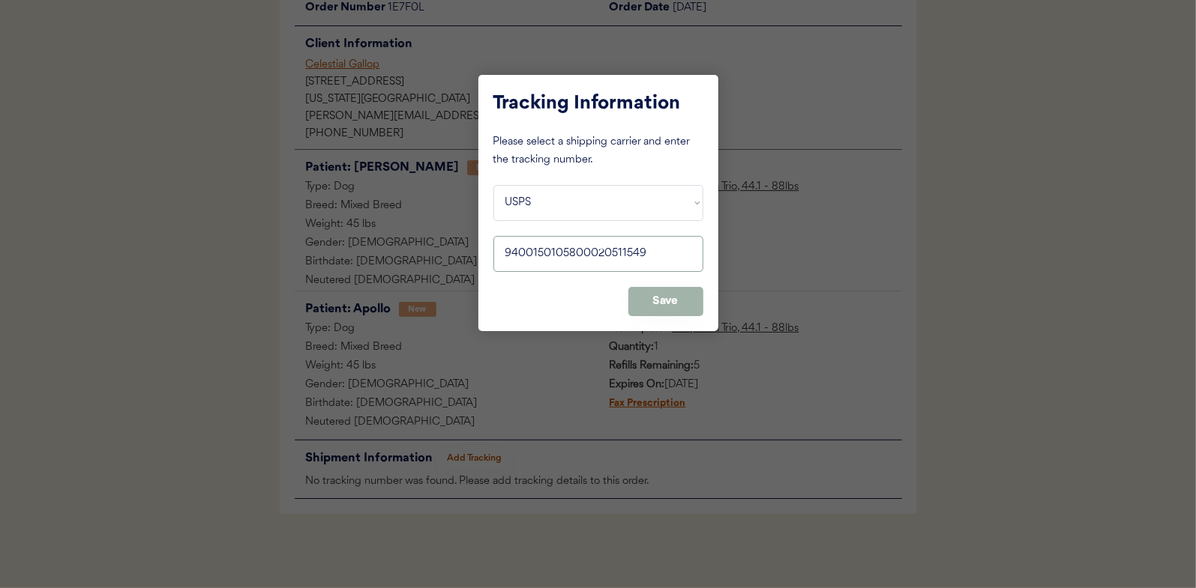
type input "9400150105800020511549"
click at [657, 298] on button "Save" at bounding box center [665, 301] width 75 height 29
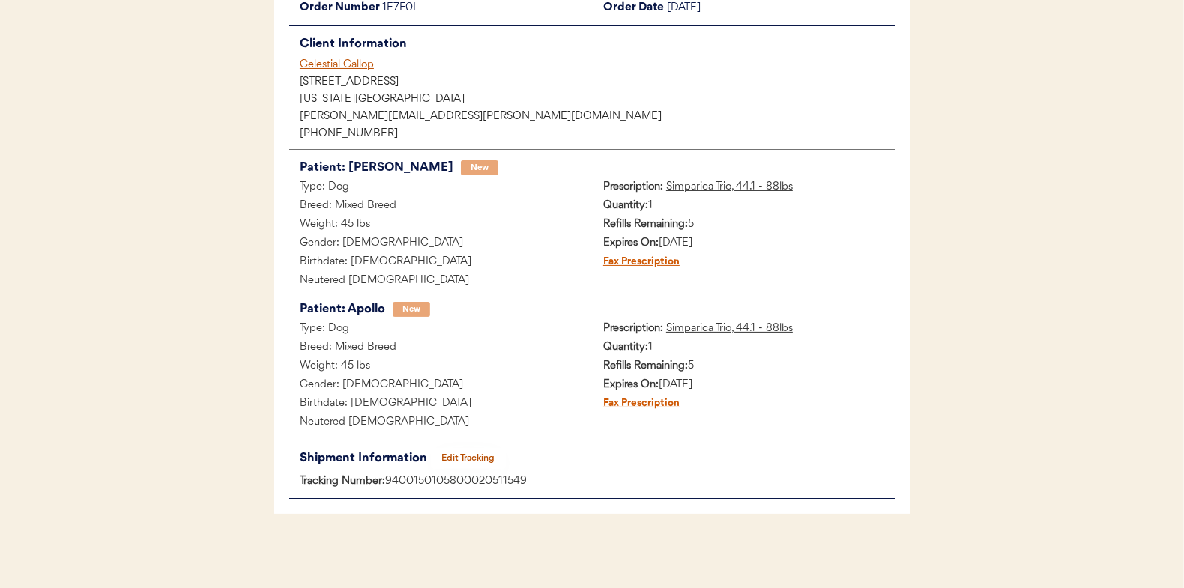
scroll to position [0, 0]
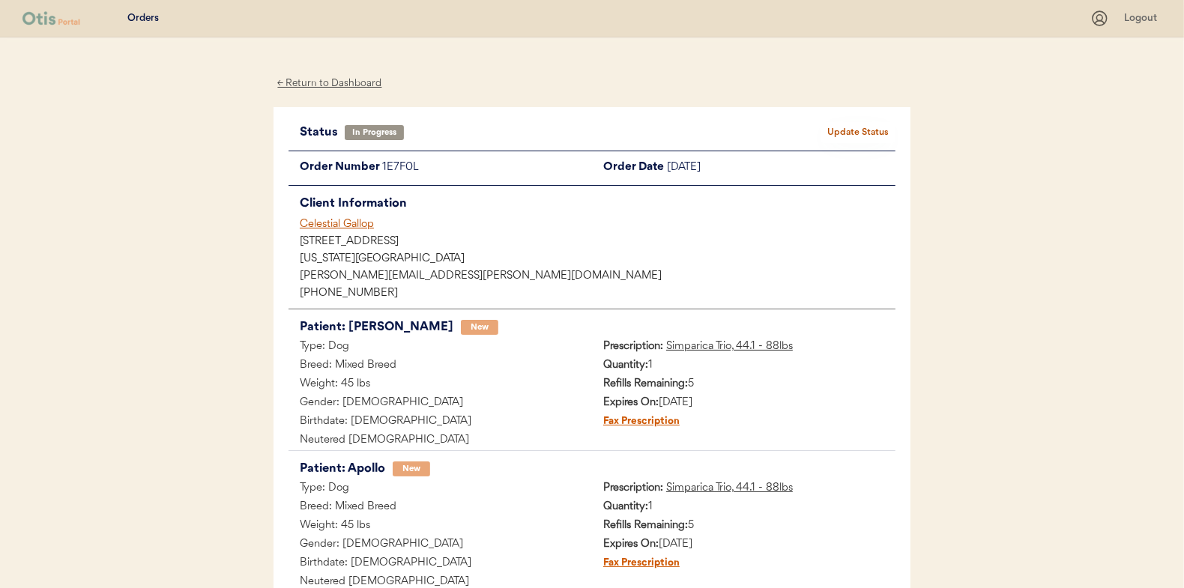
click at [864, 127] on button "Update Status" at bounding box center [858, 132] width 75 height 21
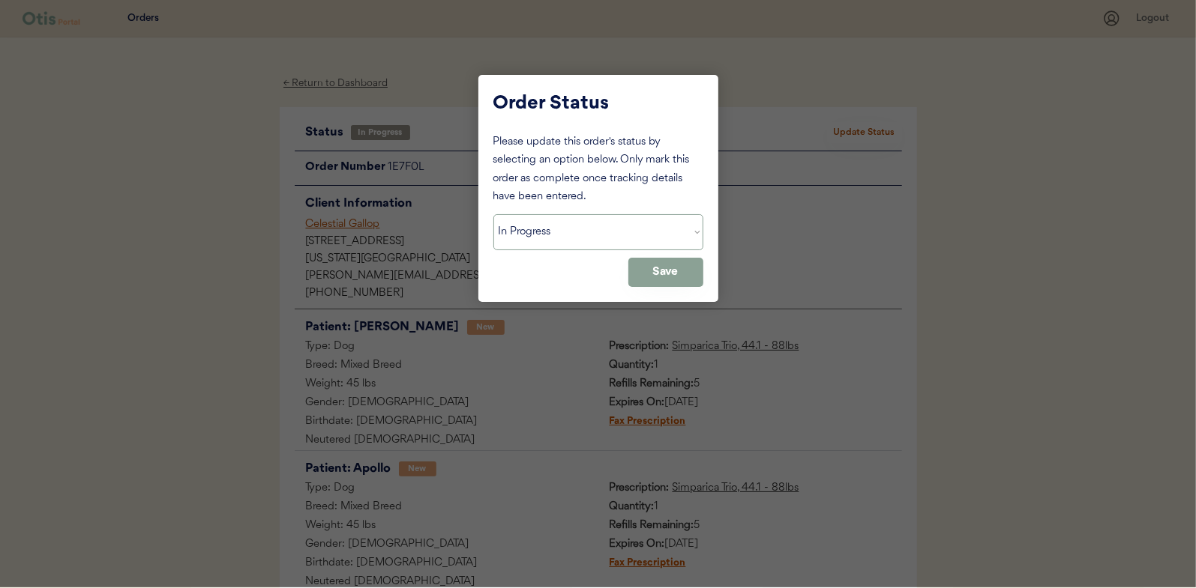
click at [561, 247] on select "Status On Hold New In Progress Complete Pending HW Consent Cancelled" at bounding box center [598, 232] width 210 height 36
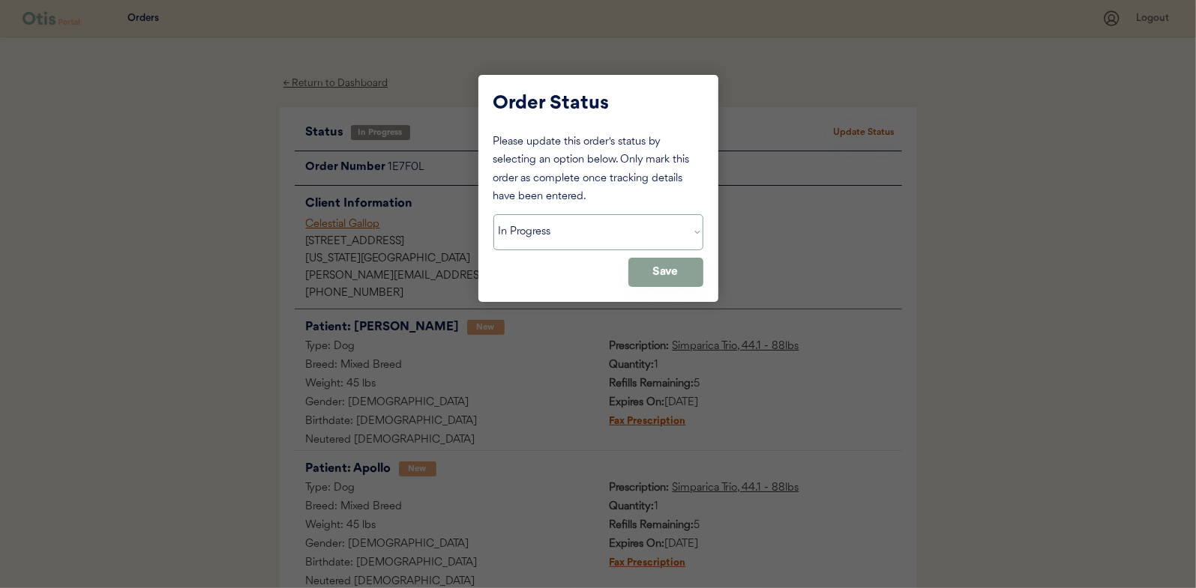
select select ""complete""
click at [493, 214] on select "Status On Hold New In Progress Complete Pending HW Consent Cancelled" at bounding box center [598, 232] width 210 height 36
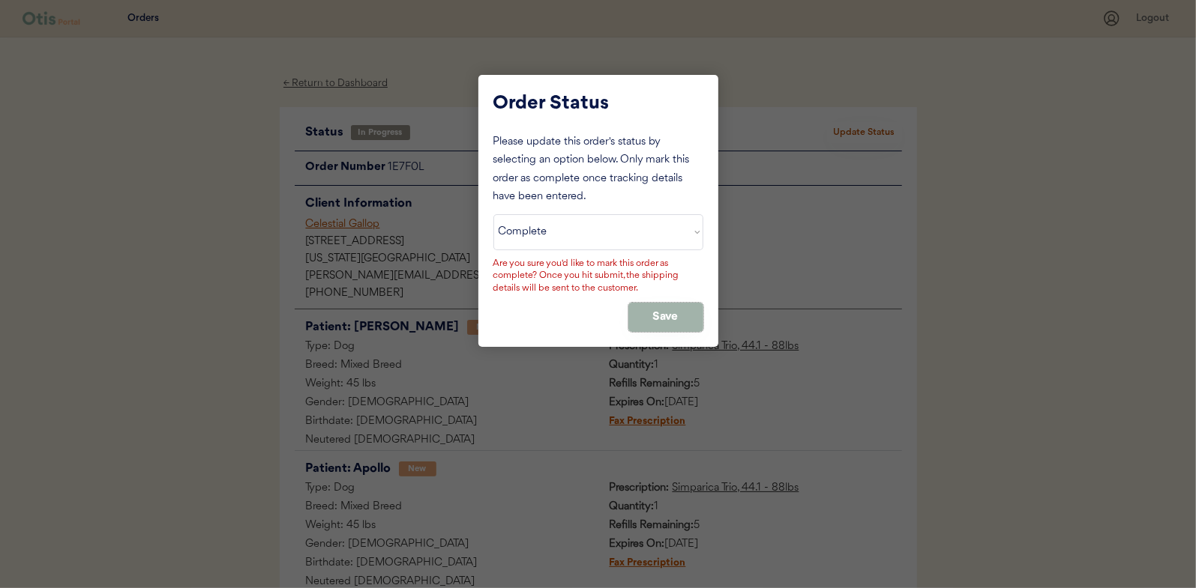
click at [677, 319] on button "Save" at bounding box center [665, 317] width 75 height 29
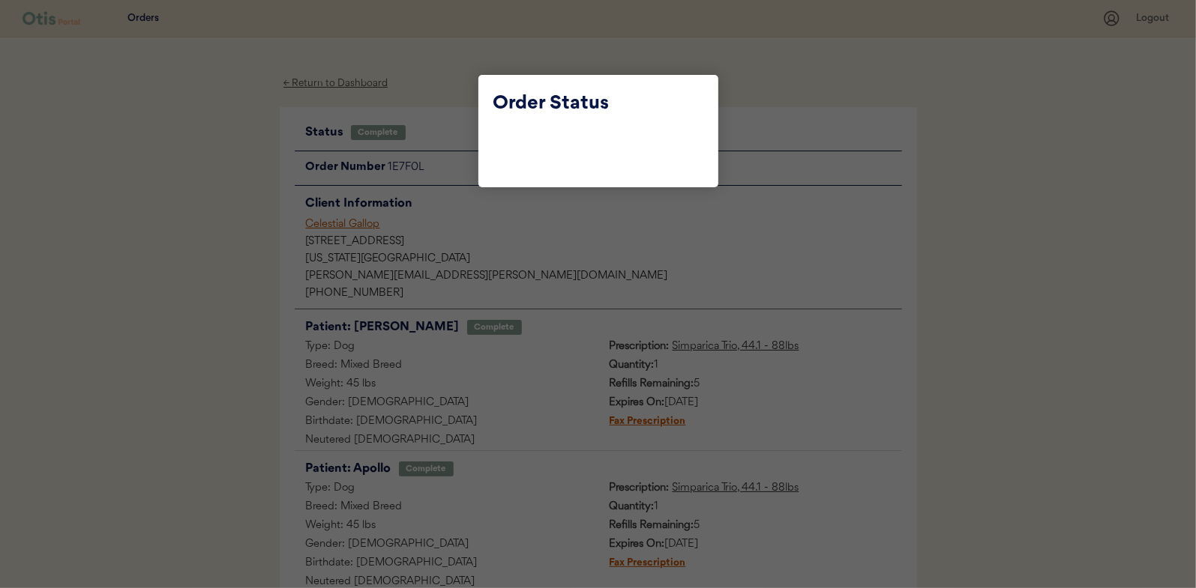
click at [457, 106] on div at bounding box center [598, 294] width 1196 height 588
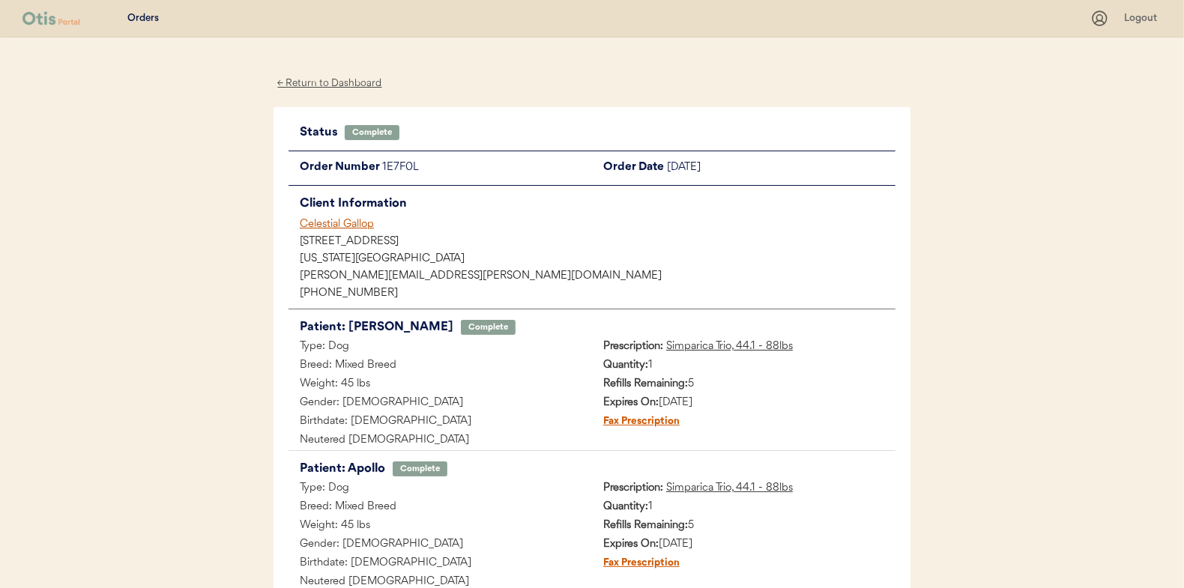
click at [365, 88] on div "← Return to Dashboard" at bounding box center [330, 83] width 112 height 17
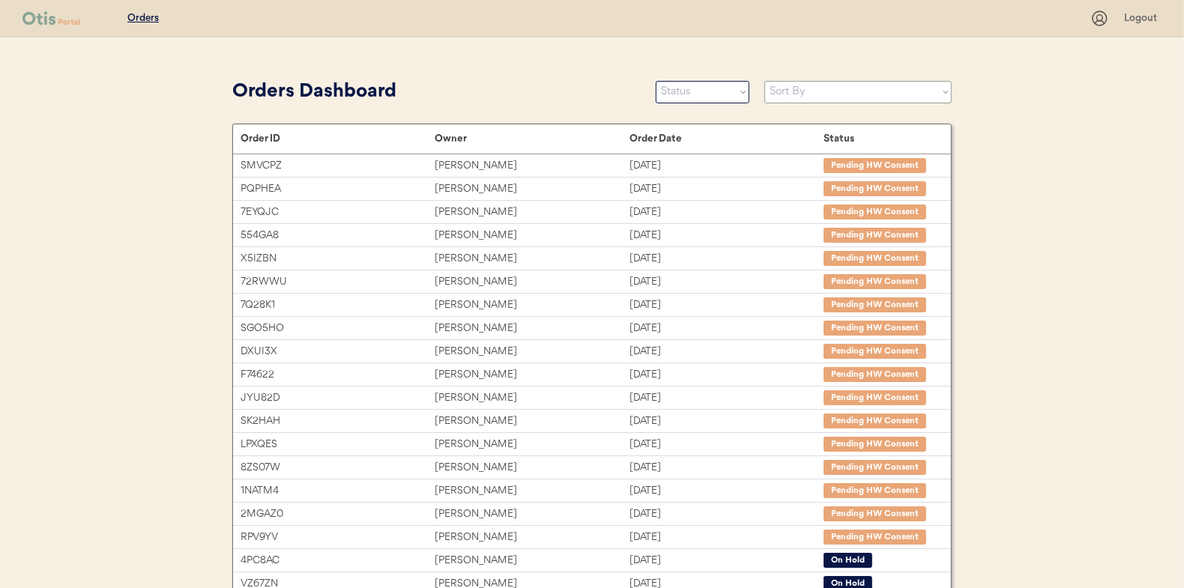
drag, startPoint x: 894, startPoint y: 97, endPoint x: 879, endPoint y: 103, distance: 16.4
click at [894, 97] on select "Sort By Order Date (Newest → Oldest) Order Date (Oldest → Newest)" at bounding box center [858, 92] width 187 height 22
select select ""Order Date (Newest → Oldest)""
click at [765, 81] on select "Sort By Order Date (Newest → Oldest) Order Date (Oldest → Newest)" at bounding box center [858, 92] width 187 height 22
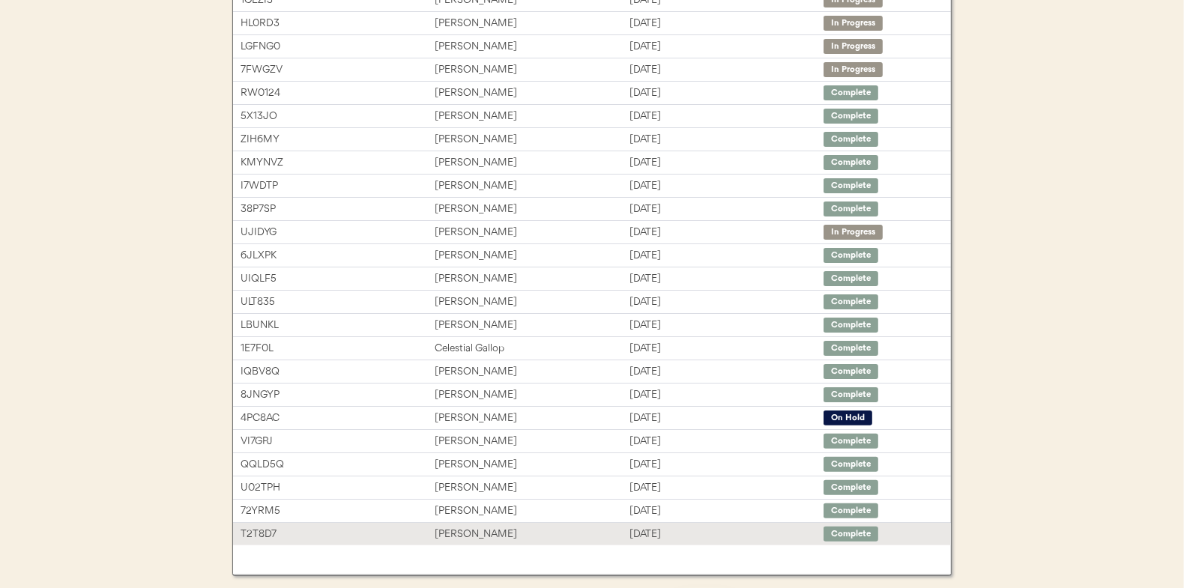
scroll to position [224, 0]
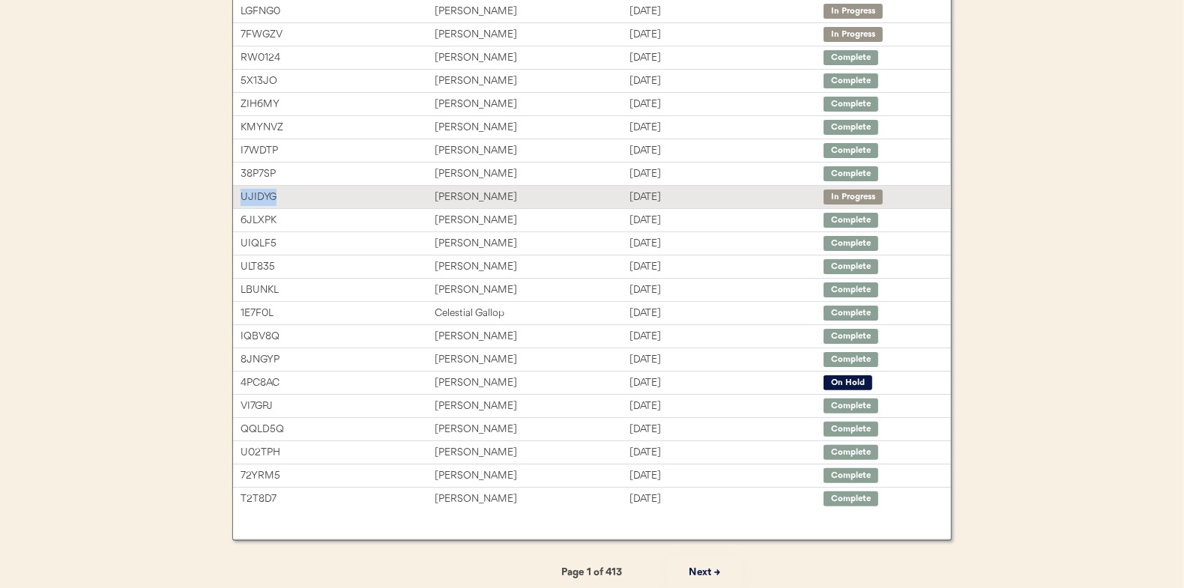
drag, startPoint x: 293, startPoint y: 195, endPoint x: 244, endPoint y: 195, distance: 49.5
click at [244, 195] on div "UJIDYG" at bounding box center [338, 197] width 194 height 17
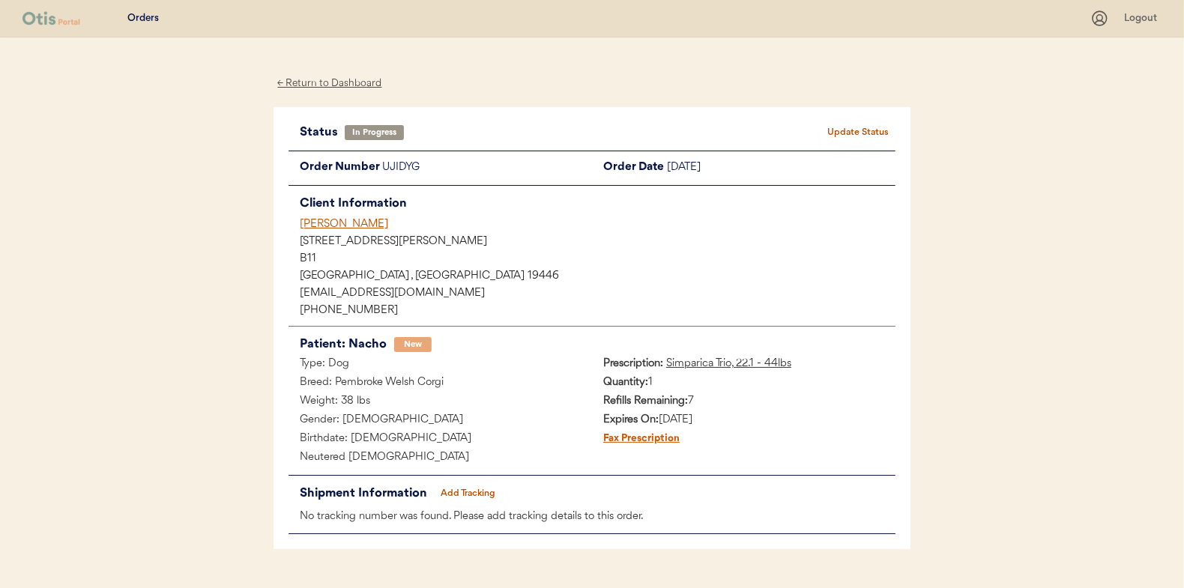
click at [470, 494] on button "Add Tracking" at bounding box center [468, 493] width 75 height 21
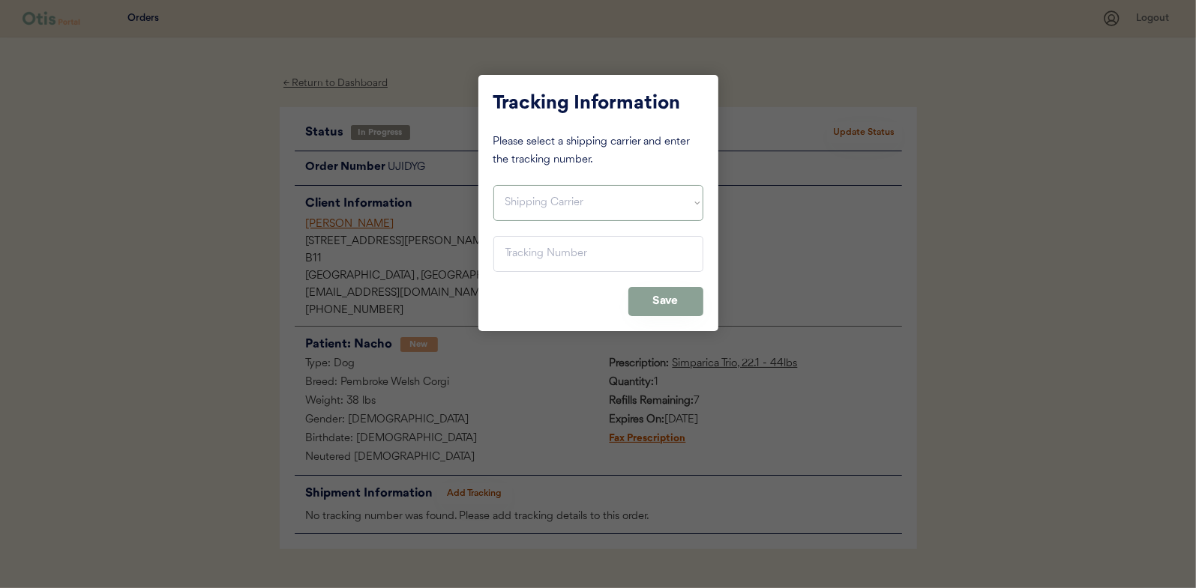
click at [573, 220] on select "Shipping Carrier FedEx FedEx Ground Economy UPS USPS" at bounding box center [598, 203] width 210 height 36
select select ""usps""
click at [493, 185] on select "Shipping Carrier FedEx FedEx Ground Economy UPS USPS" at bounding box center [598, 203] width 210 height 36
click at [582, 253] on input "input" at bounding box center [598, 254] width 210 height 36
paste input "9400150105798020544905"
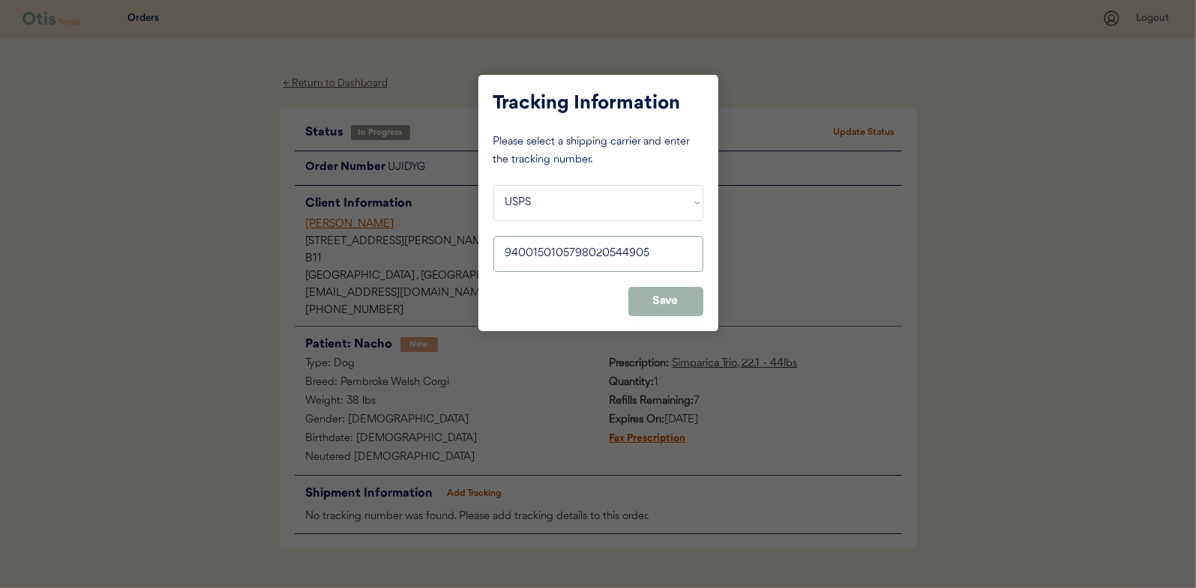
type input "9400150105798020544905"
click at [672, 312] on button "Save" at bounding box center [665, 301] width 75 height 29
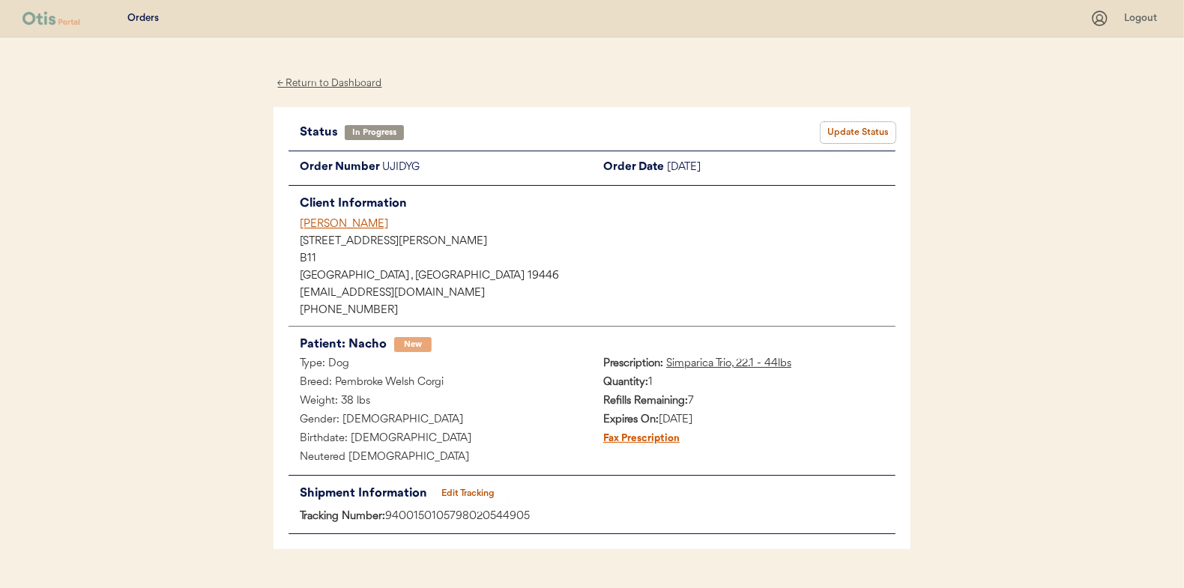
click at [854, 130] on button "Update Status" at bounding box center [858, 132] width 75 height 21
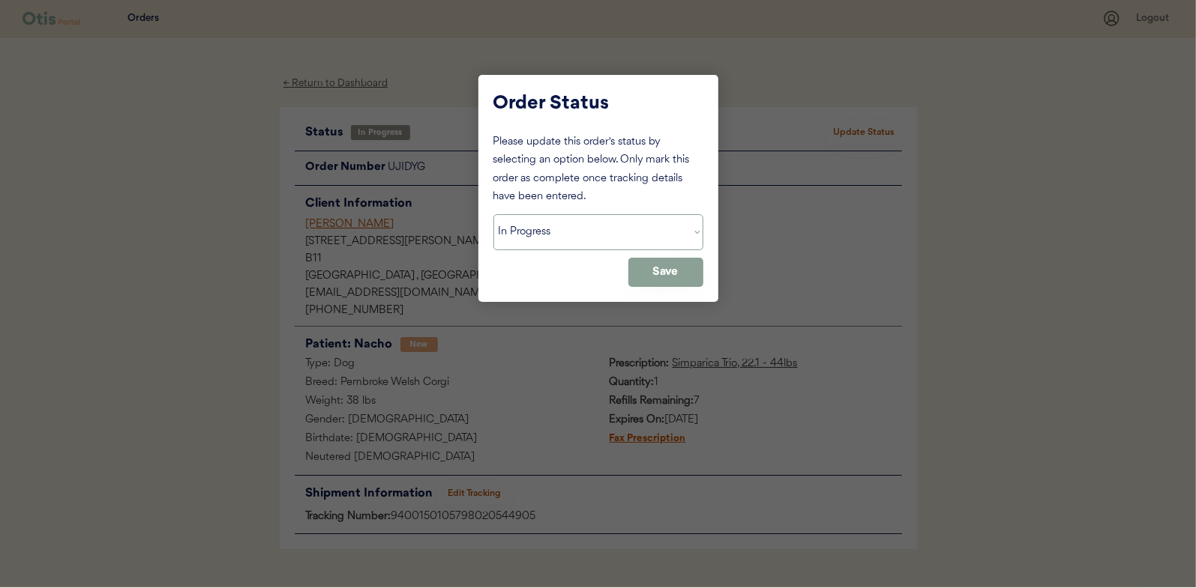
click at [595, 239] on select "Status On Hold New In Progress Complete Pending HW Consent Cancelled" at bounding box center [598, 232] width 210 height 36
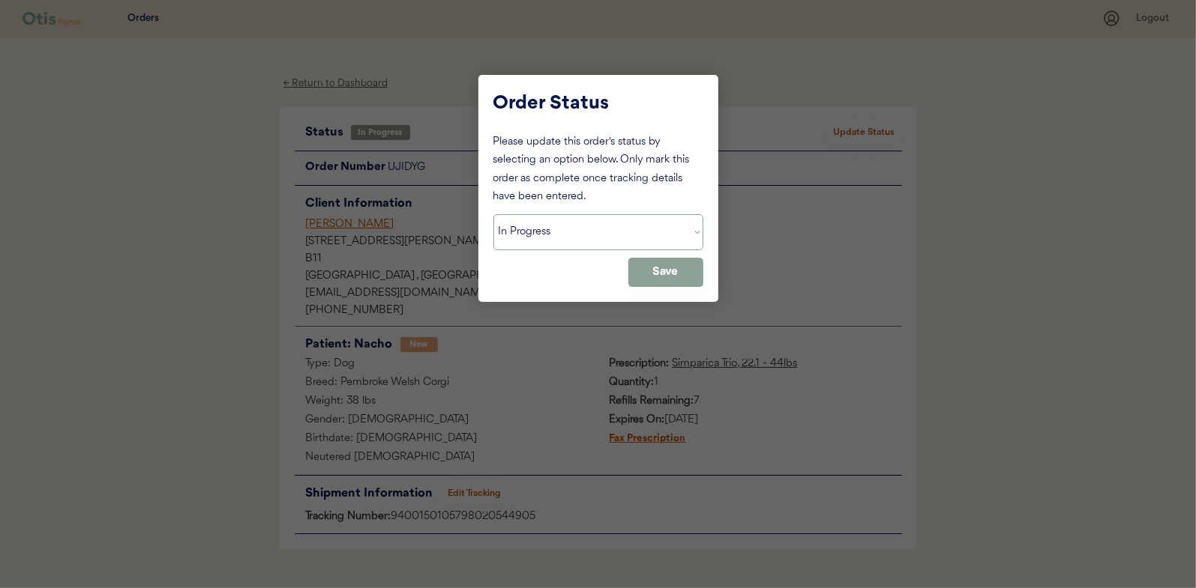
select select ""complete""
click at [493, 214] on select "Status On Hold New In Progress Complete Pending HW Consent Cancelled" at bounding box center [598, 232] width 210 height 36
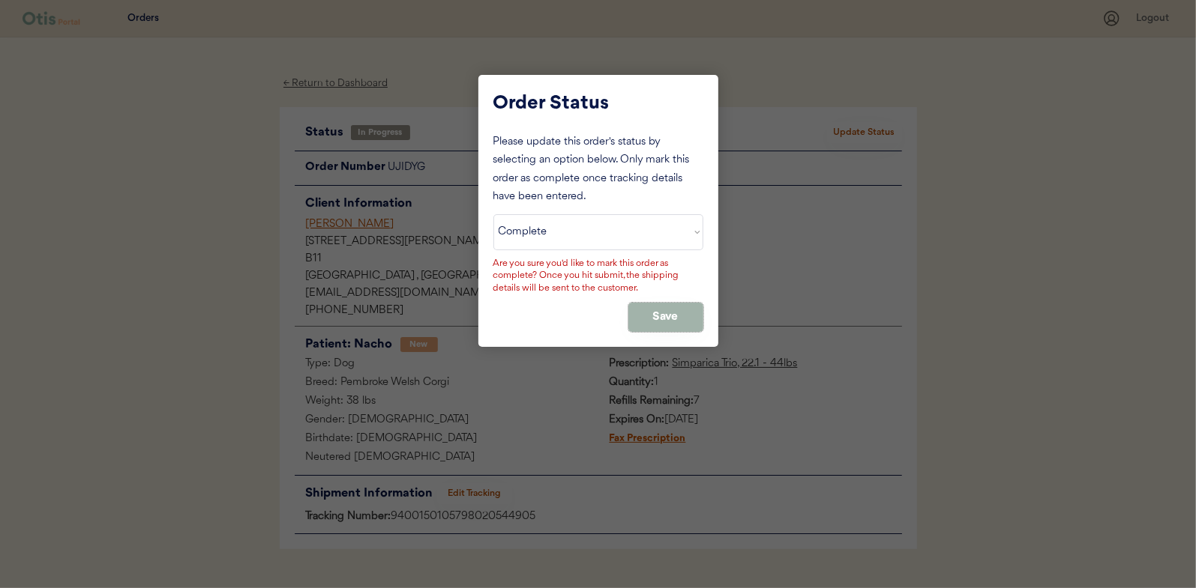
click at [648, 303] on button "Save" at bounding box center [665, 317] width 75 height 29
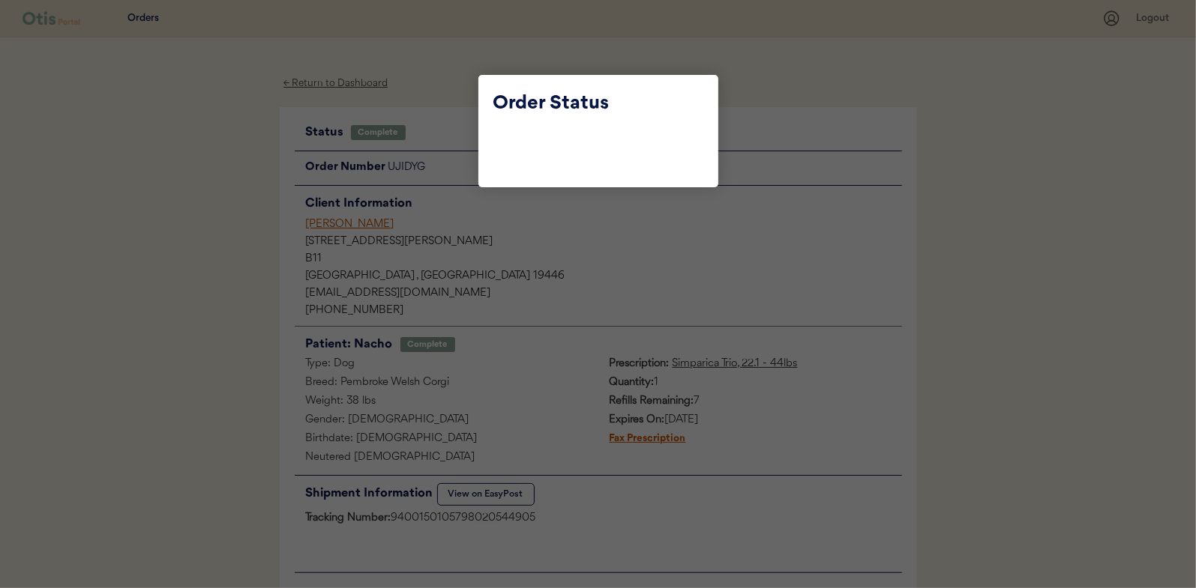
click at [462, 139] on div at bounding box center [598, 294] width 1196 height 588
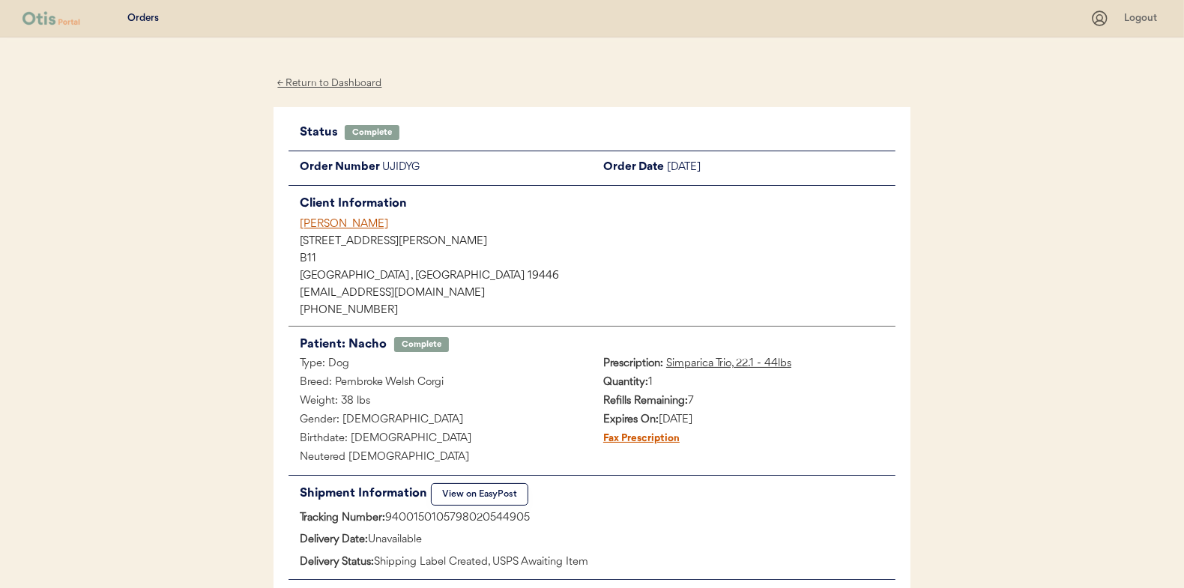
click at [343, 78] on div "← Return to Dashboard" at bounding box center [330, 83] width 112 height 17
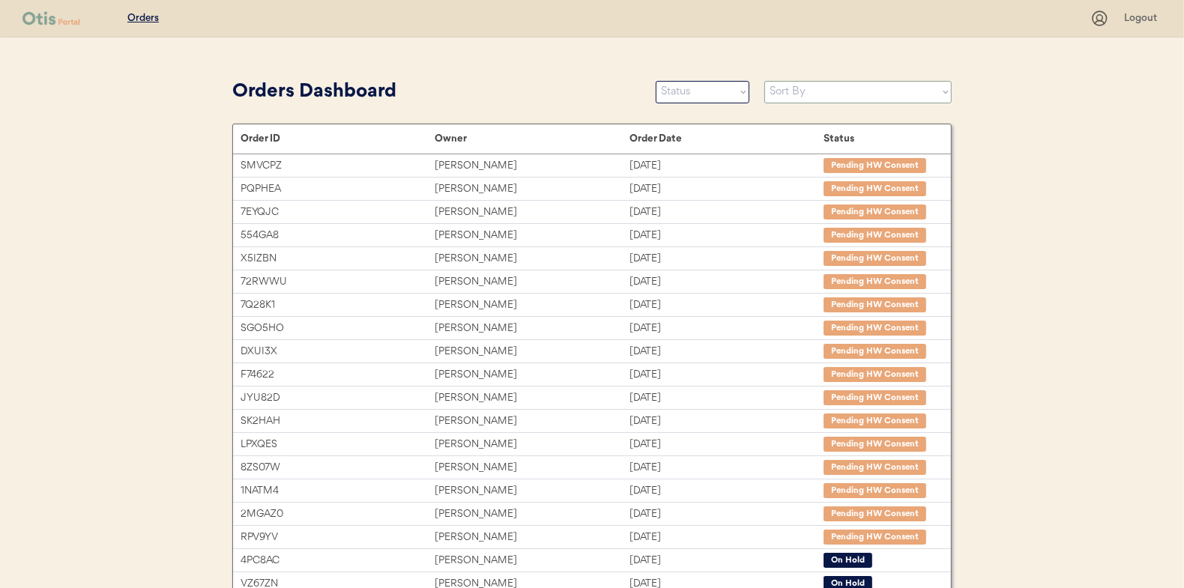
drag, startPoint x: 938, startPoint y: 80, endPoint x: 909, endPoint y: 102, distance: 35.8
click at [936, 81] on select "Sort By Order Date (Newest → Oldest) Order Date (Oldest → Newest)" at bounding box center [858, 92] width 187 height 22
select select ""Order Date (Newest → Oldest)""
click at [765, 81] on select "Sort By Order Date (Newest → Oldest) Order Date (Oldest → Newest)" at bounding box center [858, 92] width 187 height 22
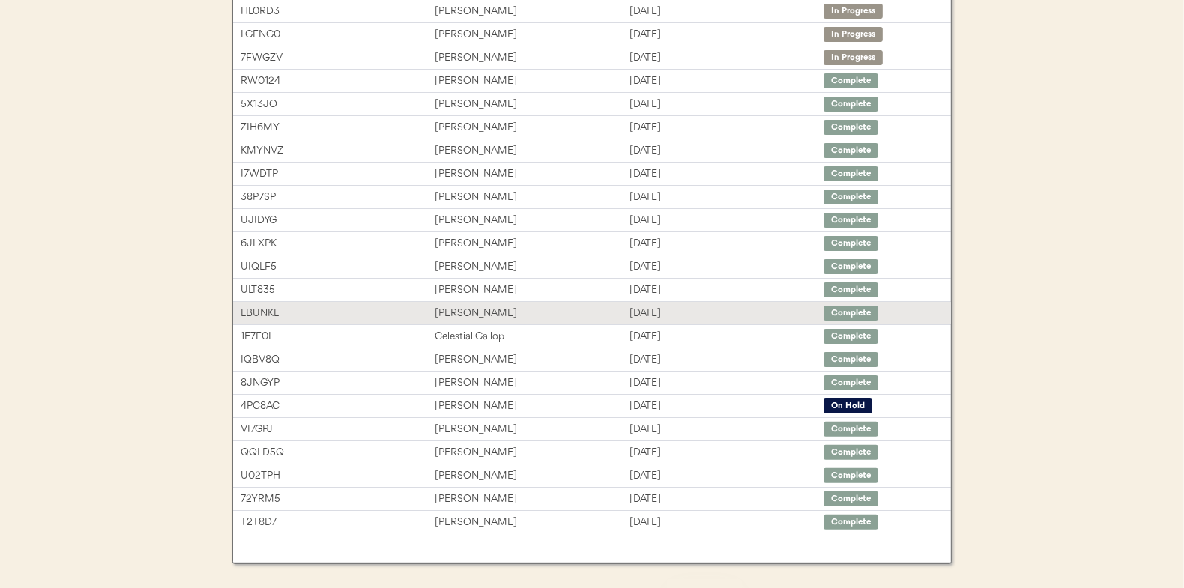
scroll to position [224, 0]
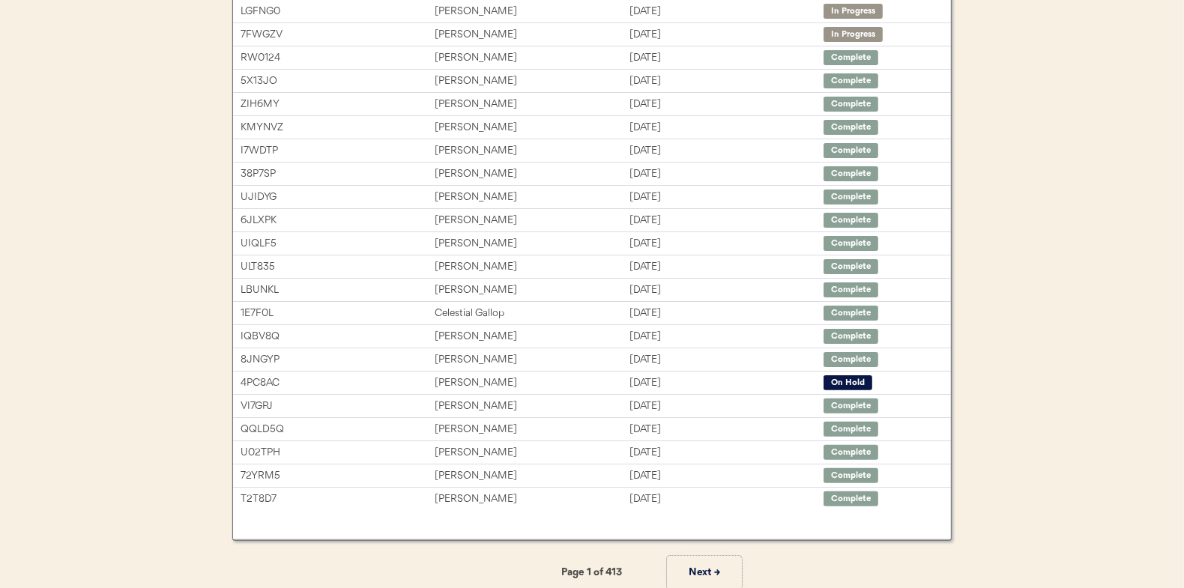
click at [702, 566] on button "Next →" at bounding box center [704, 573] width 75 height 34
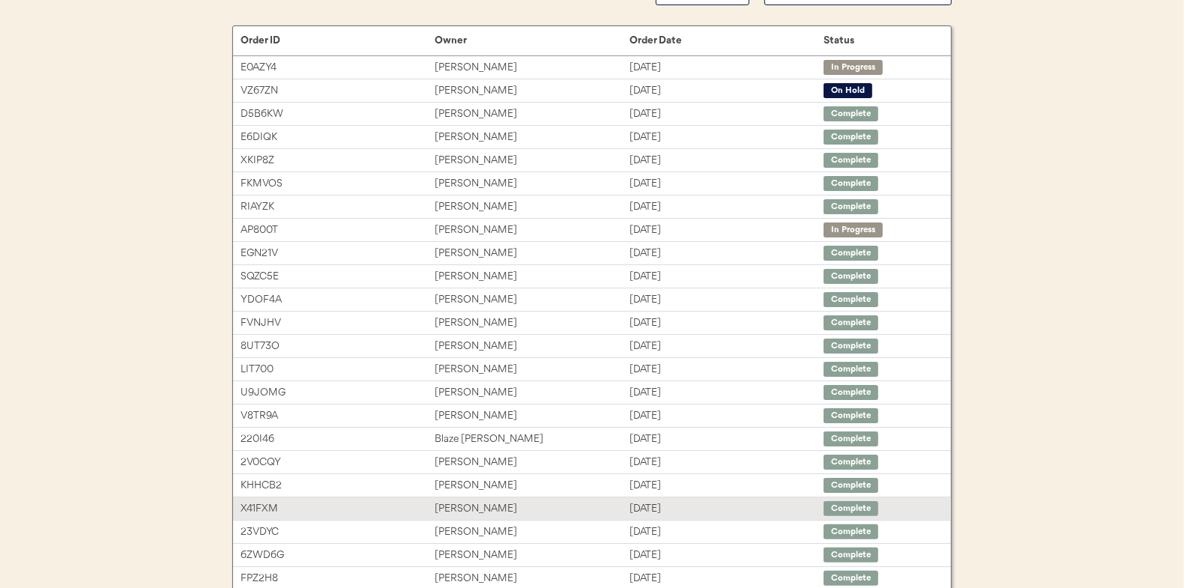
scroll to position [75, 0]
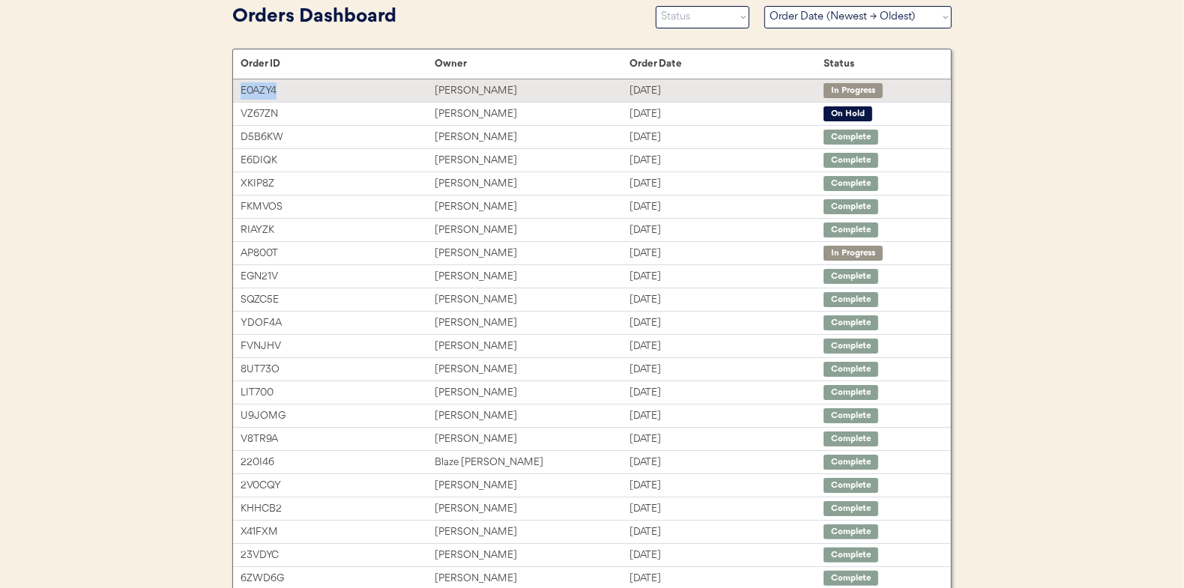
drag, startPoint x: 298, startPoint y: 95, endPoint x: 238, endPoint y: 91, distance: 59.4
click at [238, 91] on div "E0AZY4 [PERSON_NAME] [DATE] In Progress" at bounding box center [592, 90] width 718 height 22
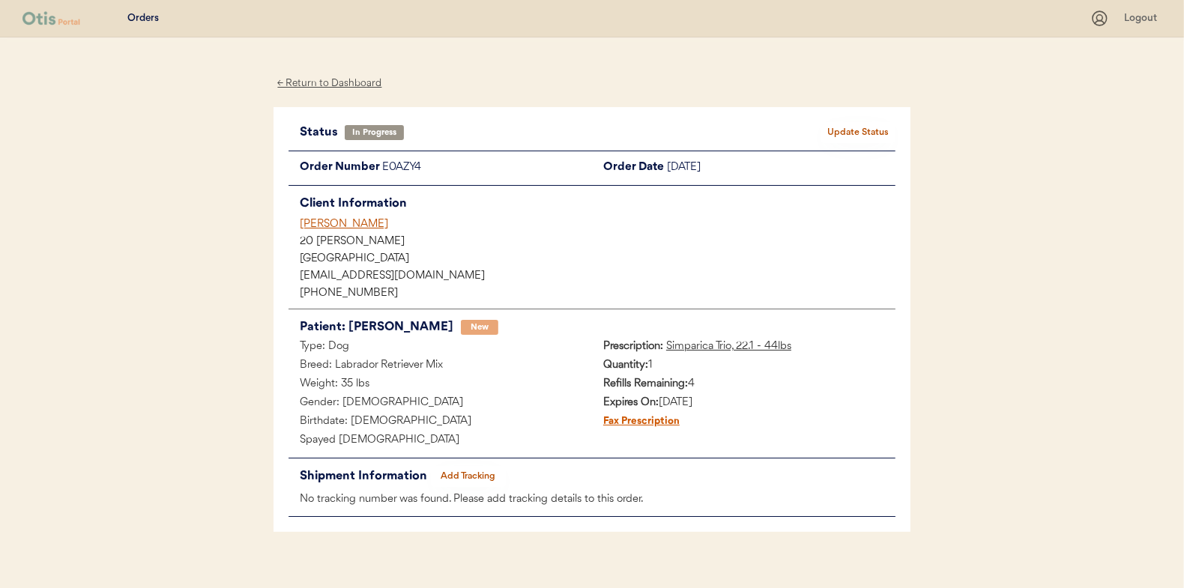
click at [477, 477] on button "Add Tracking" at bounding box center [468, 476] width 75 height 21
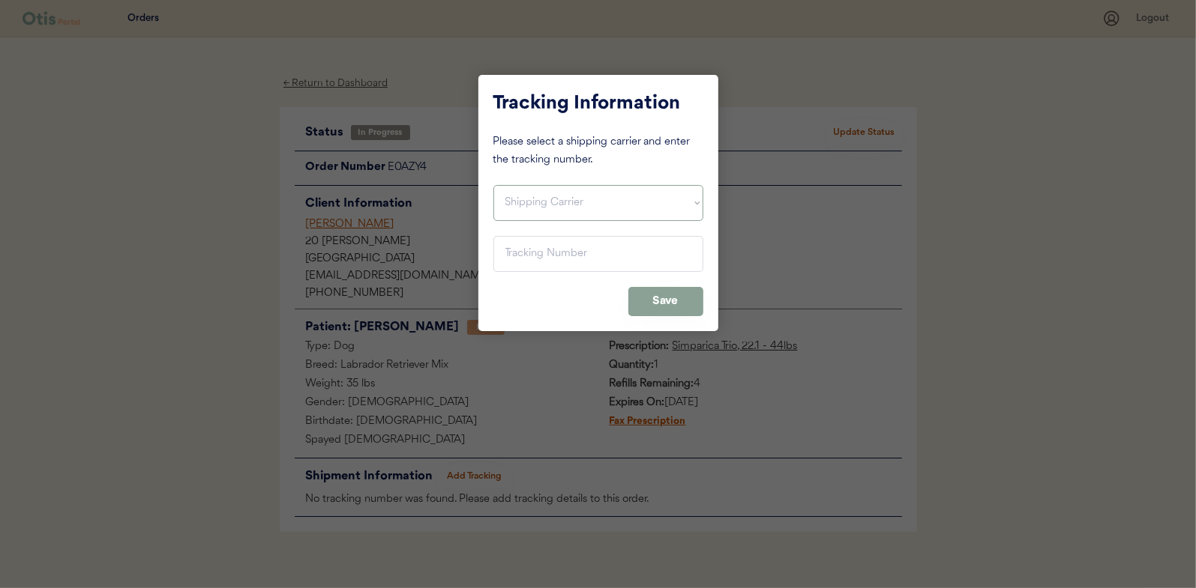
click at [577, 207] on select "Shipping Carrier FedEx FedEx Ground Economy UPS USPS" at bounding box center [598, 203] width 210 height 36
select select ""usps""
click at [493, 185] on select "Shipping Carrier FedEx FedEx Ground Economy UPS USPS" at bounding box center [598, 203] width 210 height 36
click at [584, 255] on input "input" at bounding box center [598, 254] width 210 height 36
paste input "9400150105800020531035"
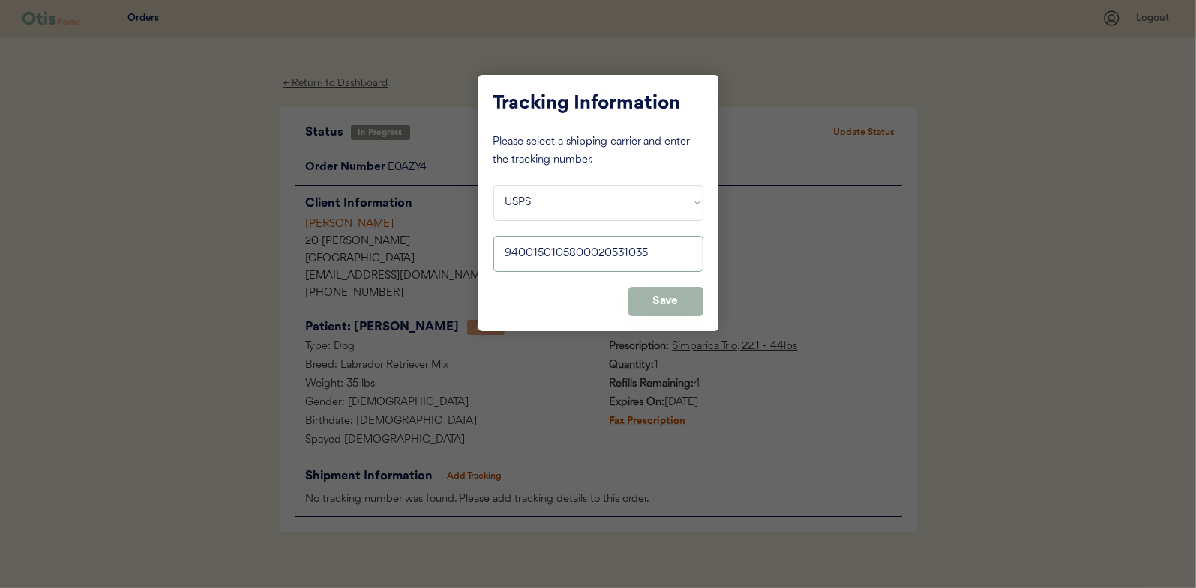
type input "9400150105800020531035"
click at [667, 316] on button "Save" at bounding box center [665, 301] width 75 height 29
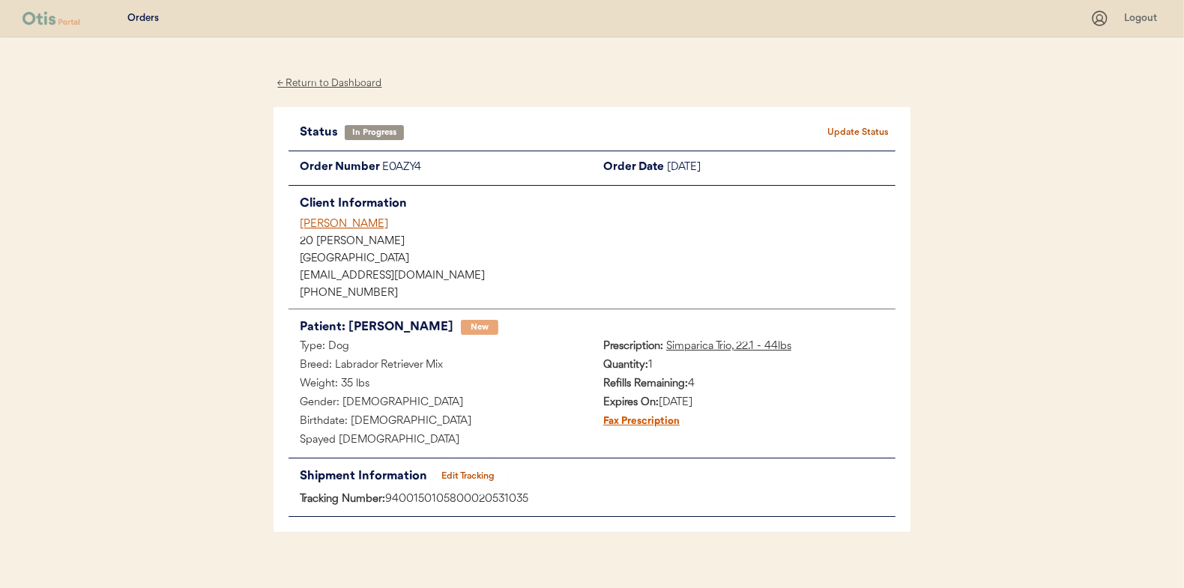
click at [853, 130] on button "Update Status" at bounding box center [858, 132] width 75 height 21
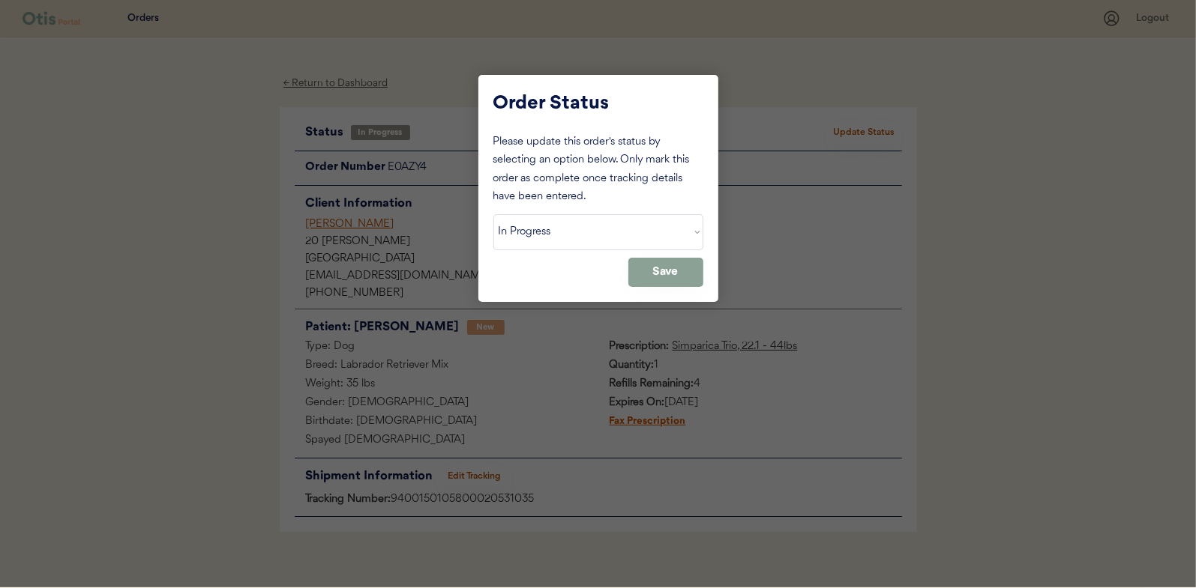
click at [588, 235] on select "Status On Hold New In Progress Complete Pending HW Consent Cancelled" at bounding box center [598, 232] width 210 height 36
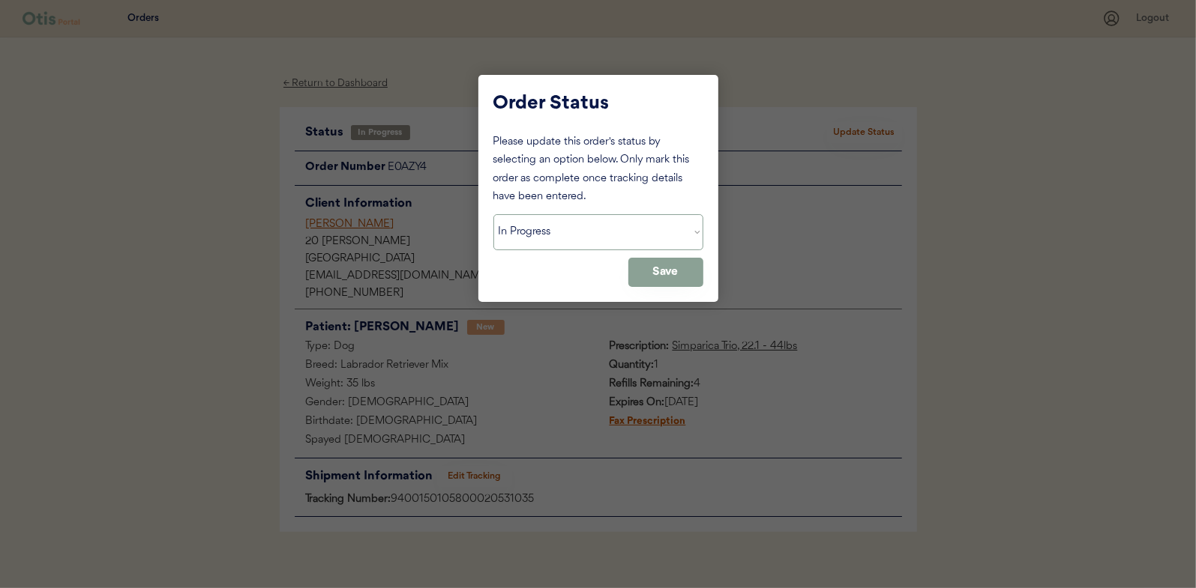
select select ""complete""
click at [493, 214] on select "Status On Hold New In Progress Complete Pending HW Consent Cancelled" at bounding box center [598, 232] width 210 height 36
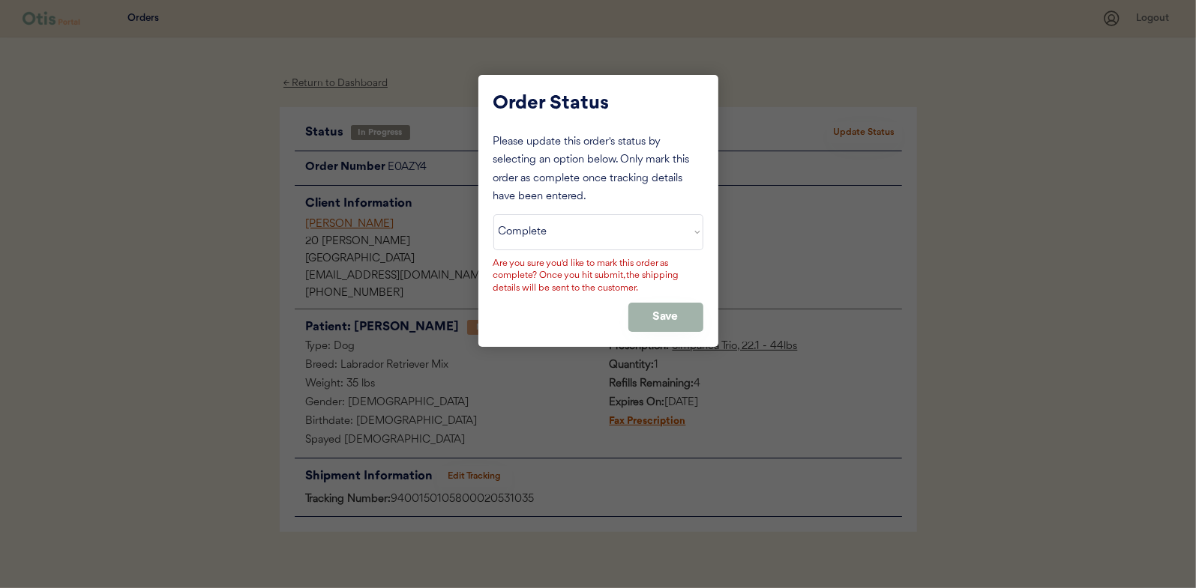
click at [675, 305] on button "Save" at bounding box center [665, 317] width 75 height 29
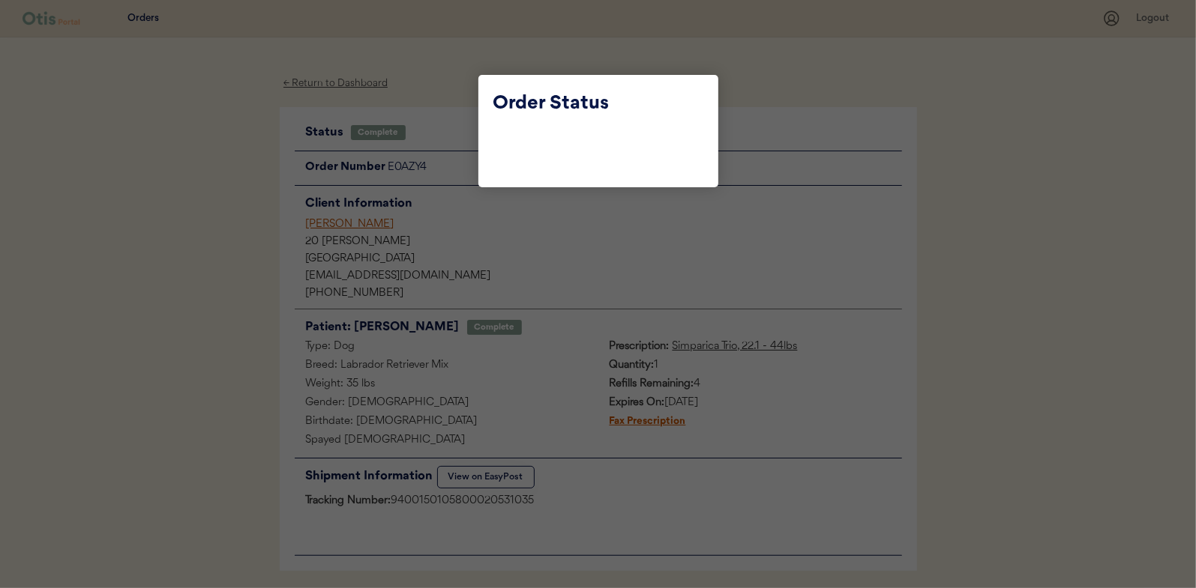
click at [449, 79] on div at bounding box center [598, 294] width 1196 height 588
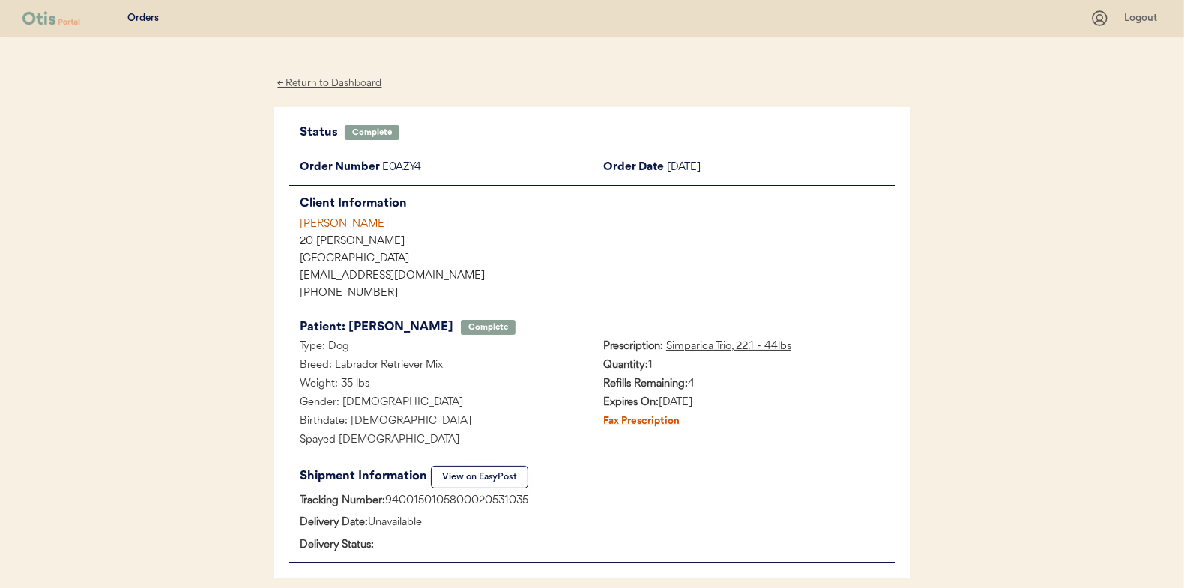
click at [358, 84] on div "← Return to Dashboard" at bounding box center [330, 83] width 112 height 17
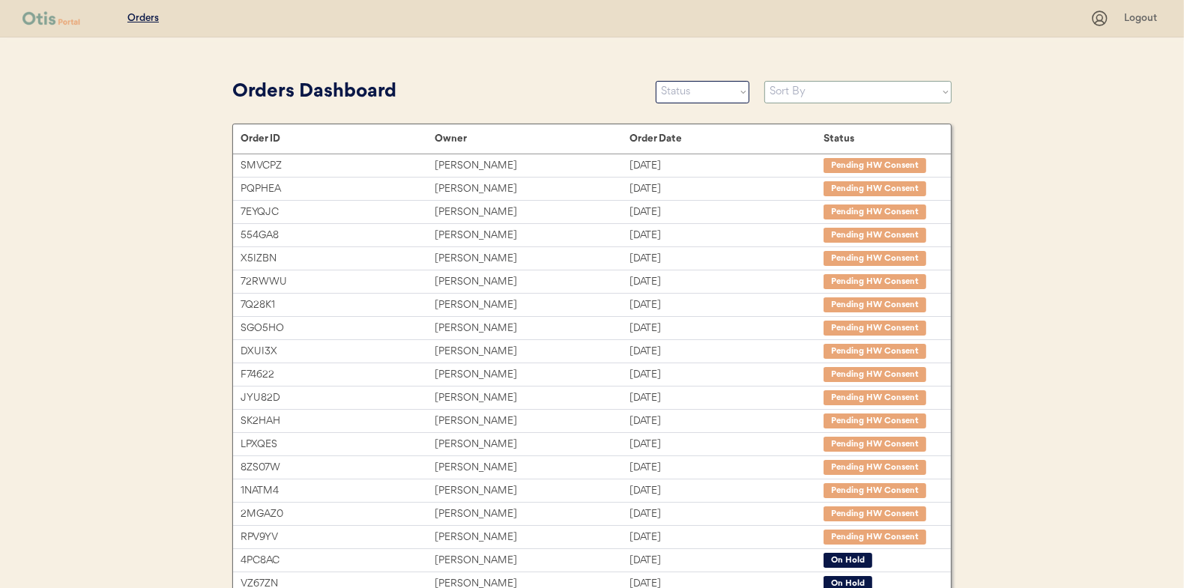
click at [918, 92] on select "Sort By Order Date (Newest → Oldest) Order Date (Oldest → Newest)" at bounding box center [858, 92] width 187 height 22
select select ""Order Date (Newest → Oldest)""
click at [765, 81] on select "Sort By Order Date (Newest → Oldest) Order Date (Oldest → Newest)" at bounding box center [858, 92] width 187 height 22
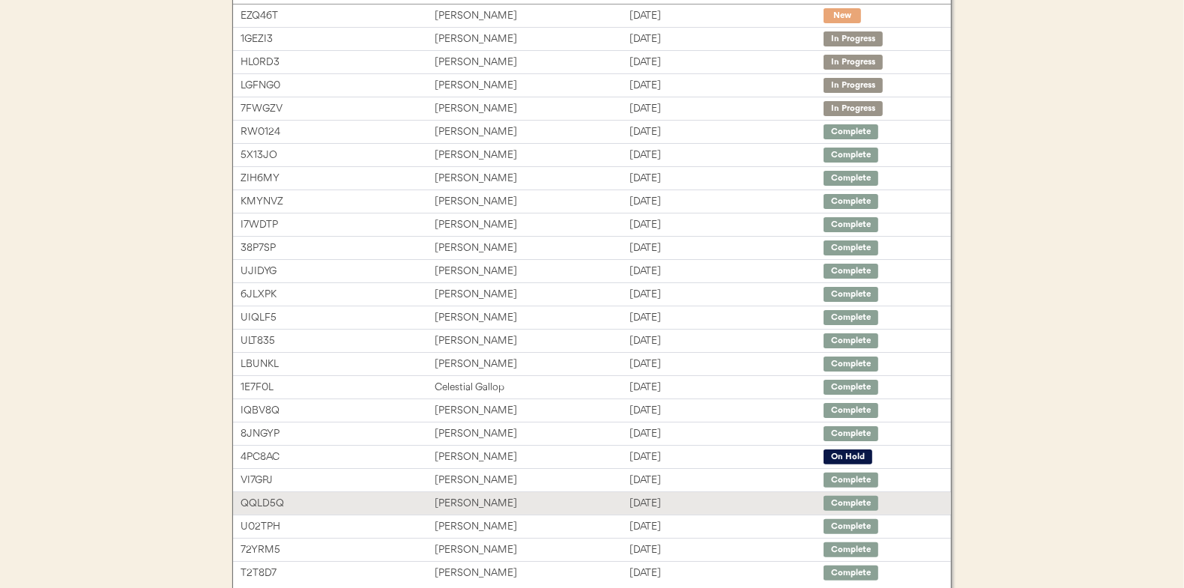
scroll to position [224, 0]
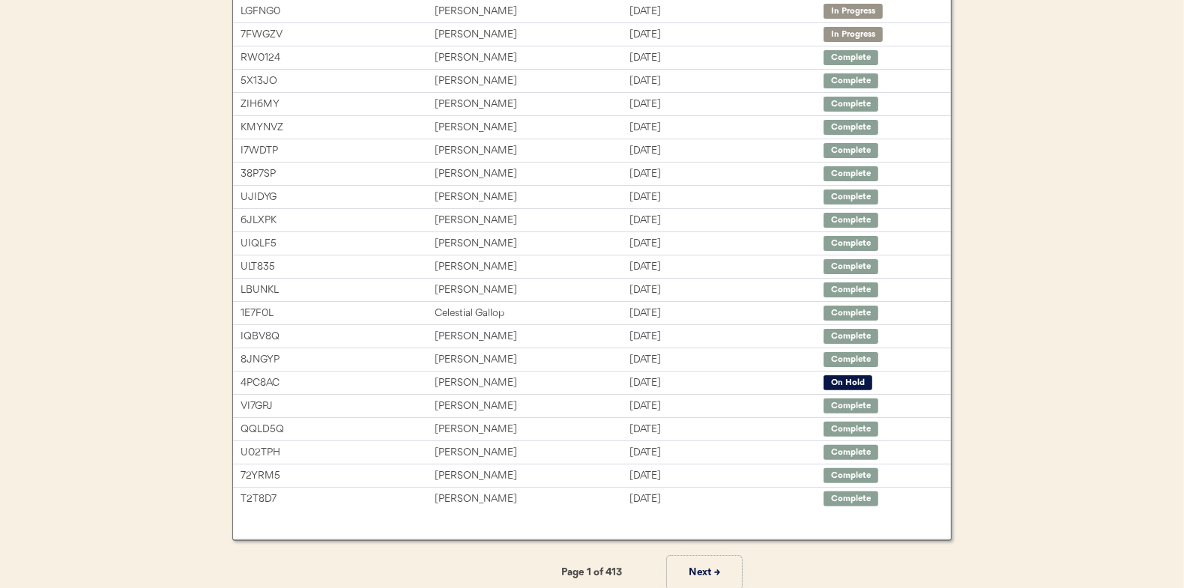
click at [702, 567] on button "Next →" at bounding box center [704, 573] width 75 height 34
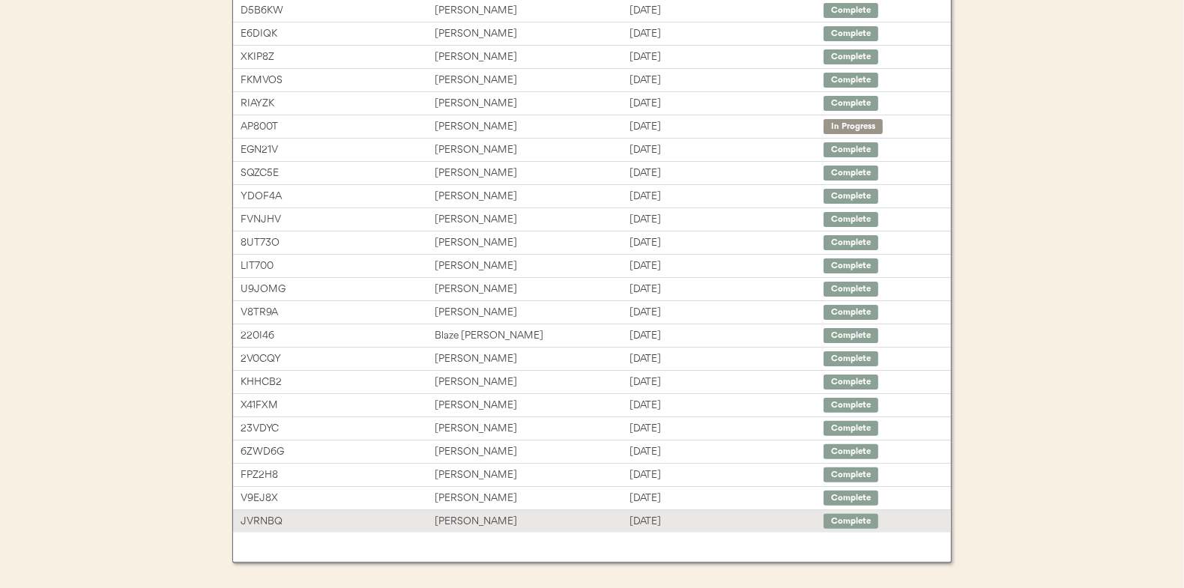
scroll to position [75, 0]
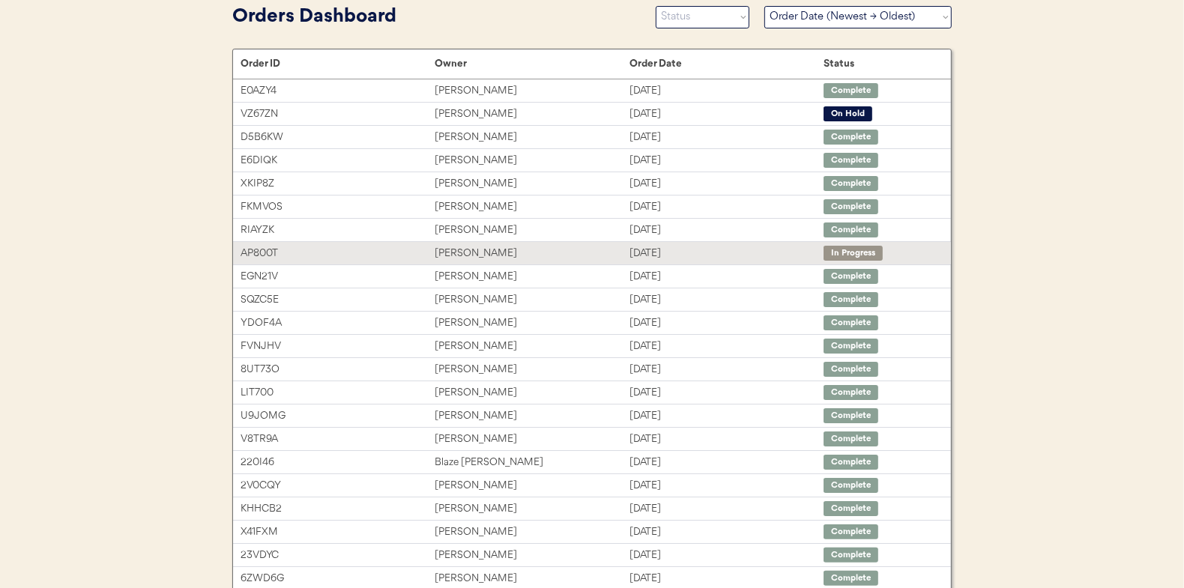
click at [541, 257] on div "[PERSON_NAME]" at bounding box center [532, 253] width 194 height 17
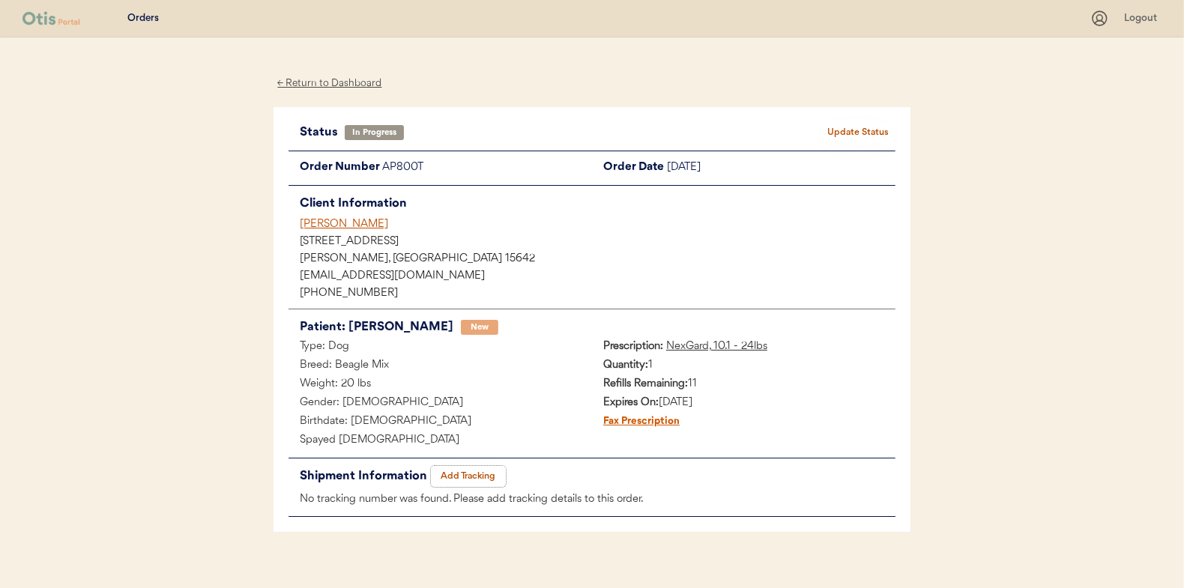
click at [477, 481] on button "Add Tracking" at bounding box center [468, 476] width 75 height 21
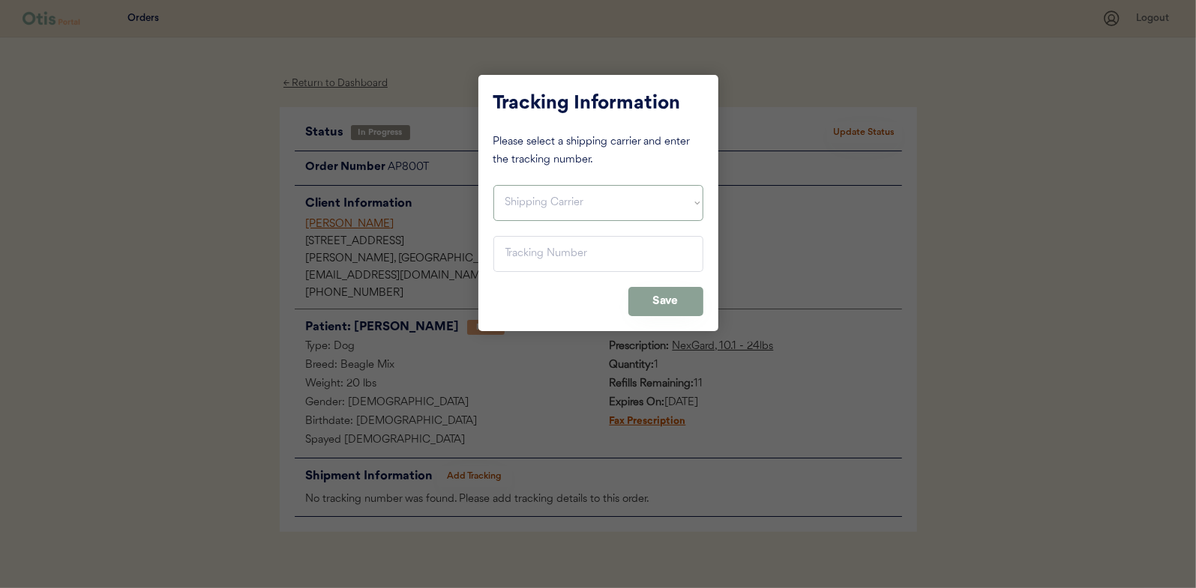
click at [582, 199] on select "Shipping Carrier FedEx FedEx Ground Economy UPS USPS" at bounding box center [598, 203] width 210 height 36
select select ""usps""
click at [493, 185] on select "Shipping Carrier FedEx FedEx Ground Economy UPS USPS" at bounding box center [598, 203] width 210 height 36
click at [595, 247] on input "input" at bounding box center [598, 254] width 210 height 36
paste input "9400150105799020416582"
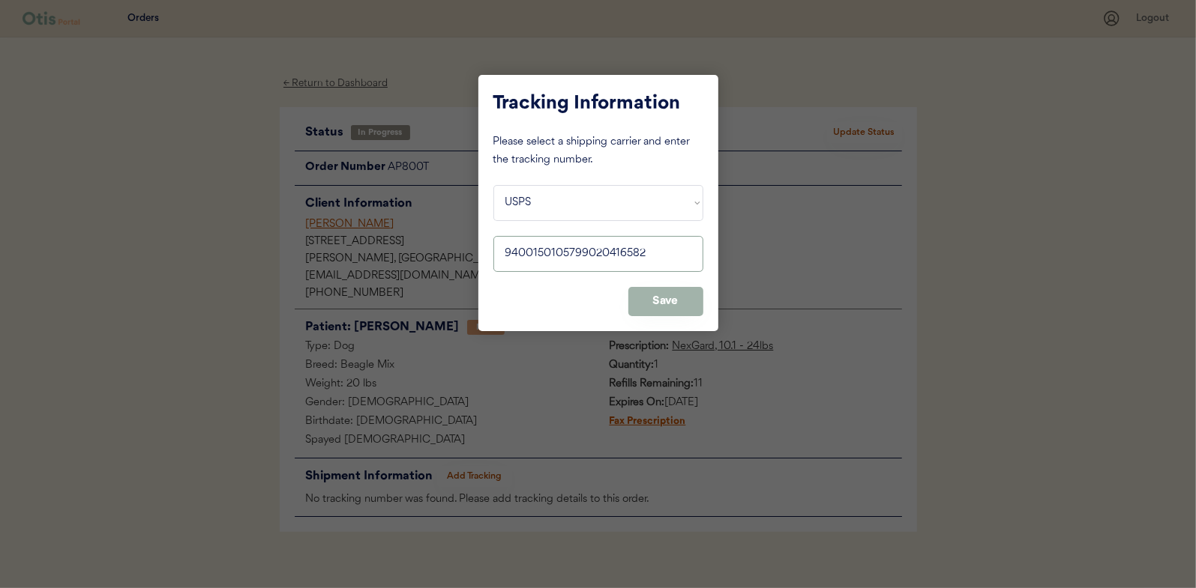
type input "9400150105799020416582"
click at [651, 297] on button "Save" at bounding box center [665, 301] width 75 height 29
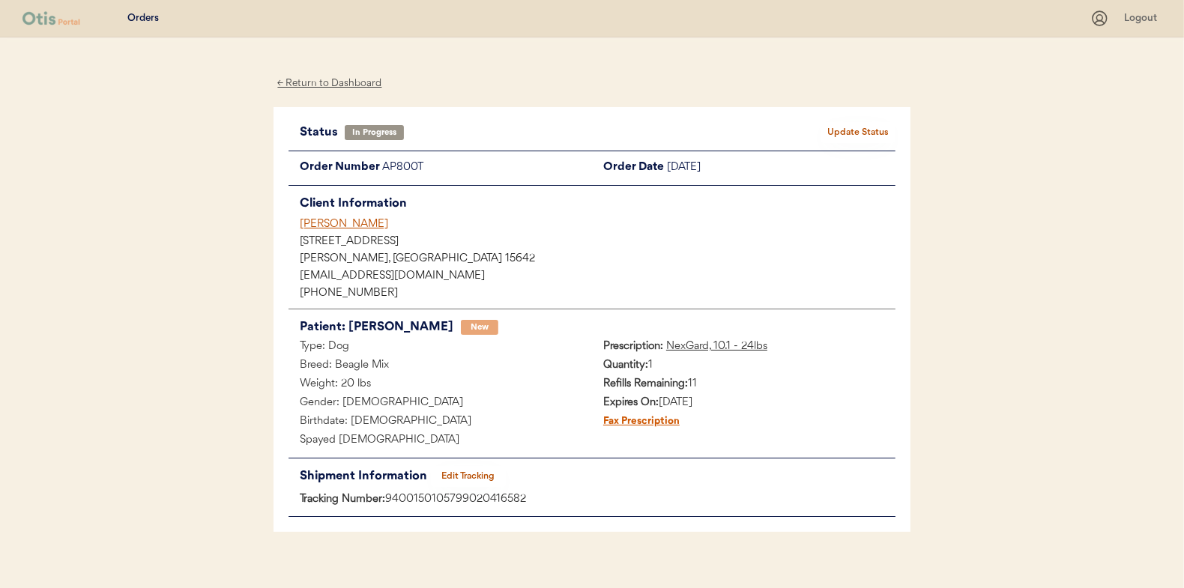
click at [871, 128] on button "Update Status" at bounding box center [858, 132] width 75 height 21
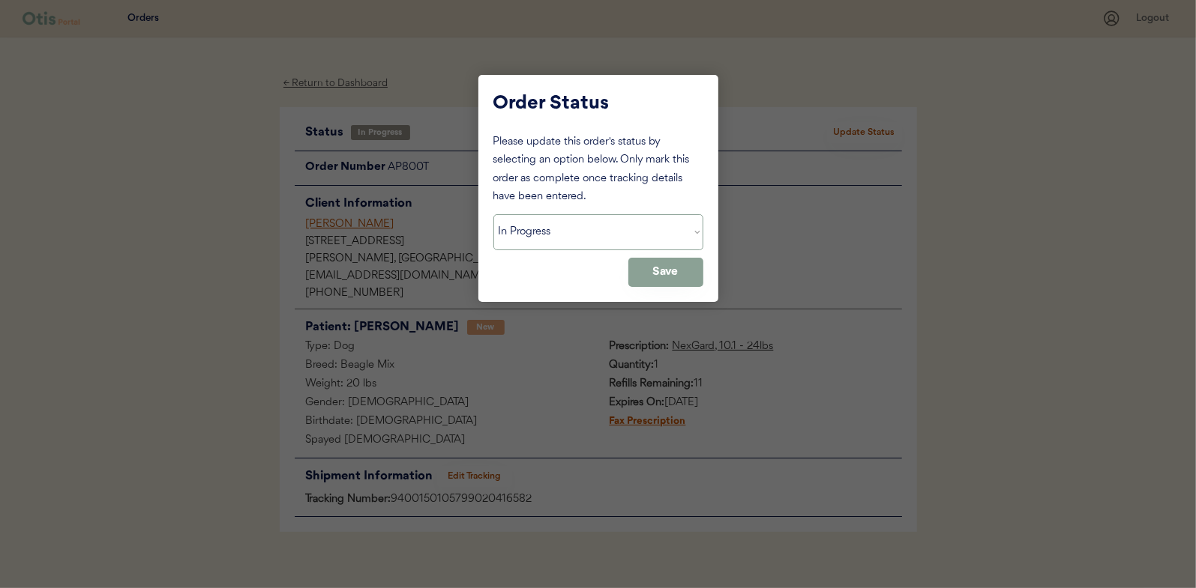
click at [621, 229] on select "Status On Hold New In Progress Complete Pending HW Consent Cancelled" at bounding box center [598, 232] width 210 height 36
select select ""complete""
click at [493, 214] on select "Status On Hold New In Progress Complete Pending HW Consent Cancelled" at bounding box center [598, 232] width 210 height 36
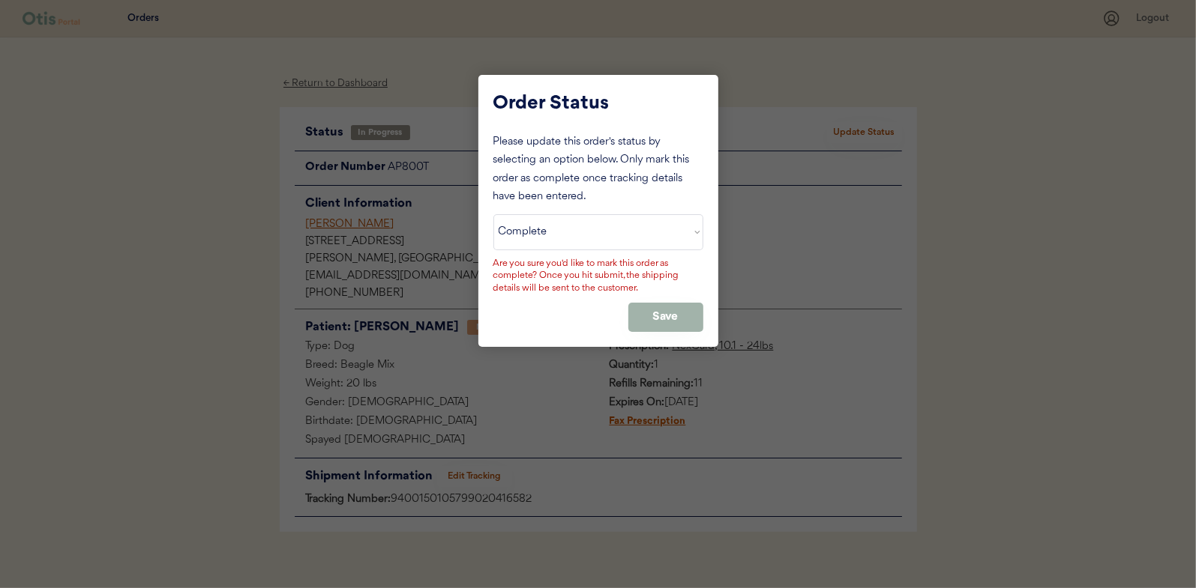
click at [651, 320] on button "Save" at bounding box center [665, 317] width 75 height 29
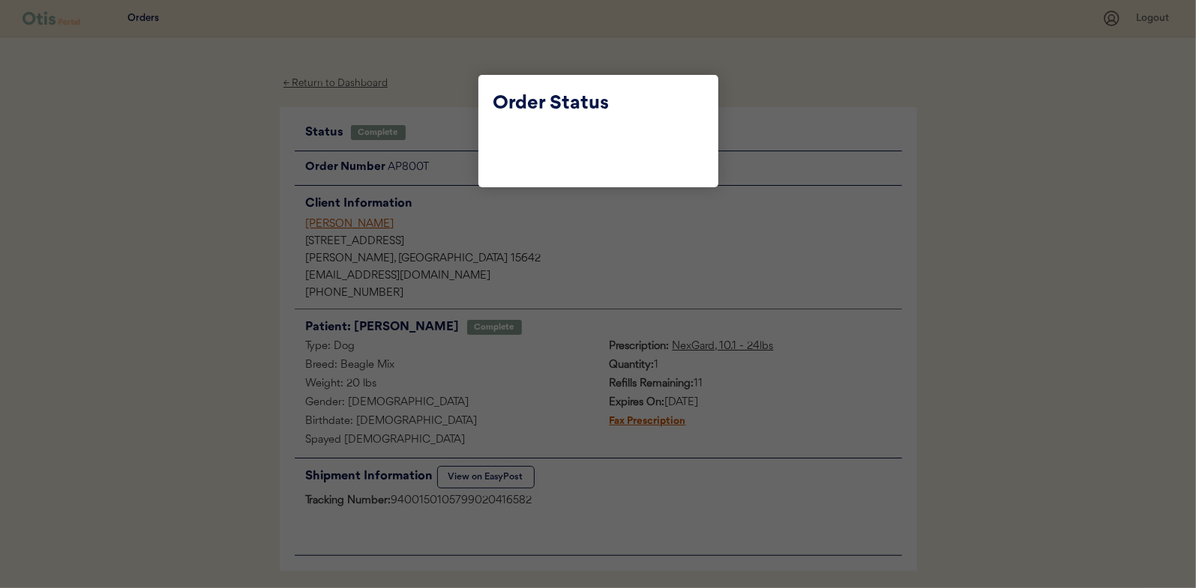
click at [436, 145] on div at bounding box center [598, 294] width 1196 height 588
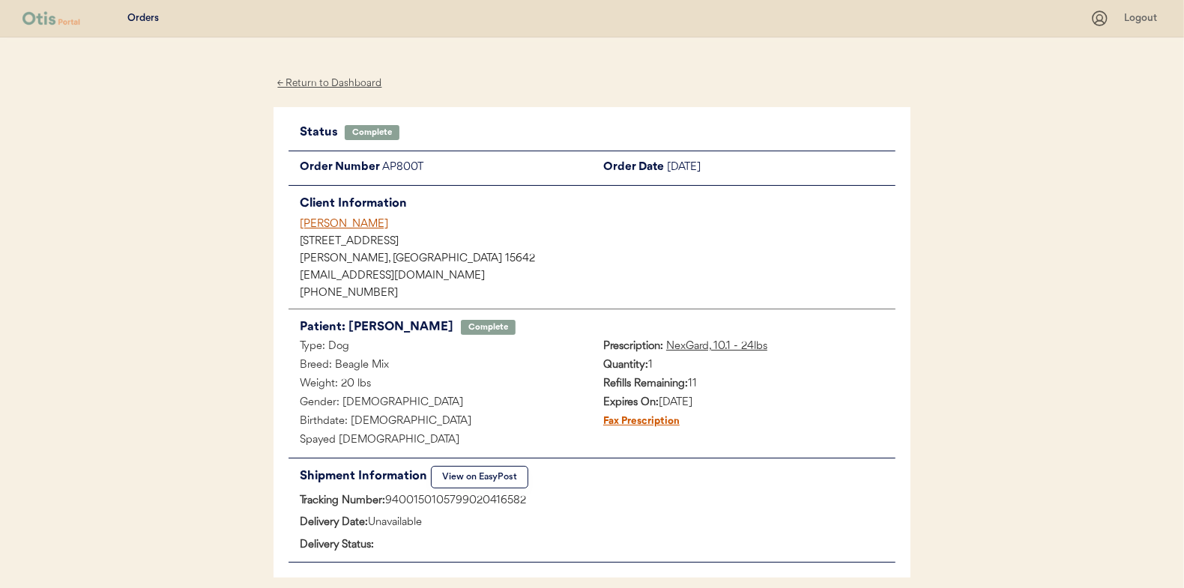
click at [365, 83] on div "← Return to Dashboard" at bounding box center [330, 83] width 112 height 17
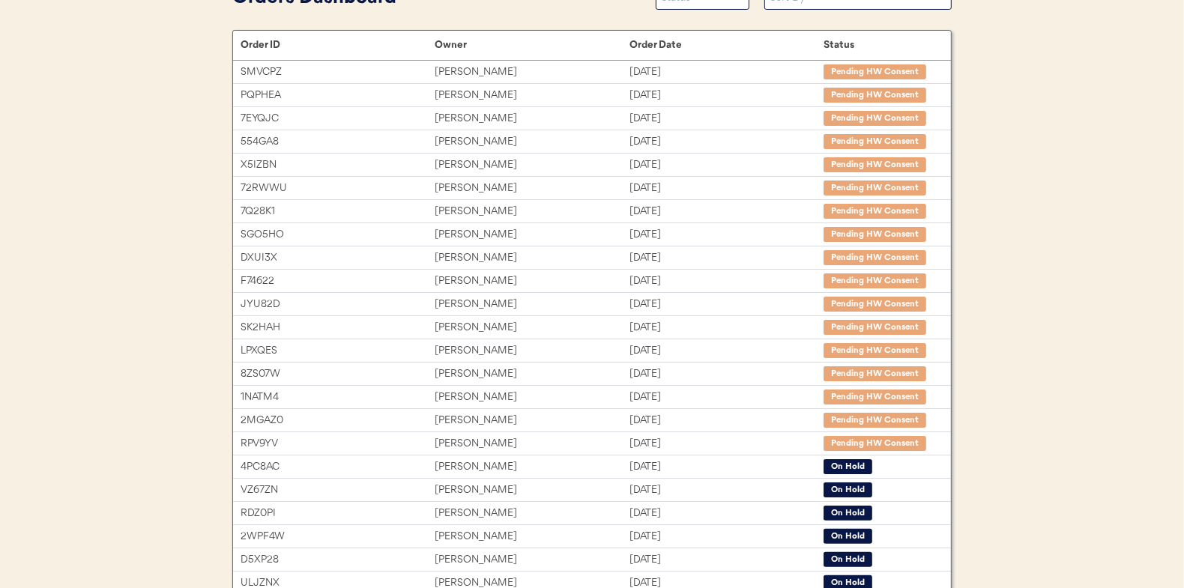
scroll to position [230, 0]
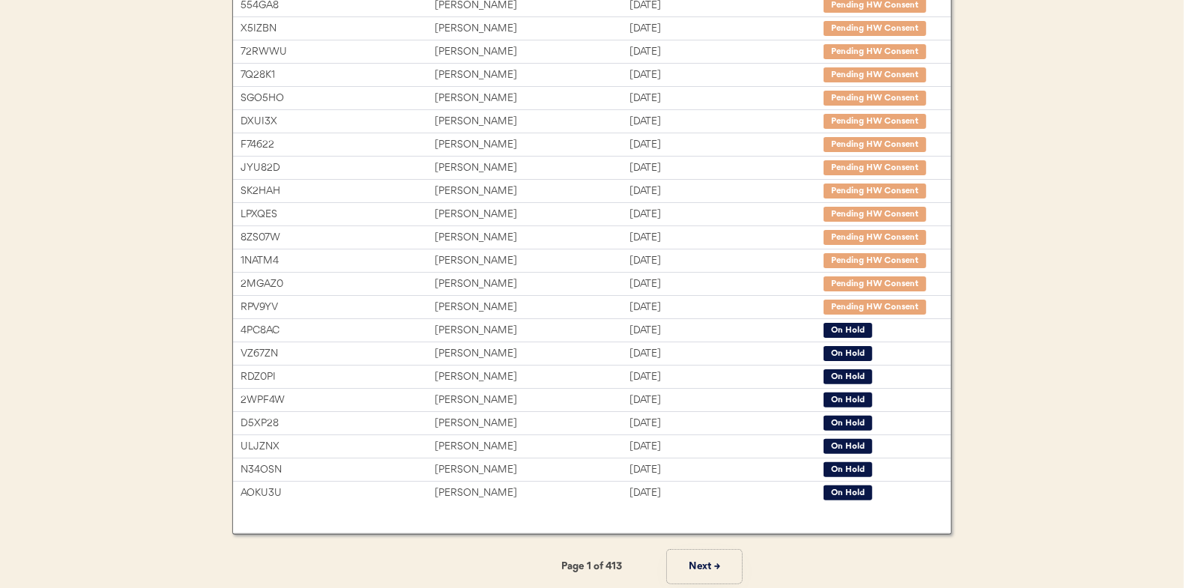
click at [691, 567] on button "Next →" at bounding box center [704, 567] width 75 height 34
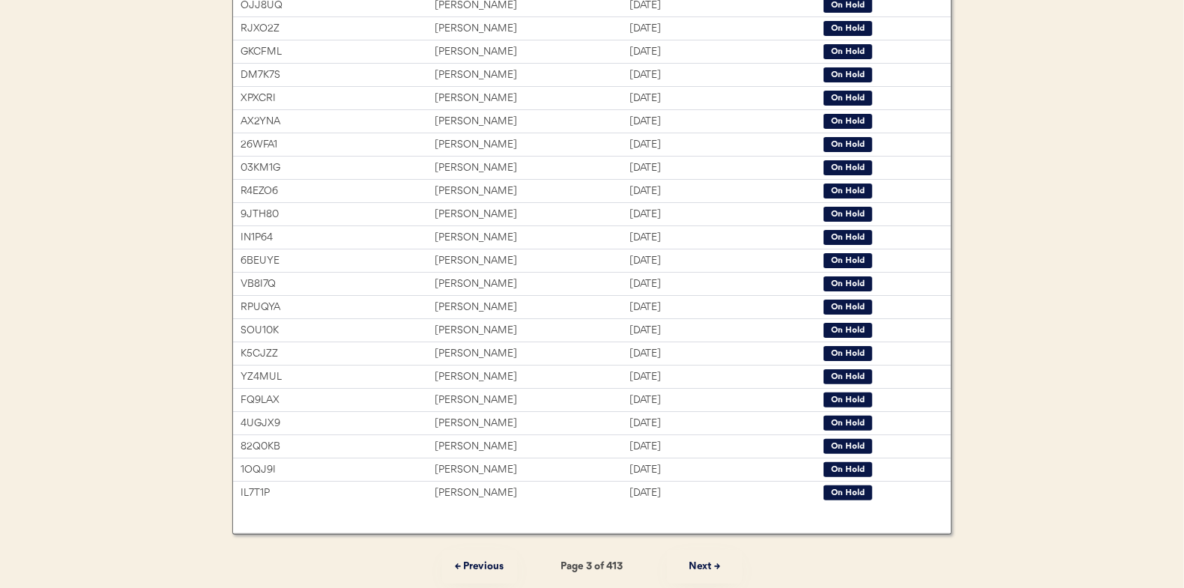
click at [691, 567] on button "Next →" at bounding box center [704, 567] width 75 height 34
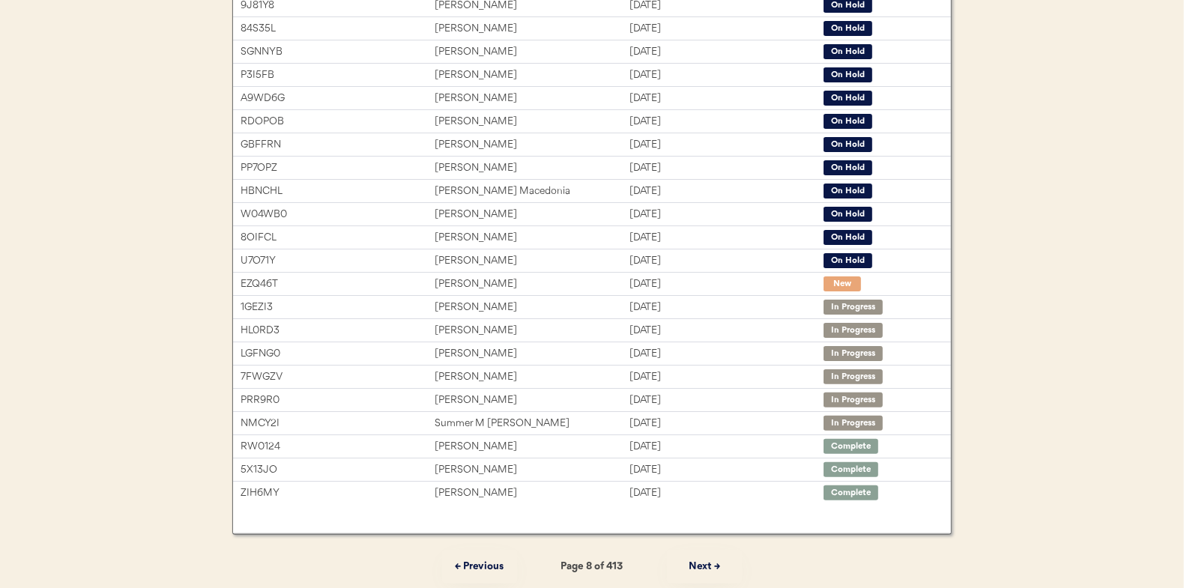
click at [691, 567] on button "Next →" at bounding box center [704, 567] width 75 height 34
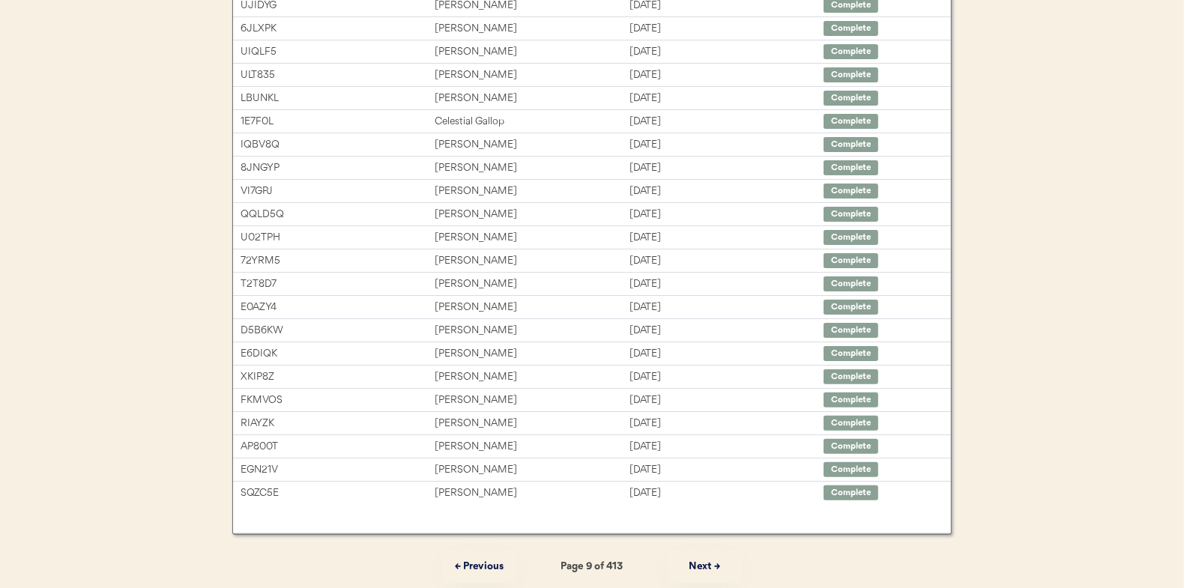
click at [482, 563] on button "← Previous" at bounding box center [479, 567] width 75 height 34
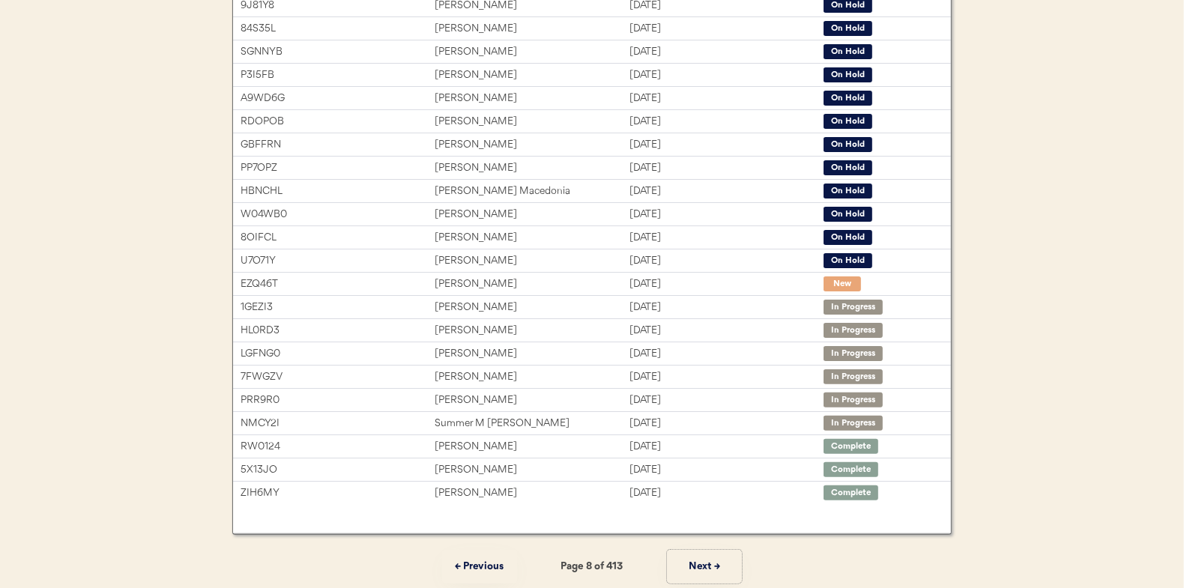
click at [692, 567] on button "Next →" at bounding box center [704, 567] width 75 height 34
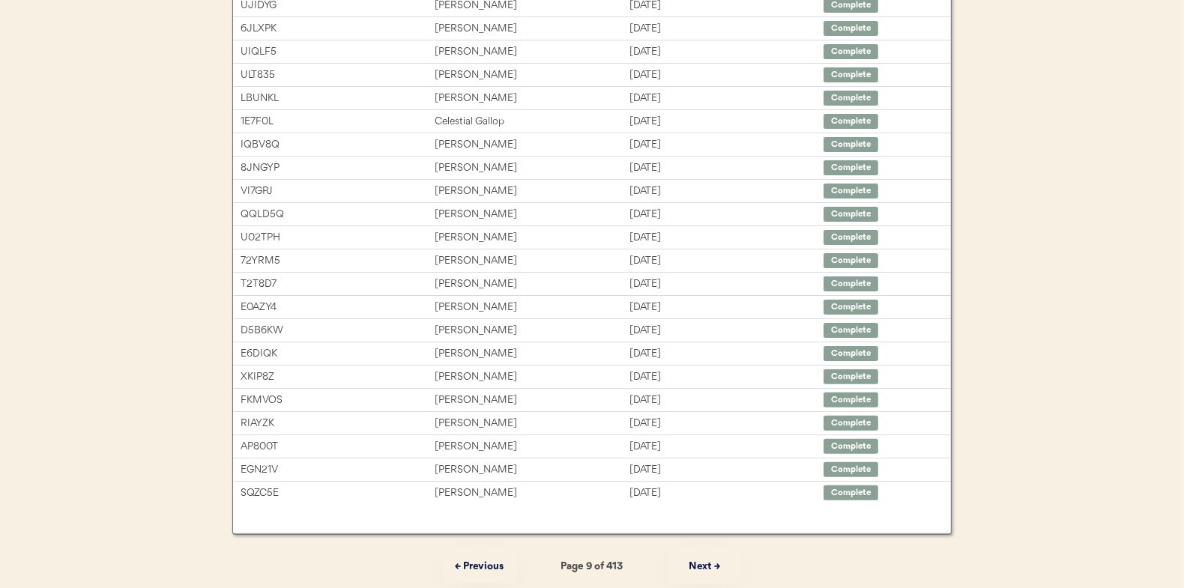
click at [716, 568] on button "Next →" at bounding box center [704, 567] width 75 height 34
click at [480, 566] on button "← Previous" at bounding box center [479, 567] width 75 height 34
click at [480, 567] on button "← Previous" at bounding box center [479, 567] width 75 height 34
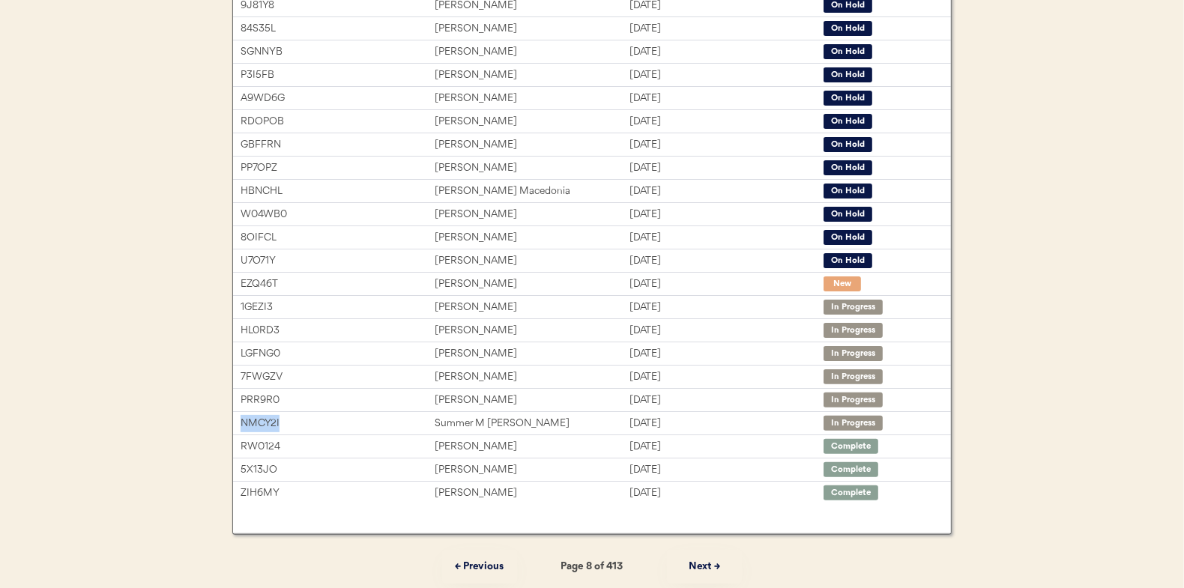
drag, startPoint x: 297, startPoint y: 421, endPoint x: 220, endPoint y: 421, distance: 76.5
click at [220, 421] on div "Orders Dashboard Status On Hold New In Progress Complete Pending HW Consent Can…" at bounding box center [592, 218] width 750 height 747
copy div "NMCY2I"
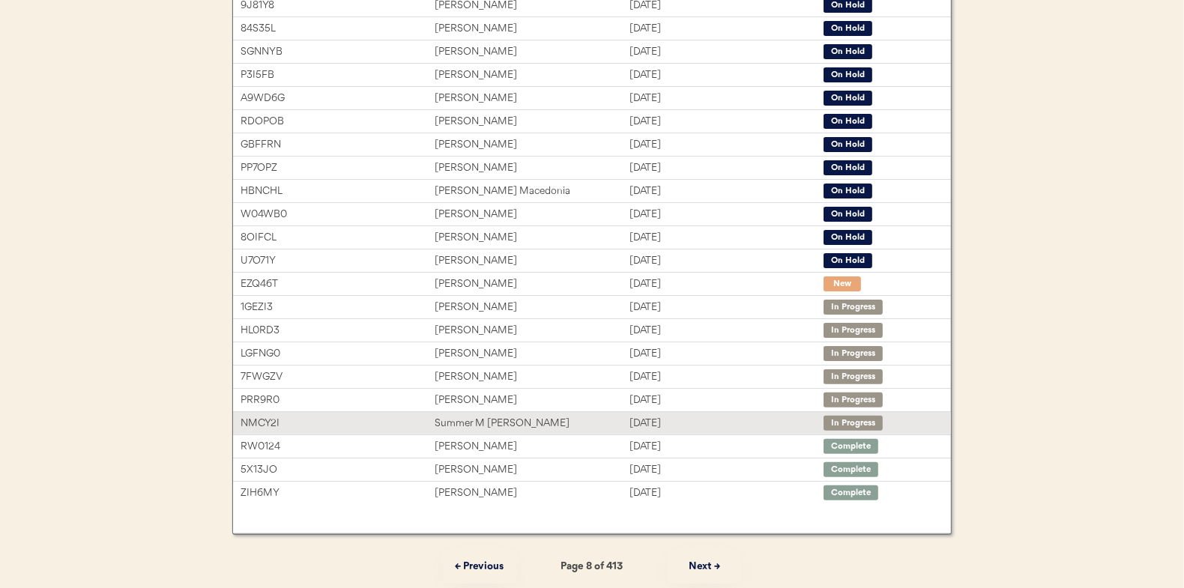
click at [573, 425] on div "Summer M [PERSON_NAME]" at bounding box center [532, 423] width 194 height 17
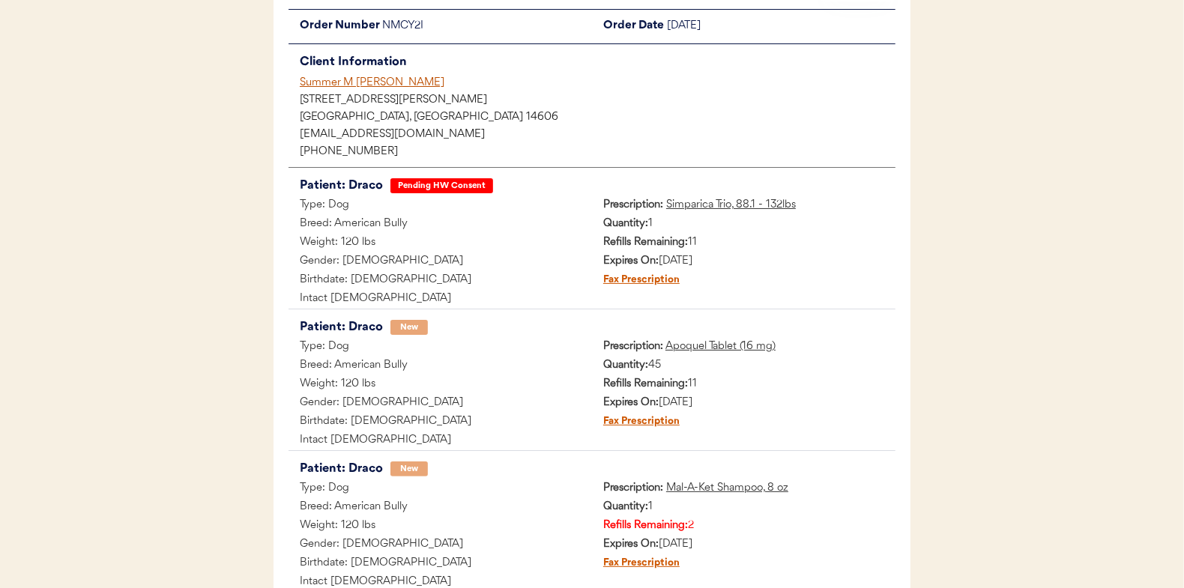
scroll to position [299, 0]
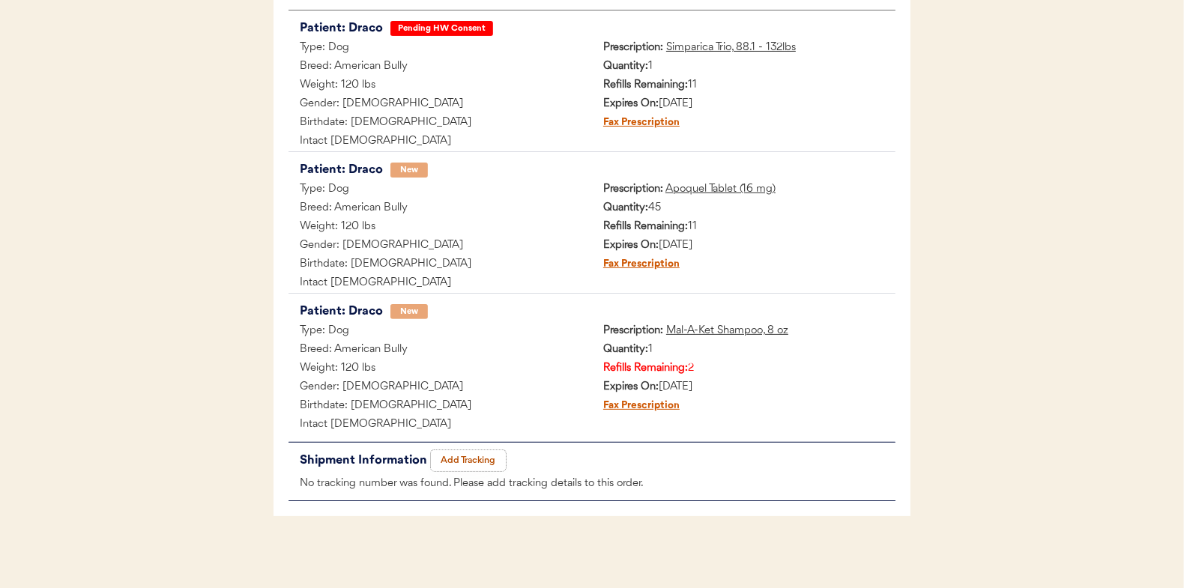
click at [462, 460] on button "Add Tracking" at bounding box center [468, 460] width 75 height 21
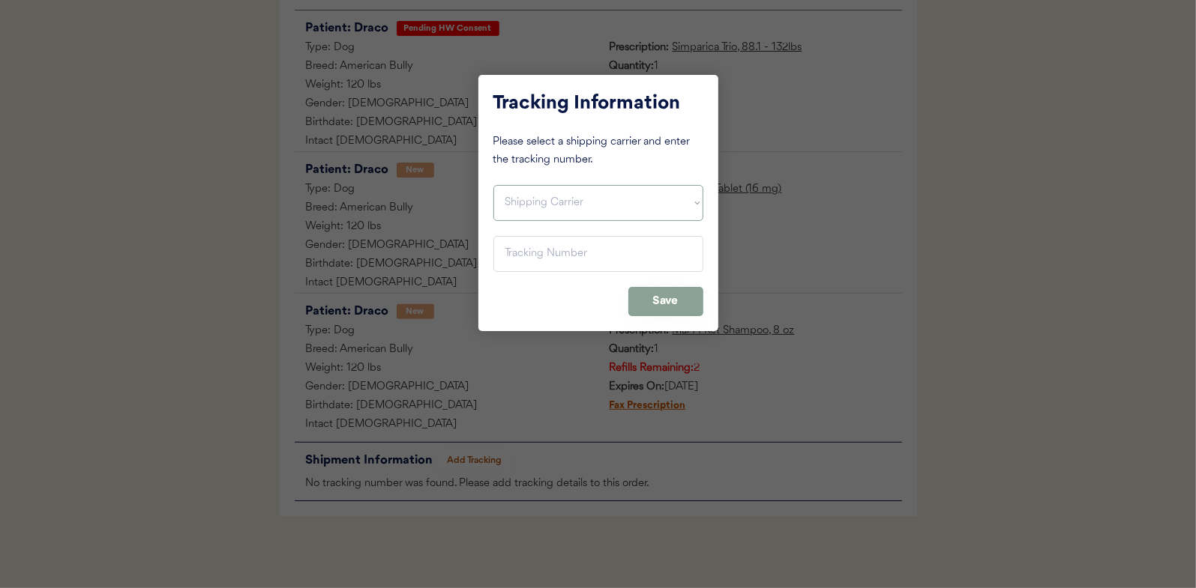
drag, startPoint x: 583, startPoint y: 193, endPoint x: 573, endPoint y: 217, distance: 25.2
click at [583, 193] on select "Shipping Carrier FedEx FedEx Ground Economy UPS USPS" at bounding box center [598, 203] width 210 height 36
select select ""ups""
click at [493, 185] on select "Shipping Carrier FedEx FedEx Ground Economy UPS USPS" at bounding box center [598, 203] width 210 height 36
click at [574, 266] on input "input" at bounding box center [598, 254] width 210 height 36
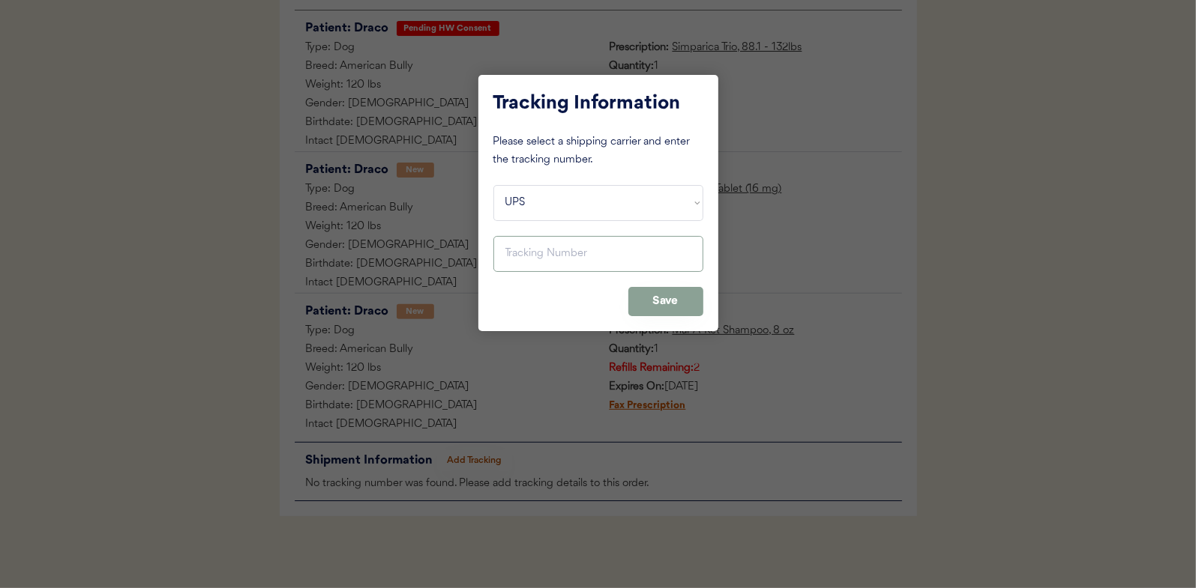
paste input "1Z16X77E0209511938"
type input "1Z16X77E0209511938"
click at [669, 308] on button "Save" at bounding box center [665, 301] width 75 height 29
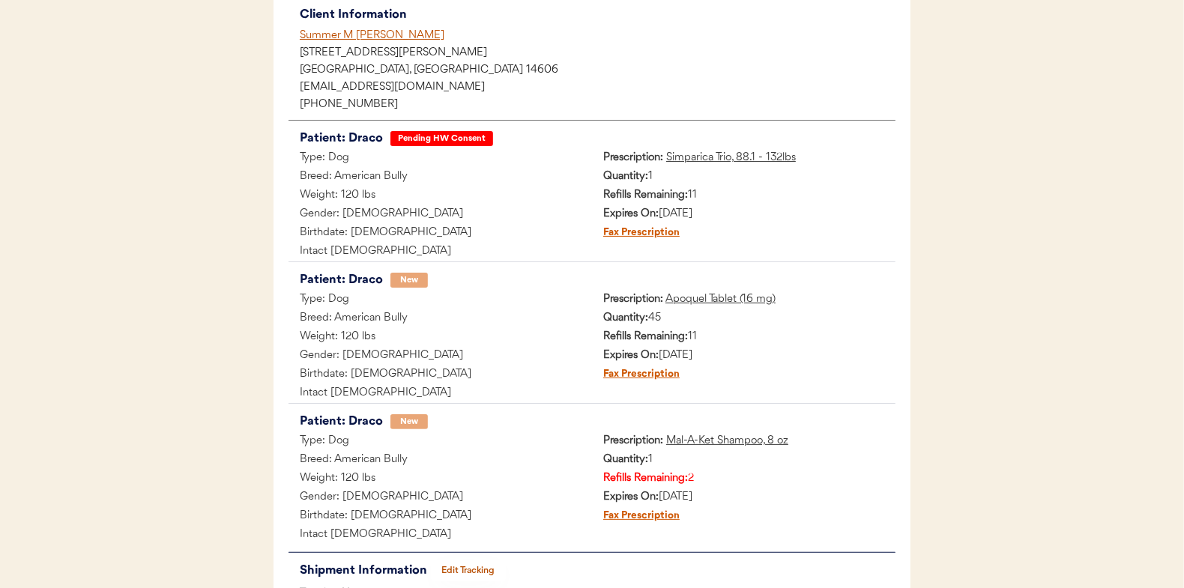
scroll to position [0, 0]
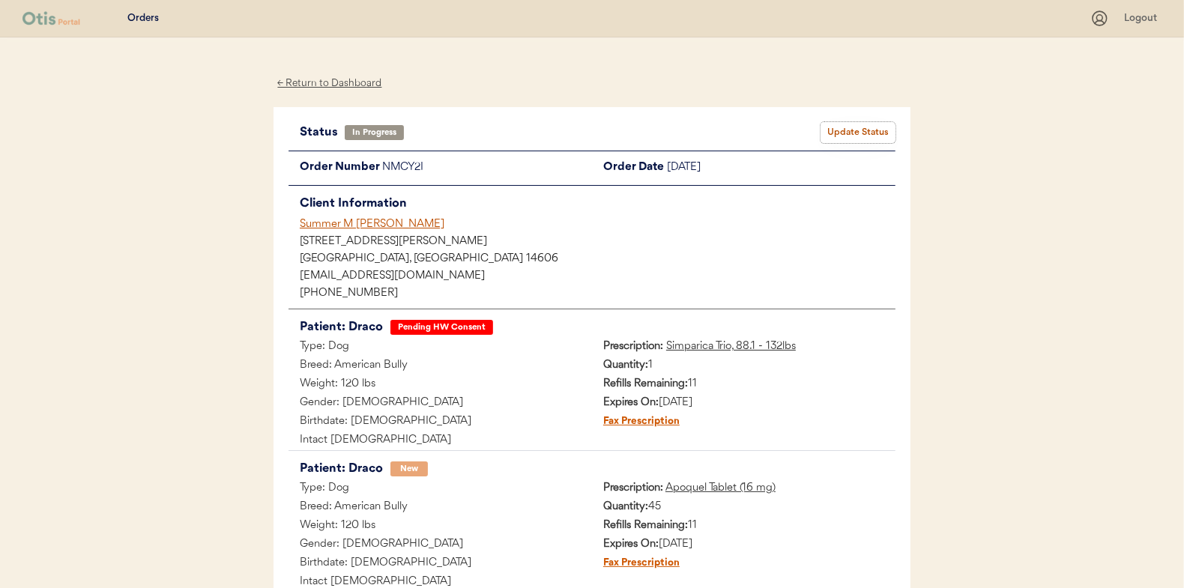
click at [864, 125] on button "Update Status" at bounding box center [858, 132] width 75 height 21
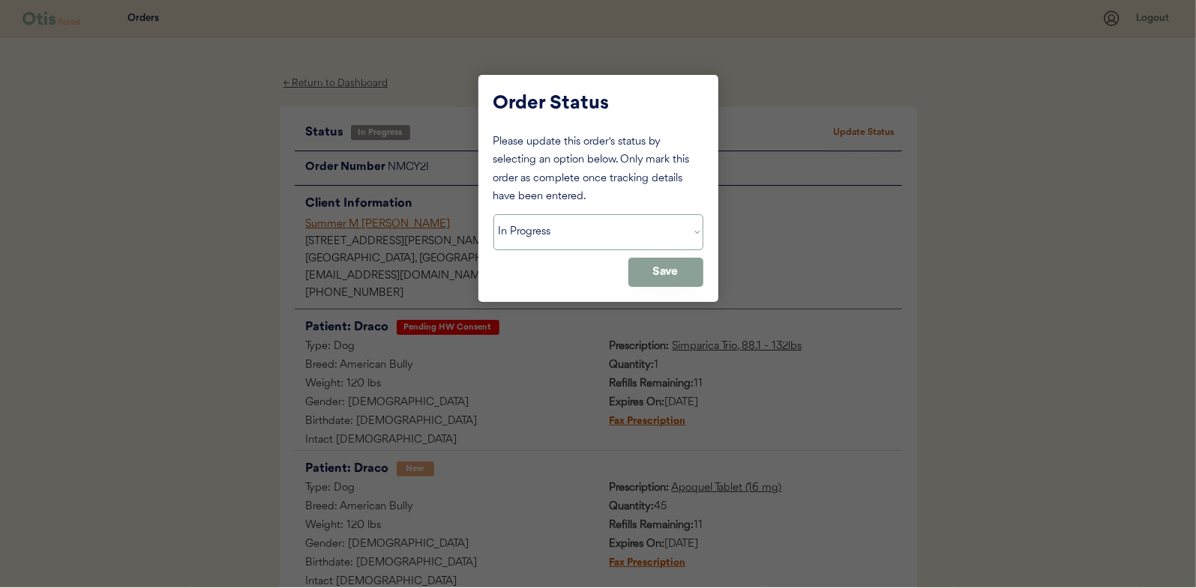
click at [658, 227] on select "Status On Hold New In Progress Complete Pending HW Consent Cancelled" at bounding box center [598, 232] width 210 height 36
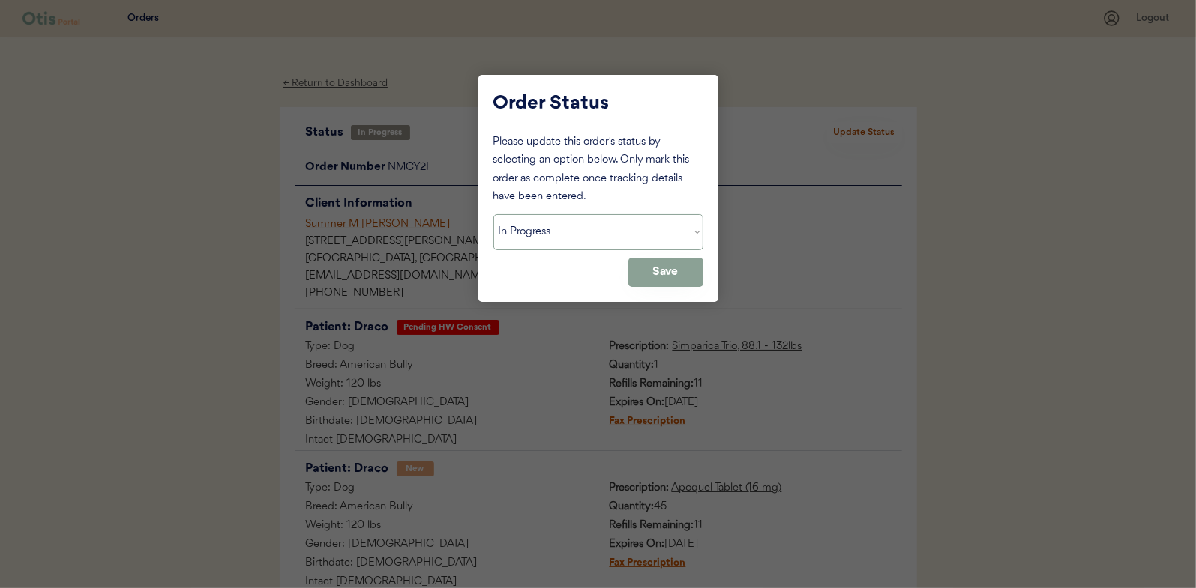
select select ""complete""
click at [493, 214] on select "Status On Hold New In Progress Complete Pending HW Consent Cancelled" at bounding box center [598, 232] width 210 height 36
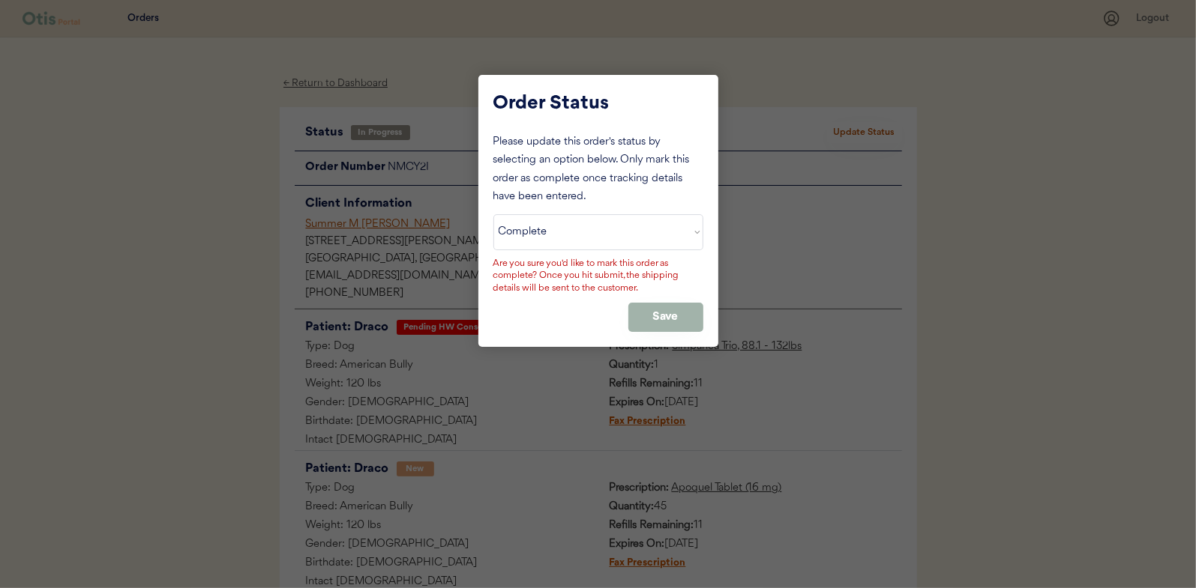
click at [648, 316] on button "Save" at bounding box center [665, 317] width 75 height 29
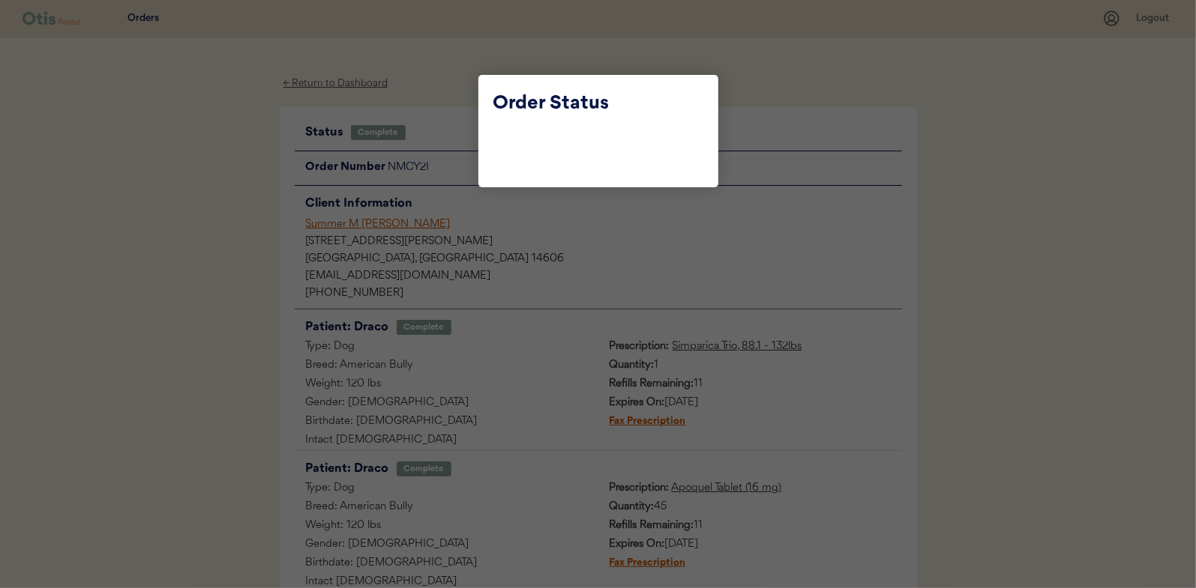
click at [444, 80] on div at bounding box center [598, 294] width 1196 height 588
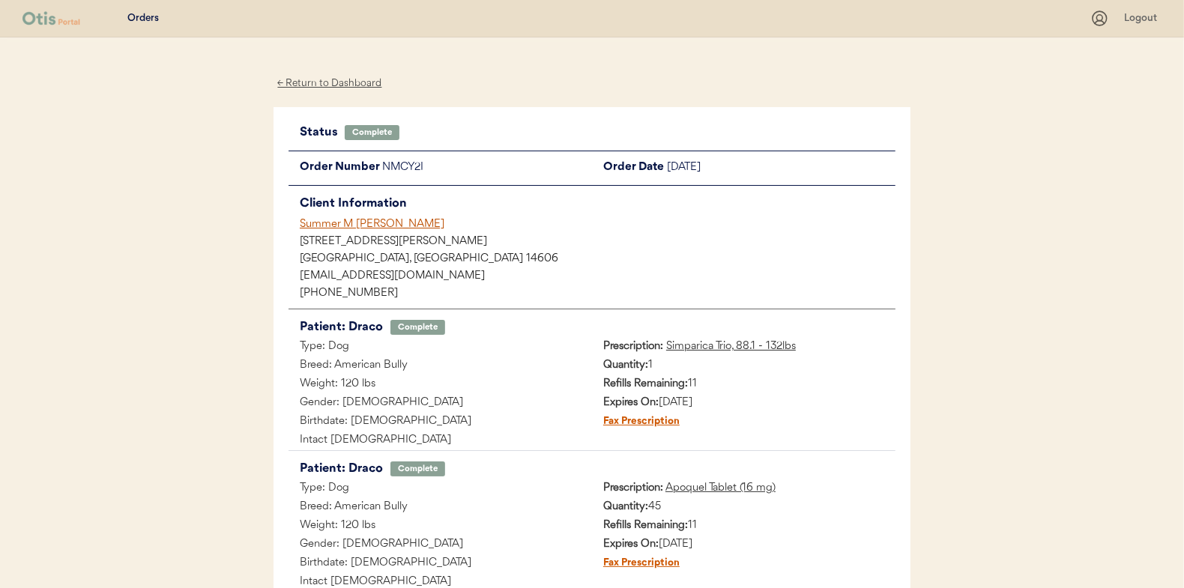
click at [353, 85] on div "← Return to Dashboard" at bounding box center [330, 83] width 112 height 17
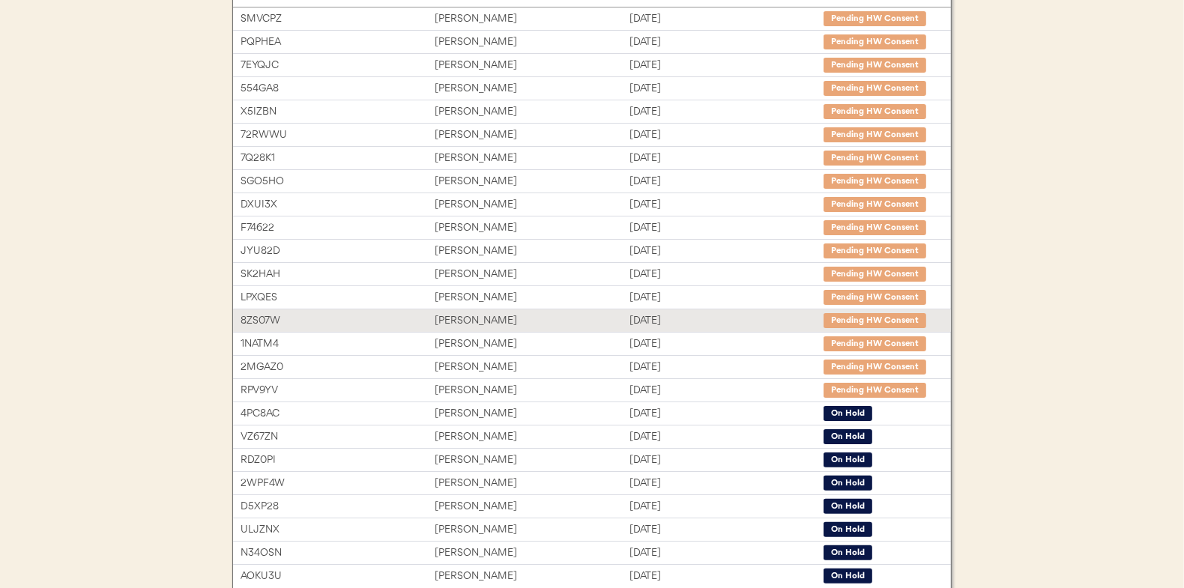
scroll to position [230, 0]
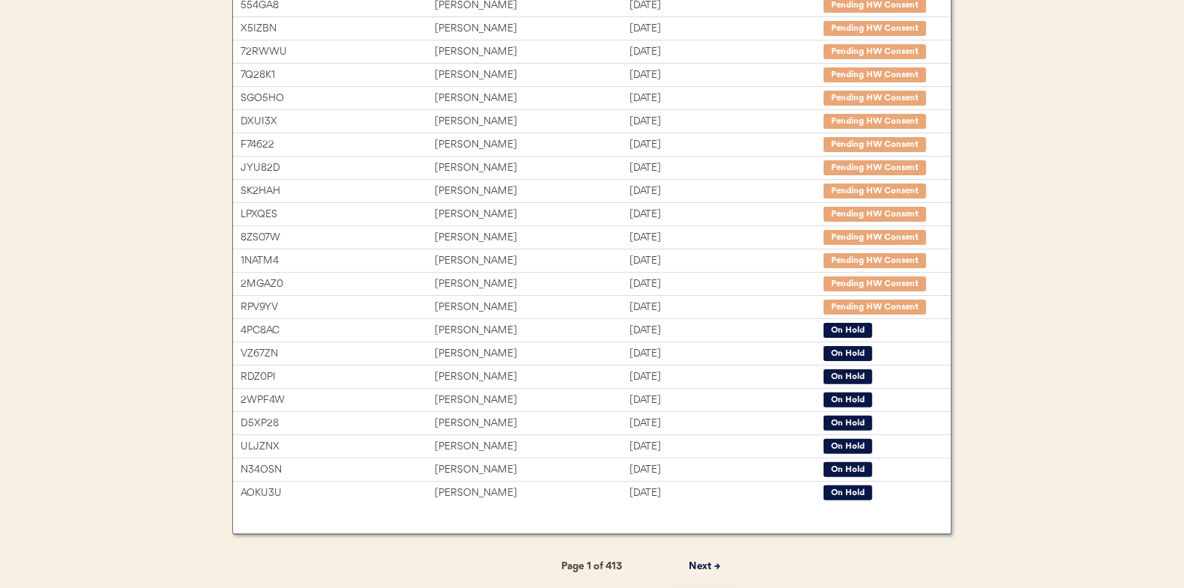
click at [701, 563] on button "Next →" at bounding box center [704, 567] width 75 height 34
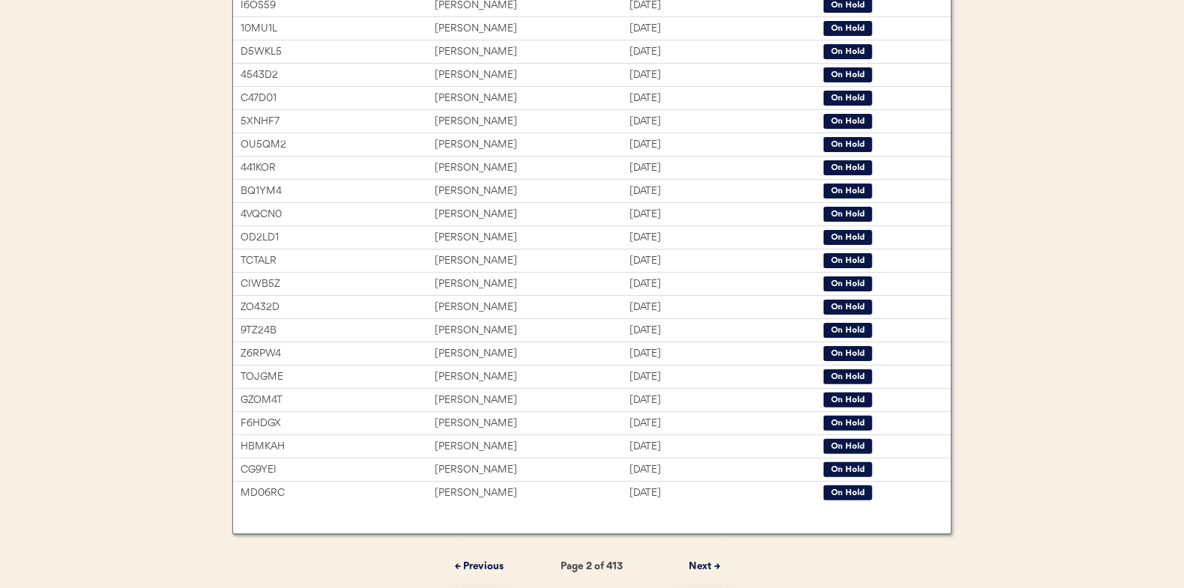
click at [701, 563] on button "Next →" at bounding box center [704, 567] width 75 height 34
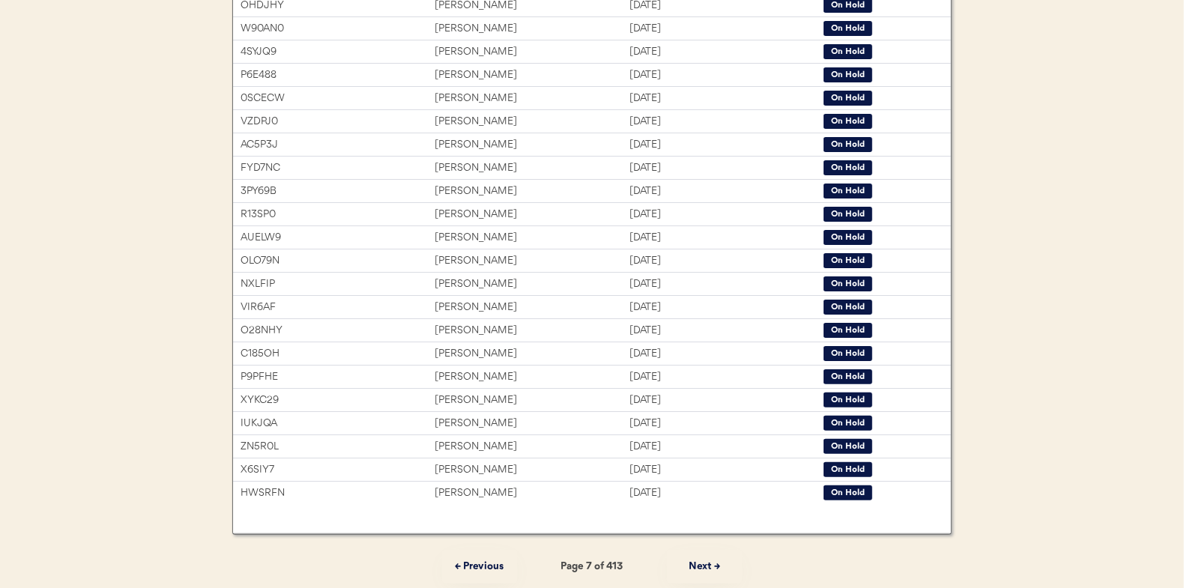
click at [701, 563] on button "Next →" at bounding box center [704, 567] width 75 height 34
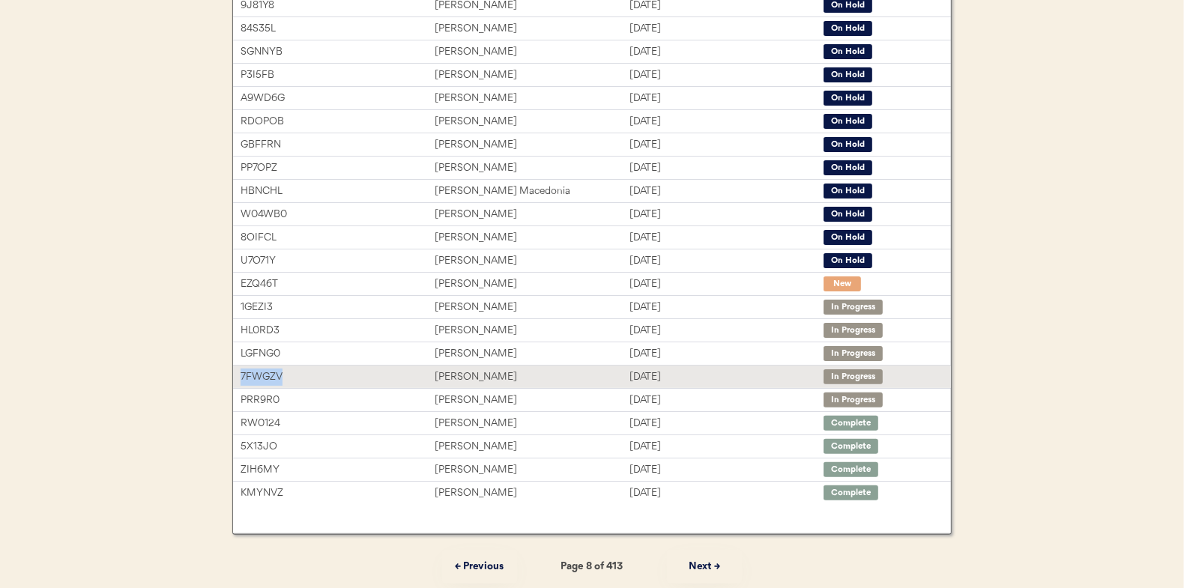
drag, startPoint x: 293, startPoint y: 377, endPoint x: 238, endPoint y: 376, distance: 55.5
click at [238, 376] on div "7FWGZV Kenneth Fortune Aug 13, 2025 In Progress" at bounding box center [592, 377] width 718 height 22
copy div "7FWGZV"
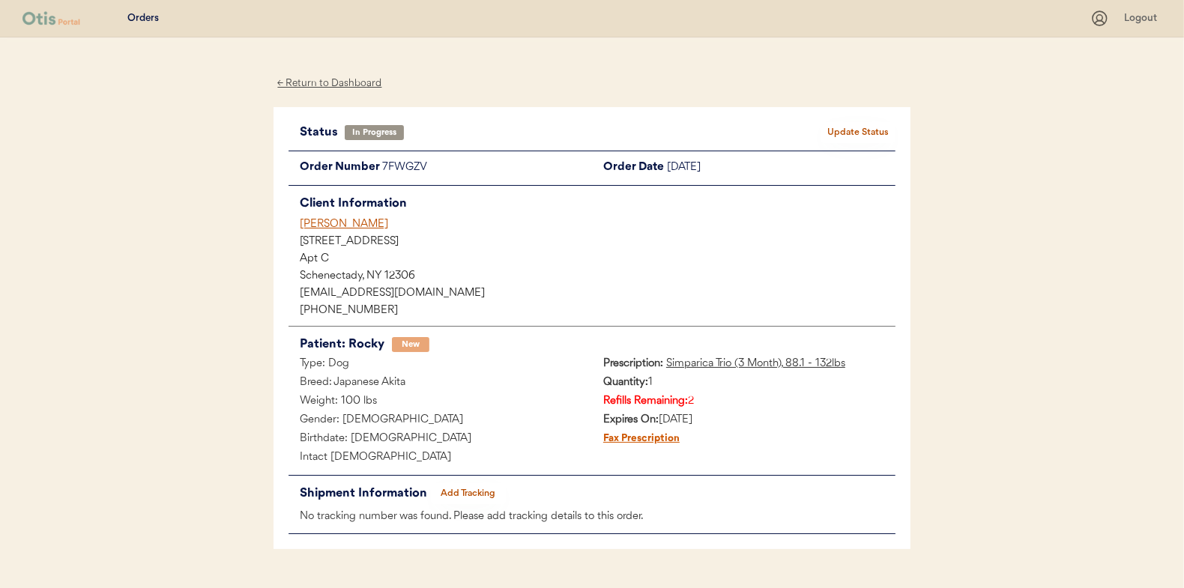
click at [369, 82] on div "← Return to Dashboard" at bounding box center [330, 83] width 112 height 17
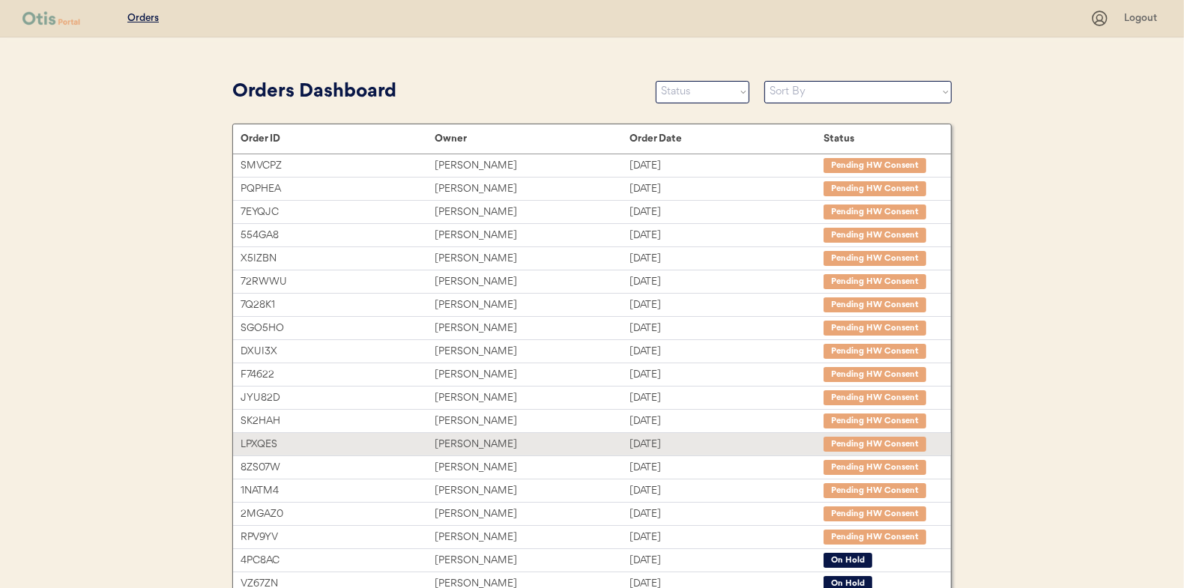
scroll to position [230, 0]
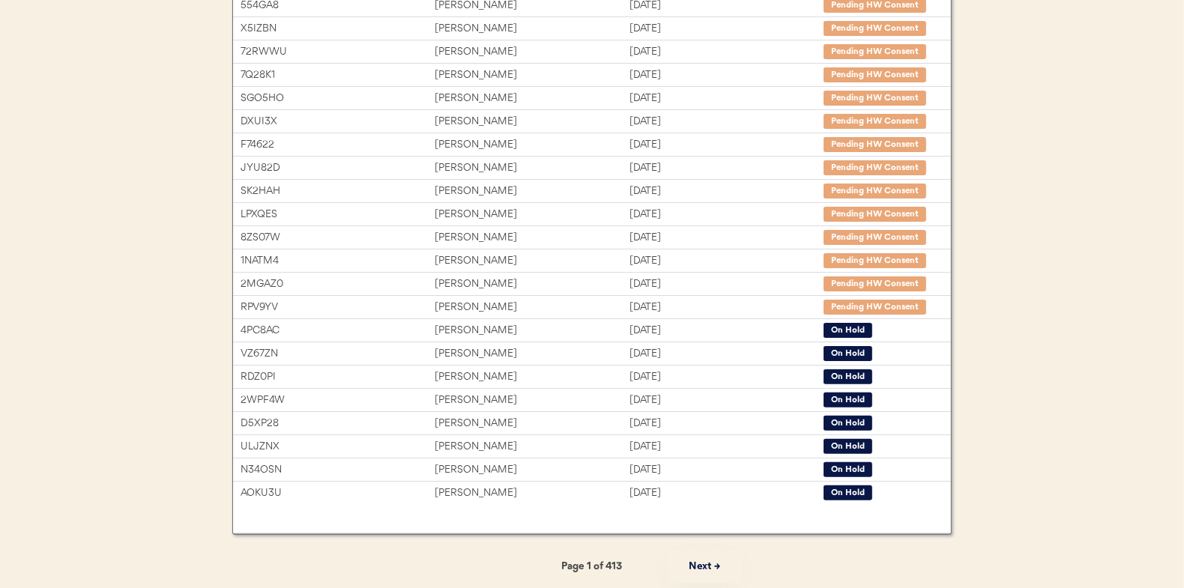
click at [700, 567] on button "Next →" at bounding box center [704, 567] width 75 height 34
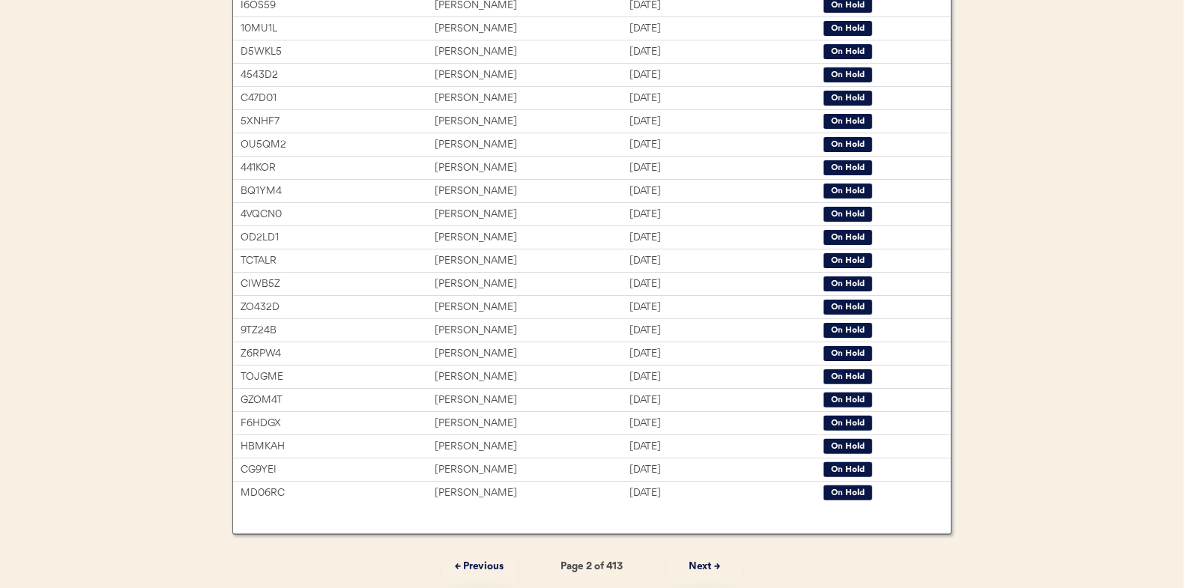
click at [701, 567] on button "Next →" at bounding box center [704, 567] width 75 height 34
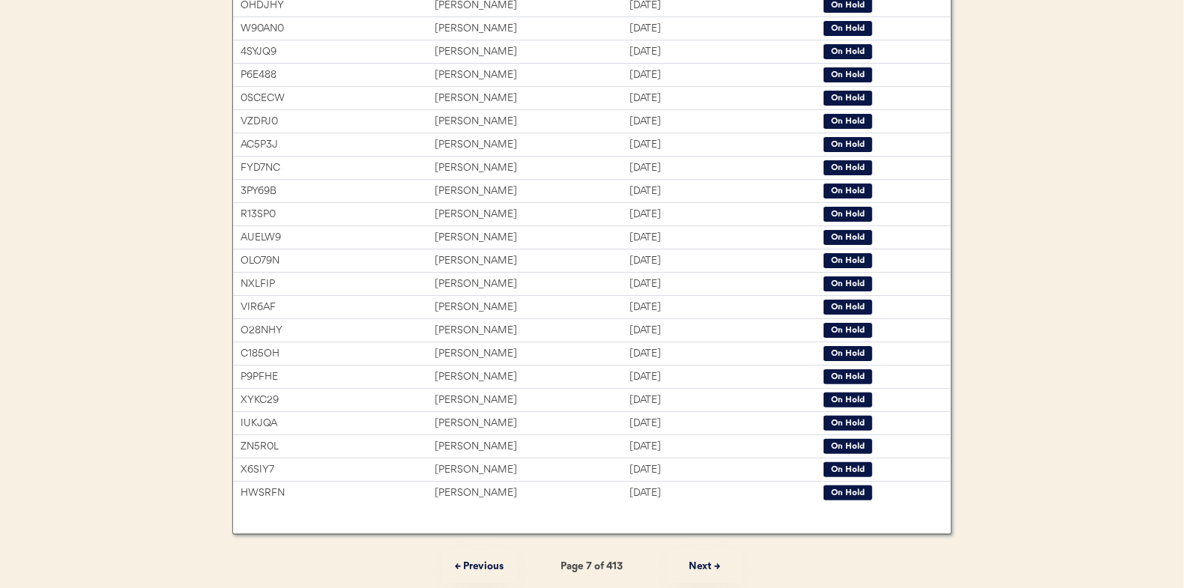
click at [701, 567] on button "Next →" at bounding box center [704, 567] width 75 height 34
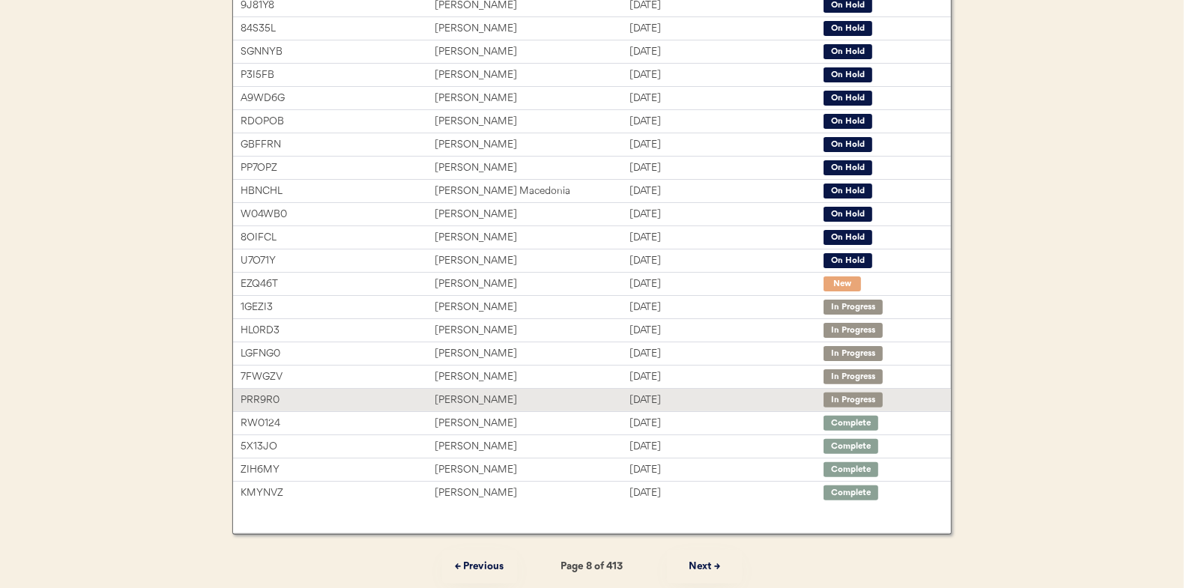
click at [562, 402] on div "[PERSON_NAME]" at bounding box center [532, 400] width 194 height 17
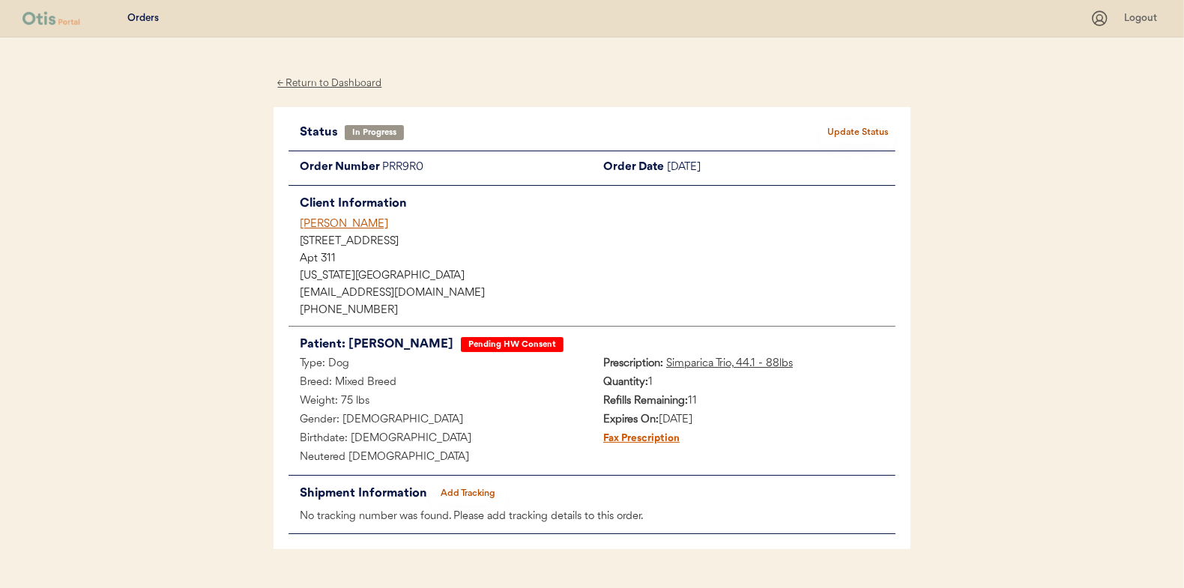
click at [468, 496] on button "Add Tracking" at bounding box center [468, 493] width 75 height 21
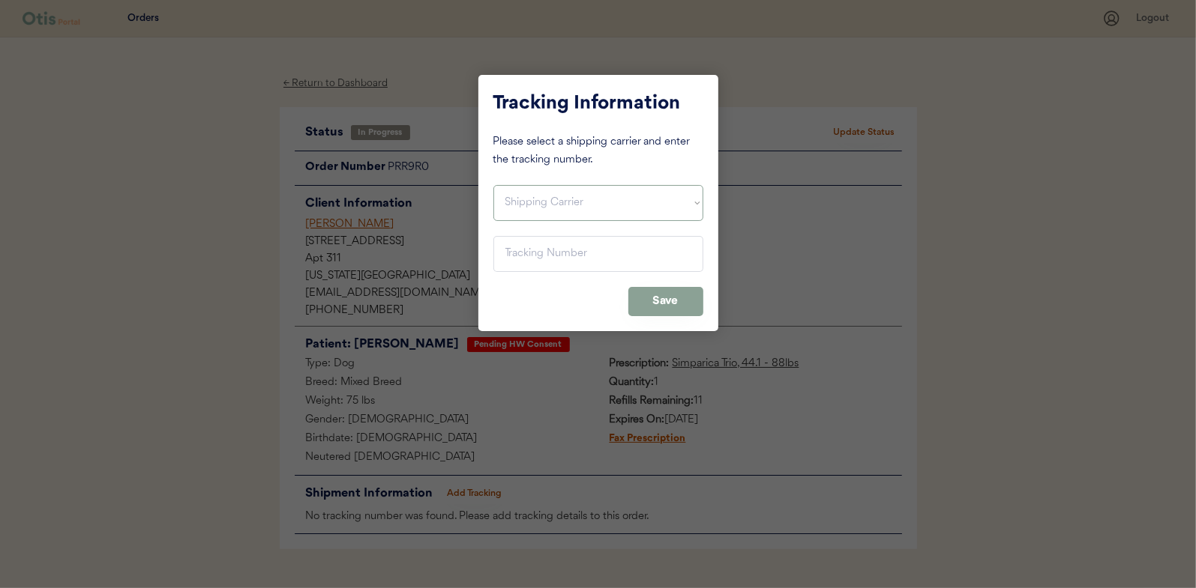
click at [595, 211] on select "Shipping Carrier FedEx FedEx Ground Economy UPS USPS" at bounding box center [598, 203] width 210 height 36
select select ""usps""
click at [493, 185] on select "Shipping Carrier FedEx FedEx Ground Economy UPS USPS" at bounding box center [598, 203] width 210 height 36
click at [591, 263] on input "input" at bounding box center [598, 254] width 210 height 36
paste input "9400150105497020668450"
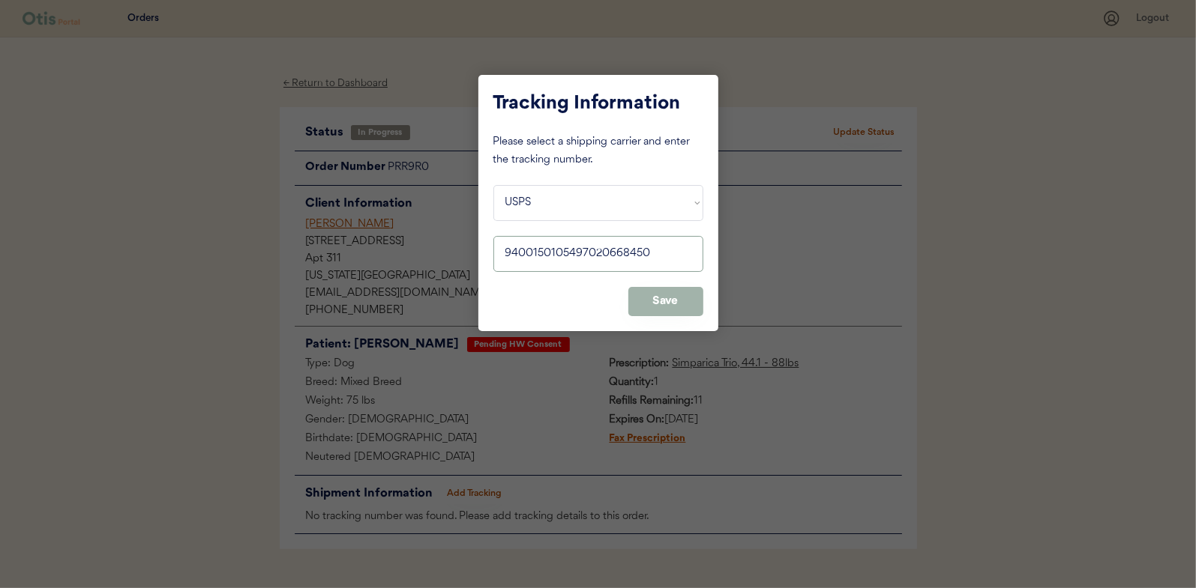
type input "9400150105497020668450"
click at [659, 307] on button "Save" at bounding box center [665, 301] width 75 height 29
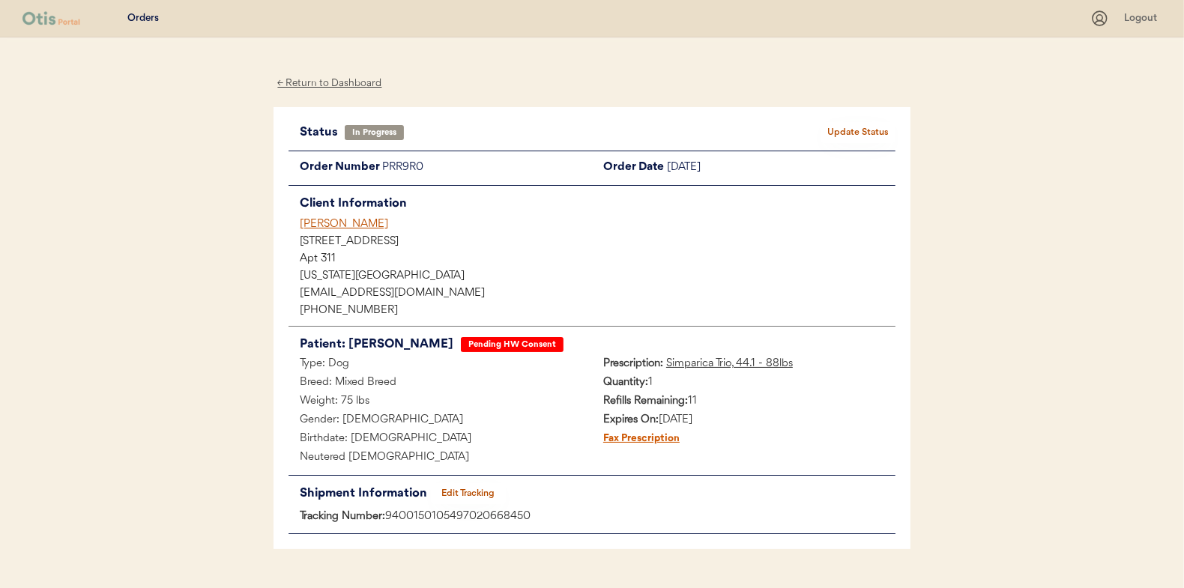
click at [854, 127] on button "Update Status" at bounding box center [858, 132] width 75 height 21
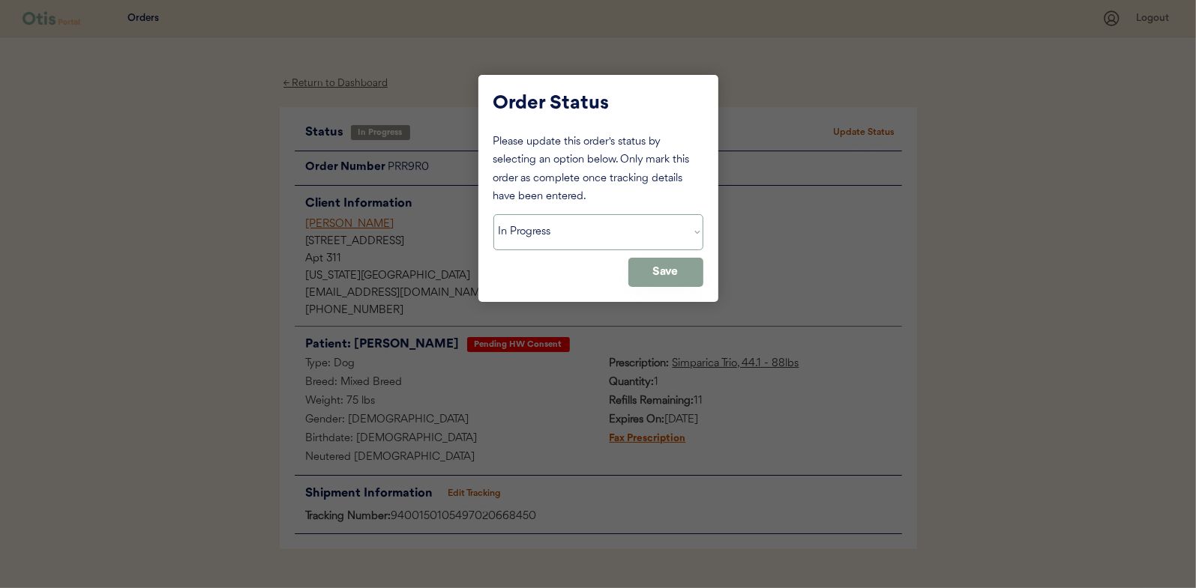
click at [636, 234] on select "Status On Hold New In Progress Complete Pending HW Consent Cancelled" at bounding box center [598, 232] width 210 height 36
select select ""complete""
click at [493, 214] on select "Status On Hold New In Progress Complete Pending HW Consent Cancelled" at bounding box center [598, 232] width 210 height 36
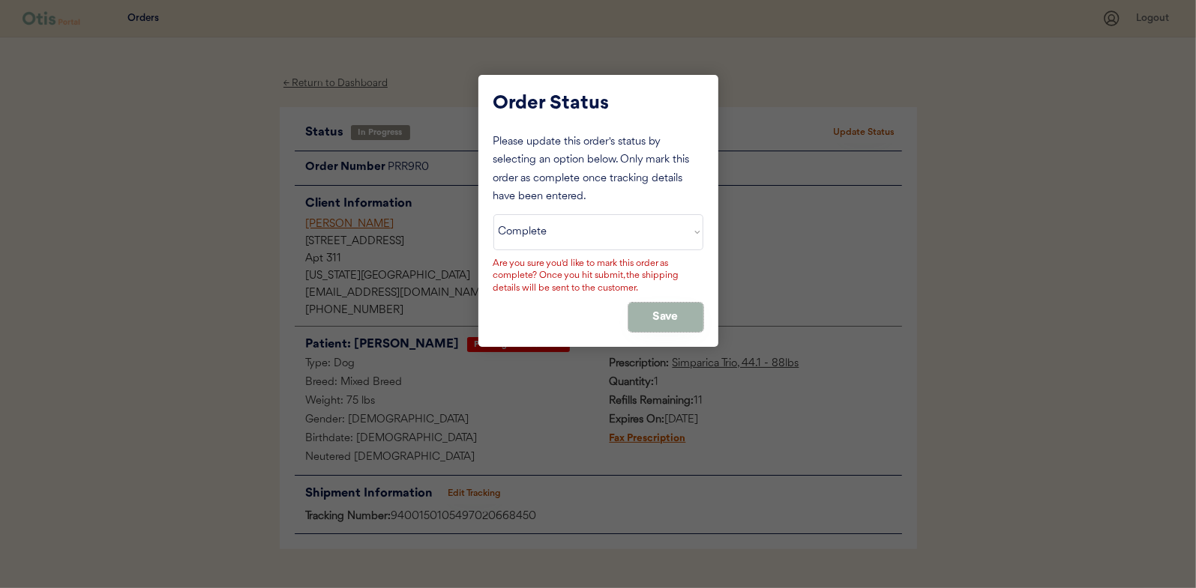
click at [669, 319] on button "Save" at bounding box center [665, 317] width 75 height 29
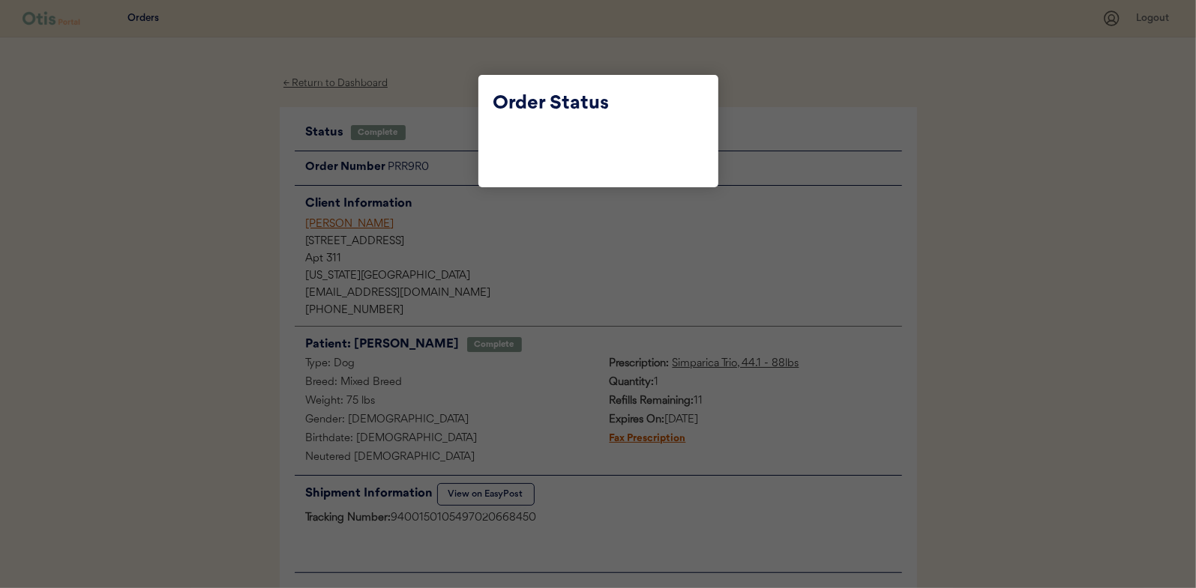
click at [415, 89] on div at bounding box center [598, 294] width 1196 height 588
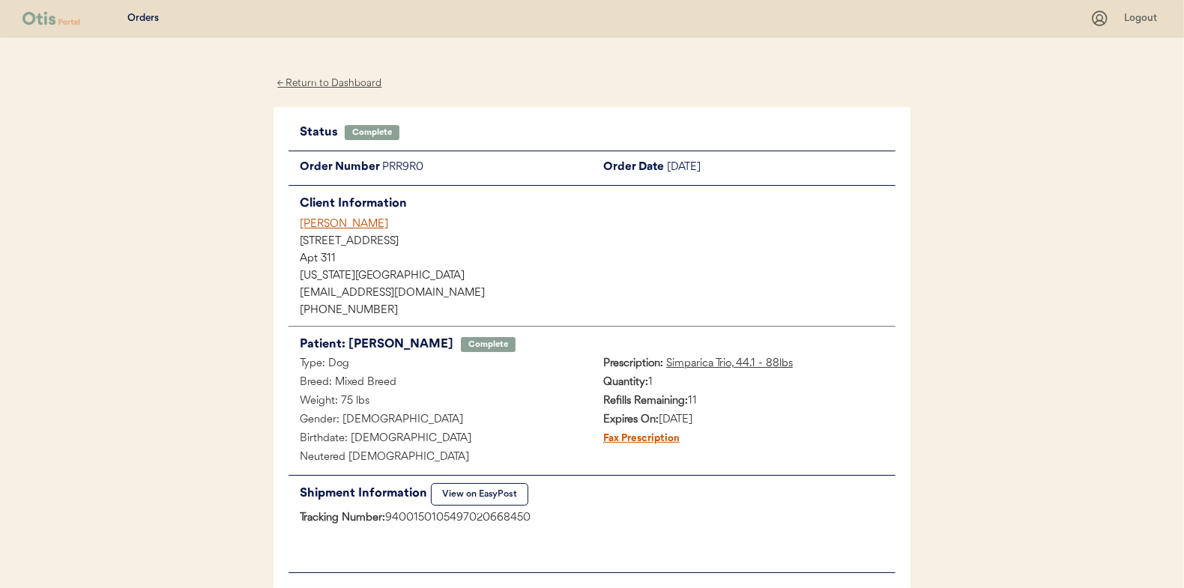
click at [372, 80] on div "← Return to Dashboard" at bounding box center [330, 83] width 112 height 17
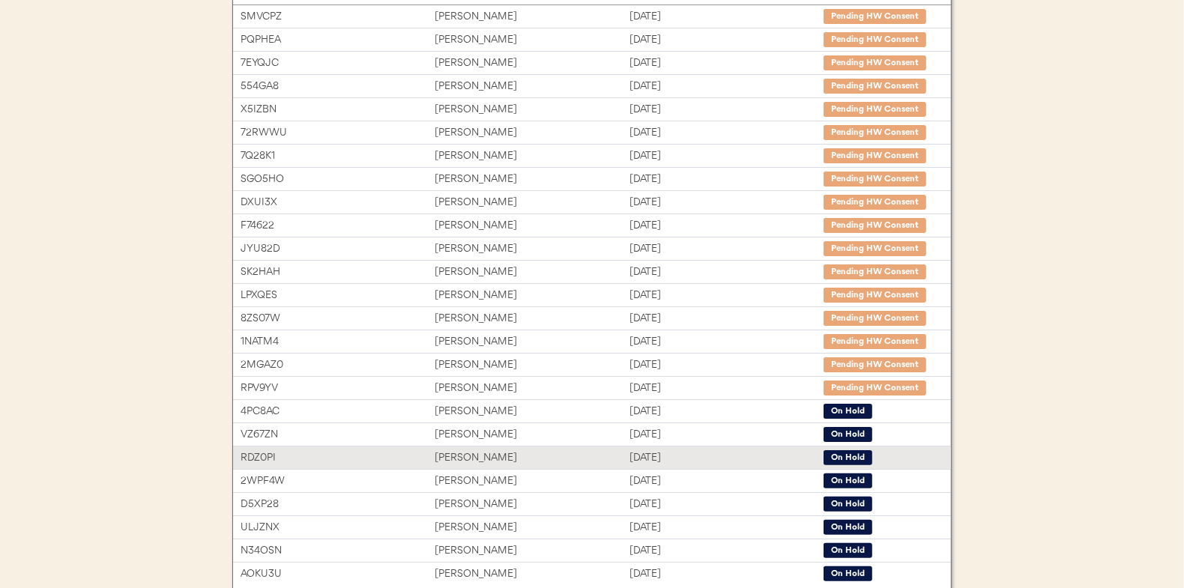
scroll to position [224, 0]
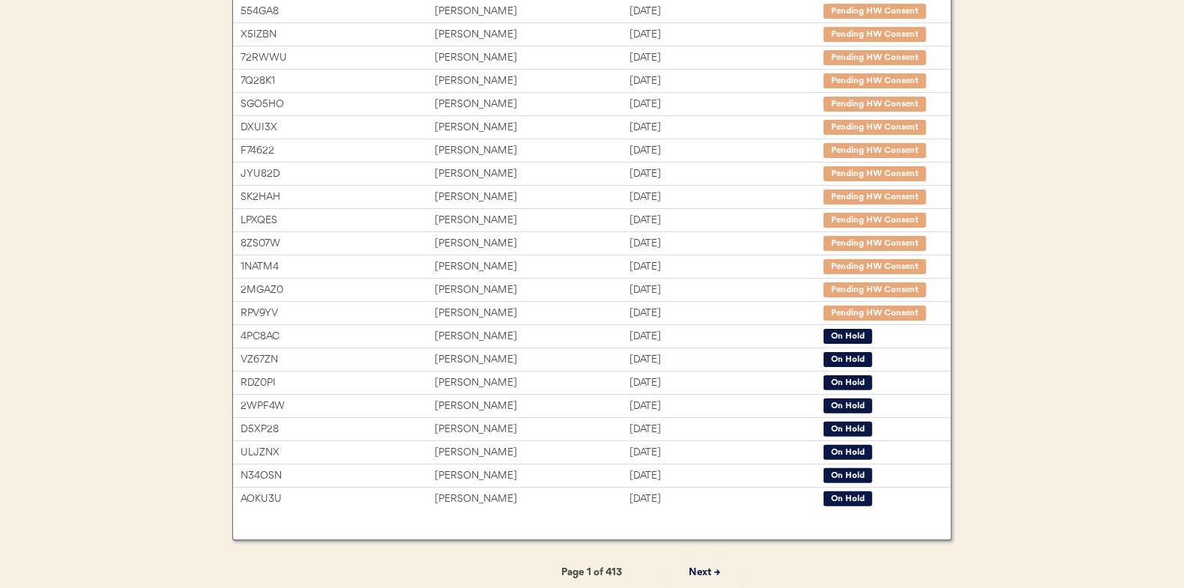
click at [720, 569] on button "Next →" at bounding box center [704, 573] width 75 height 34
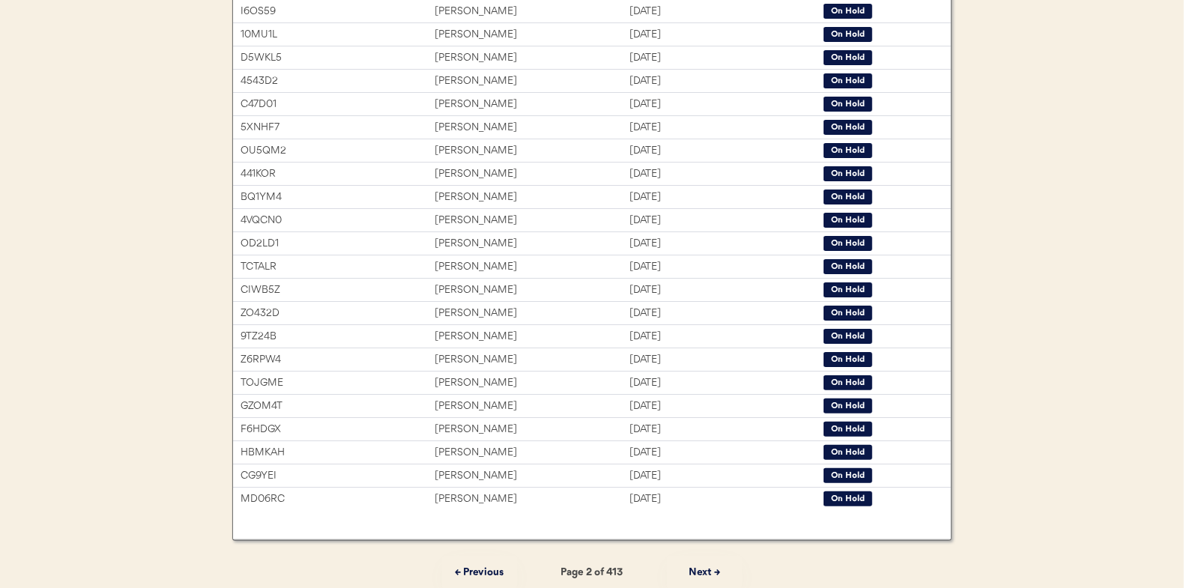
click at [720, 569] on button "Next →" at bounding box center [704, 573] width 75 height 34
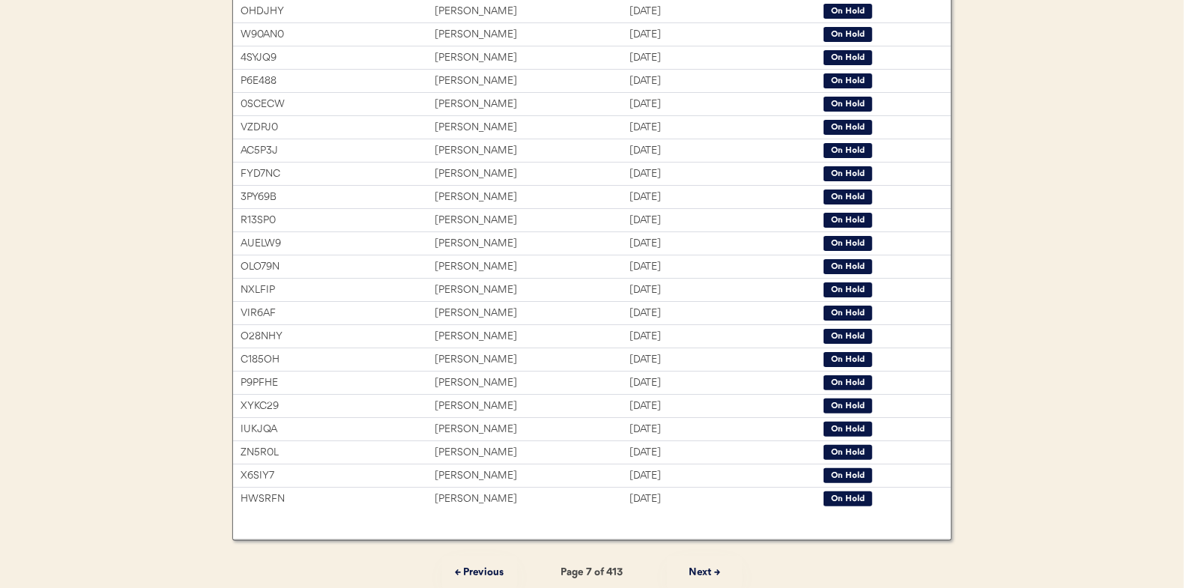
click at [720, 569] on button "Next →" at bounding box center [704, 573] width 75 height 34
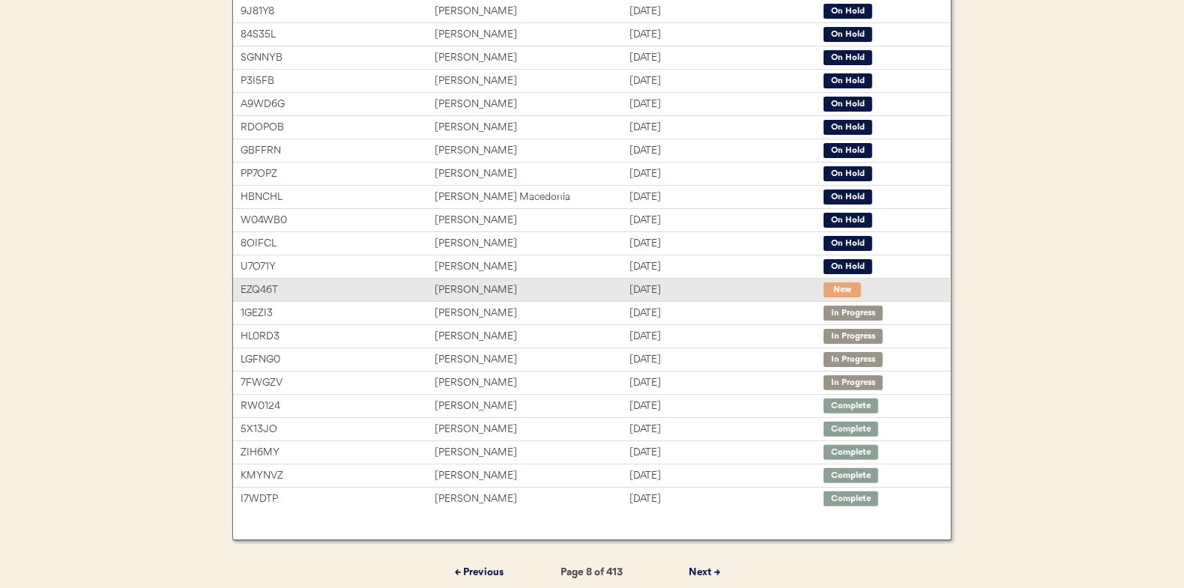
click at [706, 291] on div "Aug 13, 2025" at bounding box center [727, 290] width 194 height 17
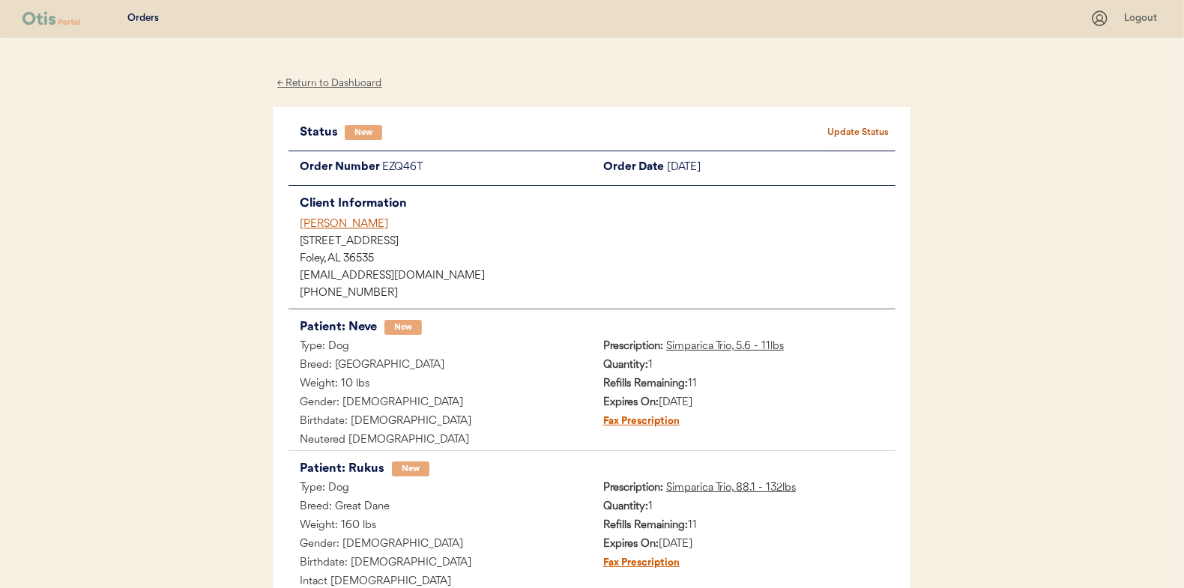
drag, startPoint x: 396, startPoint y: 226, endPoint x: 300, endPoint y: 231, distance: 96.0
click at [300, 231] on div "[PERSON_NAME]" at bounding box center [598, 225] width 596 height 16
copy div "[PERSON_NAME]"
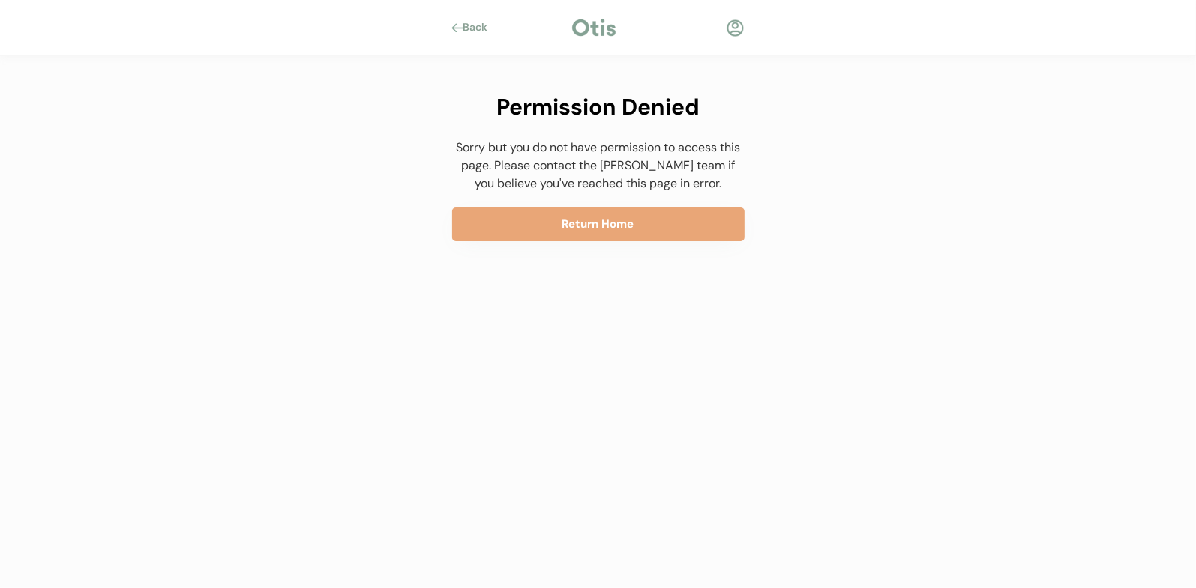
click at [453, 29] on div at bounding box center [457, 27] width 11 height 9
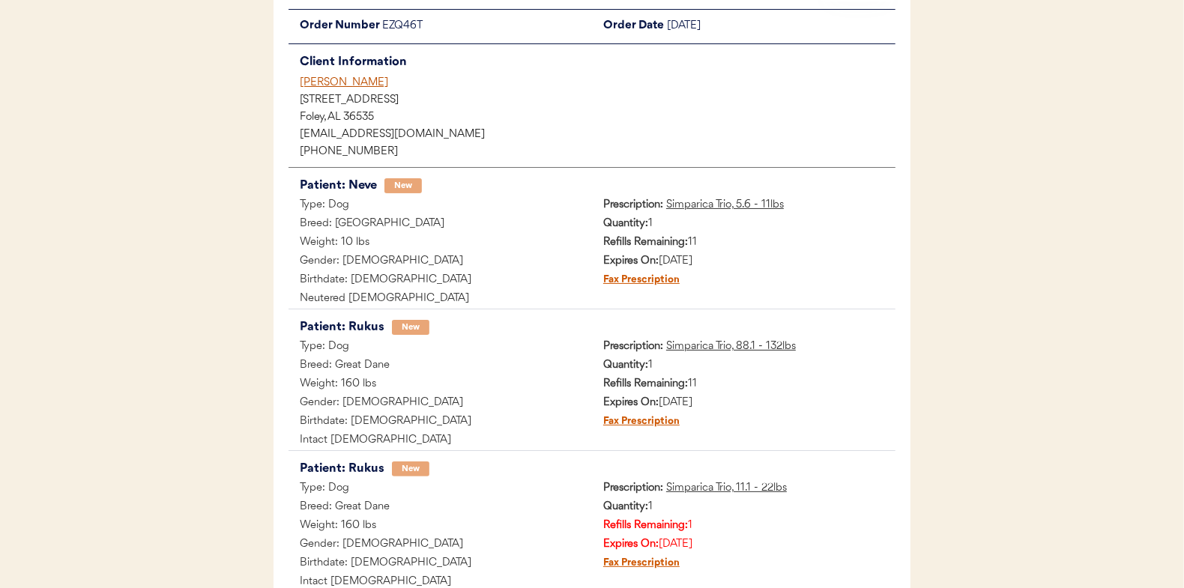
scroll to position [75, 0]
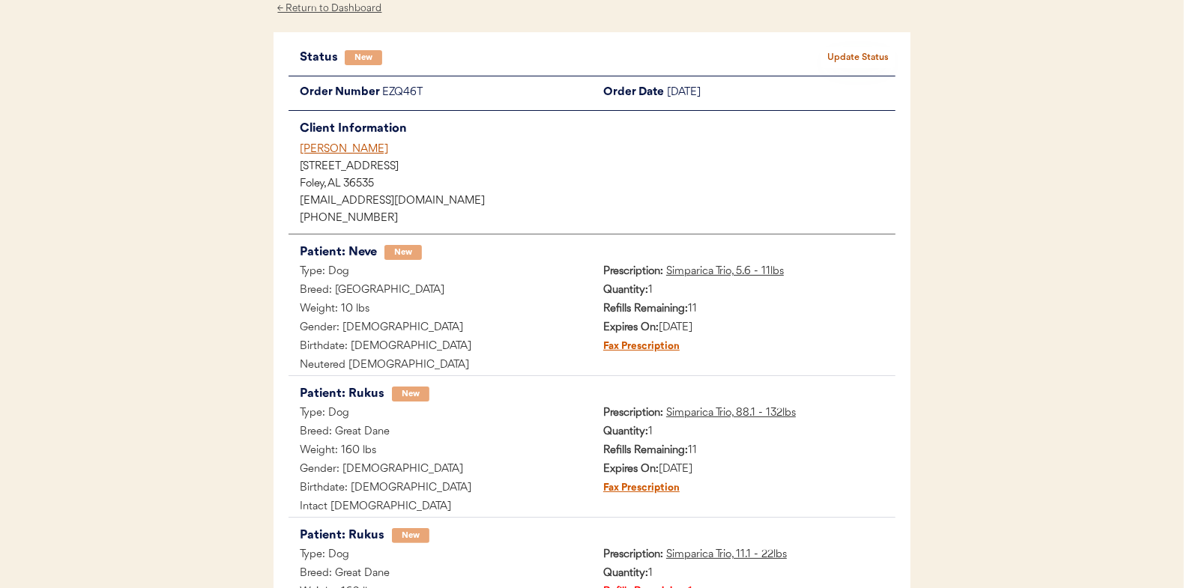
click at [339, 13] on div "← Return to Dashboard" at bounding box center [330, 8] width 112 height 17
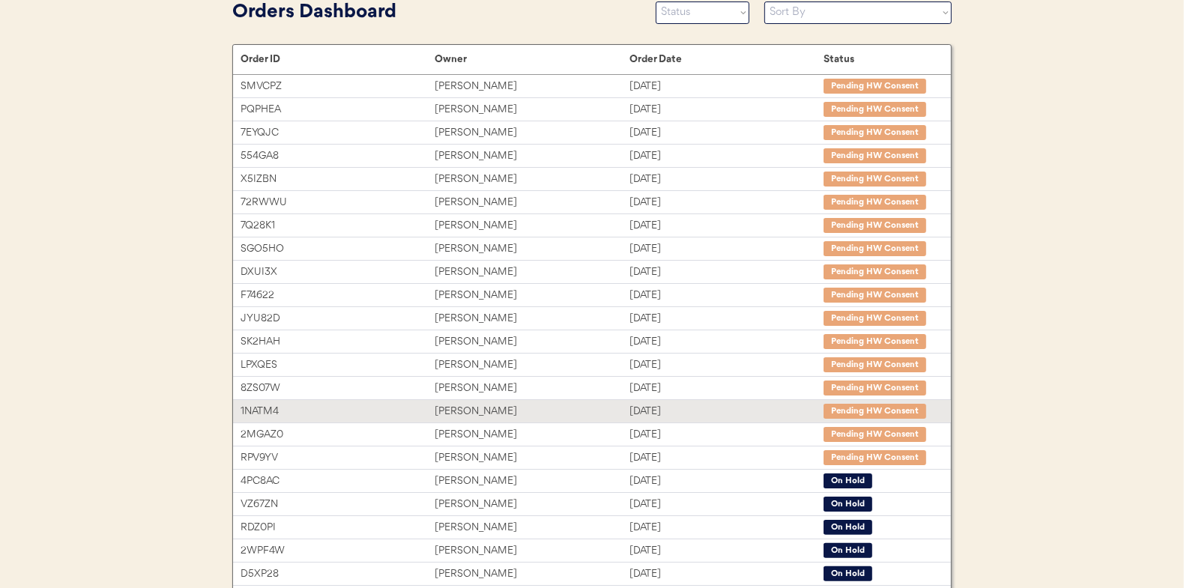
scroll to position [230, 0]
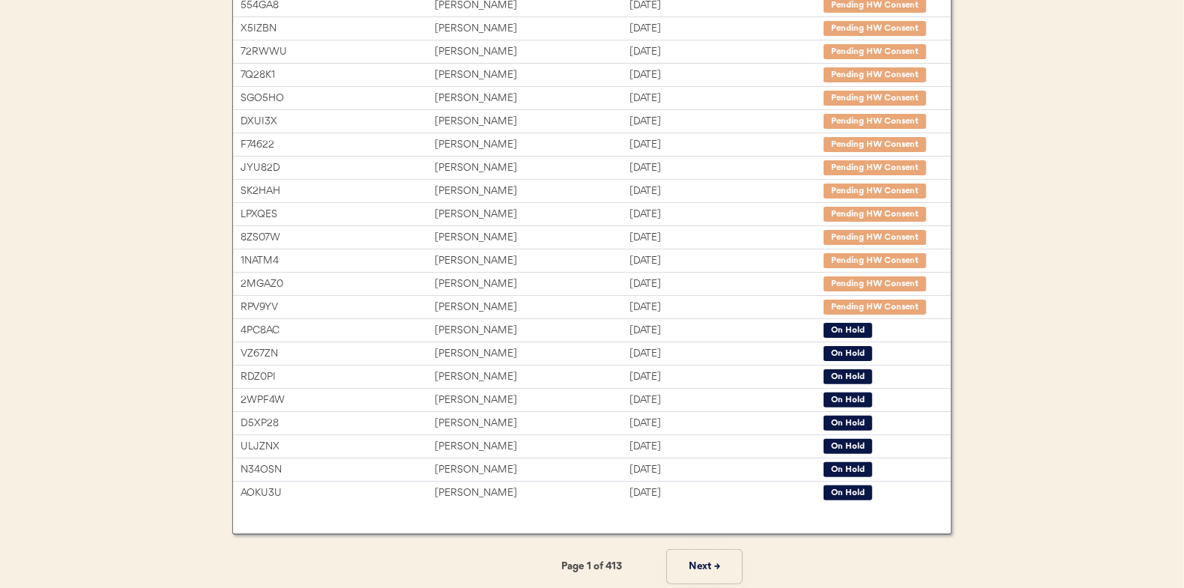
click at [696, 568] on button "Next →" at bounding box center [704, 567] width 75 height 34
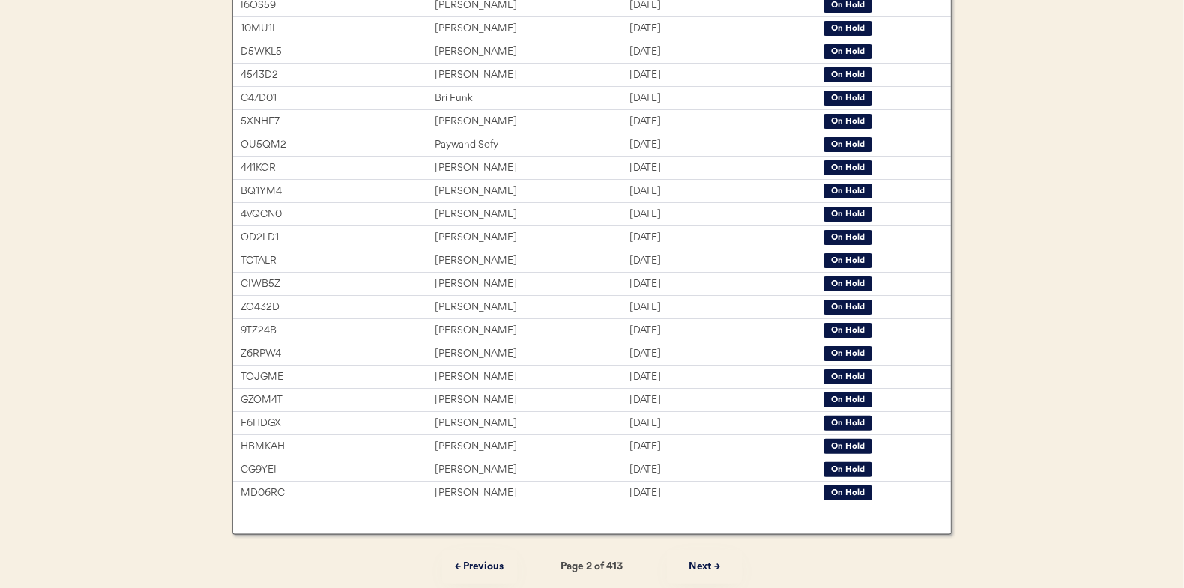
click at [696, 568] on button "Next →" at bounding box center [704, 567] width 75 height 34
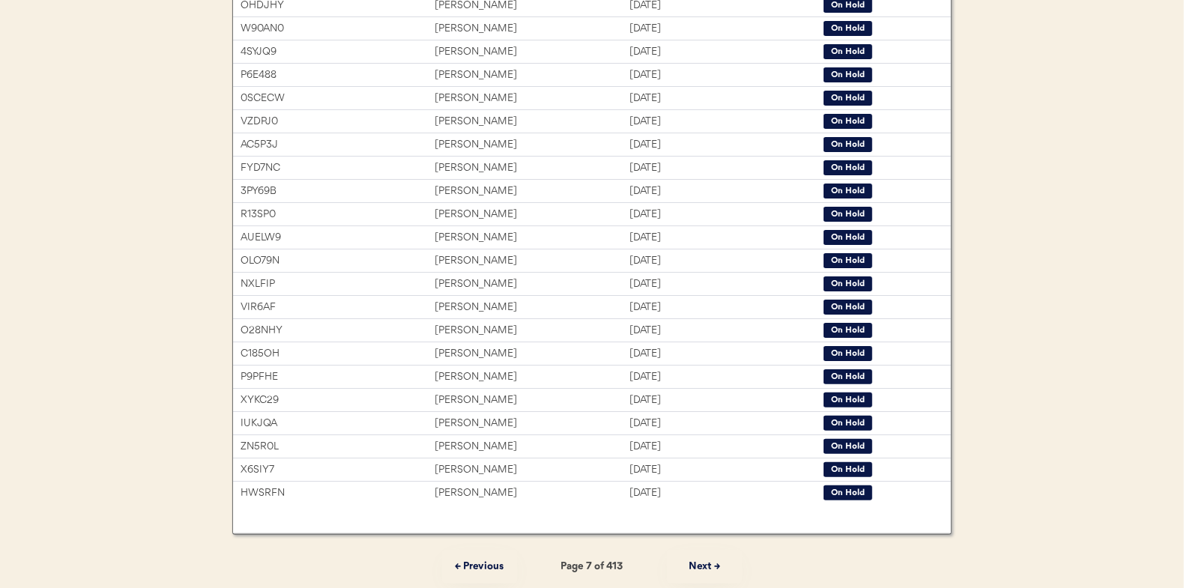
click at [696, 568] on button "Next →" at bounding box center [704, 567] width 75 height 34
